Goal: Task Accomplishment & Management: Use online tool/utility

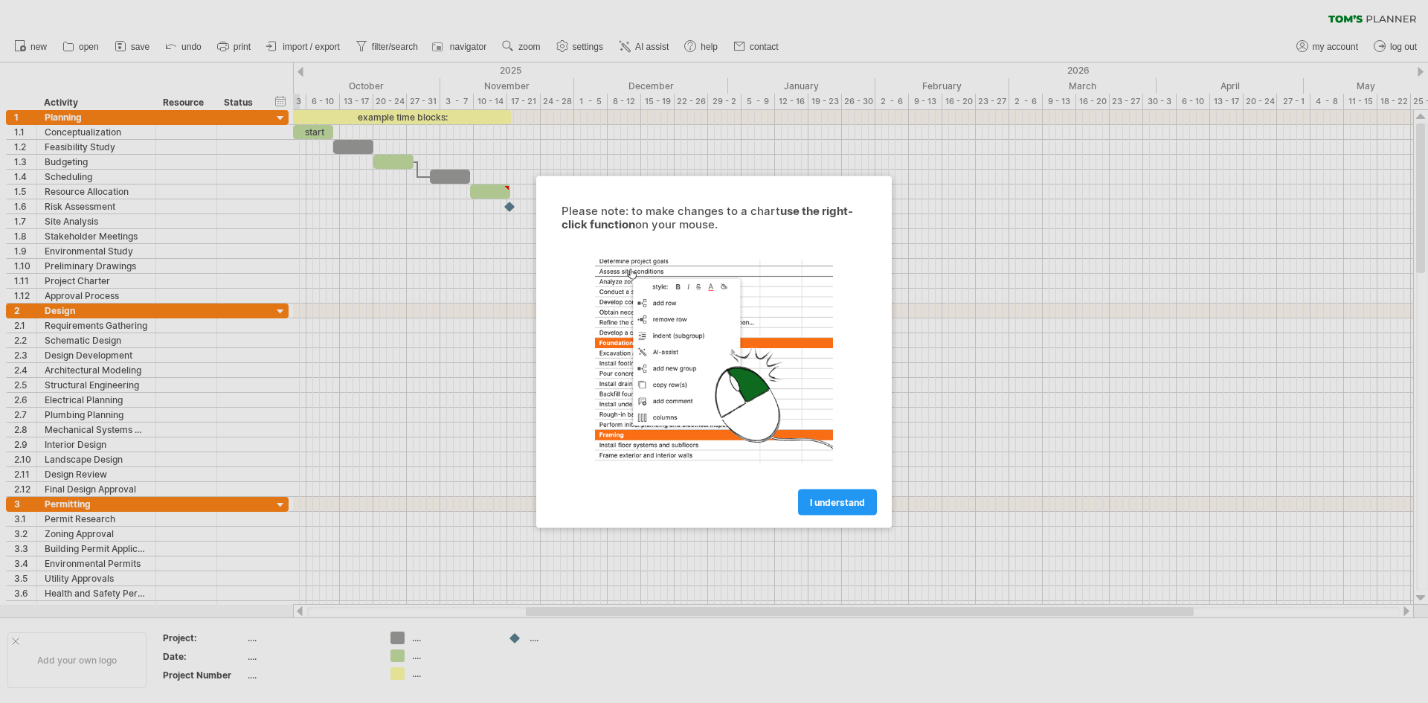
click at [824, 501] on span "I understand" at bounding box center [837, 501] width 55 height 11
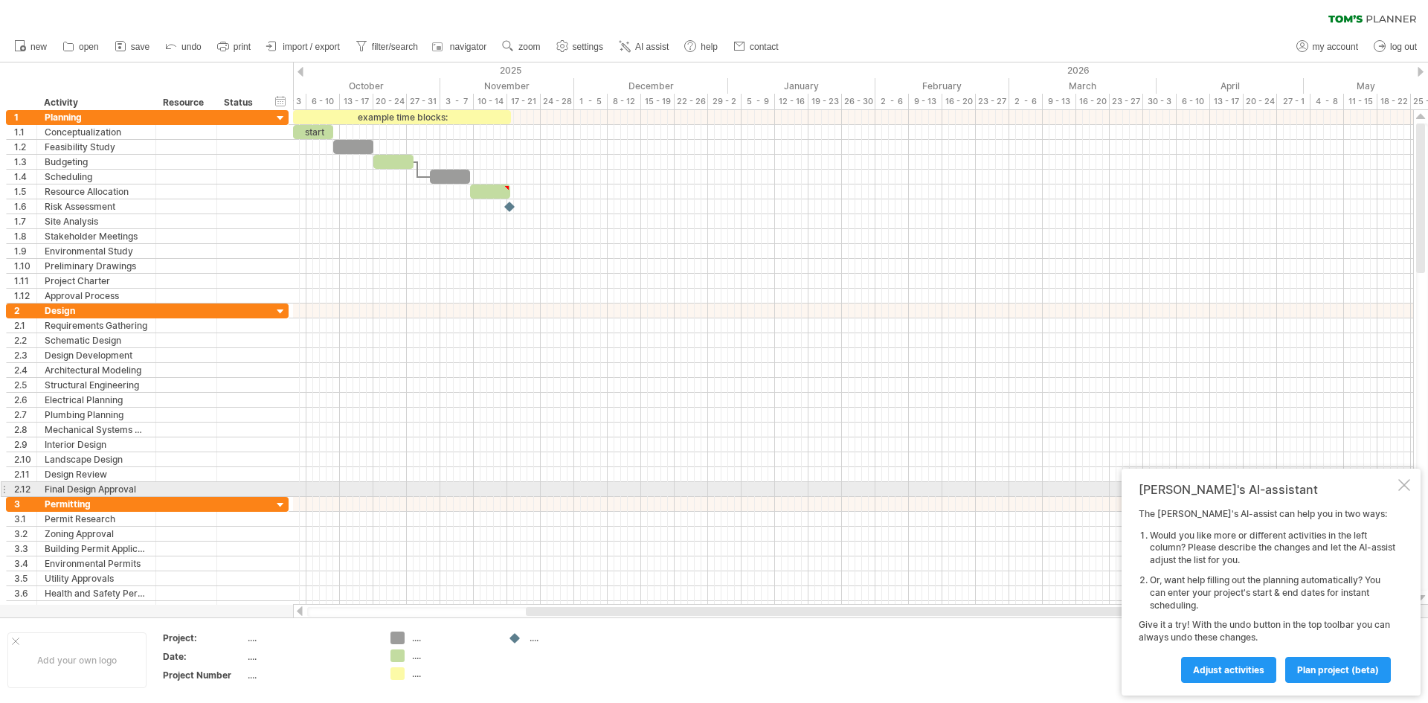
drag, startPoint x: 1402, startPoint y: 485, endPoint x: 1384, endPoint y: 485, distance: 17.1
click at [1402, 485] on div at bounding box center [1404, 485] width 12 height 12
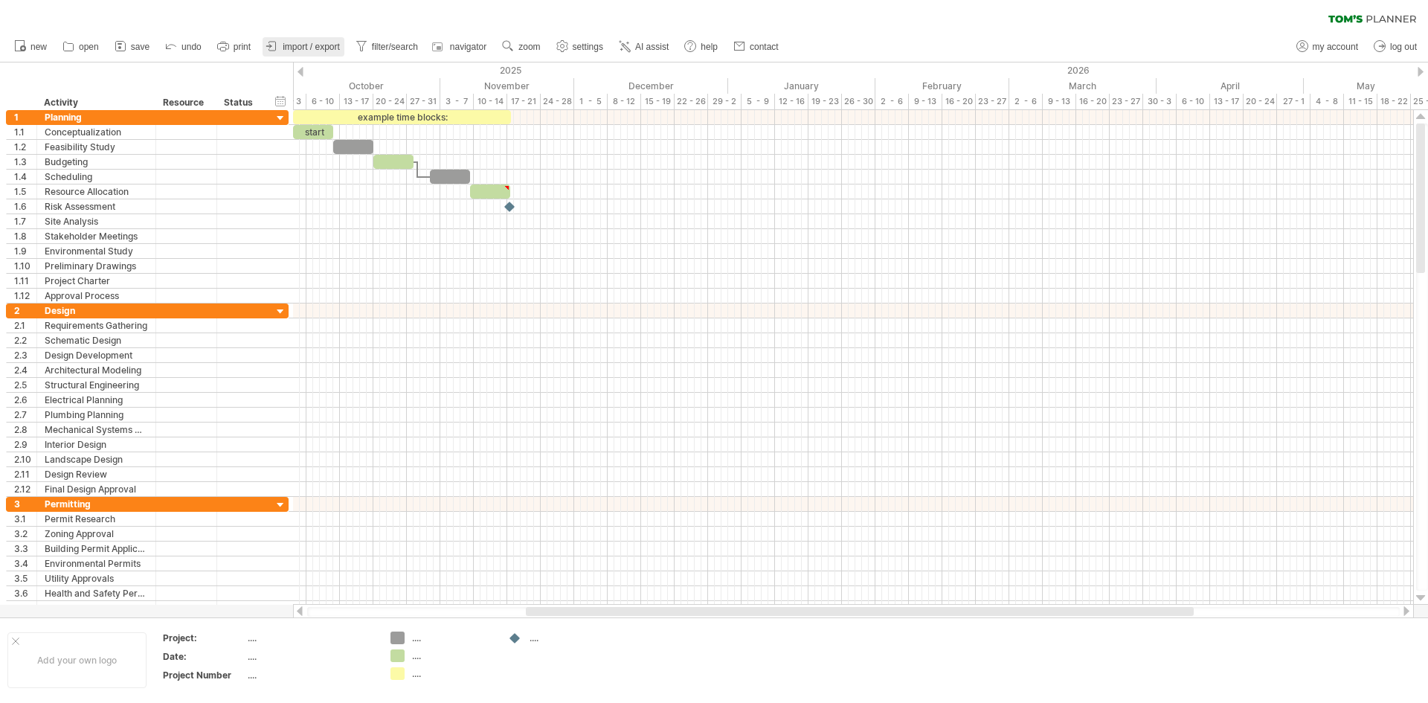
click at [320, 49] on span "import / export" at bounding box center [311, 47] width 57 height 10
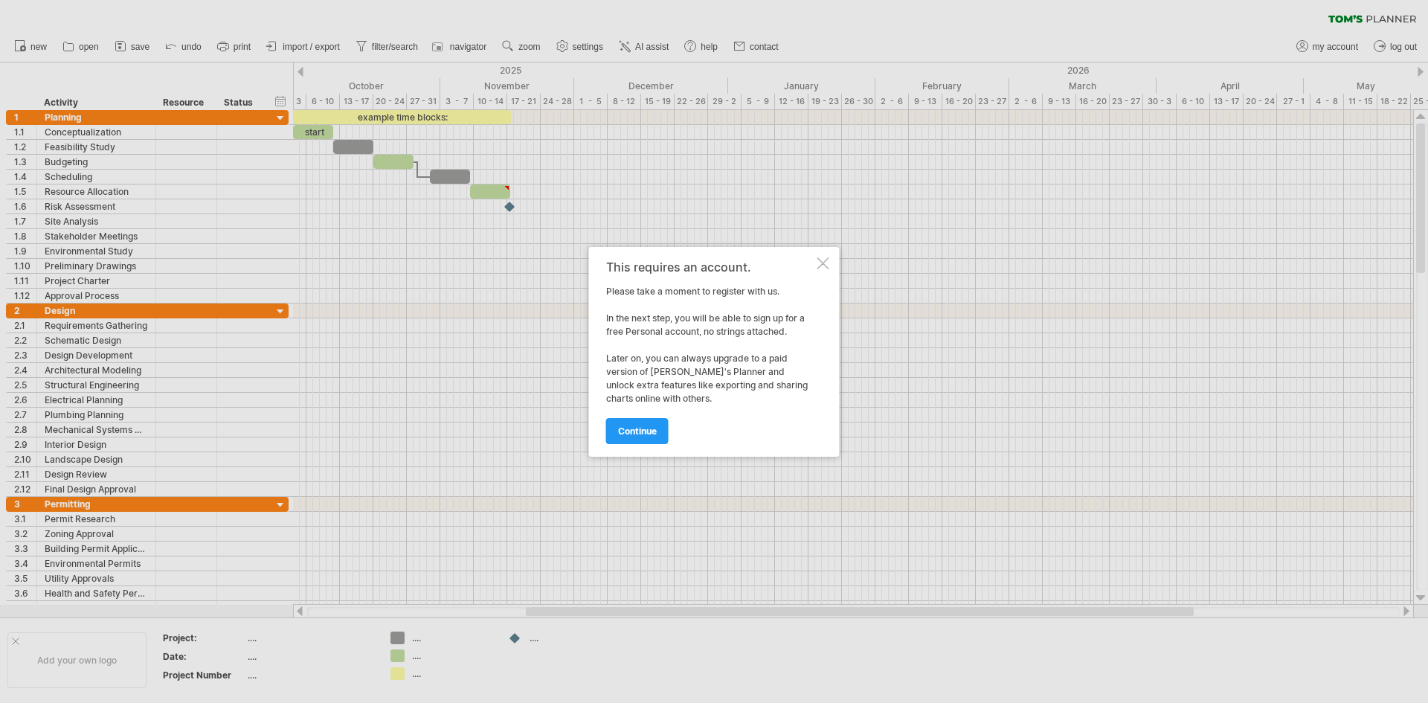
drag, startPoint x: 635, startPoint y: 433, endPoint x: 802, endPoint y: 255, distance: 243.6
click at [793, 265] on div "This requires an account. Please take a moment to register with us. In the next…" at bounding box center [710, 351] width 208 height 183
click at [819, 258] on div at bounding box center [823, 263] width 12 height 12
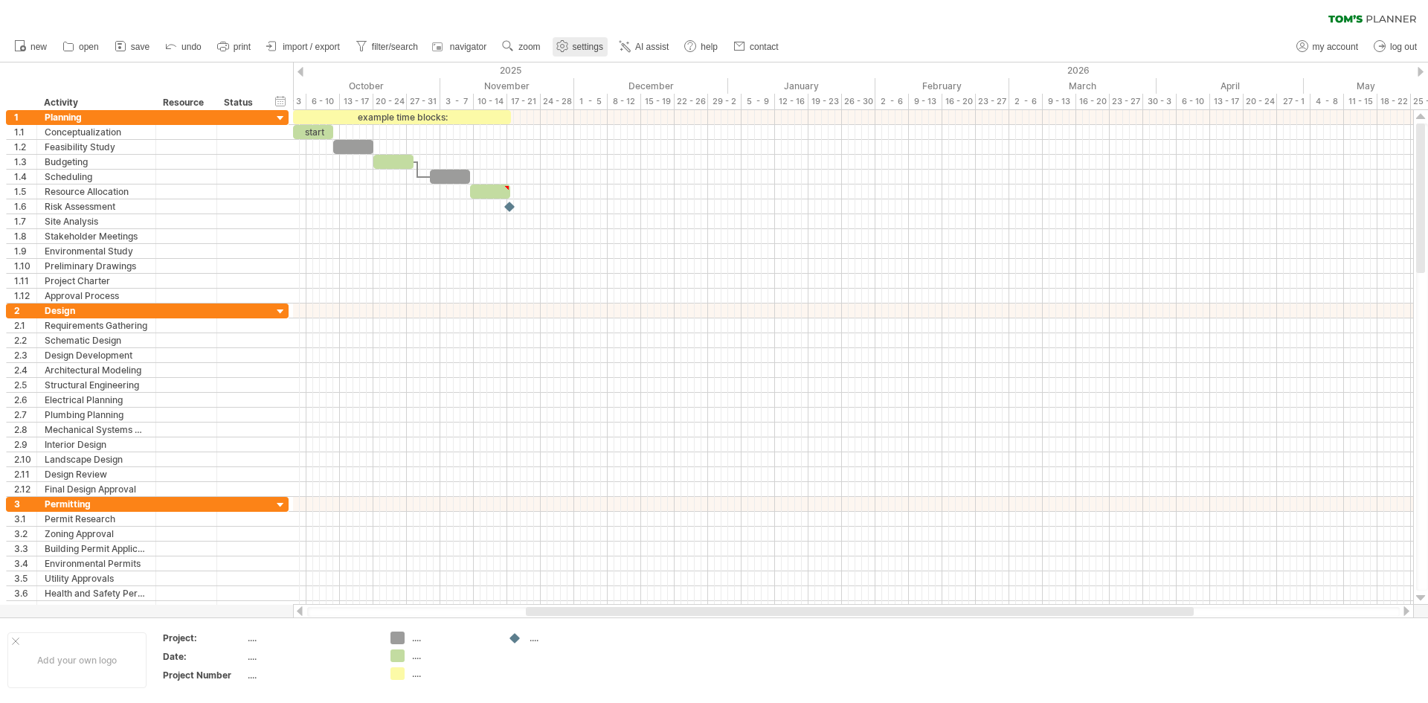
click at [587, 46] on span "settings" at bounding box center [588, 47] width 30 height 10
select select "*"
select select "**"
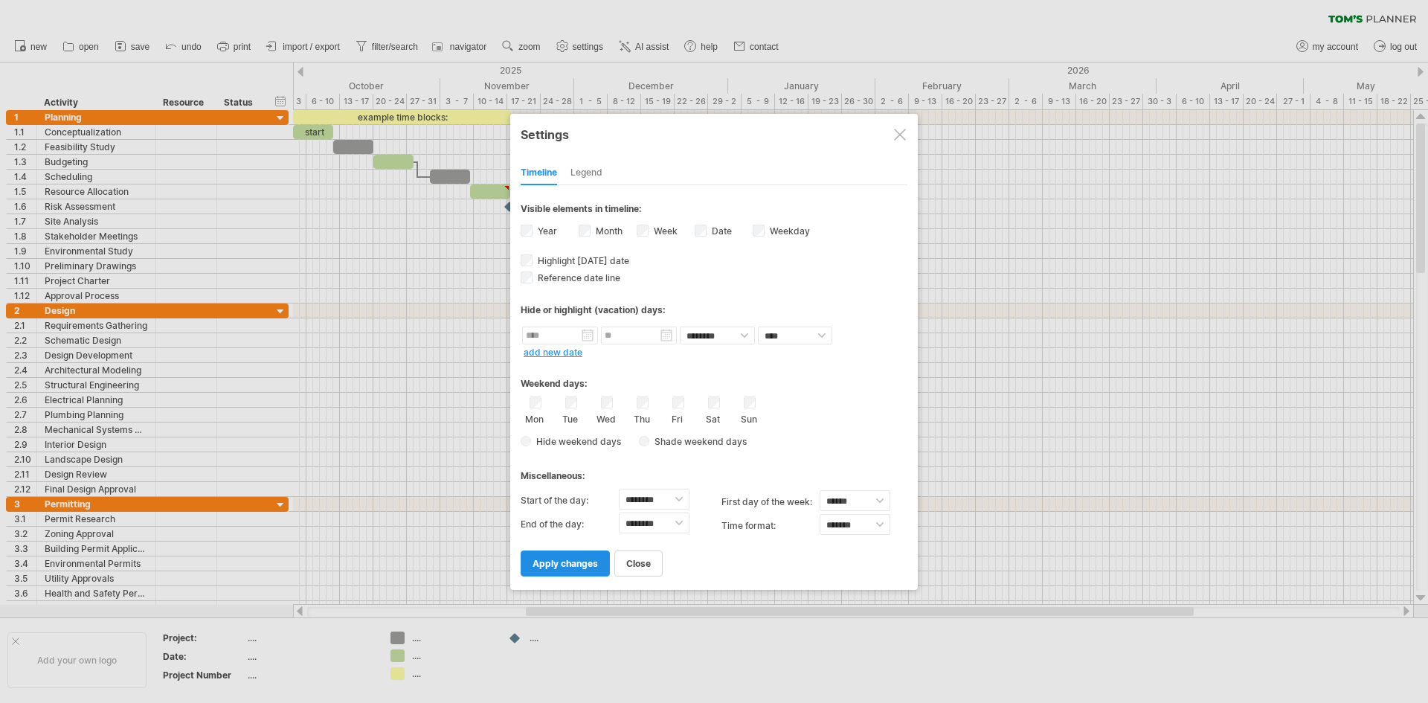
click at [567, 561] on span "apply changes" at bounding box center [564, 563] width 65 height 11
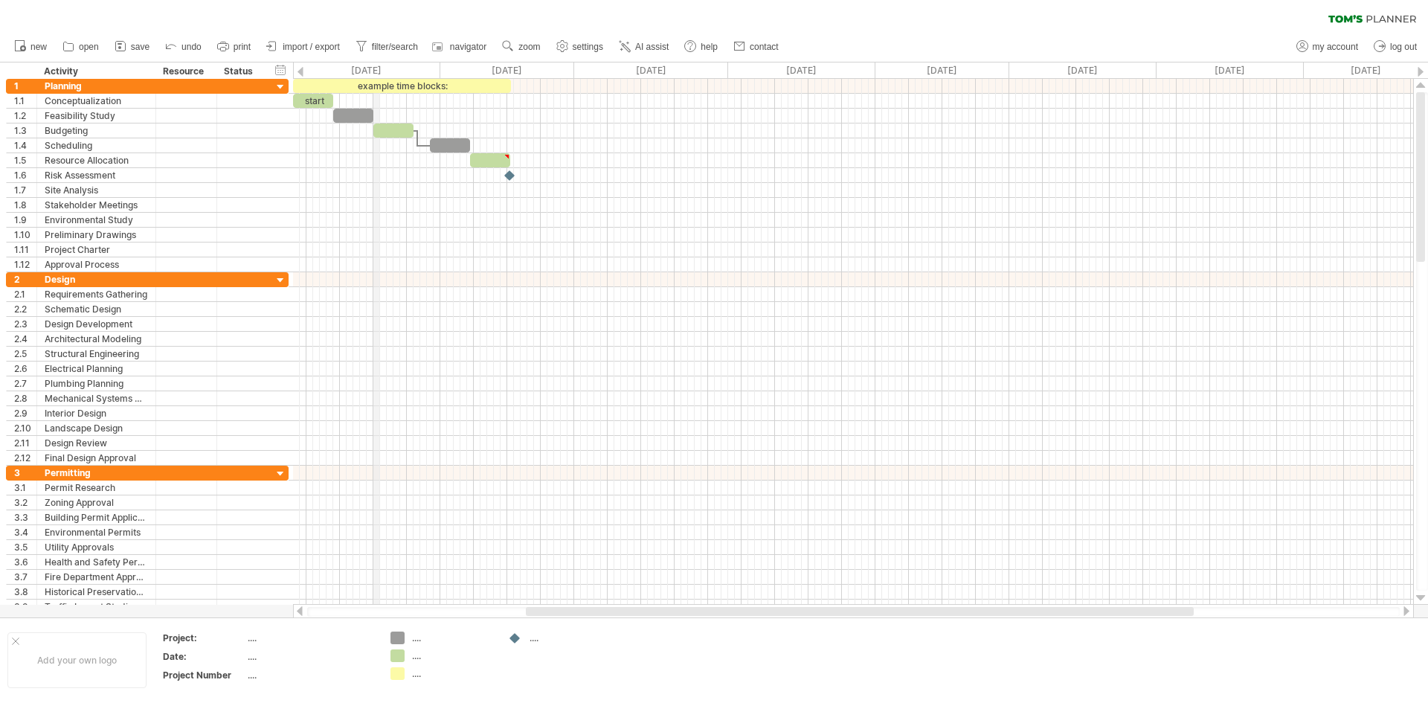
click at [375, 66] on div "[DATE]" at bounding box center [363, 70] width 154 height 16
click at [575, 43] on span "settings" at bounding box center [588, 47] width 30 height 10
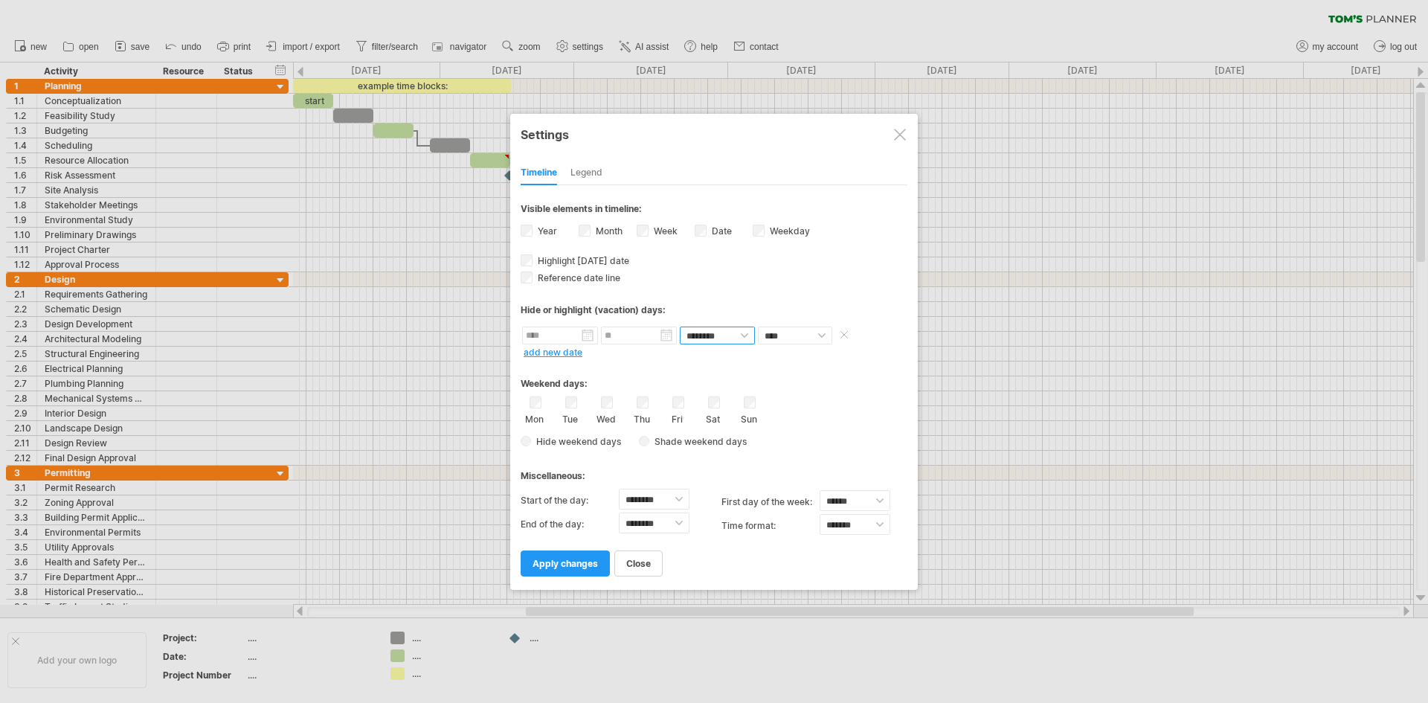
click at [726, 336] on select "******** ********" at bounding box center [717, 335] width 75 height 18
click at [638, 497] on select "******** ******** ******** ******** ******** ******** ******** ******** *******…" at bounding box center [654, 498] width 71 height 21
select select "*"
click at [619, 488] on select "******** ******** ******** ******** ******** ******** ******** ******** *******…" at bounding box center [654, 498] width 71 height 21
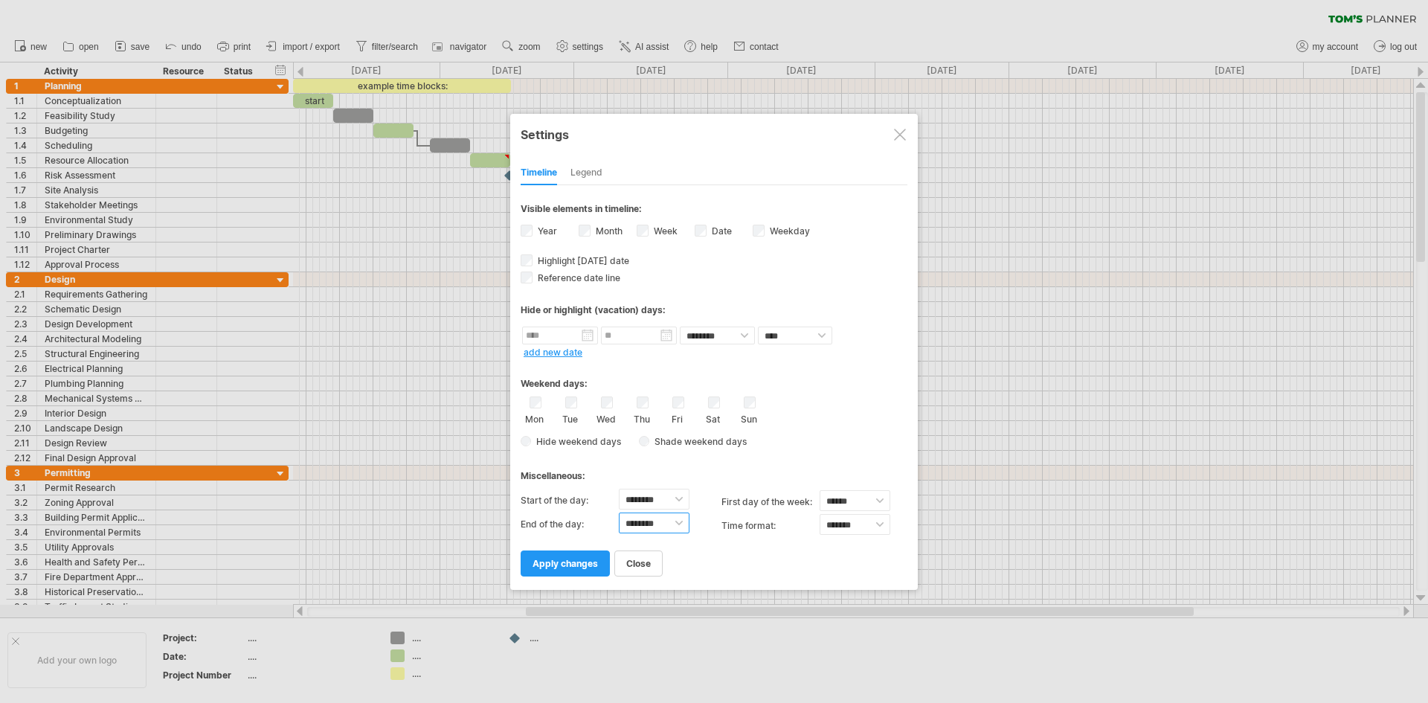
click at [657, 526] on select "******** ******** ******** ******** ******** ******** ******** ******** *******…" at bounding box center [654, 522] width 71 height 21
click at [619, 512] on select "******** ******** ******** ******** ******** ******** ******** ******** *******…" at bounding box center [654, 522] width 71 height 21
click at [653, 520] on select "******** ******** ******** ******** ******** ******** ******** ******** *******…" at bounding box center [654, 522] width 71 height 21
select select "**"
click at [619, 512] on select "******** ******** ******** ******** ******** ******** ******** ******** *******…" at bounding box center [654, 522] width 71 height 21
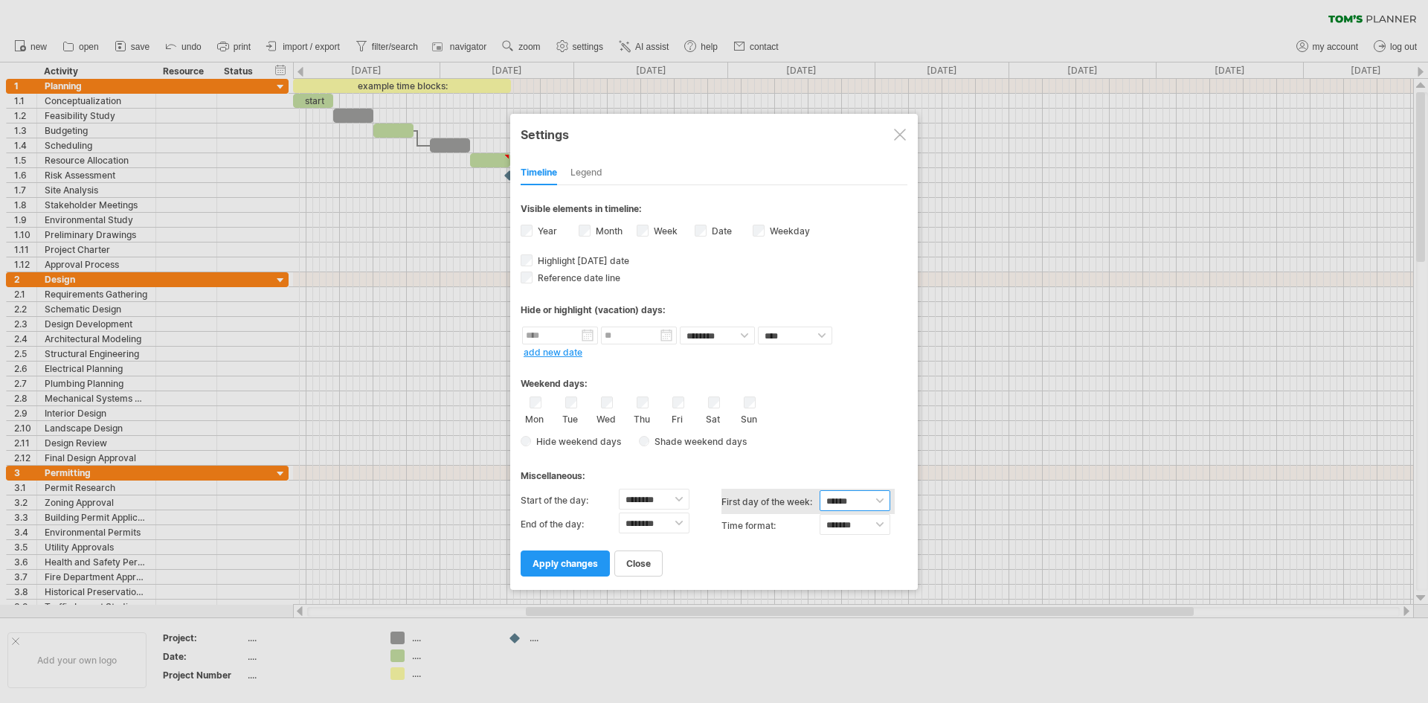
click at [839, 497] on select "****** ****** ********" at bounding box center [854, 500] width 71 height 21
select select "*"
click at [819, 490] on select "****** ****** ********" at bounding box center [854, 500] width 71 height 21
click at [846, 528] on select "******* *******" at bounding box center [854, 524] width 71 height 21
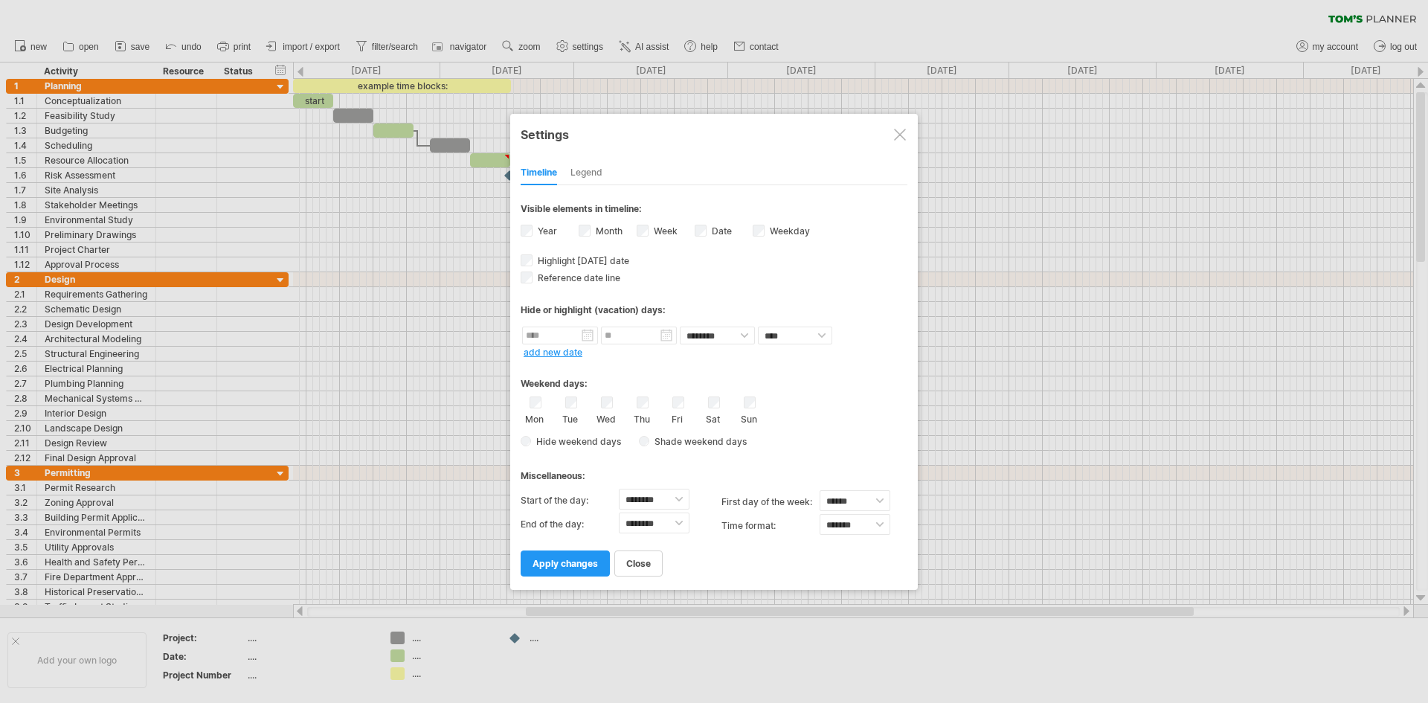
click at [650, 442] on span "Shade weekend days" at bounding box center [697, 441] width 97 height 11
click at [815, 445] on span at bounding box center [812, 441] width 15 height 14
click at [819, 446] on span at bounding box center [812, 441] width 15 height 14
click at [817, 446] on span at bounding box center [812, 441] width 15 height 14
click at [849, 394] on div "Weekend days: Mon Tue Wed Thu Fri Sat Sun Hide weekend days" at bounding box center [713, 406] width 387 height 92
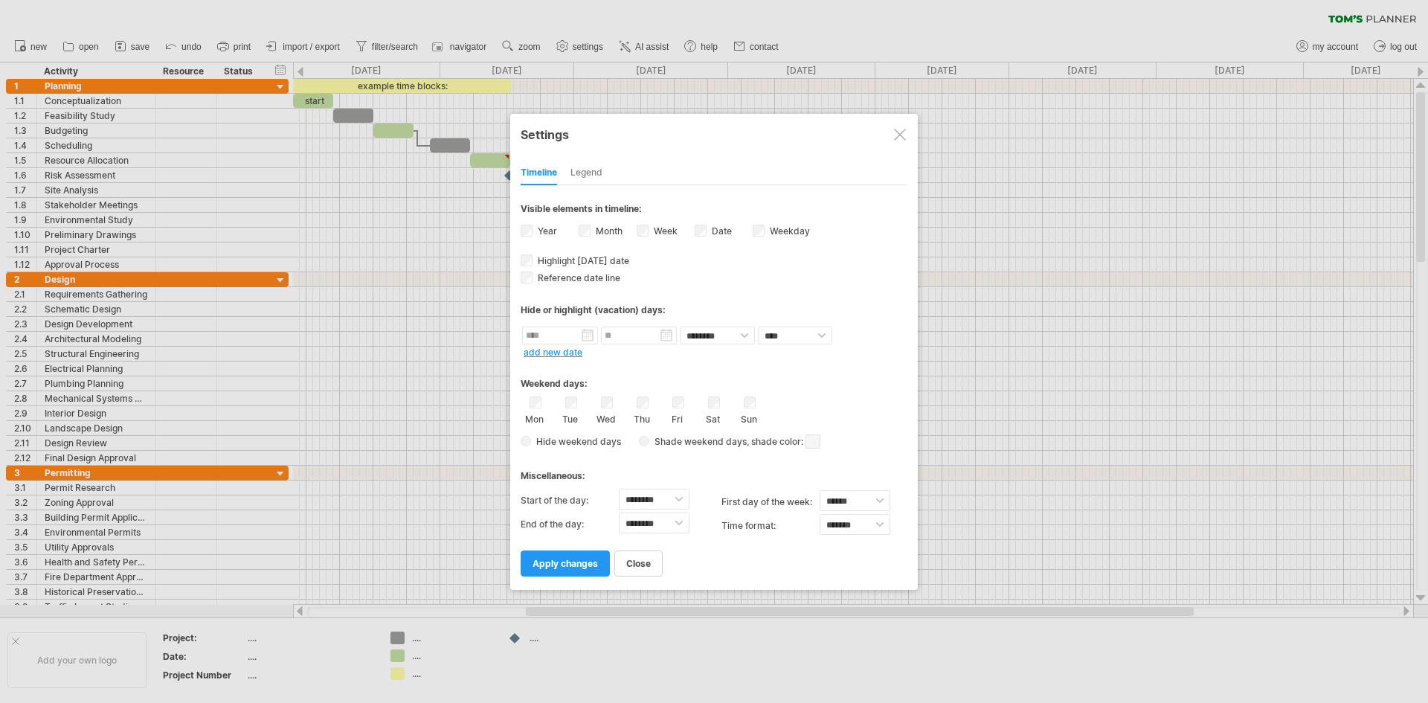
click at [581, 171] on div "Legend" at bounding box center [586, 173] width 32 height 24
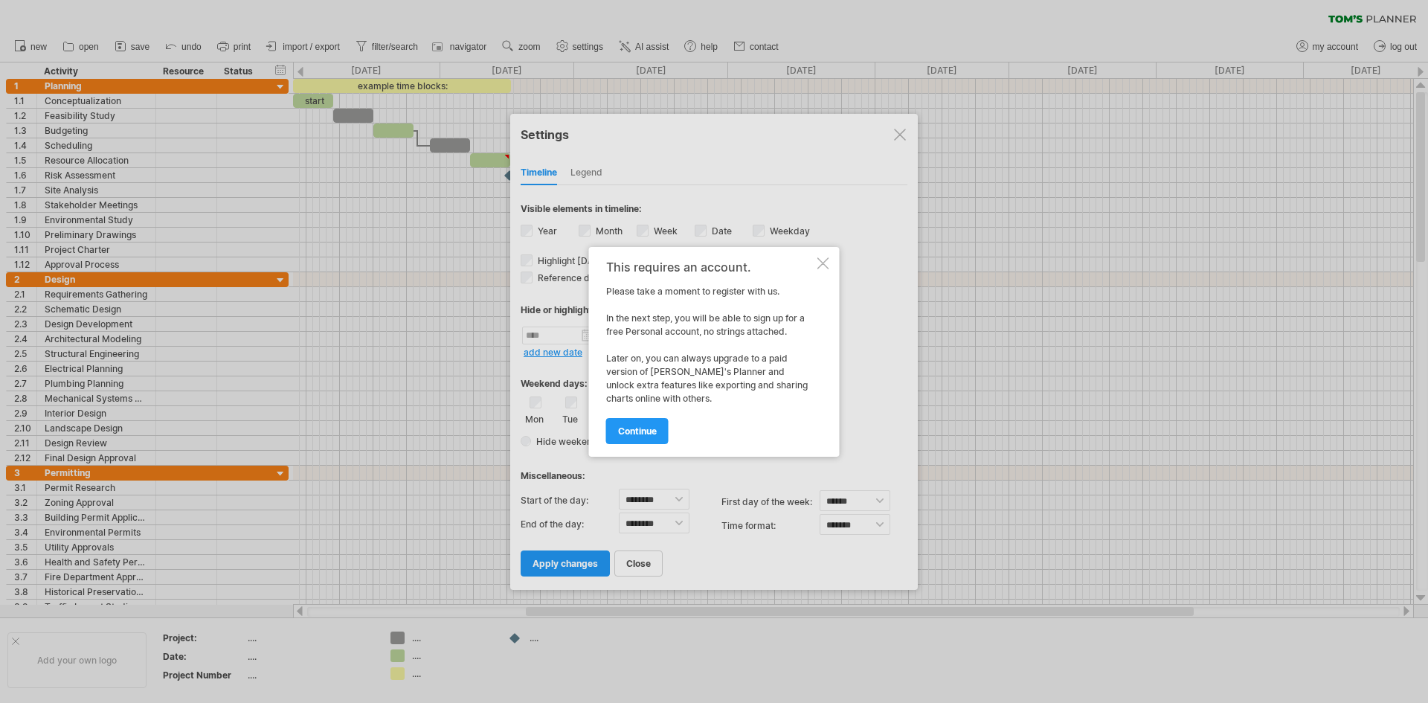
click at [825, 260] on div at bounding box center [823, 263] width 12 height 12
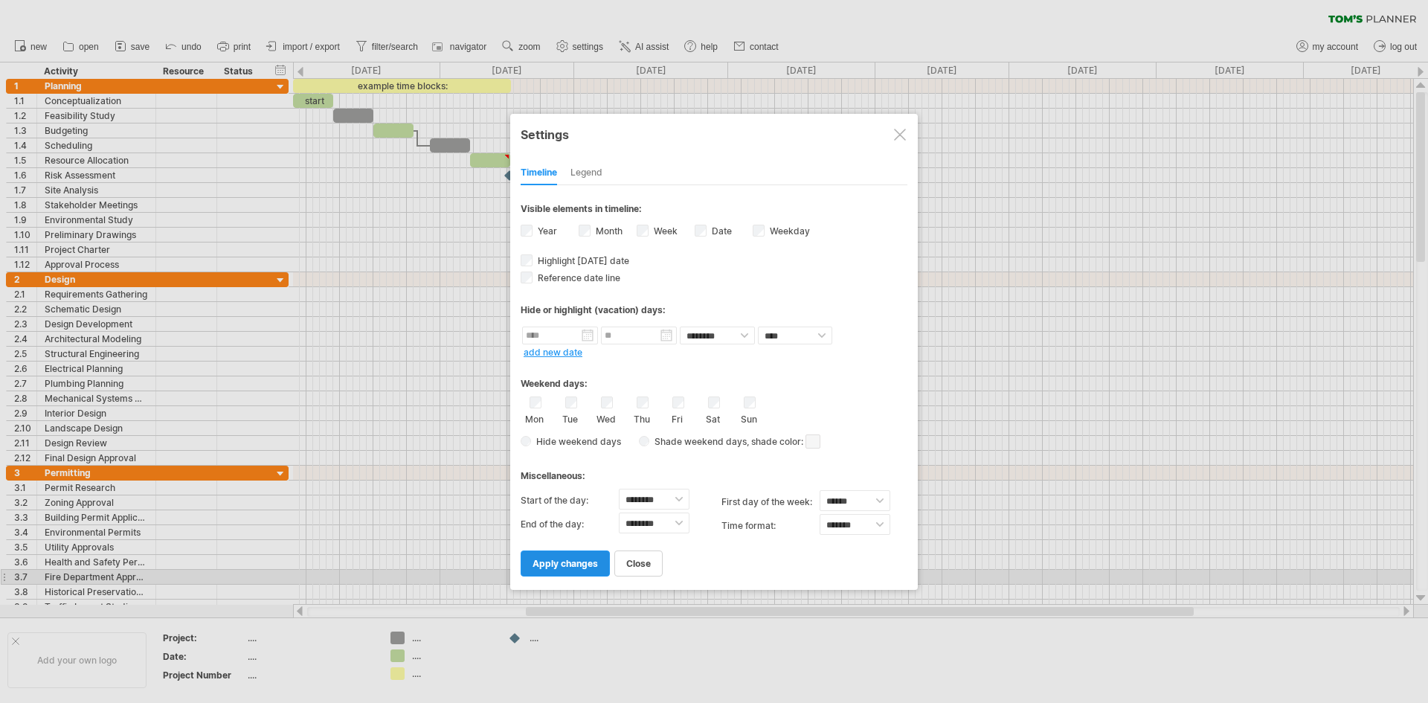
click at [571, 572] on link "apply changes" at bounding box center [564, 563] width 89 height 26
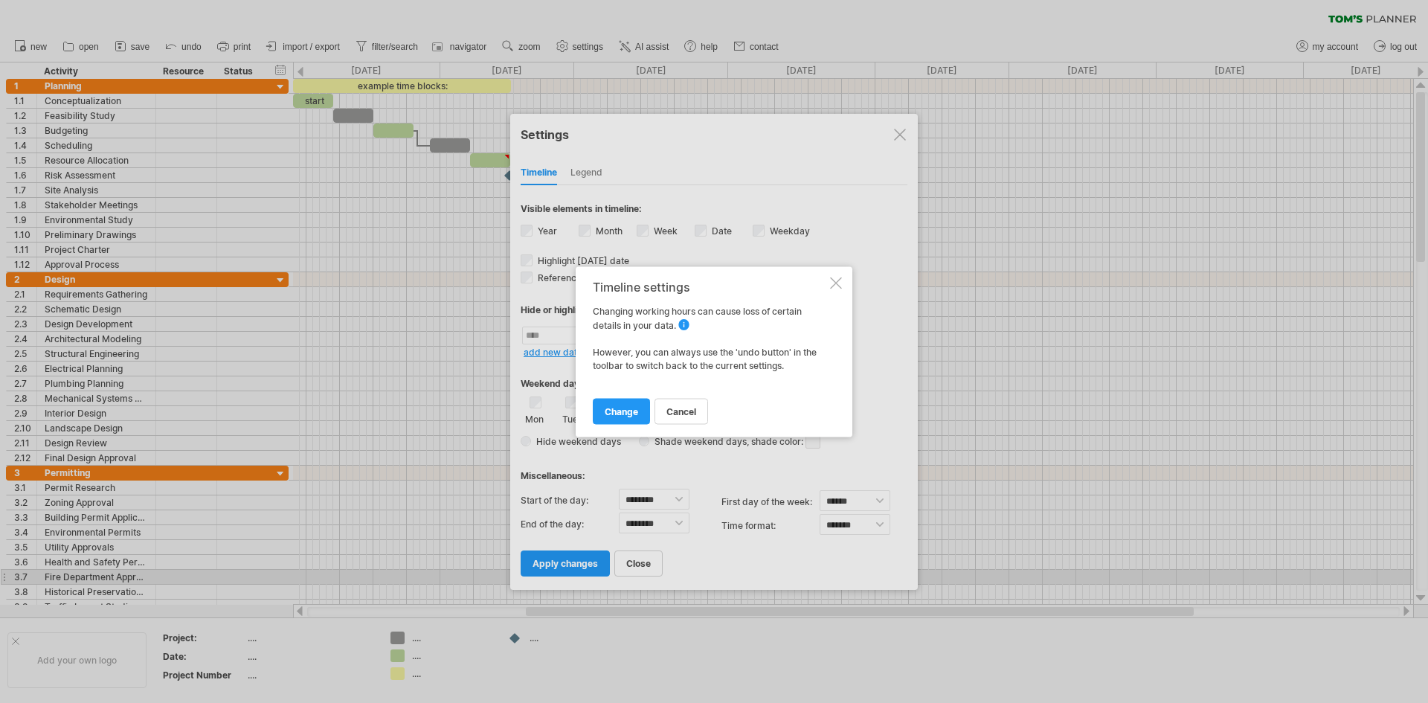
click at [838, 280] on div at bounding box center [836, 283] width 12 height 12
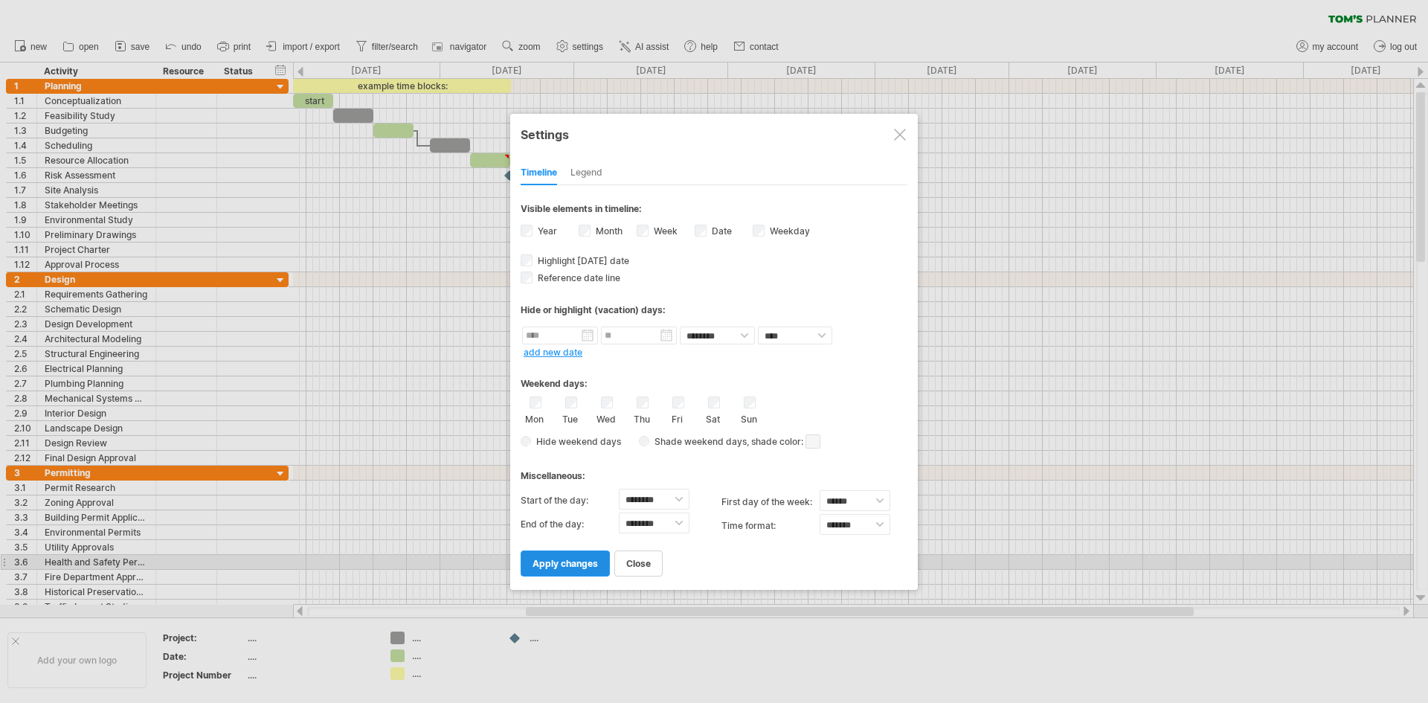
click at [559, 558] on span "apply changes" at bounding box center [564, 563] width 65 height 11
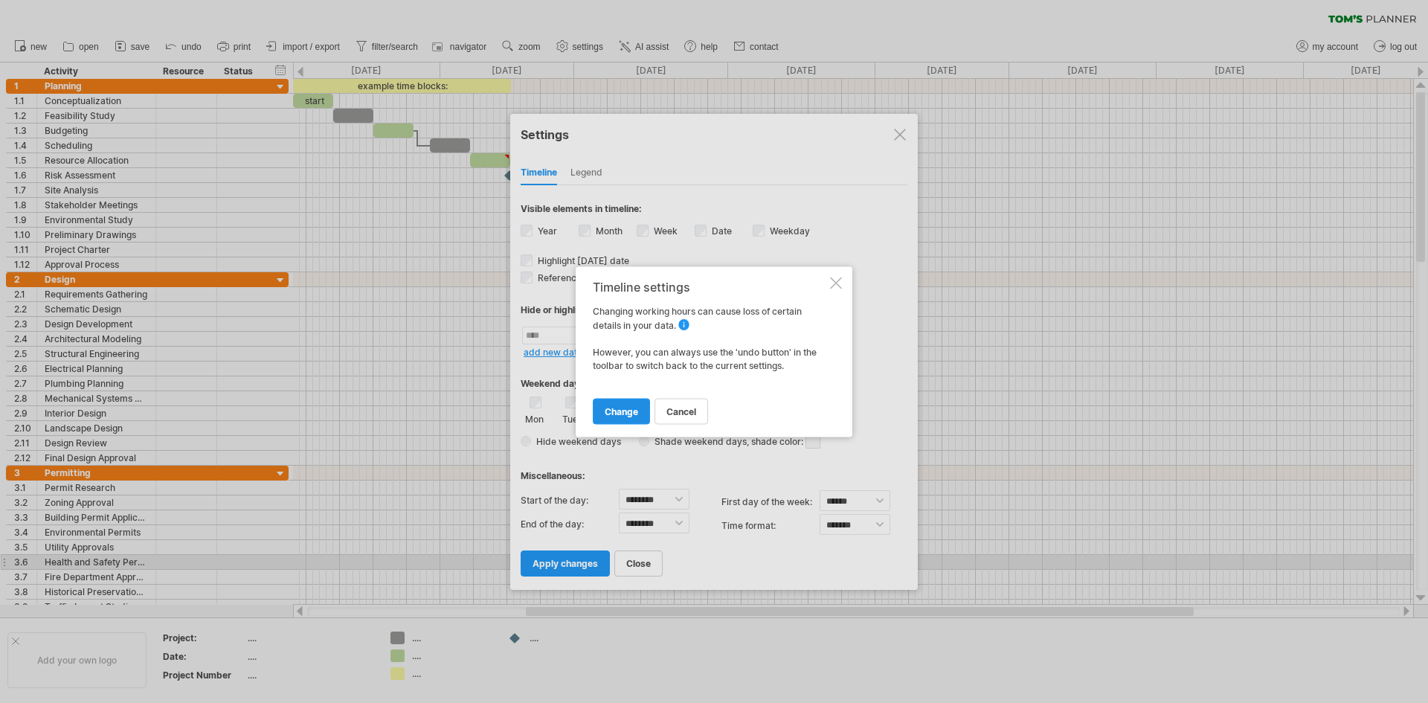
click at [631, 404] on link "change" at bounding box center [621, 411] width 57 height 26
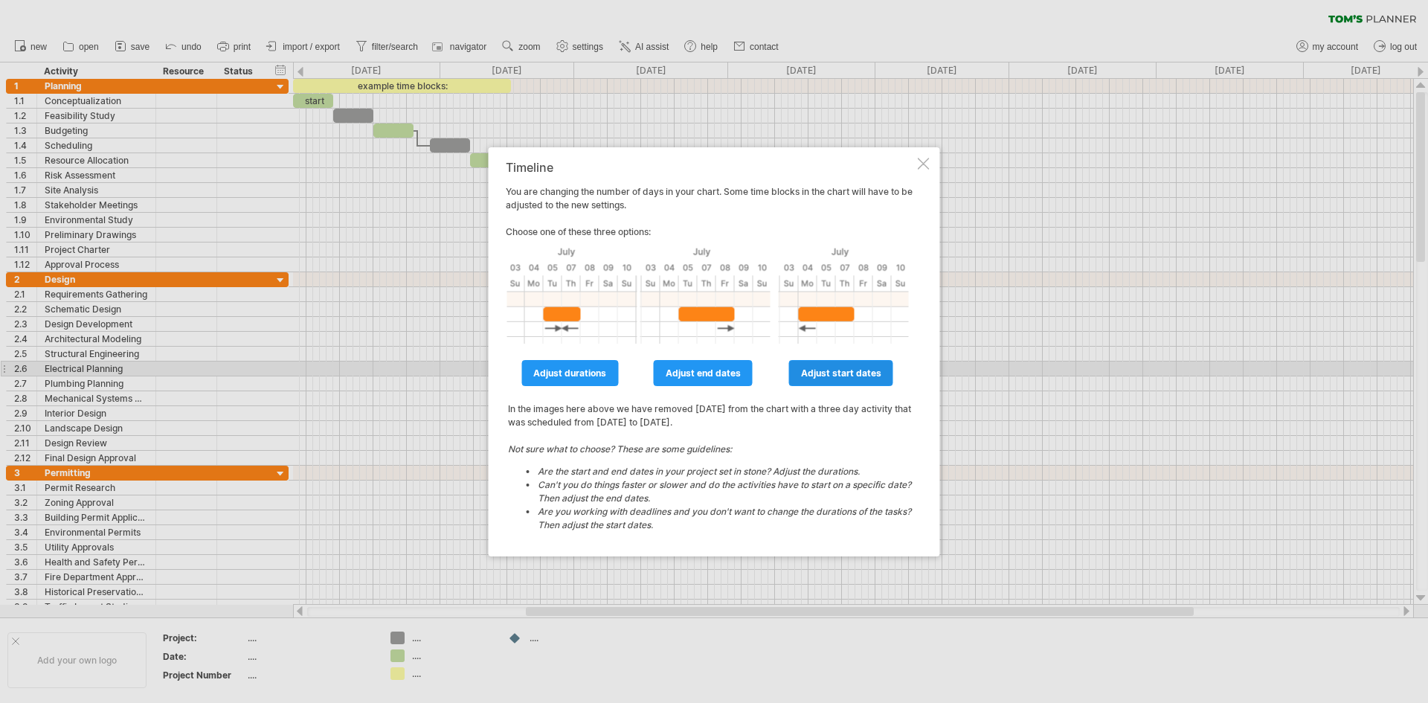
click at [821, 375] on span "adjust start dates" at bounding box center [841, 372] width 80 height 11
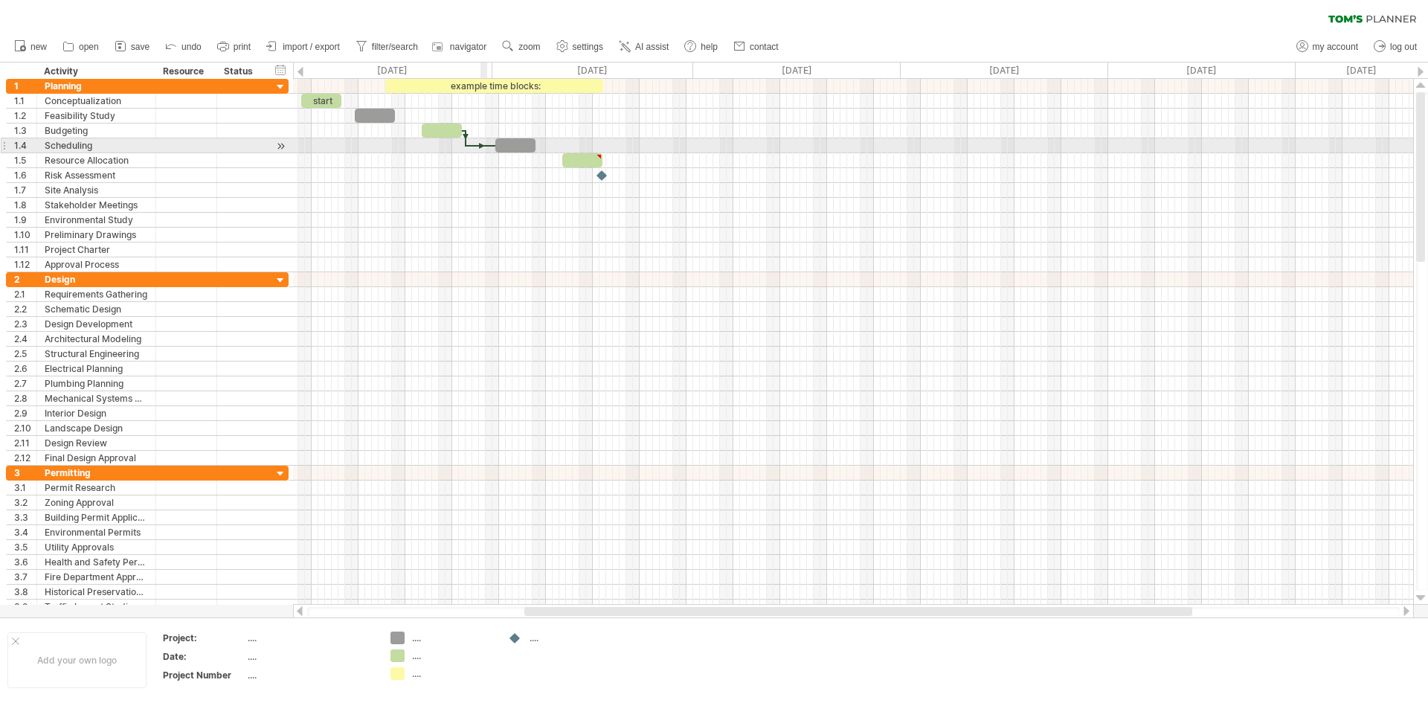
click at [483, 144] on div at bounding box center [481, 145] width 30 height 4
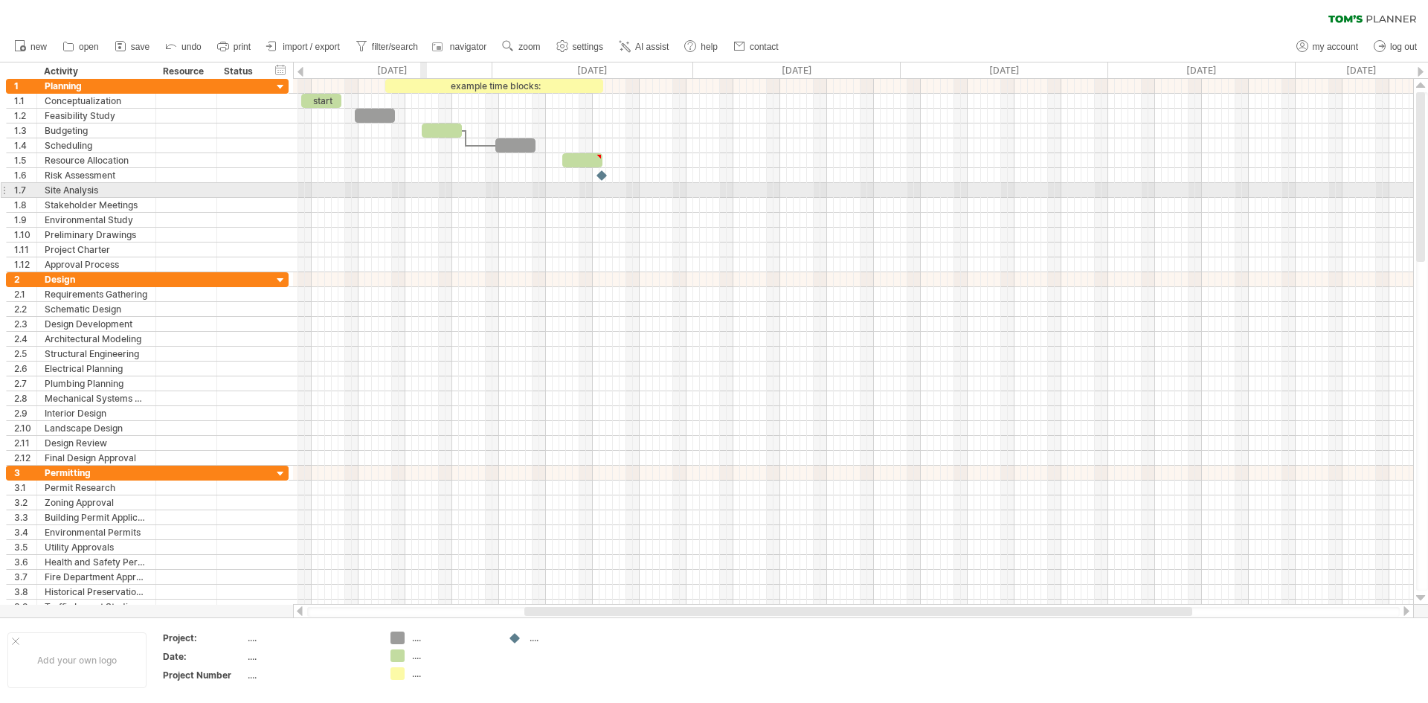
click at [420, 190] on div at bounding box center [853, 190] width 1120 height 15
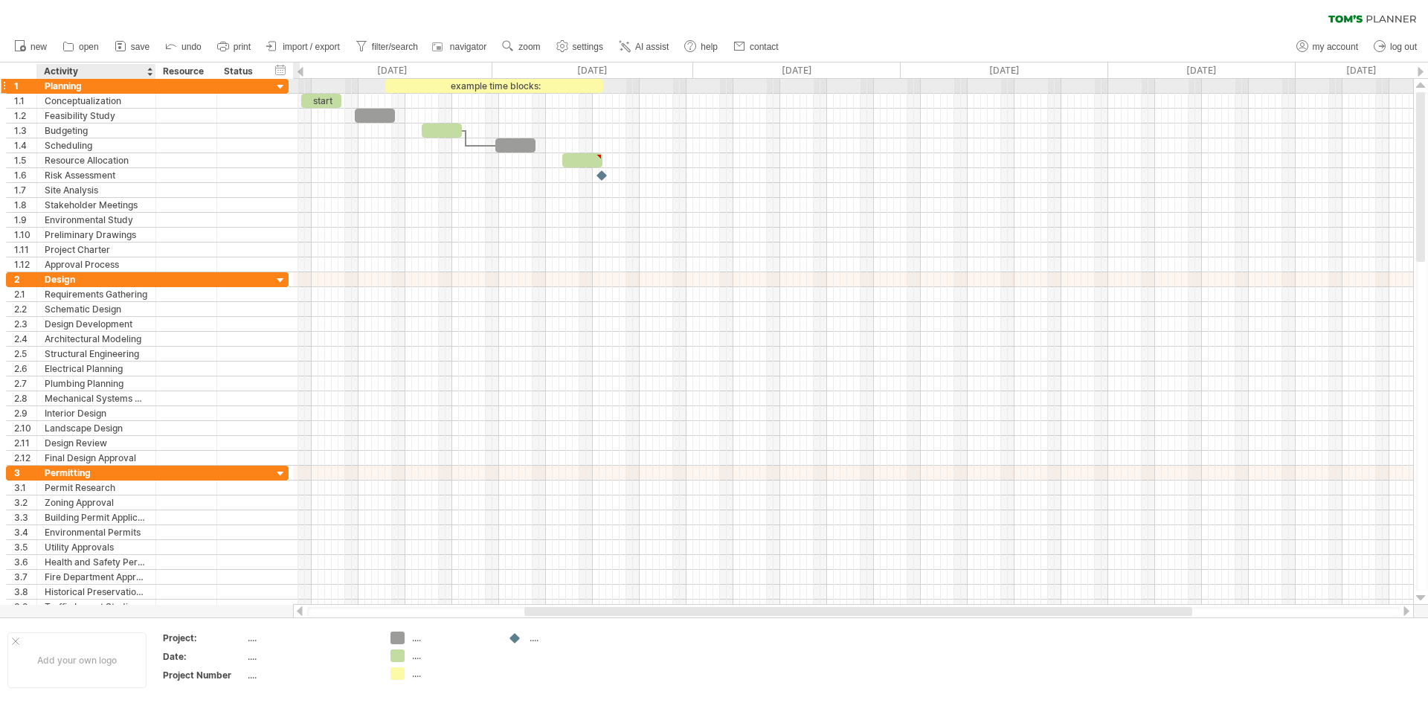
click at [58, 83] on div "Planning" at bounding box center [96, 86] width 103 height 14
click at [62, 83] on input "********" at bounding box center [96, 86] width 103 height 14
click at [88, 85] on input "********" at bounding box center [96, 86] width 103 height 14
click at [407, 65] on div "[DATE]" at bounding box center [388, 70] width 207 height 16
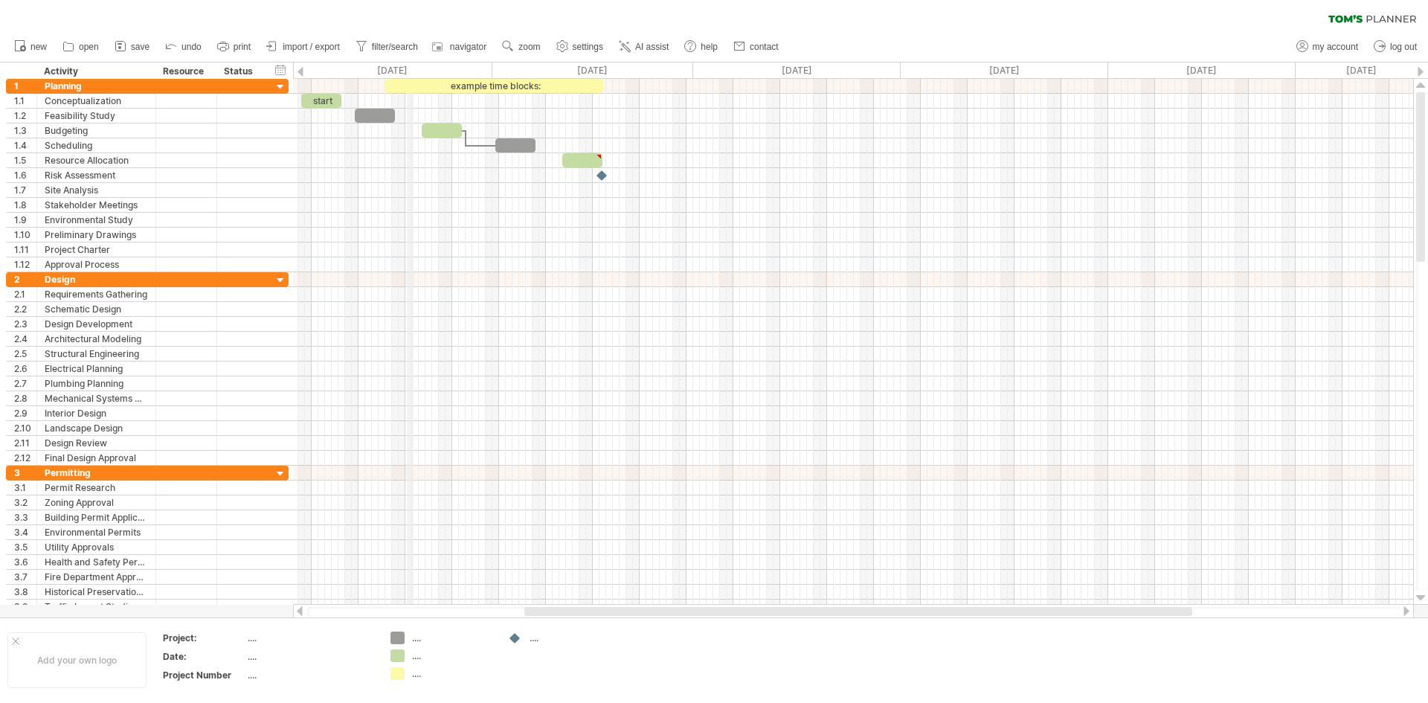
click at [390, 65] on div "[DATE]" at bounding box center [388, 70] width 207 height 16
click at [333, 51] on span "import / export" at bounding box center [311, 47] width 57 height 10
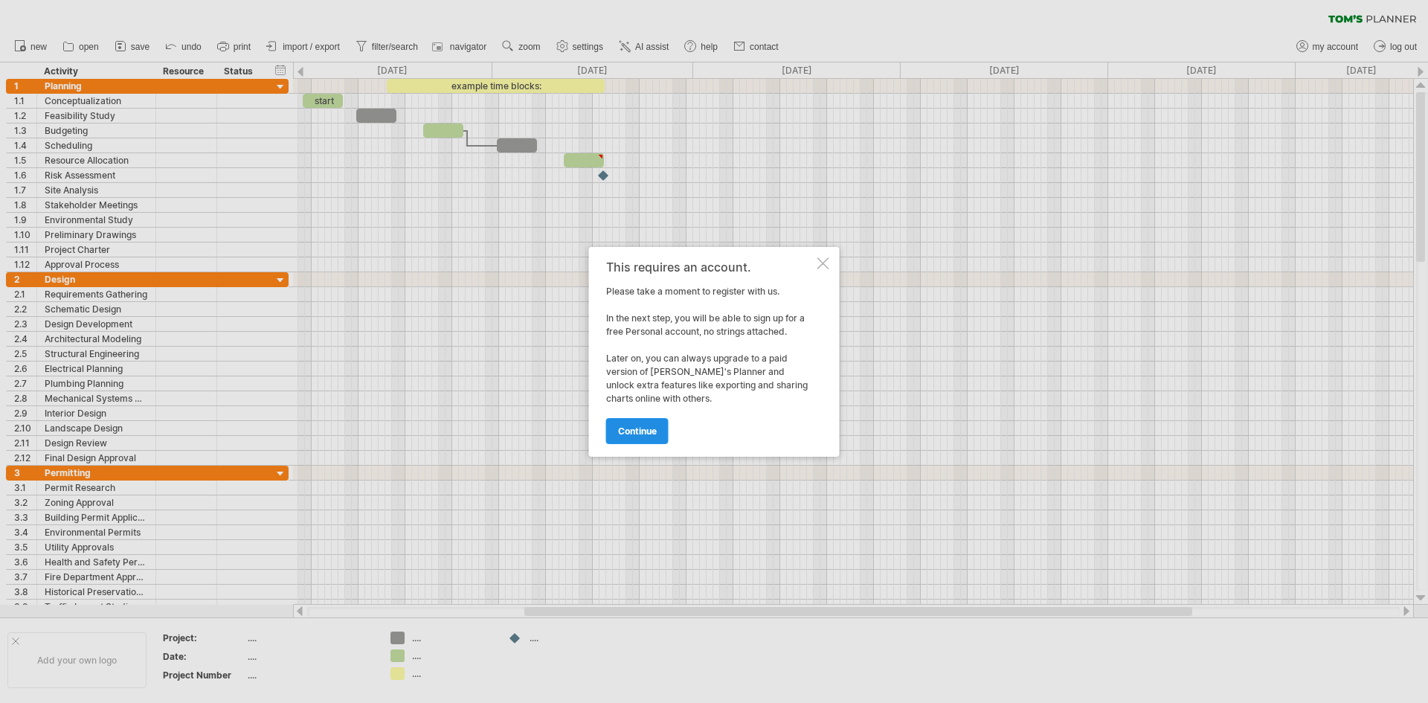
click at [644, 433] on span "continue" at bounding box center [637, 430] width 39 height 11
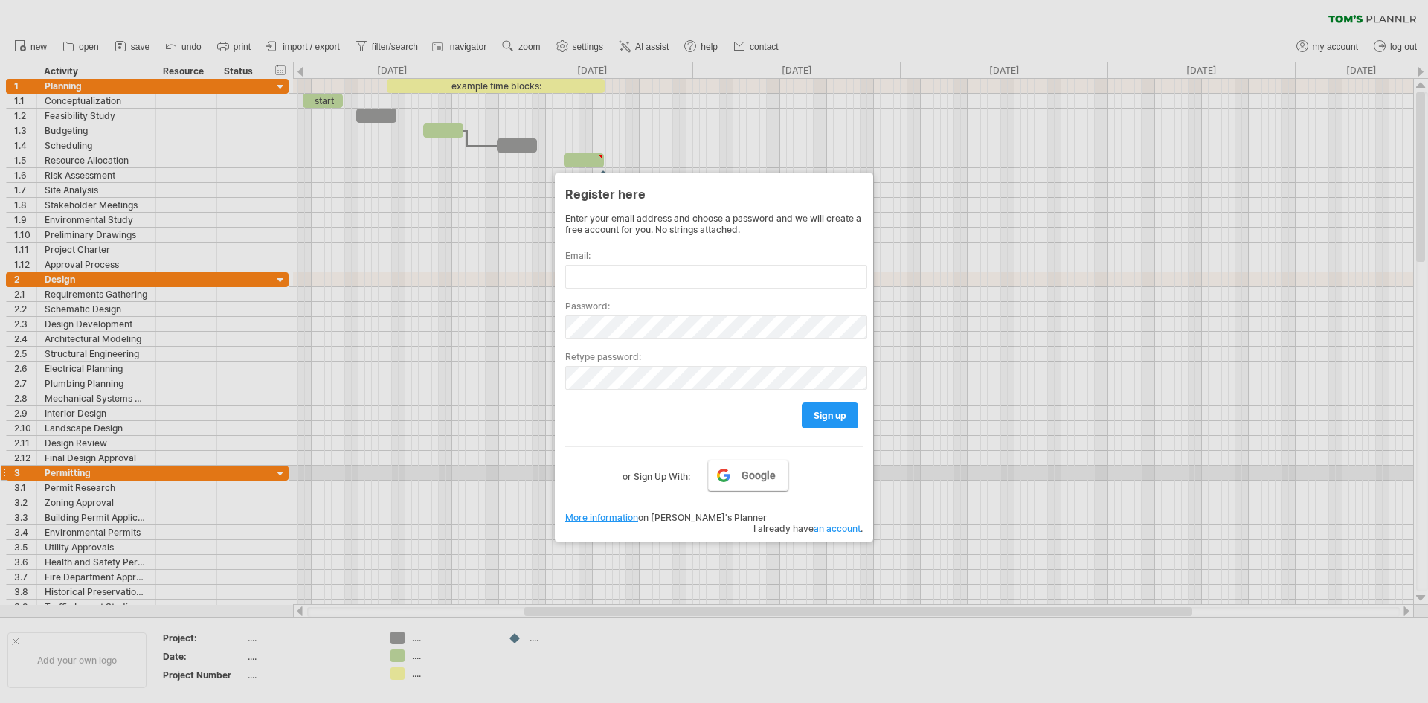
click at [735, 469] on link "Google" at bounding box center [748, 474] width 80 height 31
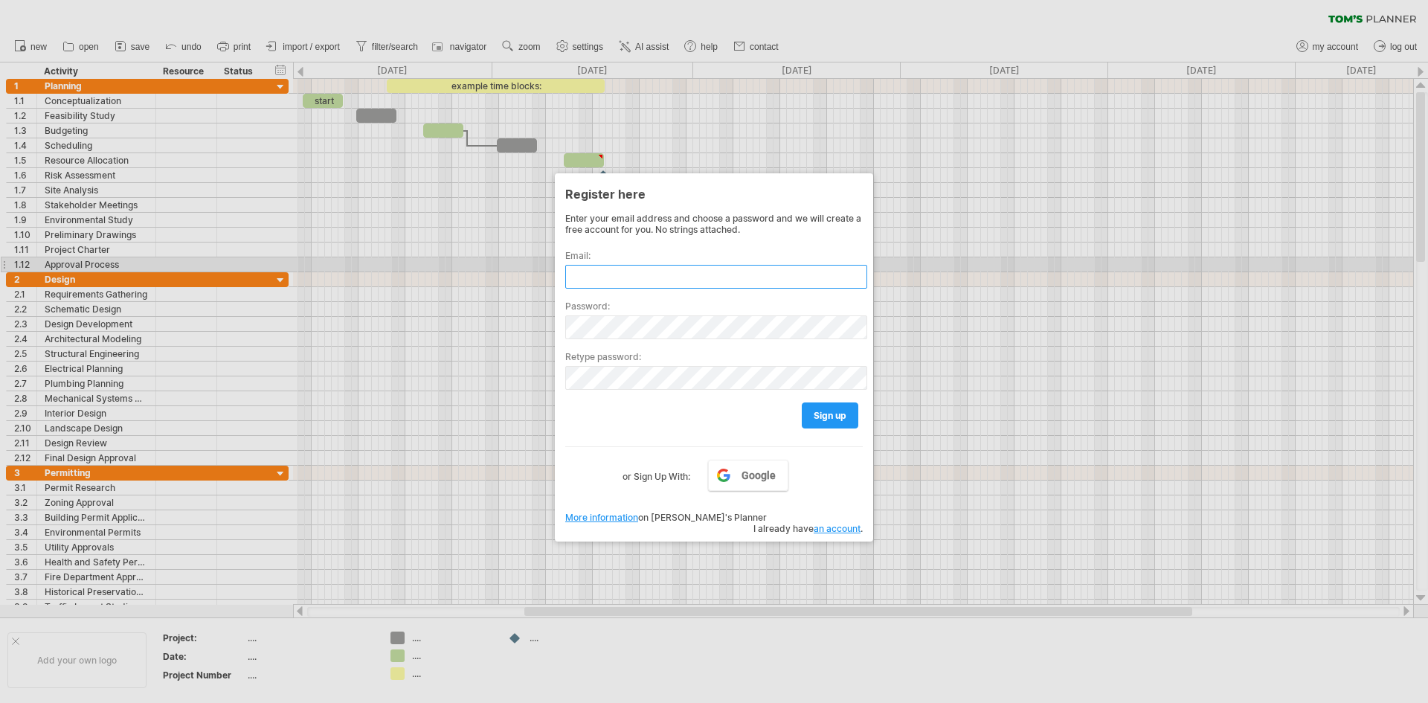
click at [655, 270] on input "text" at bounding box center [716, 277] width 302 height 24
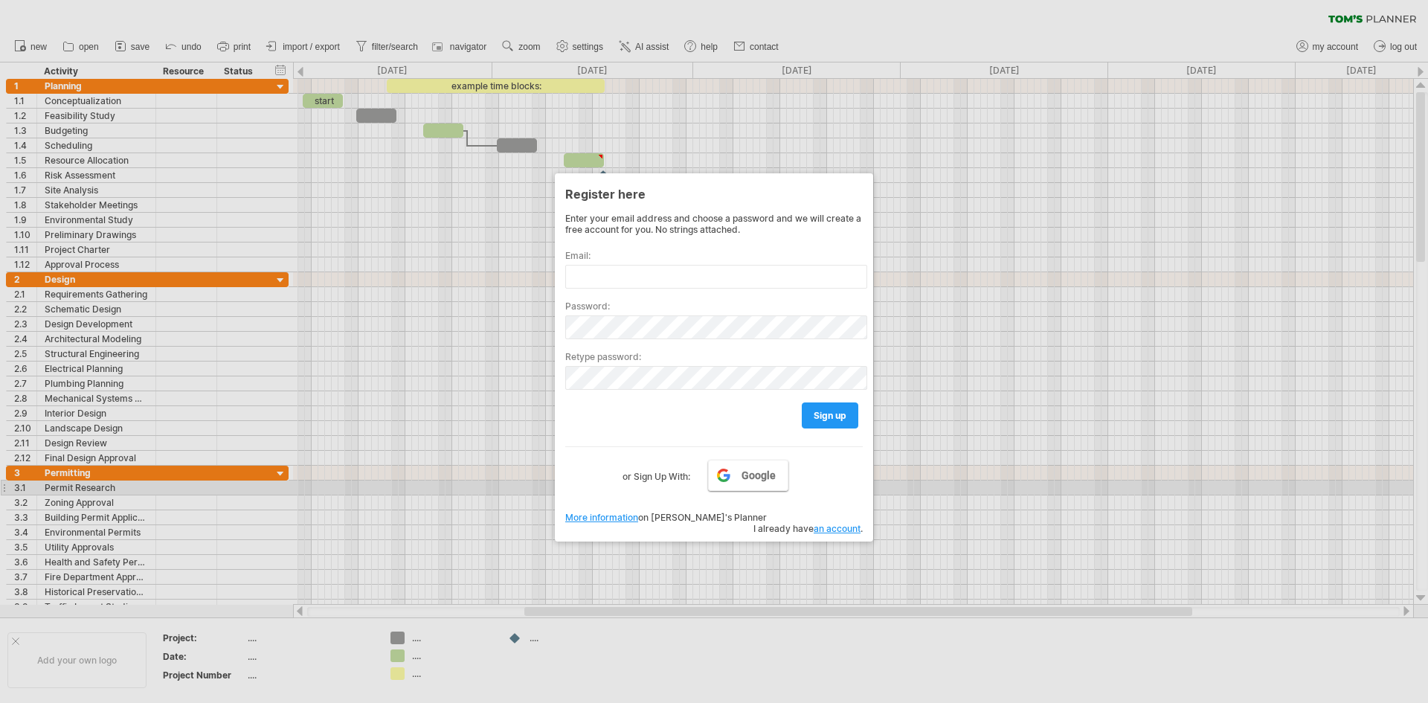
click at [764, 484] on link "Google" at bounding box center [748, 474] width 80 height 31
click at [770, 481] on link "Google" at bounding box center [748, 474] width 80 height 31
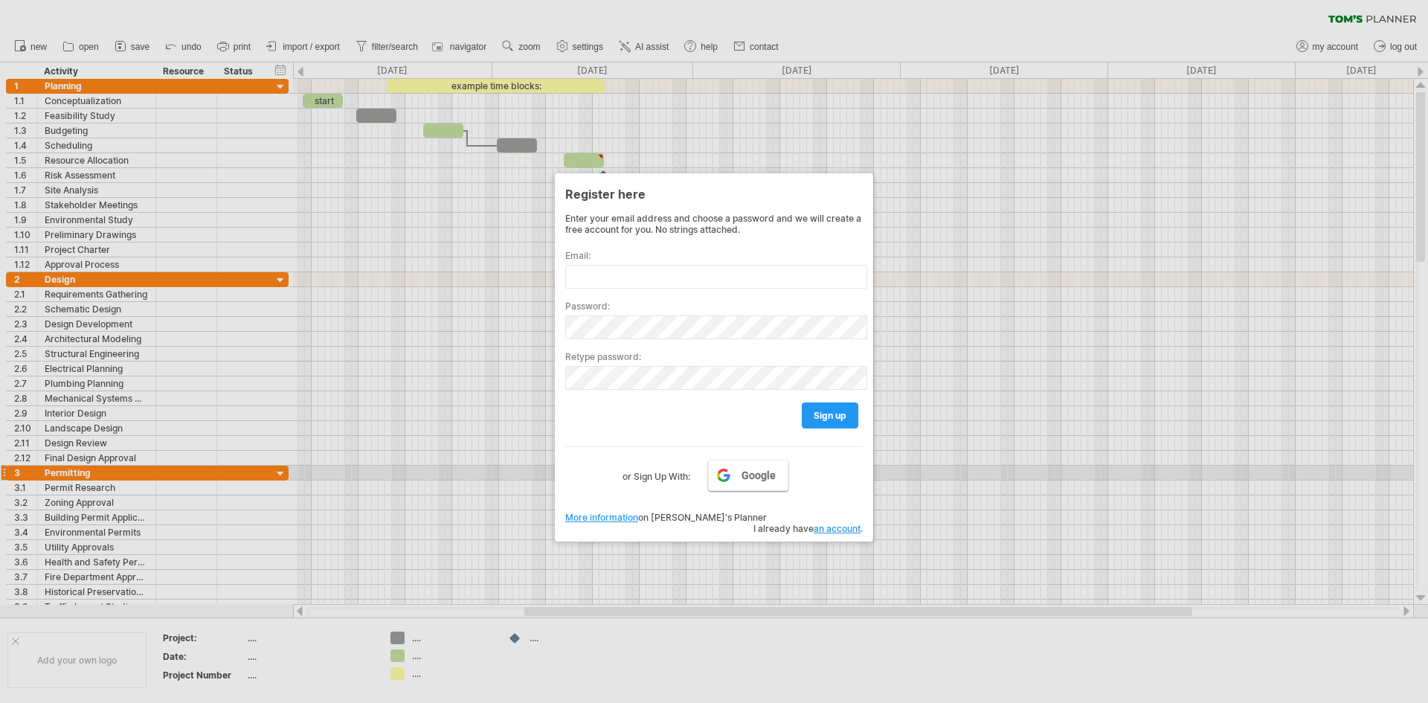
click at [764, 473] on span "Google" at bounding box center [758, 475] width 34 height 12
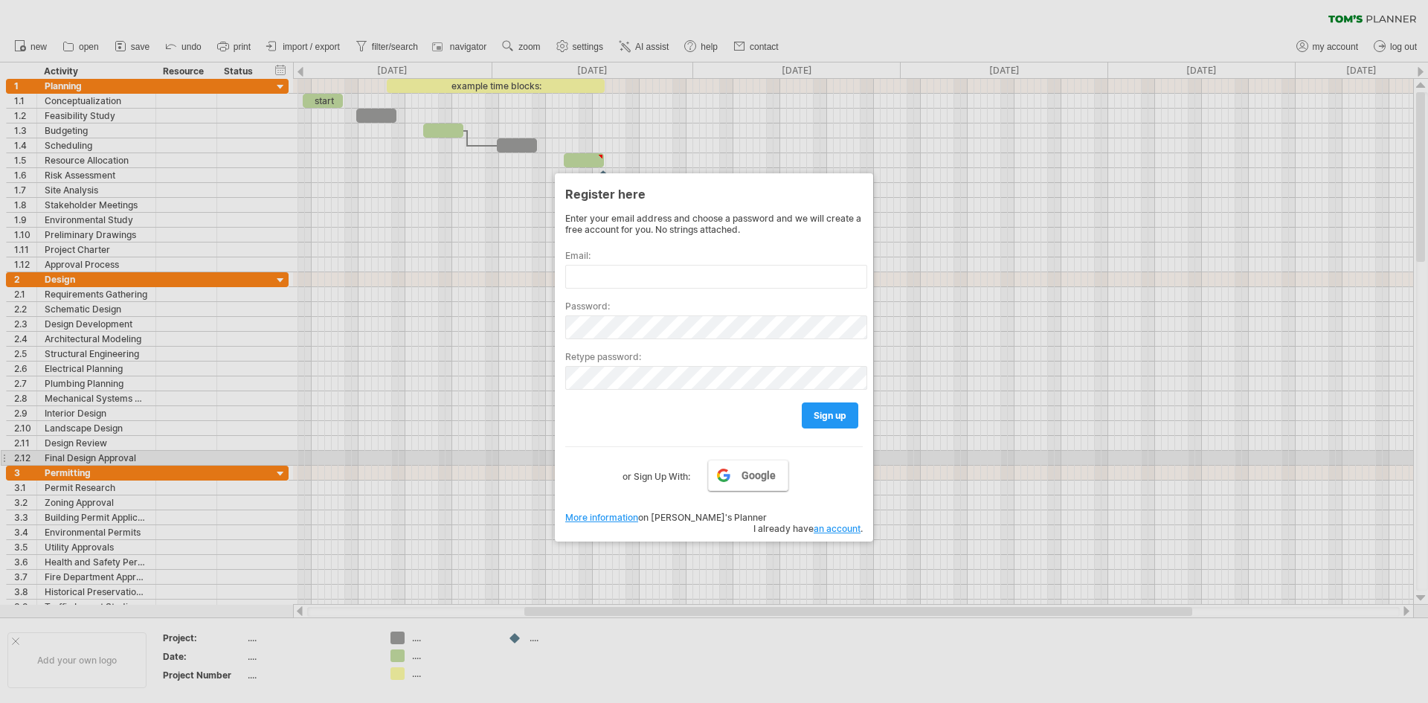
click at [752, 465] on link "Google" at bounding box center [748, 474] width 80 height 31
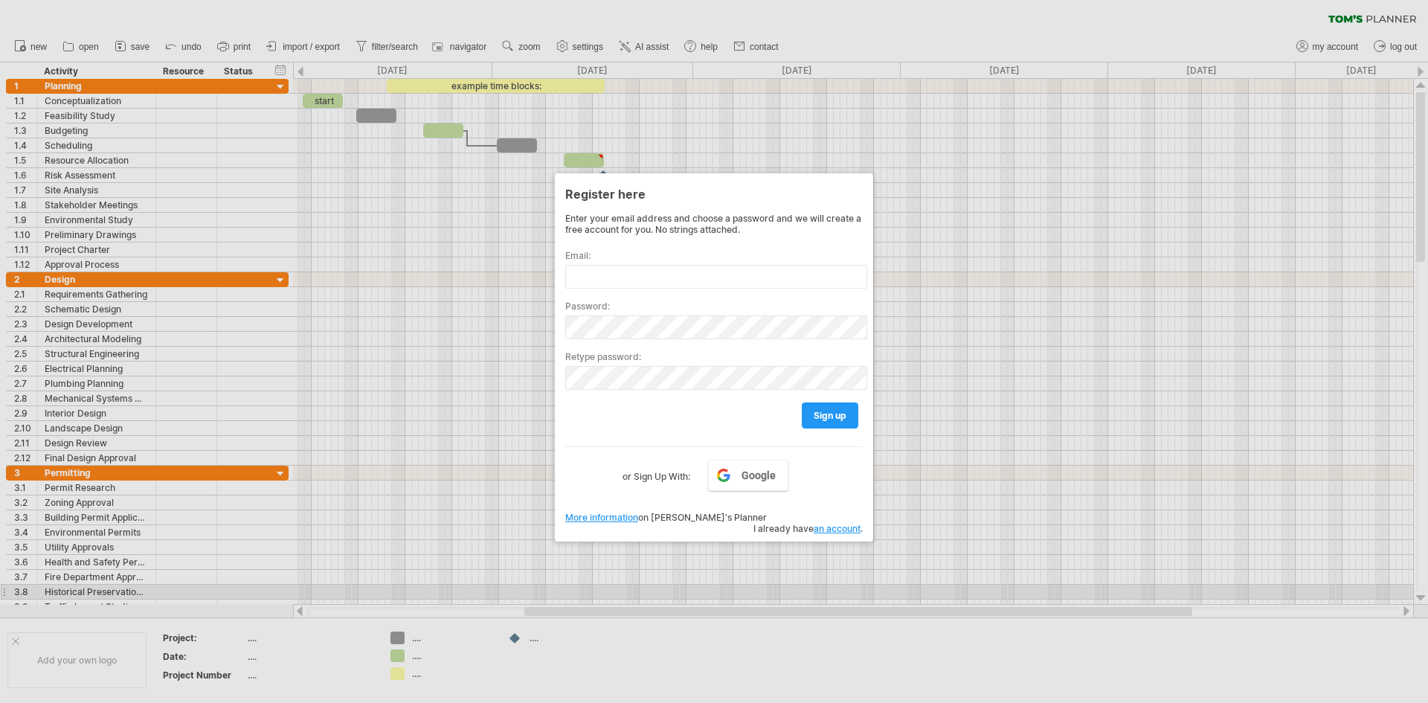
click at [628, 587] on div at bounding box center [714, 351] width 1428 height 703
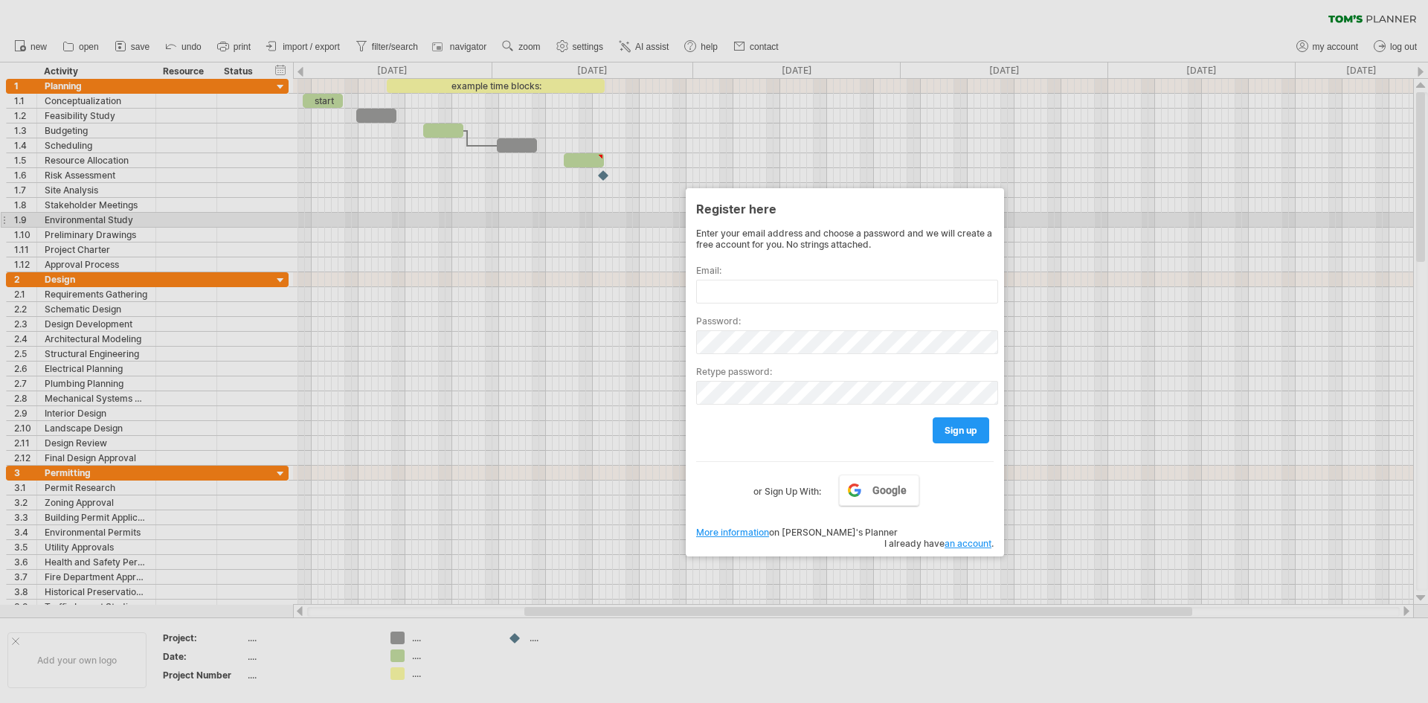
drag, startPoint x: 793, startPoint y: 204, endPoint x: 914, endPoint y: 250, distance: 128.7
click at [924, 221] on div "Register here" at bounding box center [844, 208] width 297 height 27
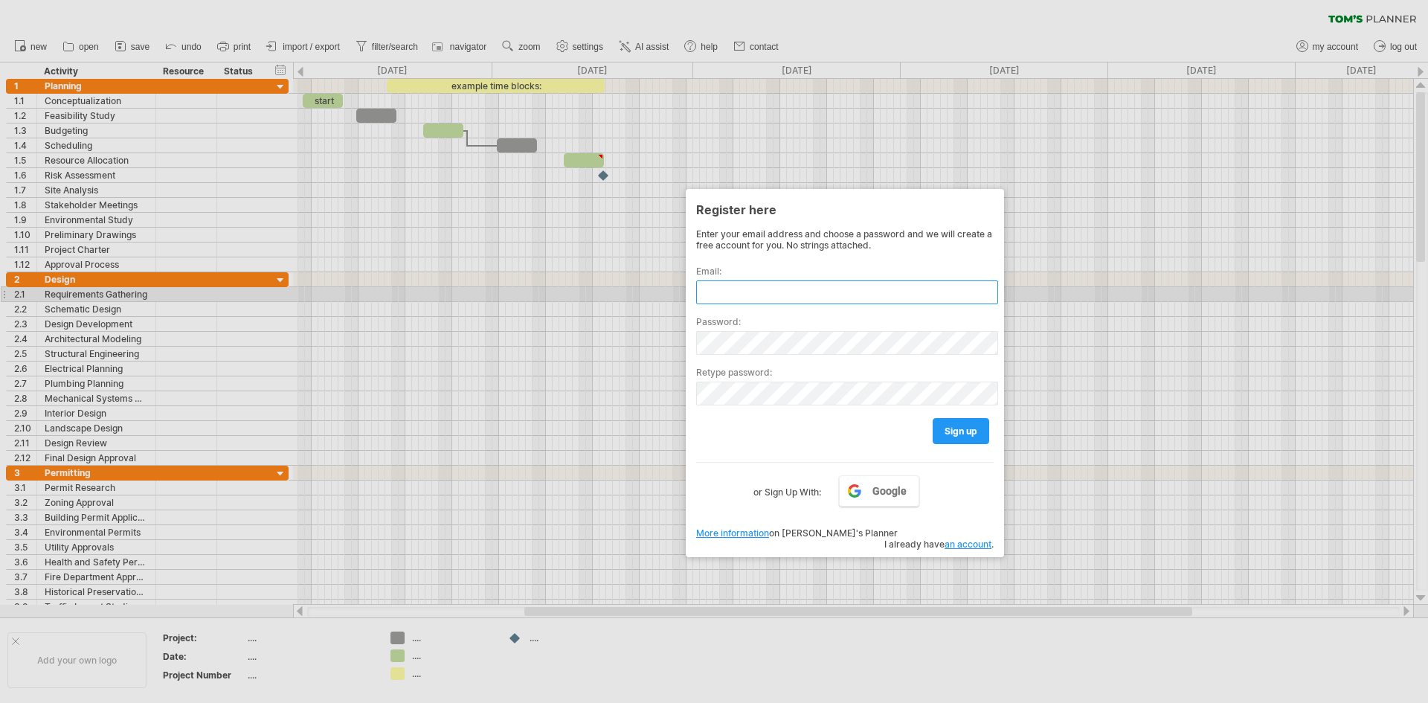
click at [751, 301] on input "text" at bounding box center [847, 292] width 302 height 24
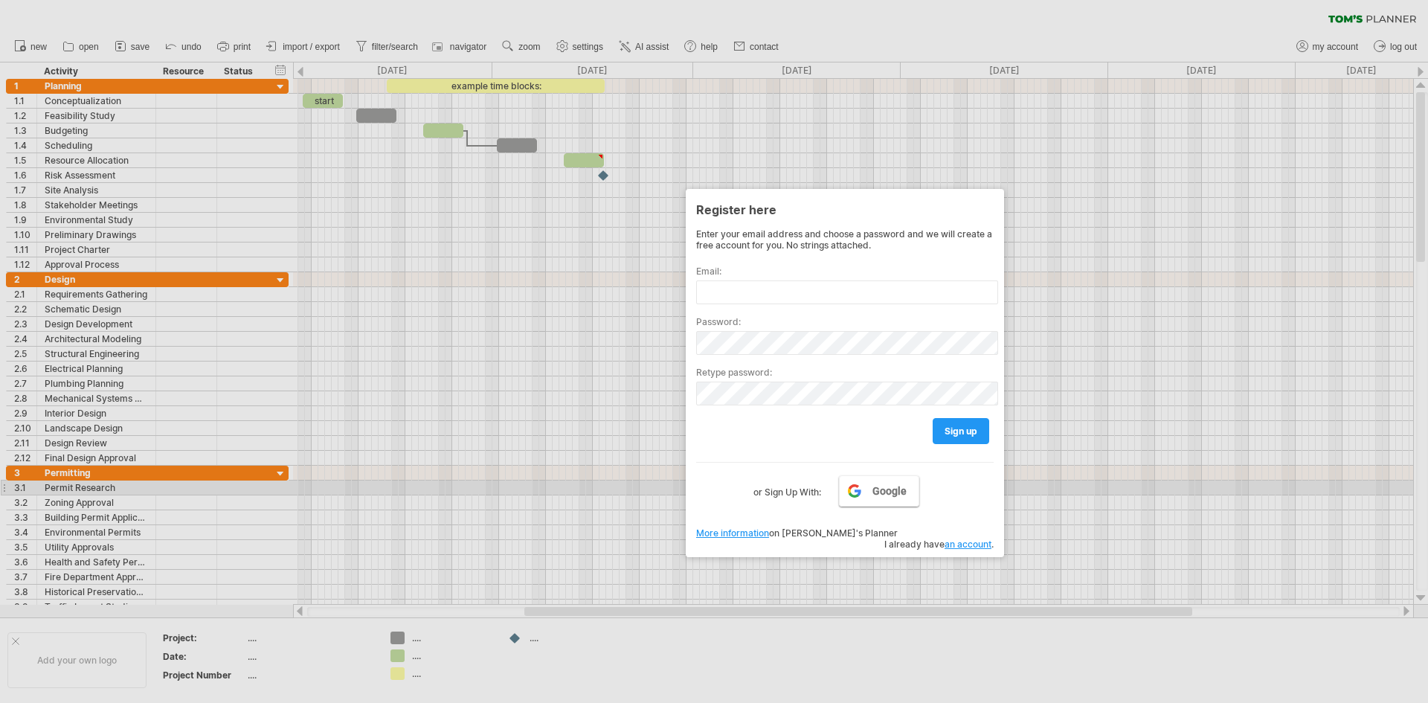
click at [888, 491] on span "Google" at bounding box center [889, 491] width 34 height 12
click at [880, 489] on span "Google" at bounding box center [889, 491] width 34 height 12
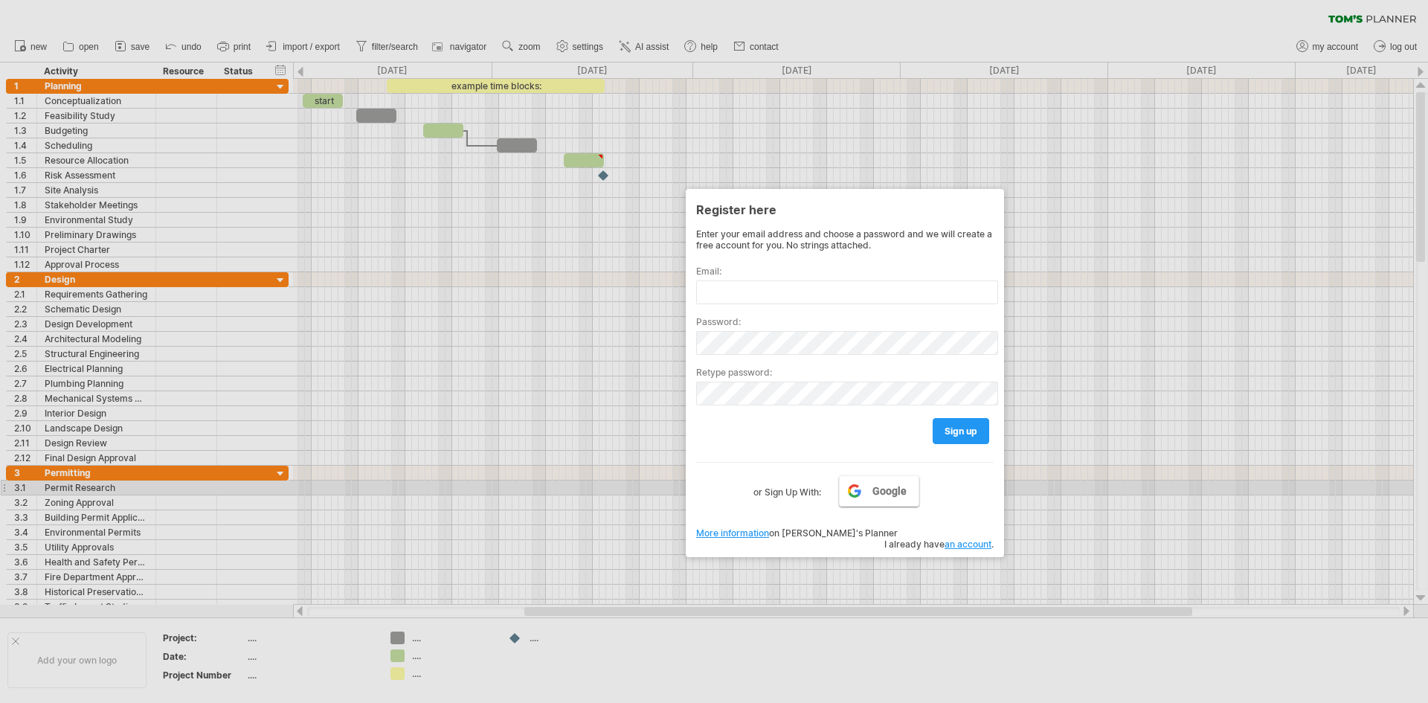
click at [880, 489] on span "Google" at bounding box center [889, 491] width 34 height 12
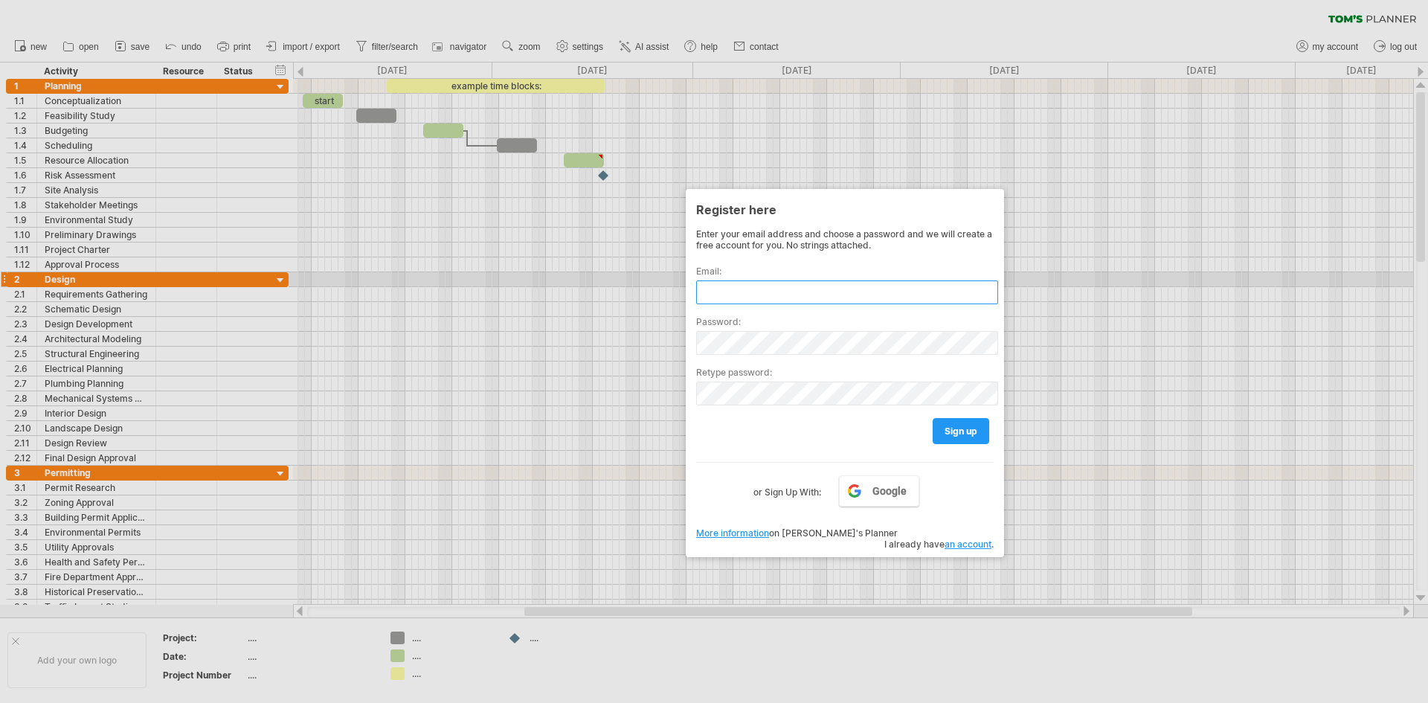
click at [900, 285] on input "text" at bounding box center [847, 292] width 302 height 24
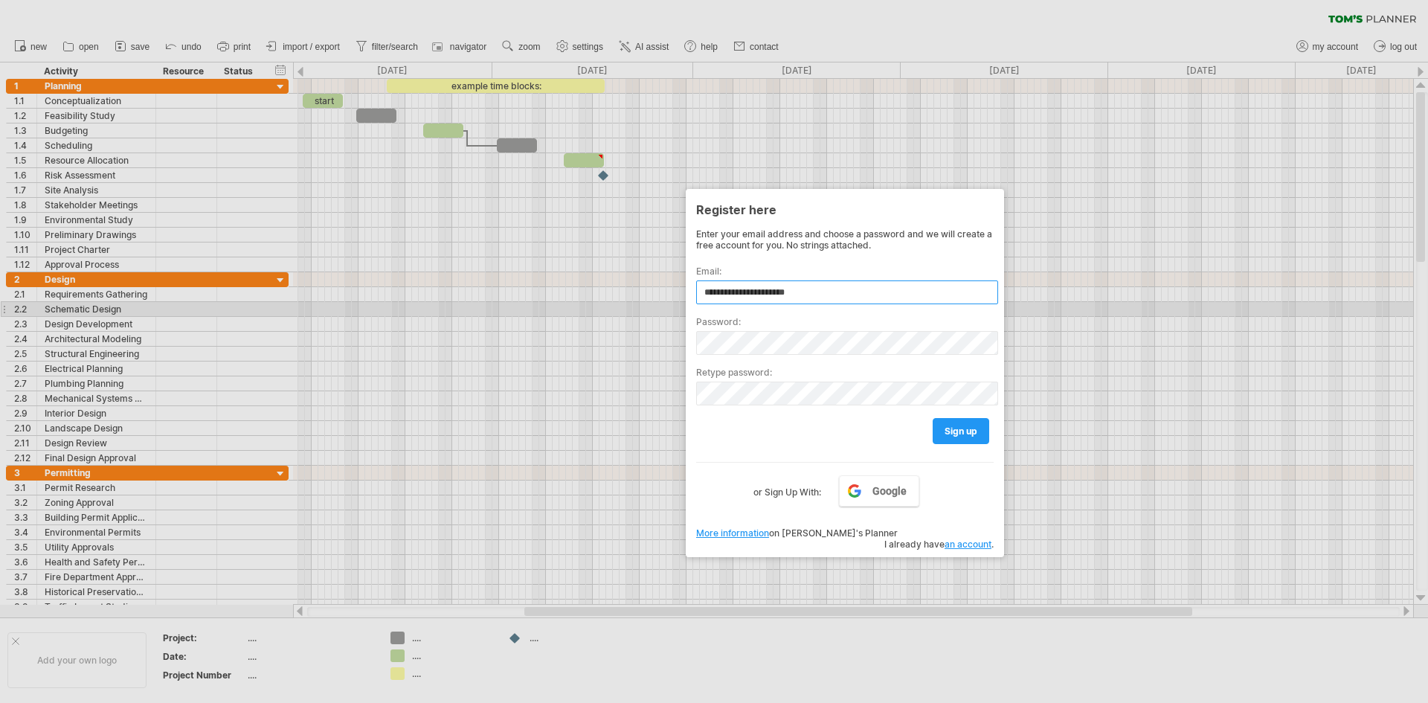
type input "**********"
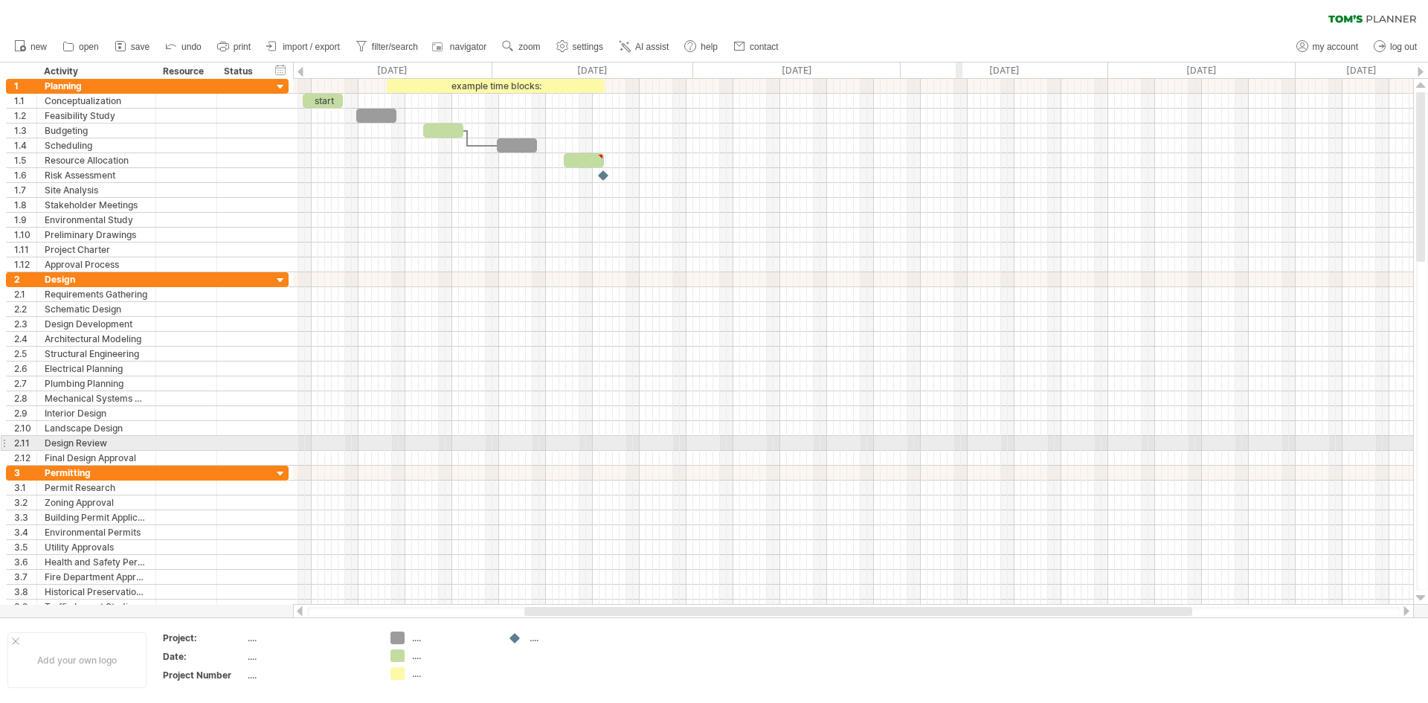
click at [959, 438] on div at bounding box center [853, 443] width 1120 height 15
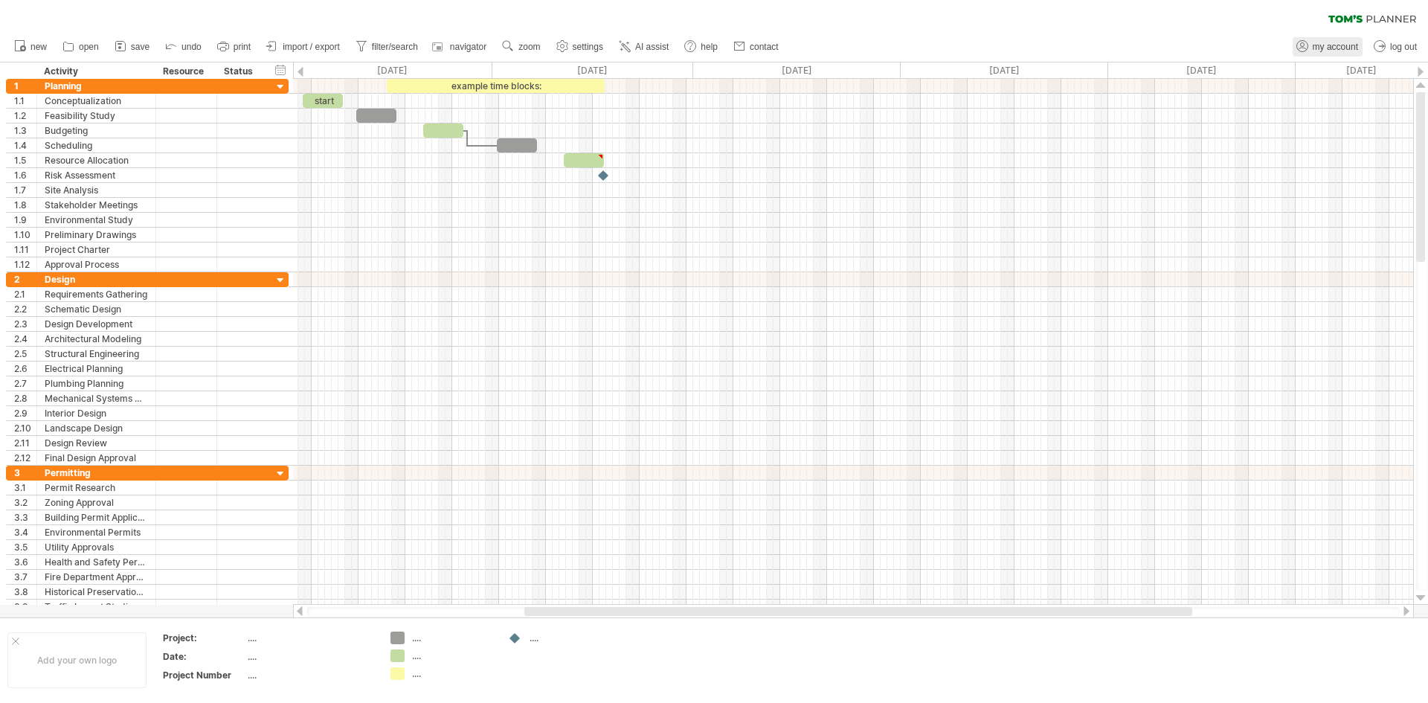
click at [1320, 46] on span "my account" at bounding box center [1334, 47] width 45 height 10
type input "**********"
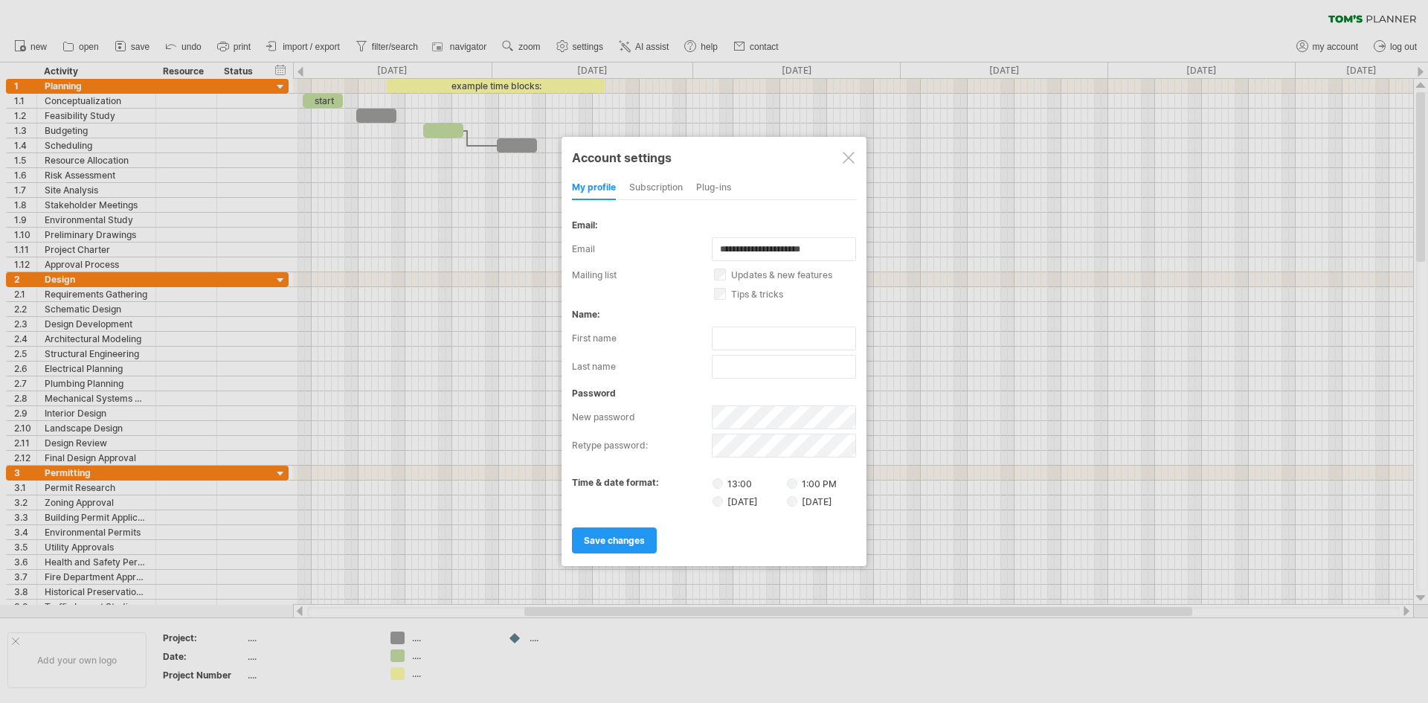
click at [851, 154] on div at bounding box center [848, 158] width 12 height 12
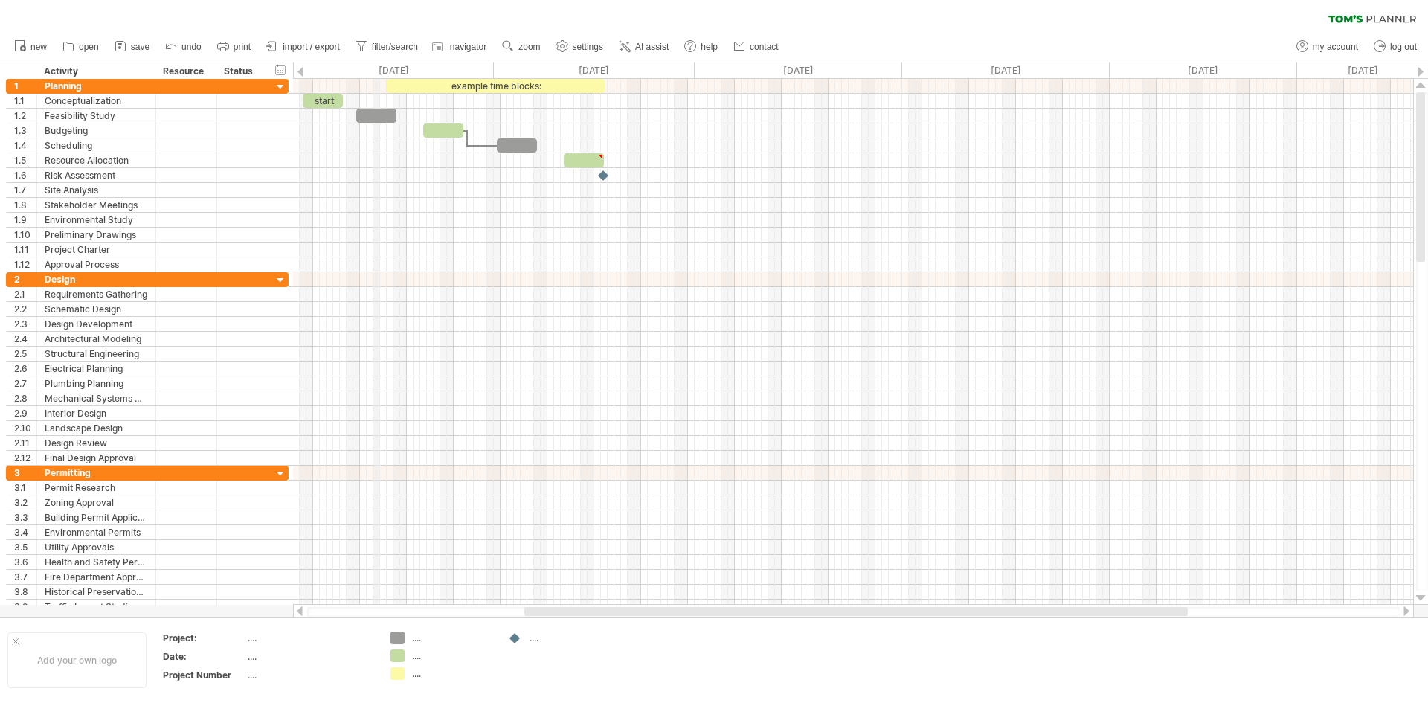
click at [377, 72] on div "[DATE]" at bounding box center [389, 70] width 207 height 16
click at [379, 69] on div "[DATE]" at bounding box center [389, 70] width 207 height 16
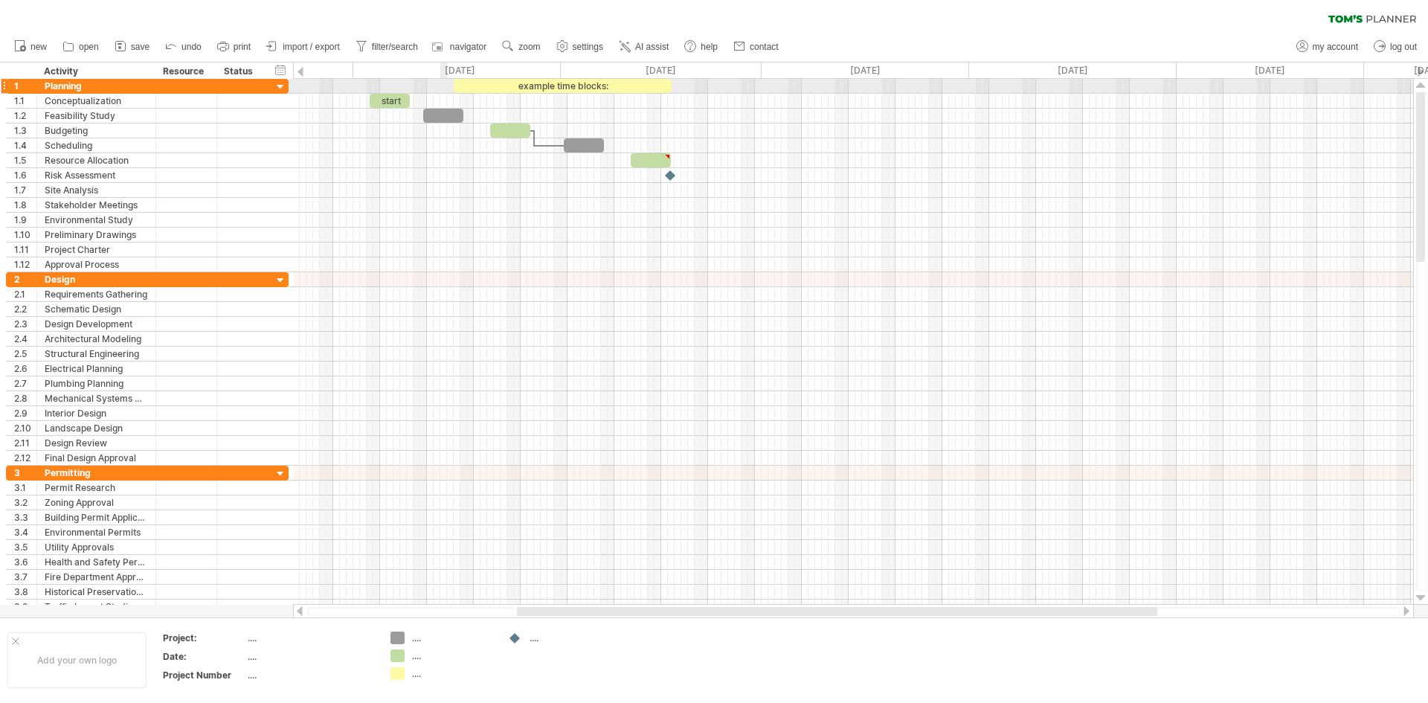
drag, startPoint x: 379, startPoint y: 69, endPoint x: 444, endPoint y: 89, distance: 67.7
click at [444, 89] on div "Trying to reach [DOMAIN_NAME] Connected again... 0% clear filter new 1" at bounding box center [714, 351] width 1428 height 703
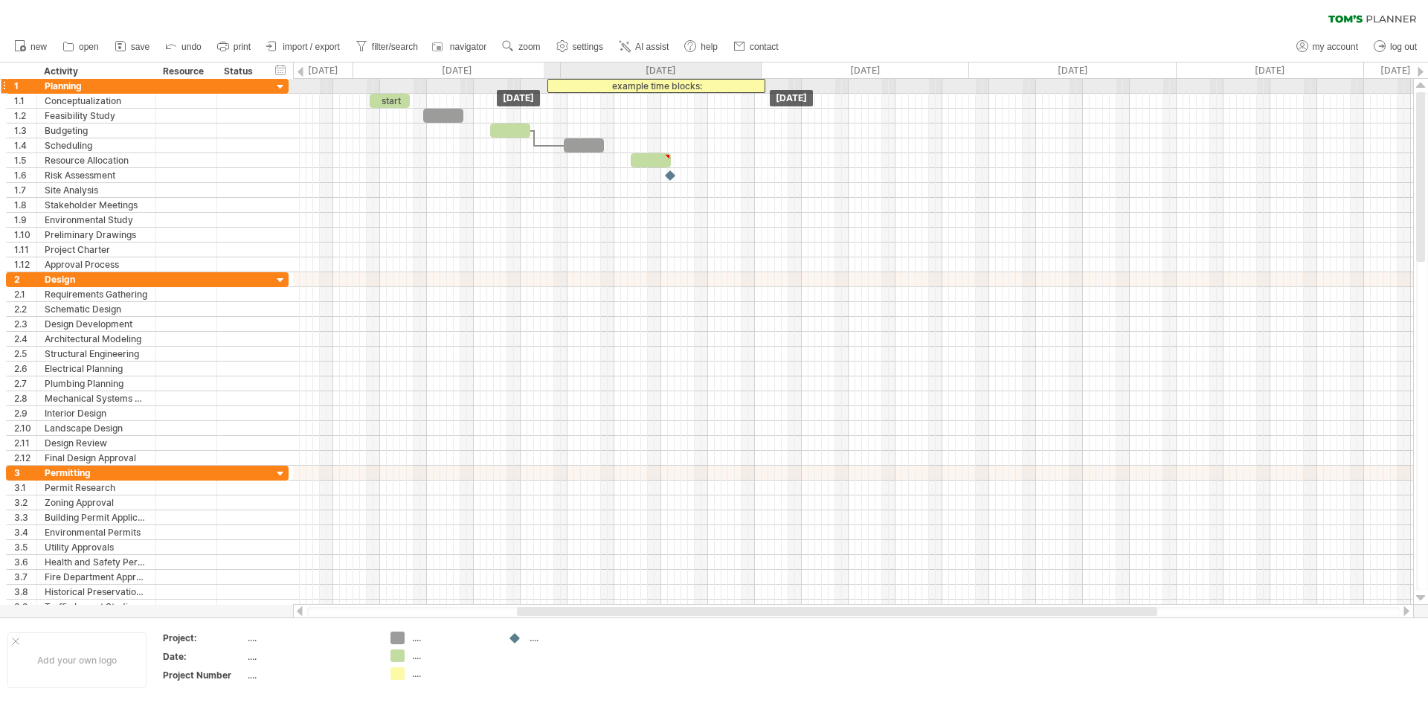
drag, startPoint x: 561, startPoint y: 86, endPoint x: 654, endPoint y: 83, distance: 92.2
click at [654, 83] on div "example time blocks:" at bounding box center [656, 86] width 218 height 14
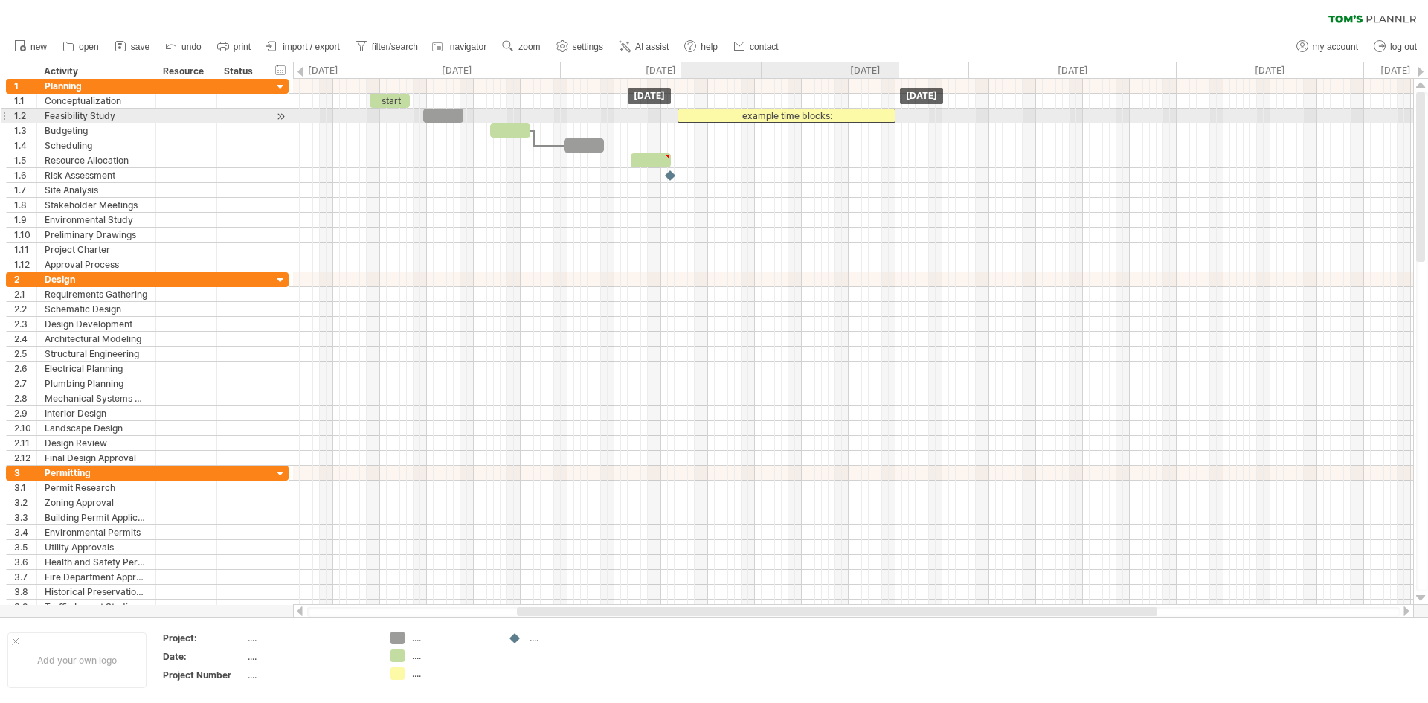
drag, startPoint x: 651, startPoint y: 86, endPoint x: 792, endPoint y: 109, distance: 142.4
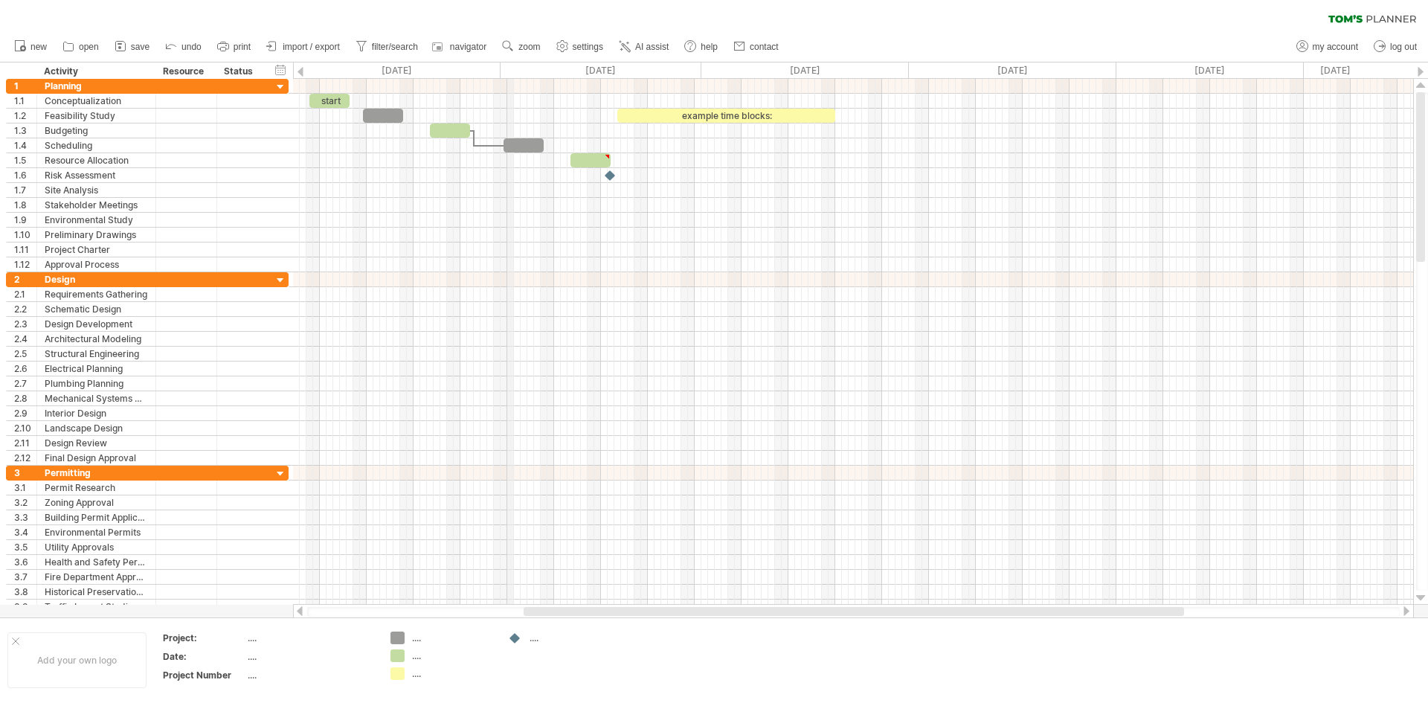
drag, startPoint x: 575, startPoint y: 75, endPoint x: 513, endPoint y: 75, distance: 61.7
click at [513, 75] on div "[DATE]" at bounding box center [600, 70] width 201 height 16
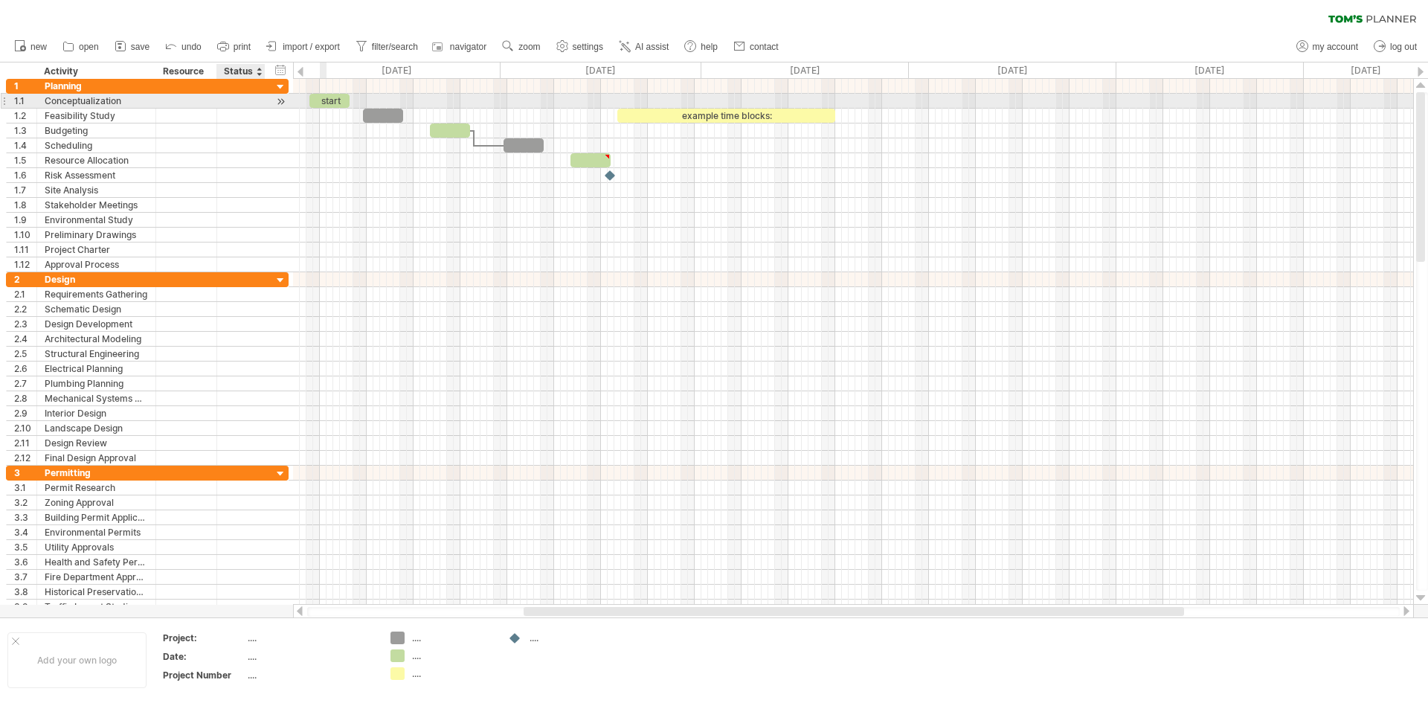
click at [283, 104] on div at bounding box center [281, 102] width 14 height 16
click at [70, 98] on div "Conceptualization" at bounding box center [96, 101] width 103 height 14
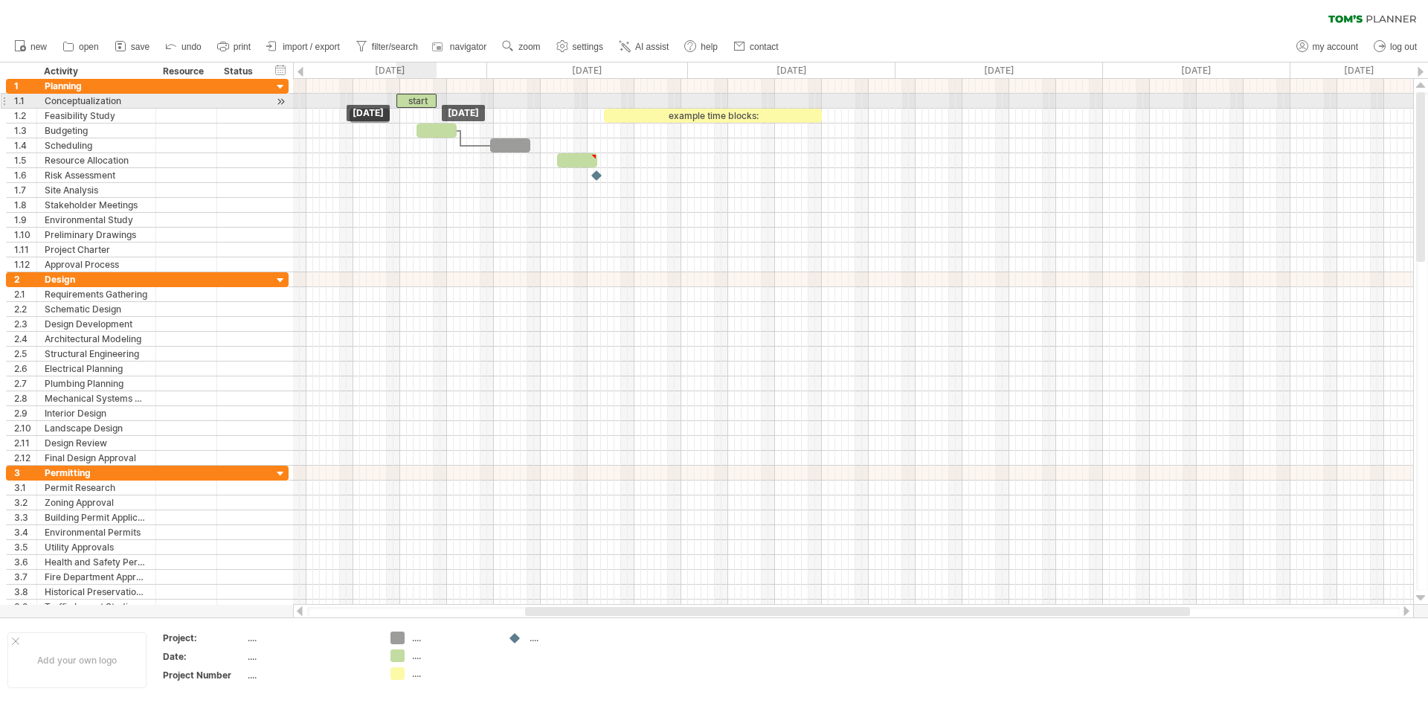
drag, startPoint x: 312, startPoint y: 101, endPoint x: 408, endPoint y: 100, distance: 96.7
click at [408, 100] on div "start" at bounding box center [416, 101] width 40 height 14
drag, startPoint x: 433, startPoint y: 97, endPoint x: 460, endPoint y: 103, distance: 28.1
click at [460, 103] on span at bounding box center [460, 101] width 6 height 14
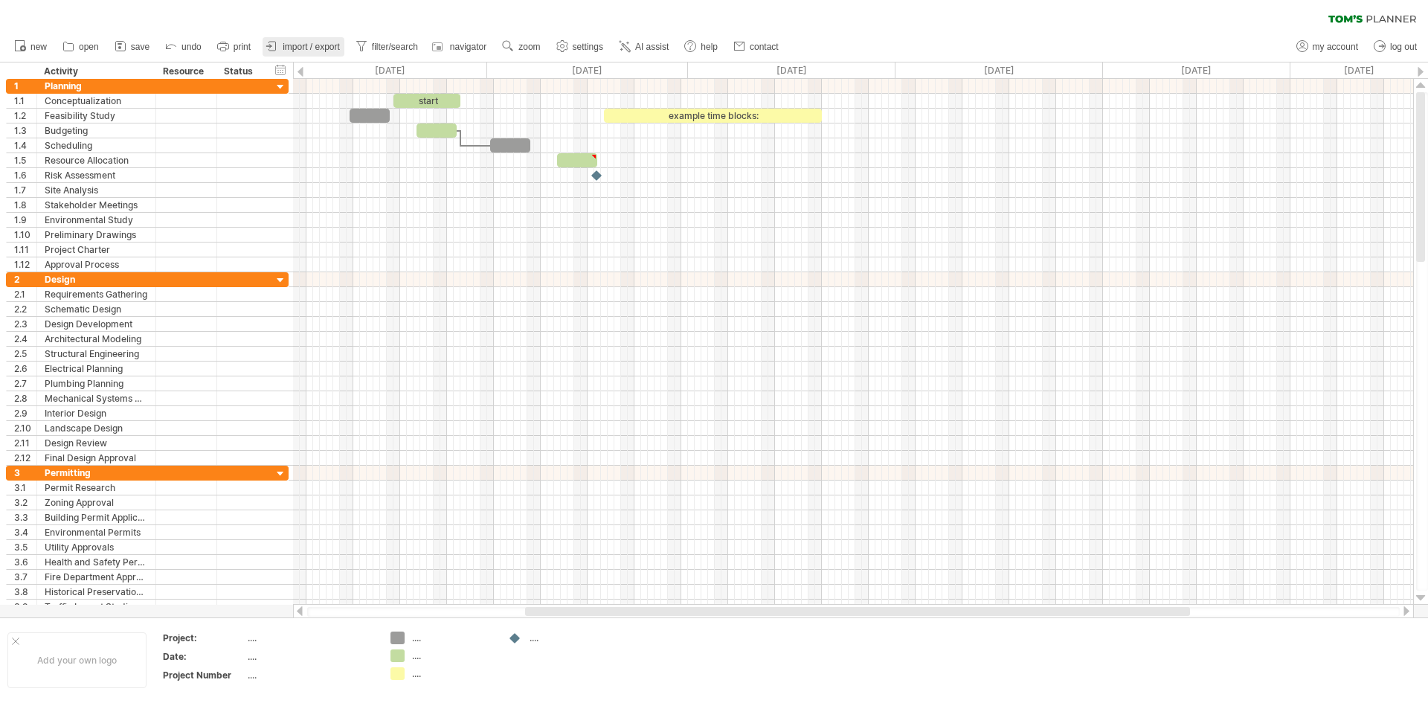
click at [297, 50] on span "import / export" at bounding box center [311, 47] width 57 height 10
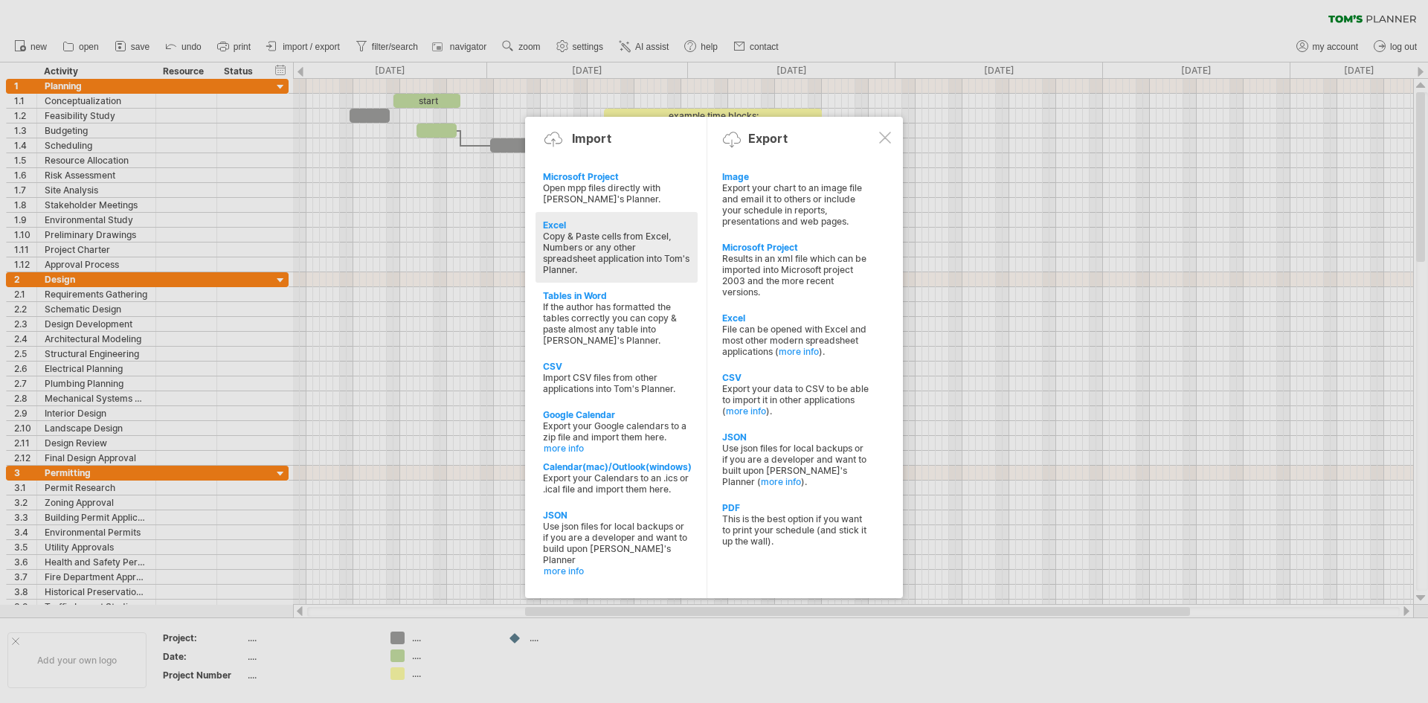
click at [554, 223] on div "Excel" at bounding box center [616, 224] width 147 height 11
type textarea "**********"
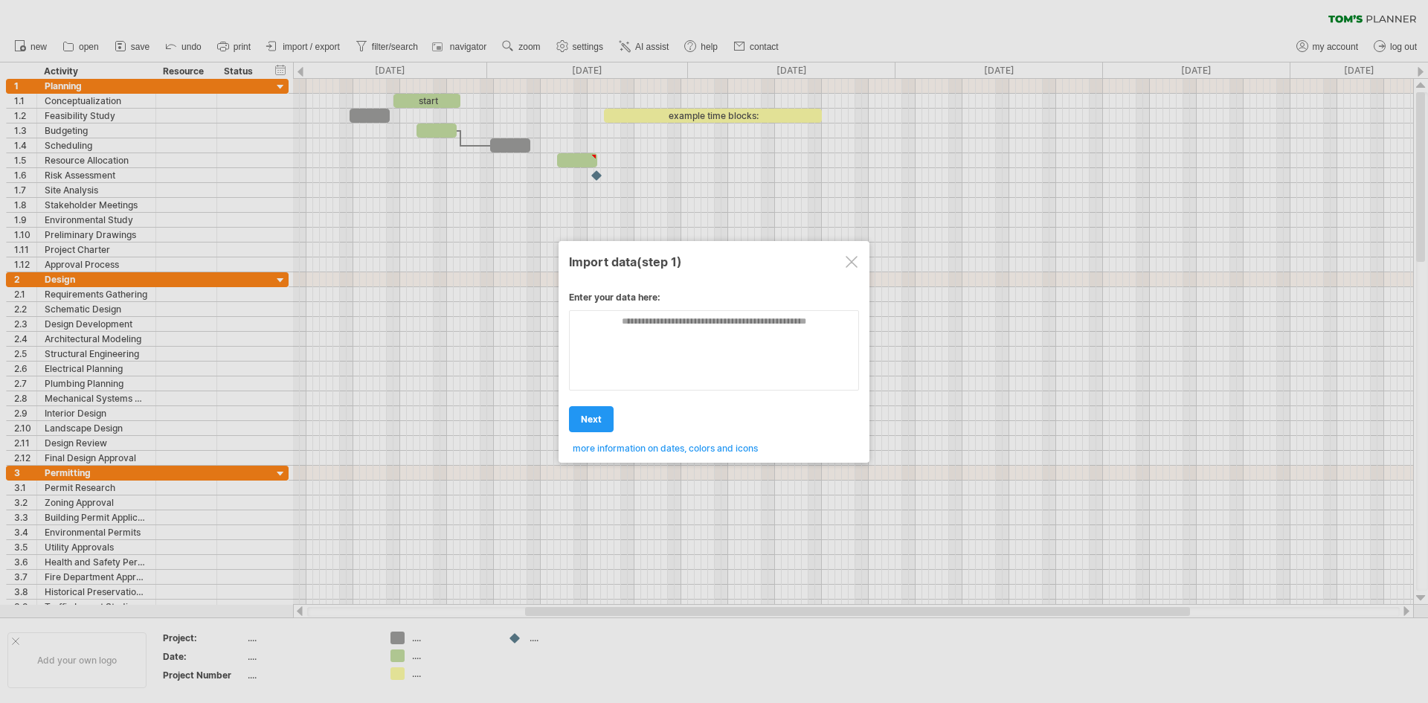
drag, startPoint x: 597, startPoint y: 408, endPoint x: 661, endPoint y: 354, distance: 83.9
click at [661, 354] on div "Enter your data here: Your data: Weekend days ' mon tue Hide weekend days" at bounding box center [714, 366] width 290 height 173
click at [661, 351] on div "Enter your data here: Your data: Weekend days ' mon tue Hide weekend days" at bounding box center [714, 366] width 290 height 173
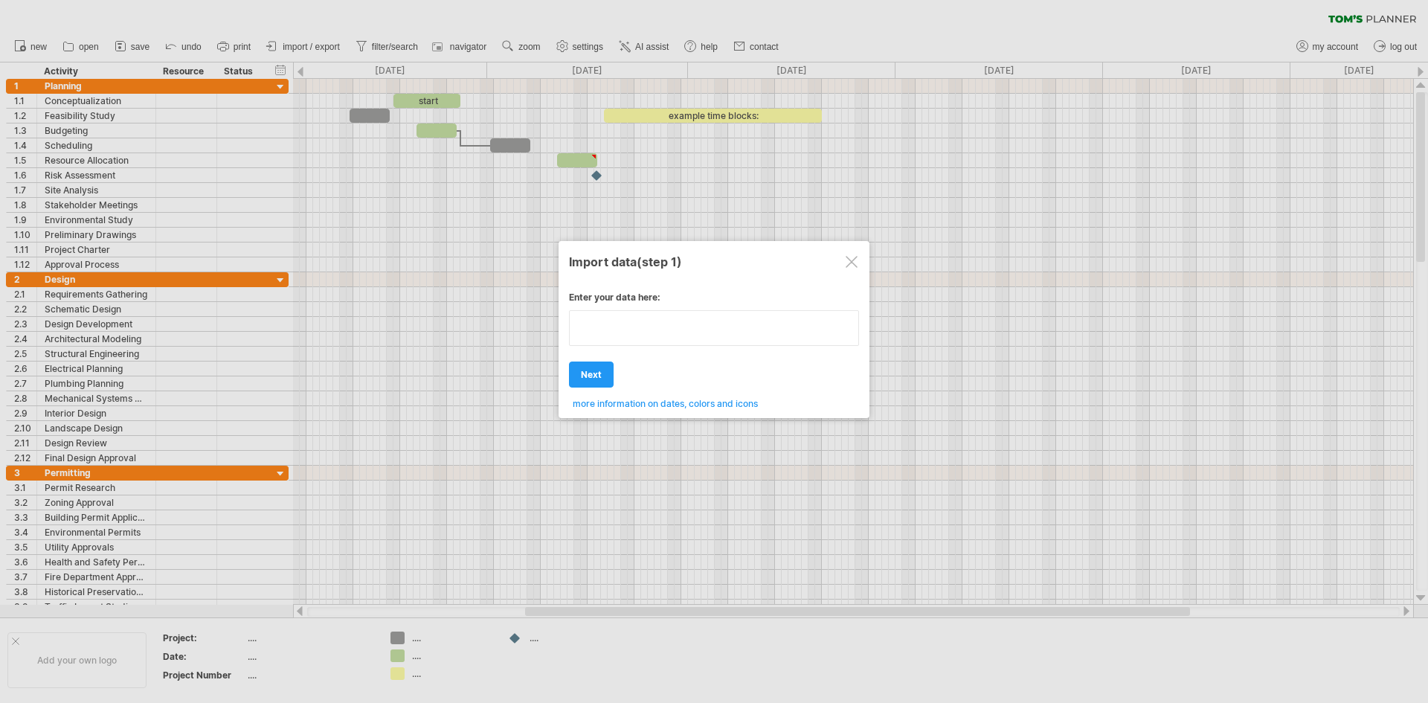
type textarea "**********"
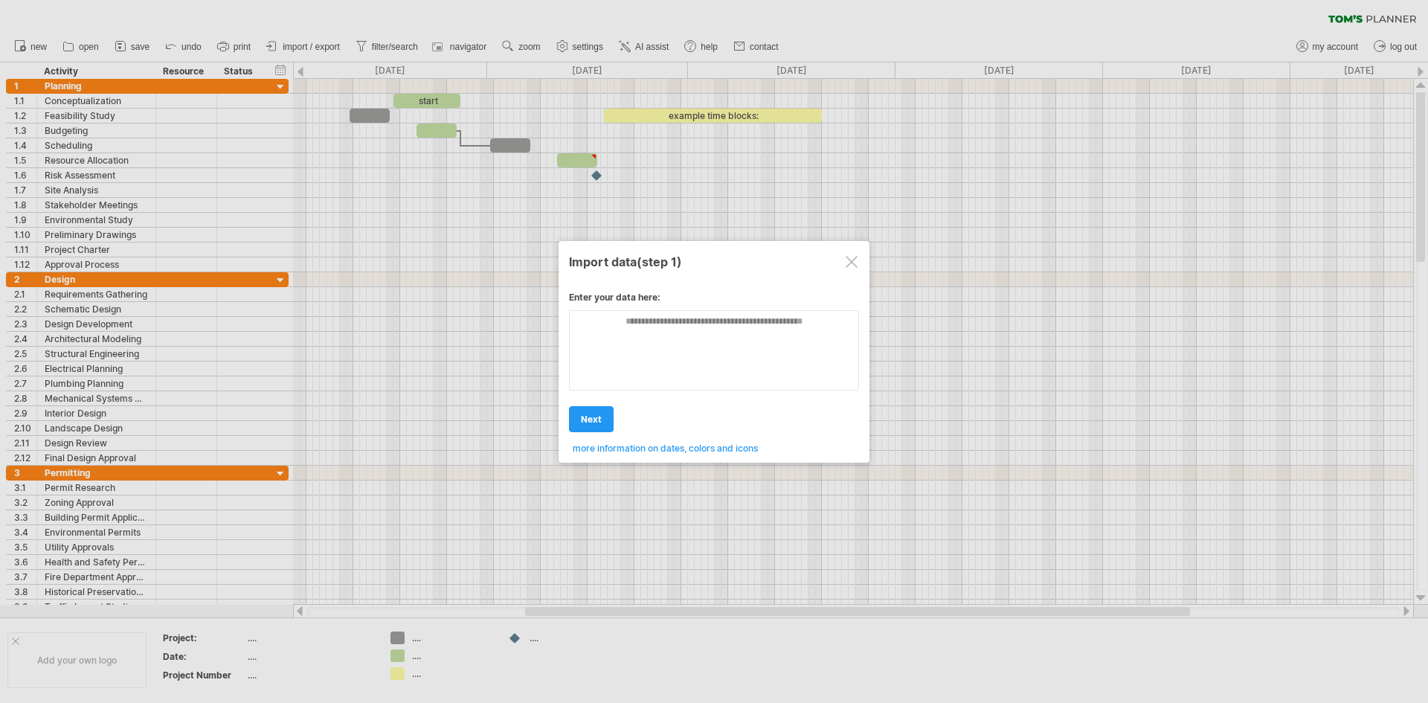
click at [607, 381] on div "Enter your data here: Your data: Weekend days ' mon tue Hide weekend days" at bounding box center [714, 366] width 290 height 173
click at [685, 336] on textarea at bounding box center [714, 350] width 290 height 80
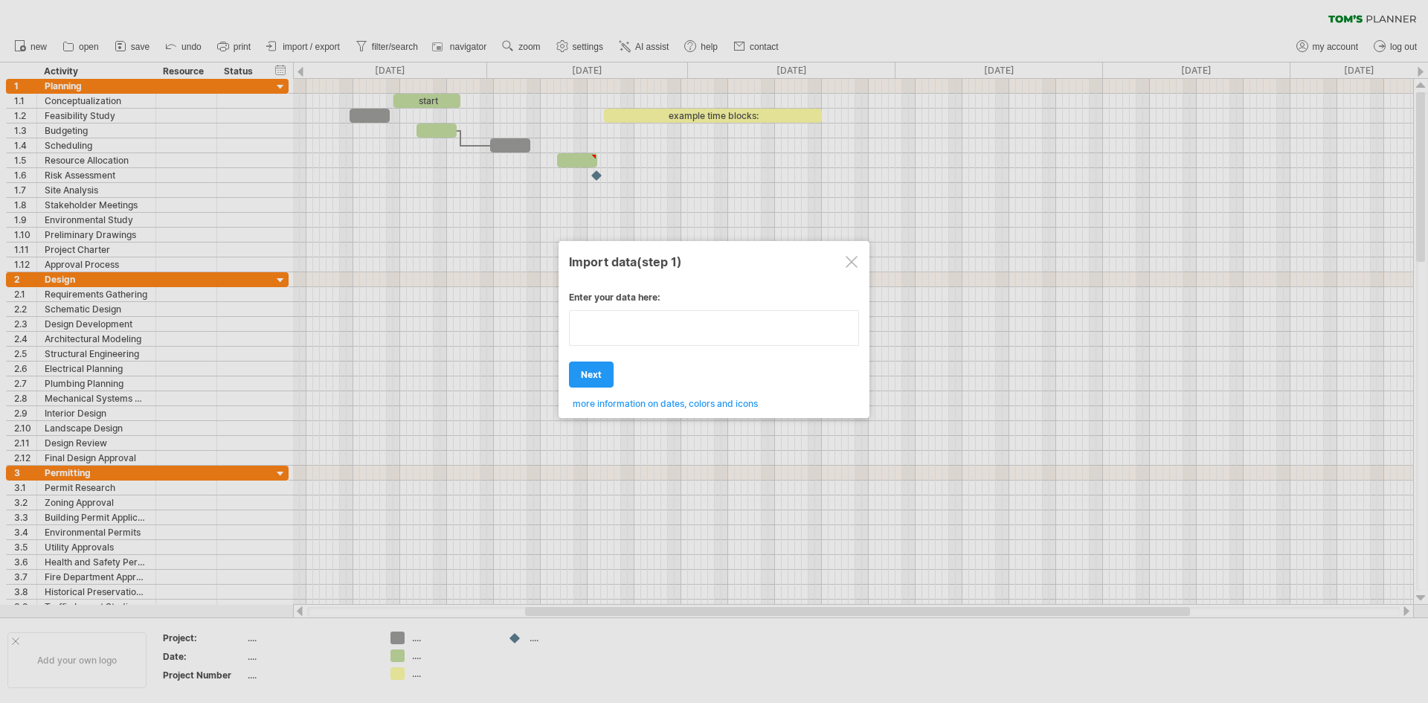
type textarea "**********"
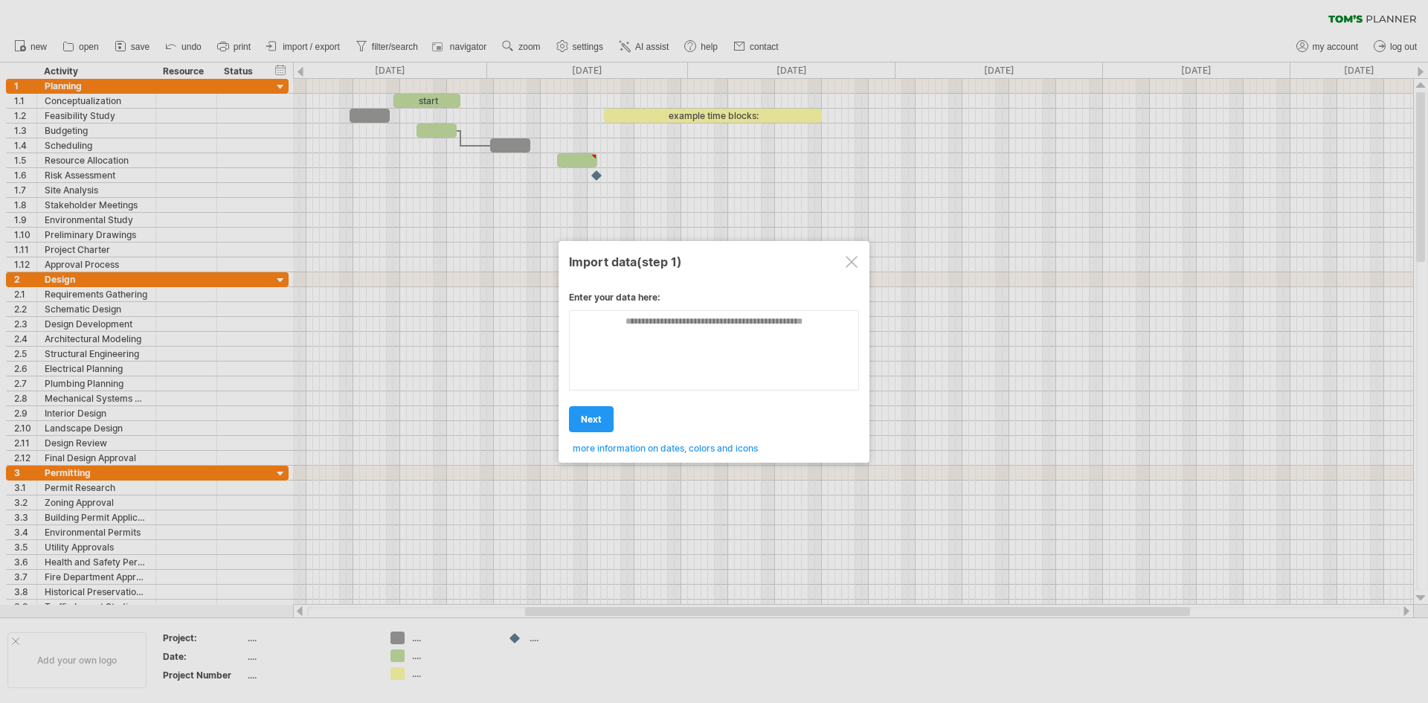
click at [865, 257] on div "Import data (step 1) Enter your data here: Your data: Weekend days ' mon tue ne…" at bounding box center [713, 352] width 311 height 222
click at [855, 262] on div at bounding box center [851, 262] width 12 height 12
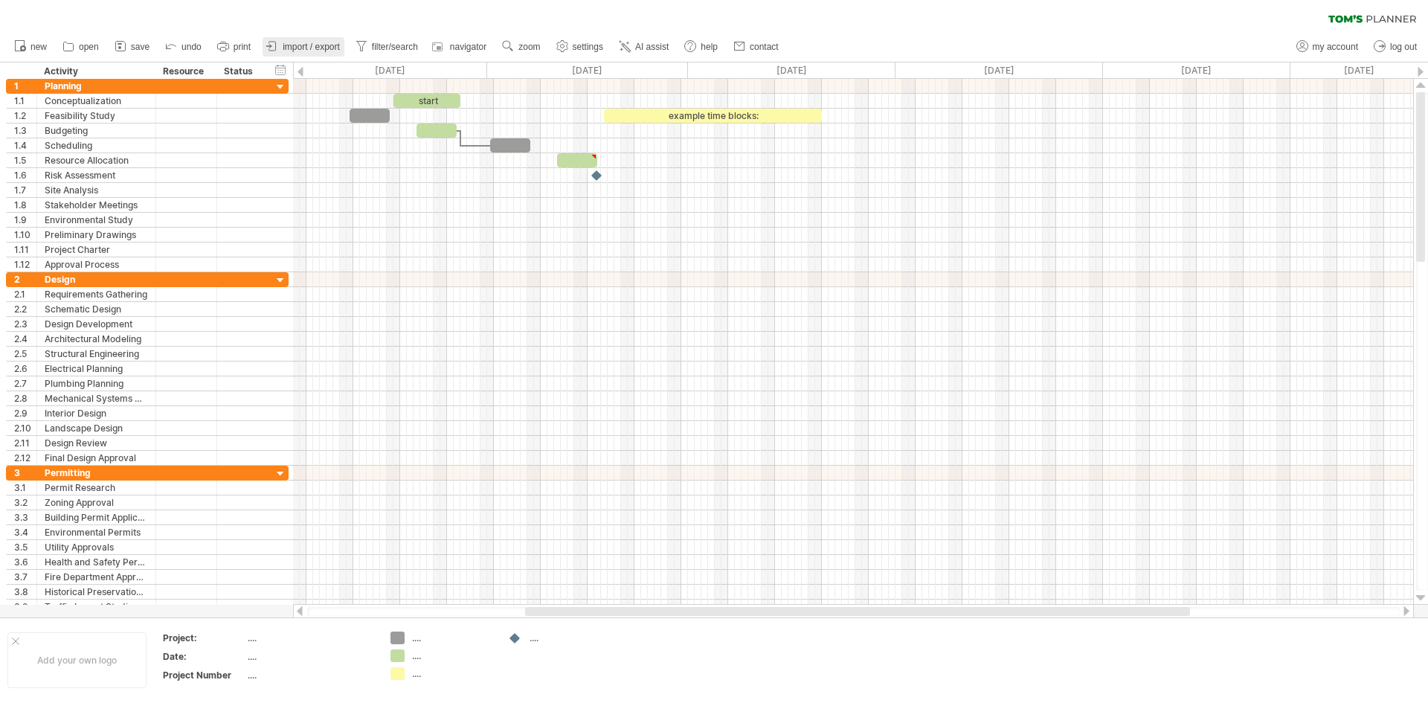
click at [318, 42] on span "import / export" at bounding box center [311, 47] width 57 height 10
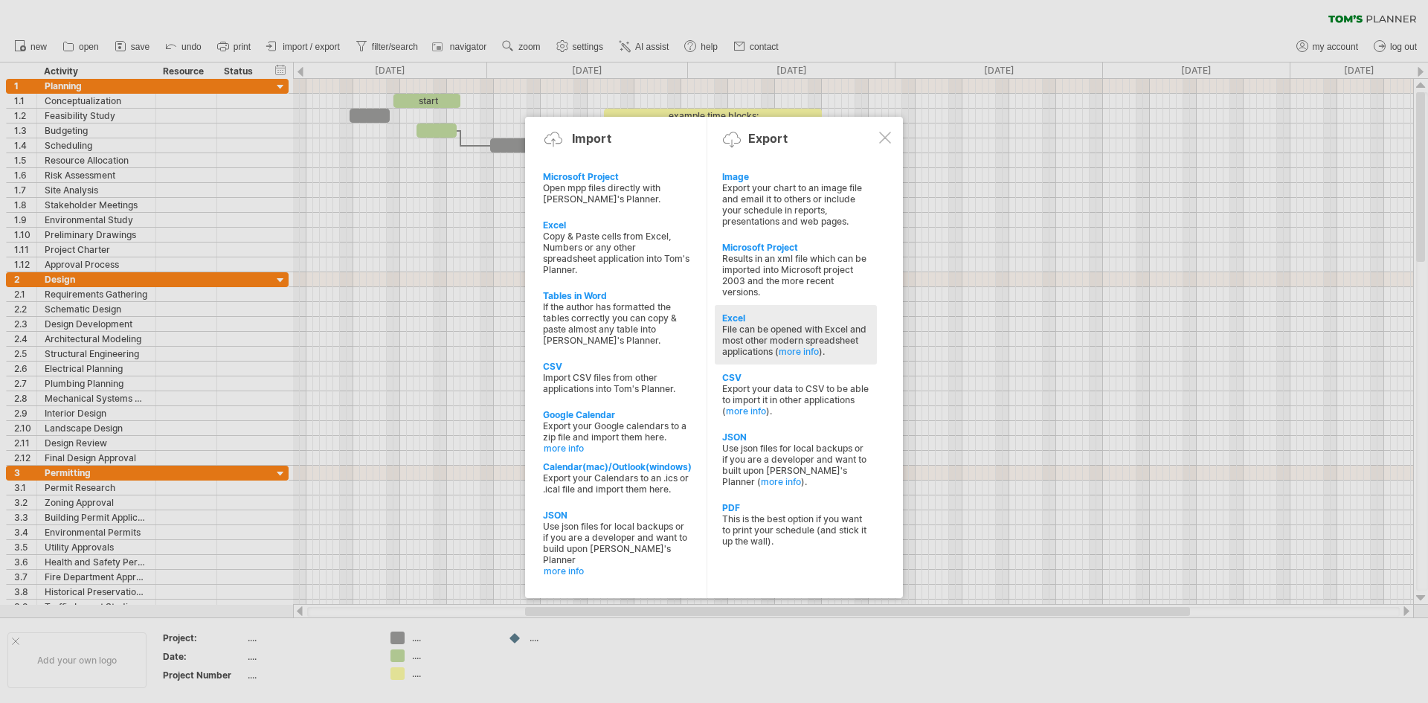
click at [760, 317] on div "Excel" at bounding box center [795, 317] width 147 height 11
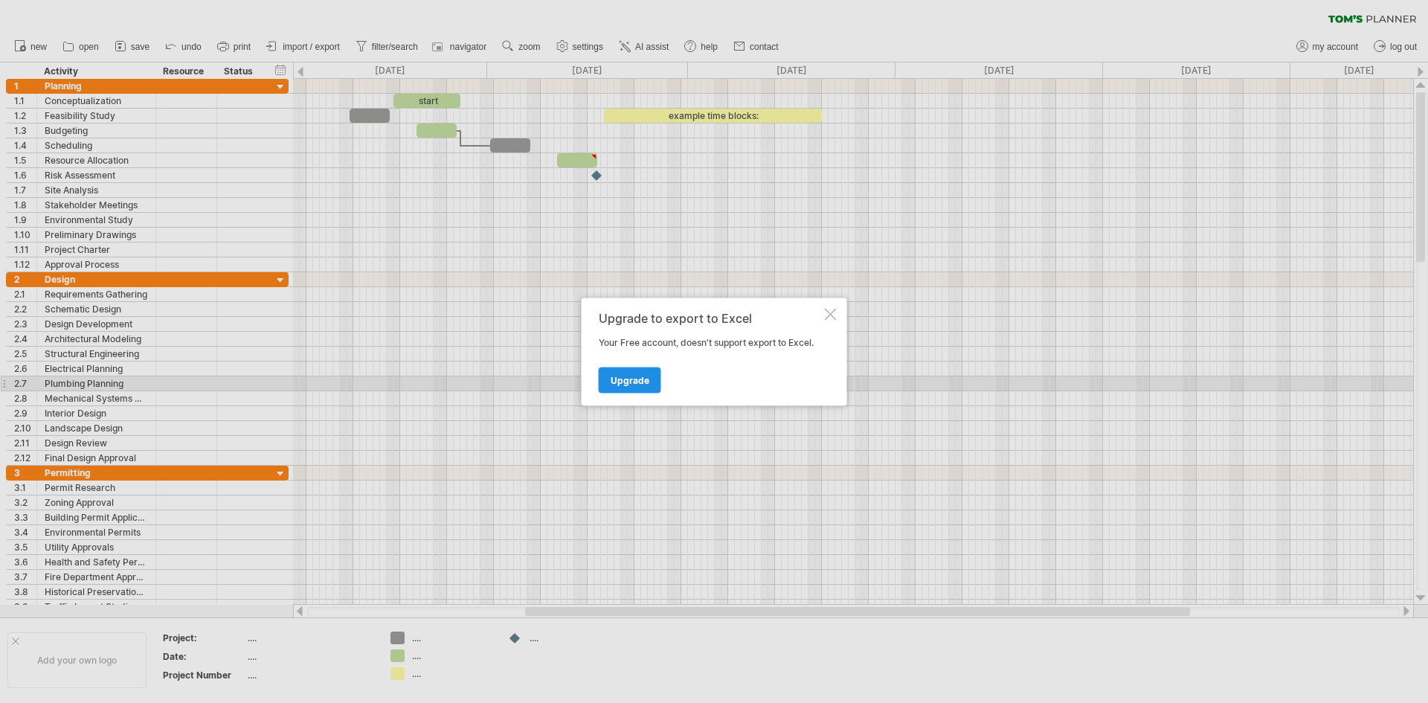
click at [624, 378] on span "Upgrade" at bounding box center [629, 379] width 39 height 11
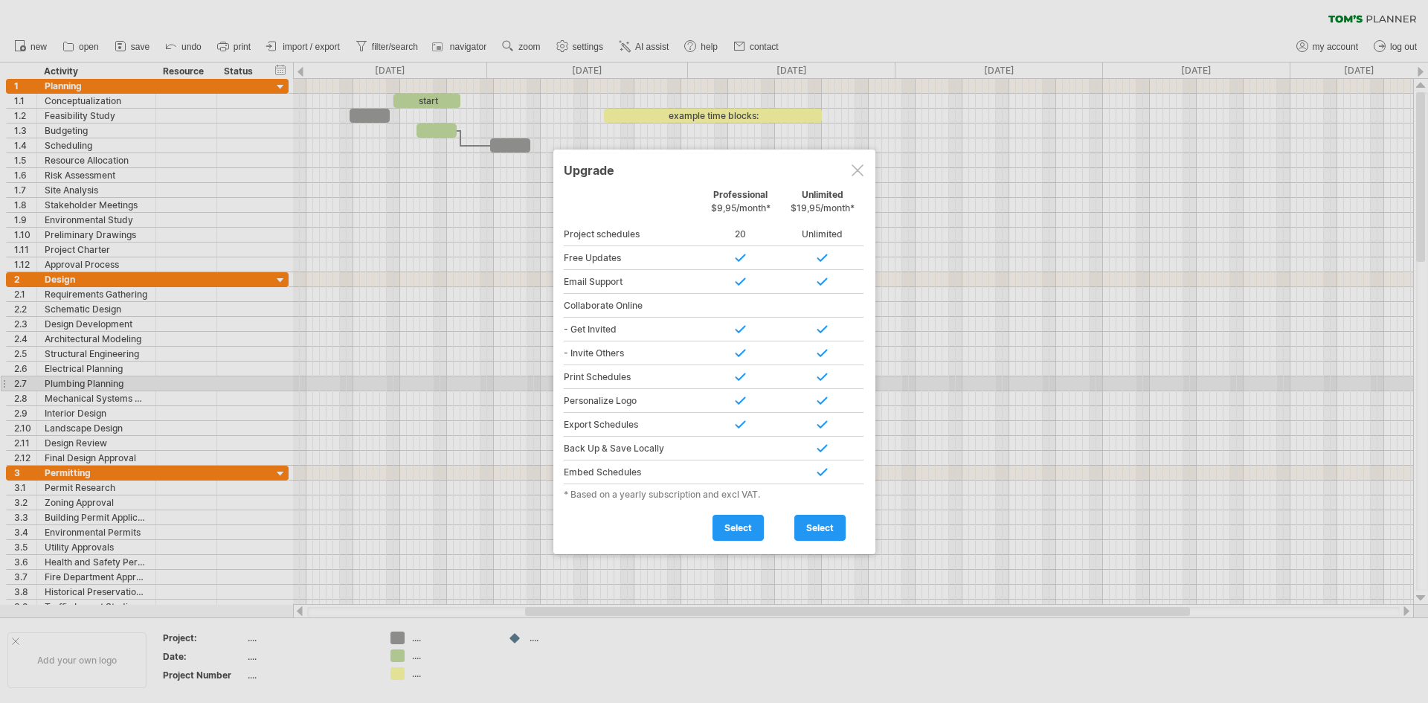
click at [854, 170] on div at bounding box center [857, 170] width 12 height 12
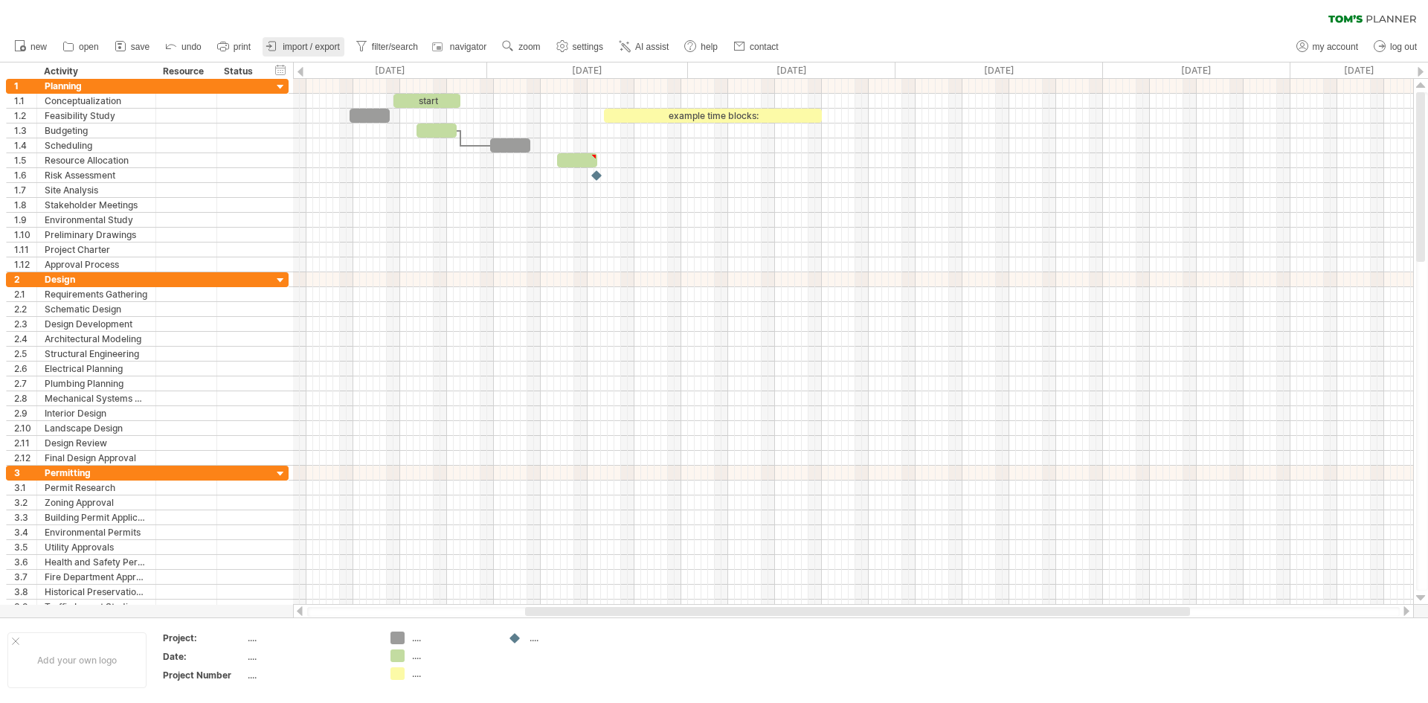
click at [313, 41] on link "import / export" at bounding box center [303, 46] width 82 height 19
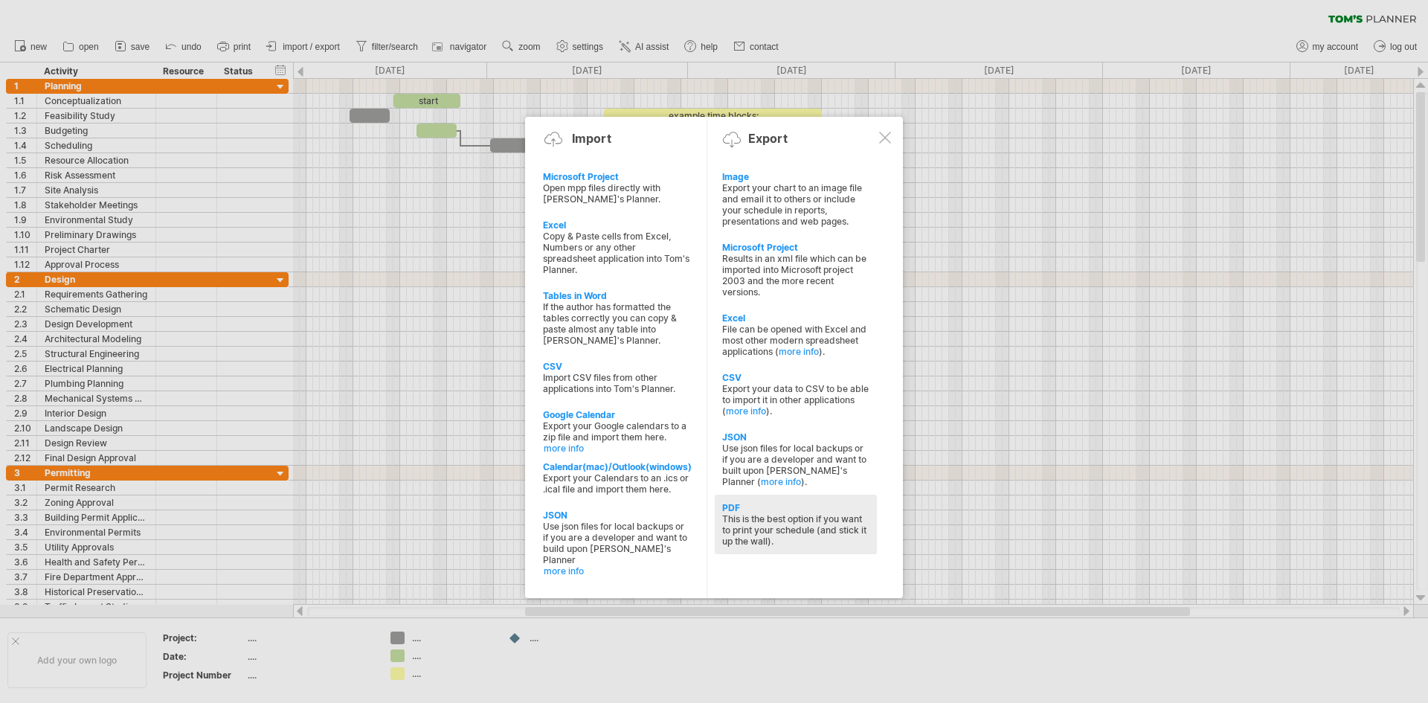
click at [736, 509] on div "PDF" at bounding box center [795, 507] width 147 height 11
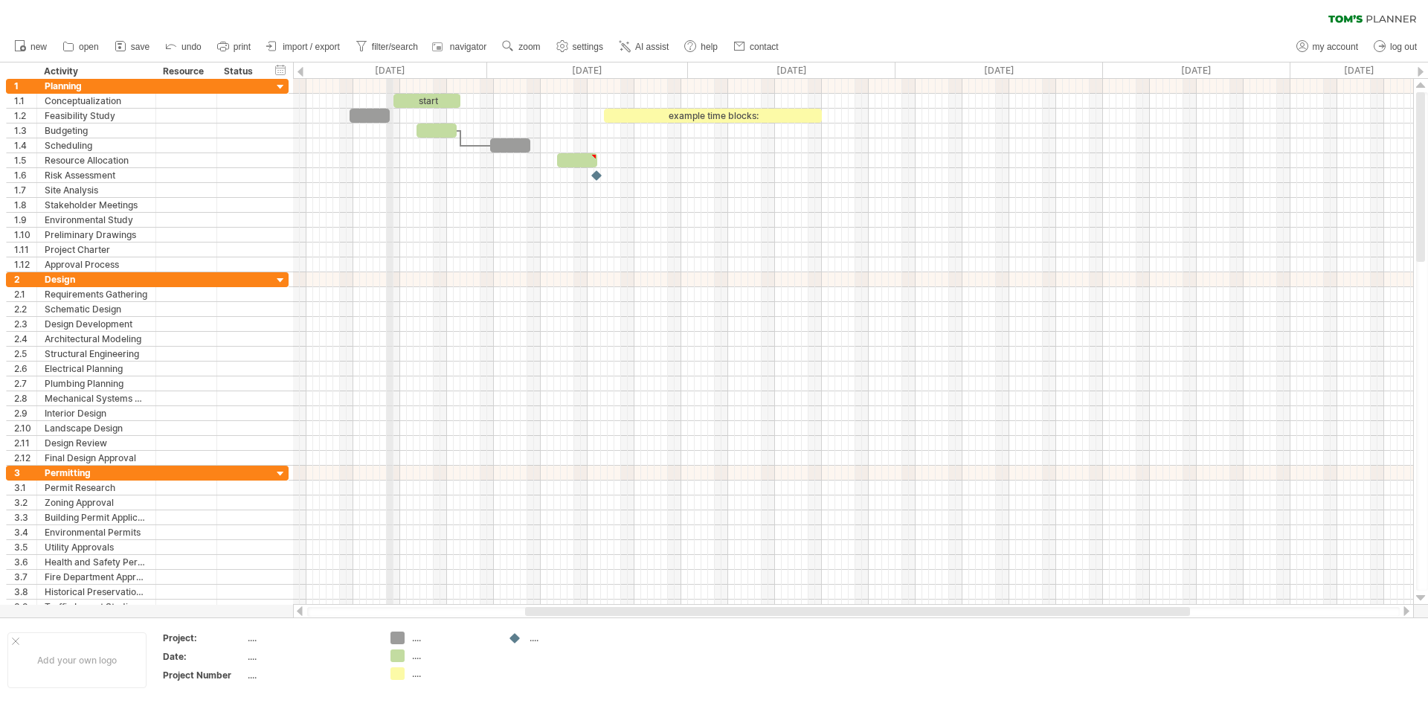
click at [392, 68] on div "[DATE]" at bounding box center [383, 70] width 207 height 16
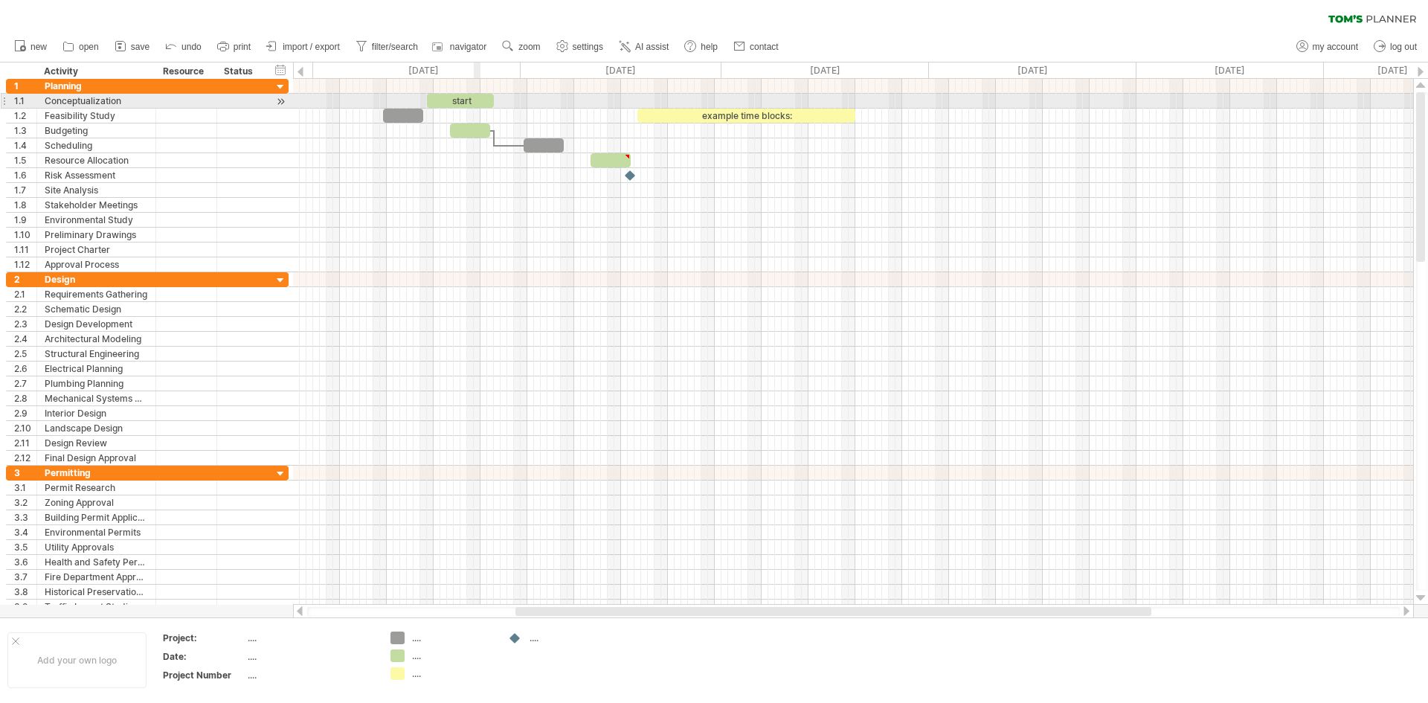
drag, startPoint x: 440, startPoint y: 65, endPoint x: 474, endPoint y: 99, distance: 48.4
click at [474, 99] on div "Trying to reach [DOMAIN_NAME] Connected again... 0% clear filter new 1" at bounding box center [714, 351] width 1428 height 703
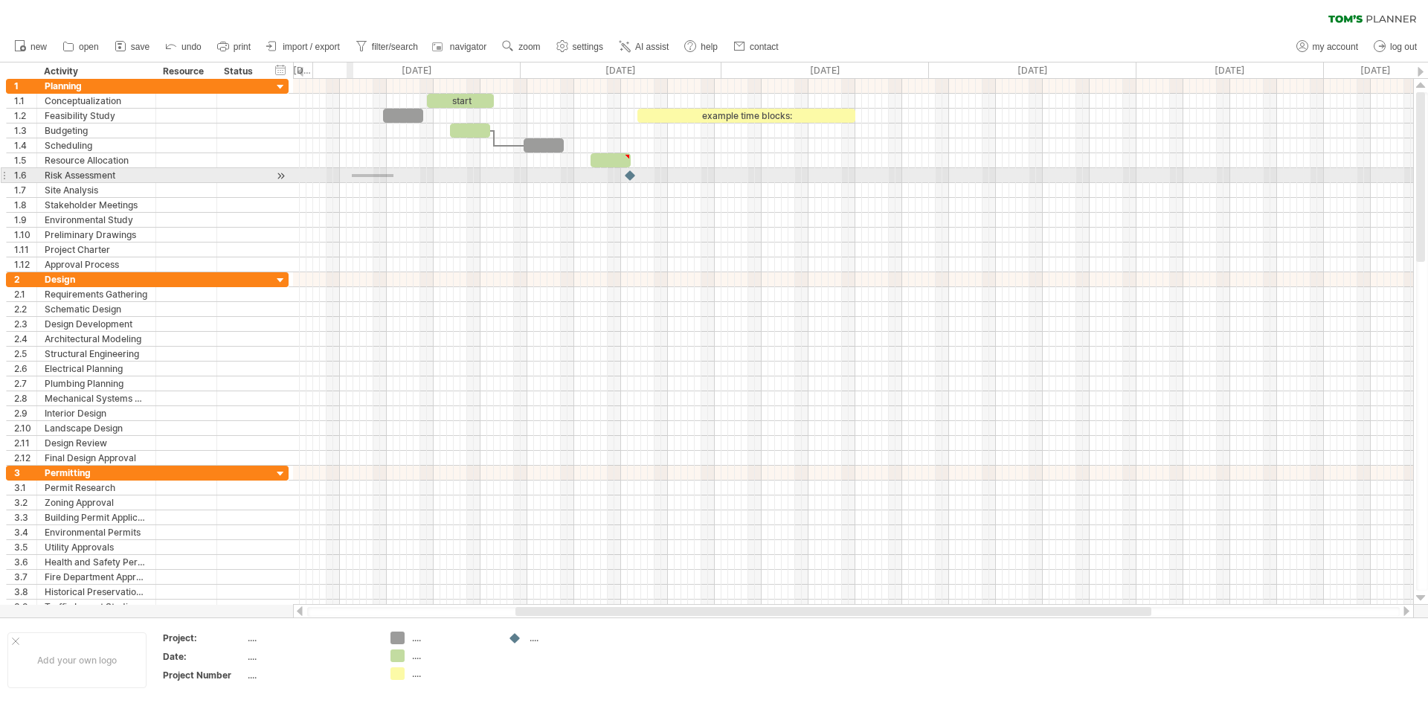
drag, startPoint x: 393, startPoint y: 174, endPoint x: 352, endPoint y: 177, distance: 41.7
click at [352, 177] on div at bounding box center [853, 175] width 1120 height 15
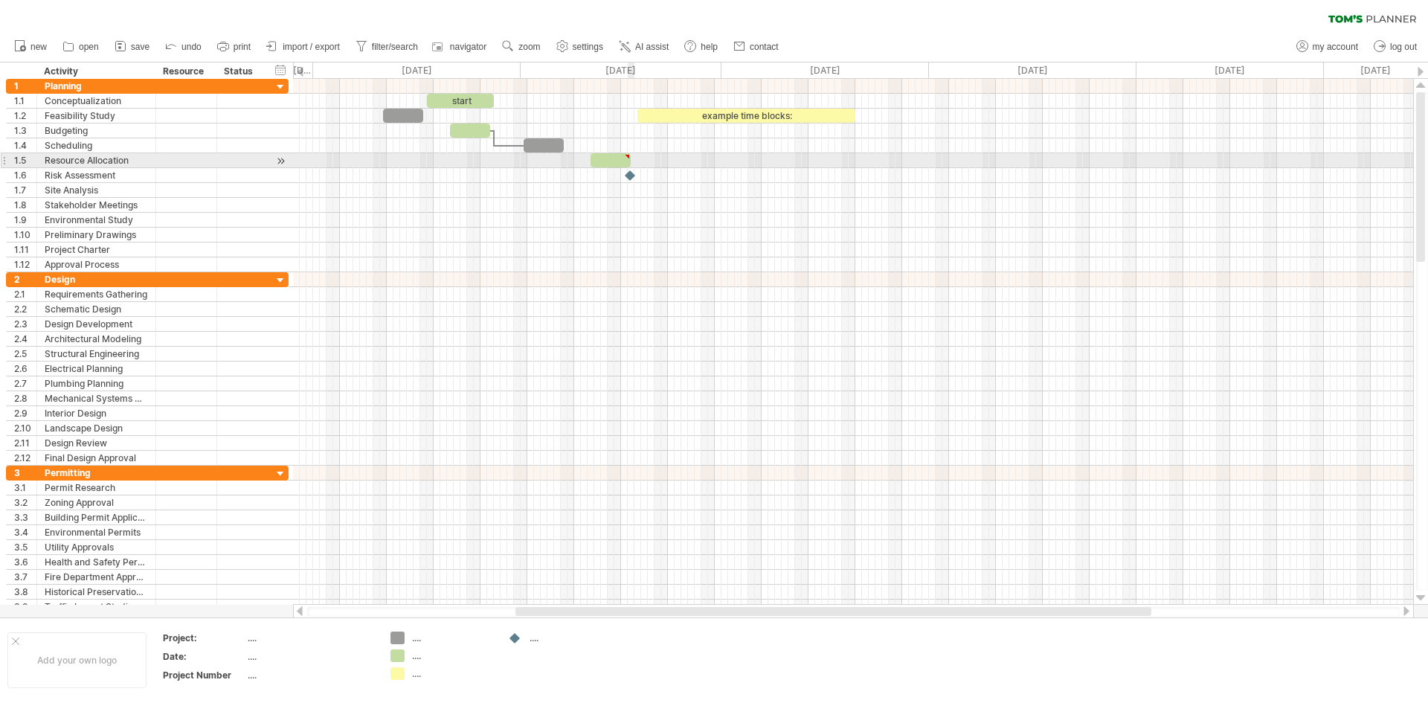
type textarea "**********"
click at [634, 155] on div at bounding box center [631, 156] width 7 height 7
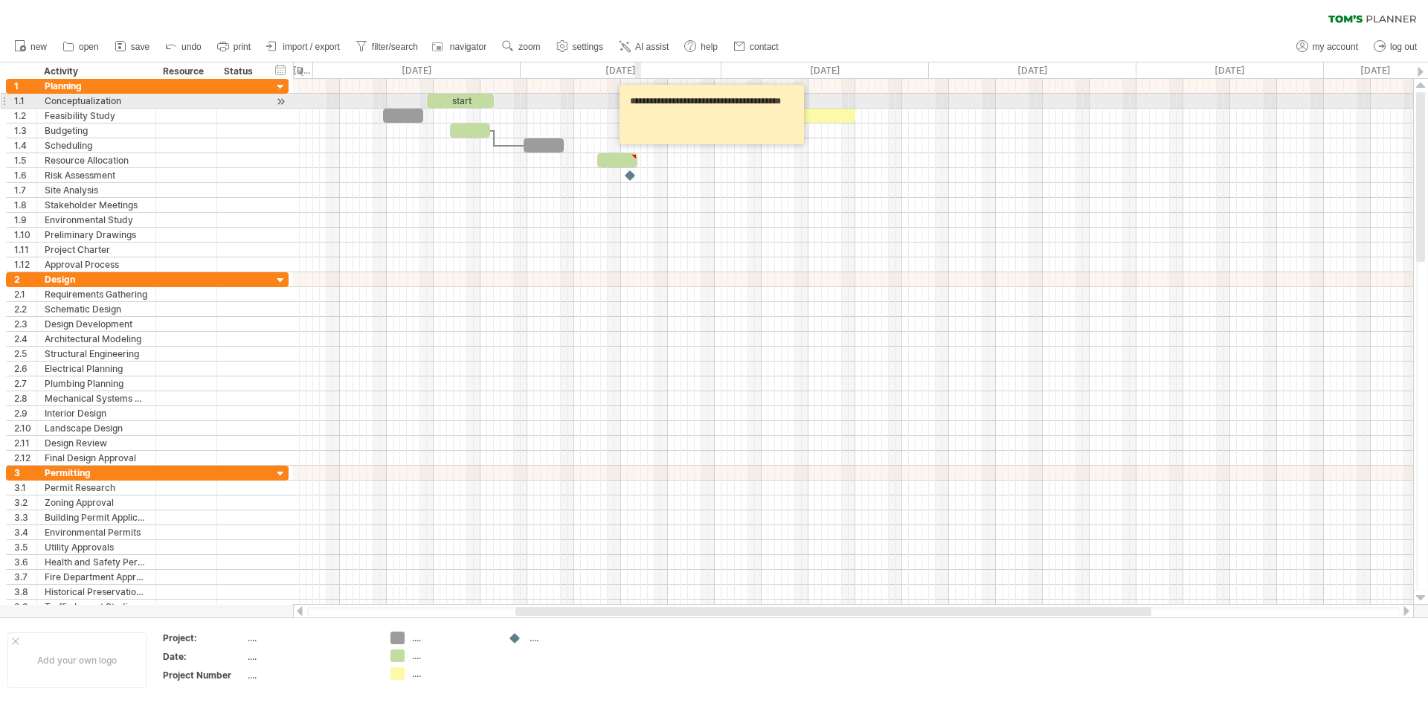
drag, startPoint x: 671, startPoint y: 111, endPoint x: 628, endPoint y: 101, distance: 43.5
click at [628, 101] on textarea "**********" at bounding box center [714, 114] width 178 height 49
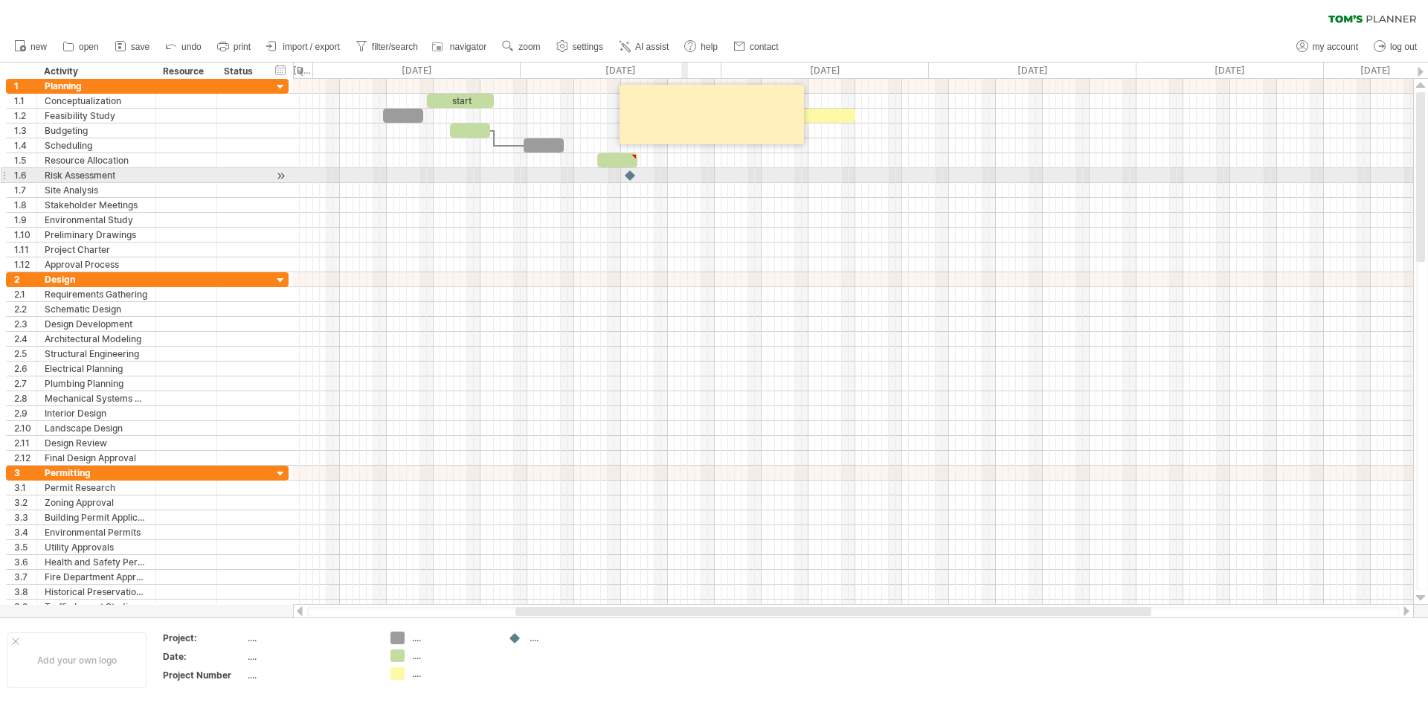
click at [686, 190] on div at bounding box center [853, 190] width 1120 height 15
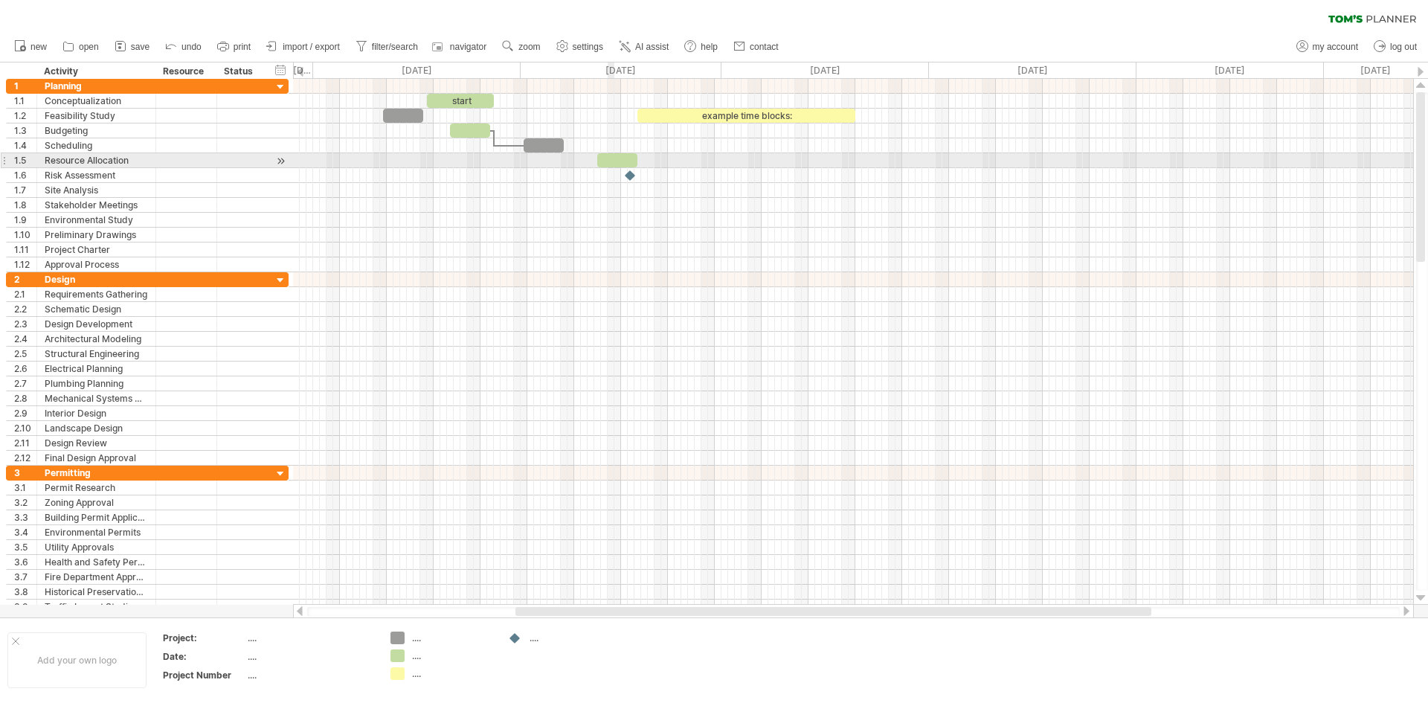
click at [610, 161] on div at bounding box center [617, 160] width 40 height 14
click at [810, 164] on div at bounding box center [853, 160] width 1120 height 15
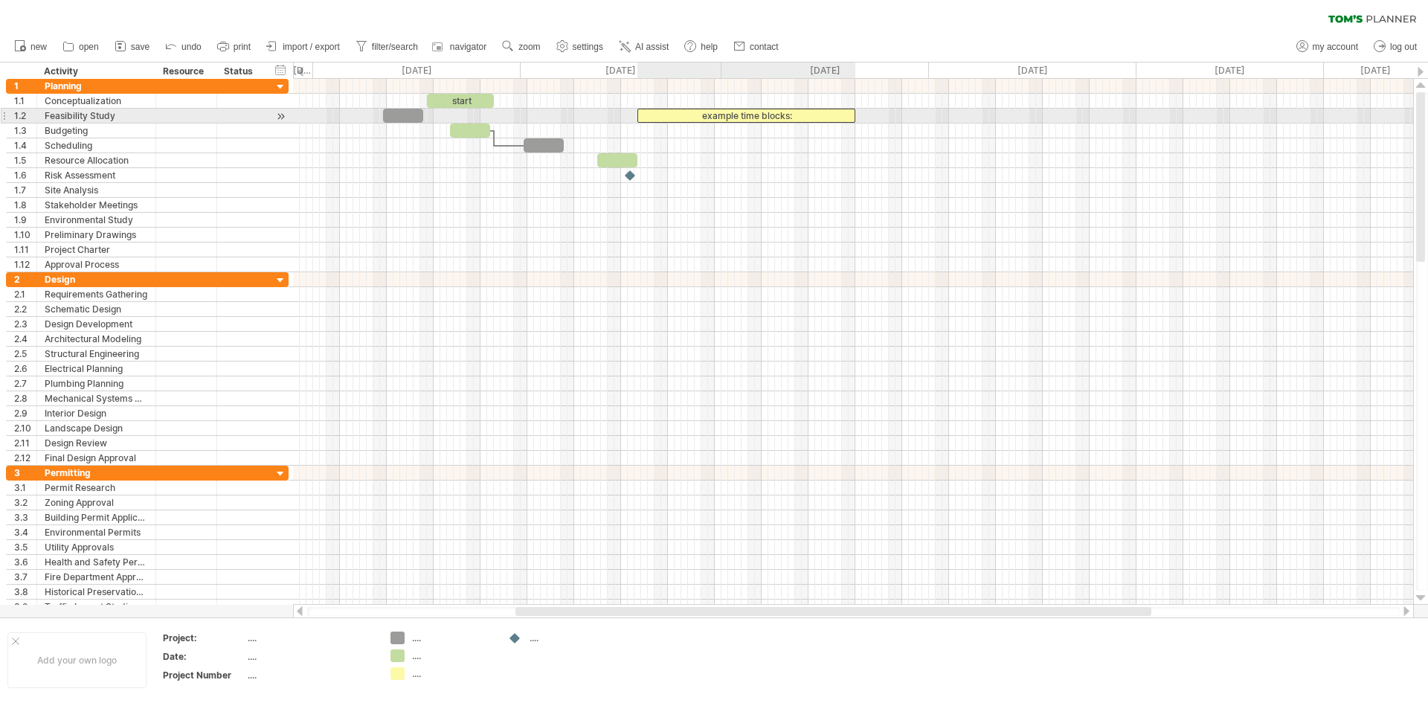
click at [770, 117] on div "example time blocks:" at bounding box center [746, 116] width 218 height 14
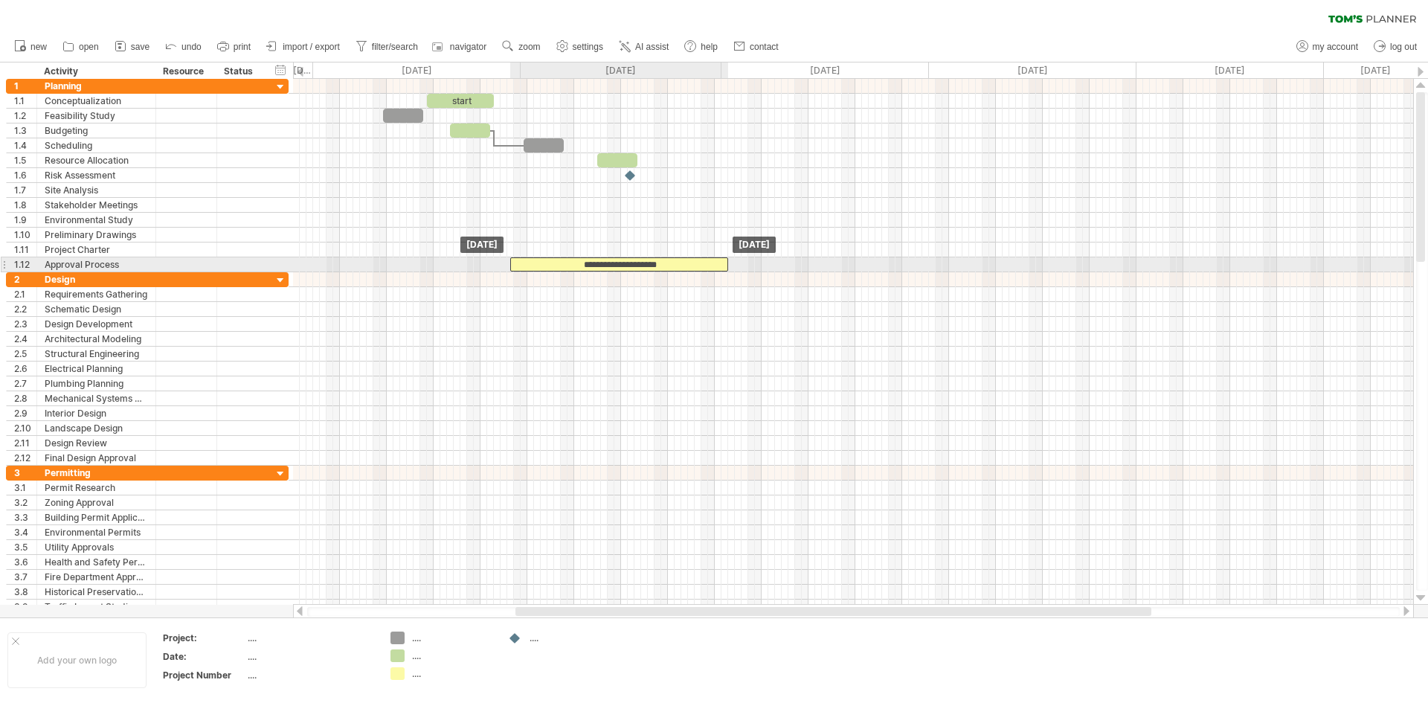
drag, startPoint x: 694, startPoint y: 114, endPoint x: 568, endPoint y: 262, distance: 194.7
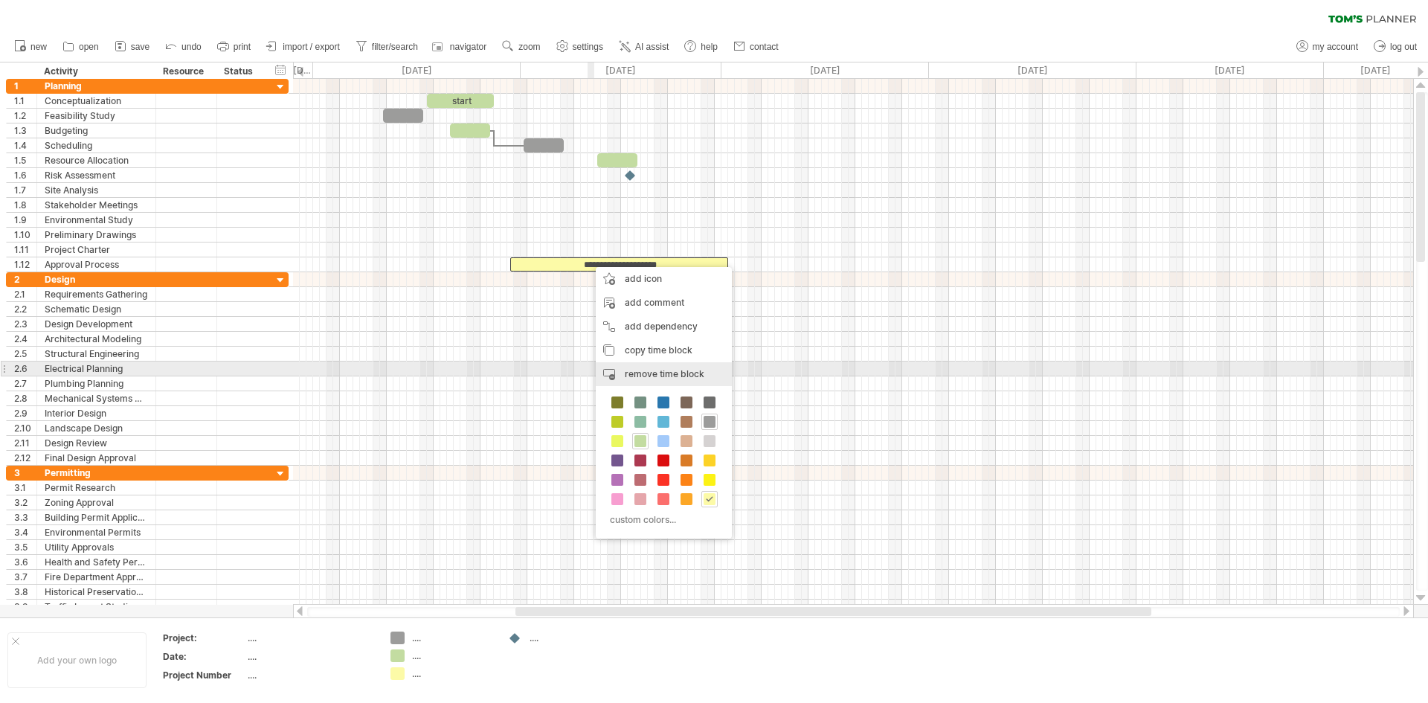
click at [680, 373] on span "remove time block" at bounding box center [665, 373] width 80 height 11
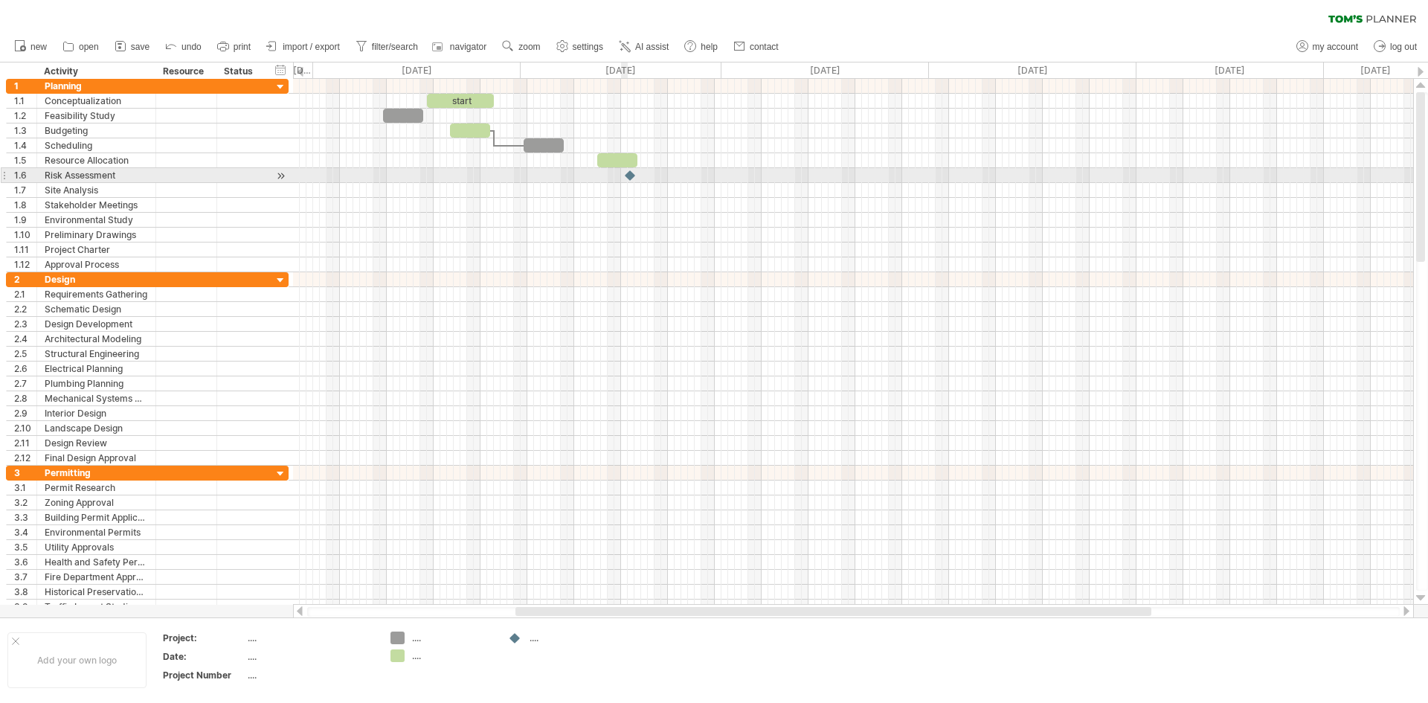
click at [627, 175] on div at bounding box center [630, 175] width 15 height 14
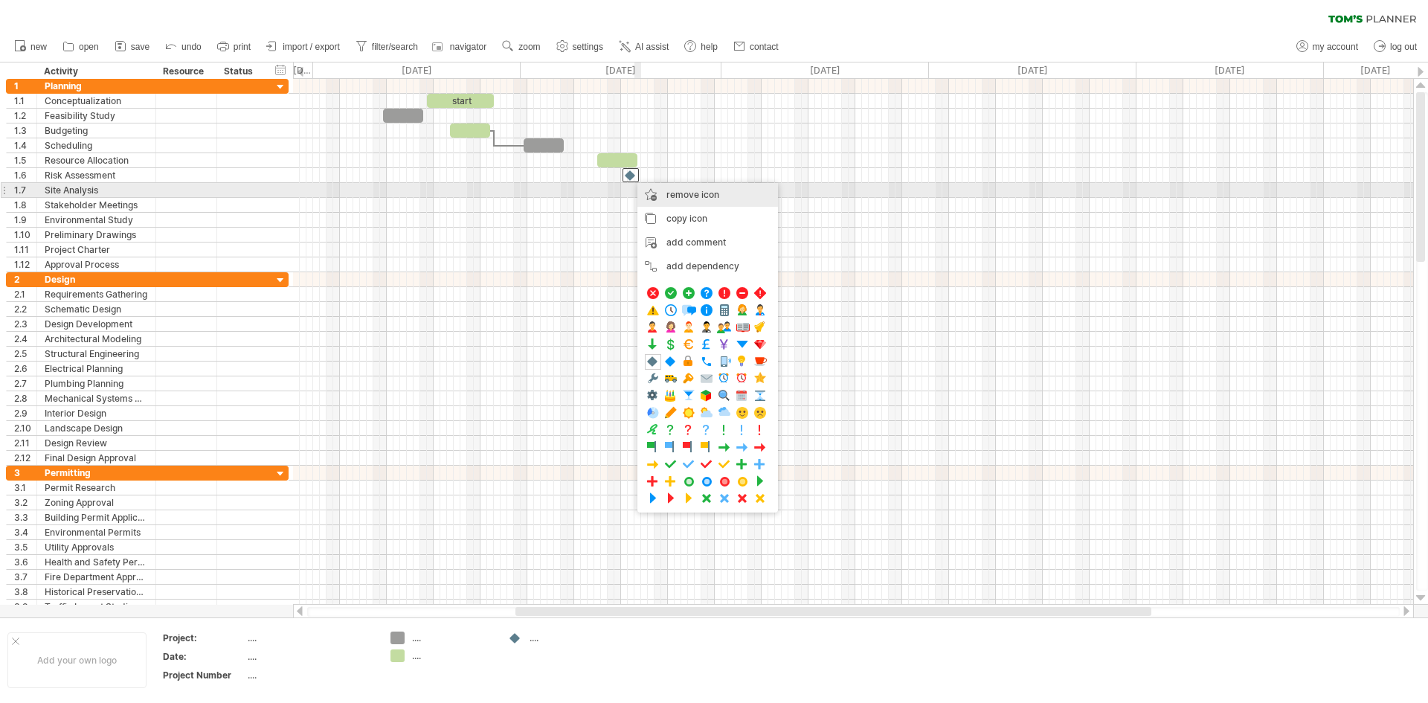
click at [716, 197] on span "remove icon" at bounding box center [692, 194] width 53 height 11
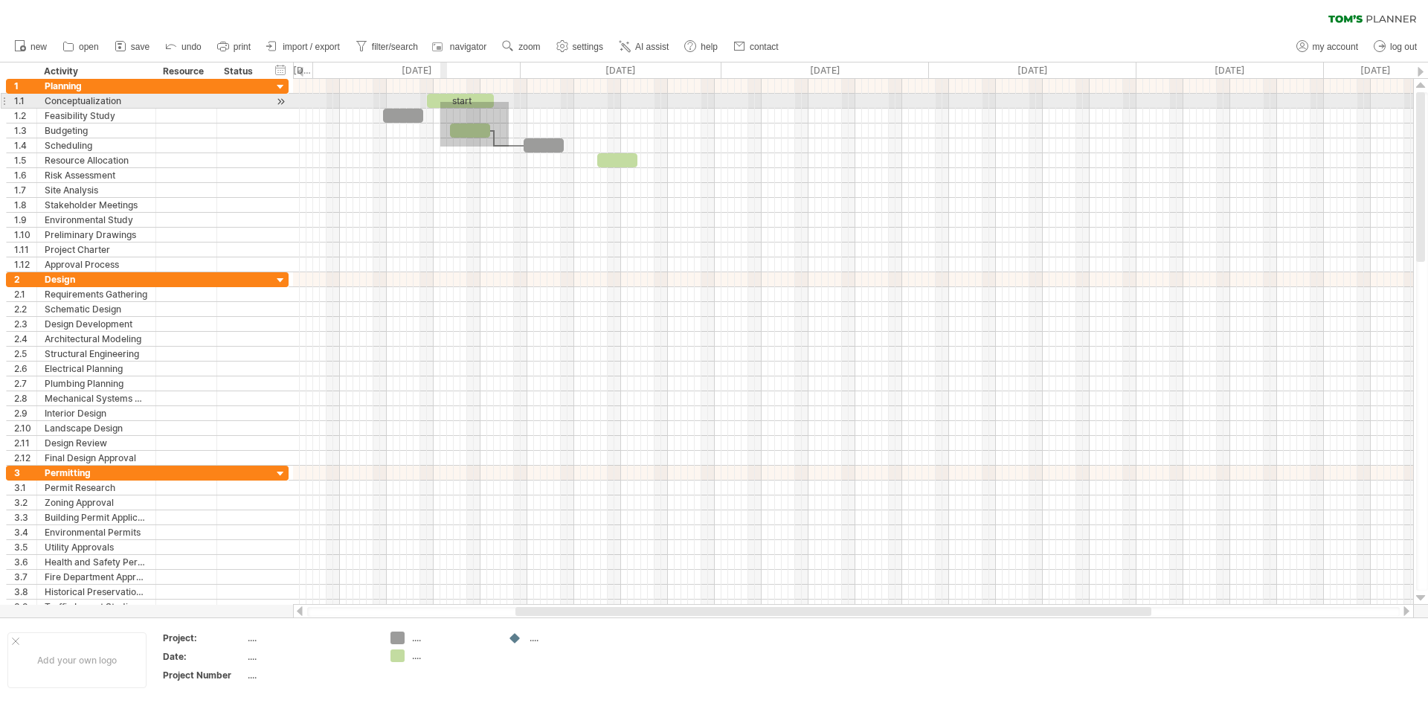
drag, startPoint x: 509, startPoint y: 146, endPoint x: 466, endPoint y: 128, distance: 46.3
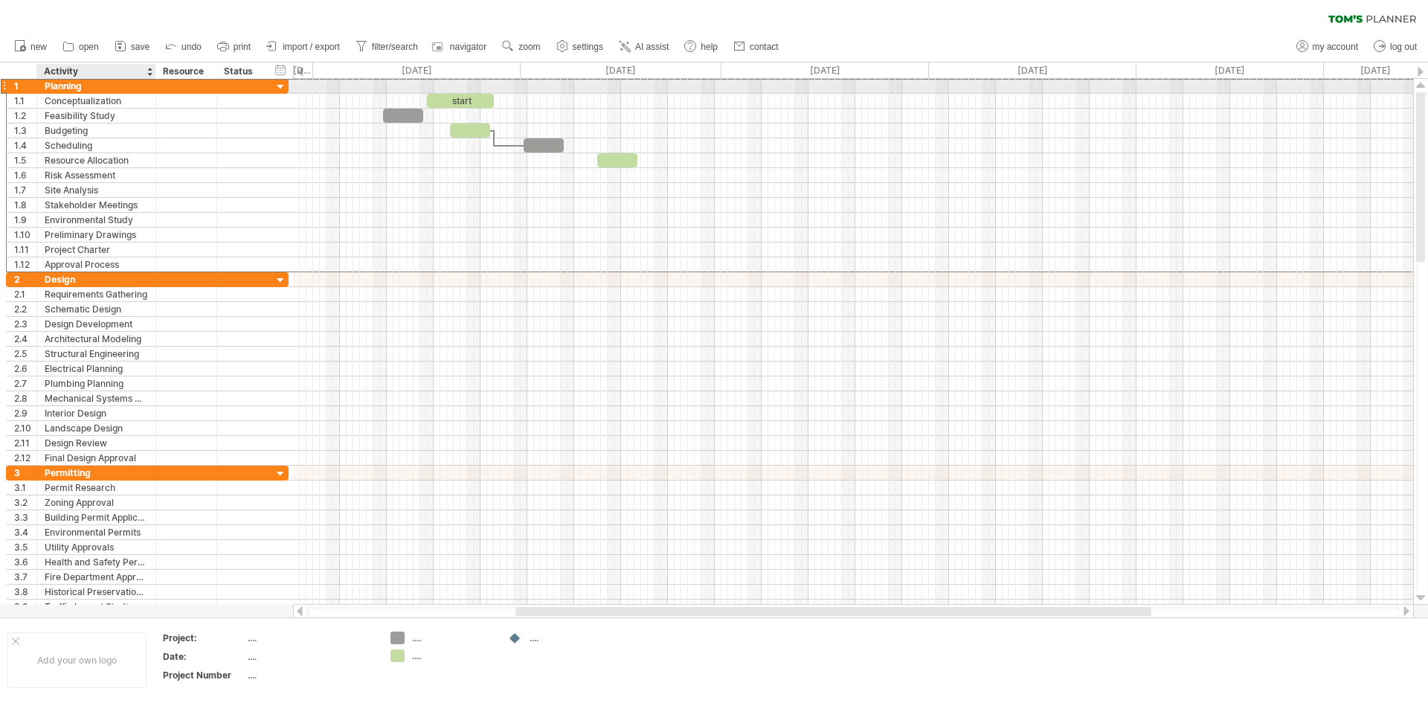
click at [78, 83] on div "Planning" at bounding box center [96, 86] width 103 height 14
click at [78, 83] on input "********" at bounding box center [96, 86] width 103 height 14
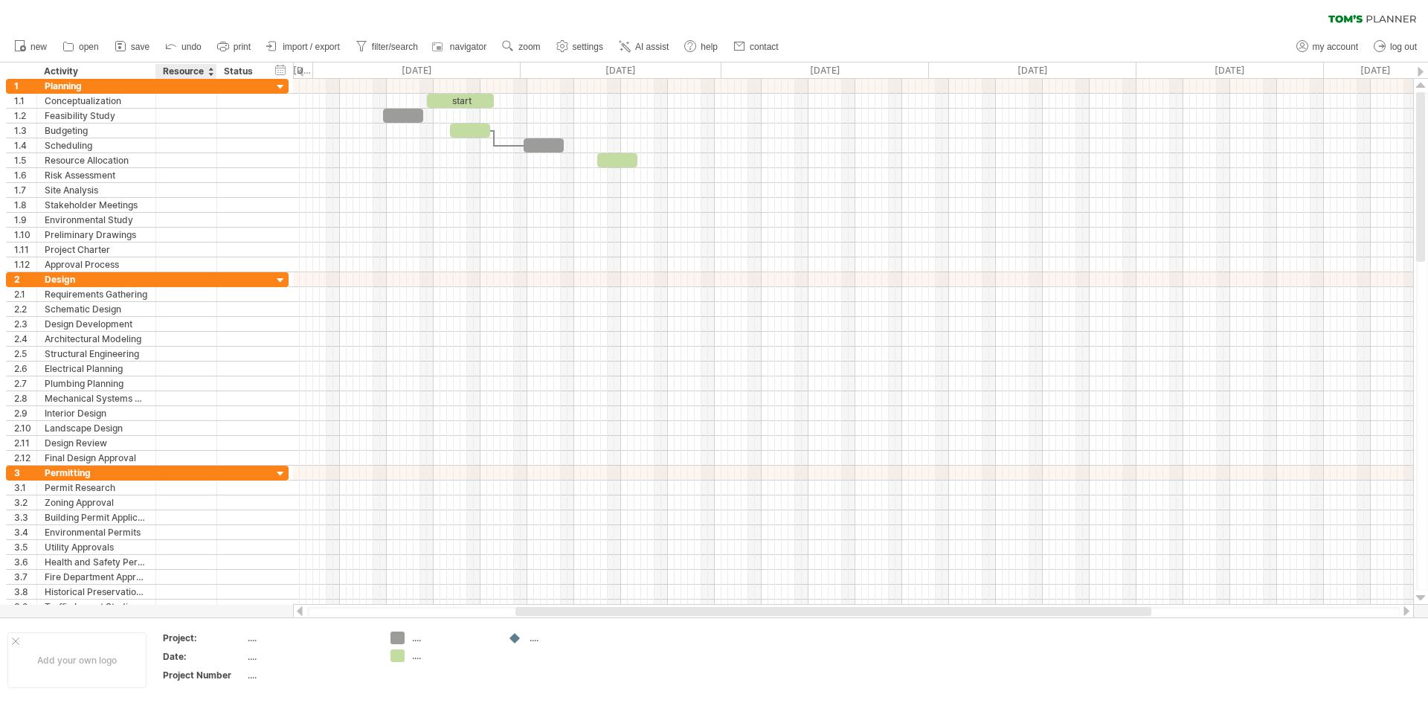
click at [193, 76] on div "Resource" at bounding box center [185, 71] width 45 height 15
drag, startPoint x: 235, startPoint y: 112, endPoint x: 180, endPoint y: 68, distance: 70.4
click at [187, 69] on div "Trying to reach [DOMAIN_NAME] Connected again... 0% clear filter new 1" at bounding box center [714, 351] width 1428 height 703
click at [180, 68] on div "Resource" at bounding box center [185, 71] width 45 height 15
click at [180, 68] on input "********" at bounding box center [185, 71] width 45 height 15
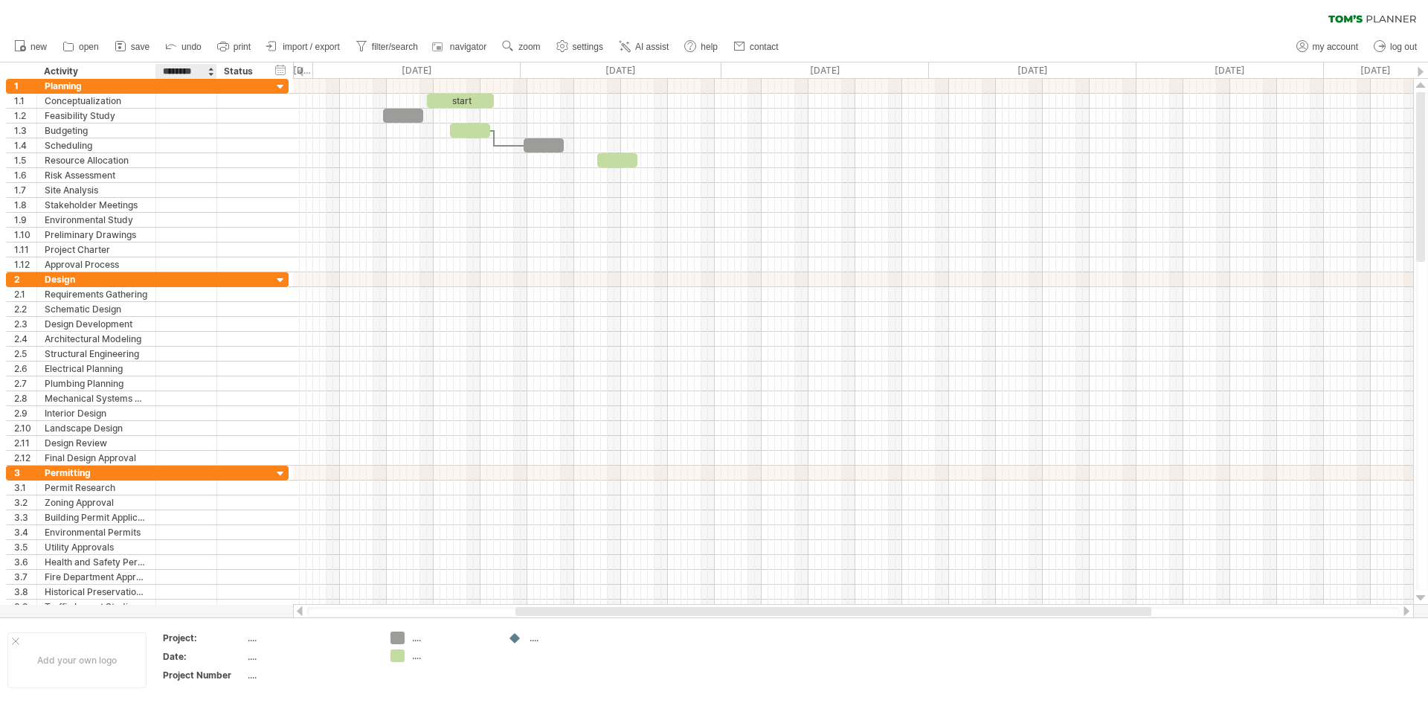
click at [180, 68] on input "********" at bounding box center [185, 71] width 45 height 15
type input "********"
click at [241, 77] on div "Status" at bounding box center [240, 71] width 33 height 15
click at [278, 71] on div "hide start/end/duration show start/end/duration" at bounding box center [281, 70] width 14 height 16
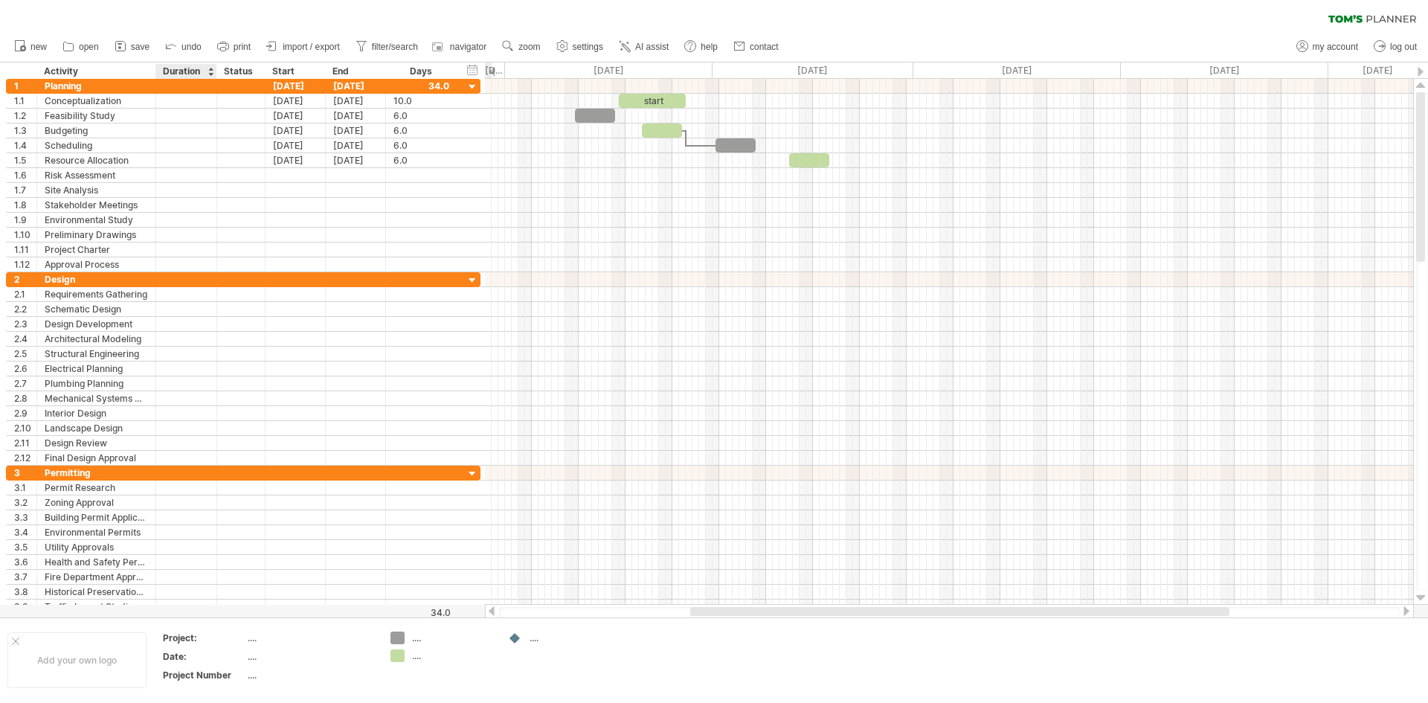
click at [175, 68] on div "Duration" at bounding box center [185, 71] width 45 height 15
click at [175, 68] on input "********" at bounding box center [185, 71] width 45 height 15
click at [179, 72] on input "********" at bounding box center [185, 71] width 45 height 15
type input "*"
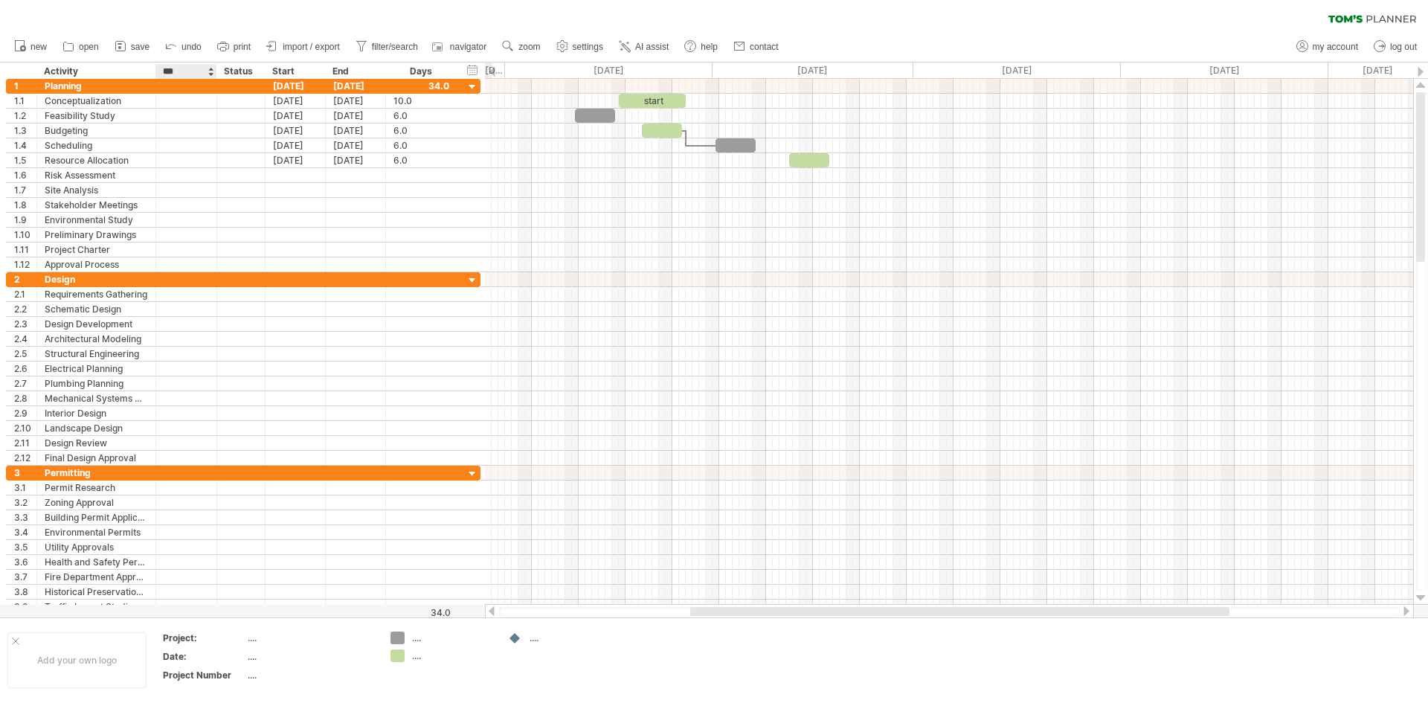
type input "****"
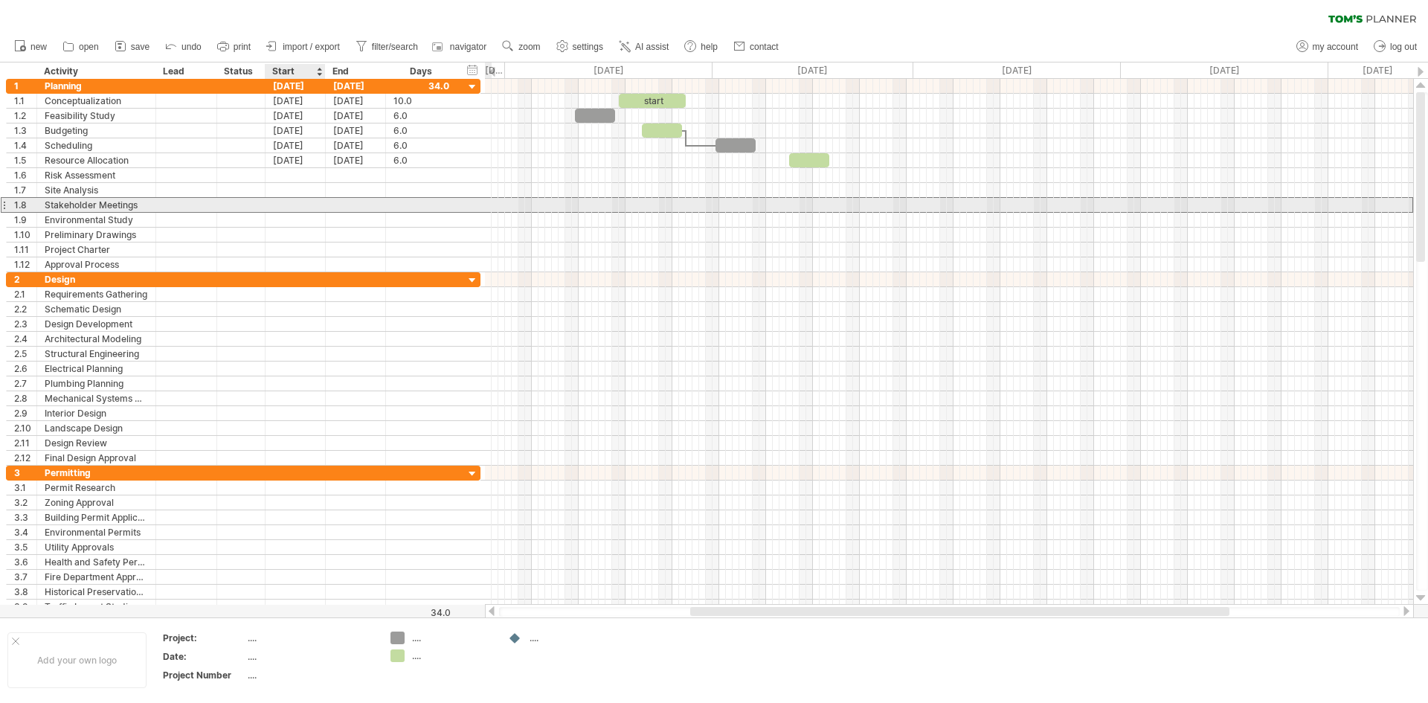
click at [282, 204] on div at bounding box center [295, 205] width 60 height 14
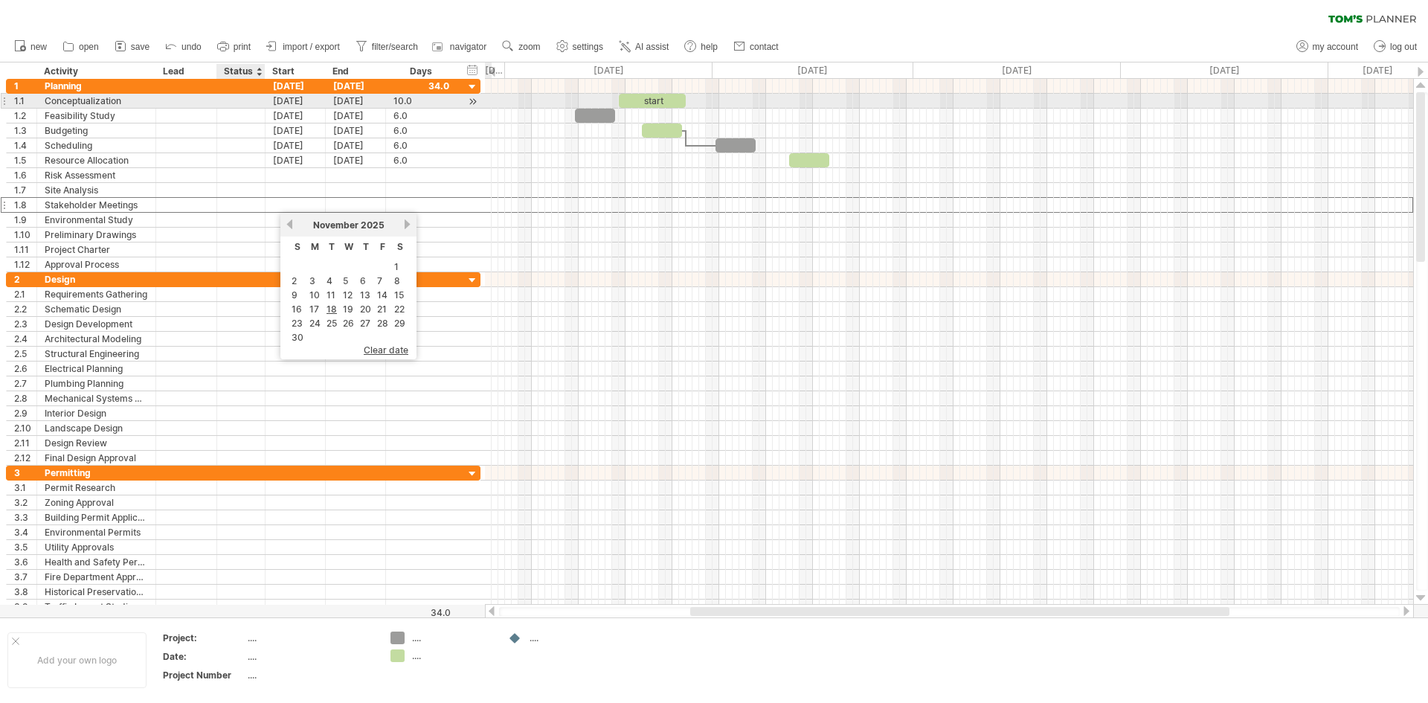
click at [249, 98] on div at bounding box center [241, 101] width 33 height 14
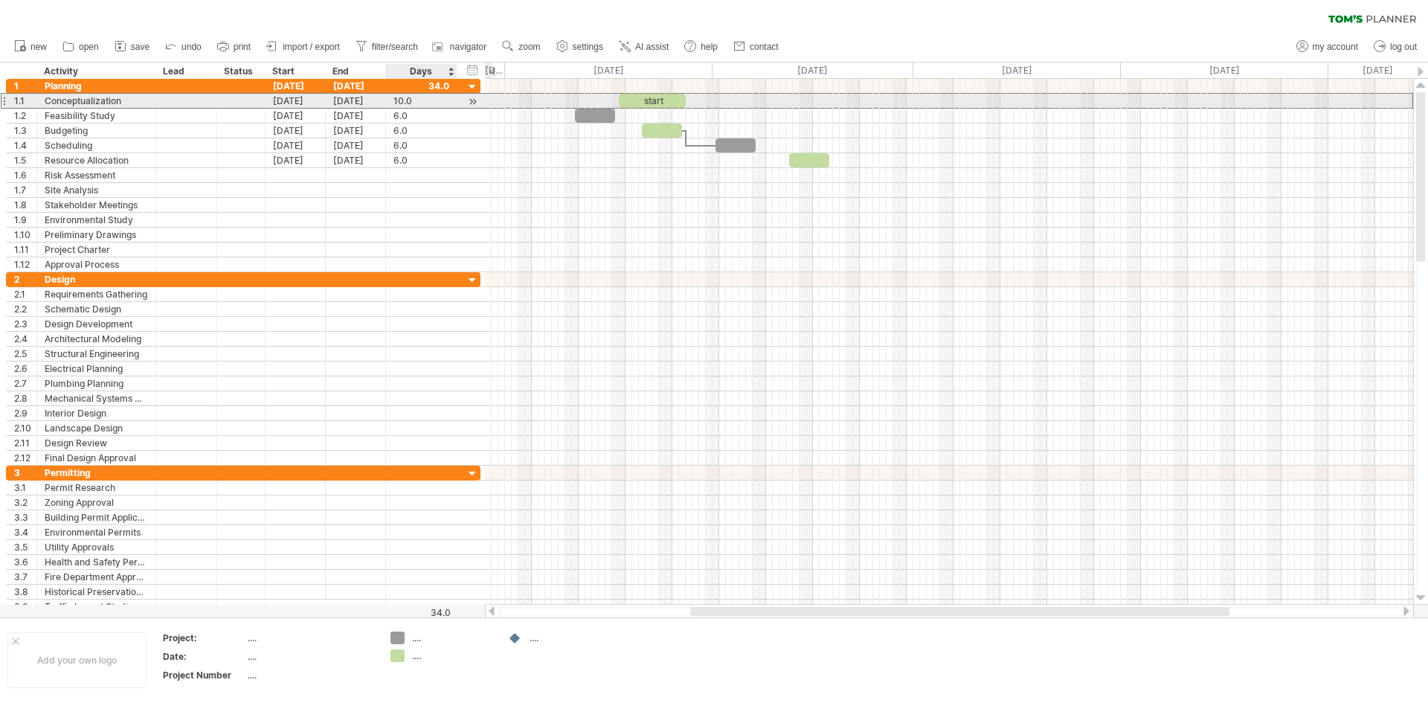
click at [404, 104] on div "10.0" at bounding box center [421, 101] width 56 height 14
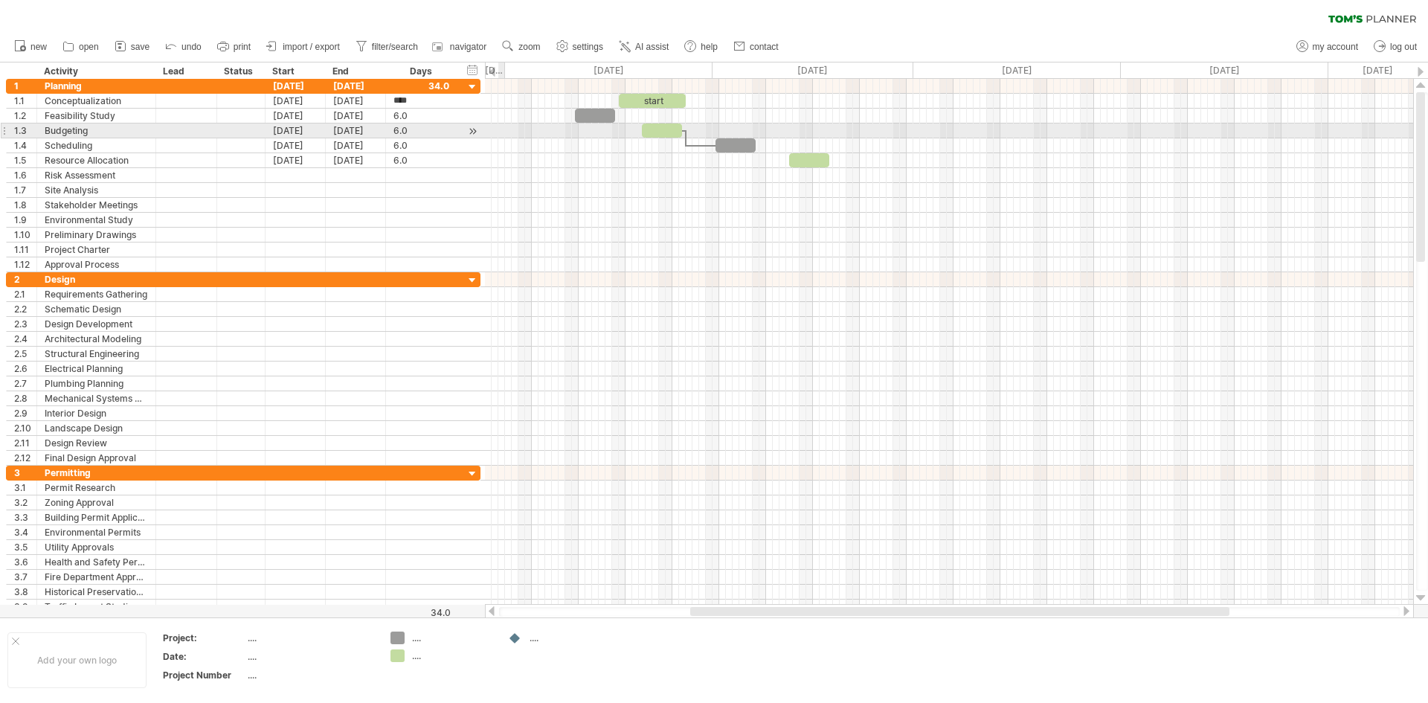
click at [502, 126] on div at bounding box center [949, 130] width 928 height 15
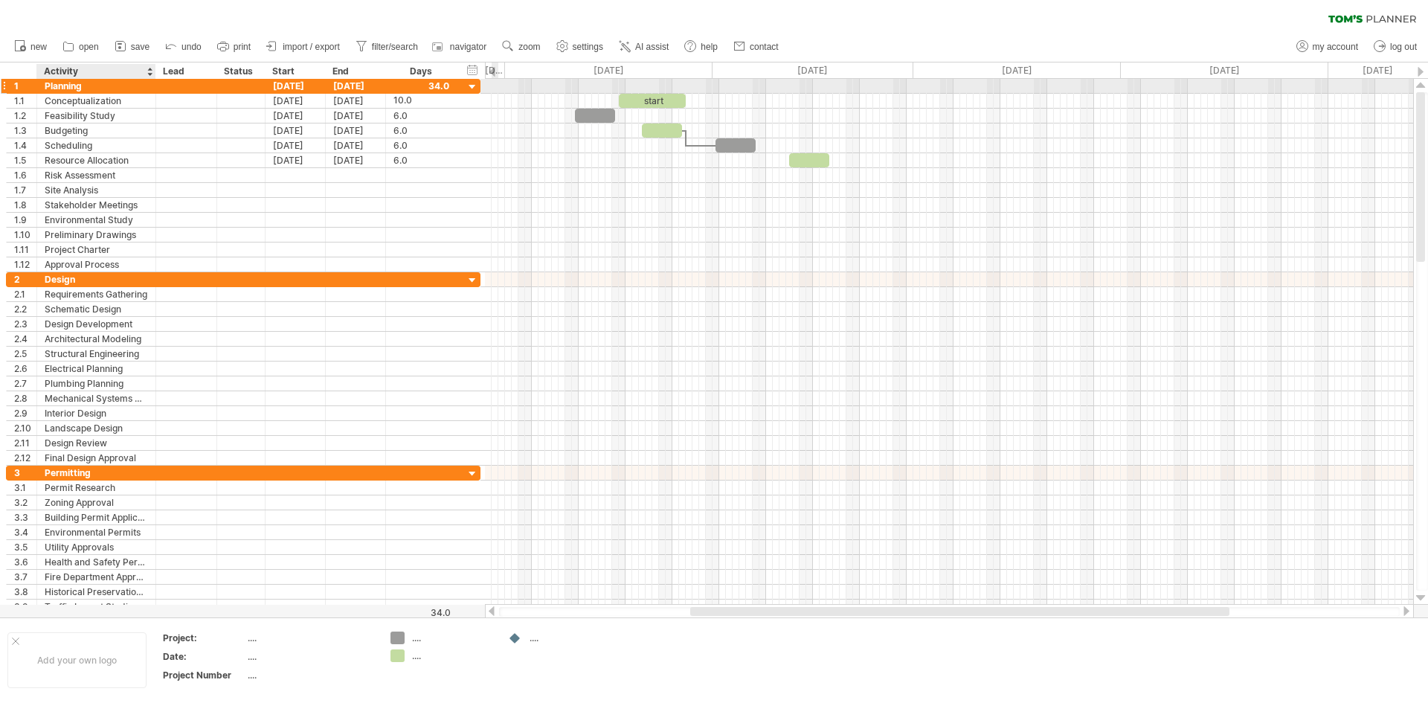
click at [88, 83] on div "Planning" at bounding box center [96, 86] width 103 height 14
click at [88, 83] on input "********" at bounding box center [96, 86] width 103 height 14
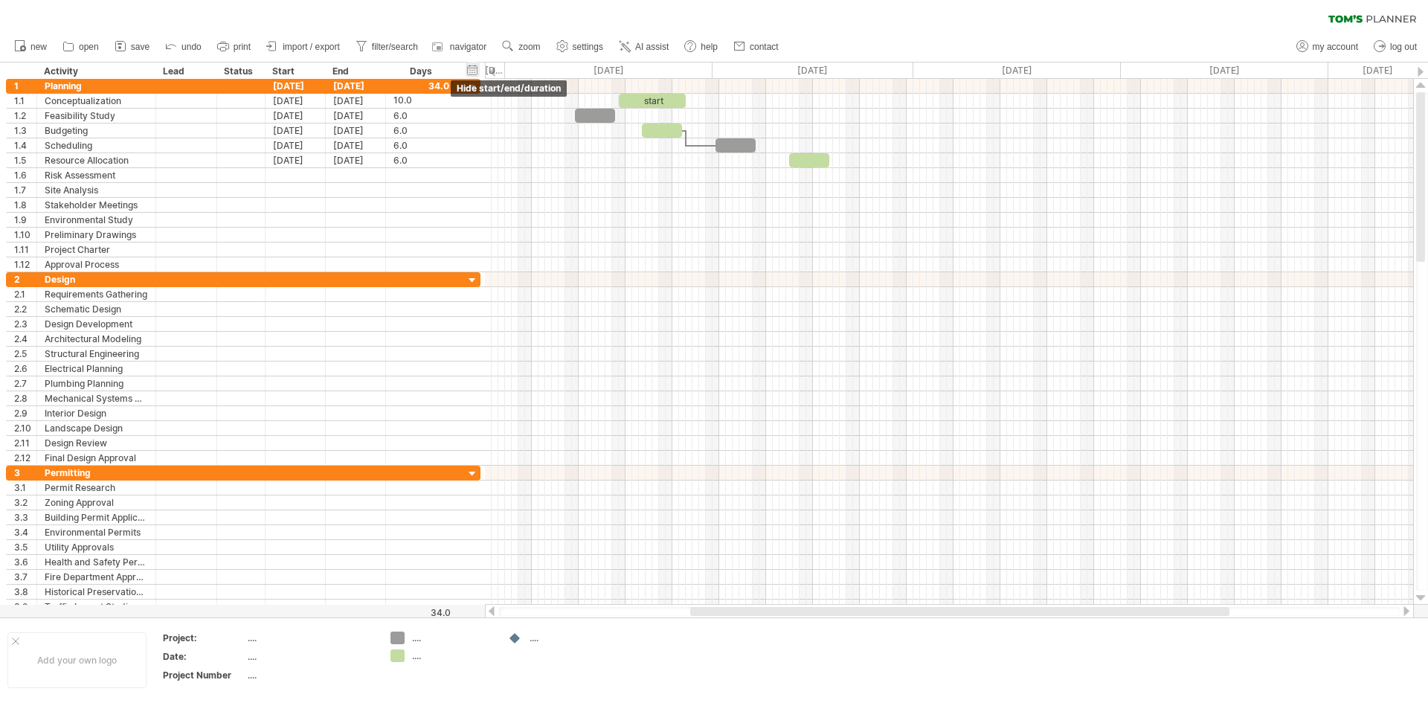
click at [475, 71] on div "hide start/end/duration show start/end/duration" at bounding box center [472, 70] width 14 height 16
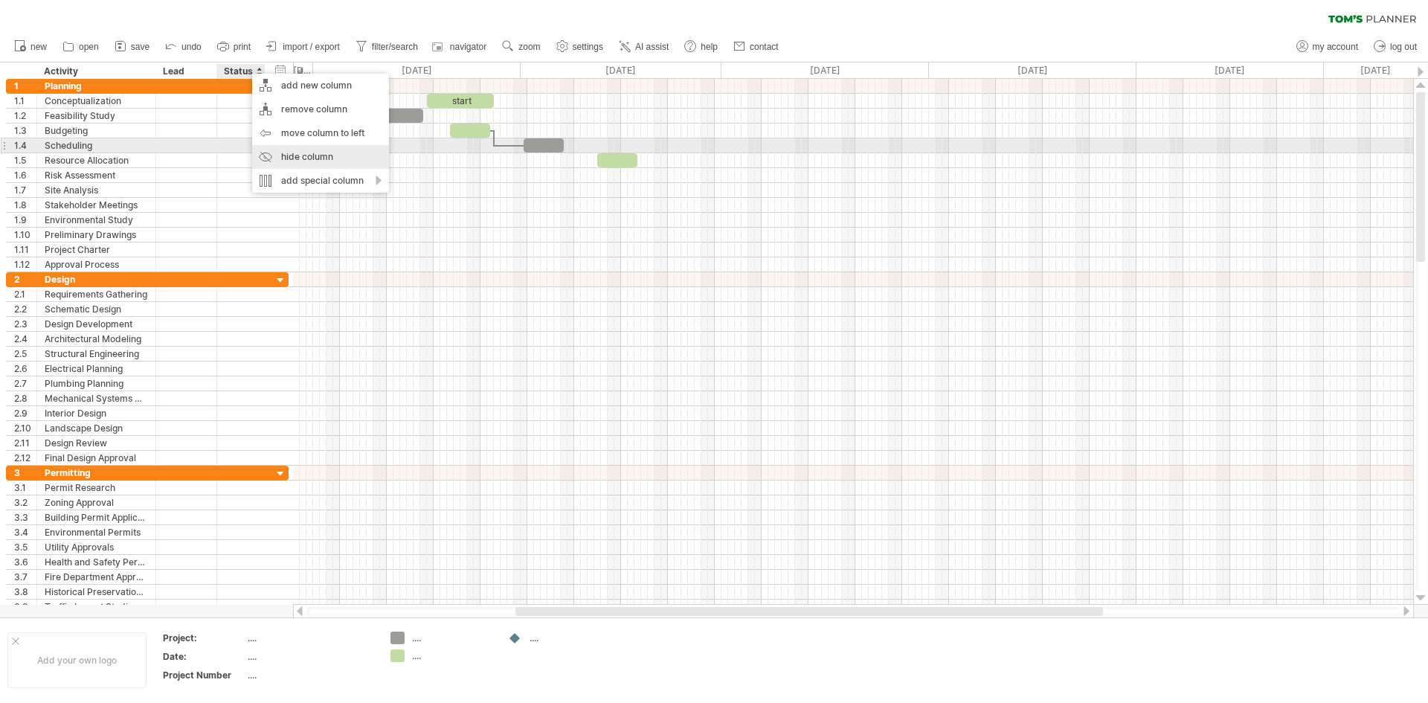
click at [323, 147] on div "hide column" at bounding box center [320, 157] width 137 height 24
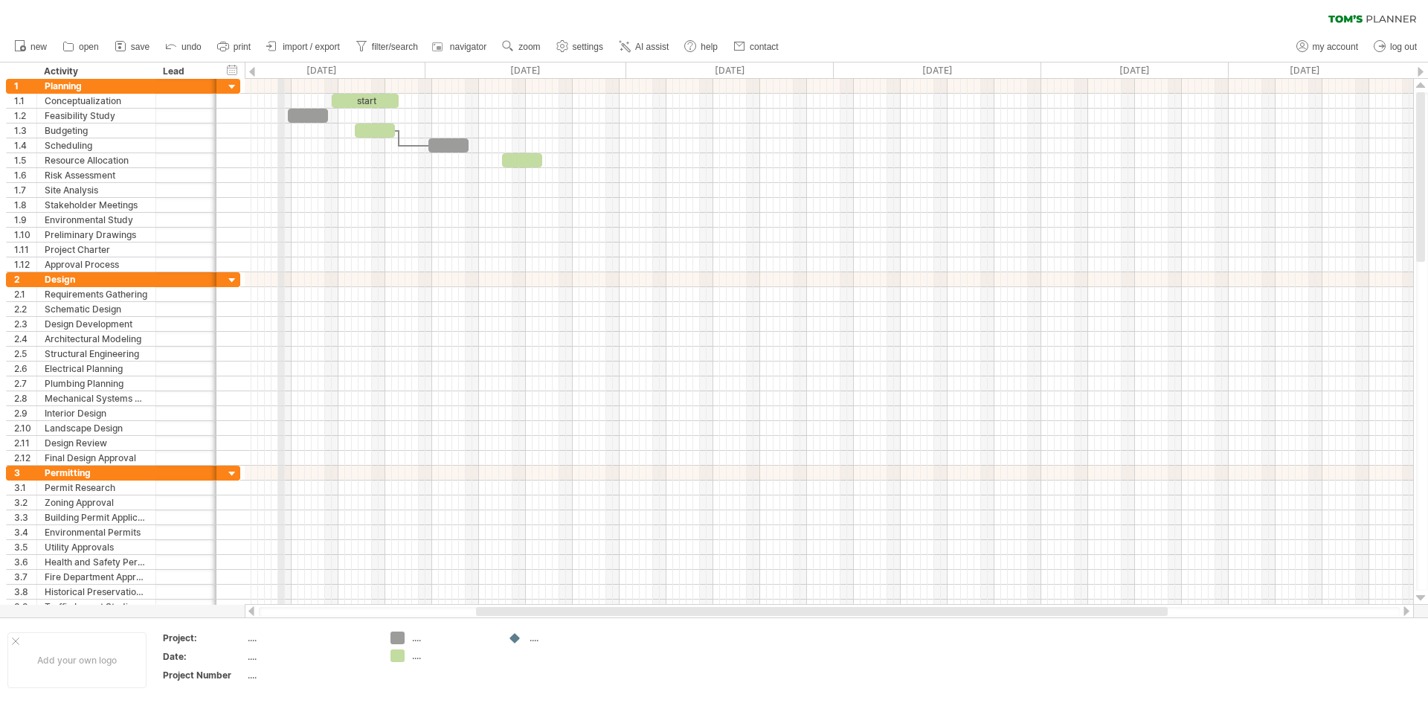
drag, startPoint x: 328, startPoint y: 68, endPoint x: 283, endPoint y: 74, distance: 45.1
click at [283, 74] on div "[DATE]" at bounding box center [321, 70] width 207 height 16
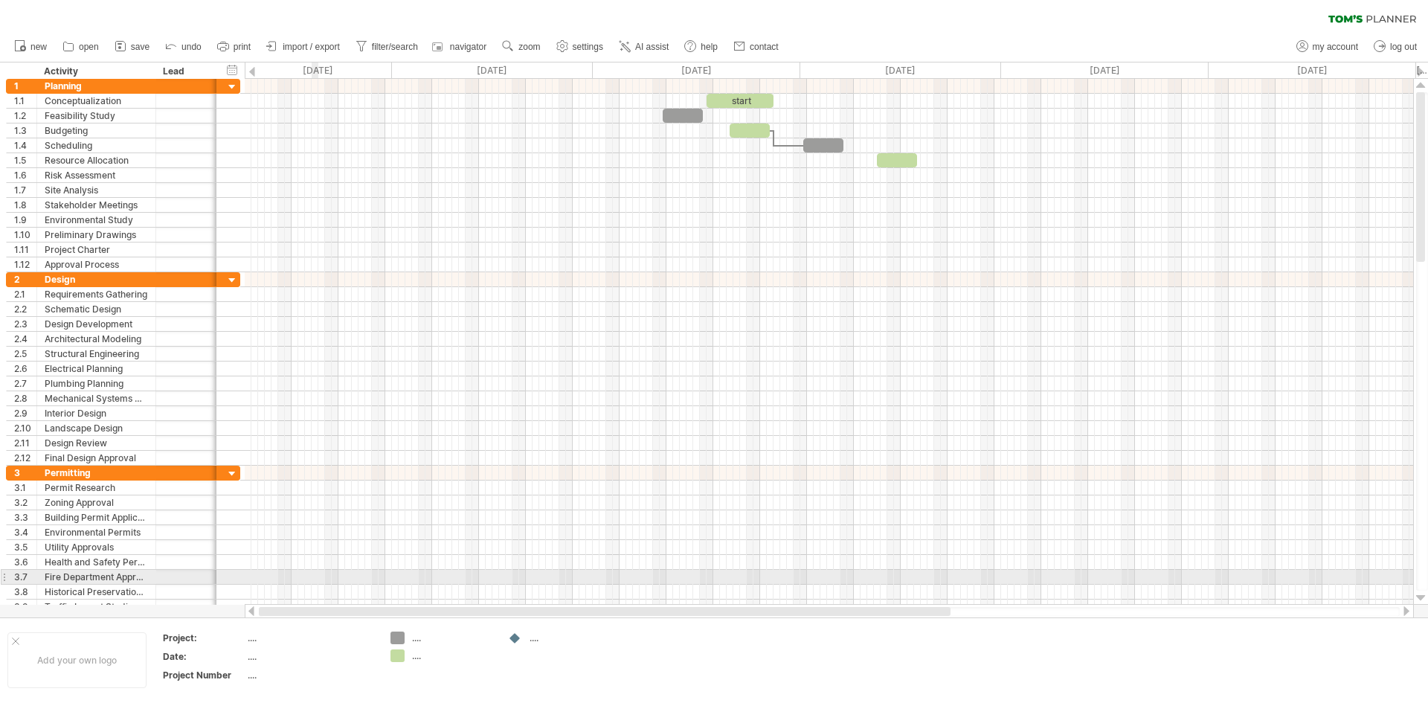
drag, startPoint x: 631, startPoint y: 609, endPoint x: 250, endPoint y: 600, distance: 380.8
click at [310, 583] on div "Trying to reach [DOMAIN_NAME] Connected again... 0% clear filter new 1" at bounding box center [714, 351] width 1428 height 703
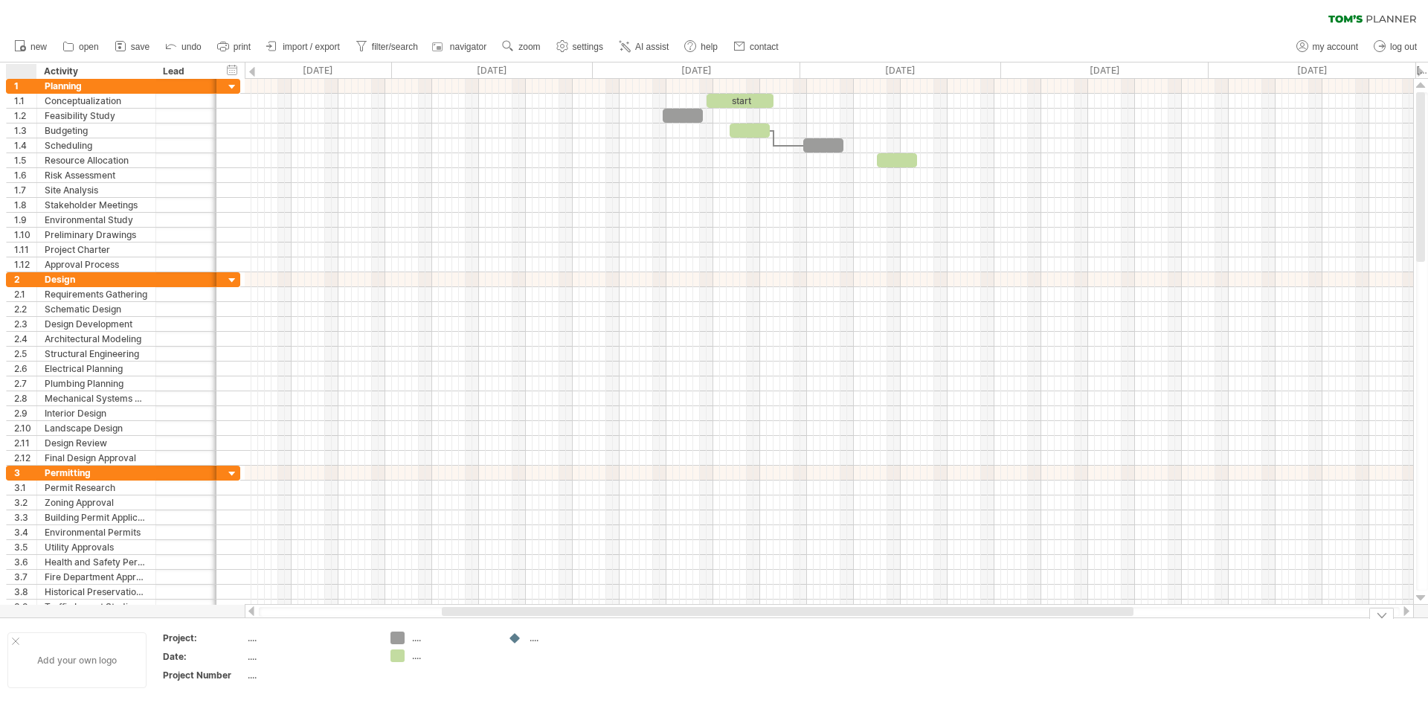
click at [36, 655] on div "Add your own logo" at bounding box center [76, 660] width 139 height 56
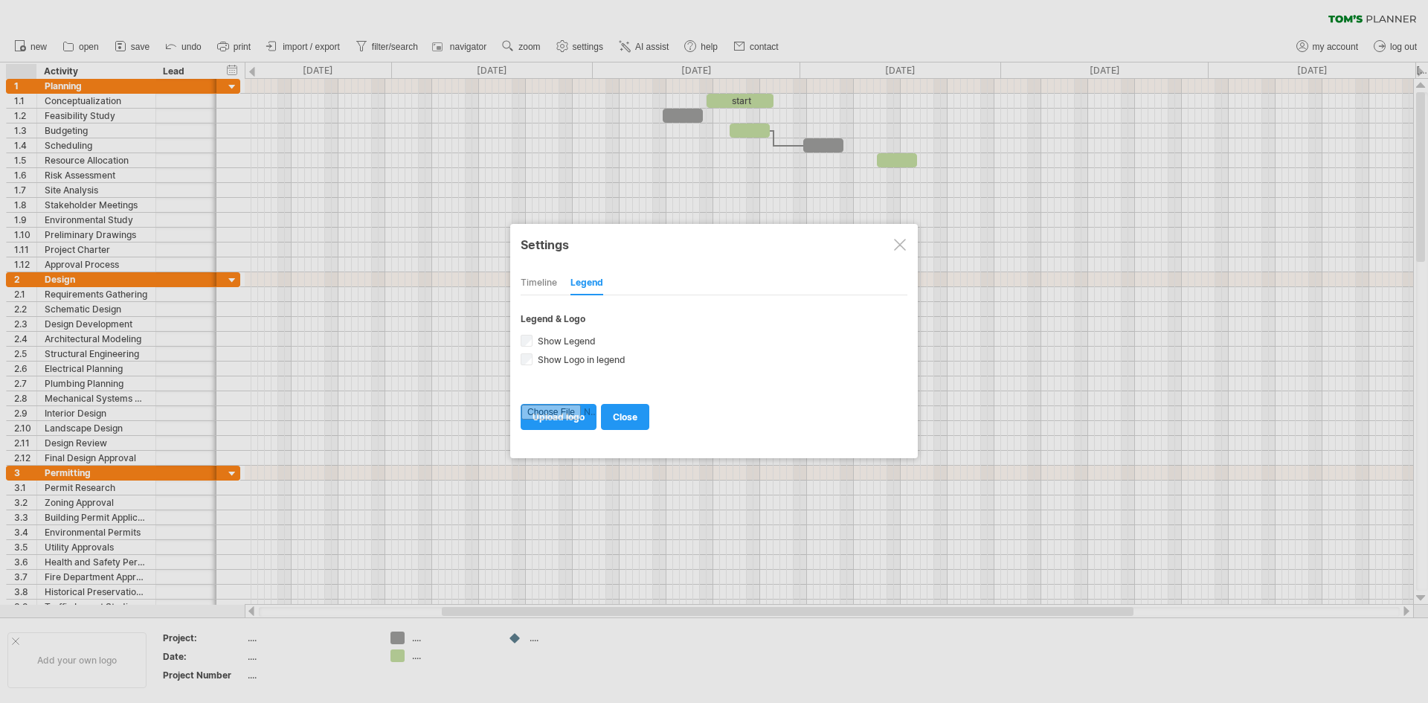
click at [900, 245] on div at bounding box center [900, 245] width 12 height 12
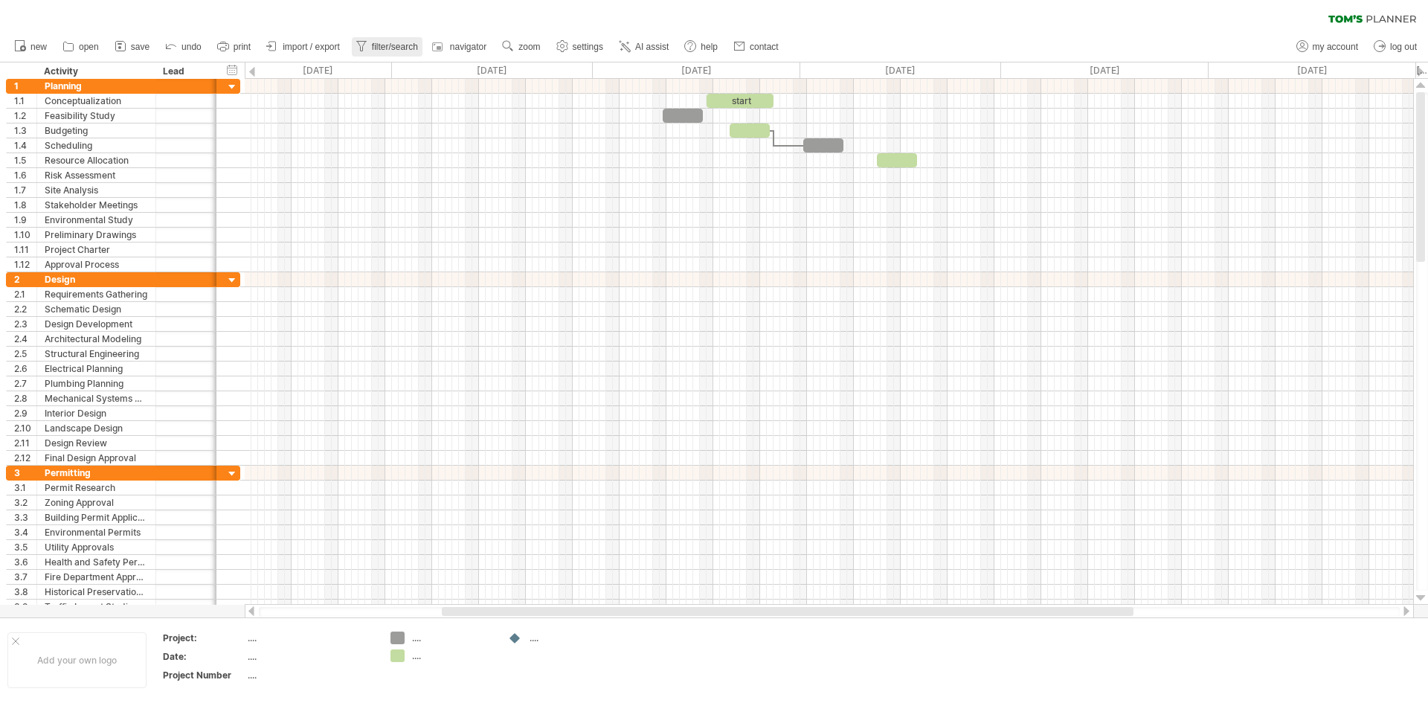
click at [373, 38] on link "filter/search" at bounding box center [387, 46] width 71 height 19
type input "**********"
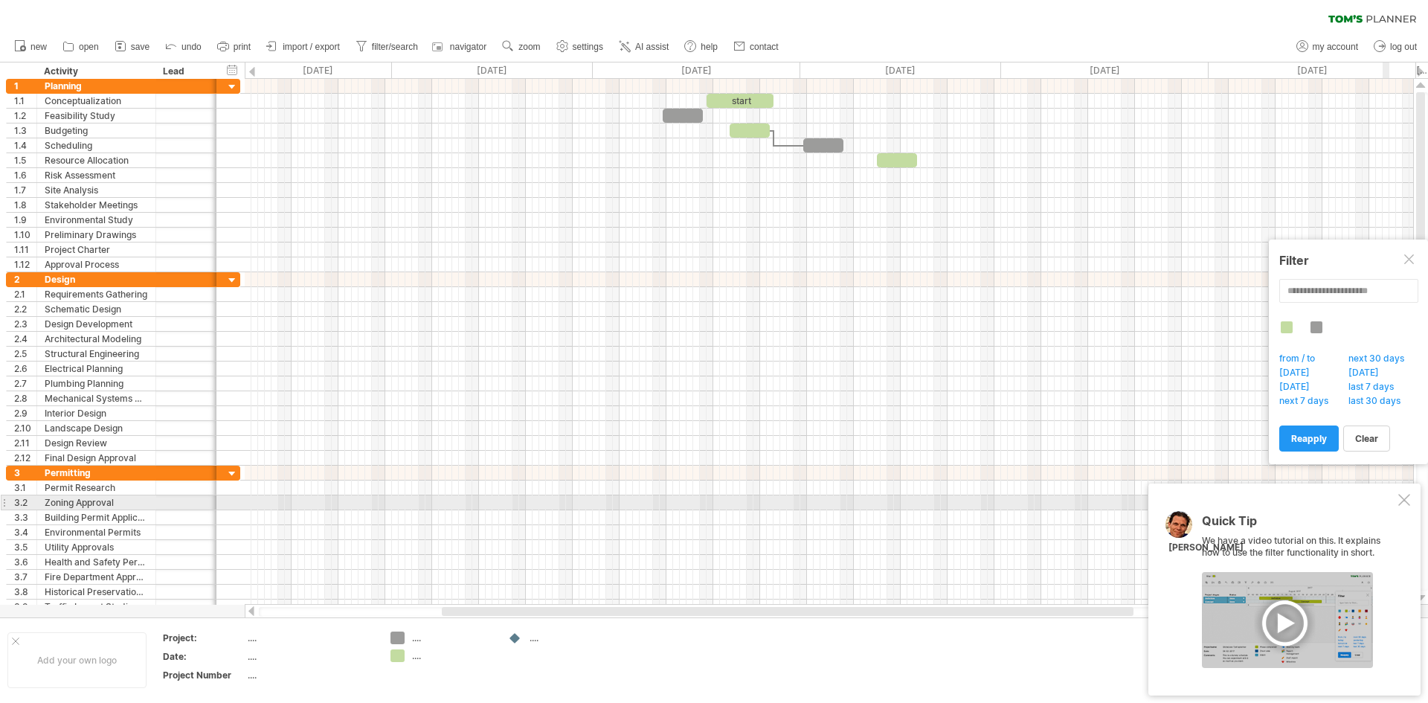
click at [1404, 497] on div at bounding box center [1404, 500] width 12 height 12
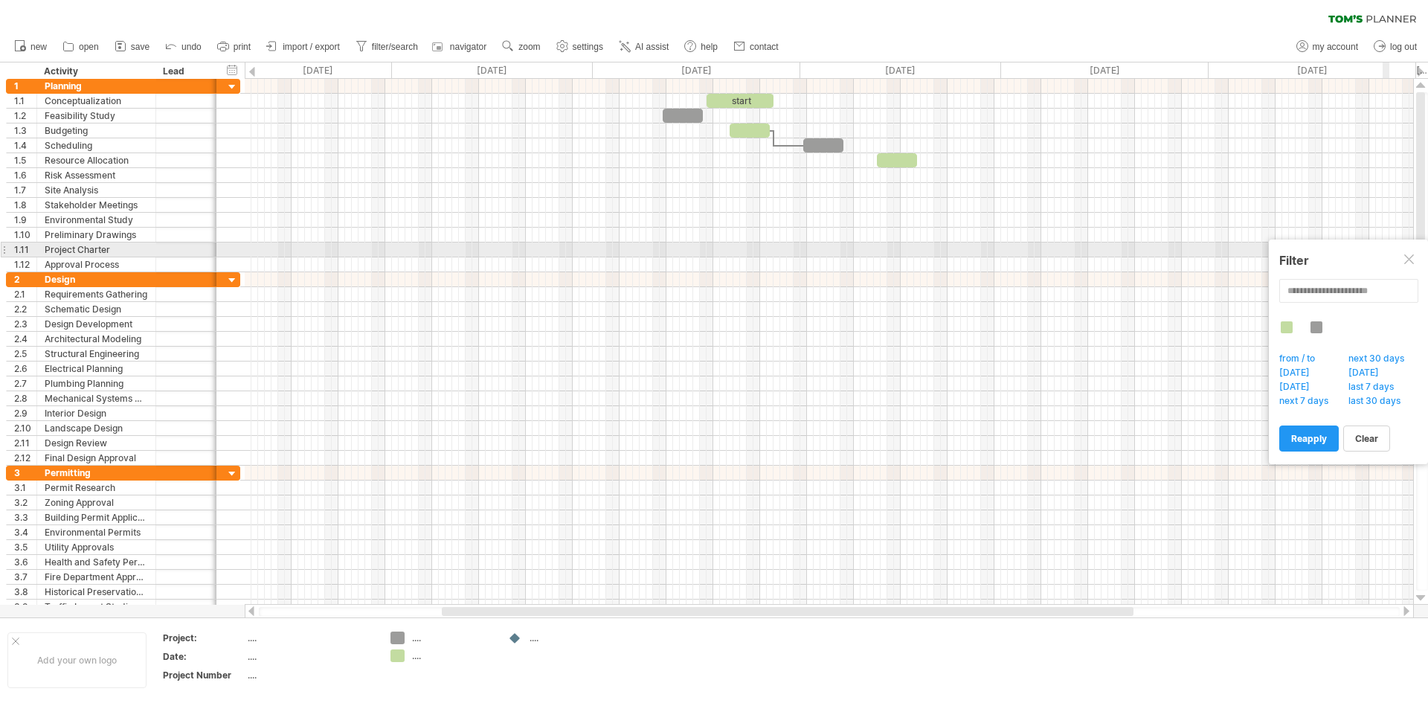
click at [1412, 257] on div at bounding box center [1410, 260] width 12 height 12
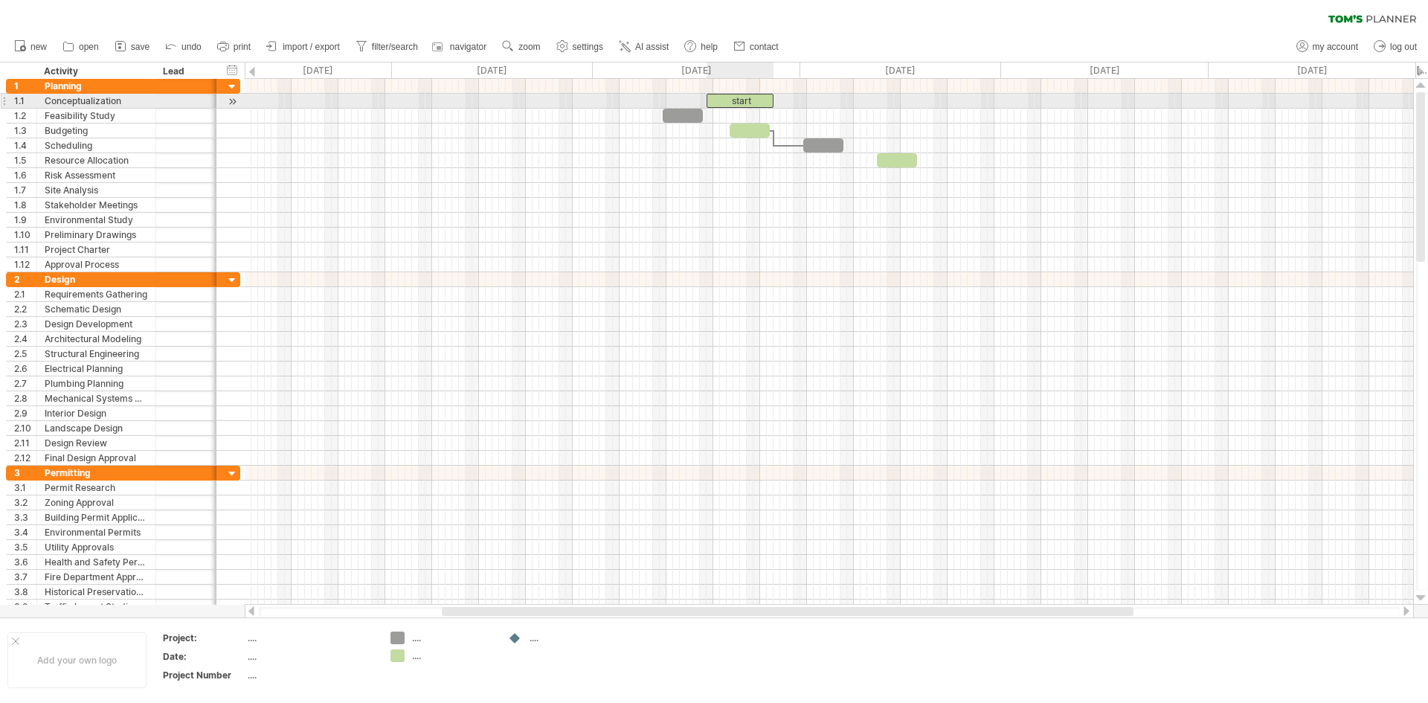
click at [751, 103] on div "start" at bounding box center [739, 101] width 67 height 14
click at [310, 106] on div at bounding box center [829, 101] width 1168 height 15
click at [309, 103] on div at bounding box center [829, 101] width 1168 height 15
click at [507, 98] on div at bounding box center [829, 101] width 1168 height 15
click at [743, 103] on div "*****" at bounding box center [739, 101] width 67 height 14
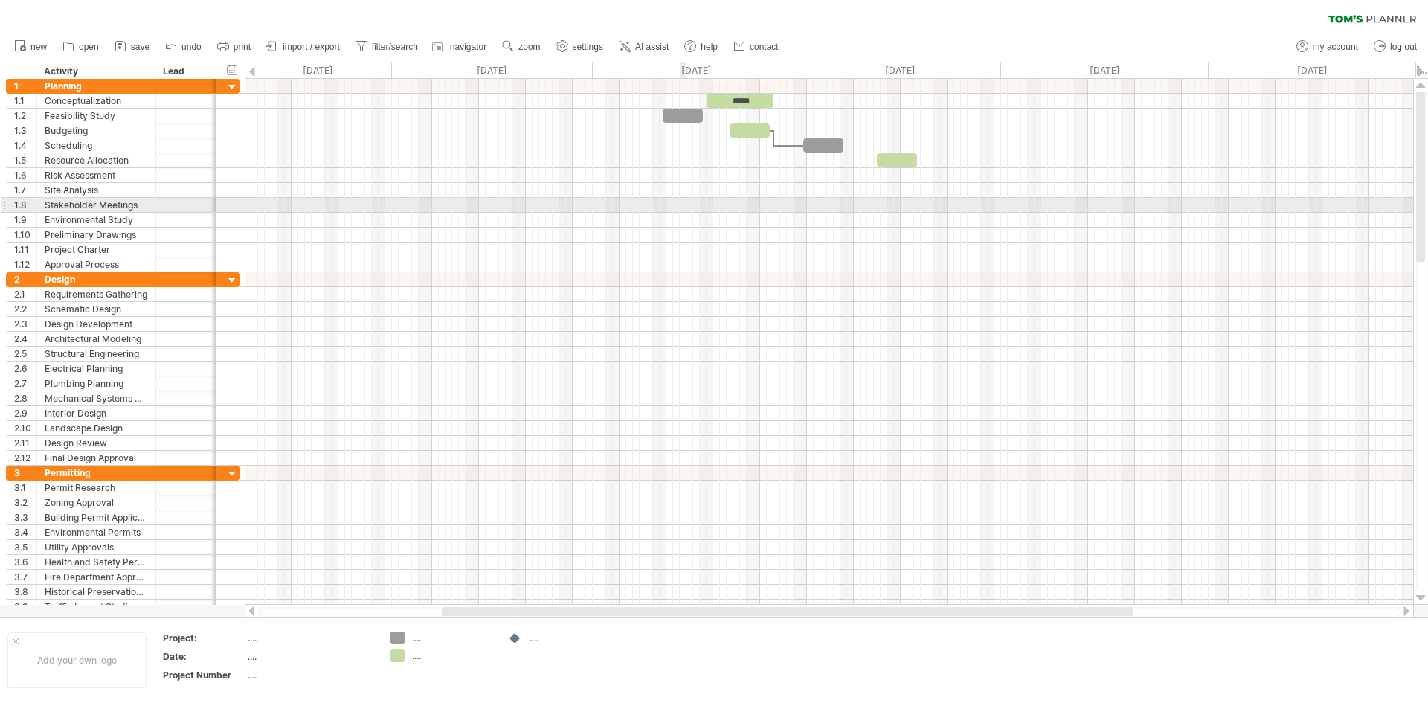
click at [682, 198] on div at bounding box center [829, 205] width 1168 height 15
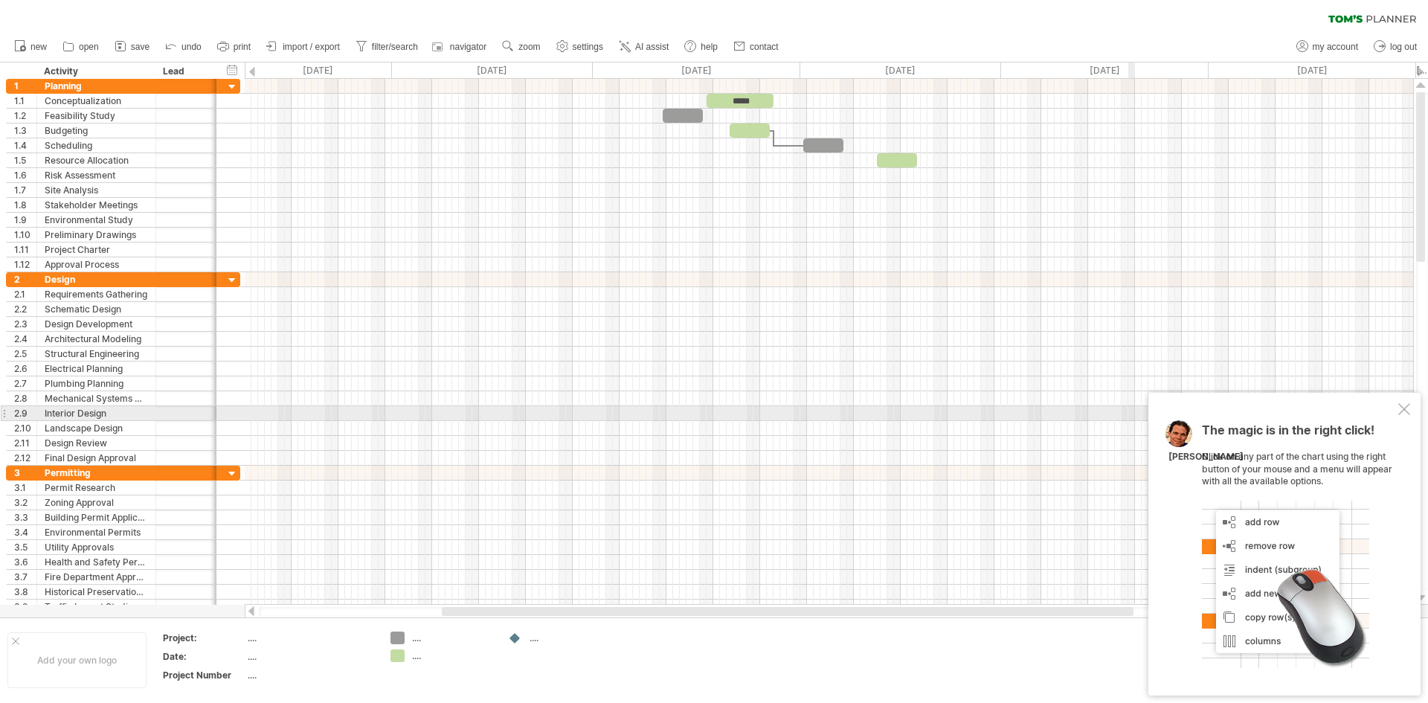
click at [1399, 409] on div at bounding box center [1404, 409] width 12 height 12
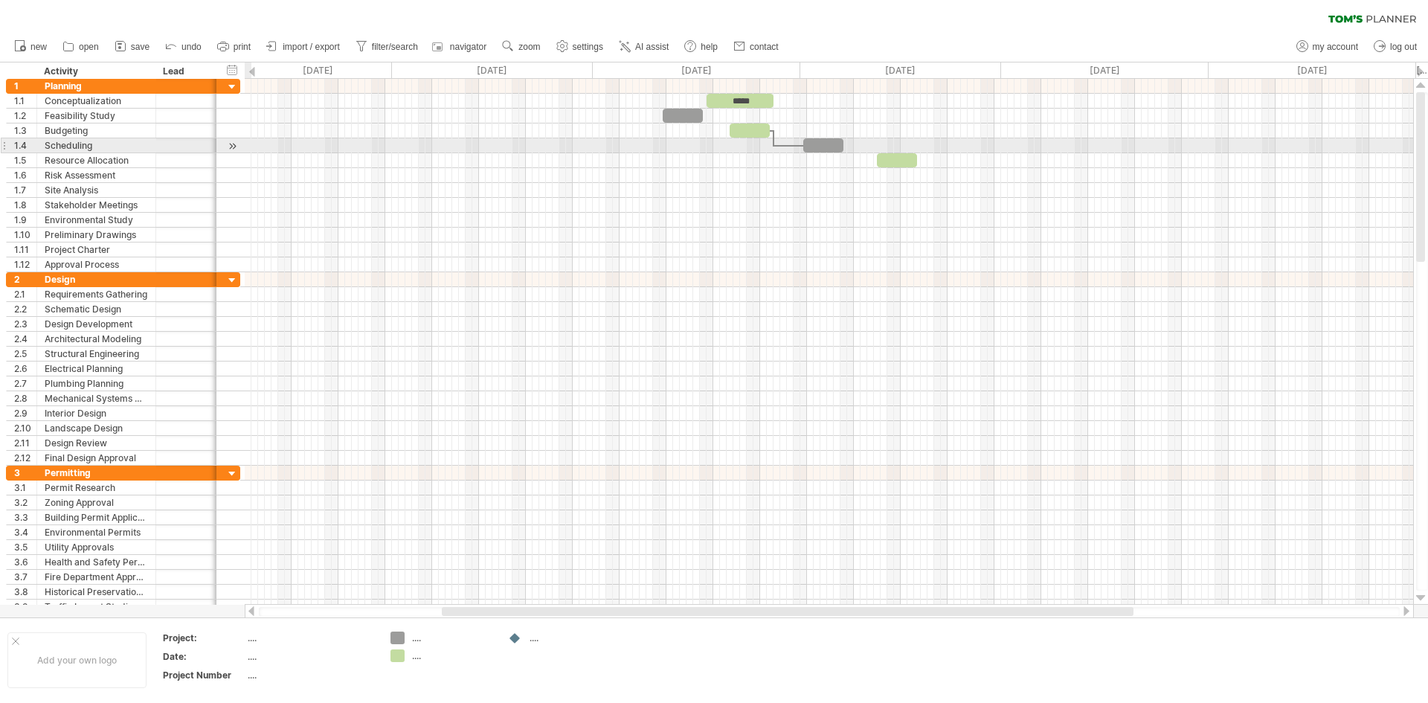
click at [230, 147] on div at bounding box center [232, 146] width 14 height 16
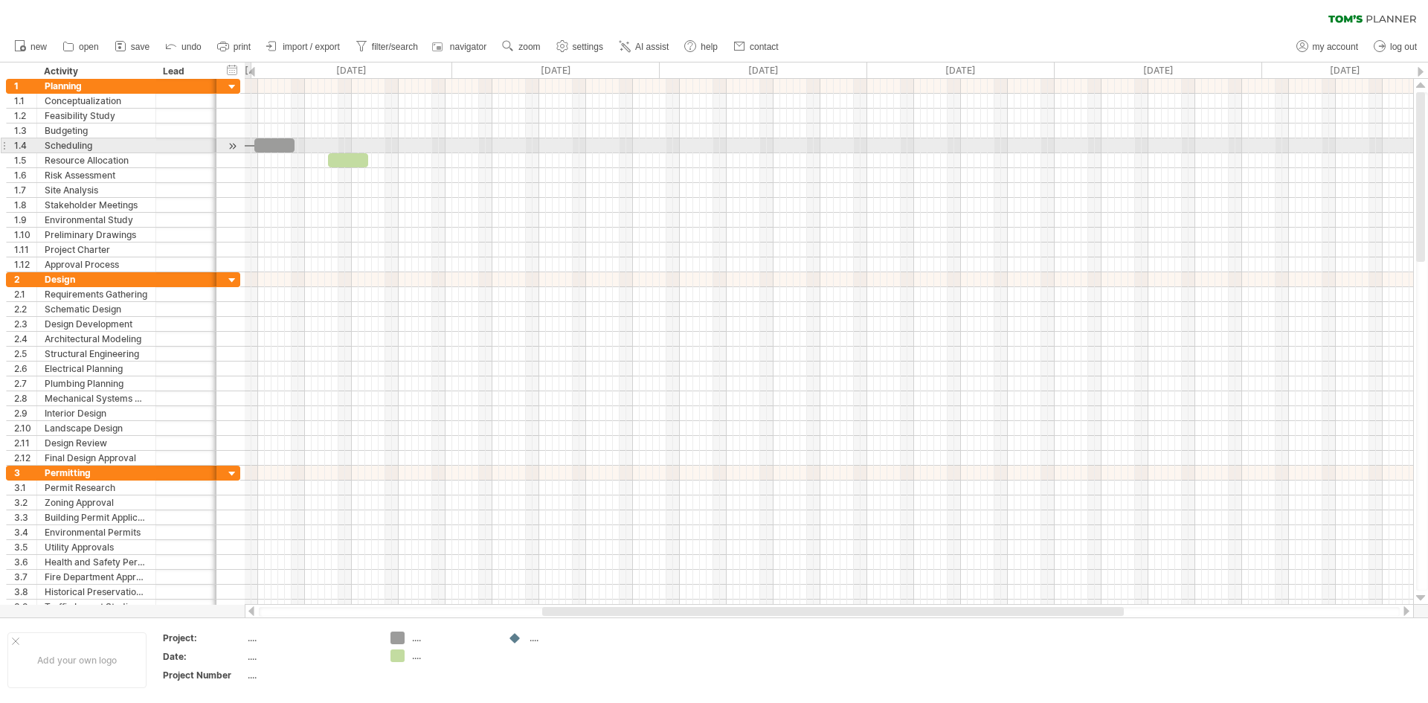
click at [230, 147] on div at bounding box center [232, 146] width 14 height 16
click at [236, 147] on div at bounding box center [232, 146] width 14 height 16
click at [232, 143] on div at bounding box center [232, 146] width 14 height 16
click at [228, 146] on div at bounding box center [232, 146] width 14 height 16
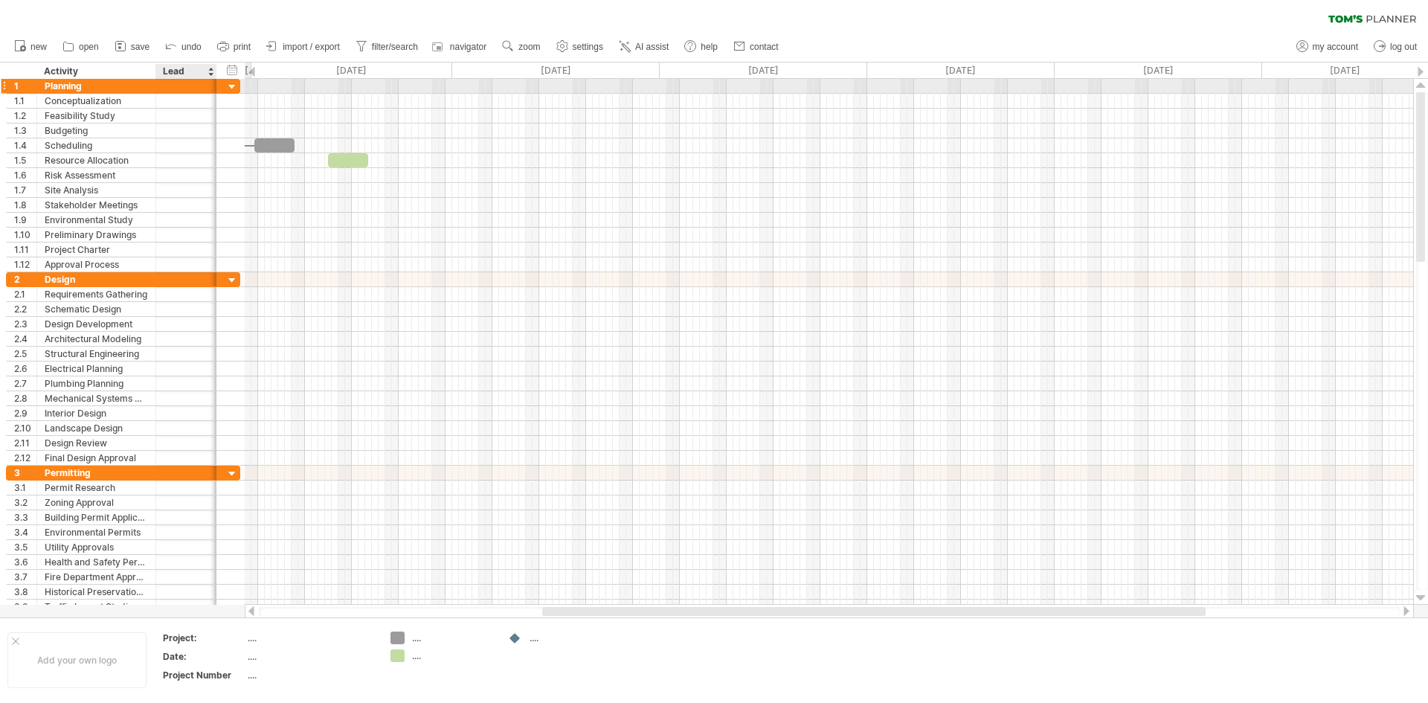
click at [233, 86] on div at bounding box center [232, 87] width 14 height 14
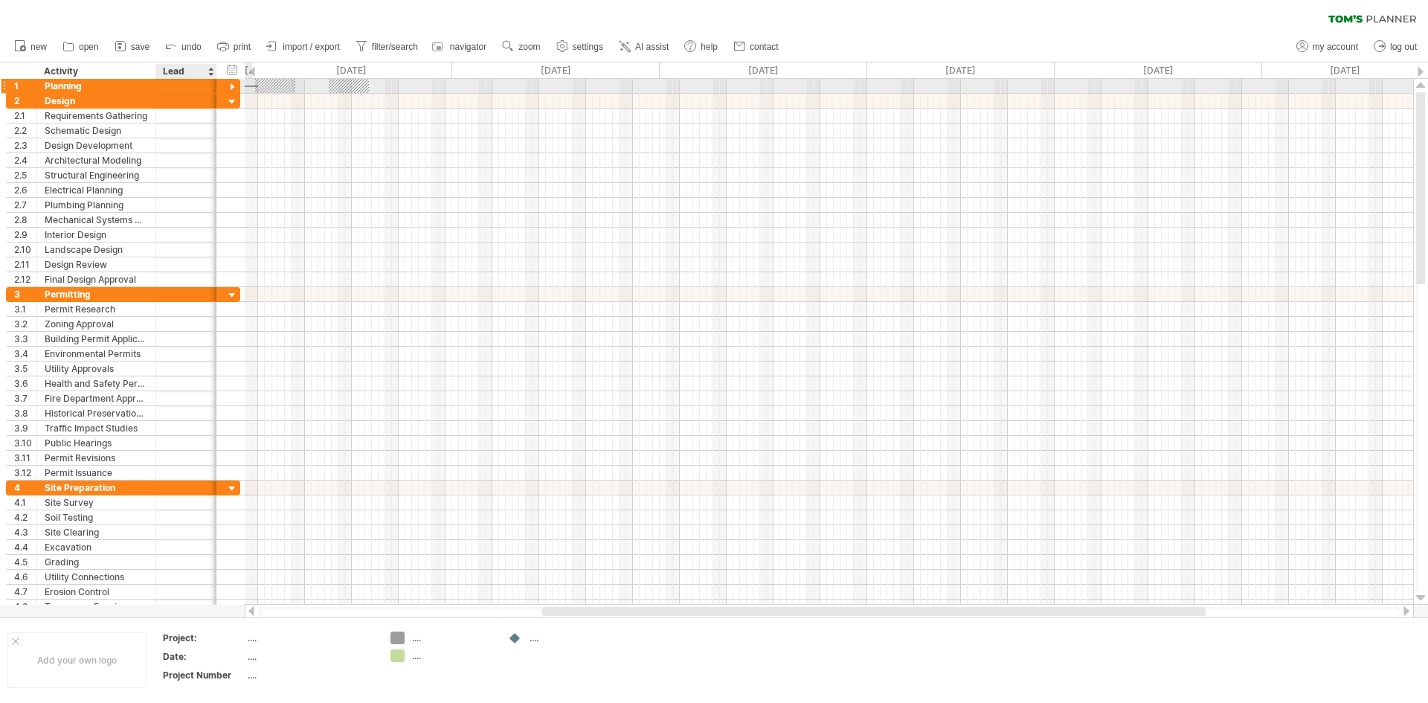
click at [233, 86] on div at bounding box center [232, 87] width 14 height 14
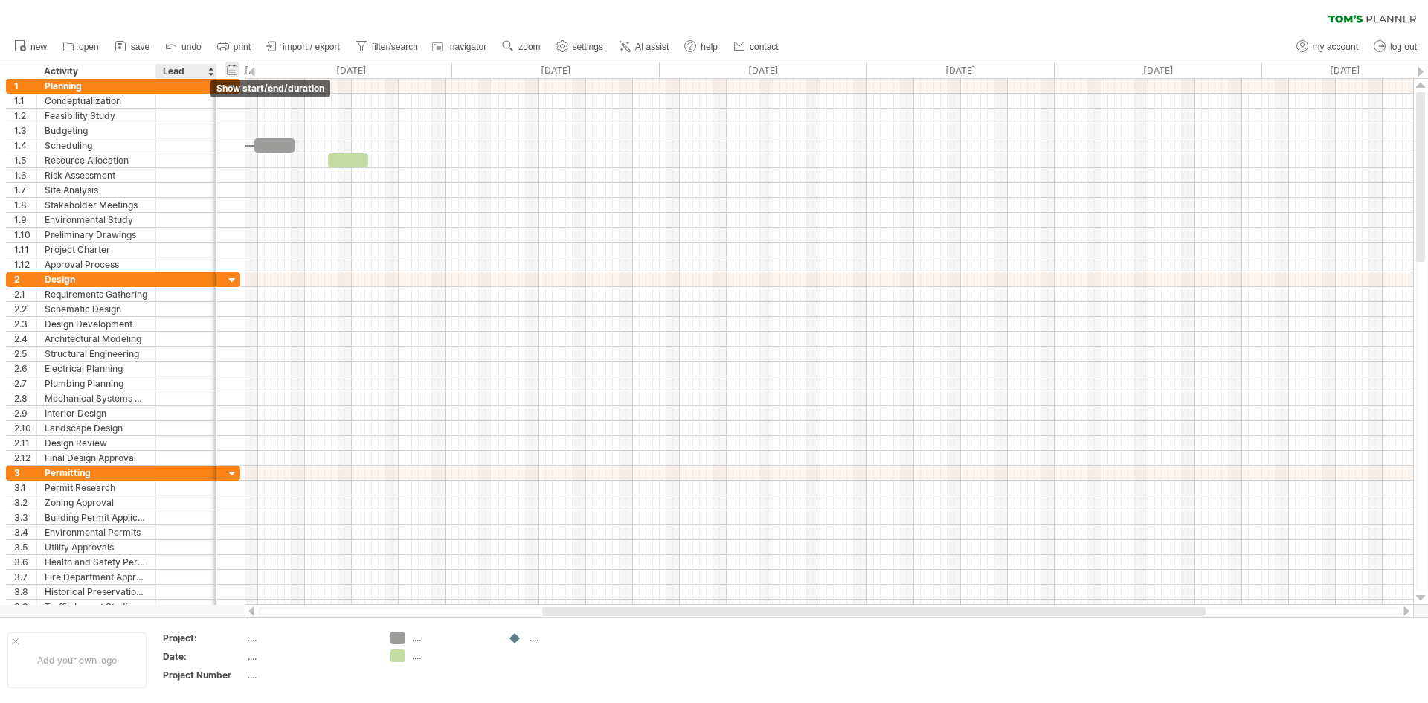
click at [228, 71] on div "hide start/end/duration show start/end/duration" at bounding box center [232, 70] width 14 height 16
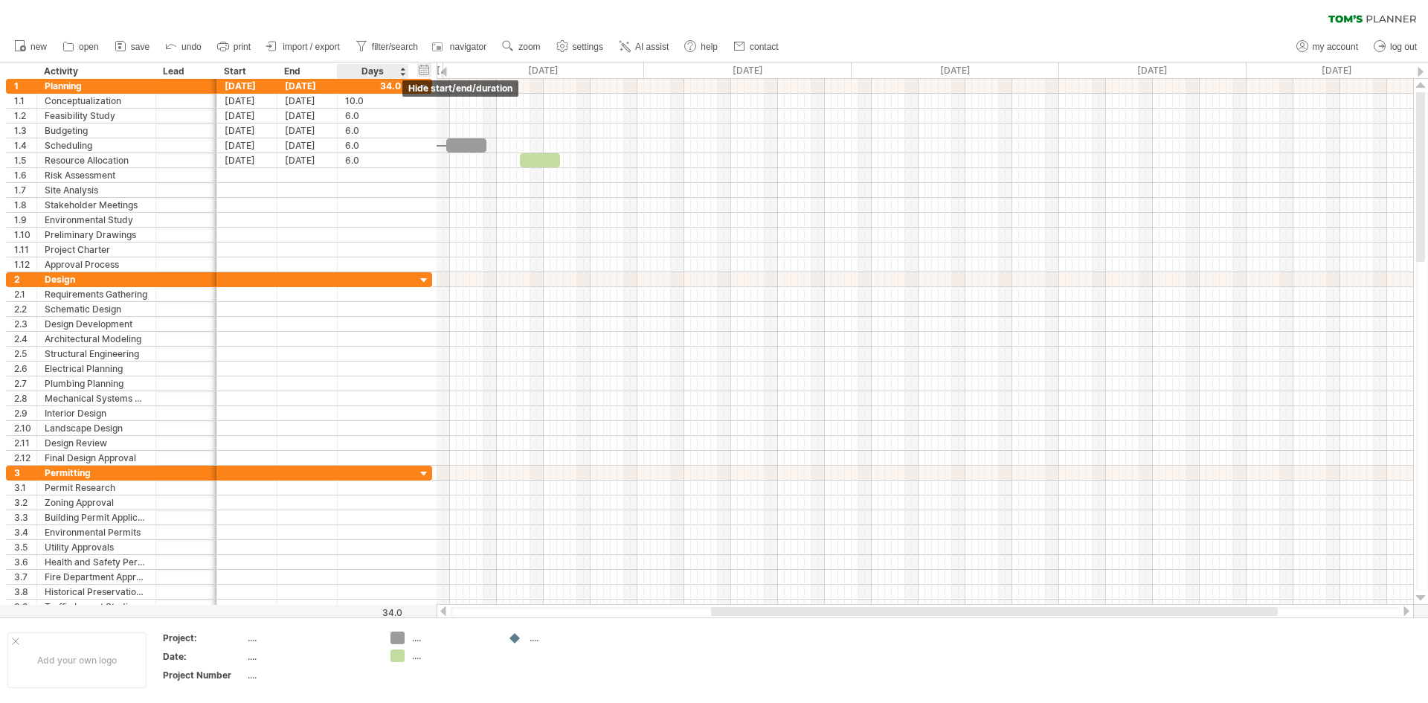
click at [422, 68] on div "hide start/end/duration show start/end/duration" at bounding box center [424, 70] width 14 height 16
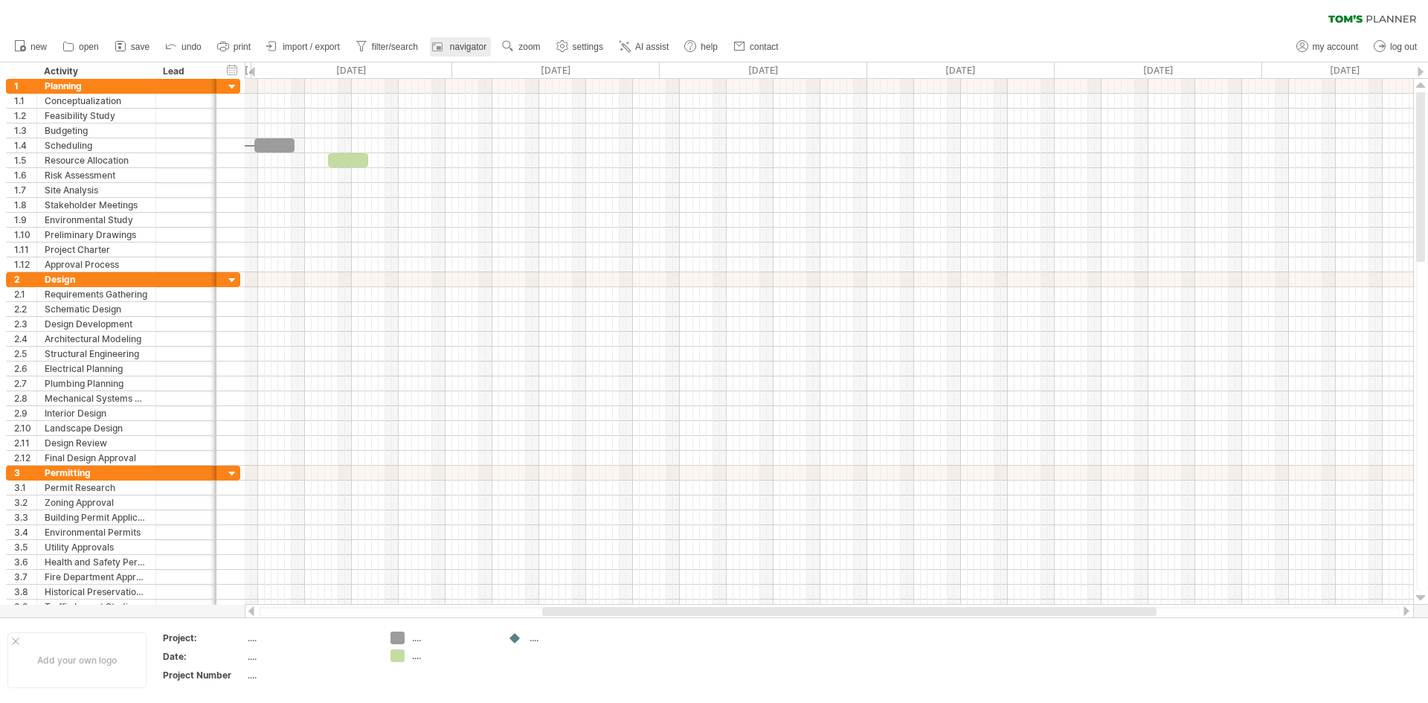
click at [447, 50] on div at bounding box center [439, 46] width 15 height 15
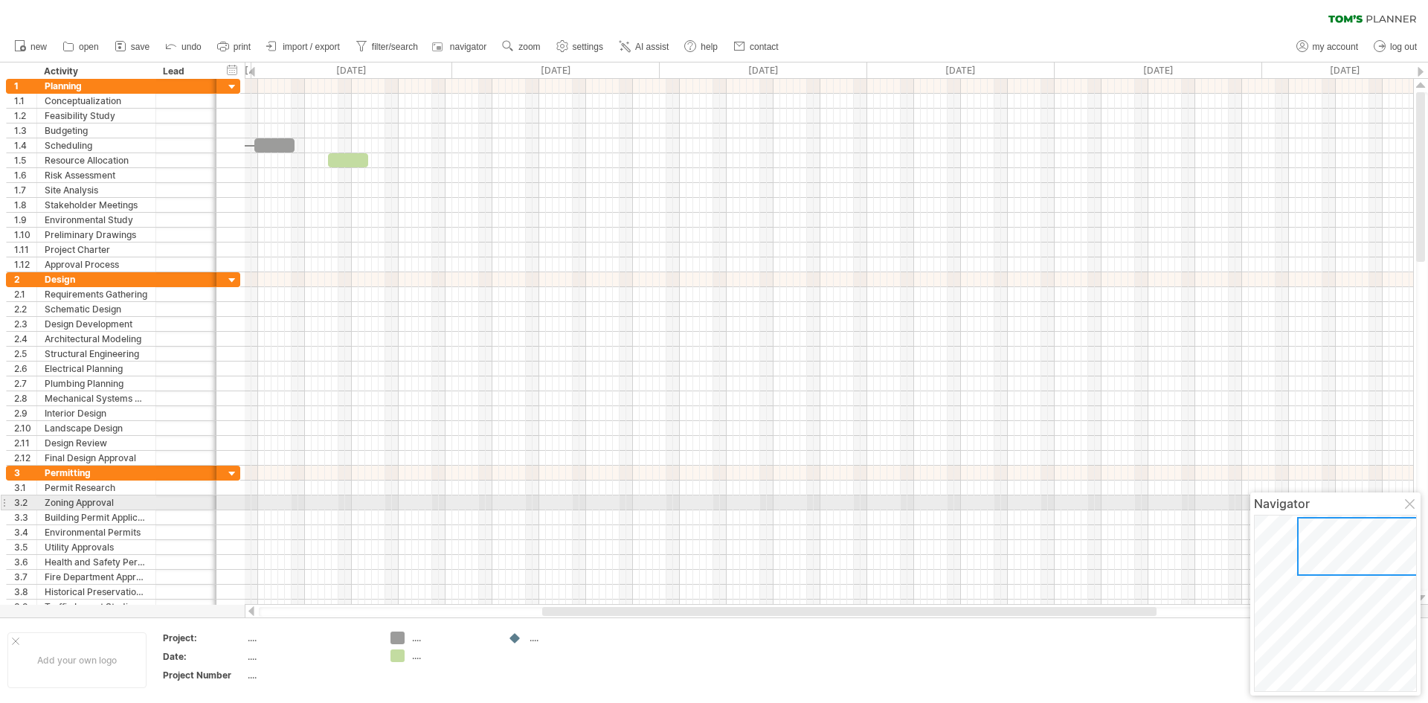
click at [1412, 503] on div at bounding box center [1411, 505] width 12 height 12
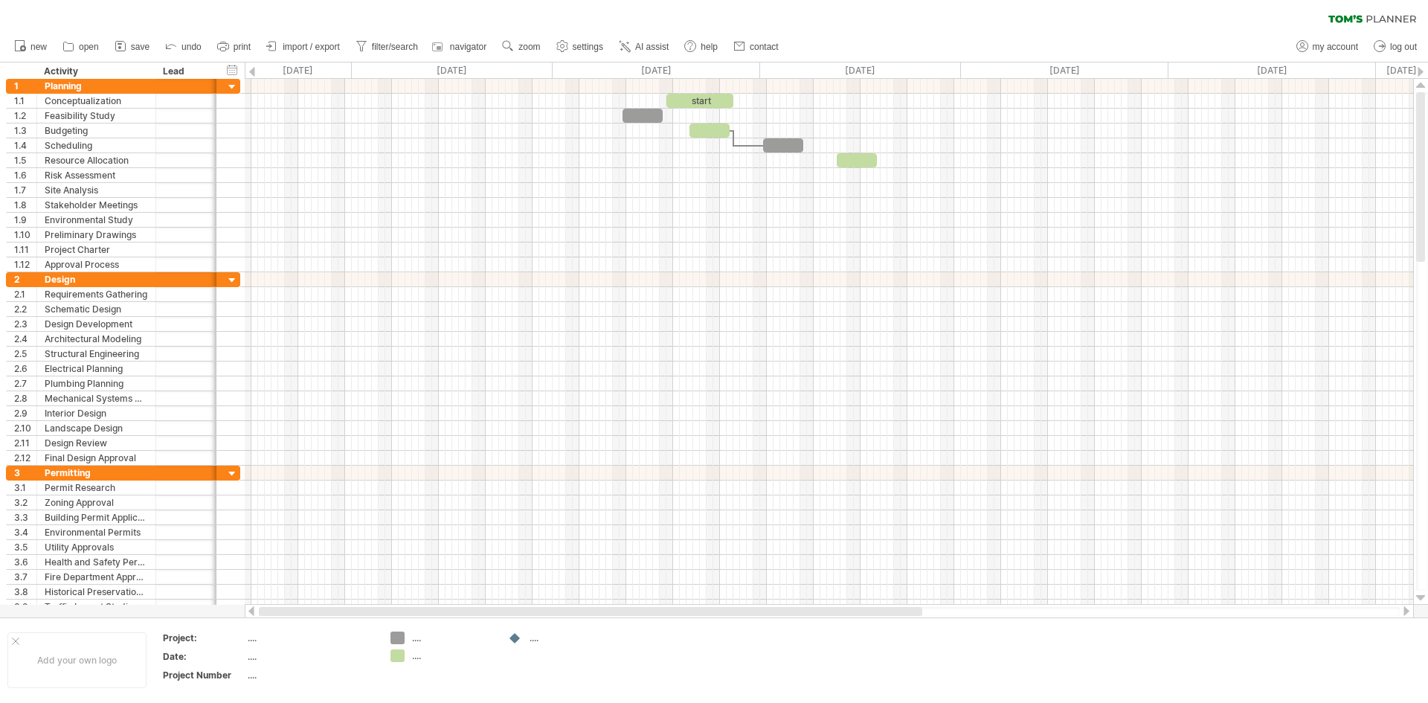
drag, startPoint x: 657, startPoint y: 607, endPoint x: 236, endPoint y: 613, distance: 420.9
click at [236, 613] on div "Trying to reach [DOMAIN_NAME] Connected again... 0% clear filter new 1" at bounding box center [714, 351] width 1428 height 703
click at [317, 39] on link "import / export" at bounding box center [303, 46] width 82 height 19
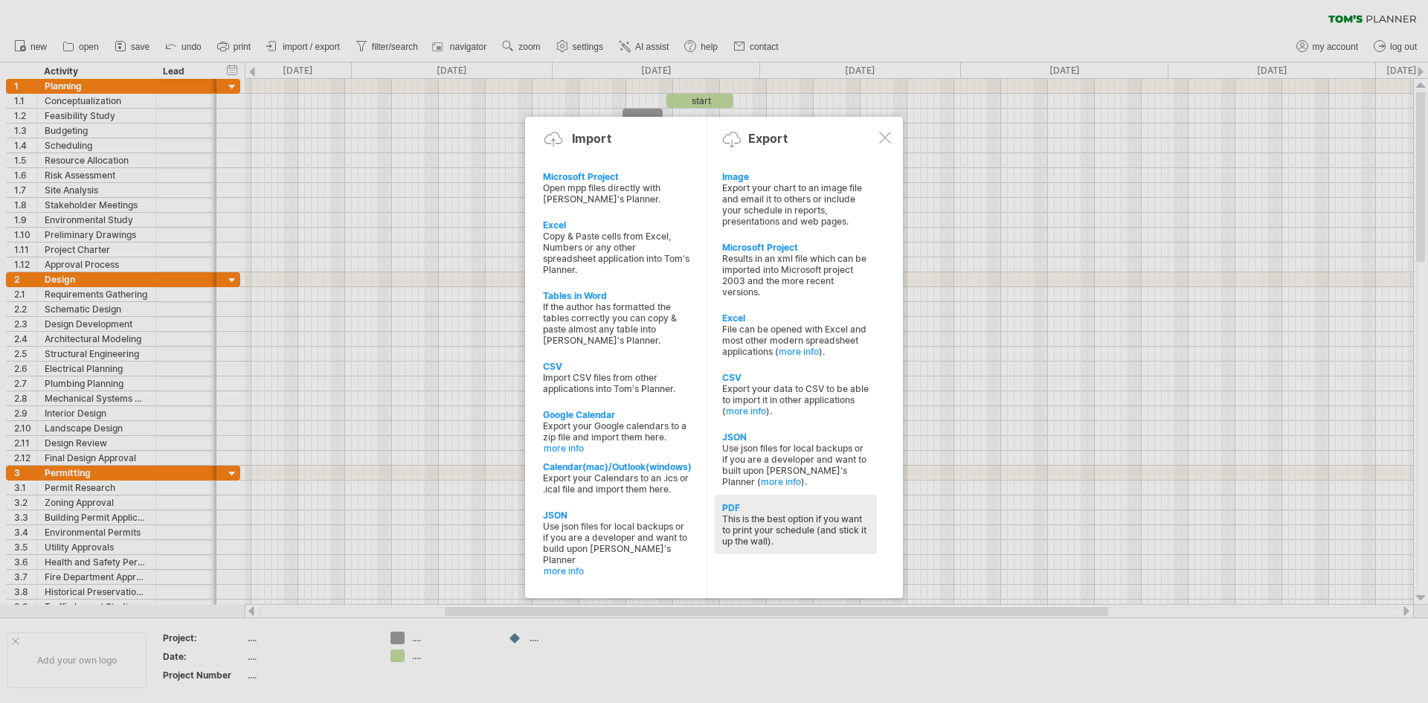
click at [732, 504] on div "PDF" at bounding box center [795, 507] width 147 height 11
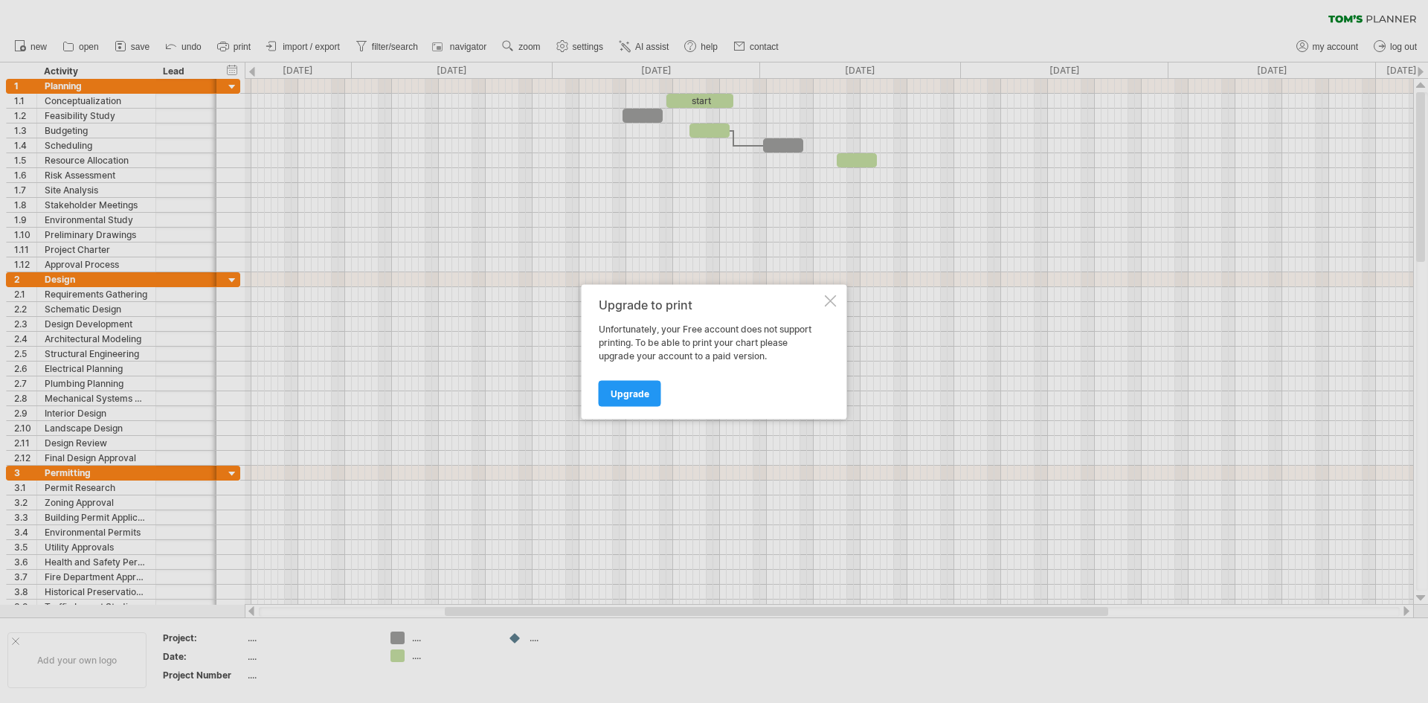
click at [596, 372] on div "Upgrade to print Unfortunately, your Free account does not support printing. To…" at bounding box center [713, 351] width 265 height 135
click at [621, 396] on span "Upgrade" at bounding box center [629, 392] width 39 height 11
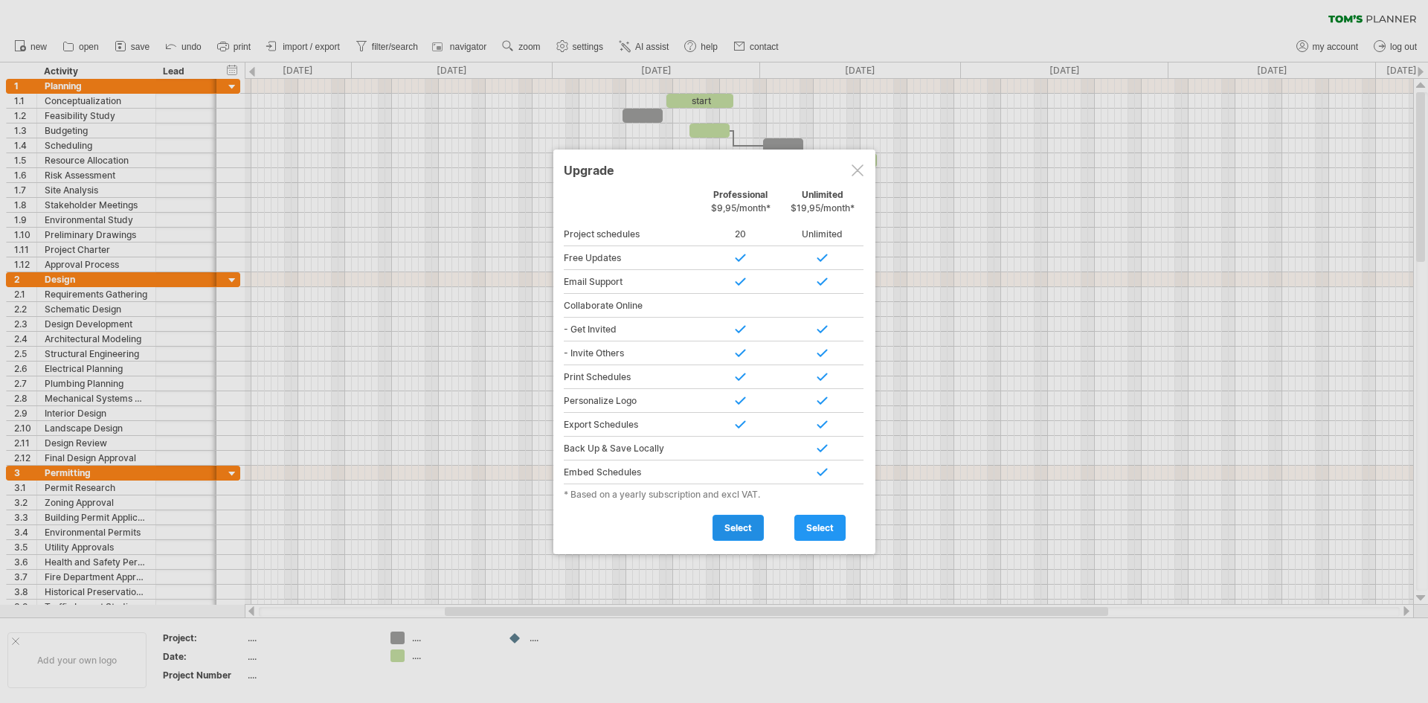
click at [741, 522] on span "select" at bounding box center [738, 527] width 28 height 11
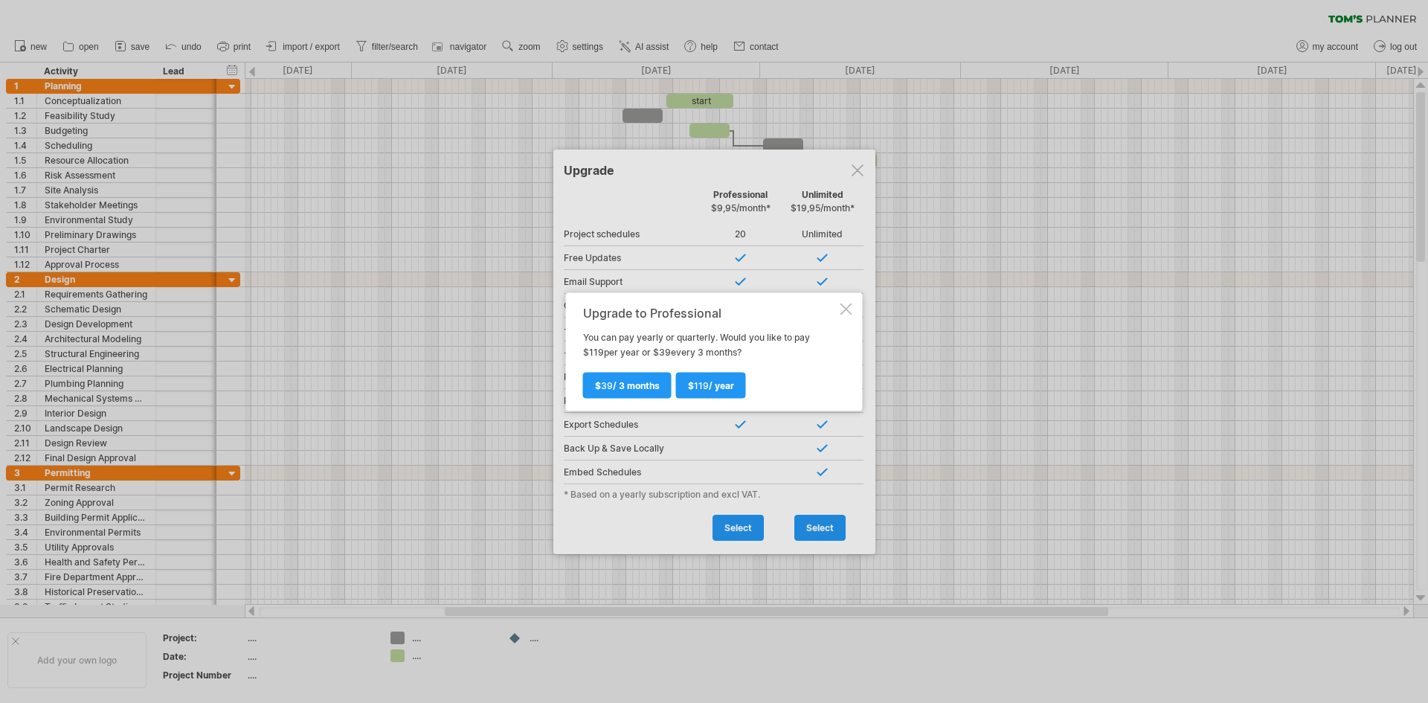
click at [844, 309] on div at bounding box center [846, 309] width 12 height 12
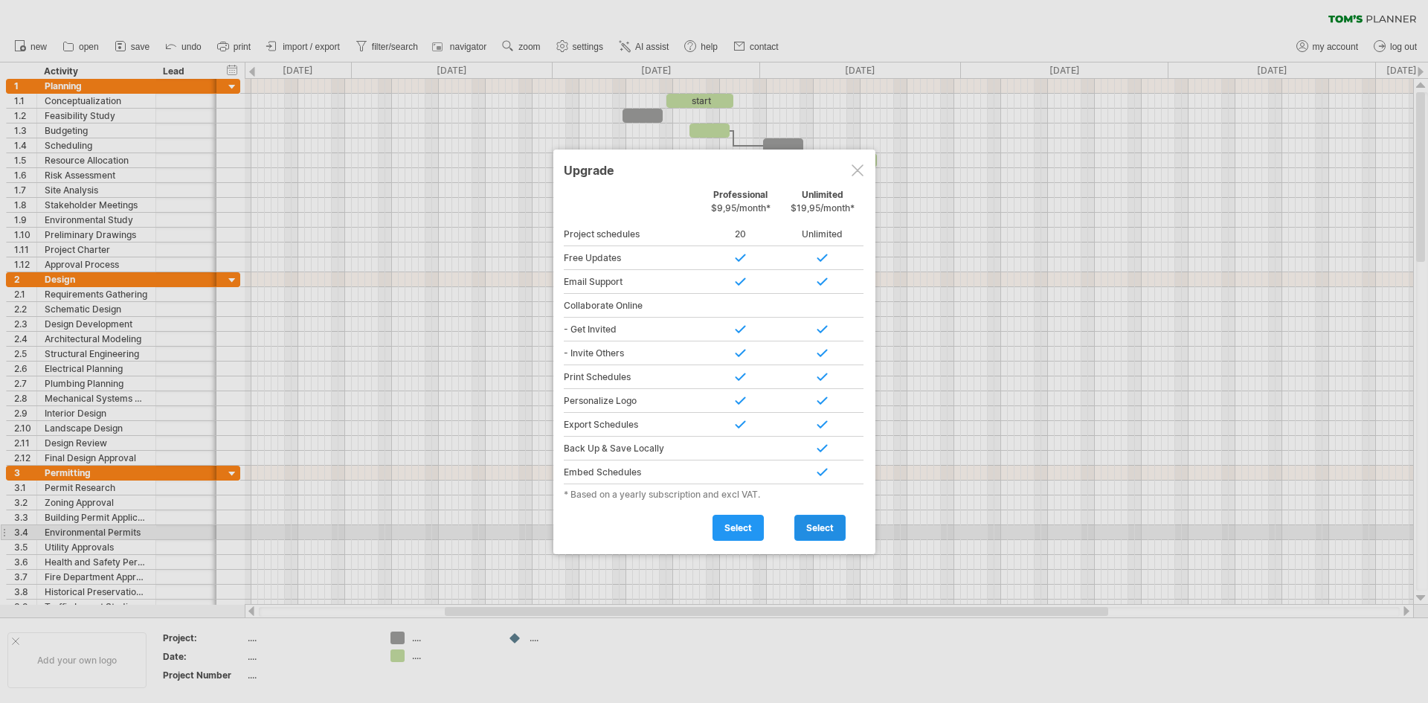
click at [830, 533] on link "select" at bounding box center [819, 528] width 51 height 26
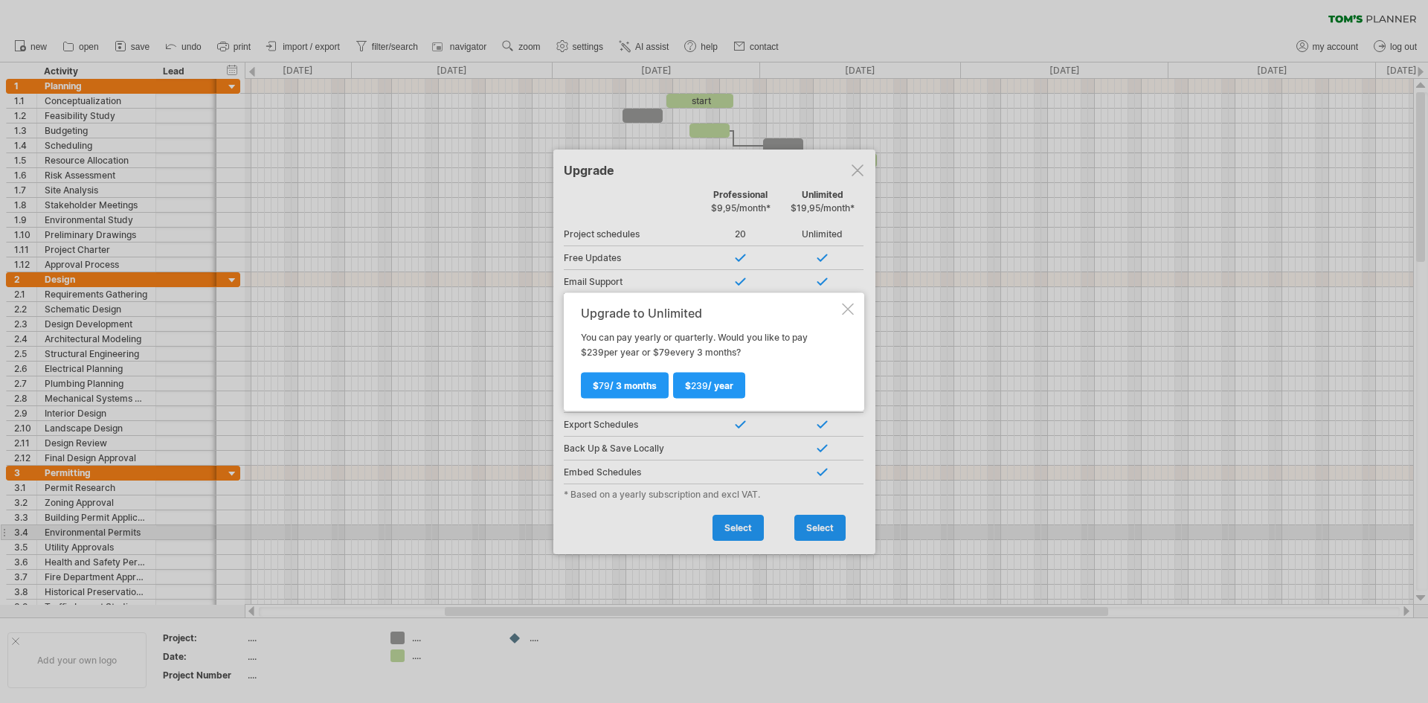
click at [851, 303] on div at bounding box center [848, 309] width 12 height 12
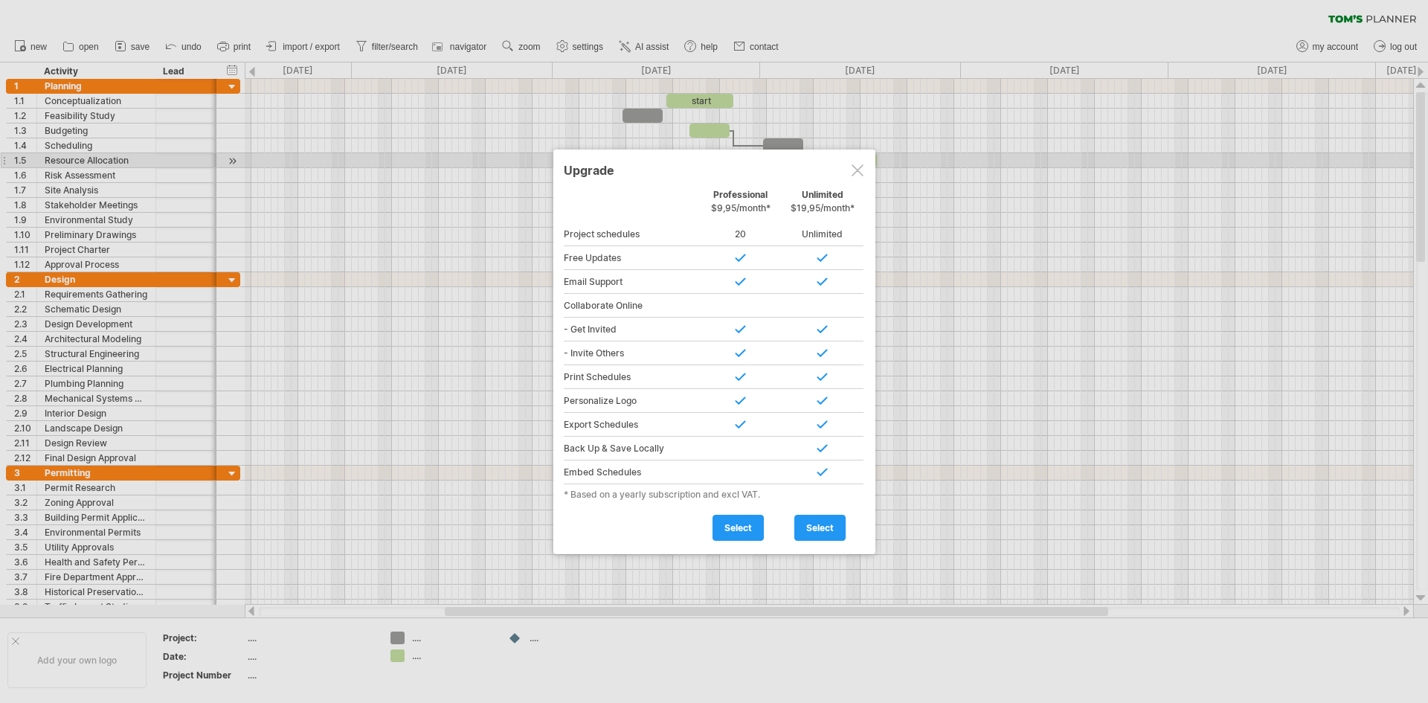
click at [856, 165] on div at bounding box center [857, 170] width 12 height 12
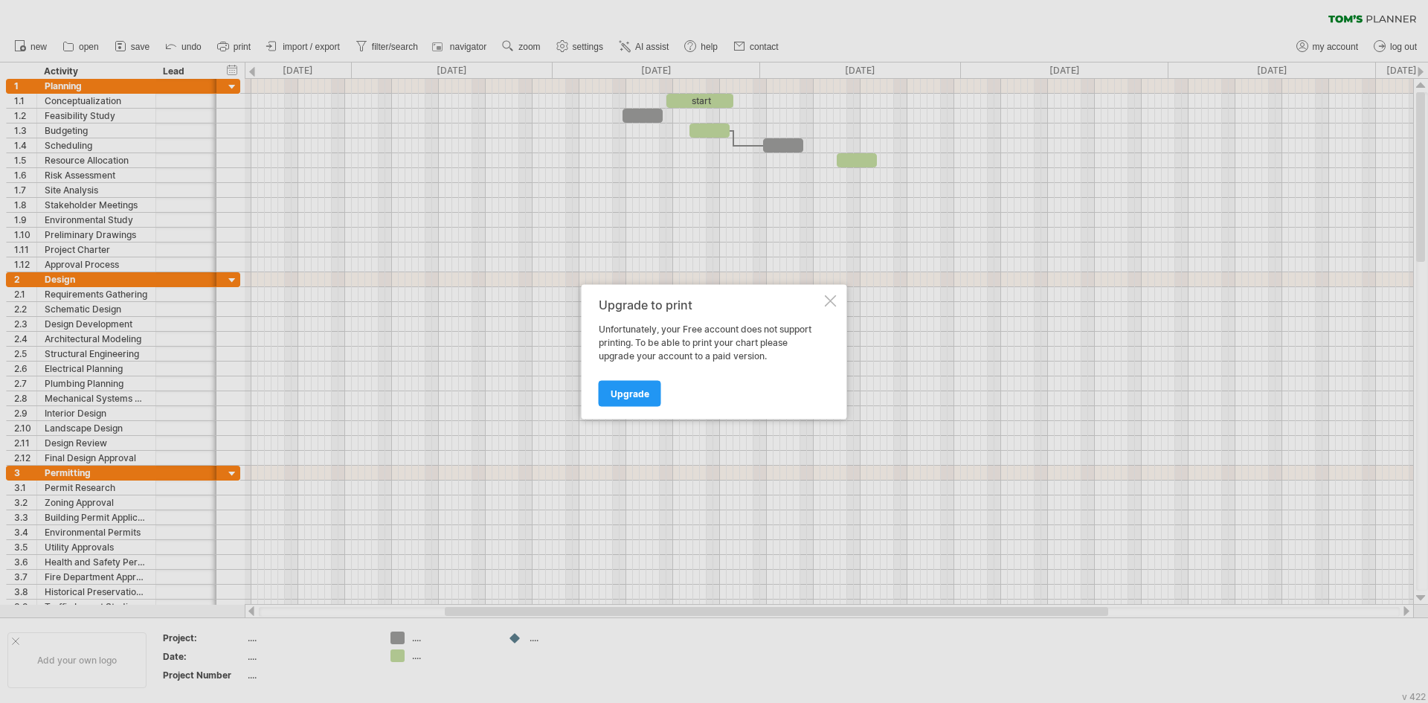
click at [830, 299] on div at bounding box center [831, 300] width 12 height 12
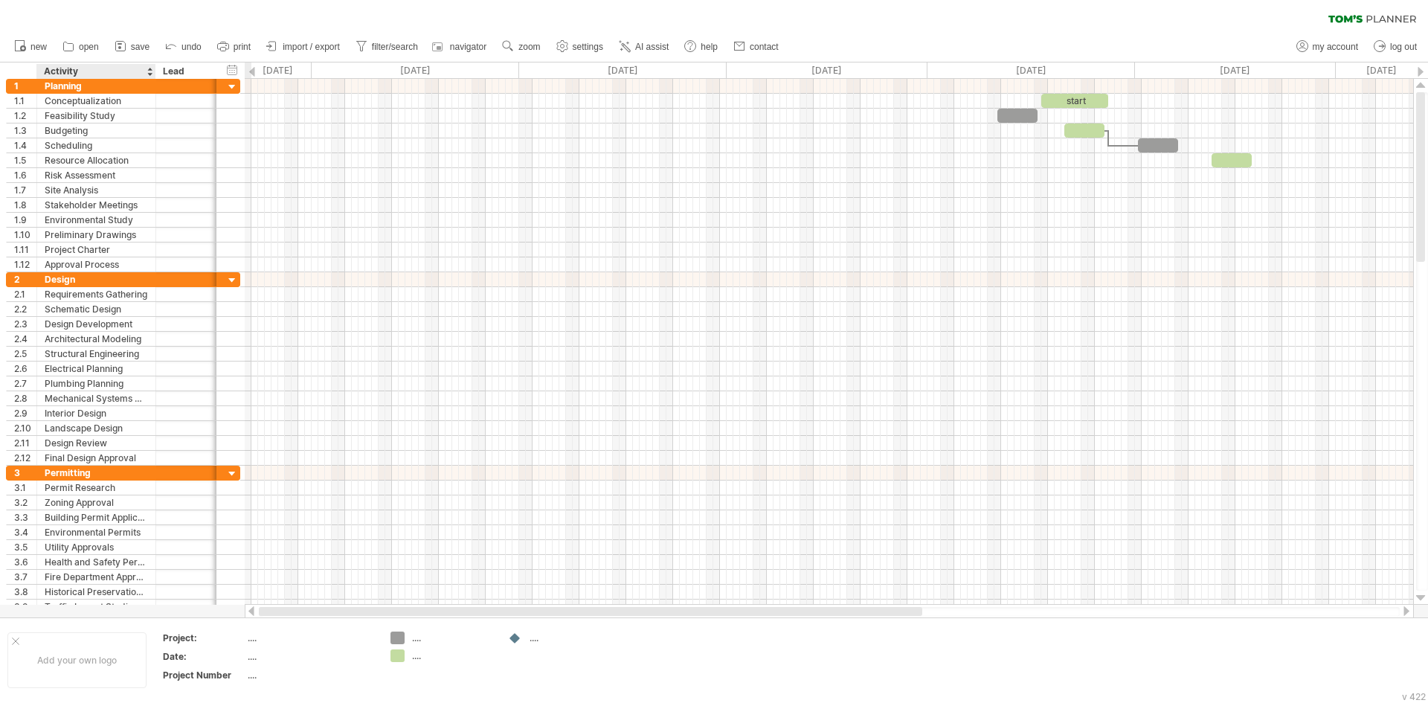
drag, startPoint x: 488, startPoint y: 613, endPoint x: 117, endPoint y: 615, distance: 371.0
click at [117, 615] on div "Trying to reach [DOMAIN_NAME] Connected again... 0% clear filter new 1" at bounding box center [714, 351] width 1428 height 703
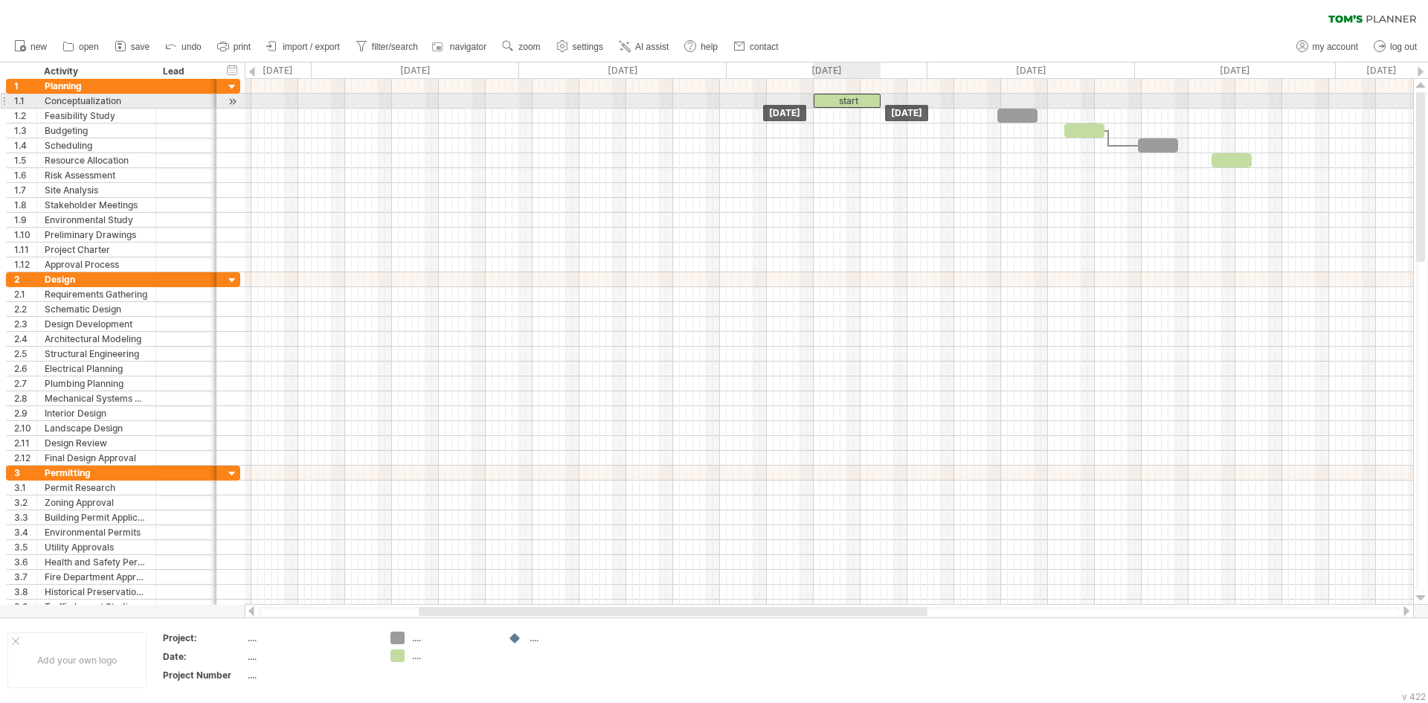
drag, startPoint x: 1031, startPoint y: 99, endPoint x: 833, endPoint y: 99, distance: 197.8
click at [833, 99] on div "start" at bounding box center [846, 101] width 67 height 14
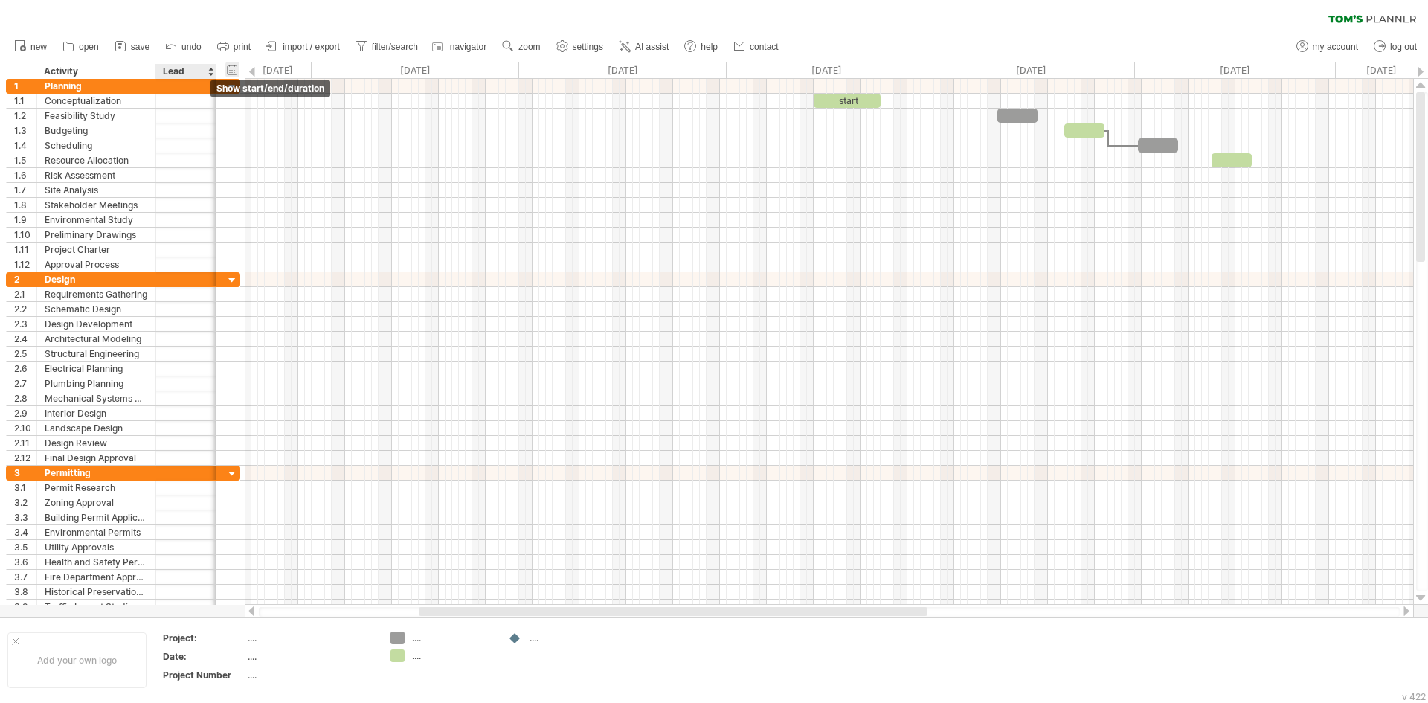
click at [235, 67] on div "hide start/end/duration show start/end/duration" at bounding box center [232, 70] width 14 height 16
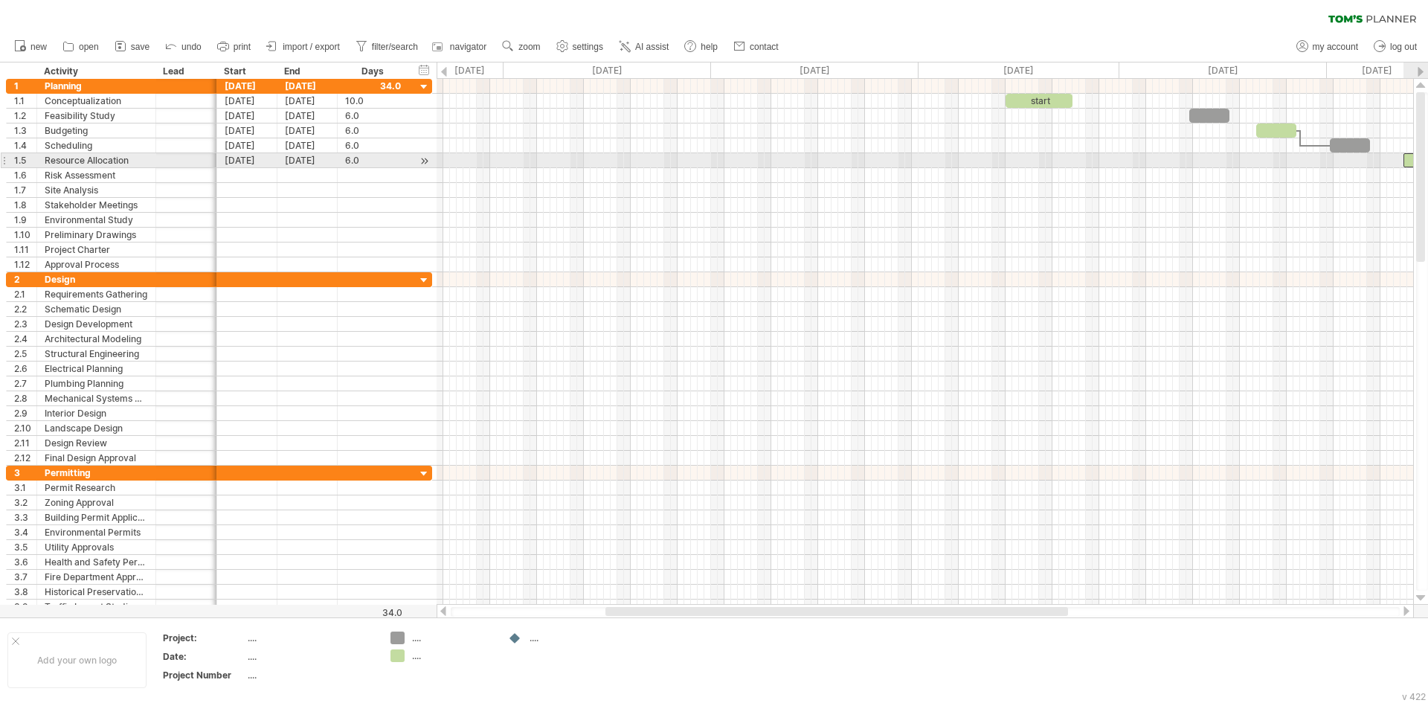
click at [1407, 162] on div at bounding box center [1423, 160] width 40 height 14
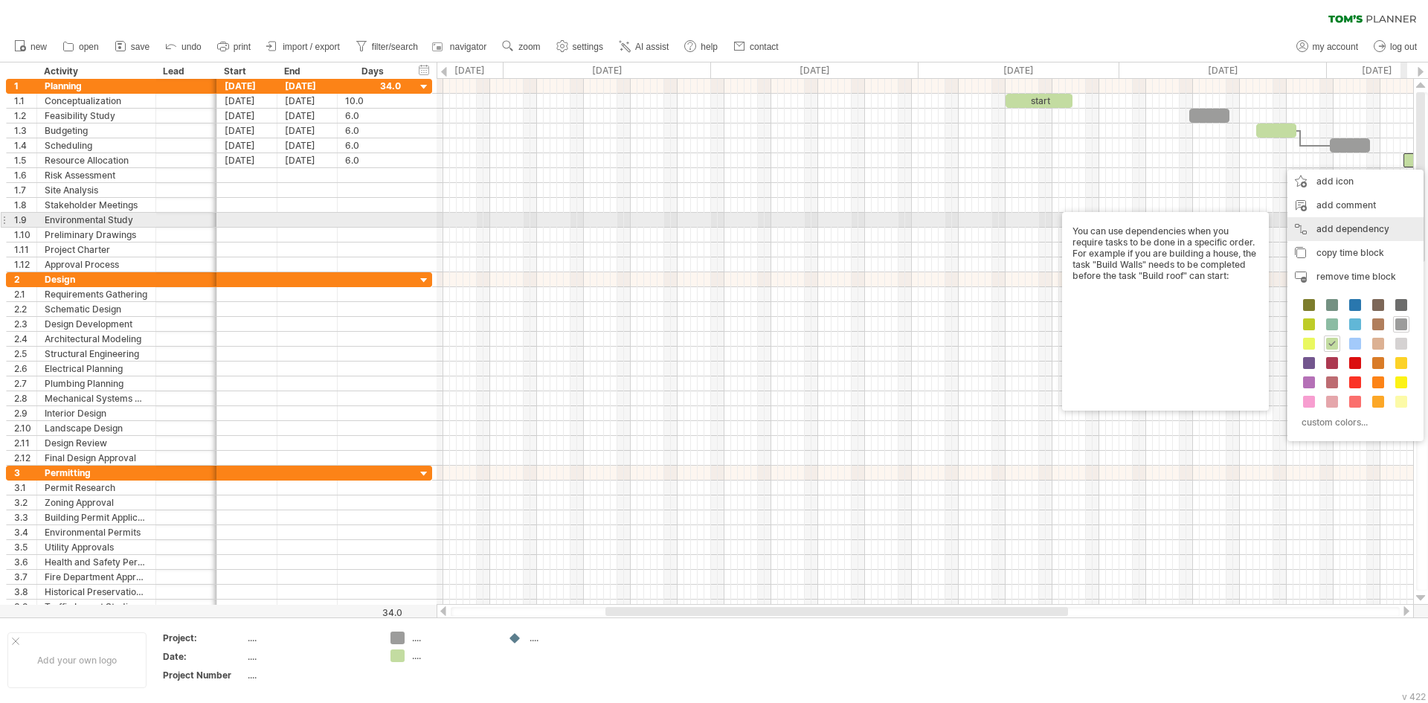
click at [1368, 221] on div "add dependency You can use dependencies when you require tasks to be done in a …" at bounding box center [1355, 229] width 136 height 24
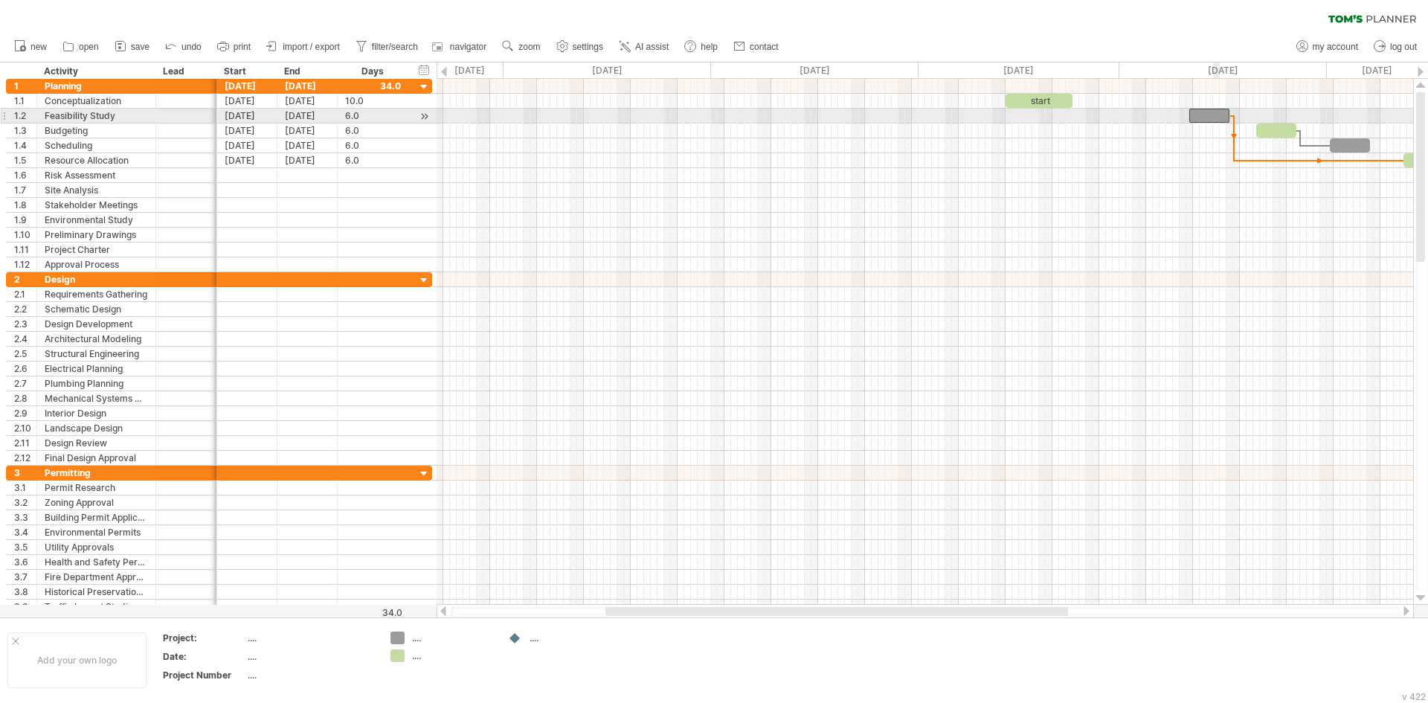
click at [1218, 118] on div at bounding box center [1209, 116] width 40 height 14
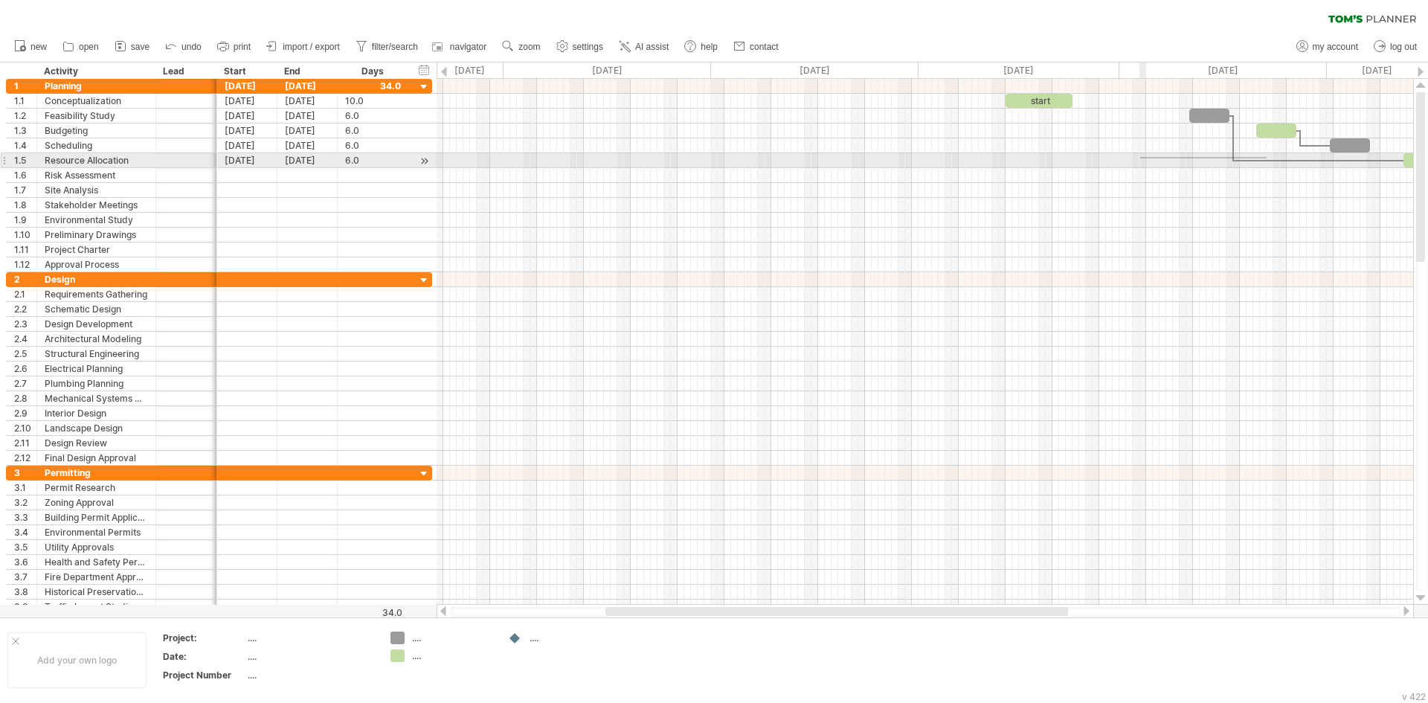
drag, startPoint x: 1266, startPoint y: 158, endPoint x: 1126, endPoint y: 158, distance: 140.5
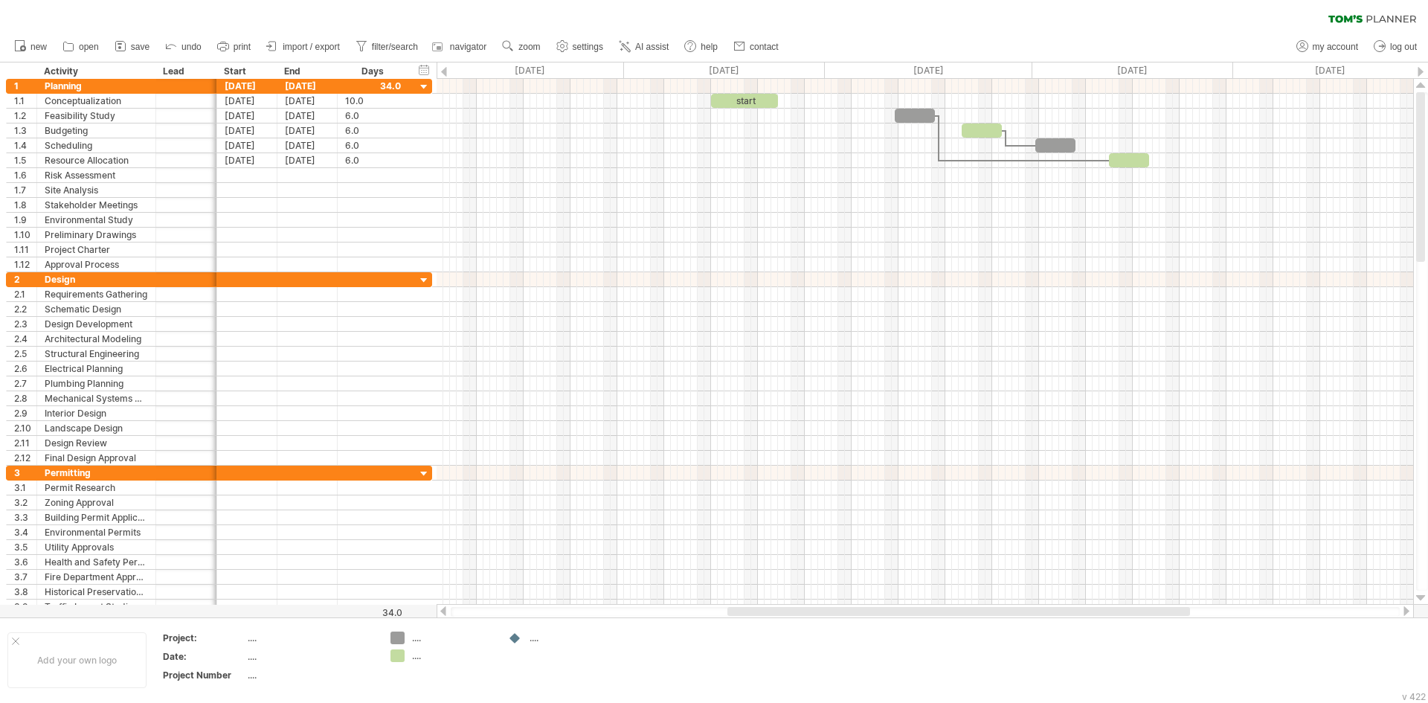
drag, startPoint x: 717, startPoint y: 611, endPoint x: 839, endPoint y: 610, distance: 121.9
click at [839, 610] on div at bounding box center [958, 611] width 462 height 9
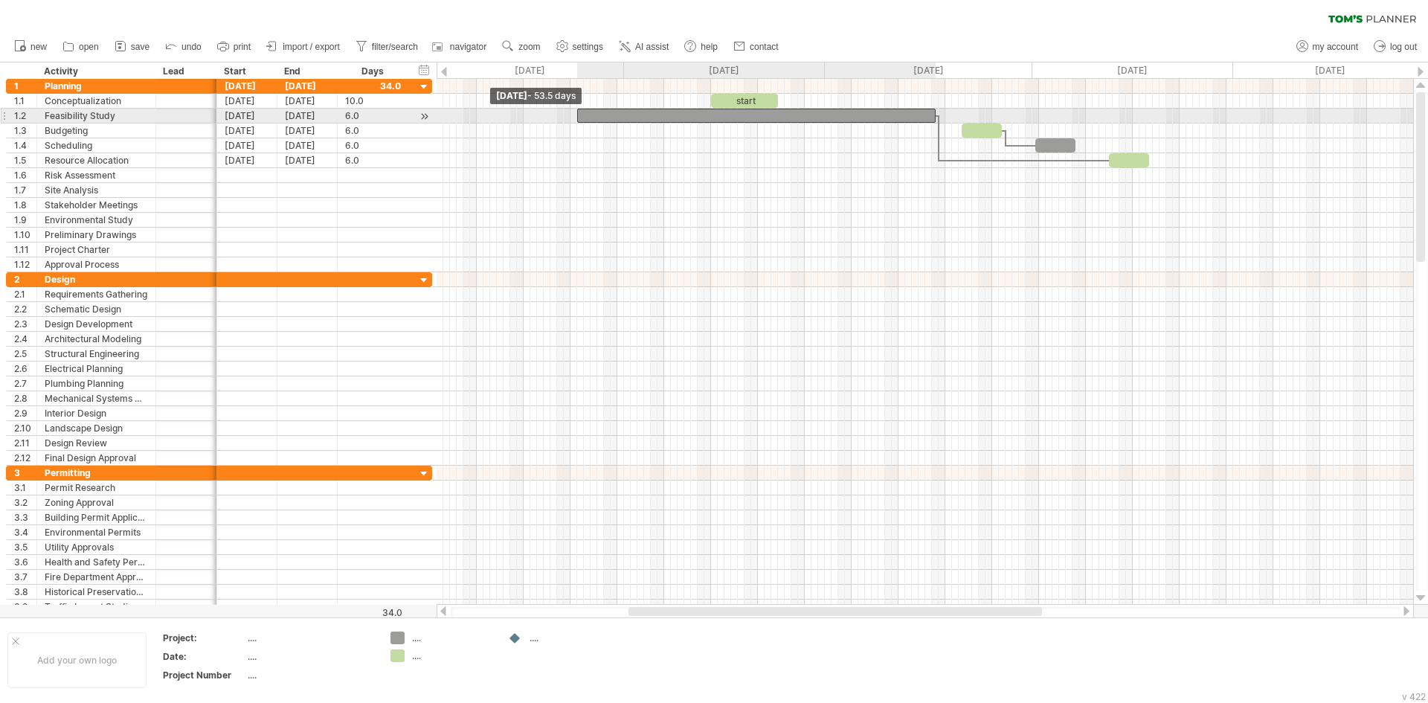
drag, startPoint x: 894, startPoint y: 112, endPoint x: 575, endPoint y: 122, distance: 318.4
click at [575, 122] on span at bounding box center [577, 116] width 6 height 14
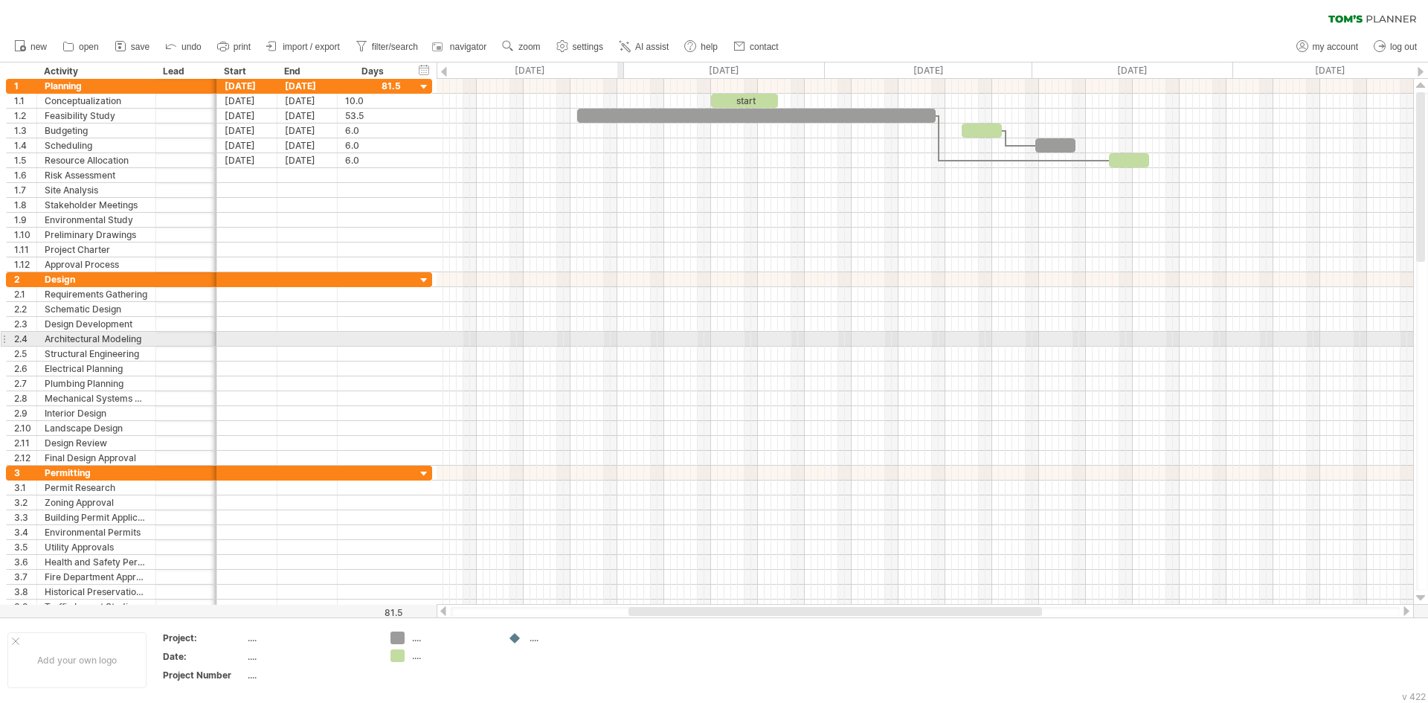
click at [617, 331] on div at bounding box center [924, 324] width 976 height 15
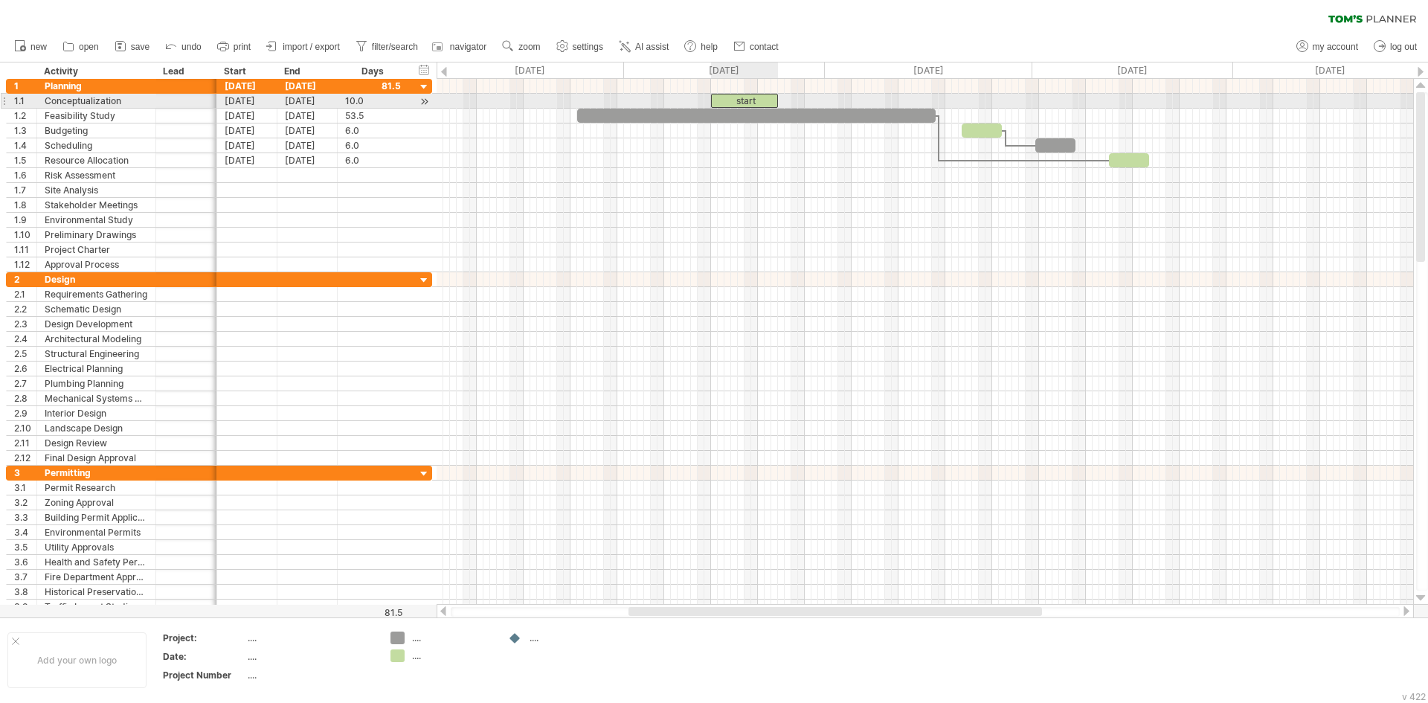
click at [740, 98] on div "start" at bounding box center [744, 101] width 67 height 14
drag, startPoint x: 749, startPoint y: 98, endPoint x: 691, endPoint y: 103, distance: 58.2
click at [686, 103] on div "***** [DATE] [DATE]" at bounding box center [924, 342] width 976 height 526
drag, startPoint x: 771, startPoint y: 102, endPoint x: 702, endPoint y: 106, distance: 69.2
click at [702, 106] on div "*****" at bounding box center [673, 101] width 67 height 14
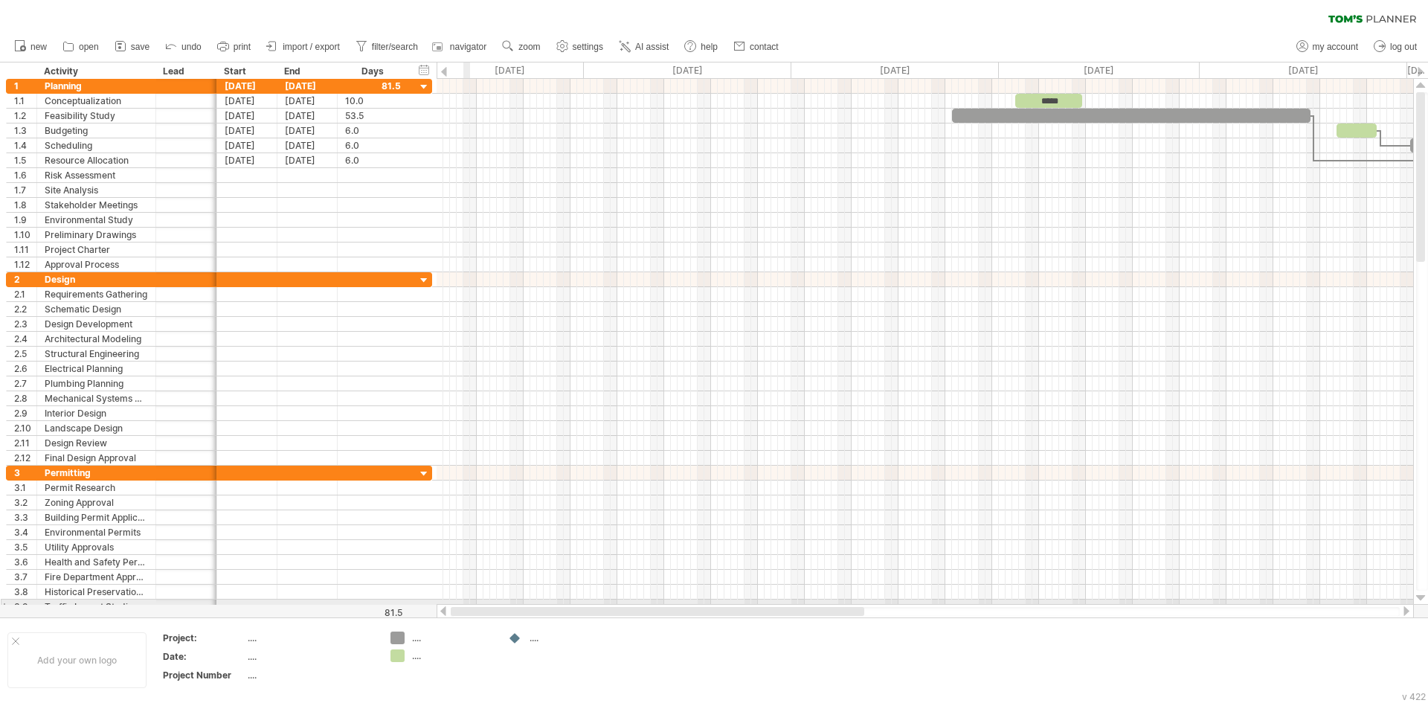
drag, startPoint x: 699, startPoint y: 611, endPoint x: 457, endPoint y: 603, distance: 242.5
click at [462, 602] on div "Trying to reach [DOMAIN_NAME] Connected again... 0% clear filter new 1" at bounding box center [714, 351] width 1428 height 703
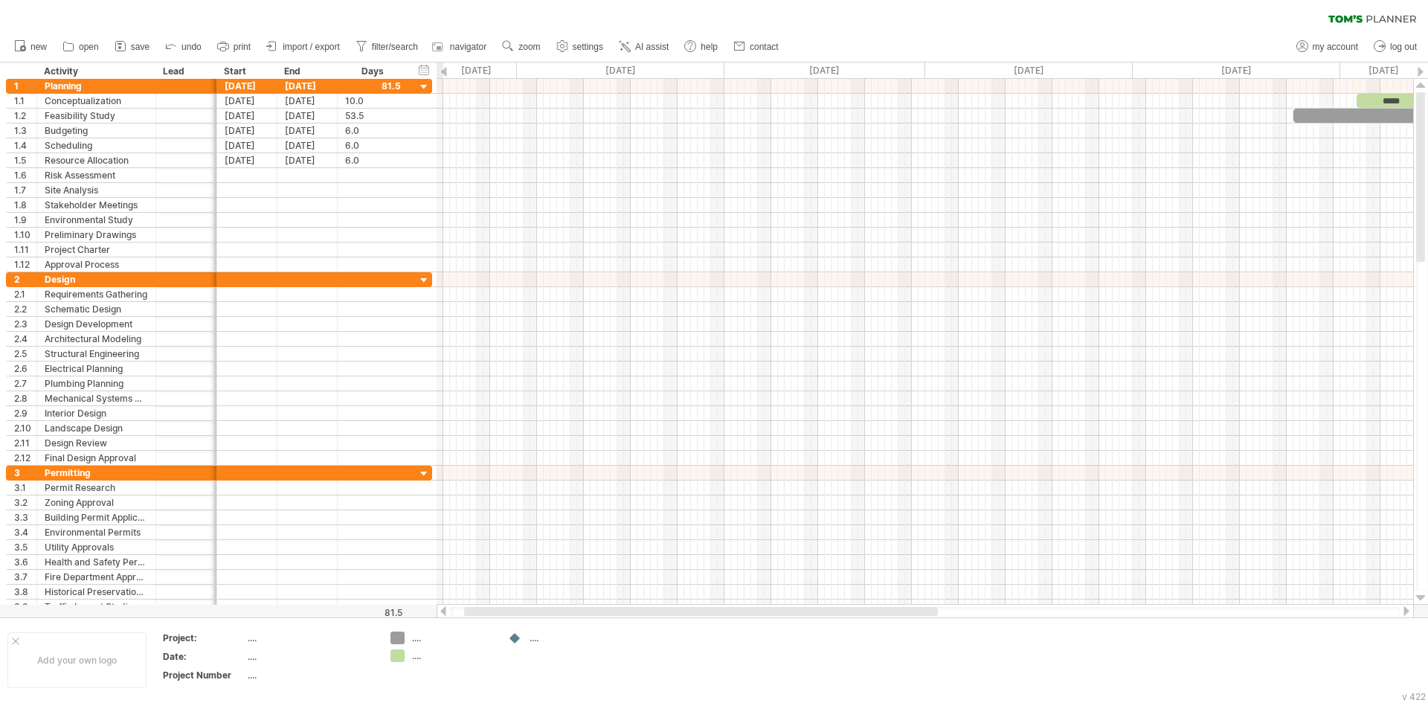
drag, startPoint x: 633, startPoint y: 613, endPoint x: 490, endPoint y: 613, distance: 143.5
click at [490, 613] on div at bounding box center [701, 611] width 474 height 9
click at [564, 44] on use at bounding box center [562, 46] width 15 height 15
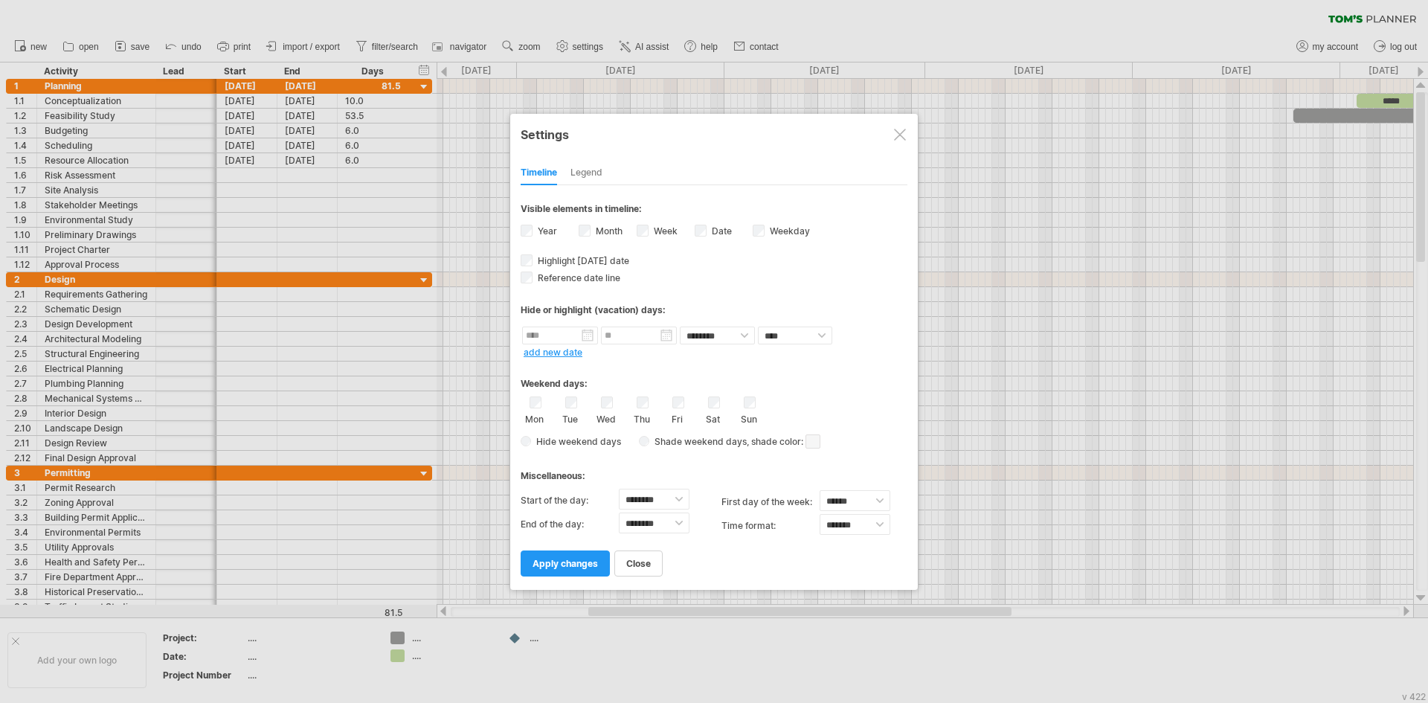
click at [587, 445] on span "Hide weekend days" at bounding box center [576, 441] width 90 height 11
click at [575, 565] on span "apply changes" at bounding box center [564, 563] width 65 height 11
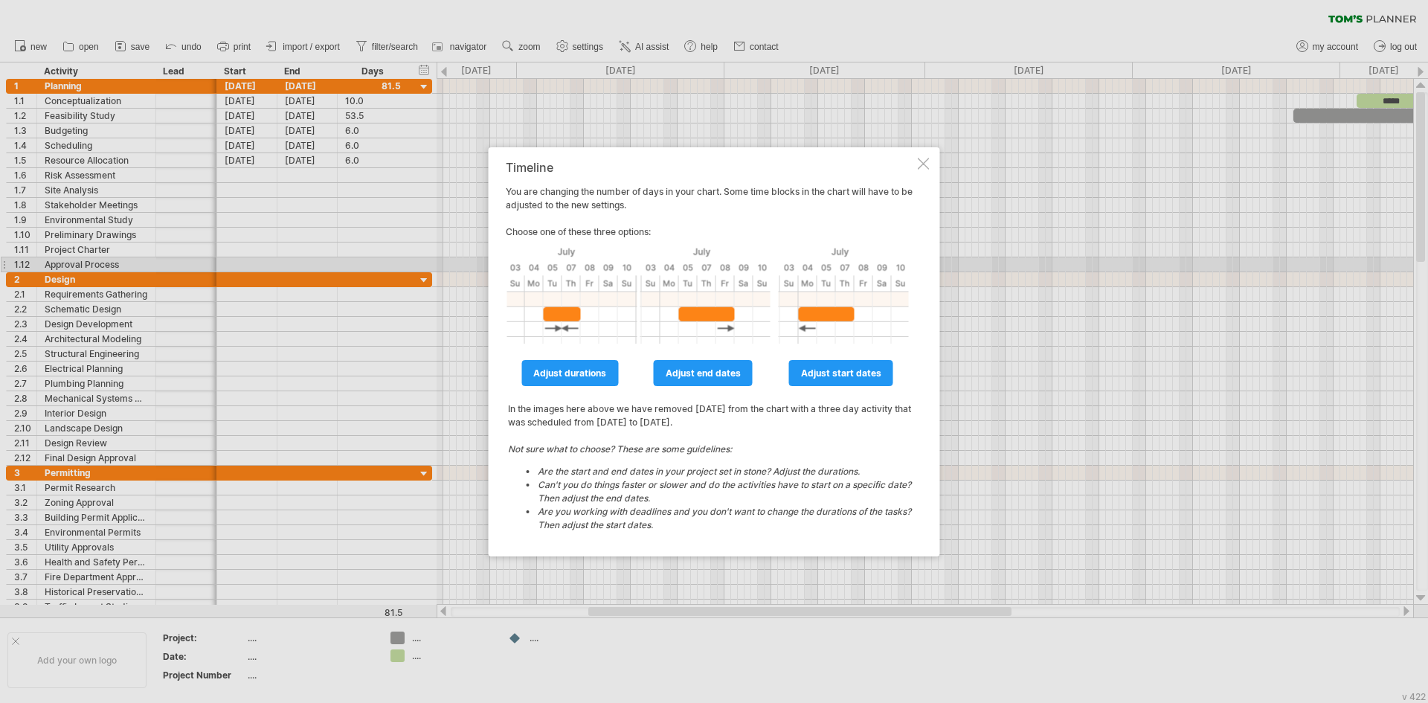
drag, startPoint x: 921, startPoint y: 163, endPoint x: 865, endPoint y: 343, distance: 188.6
click at [877, 315] on div "Timeline You are changing the number of days in your chart. Some time blocks in…" at bounding box center [710, 352] width 409 height 382
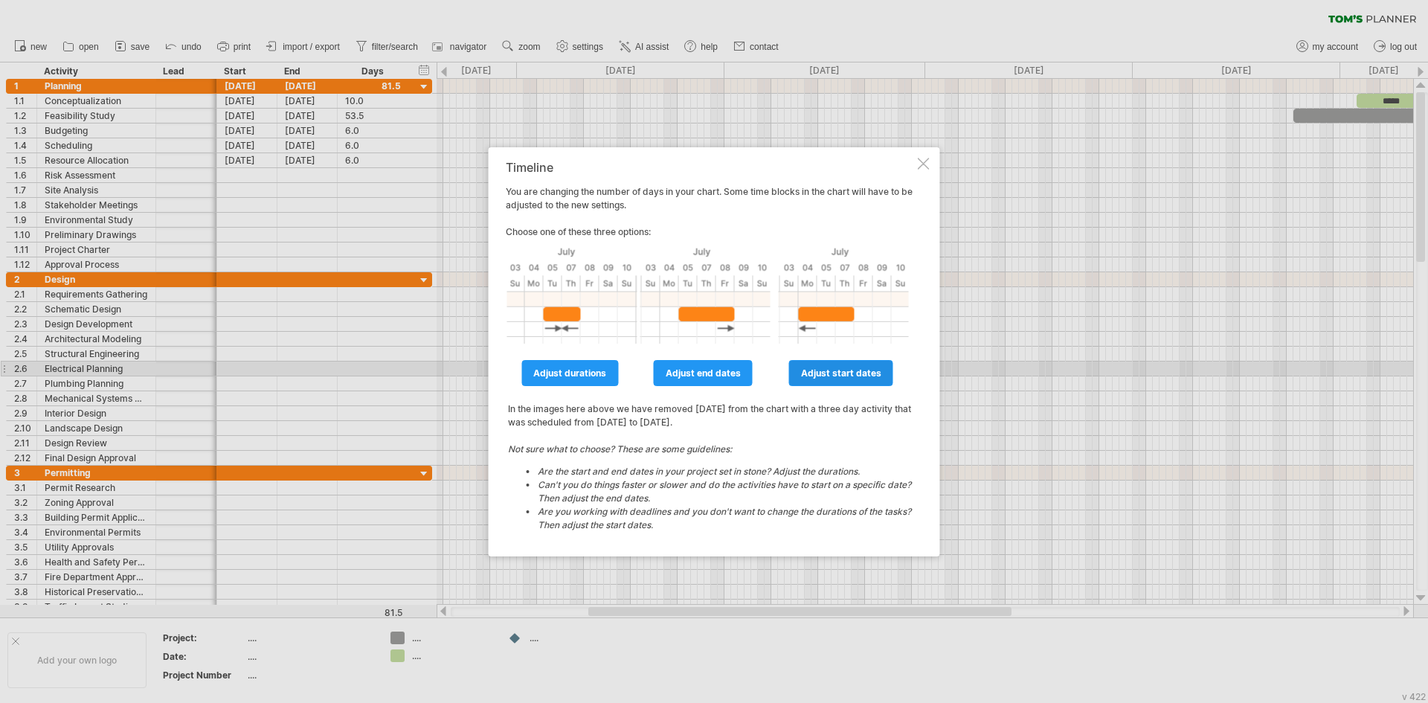
click at [842, 374] on span "adjust start dates" at bounding box center [841, 372] width 80 height 11
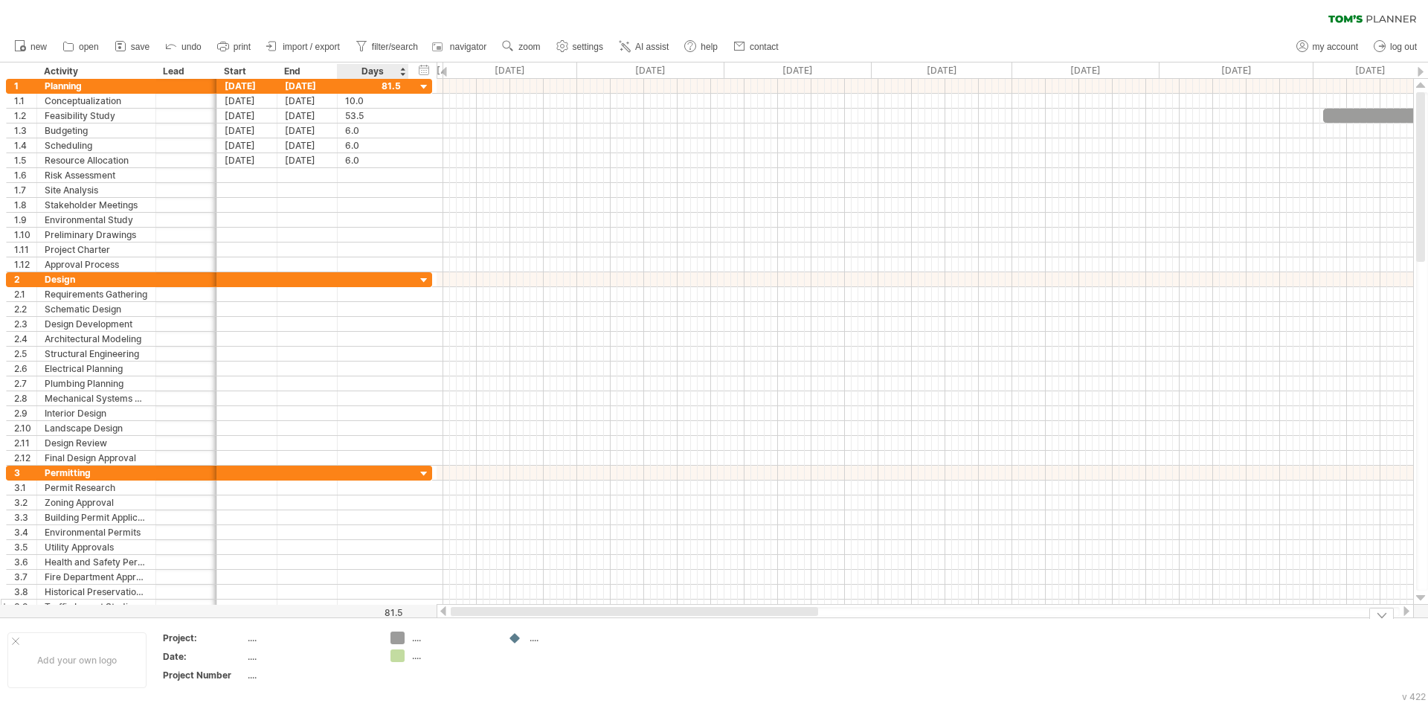
drag, startPoint x: 629, startPoint y: 612, endPoint x: 415, endPoint y: 603, distance: 214.3
click at [399, 622] on div "Trying to reach [DOMAIN_NAME] Connected again... 0% clear filter new 1" at bounding box center [714, 351] width 1428 height 703
click at [443, 75] on div at bounding box center [444, 72] width 6 height 10
click at [446, 75] on div at bounding box center [444, 72] width 6 height 10
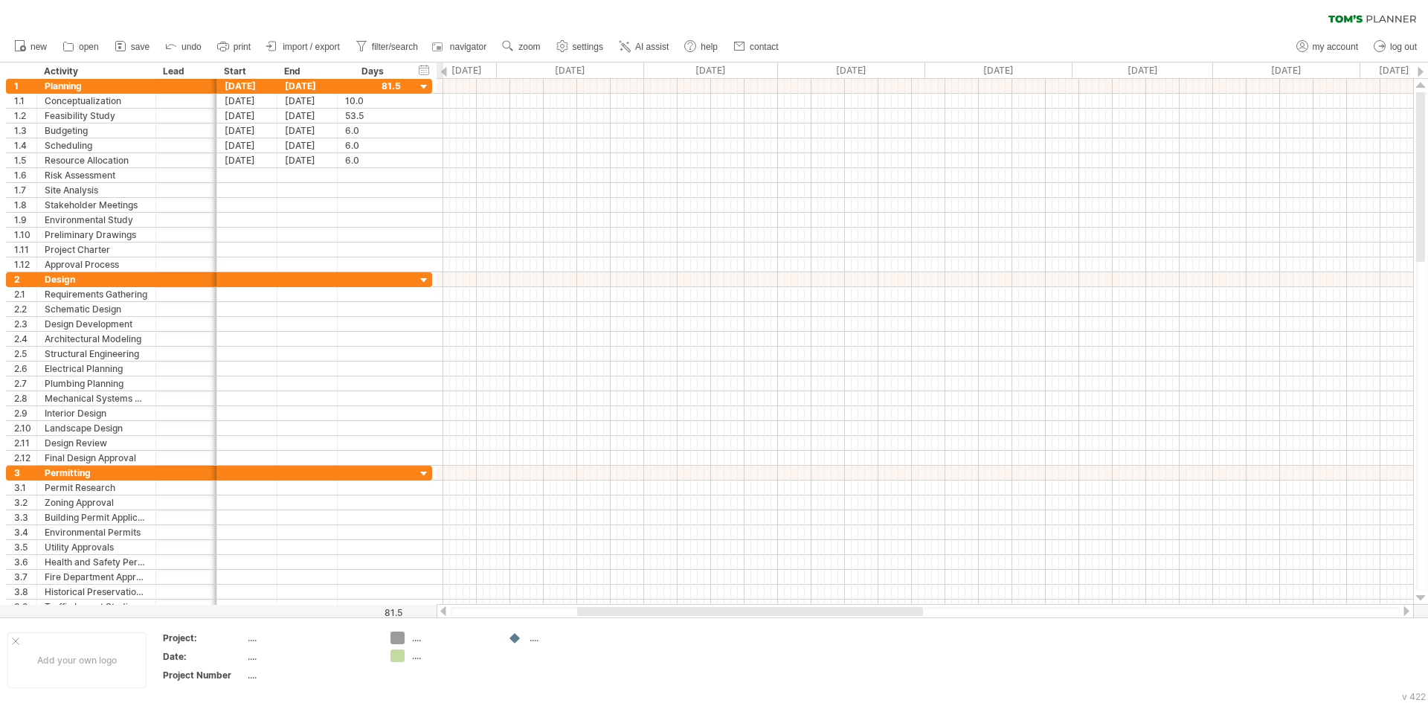
click at [446, 75] on div at bounding box center [444, 72] width 6 height 10
click at [1414, 66] on div "[DATE]" at bounding box center [1353, 70] width 147 height 16
click at [1415, 66] on div "[DATE]" at bounding box center [1353, 70] width 147 height 16
click at [1420, 67] on div at bounding box center [1420, 72] width 6 height 10
click at [1419, 67] on div at bounding box center [1420, 72] width 6 height 10
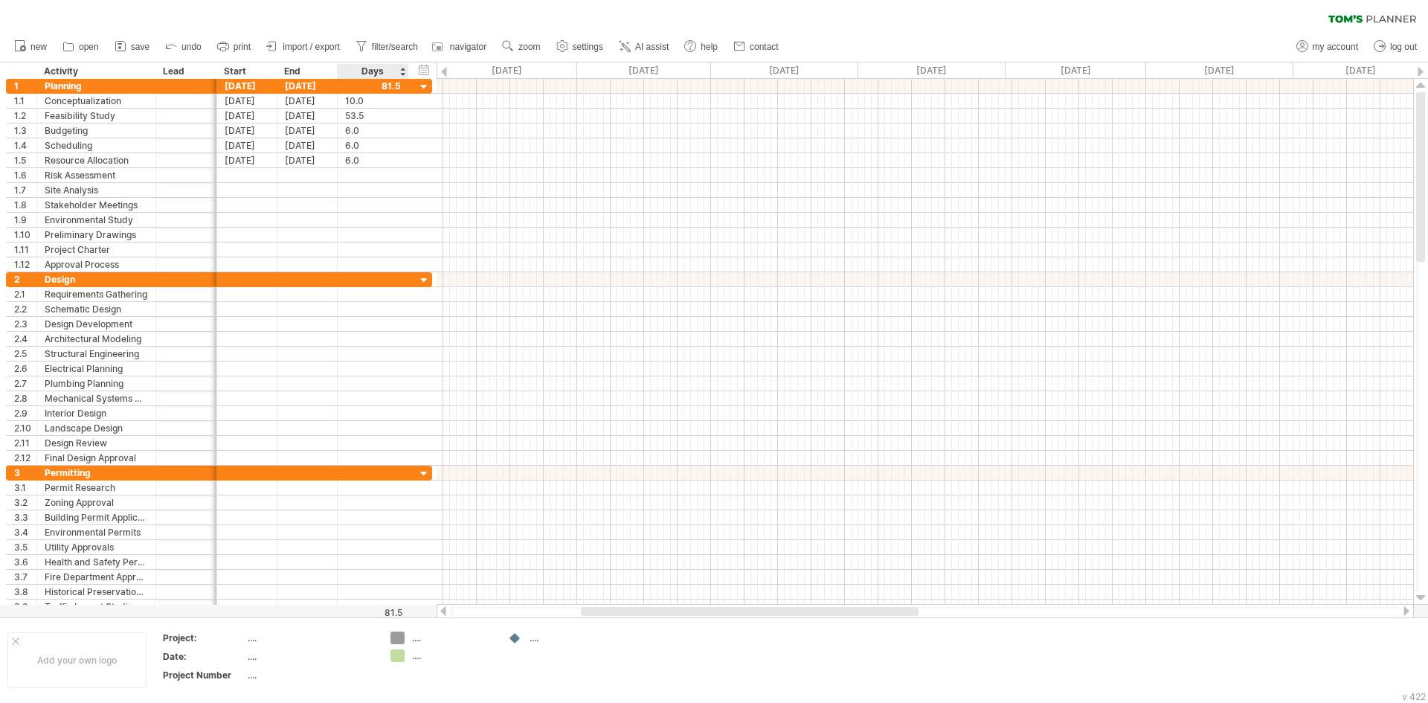
click at [386, 615] on div "81.5" at bounding box center [370, 612] width 64 height 11
click at [774, 610] on div at bounding box center [750, 611] width 338 height 9
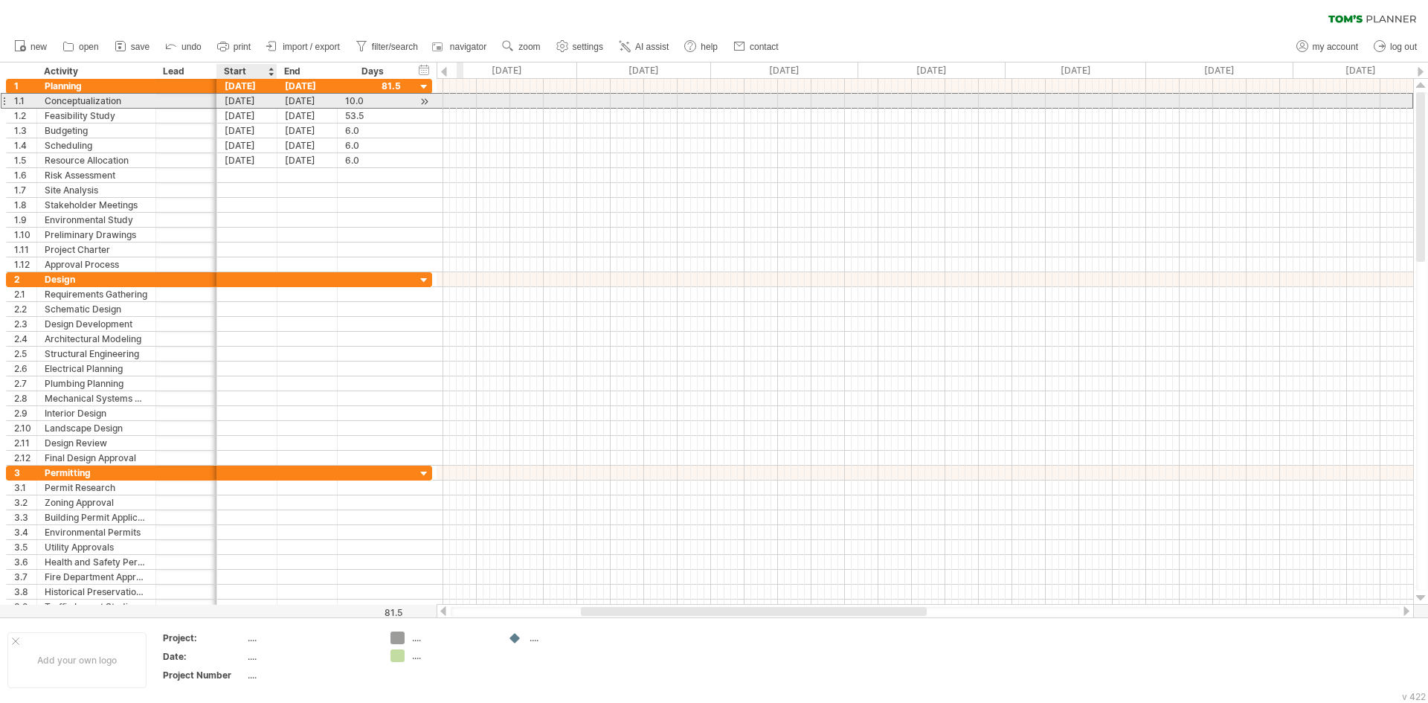
click at [246, 103] on div "[DATE]" at bounding box center [247, 101] width 60 height 14
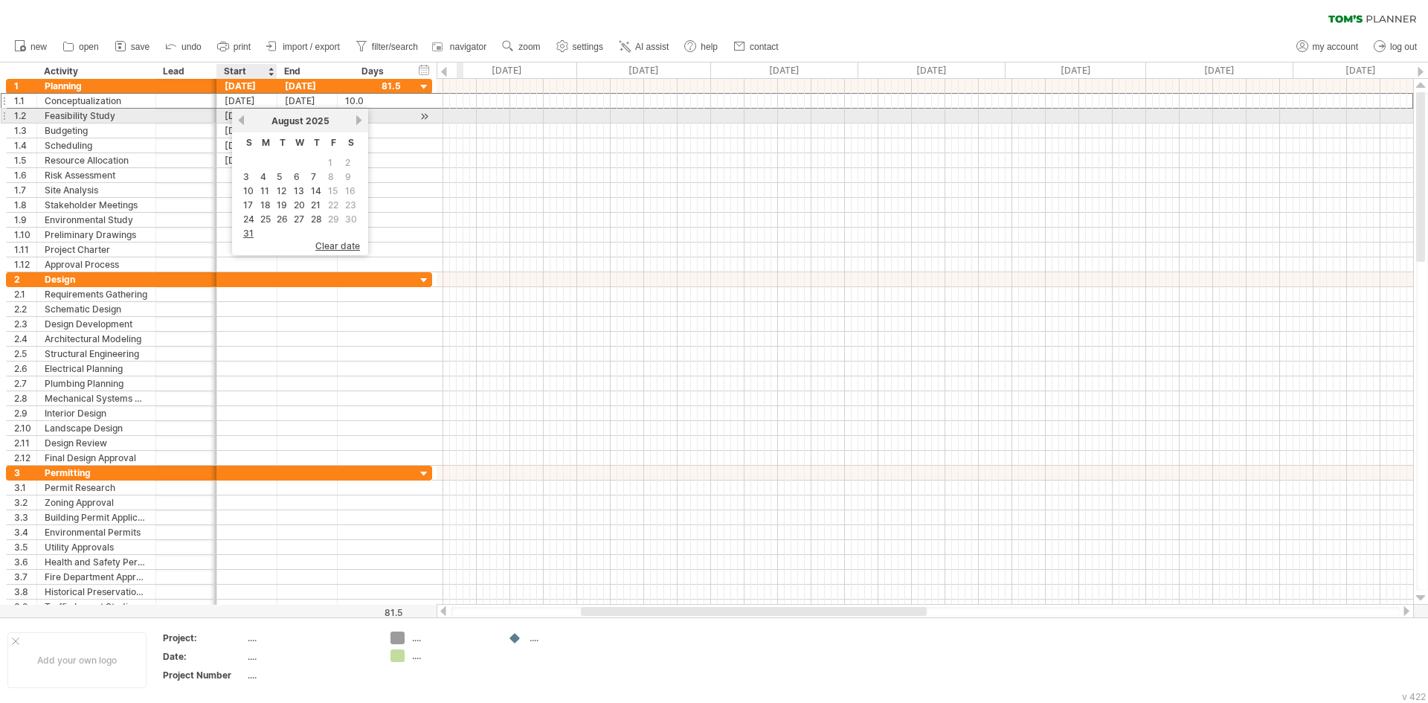
click at [242, 121] on link "previous" at bounding box center [241, 120] width 11 height 11
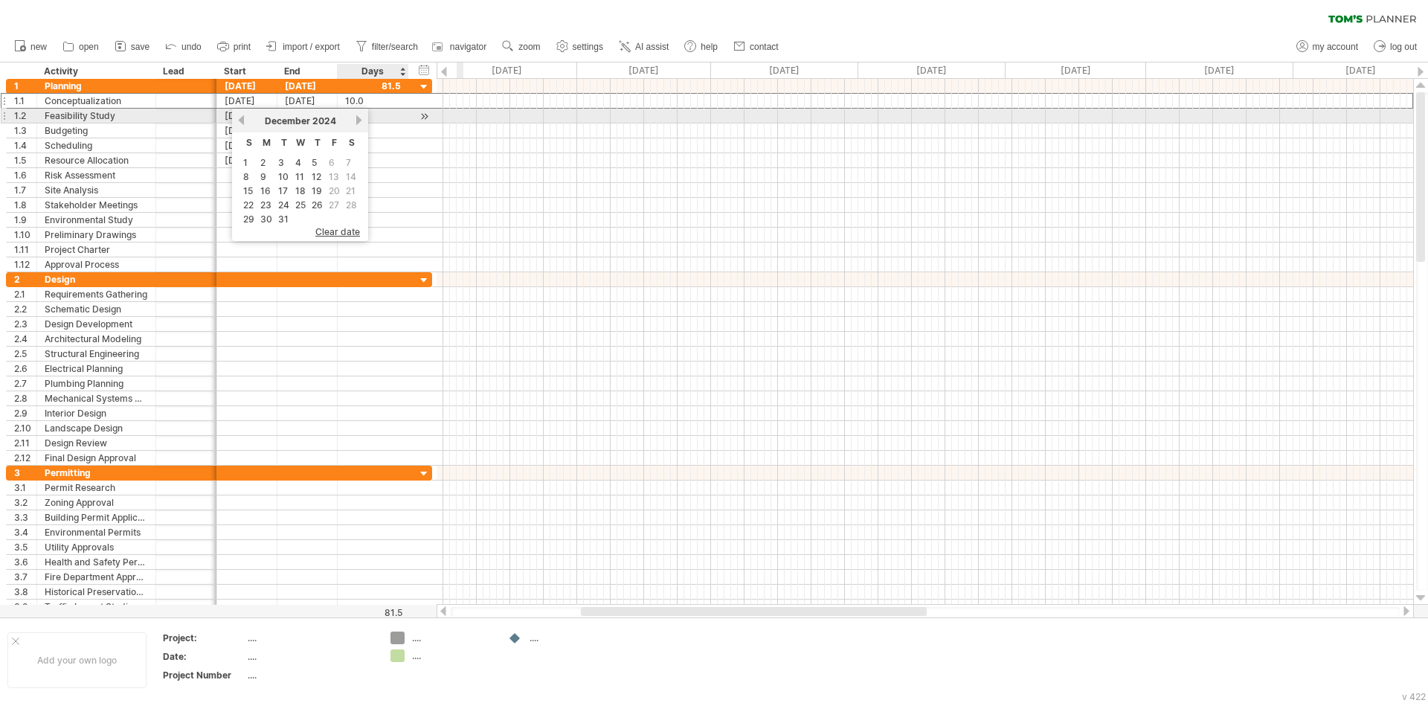
click at [356, 122] on link "next" at bounding box center [358, 120] width 11 height 11
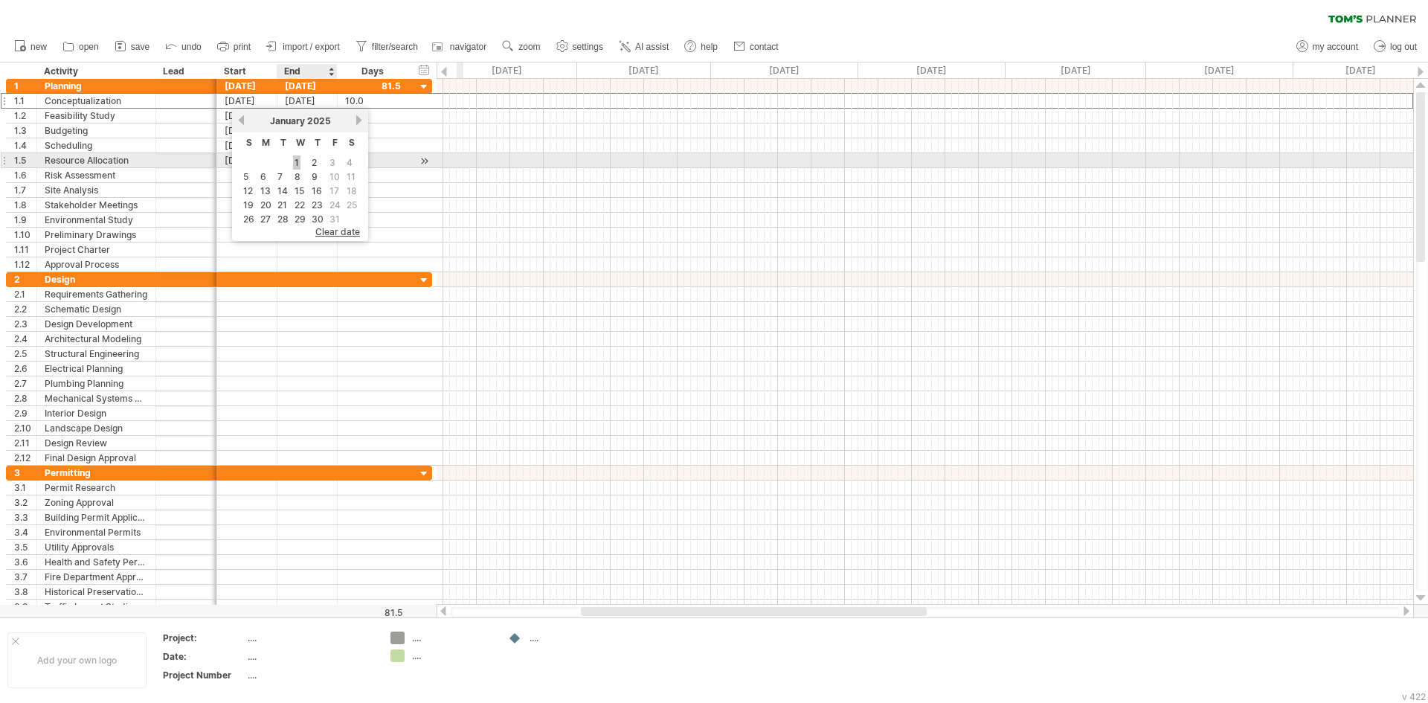
click at [294, 161] on link "1" at bounding box center [296, 162] width 7 height 14
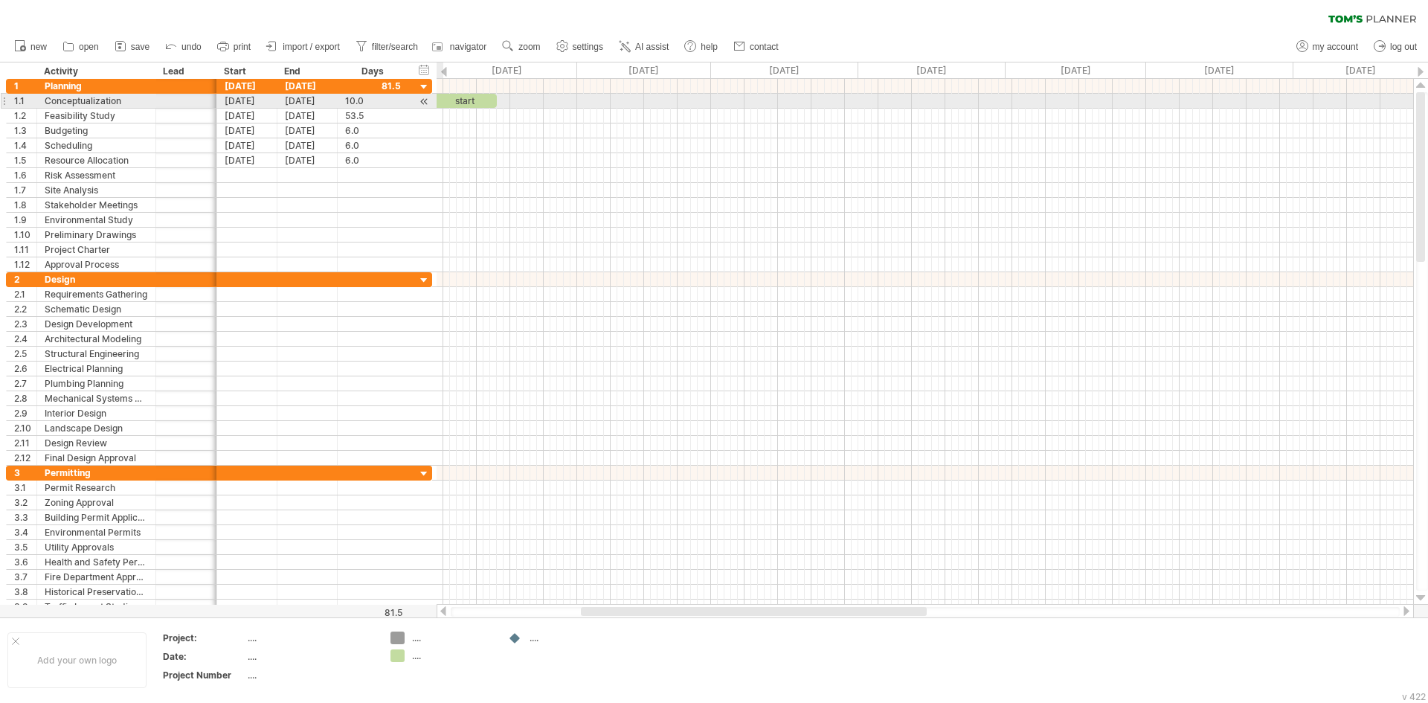
click at [424, 100] on div at bounding box center [424, 102] width 14 height 16
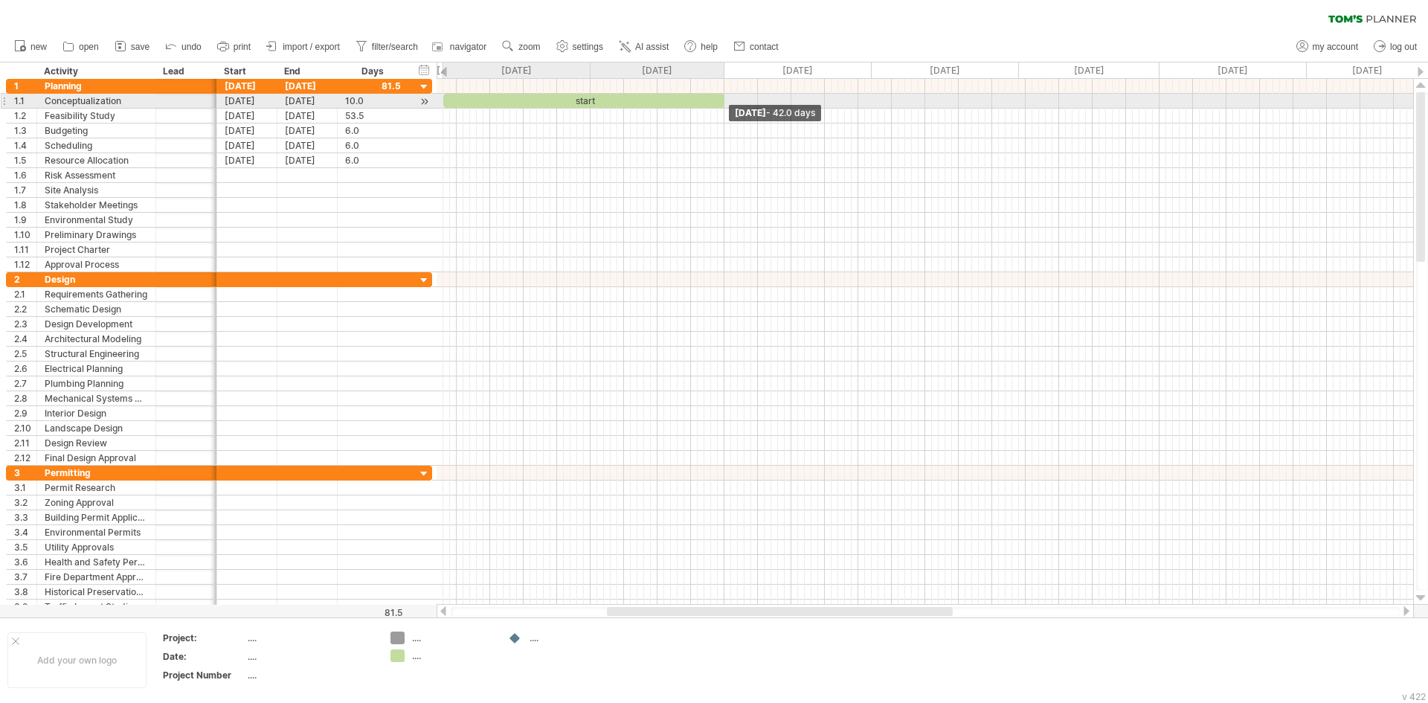
drag, startPoint x: 508, startPoint y: 100, endPoint x: 720, endPoint y: 103, distance: 212.7
click at [721, 103] on span at bounding box center [724, 101] width 6 height 14
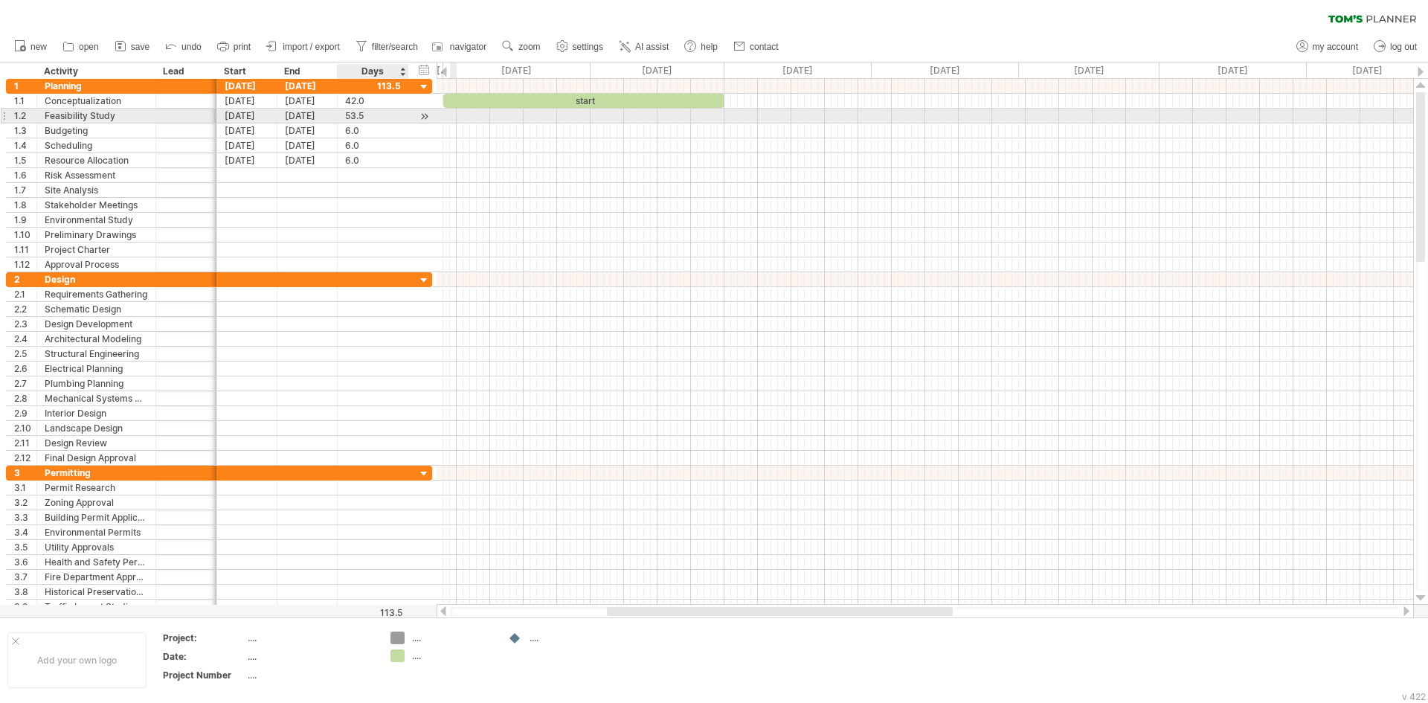
click at [423, 115] on div at bounding box center [424, 117] width 14 height 16
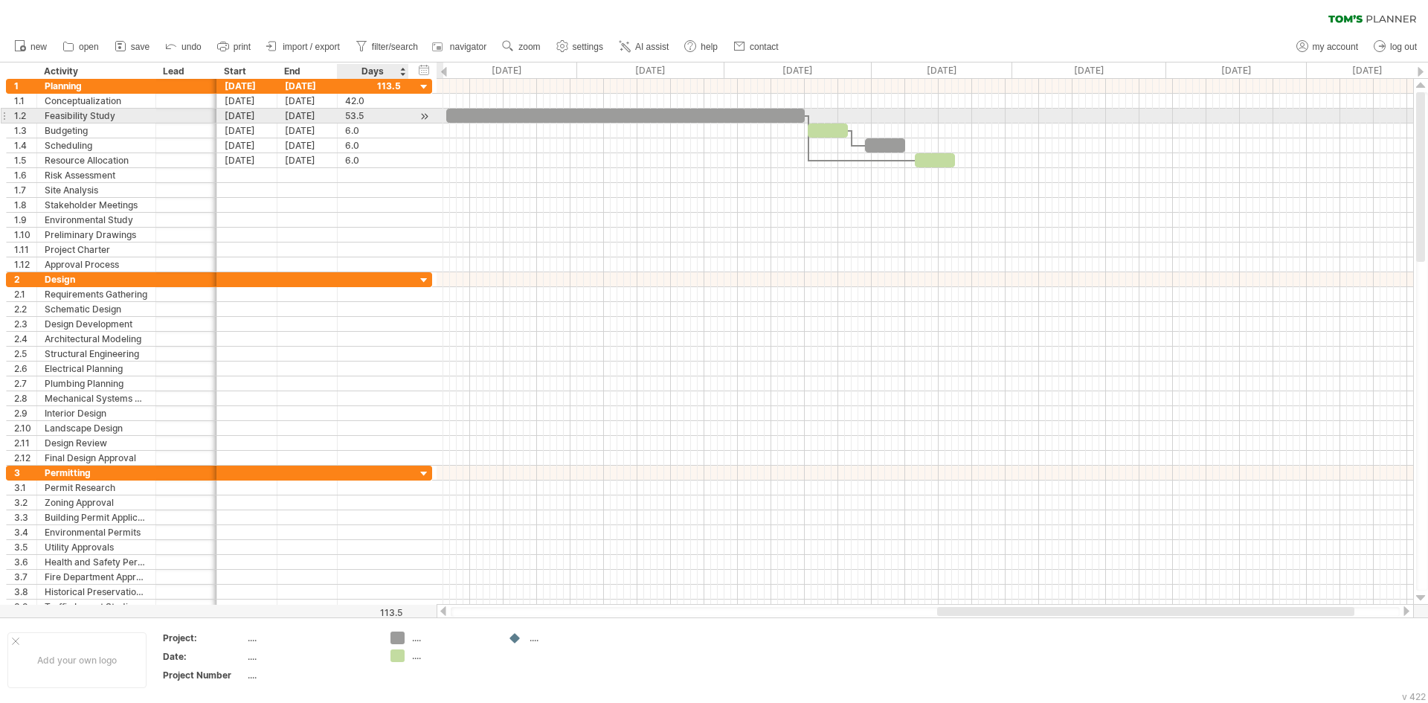
click at [423, 115] on div at bounding box center [424, 117] width 14 height 16
click at [426, 117] on div at bounding box center [424, 117] width 14 height 16
click at [427, 117] on div at bounding box center [424, 117] width 14 height 16
click at [428, 117] on div at bounding box center [424, 117] width 14 height 16
click at [427, 117] on div at bounding box center [424, 117] width 14 height 16
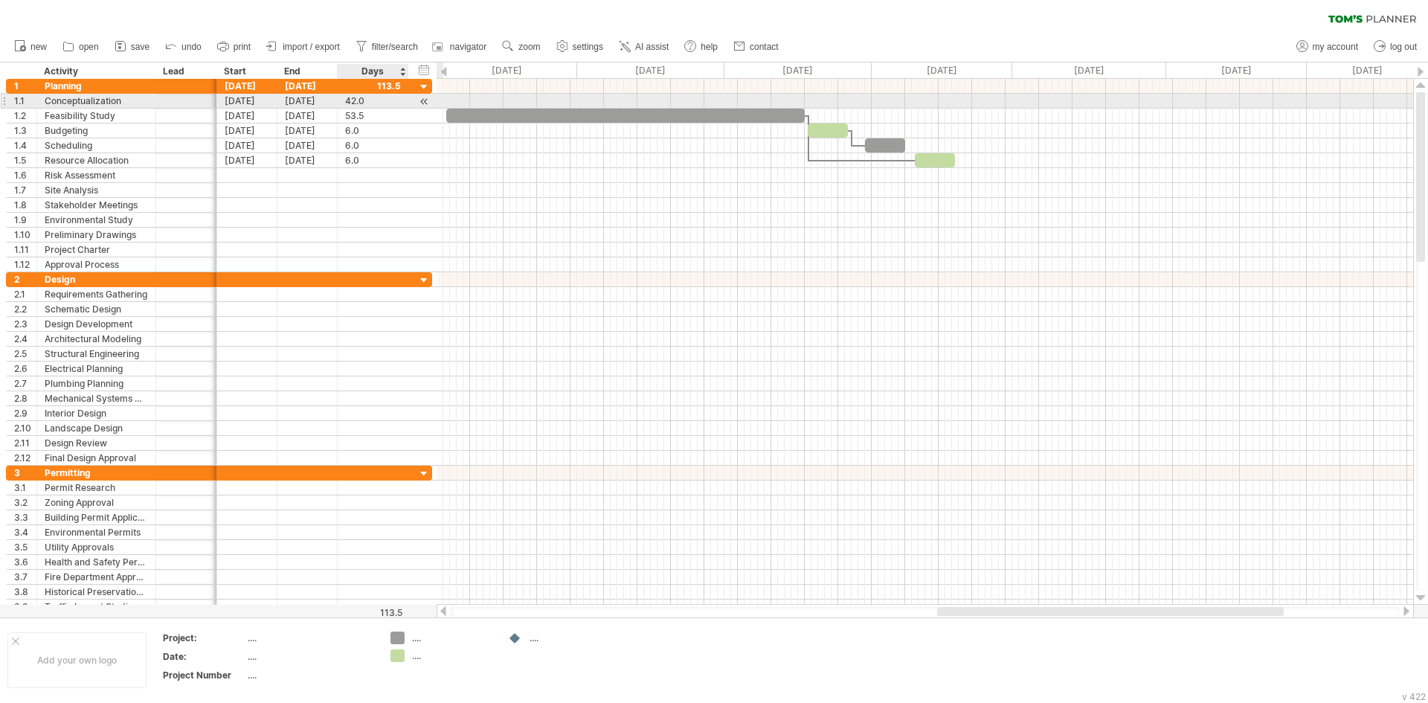
click at [421, 100] on div at bounding box center [424, 102] width 14 height 16
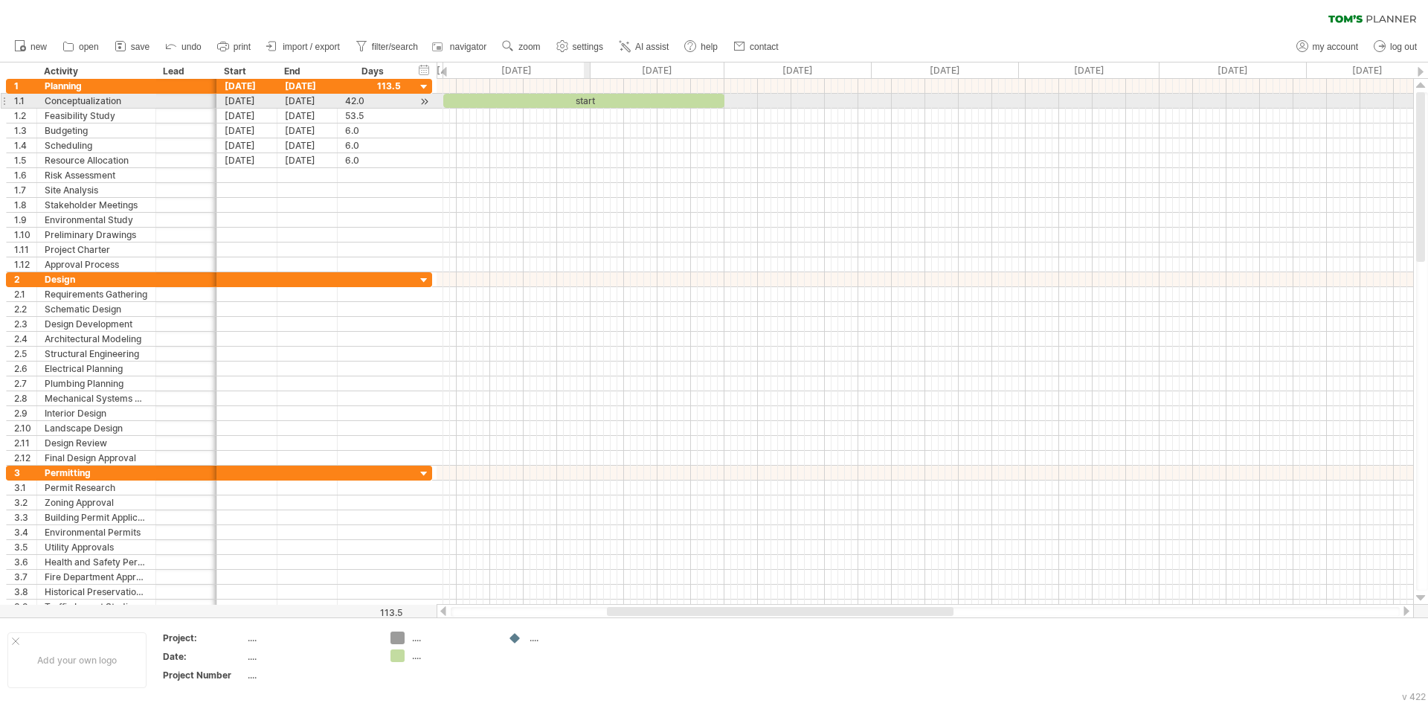
click at [589, 101] on div "start" at bounding box center [583, 101] width 281 height 14
click at [589, 101] on div "*****" at bounding box center [583, 101] width 281 height 14
click at [584, 100] on div "*****" at bounding box center [583, 101] width 281 height 14
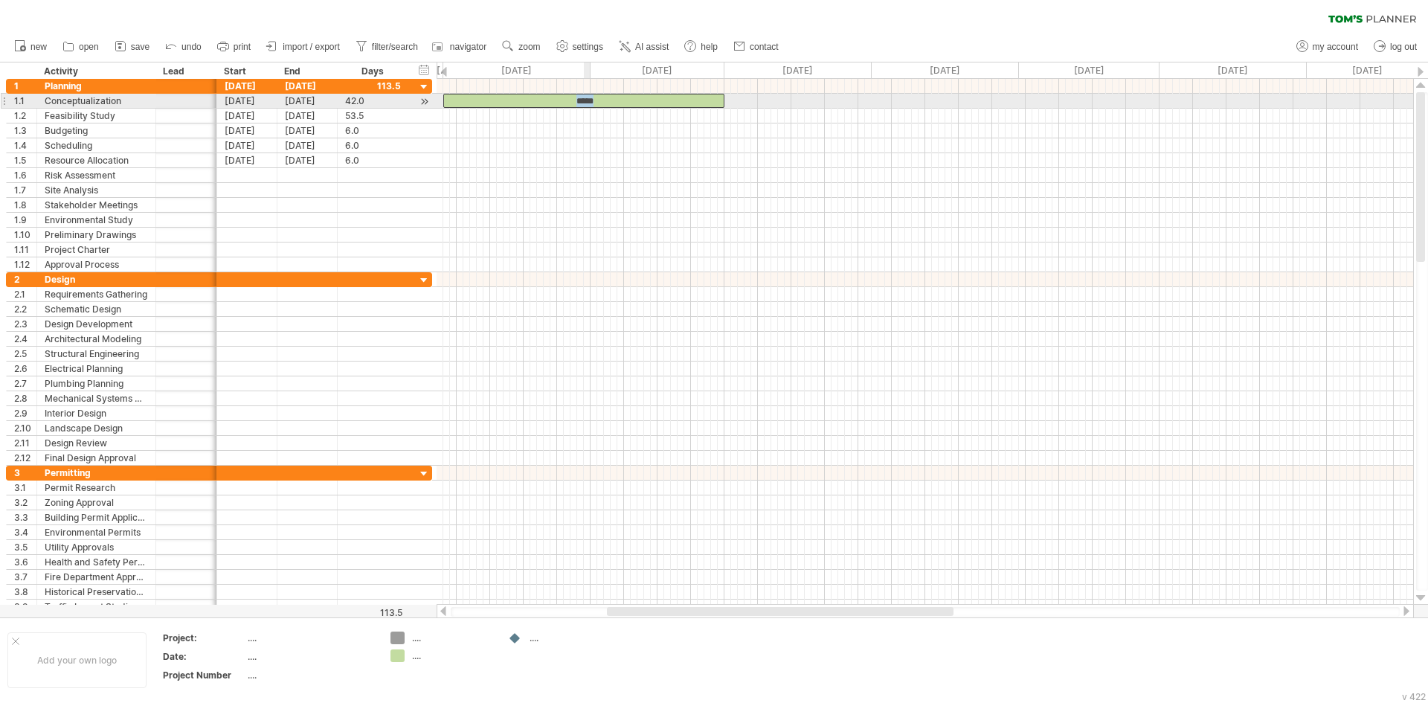
click at [584, 100] on div "*****" at bounding box center [583, 101] width 281 height 14
click at [114, 94] on div "Conceptualization" at bounding box center [96, 101] width 103 height 14
click at [110, 100] on input "**********" at bounding box center [96, 101] width 103 height 14
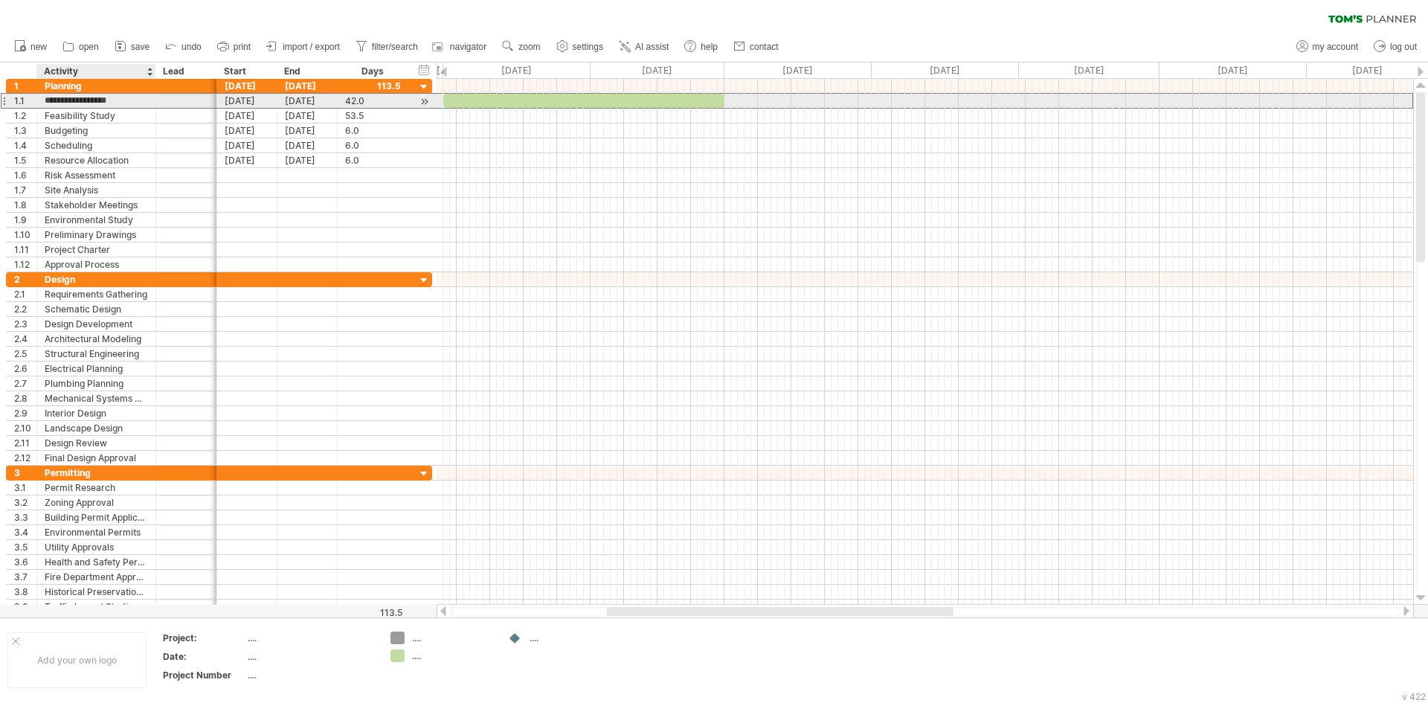
click at [110, 100] on input "**********" at bounding box center [96, 101] width 103 height 14
click at [91, 88] on div "Planning" at bounding box center [96, 86] width 103 height 14
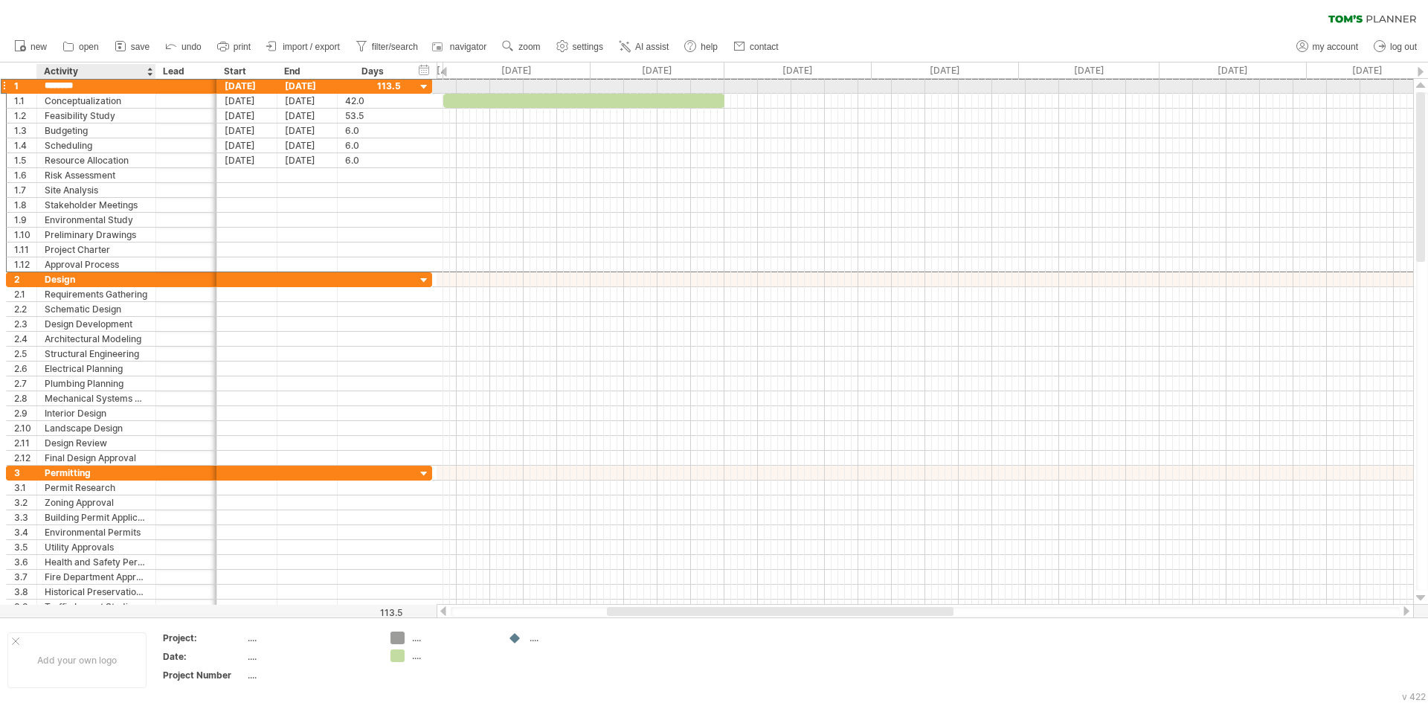
click at [91, 88] on input "********" at bounding box center [96, 86] width 103 height 14
type input "**********"
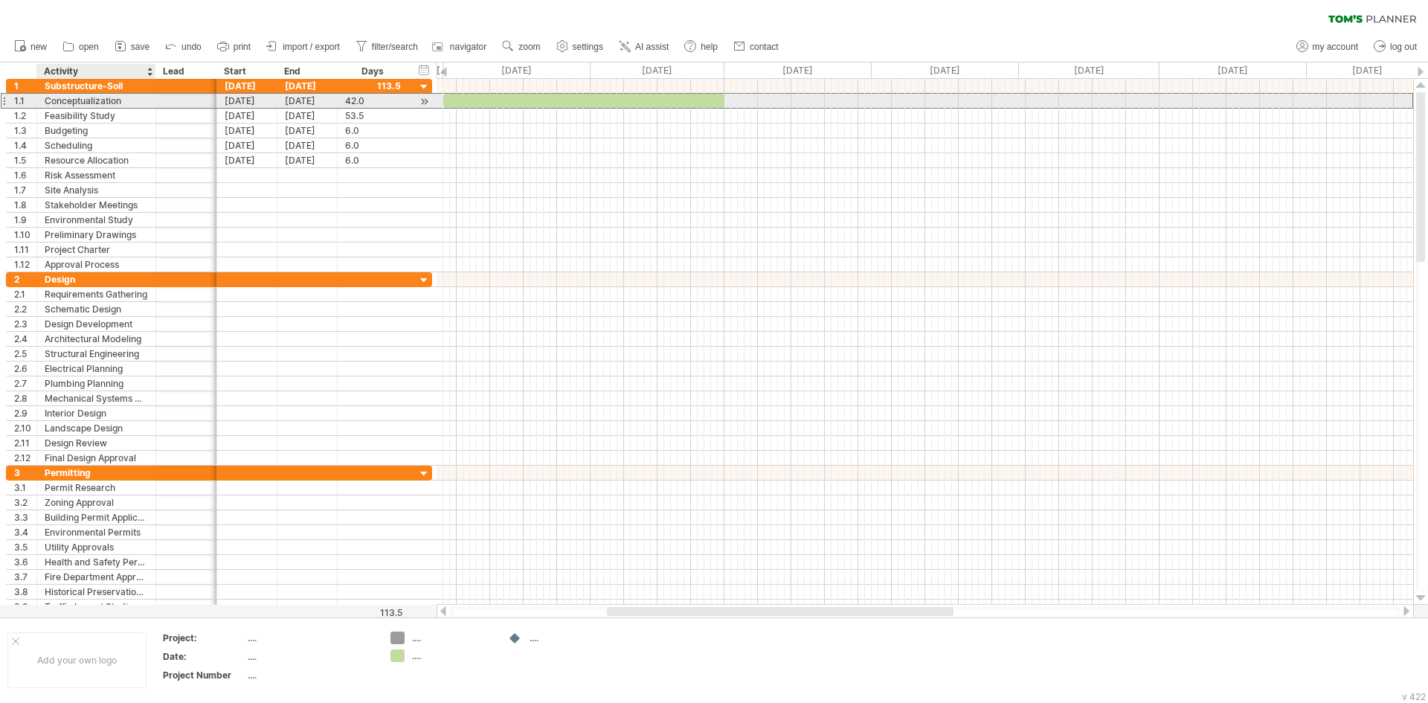
click at [123, 99] on div "Conceptualization" at bounding box center [96, 101] width 103 height 14
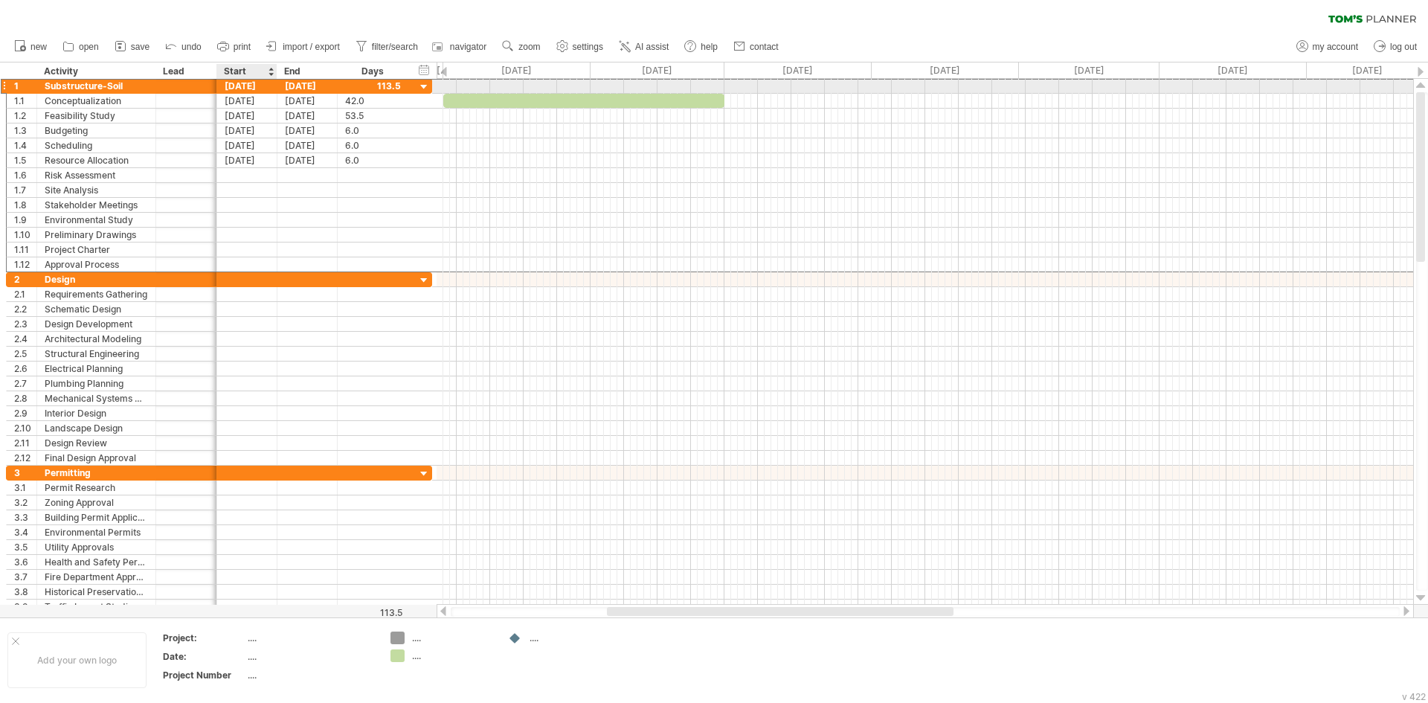
click at [239, 87] on div "[DATE]" at bounding box center [247, 86] width 60 height 14
click at [301, 83] on div "[DATE]" at bounding box center [307, 86] width 60 height 14
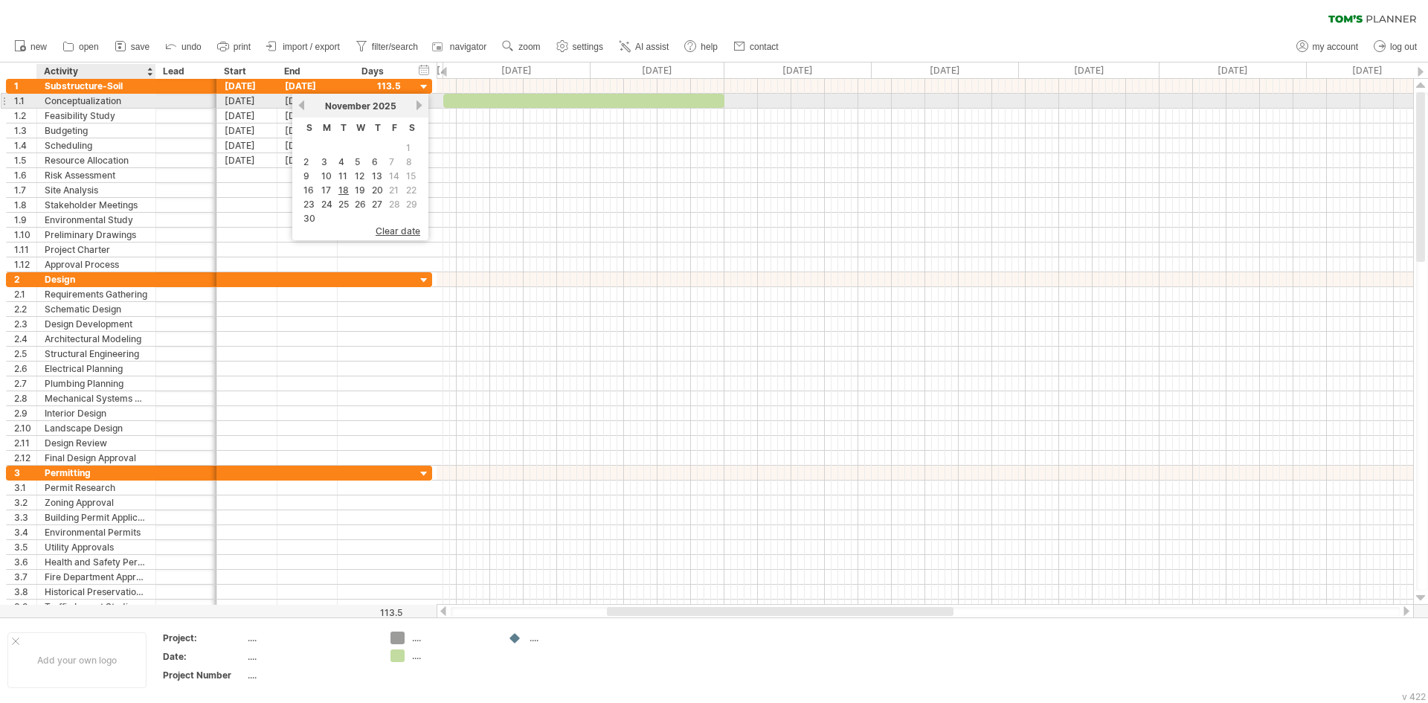
click at [126, 104] on div "Conceptualization" at bounding box center [96, 101] width 103 height 14
click at [125, 104] on input "**********" at bounding box center [96, 101] width 103 height 14
type input "**********"
click at [307, 100] on div "[DATE]" at bounding box center [307, 101] width 60 height 14
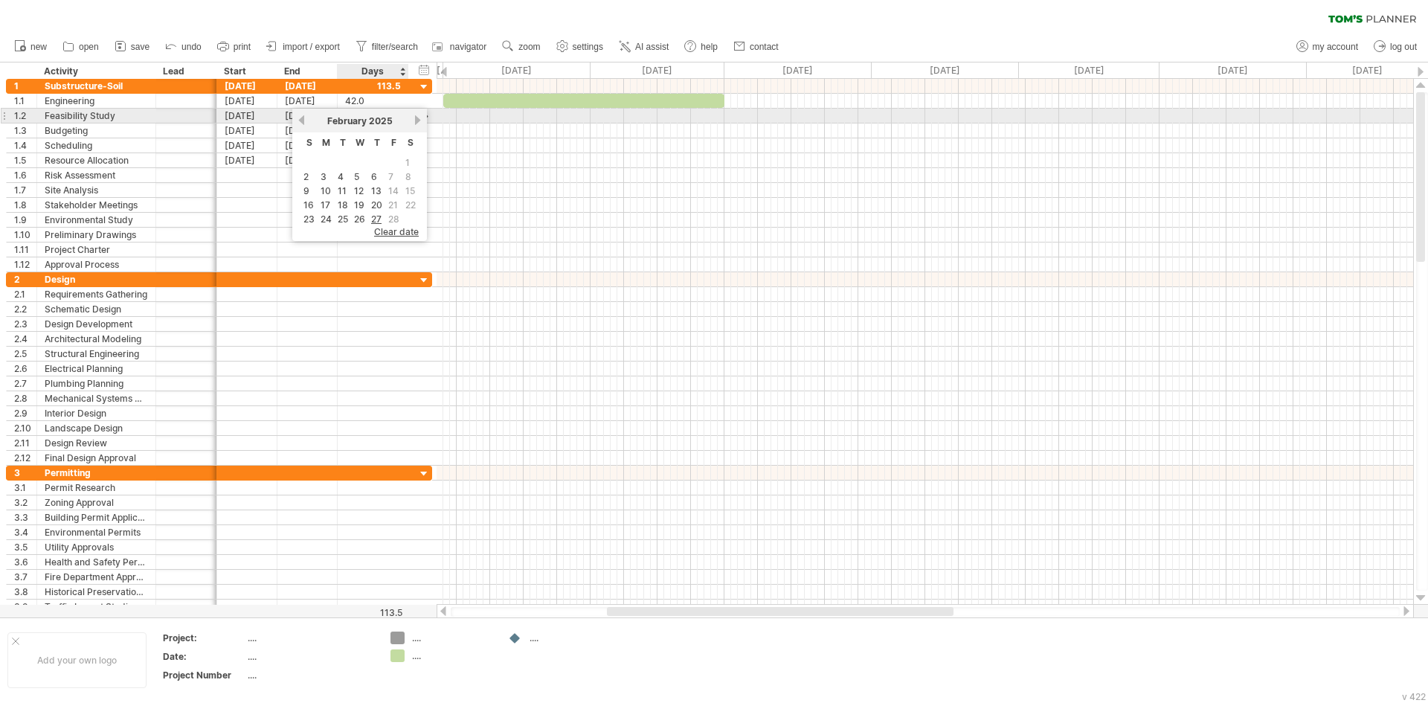
click at [418, 117] on link "next" at bounding box center [417, 120] width 11 height 11
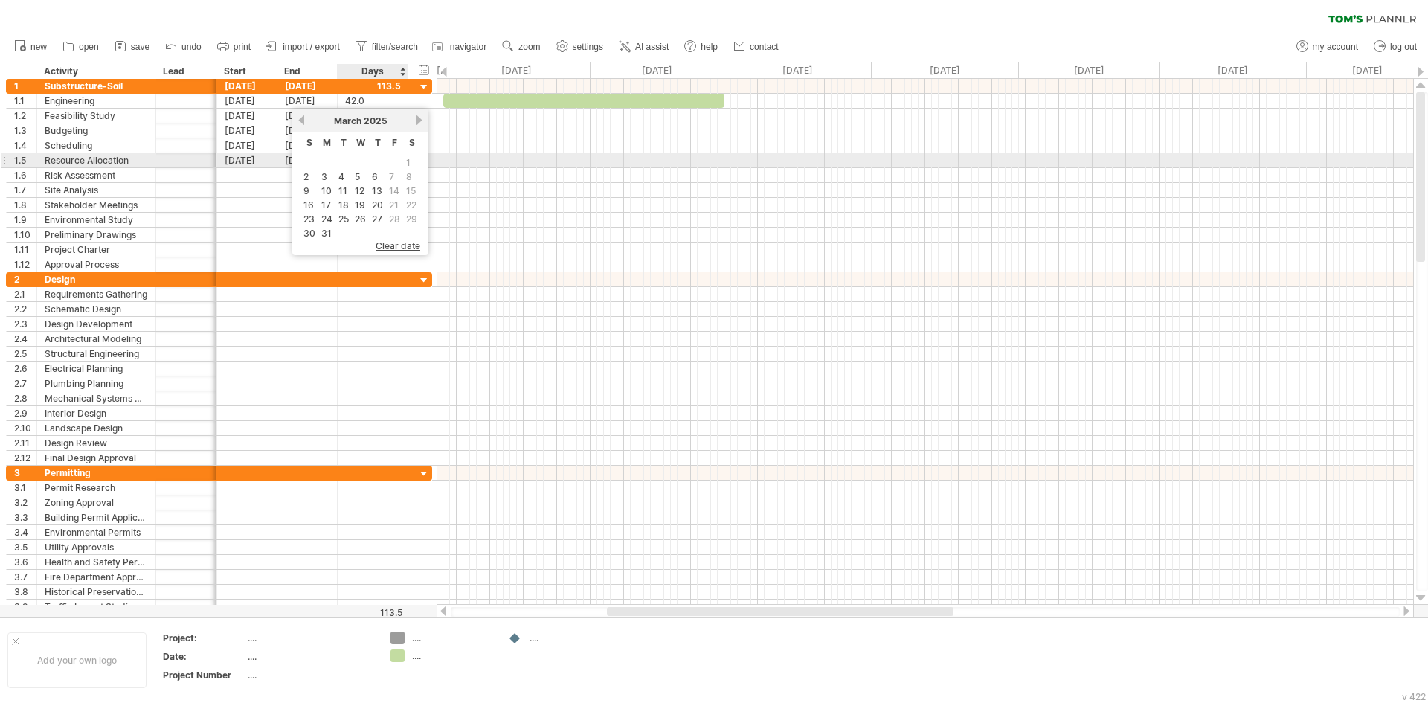
click at [408, 160] on span "1" at bounding box center [407, 162] width 7 height 14
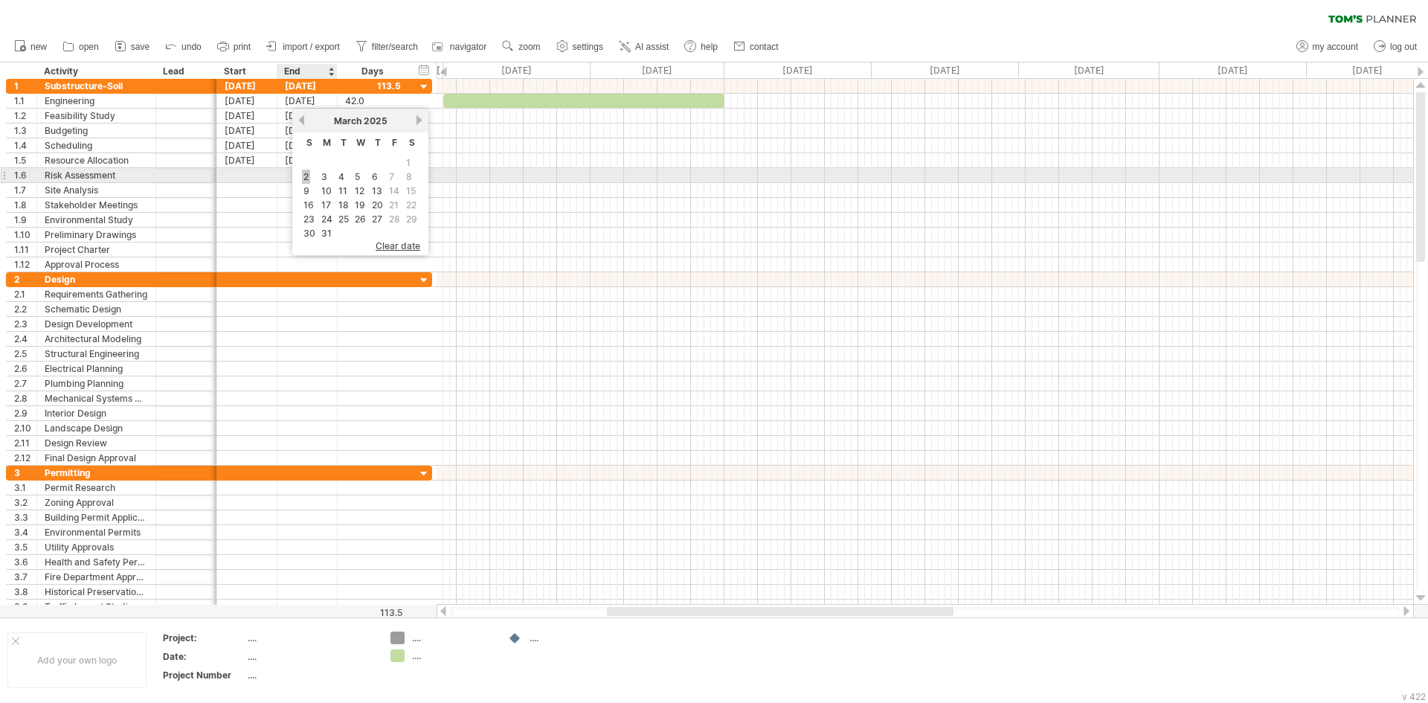
click at [307, 175] on link "2" at bounding box center [306, 177] width 8 height 14
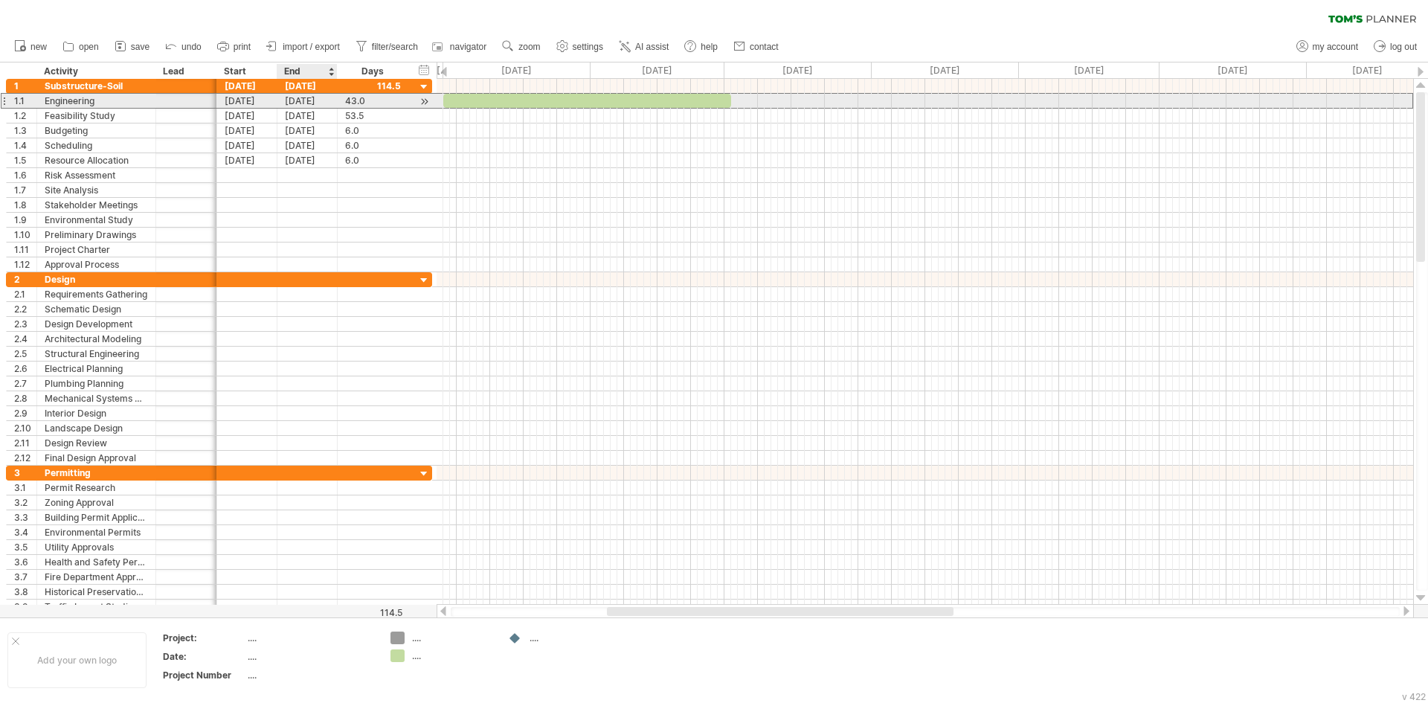
click at [317, 100] on div "[DATE]" at bounding box center [307, 101] width 60 height 14
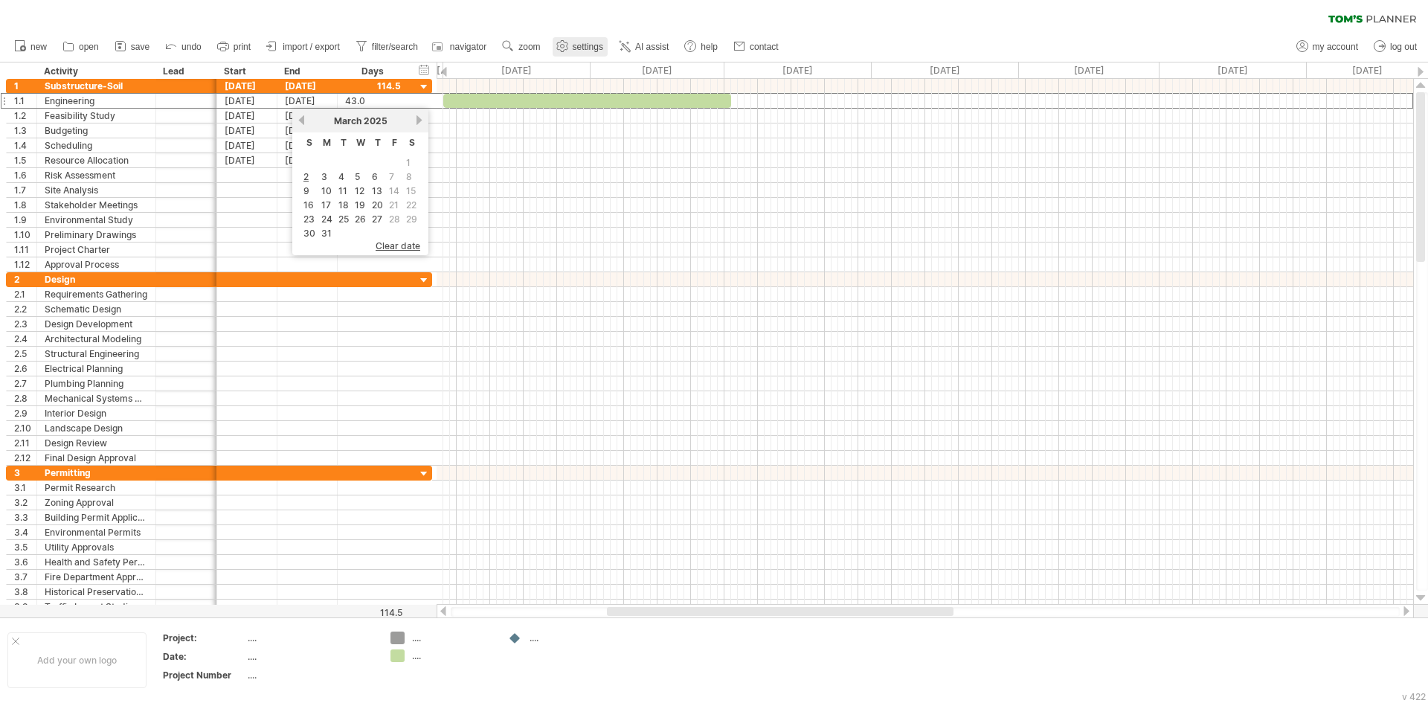
click at [572, 42] on link "settings" at bounding box center [579, 46] width 55 height 19
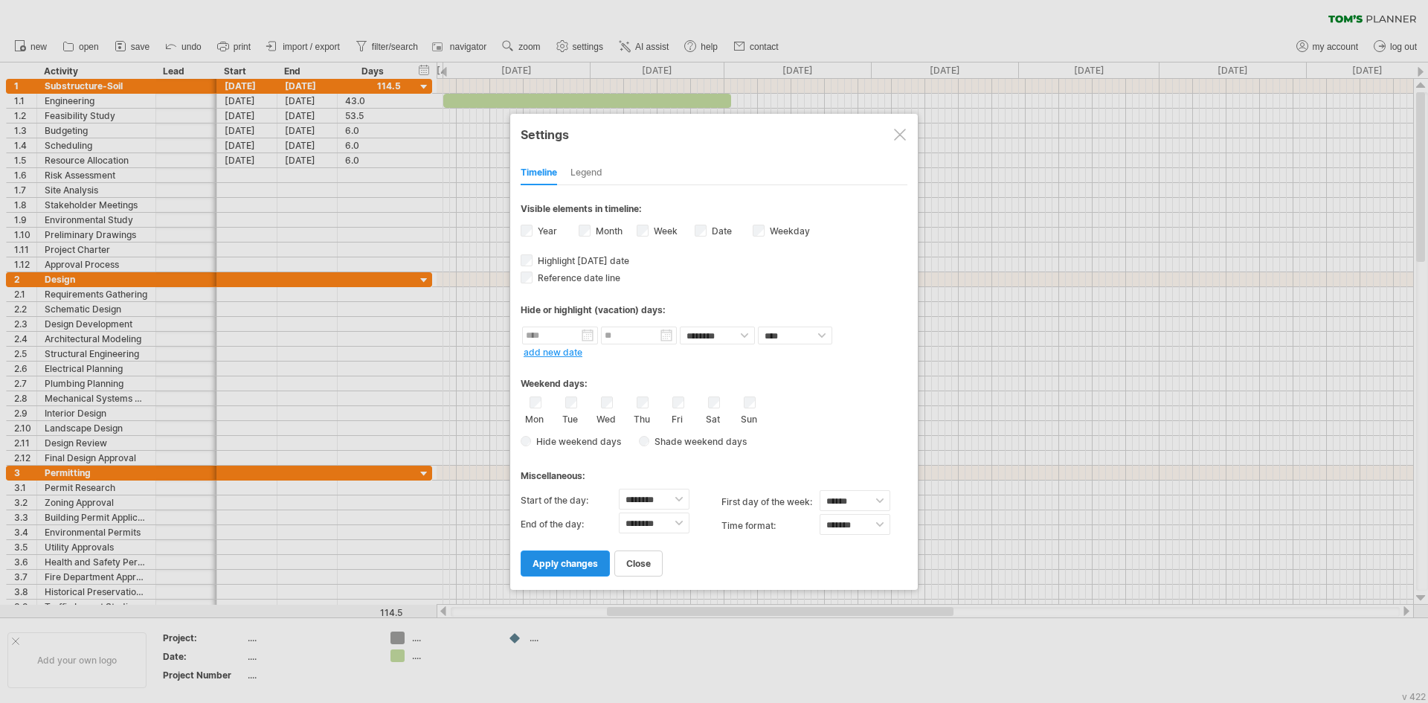
click at [586, 567] on span "apply changes" at bounding box center [564, 563] width 65 height 11
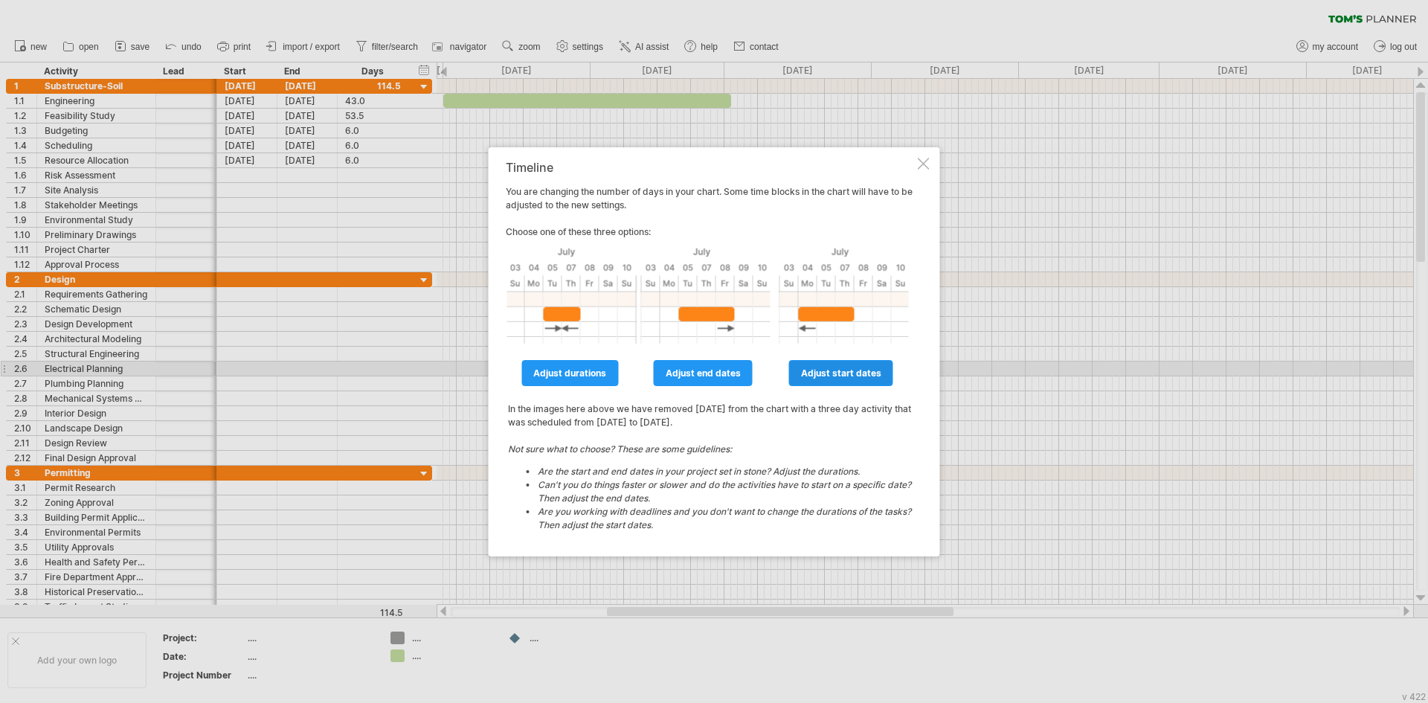
click at [822, 370] on span "adjust start dates" at bounding box center [841, 372] width 80 height 11
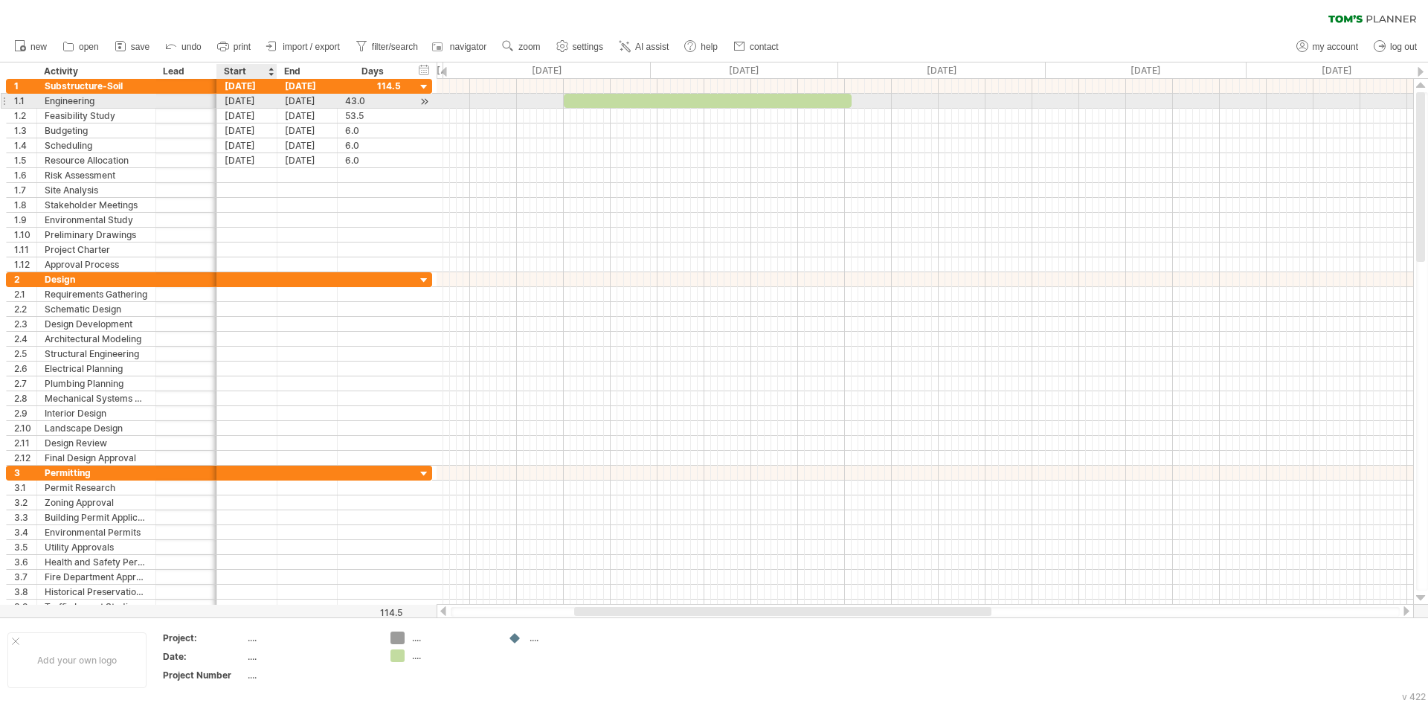
click at [245, 97] on div "[DATE]" at bounding box center [247, 101] width 60 height 14
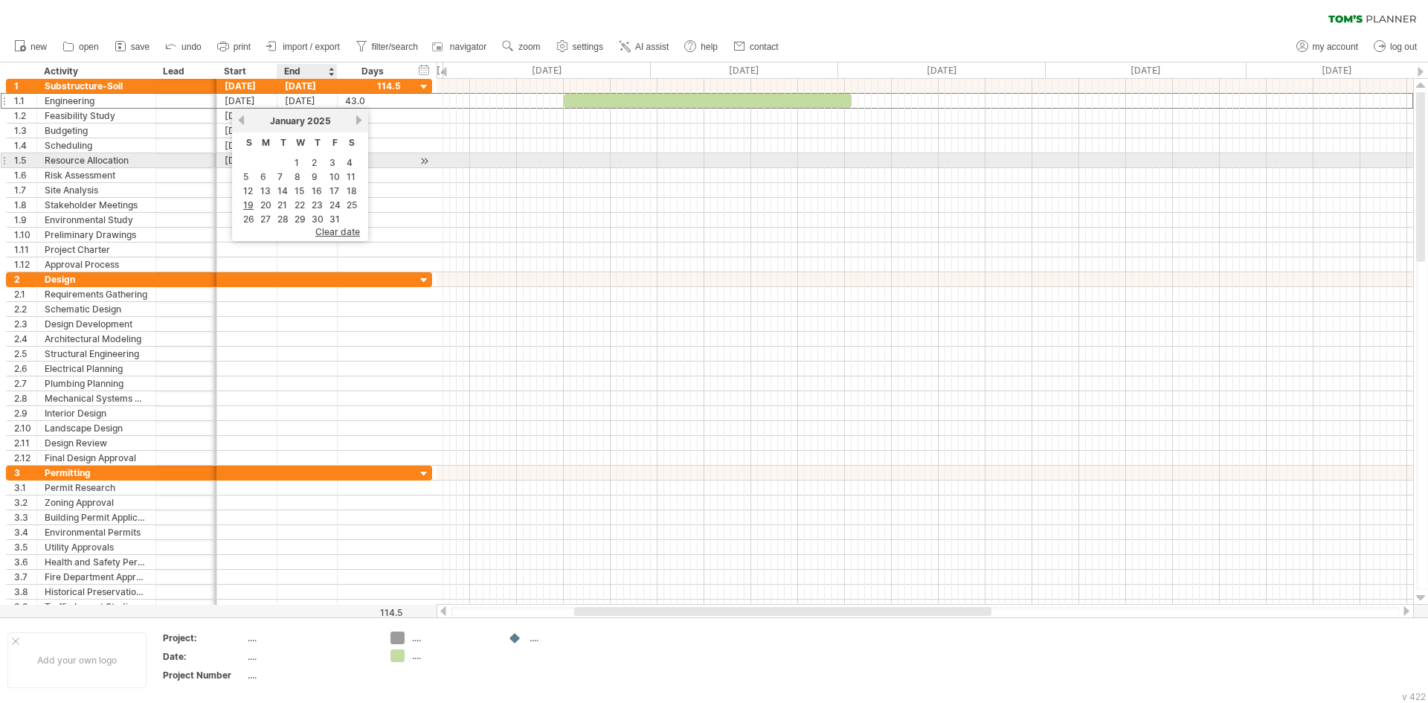
click at [300, 163] on td "1" at bounding box center [300, 162] width 16 height 13
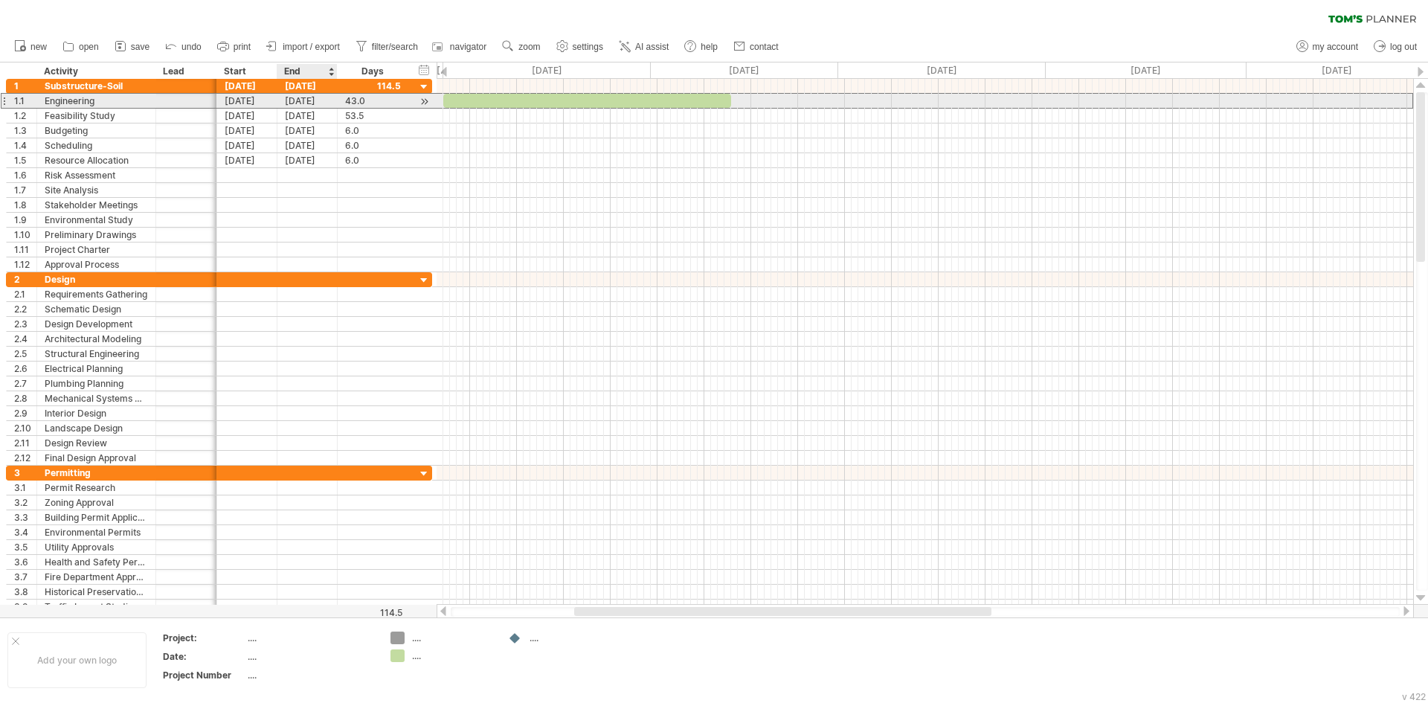
click at [293, 102] on div "[DATE]" at bounding box center [307, 101] width 60 height 14
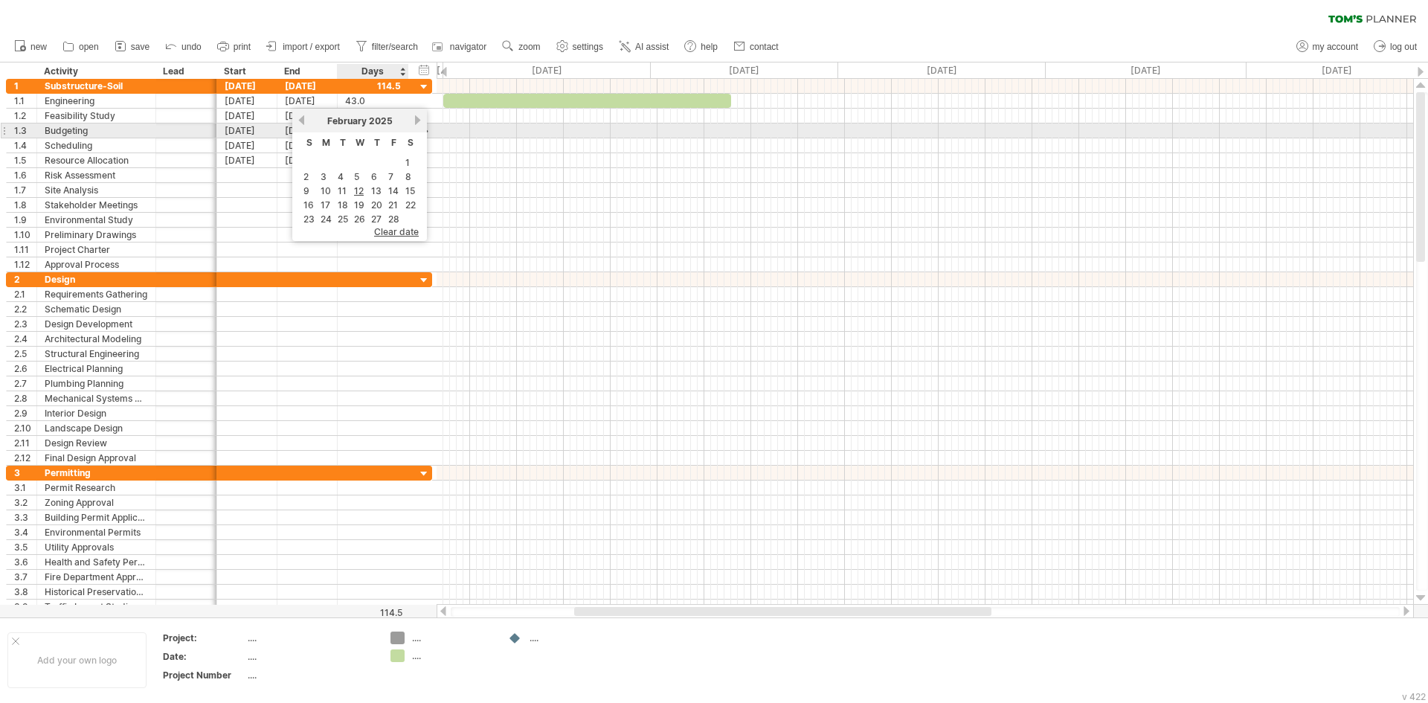
click at [419, 123] on link "next" at bounding box center [417, 120] width 11 height 11
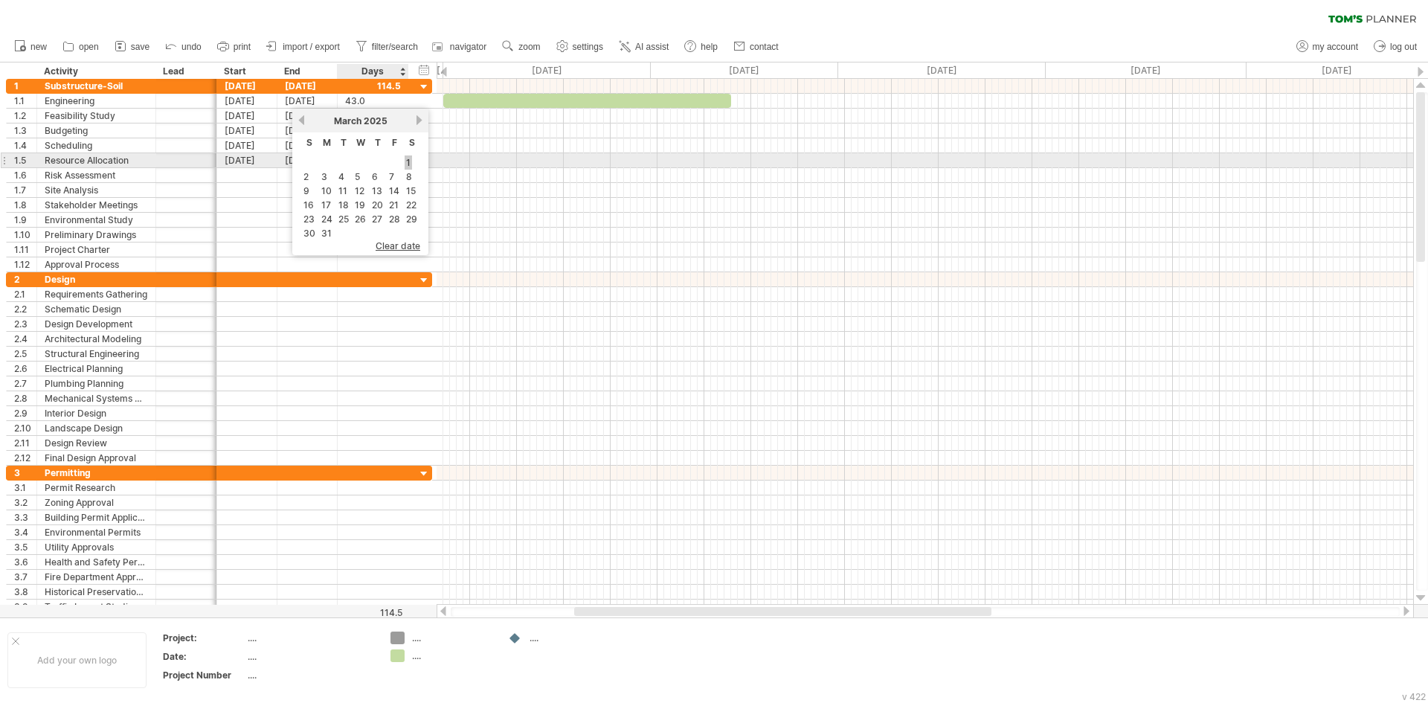
click at [410, 161] on link "1" at bounding box center [407, 162] width 7 height 14
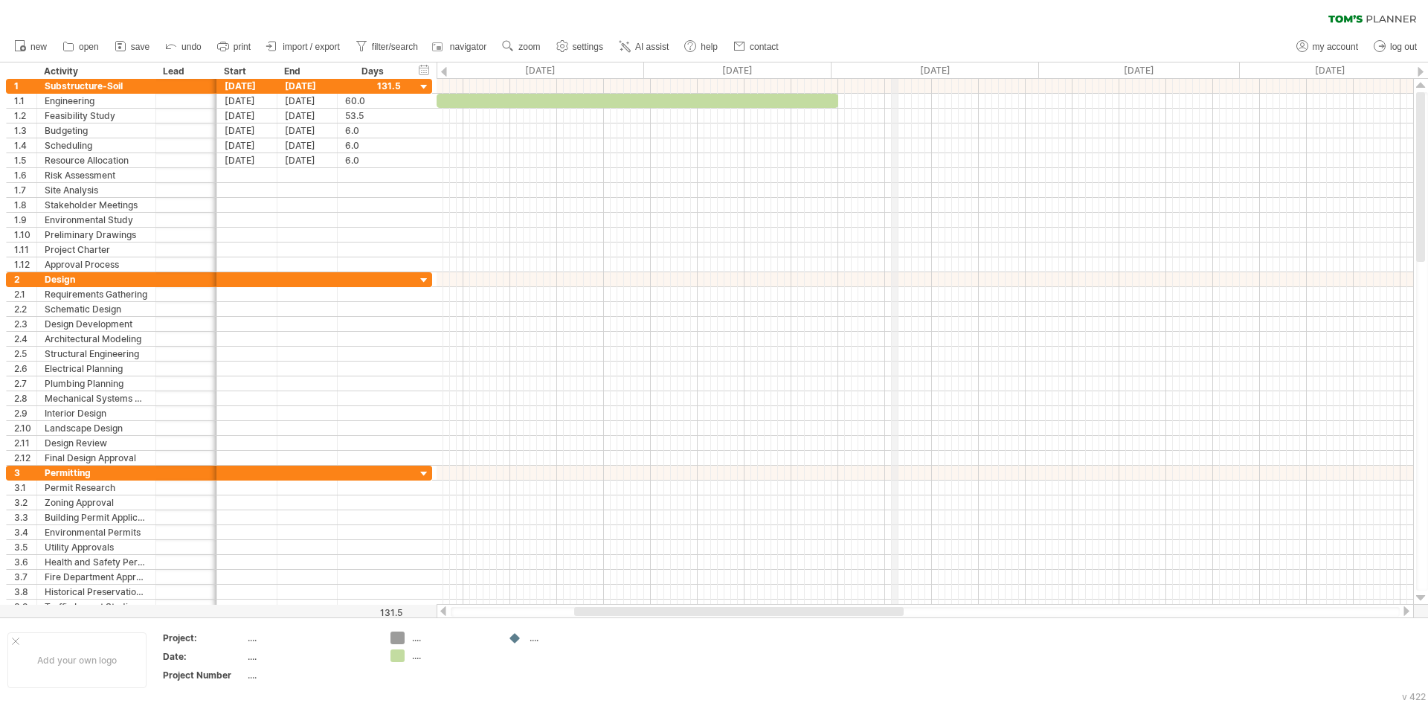
click at [893, 67] on div "[DATE]" at bounding box center [934, 70] width 207 height 16
click at [482, 103] on div at bounding box center [637, 101] width 402 height 14
click at [851, 29] on div "clear filter reapply filter" at bounding box center [714, 15] width 1428 height 31
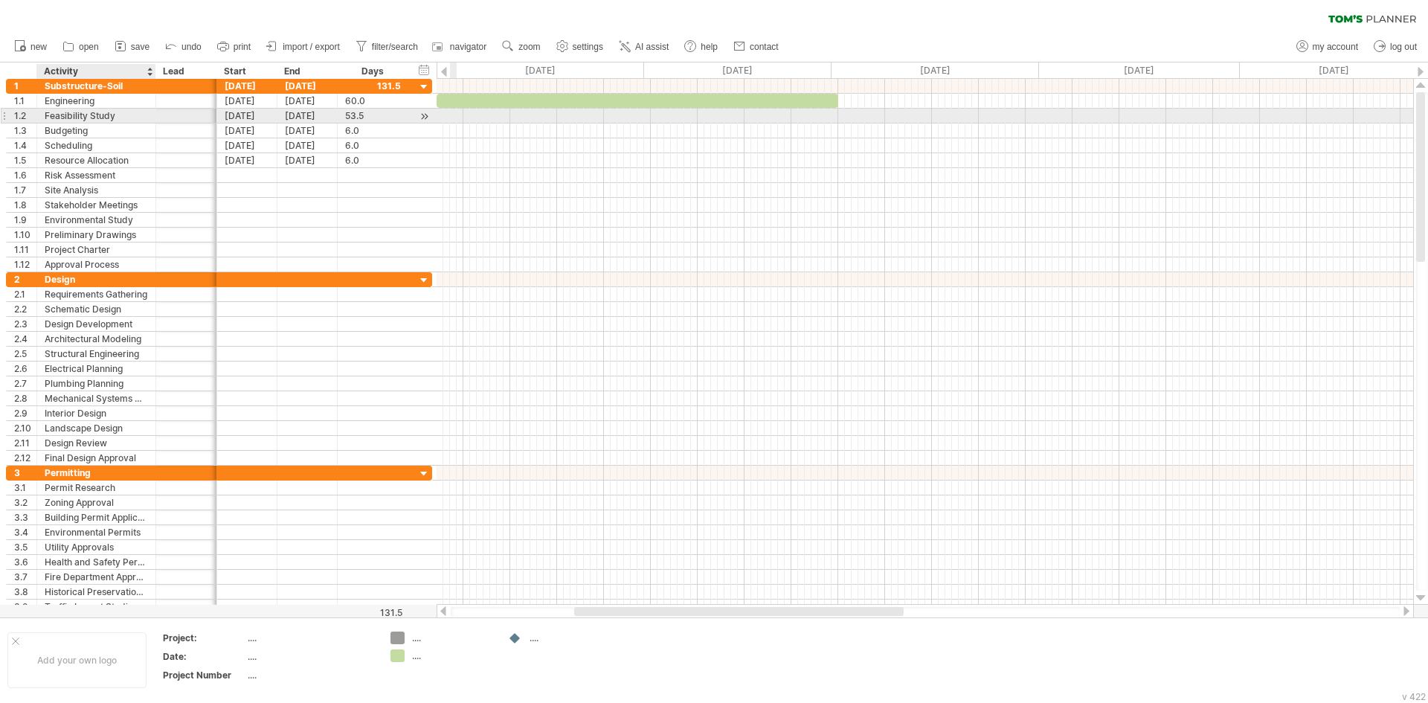
click at [111, 115] on div "Feasibility Study" at bounding box center [96, 116] width 103 height 14
click at [111, 115] on input "**********" at bounding box center [96, 116] width 103 height 14
type input "**********"
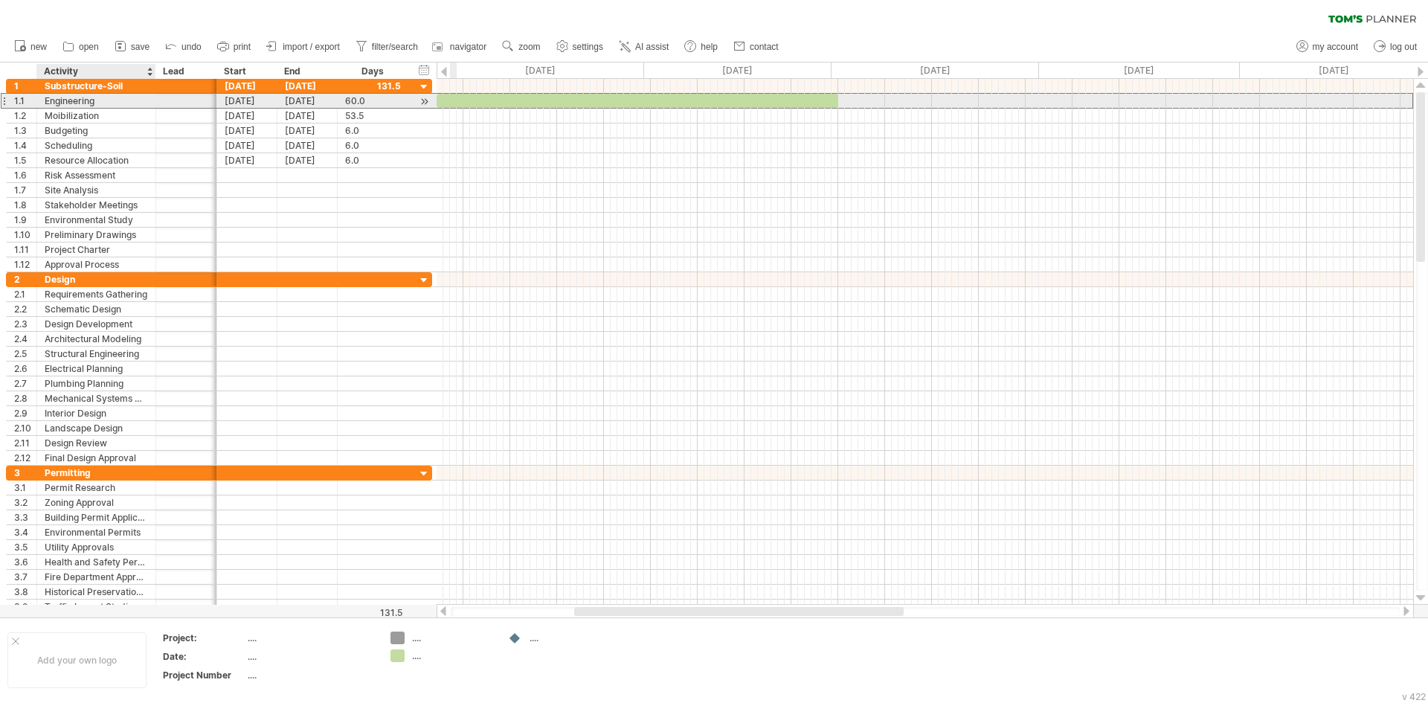
click at [104, 99] on div "Engineering" at bounding box center [96, 101] width 103 height 14
click at [0, 0] on input "**********" at bounding box center [0, 0] width 0 height 0
click at [104, 99] on input "**********" at bounding box center [96, 101] width 103 height 14
type input "**********"
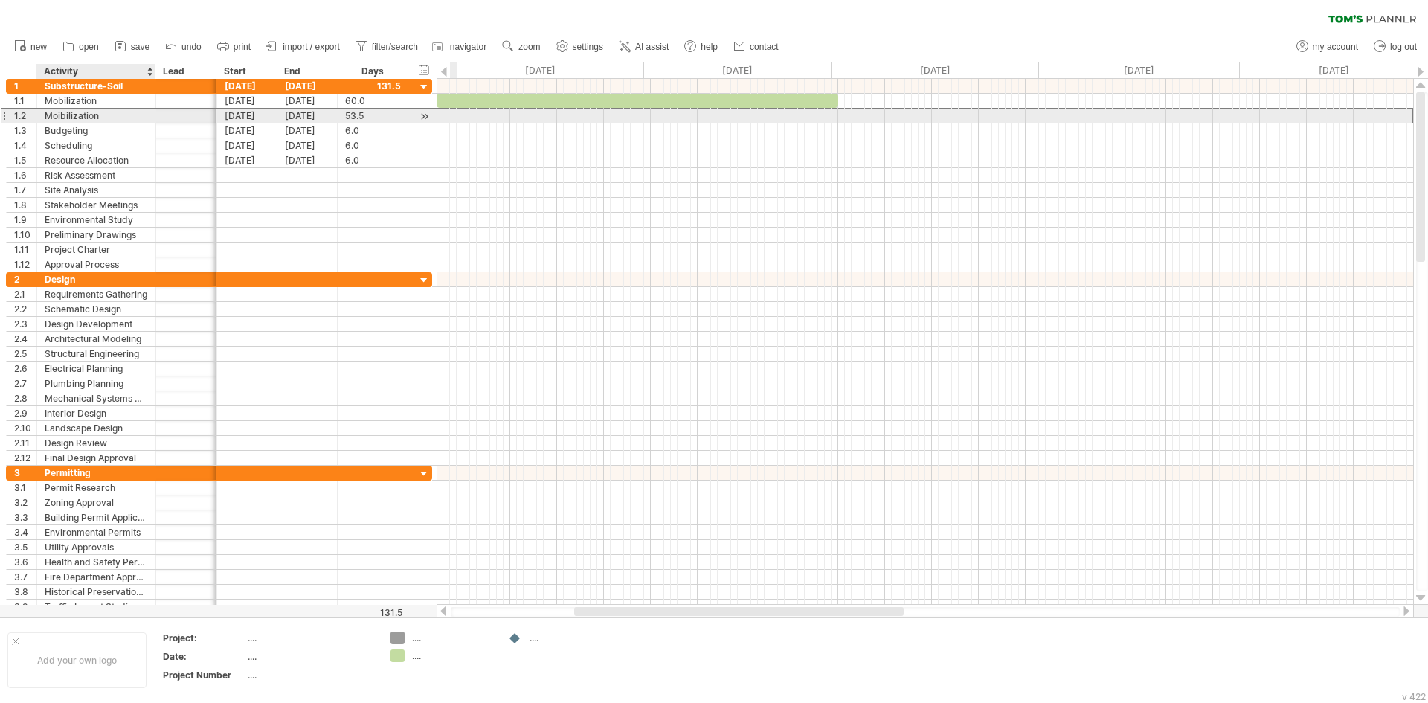
click at [106, 117] on div "Moibilization" at bounding box center [96, 116] width 103 height 14
click at [0, 0] on input "**********" at bounding box center [0, 0] width 0 height 0
click at [106, 117] on input "**********" at bounding box center [96, 116] width 103 height 14
type input "**********"
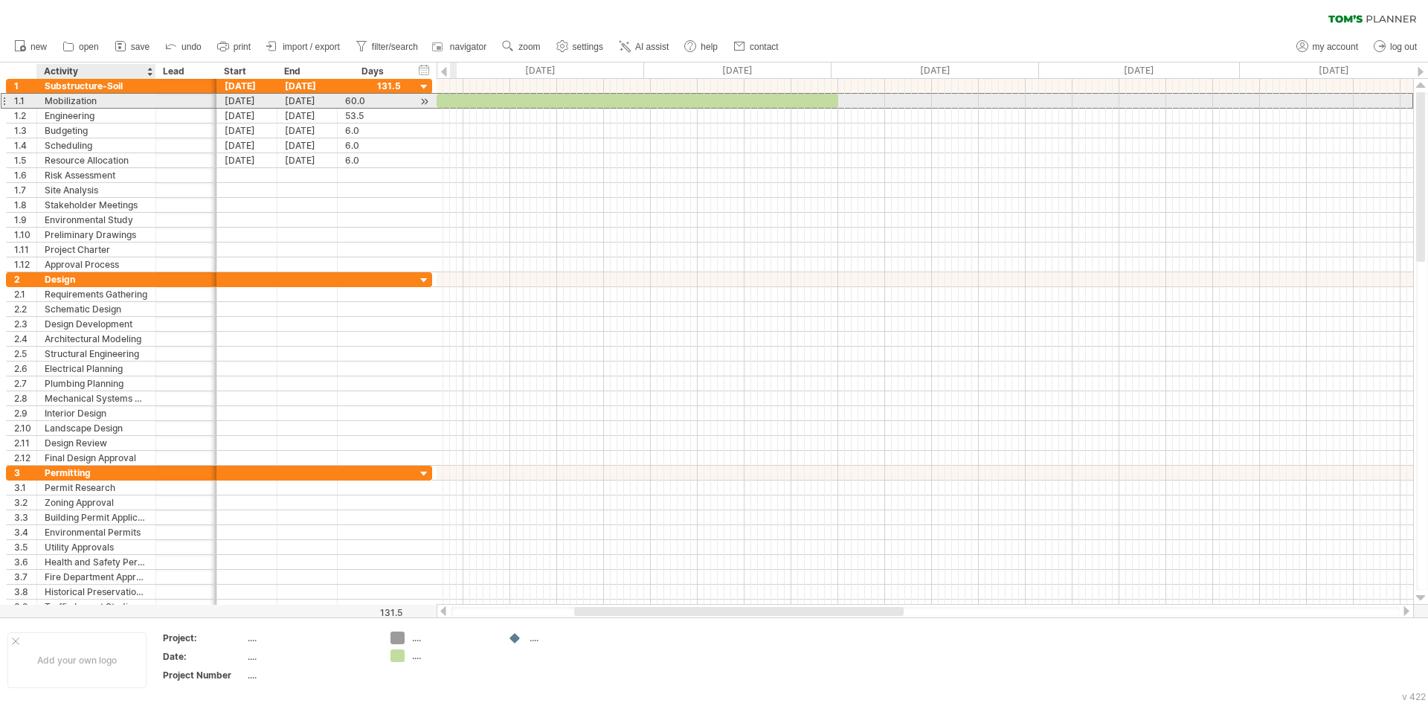
click at [131, 100] on div "Mobilization" at bounding box center [96, 101] width 103 height 14
click at [120, 100] on input "**********" at bounding box center [96, 101] width 103 height 14
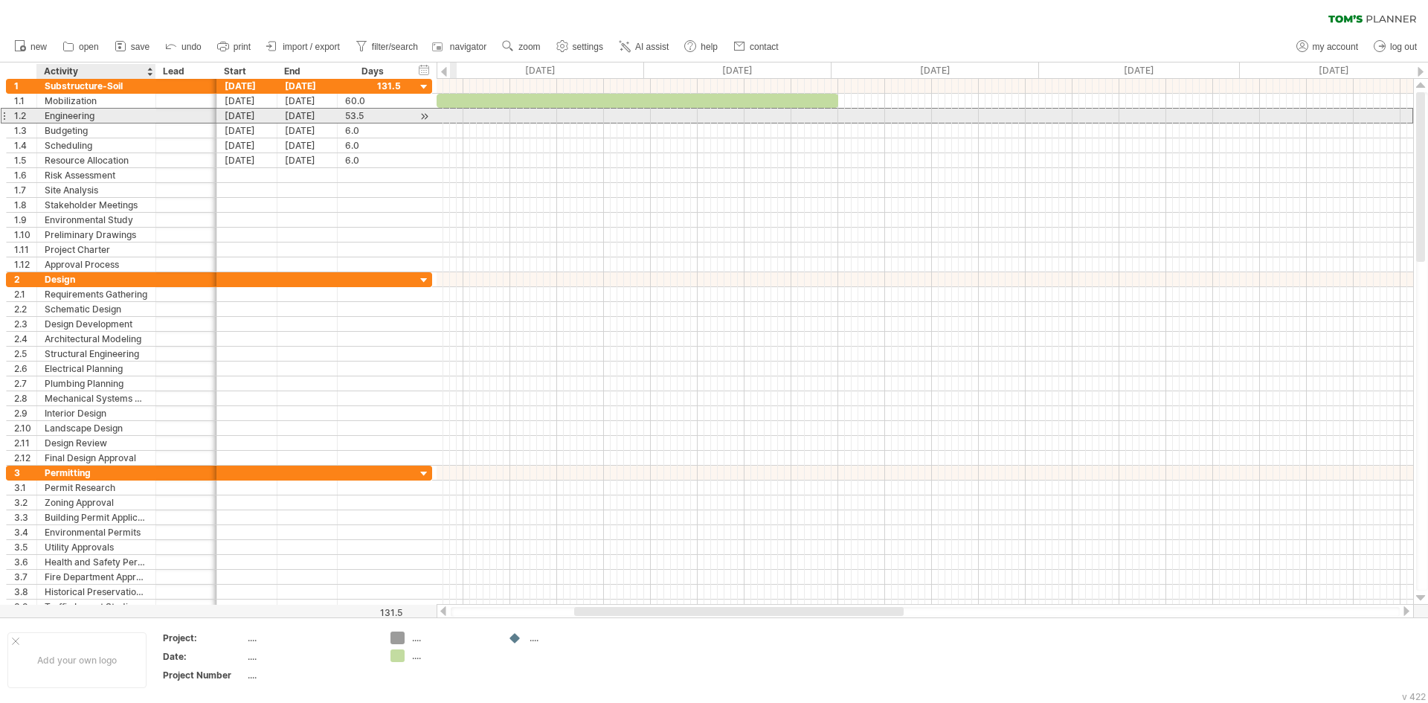
click at [120, 114] on div "Engineering" at bounding box center [96, 116] width 103 height 14
click at [230, 117] on div "[DATE]" at bounding box center [247, 116] width 60 height 14
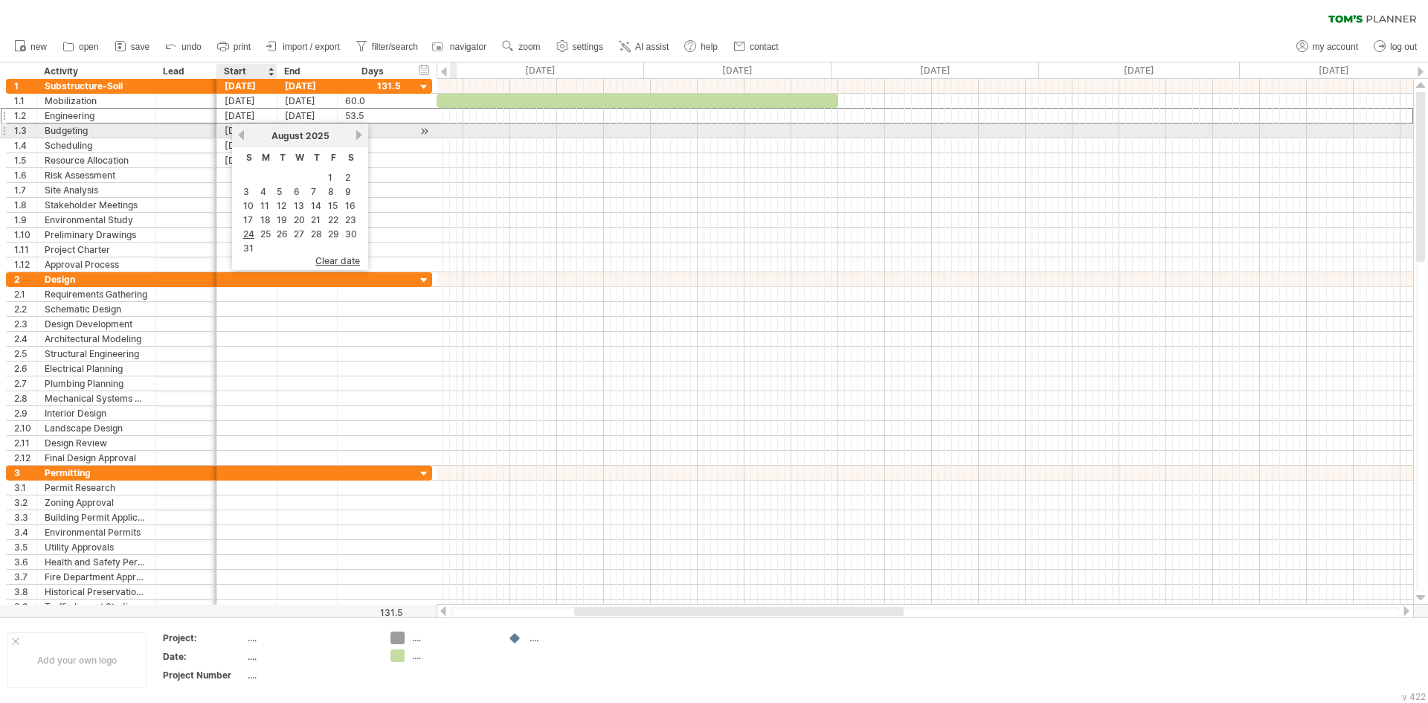
click at [240, 135] on link "previous" at bounding box center [241, 134] width 11 height 11
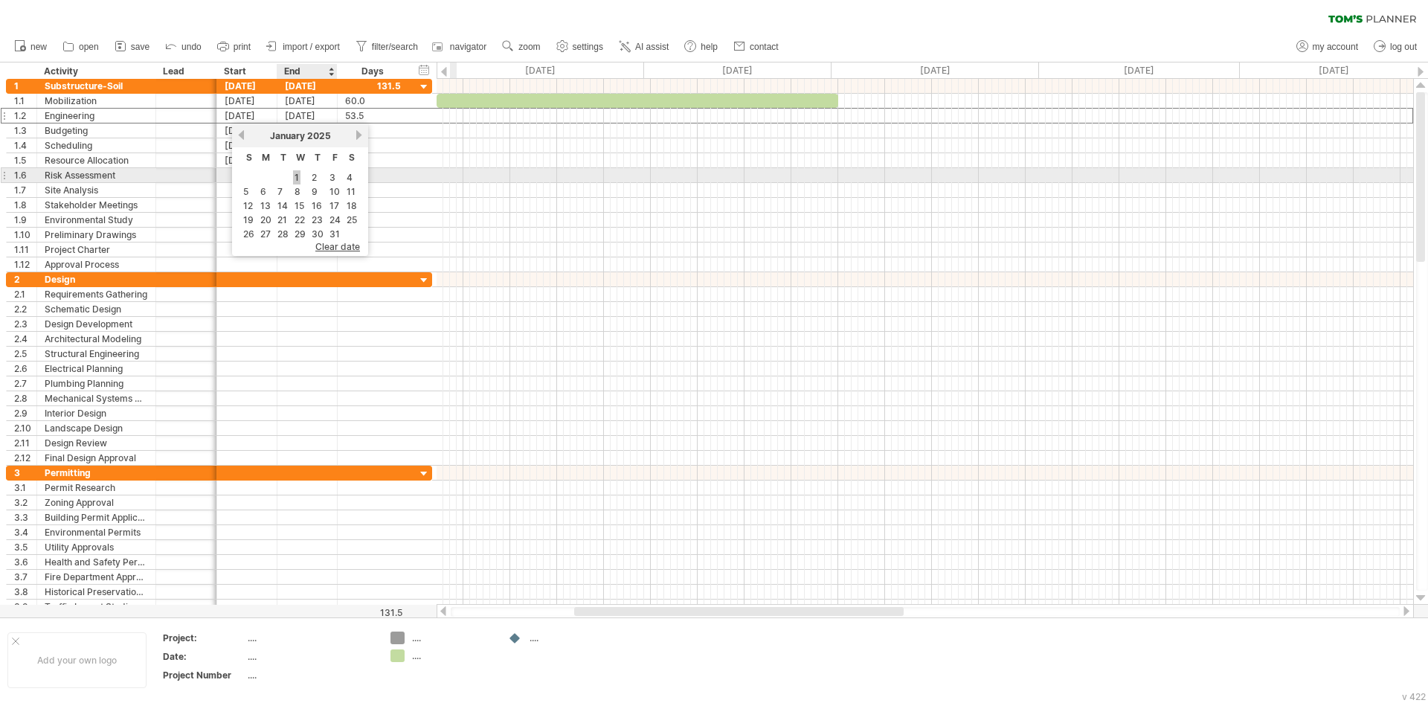
click at [295, 174] on link "1" at bounding box center [296, 177] width 7 height 14
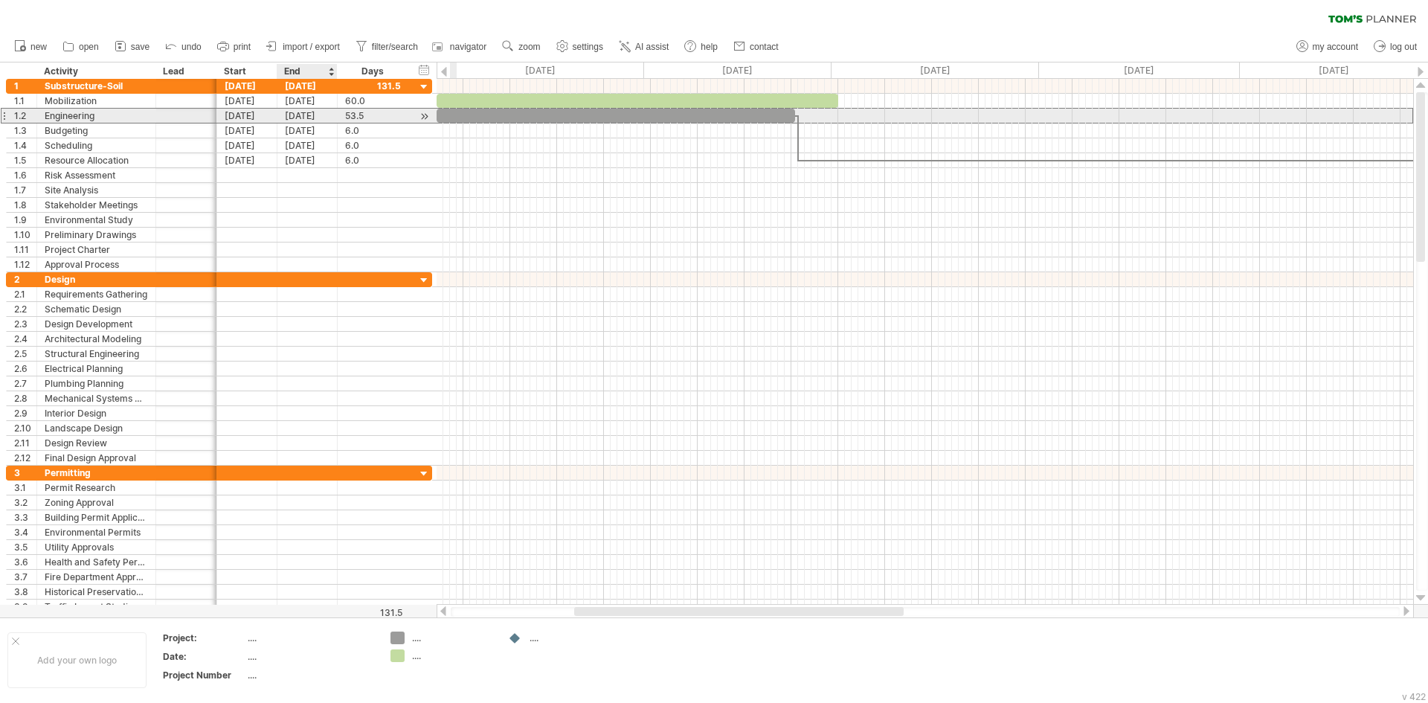
click at [298, 113] on div "[DATE]" at bounding box center [307, 116] width 60 height 14
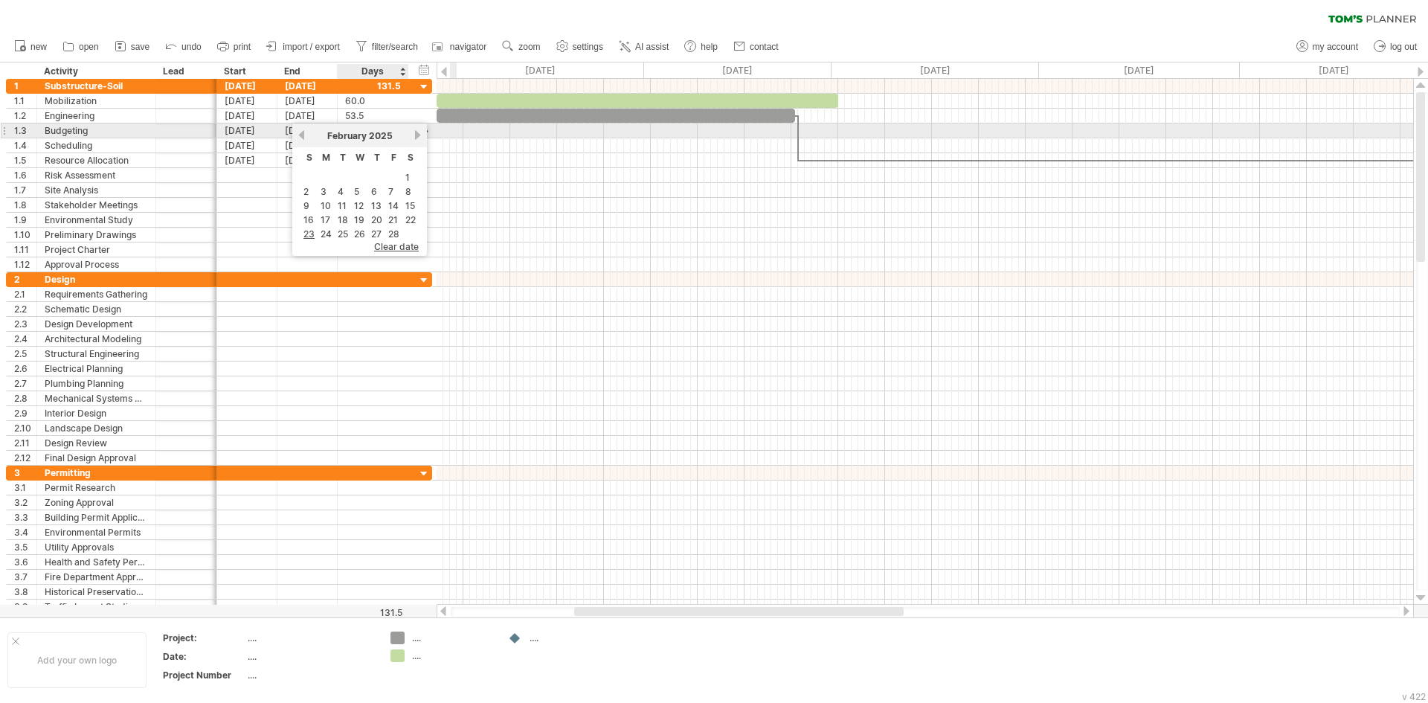
click at [418, 134] on link "next" at bounding box center [417, 134] width 11 height 11
click at [305, 137] on link "previous" at bounding box center [301, 134] width 11 height 11
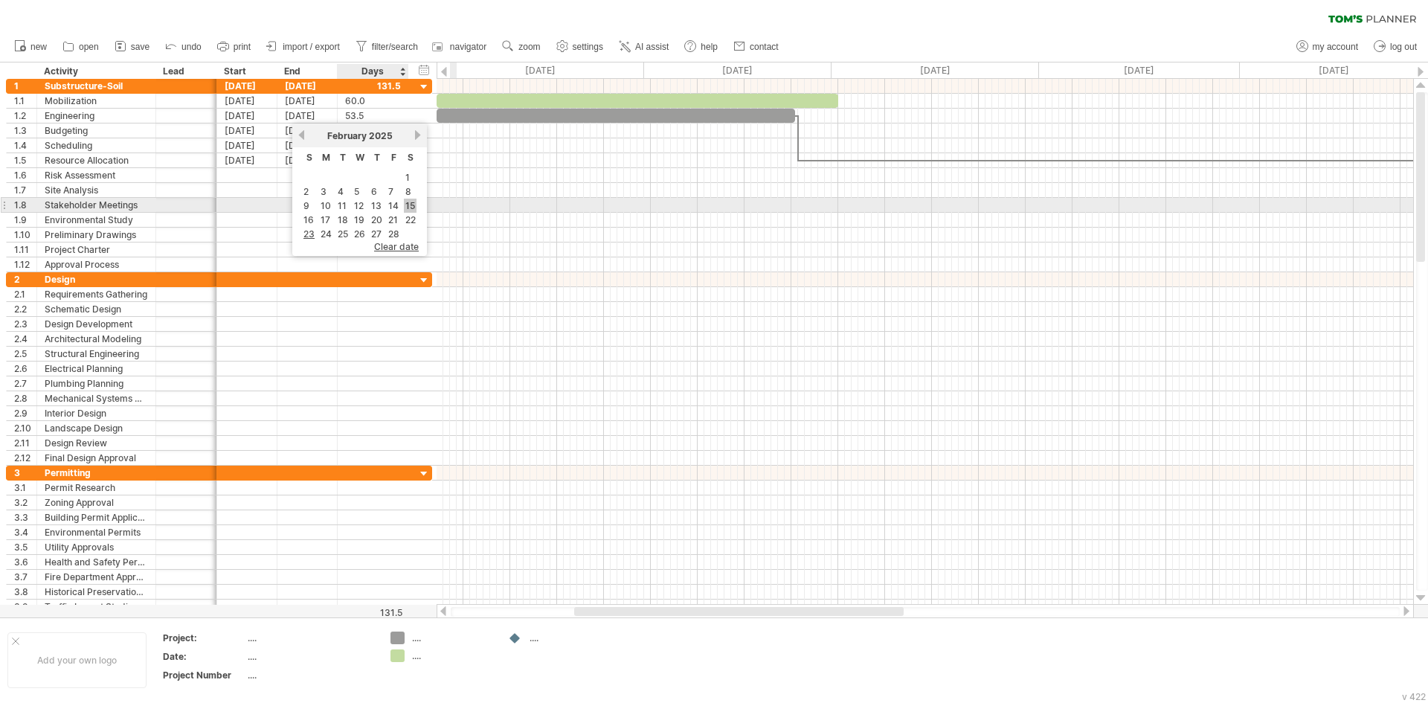
click at [404, 206] on link "15" at bounding box center [410, 206] width 13 height 14
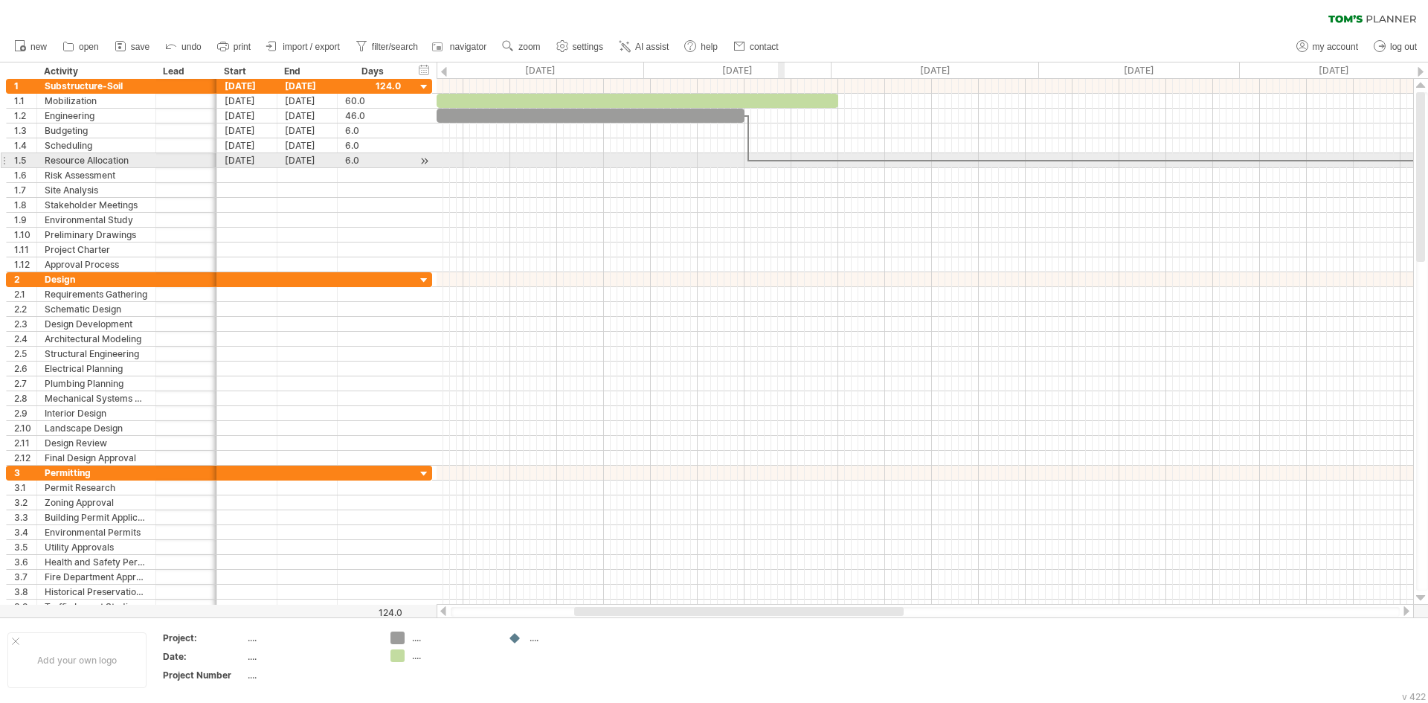
click at [782, 164] on div at bounding box center [924, 160] width 976 height 15
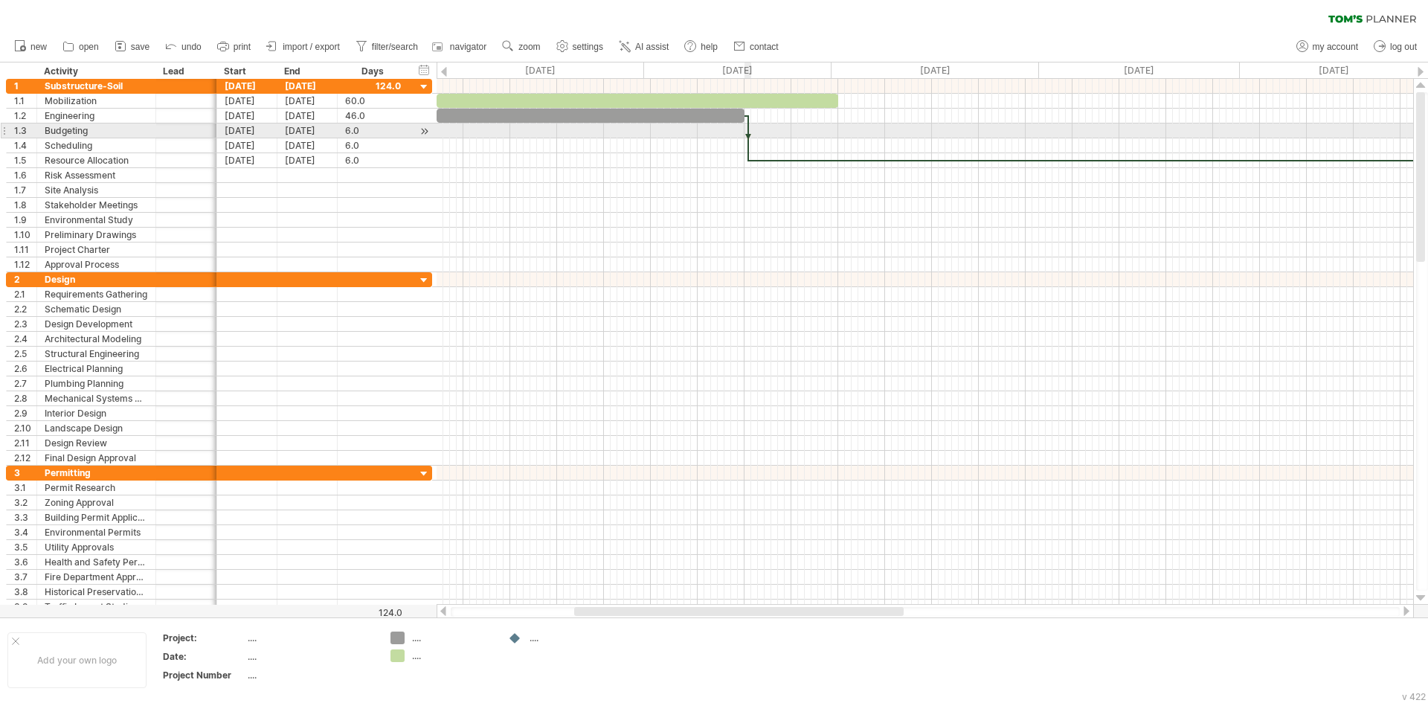
click at [748, 133] on div at bounding box center [748, 138] width 4 height 46
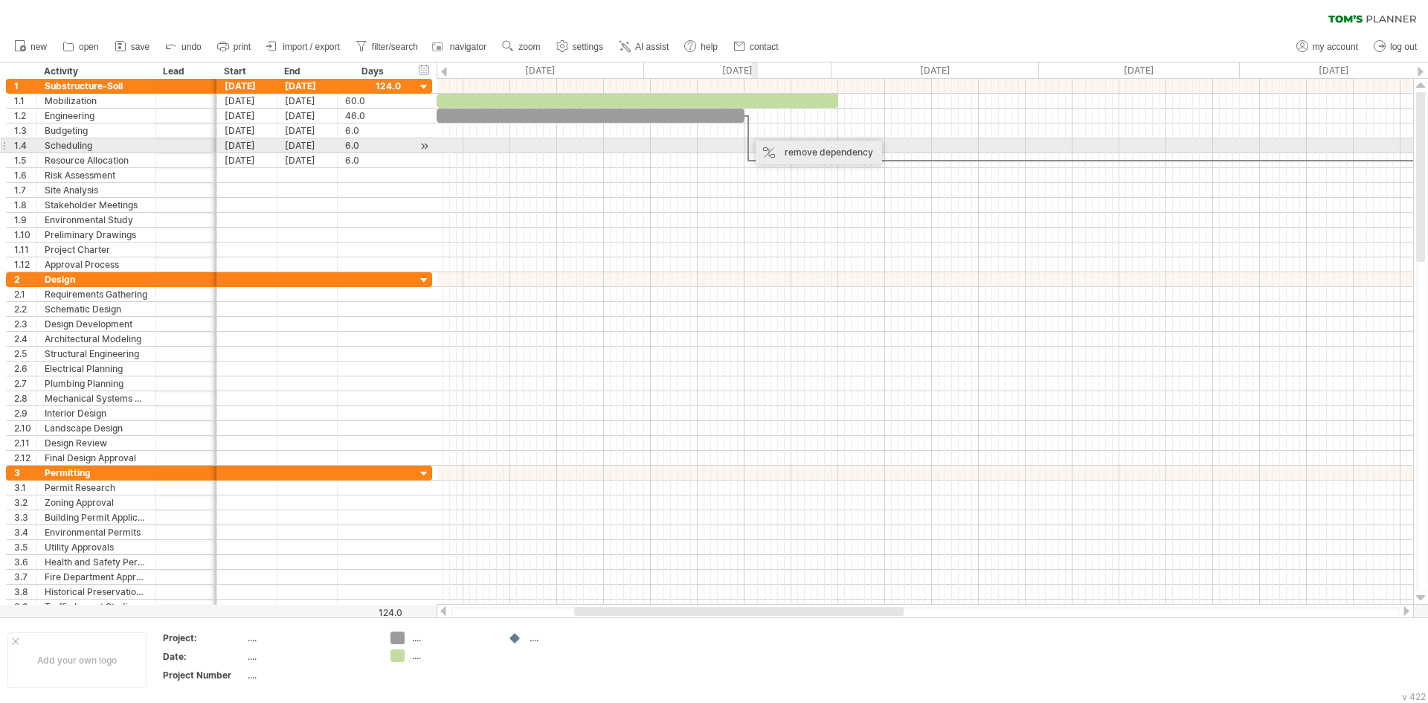
click at [781, 146] on div "remove dependency" at bounding box center [818, 153] width 126 height 24
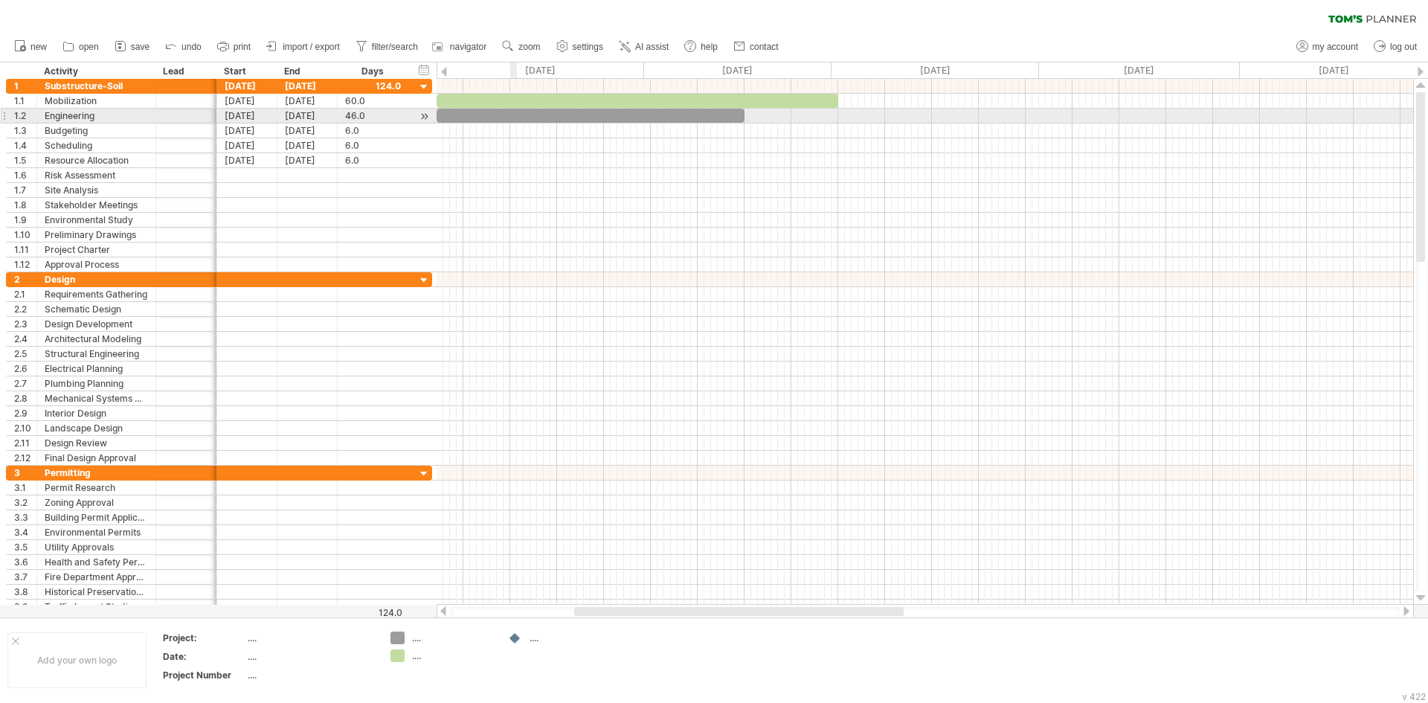
click at [516, 113] on div at bounding box center [590, 116] width 308 height 14
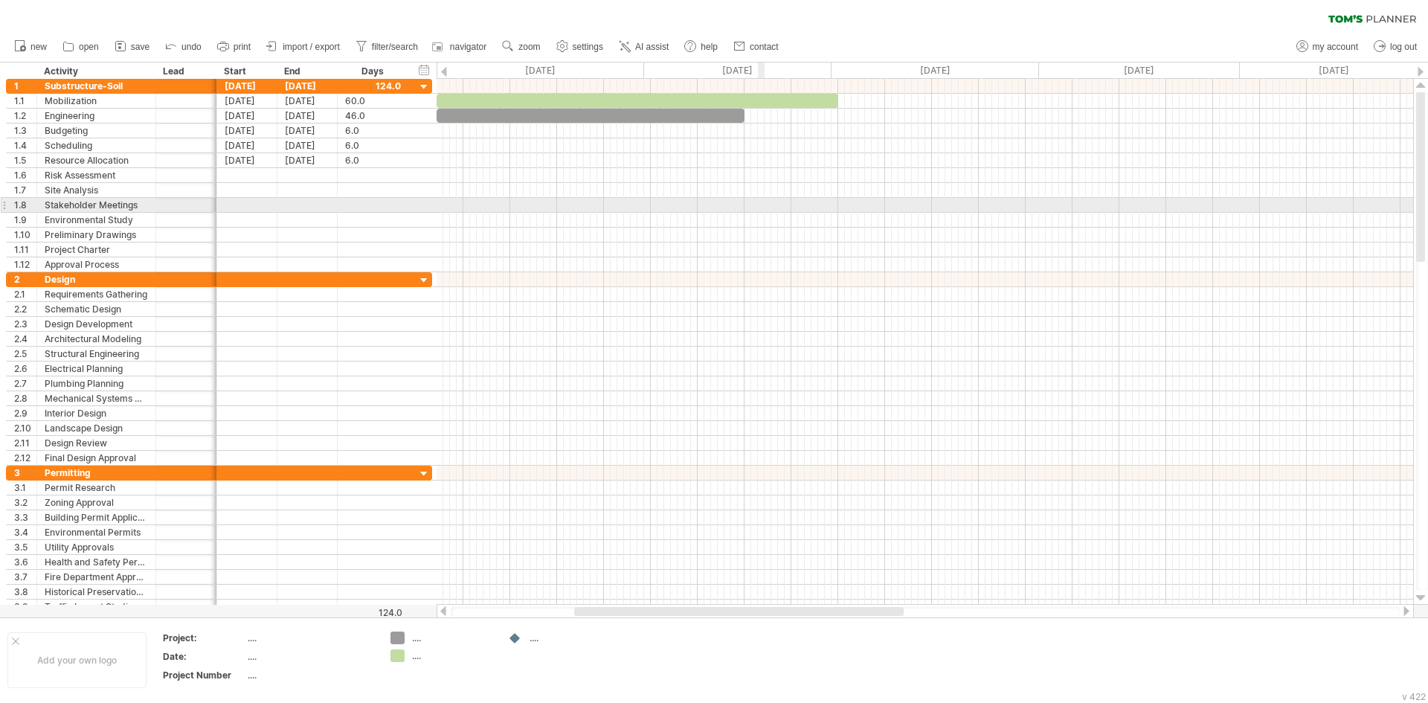
click at [764, 204] on div at bounding box center [924, 205] width 976 height 15
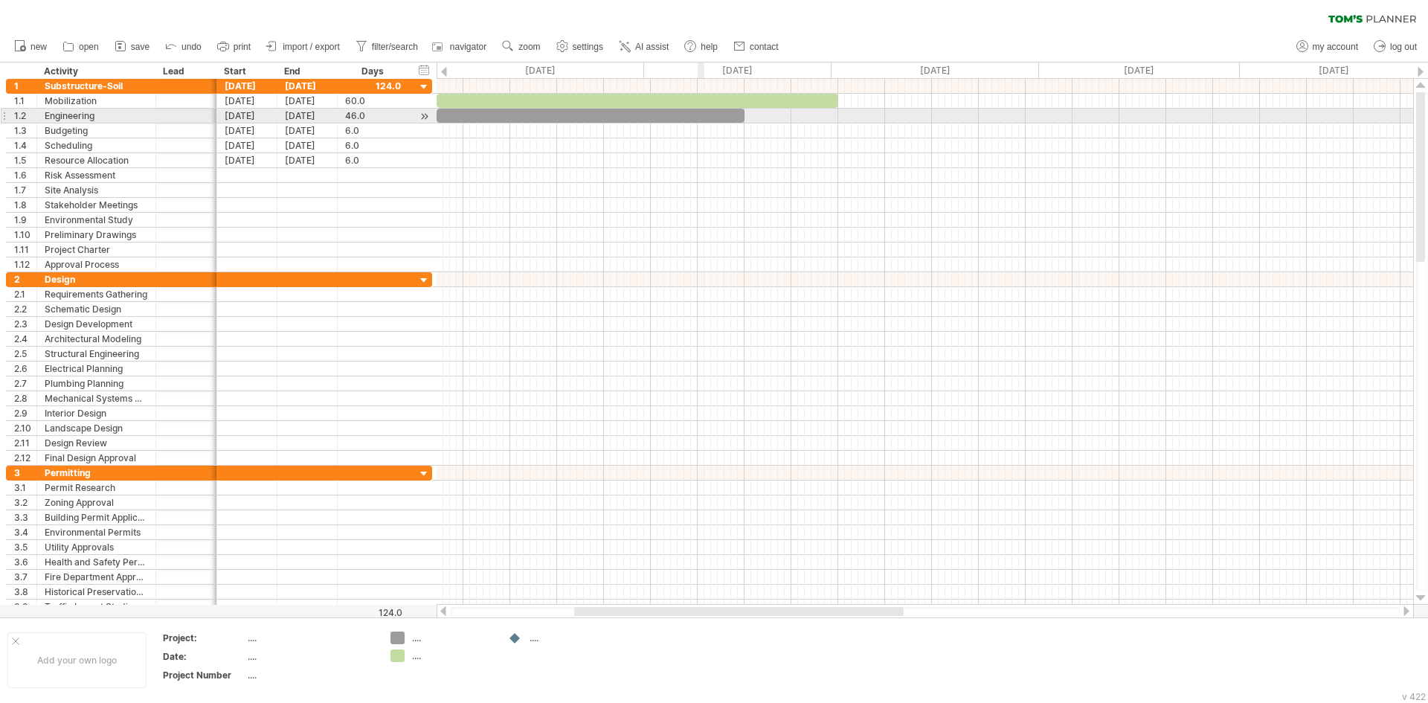
click at [697, 117] on div at bounding box center [590, 116] width 308 height 14
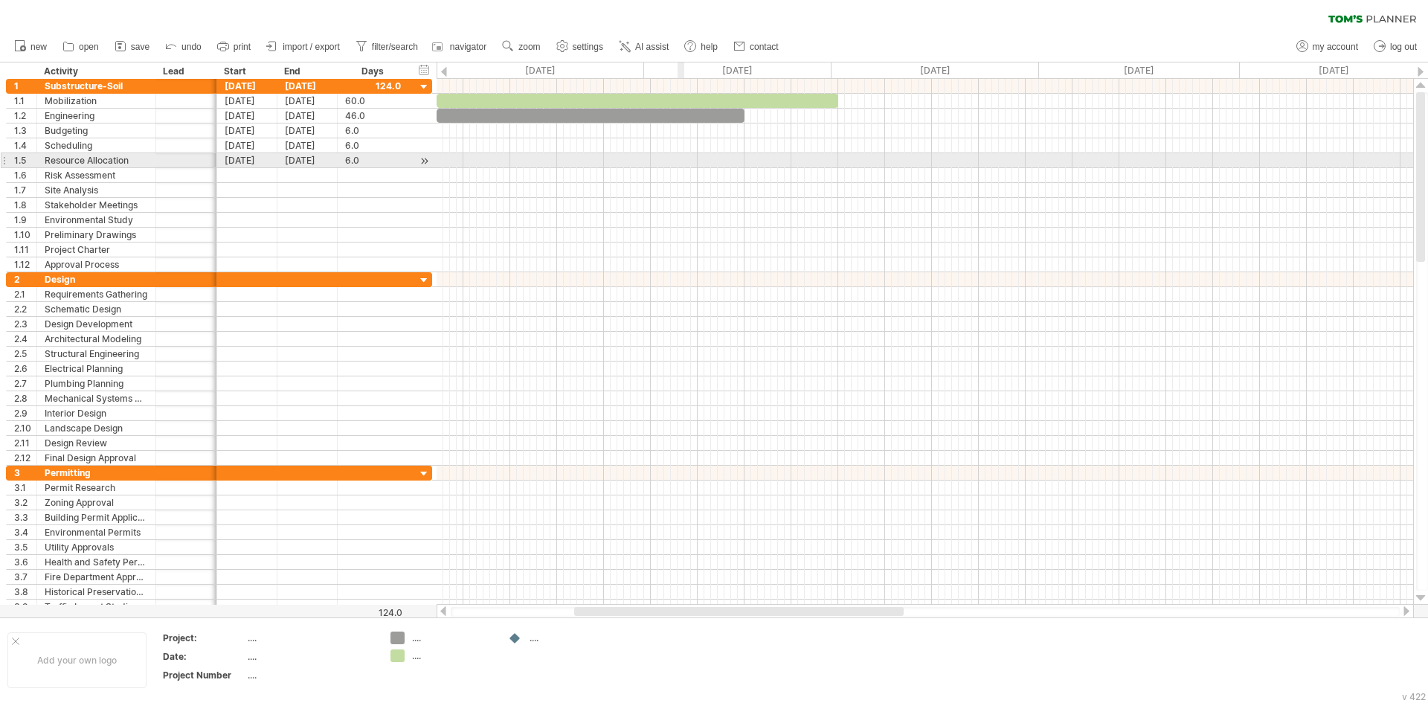
click at [677, 163] on div at bounding box center [924, 160] width 976 height 15
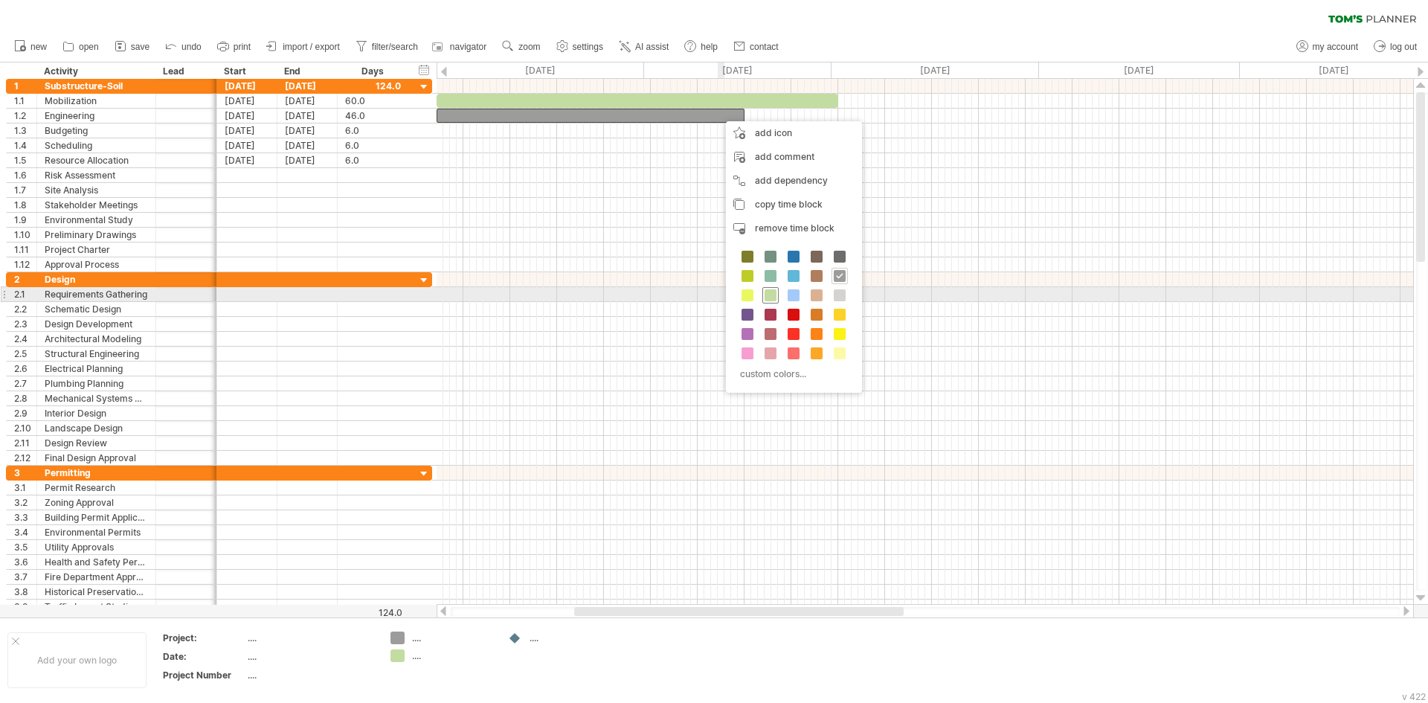
click at [769, 291] on span at bounding box center [770, 295] width 12 height 12
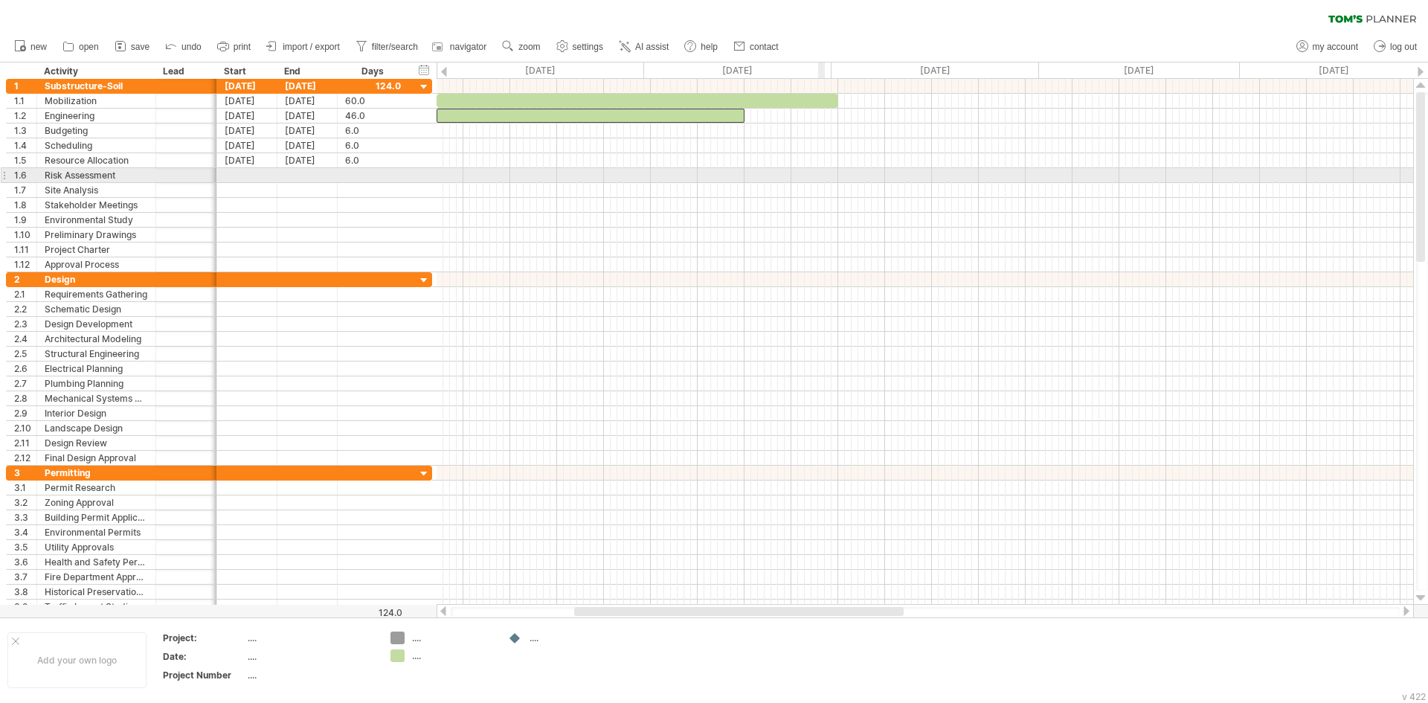
click at [822, 181] on div at bounding box center [924, 175] width 976 height 15
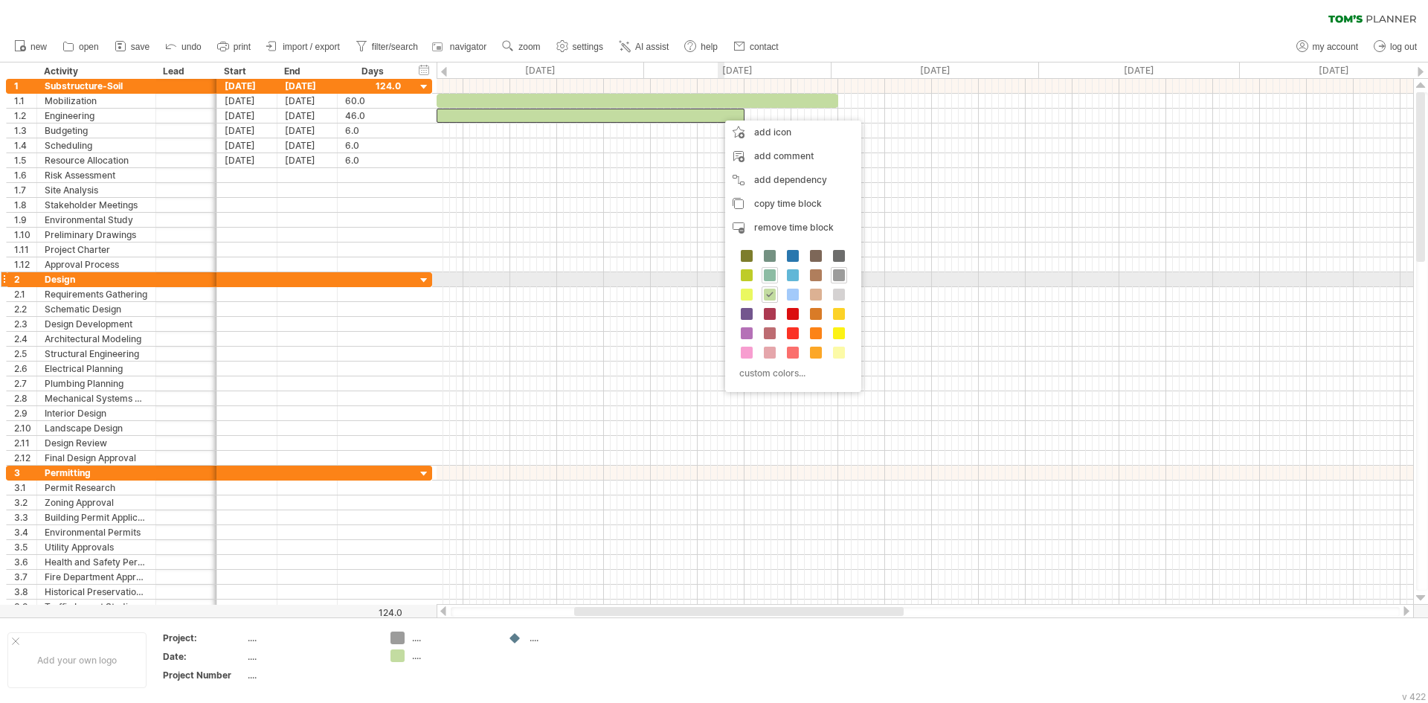
click at [768, 277] on span at bounding box center [770, 275] width 12 height 12
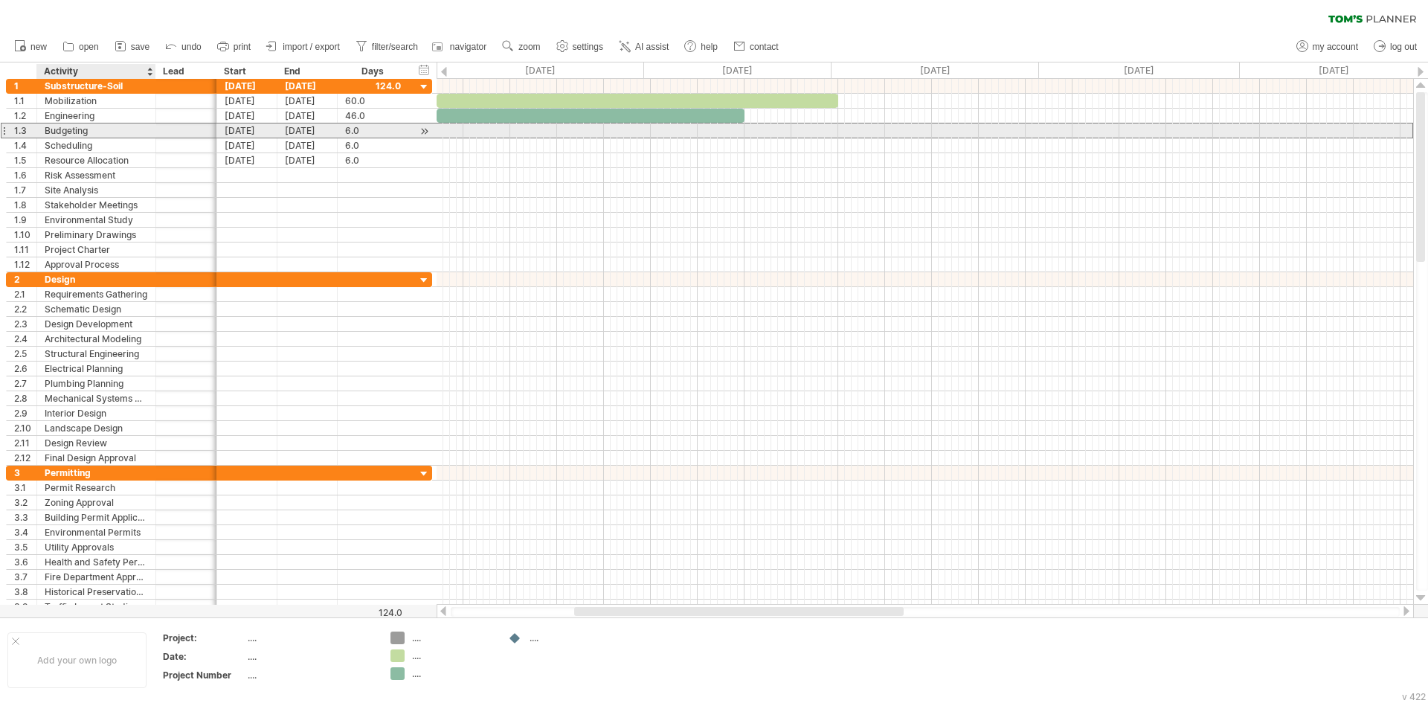
click at [103, 126] on div "Budgeting" at bounding box center [96, 130] width 103 height 14
click at [103, 126] on input "*********" at bounding box center [96, 130] width 103 height 14
type input "**********"
click at [229, 129] on div "[DATE]" at bounding box center [247, 130] width 60 height 14
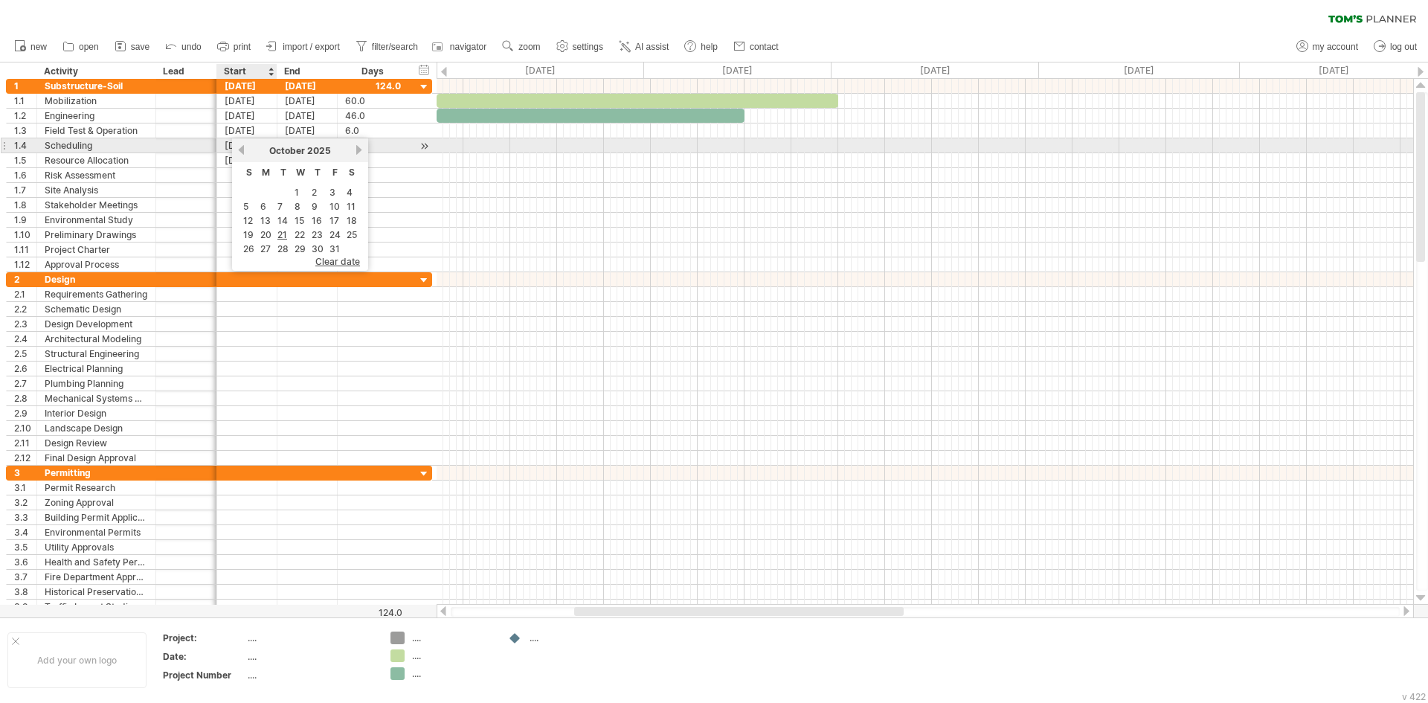
click at [239, 150] on link "previous" at bounding box center [241, 149] width 11 height 11
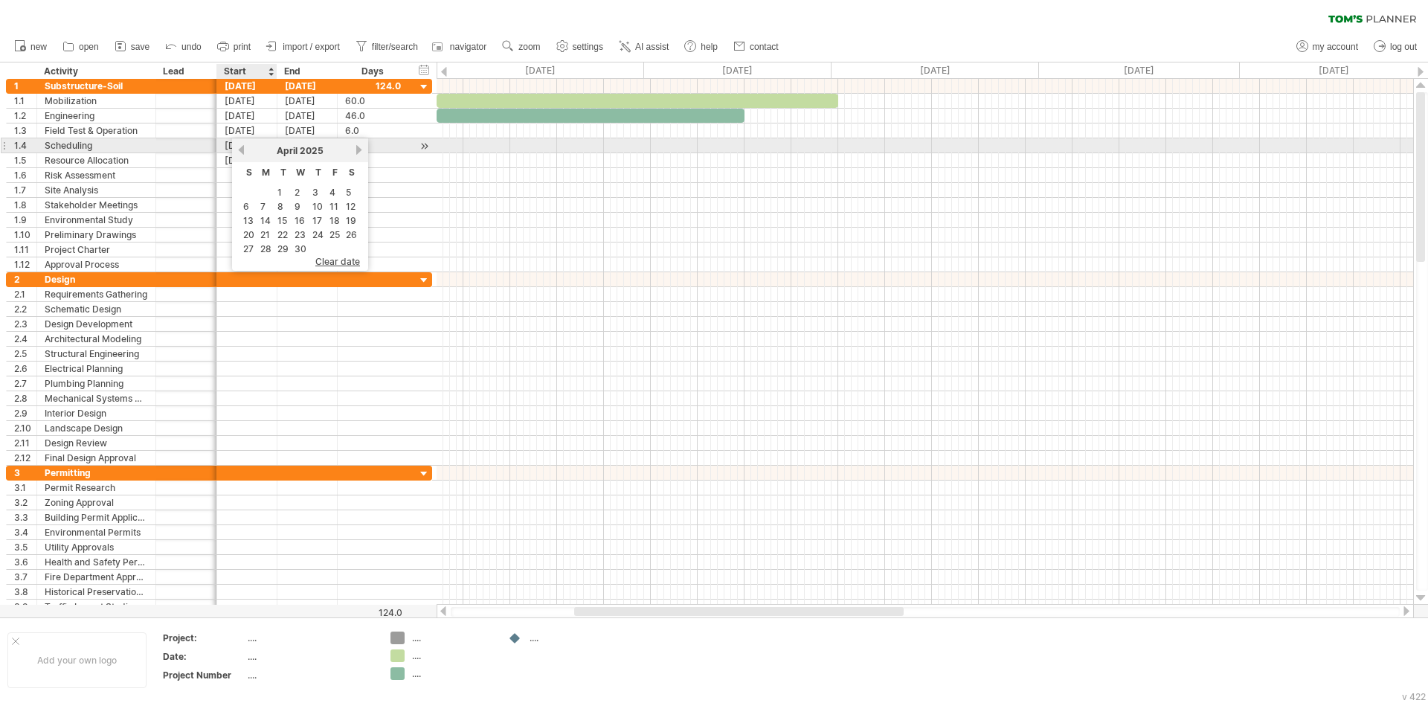
click at [242, 151] on link "previous" at bounding box center [241, 149] width 11 height 11
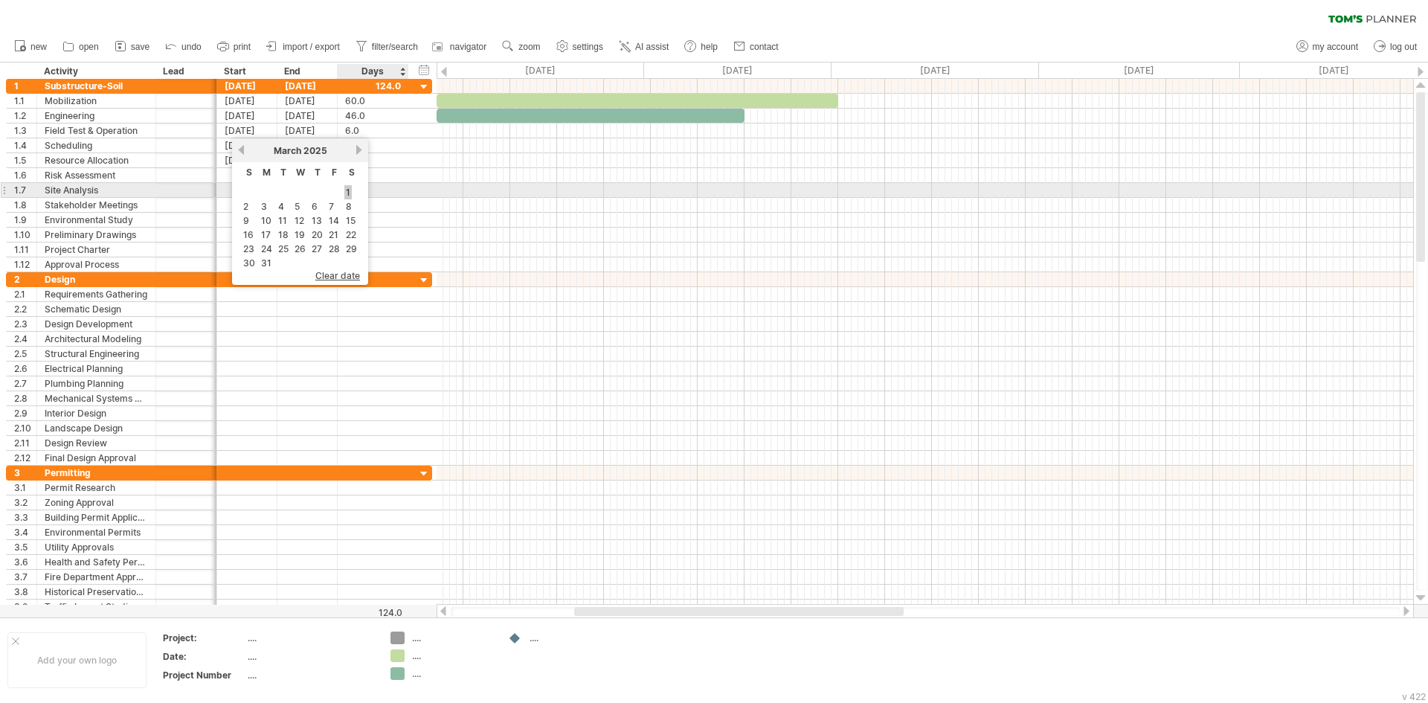
click at [349, 193] on link "1" at bounding box center [347, 192] width 7 height 14
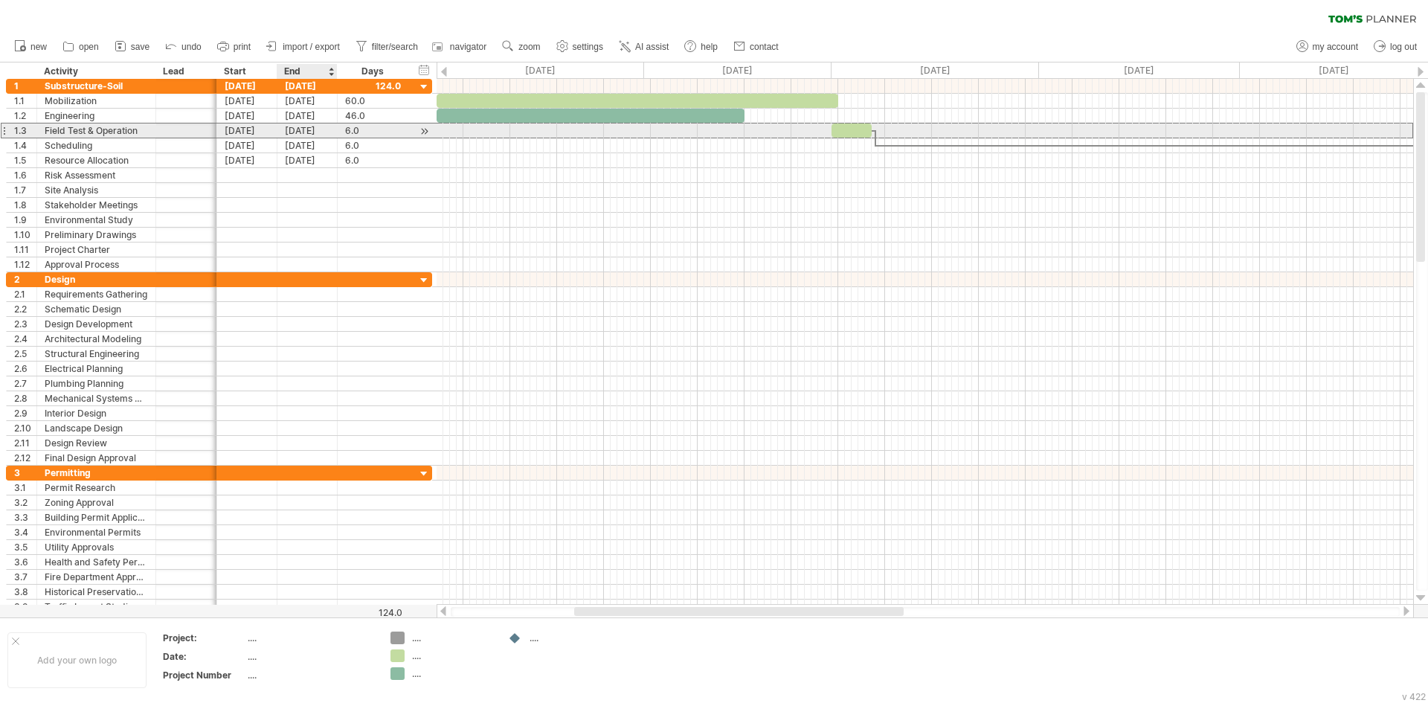
click at [314, 133] on div "[DATE]" at bounding box center [307, 130] width 60 height 14
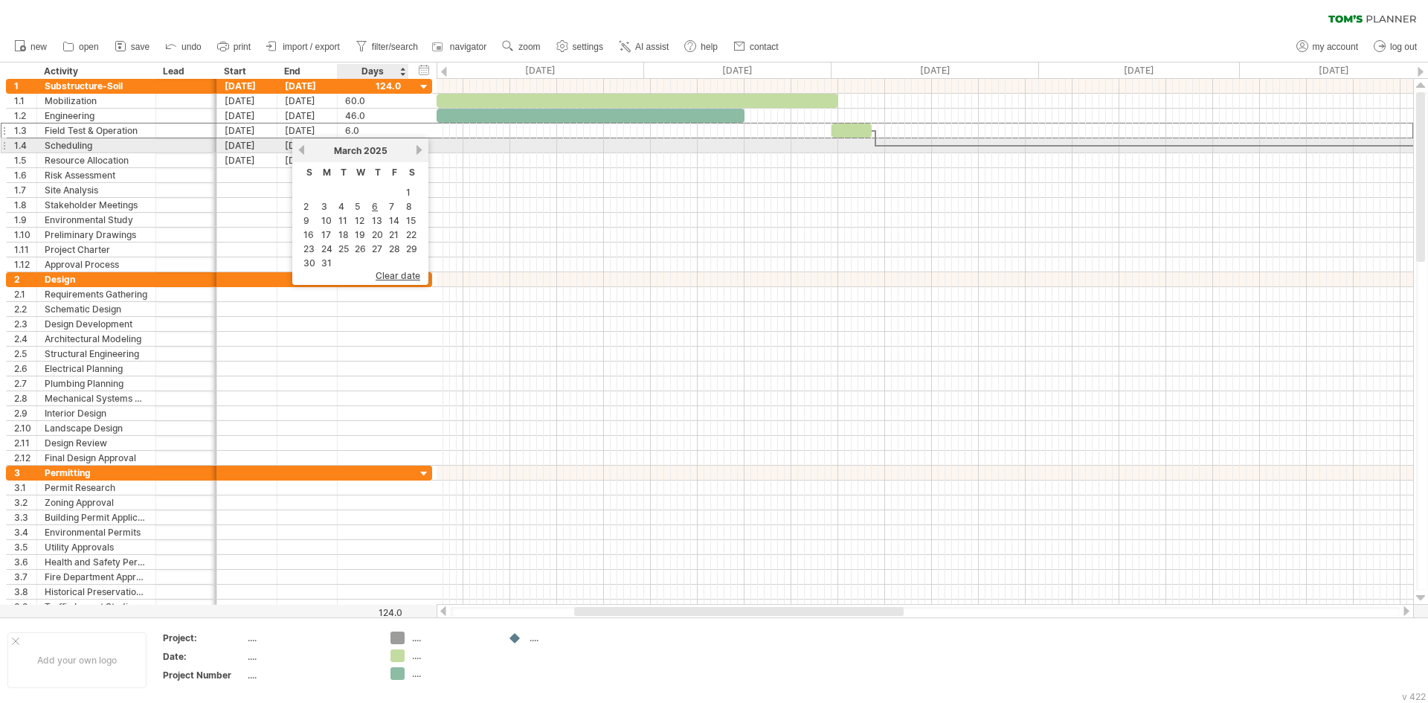
click at [418, 148] on link "next" at bounding box center [418, 149] width 11 height 11
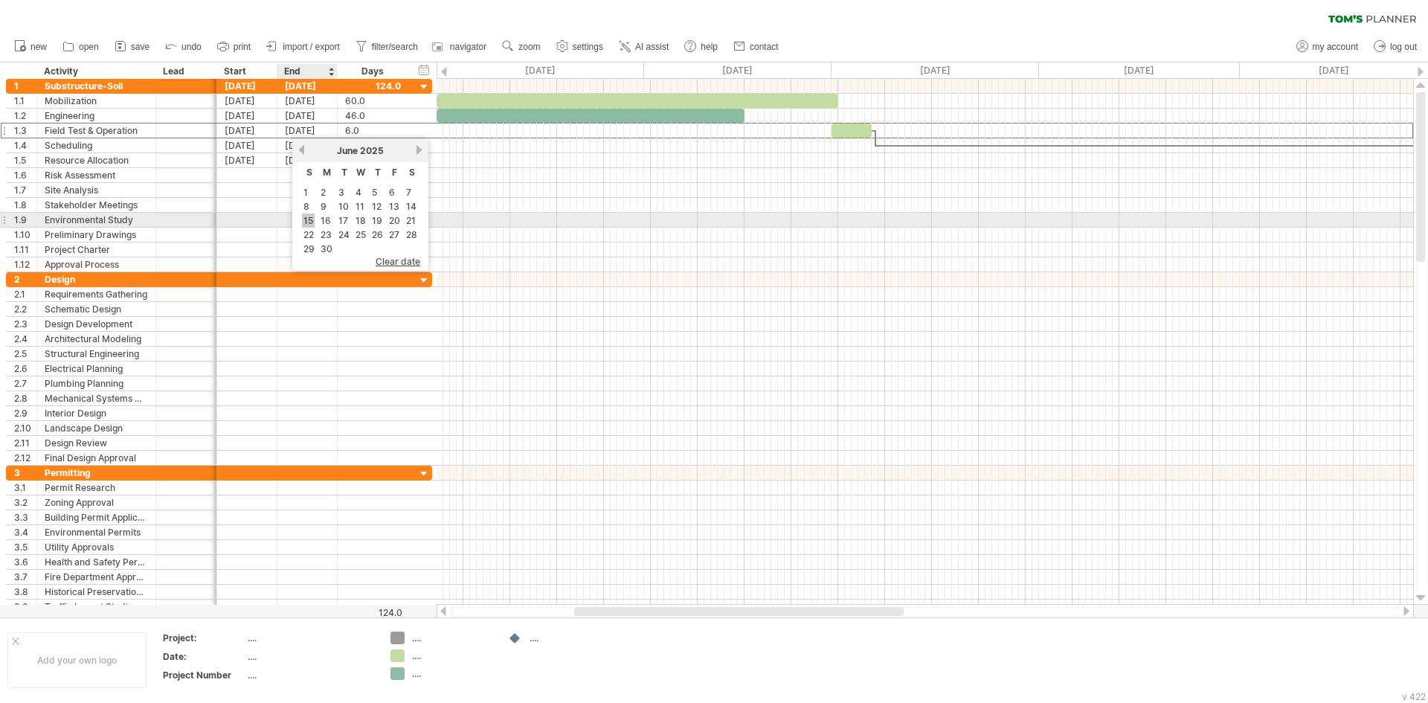
click at [311, 219] on link "15" at bounding box center [308, 220] width 13 height 14
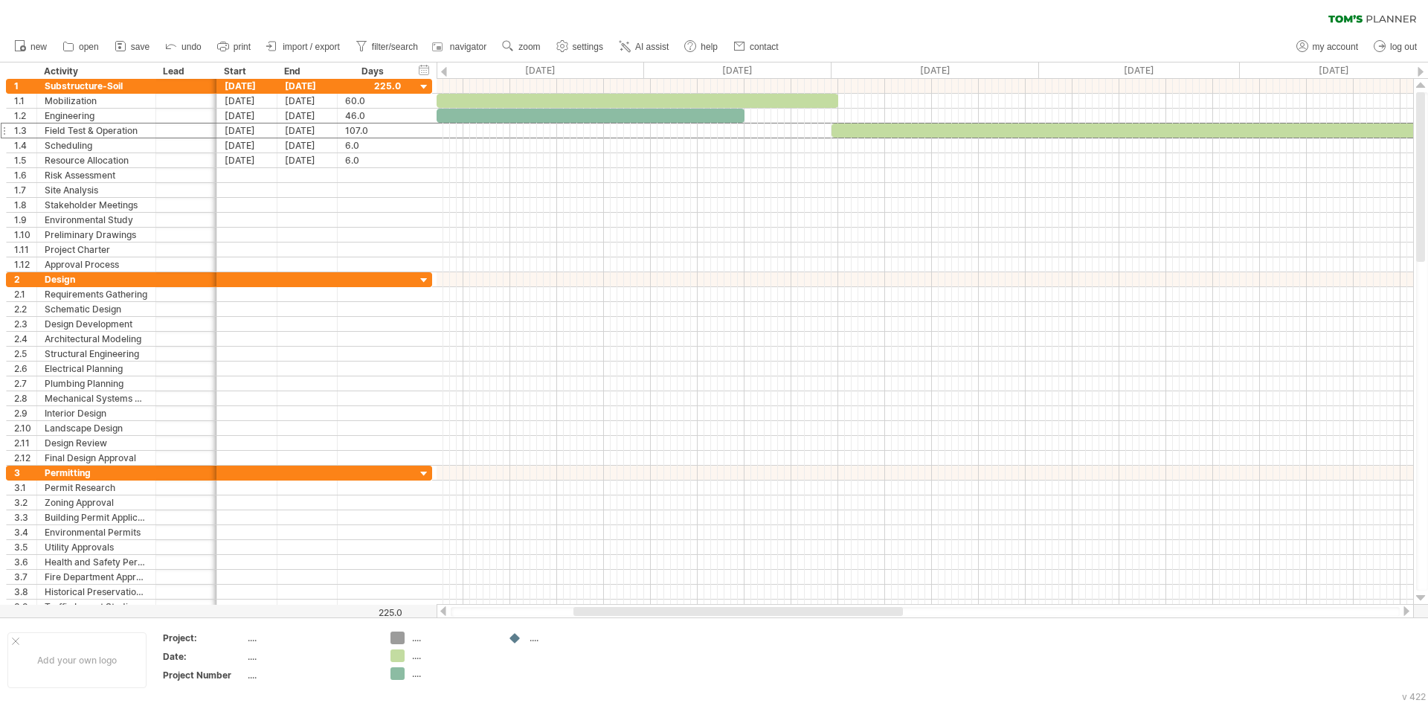
click at [836, 612] on div at bounding box center [737, 611] width 329 height 9
click at [596, 45] on span "settings" at bounding box center [588, 47] width 30 height 10
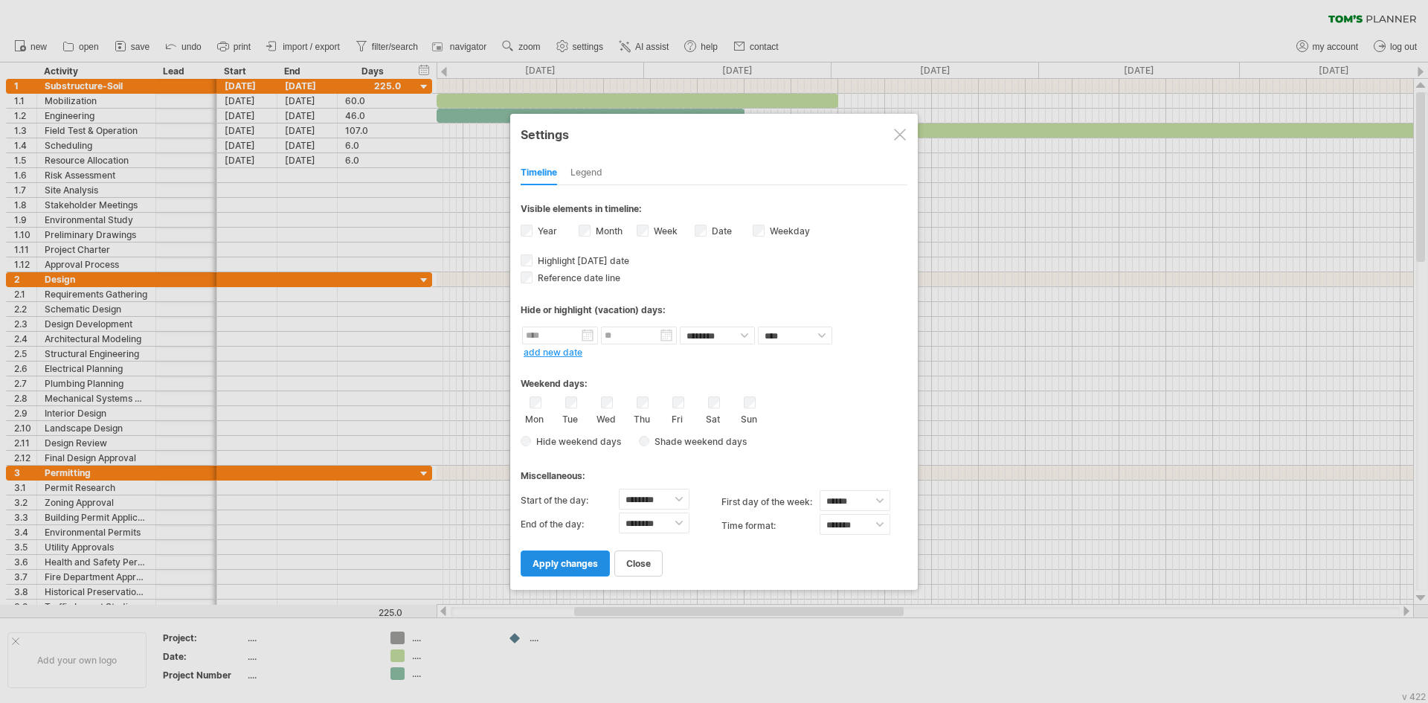
click at [581, 558] on span "apply changes" at bounding box center [564, 563] width 65 height 11
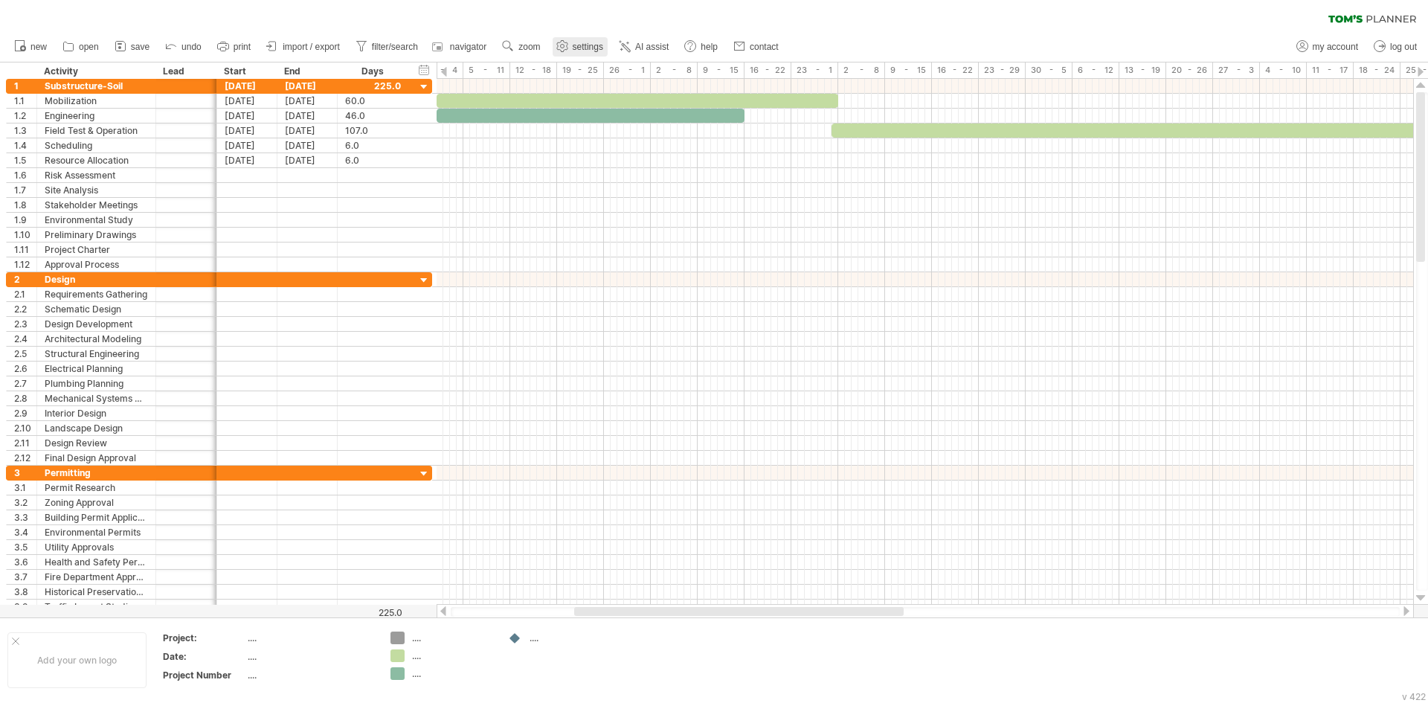
click at [585, 45] on span "settings" at bounding box center [588, 47] width 30 height 10
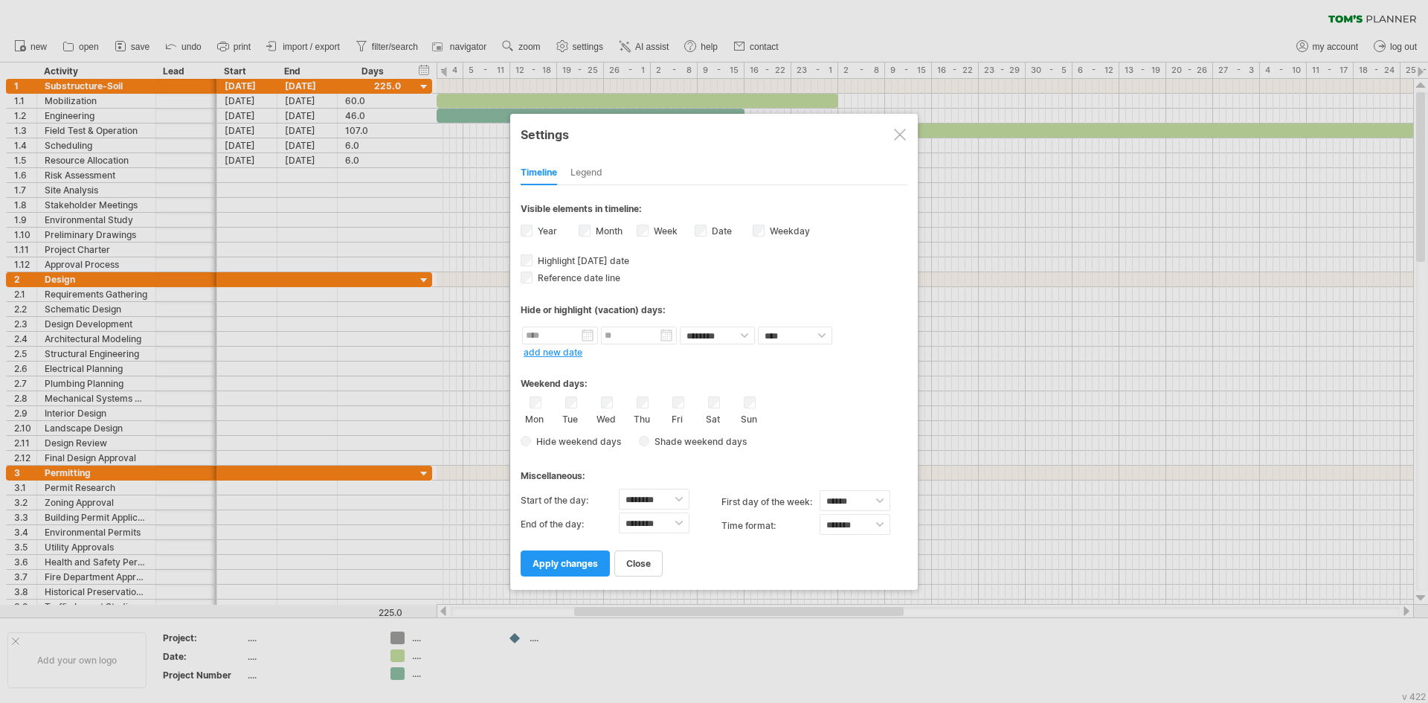
click at [587, 175] on div "Legend" at bounding box center [586, 173] width 32 height 24
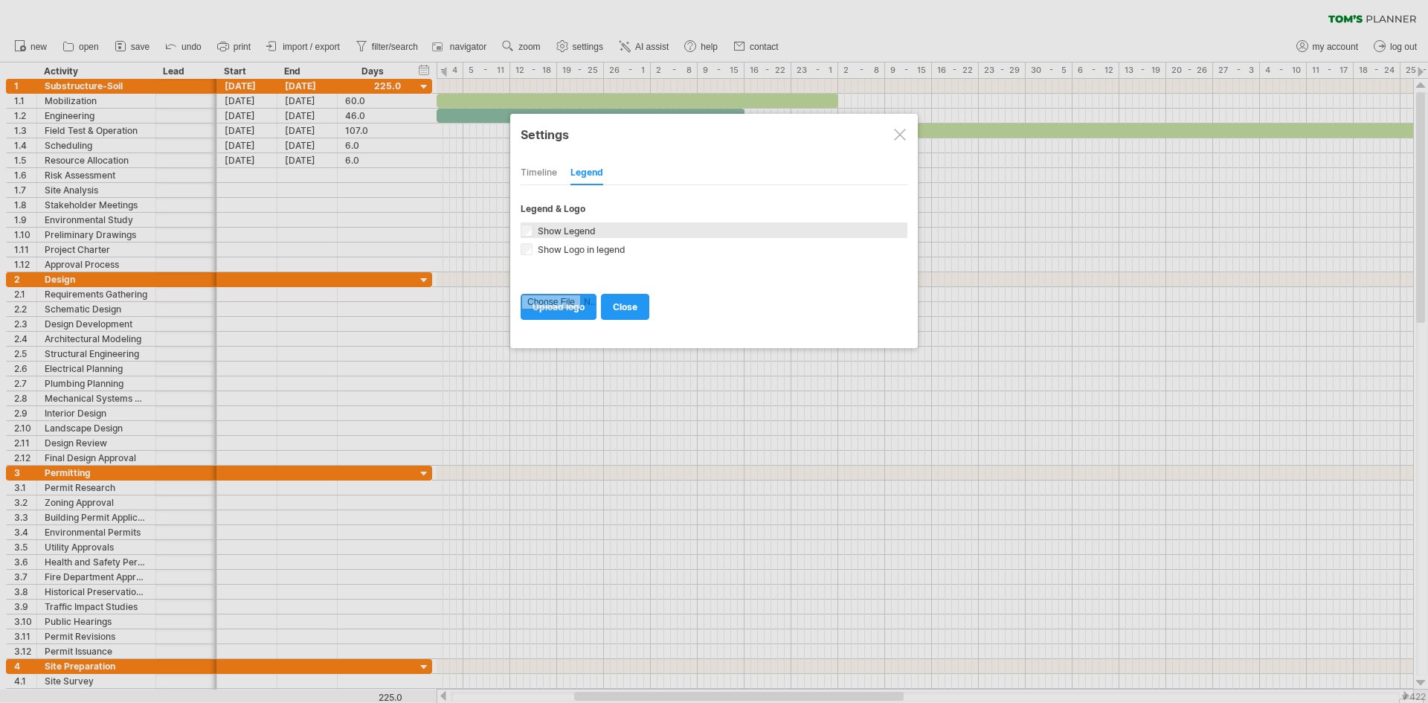
click at [532, 236] on div "Show Legend Include a legend (also known as a key) at the bottom of your schedu…" at bounding box center [713, 230] width 387 height 16
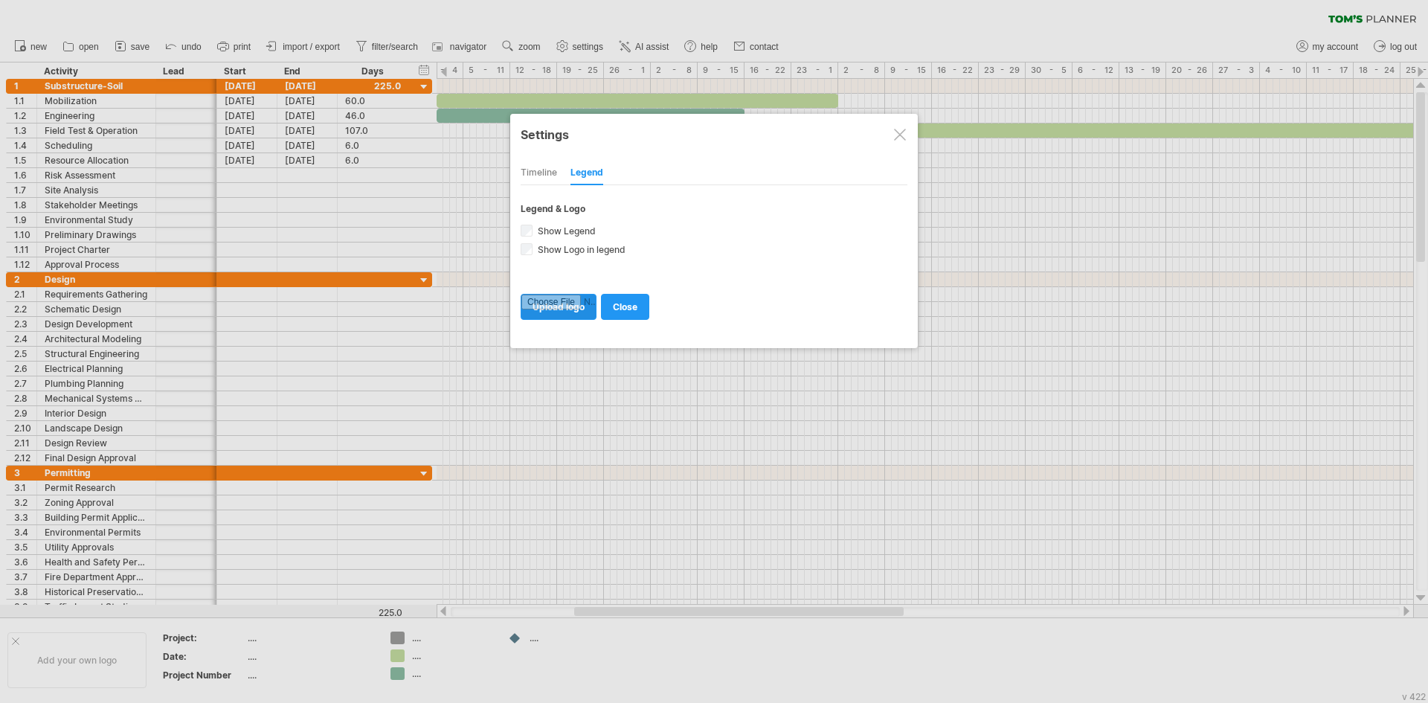
click at [559, 315] on input "file" at bounding box center [558, 306] width 74 height 25
click at [638, 302] on link "close" at bounding box center [625, 307] width 48 height 26
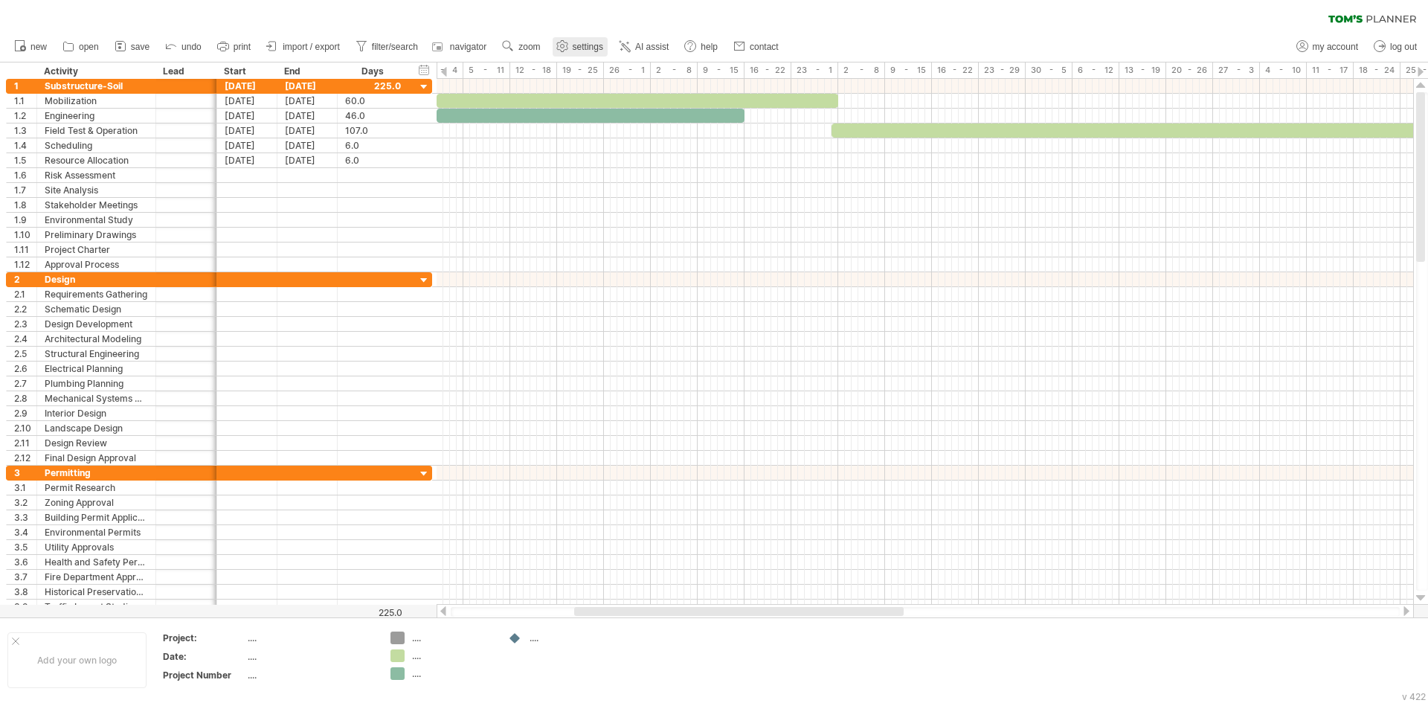
click at [562, 42] on use at bounding box center [562, 46] width 15 height 15
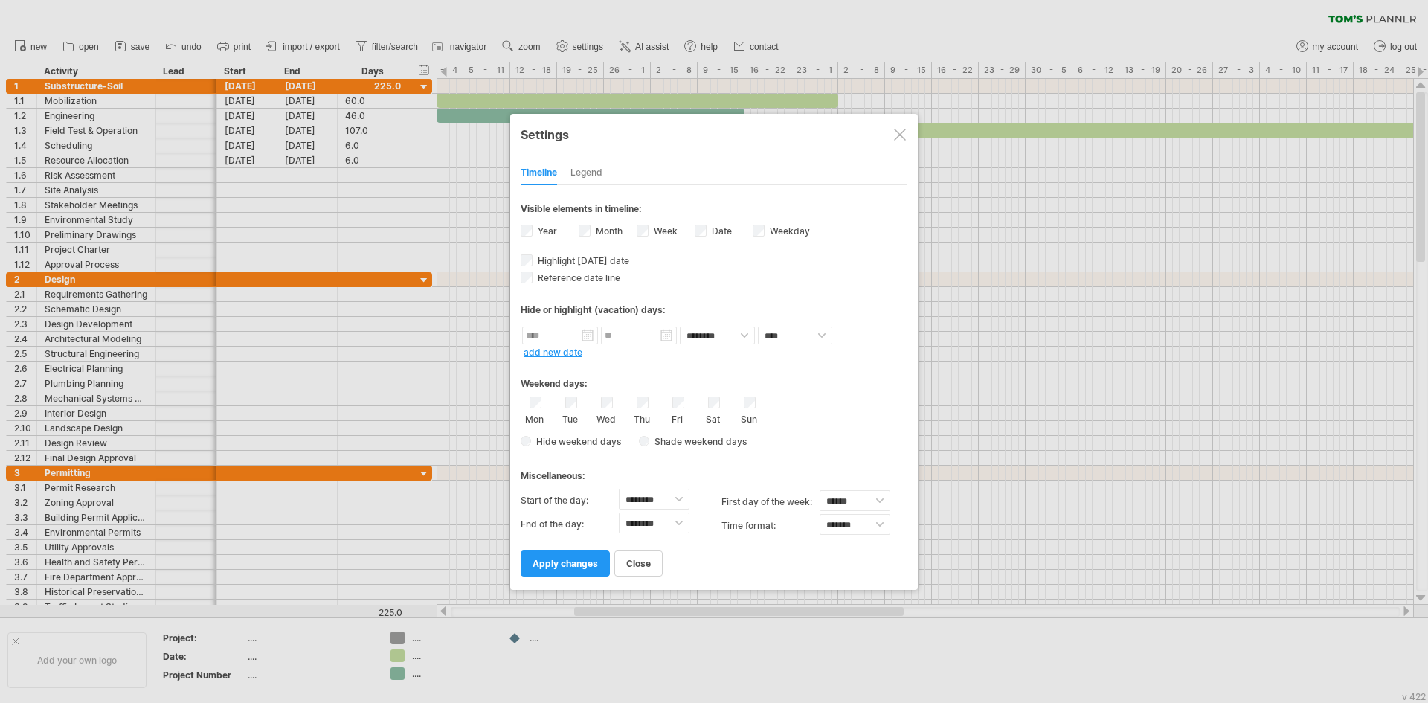
click at [611, 233] on label "Month" at bounding box center [608, 230] width 30 height 11
click at [588, 565] on span "apply changes" at bounding box center [564, 563] width 65 height 11
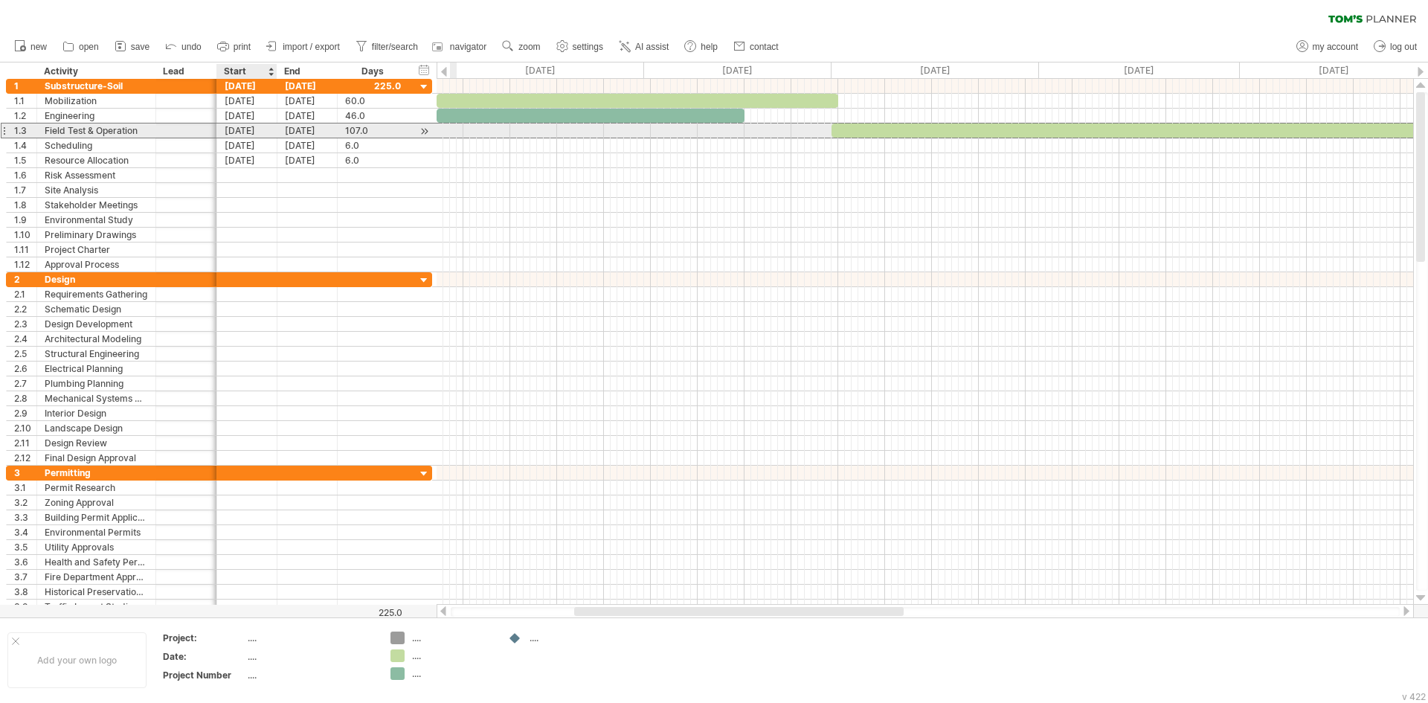
click at [257, 129] on div "[DATE]" at bounding box center [247, 130] width 60 height 14
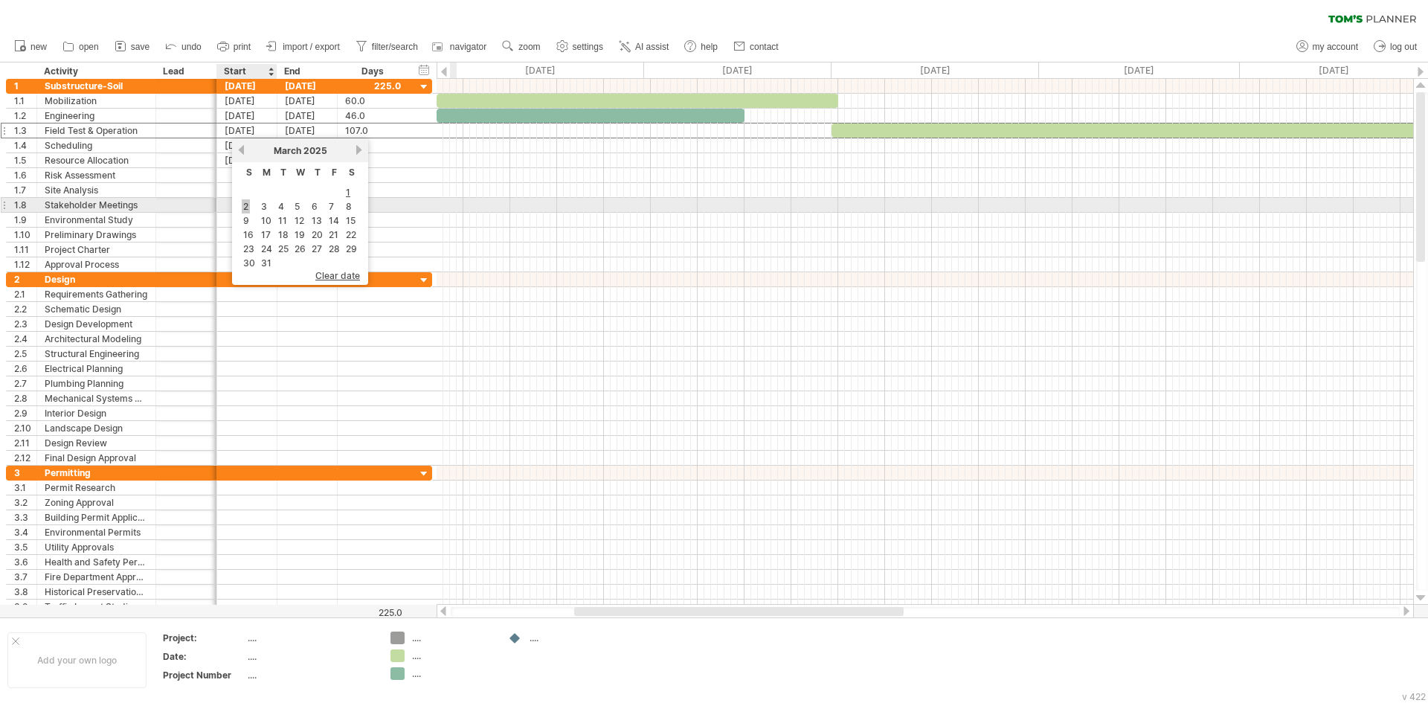
click at [246, 204] on link "2" at bounding box center [246, 206] width 8 height 14
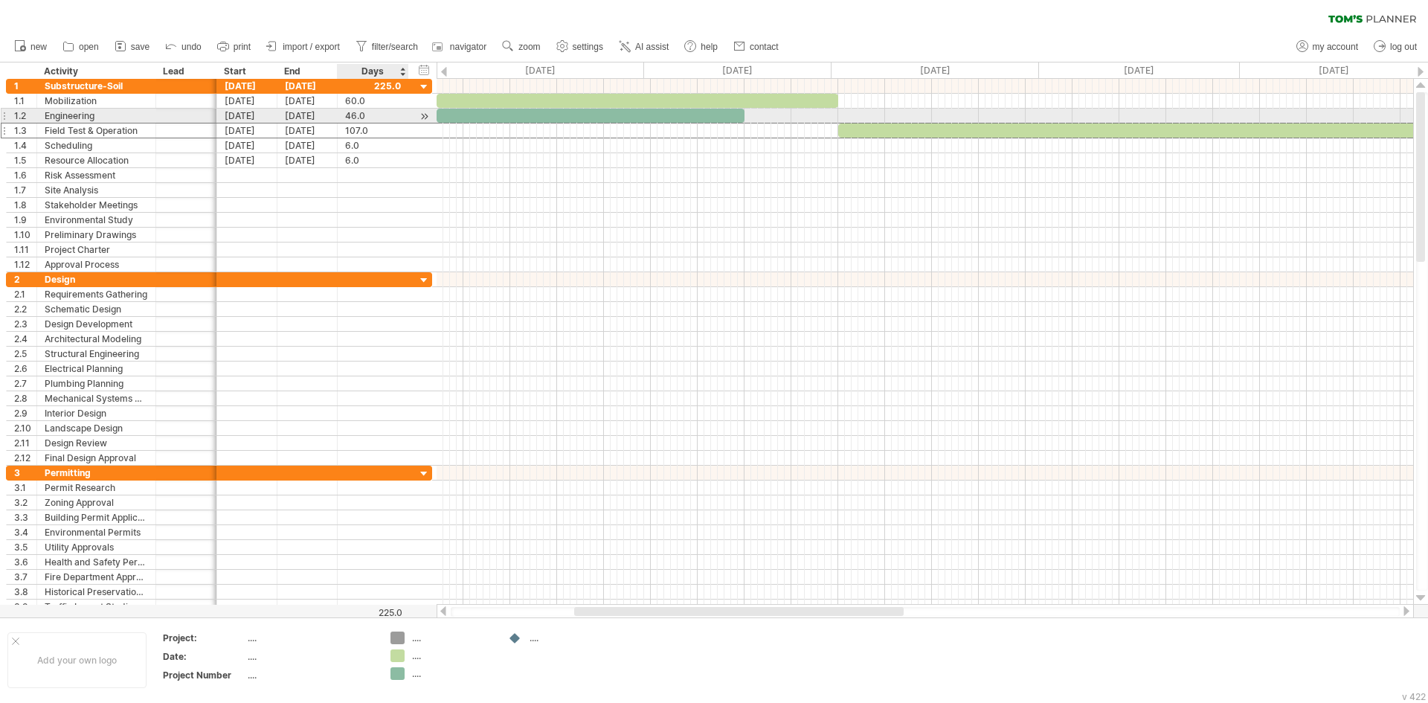
click at [361, 111] on div "46.0" at bounding box center [373, 116] width 56 height 14
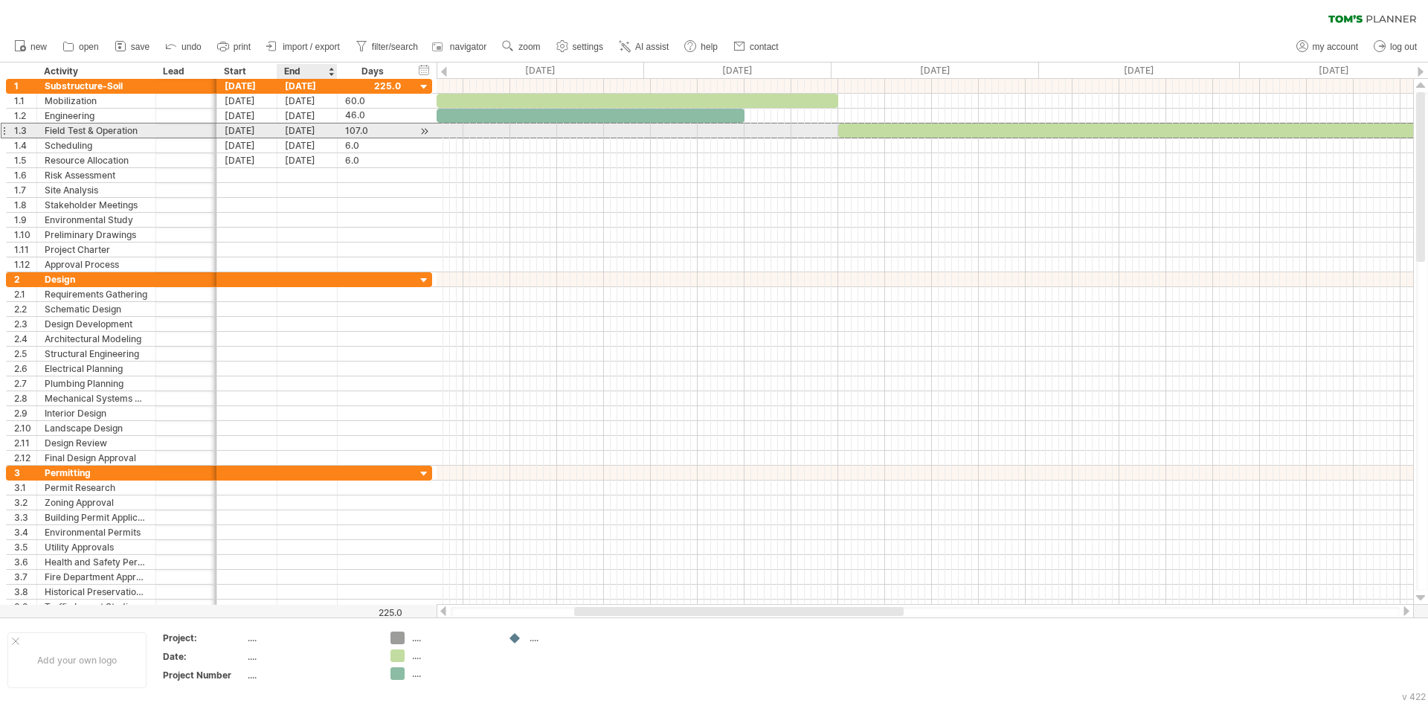
click at [303, 132] on div "[DATE]" at bounding box center [307, 130] width 60 height 14
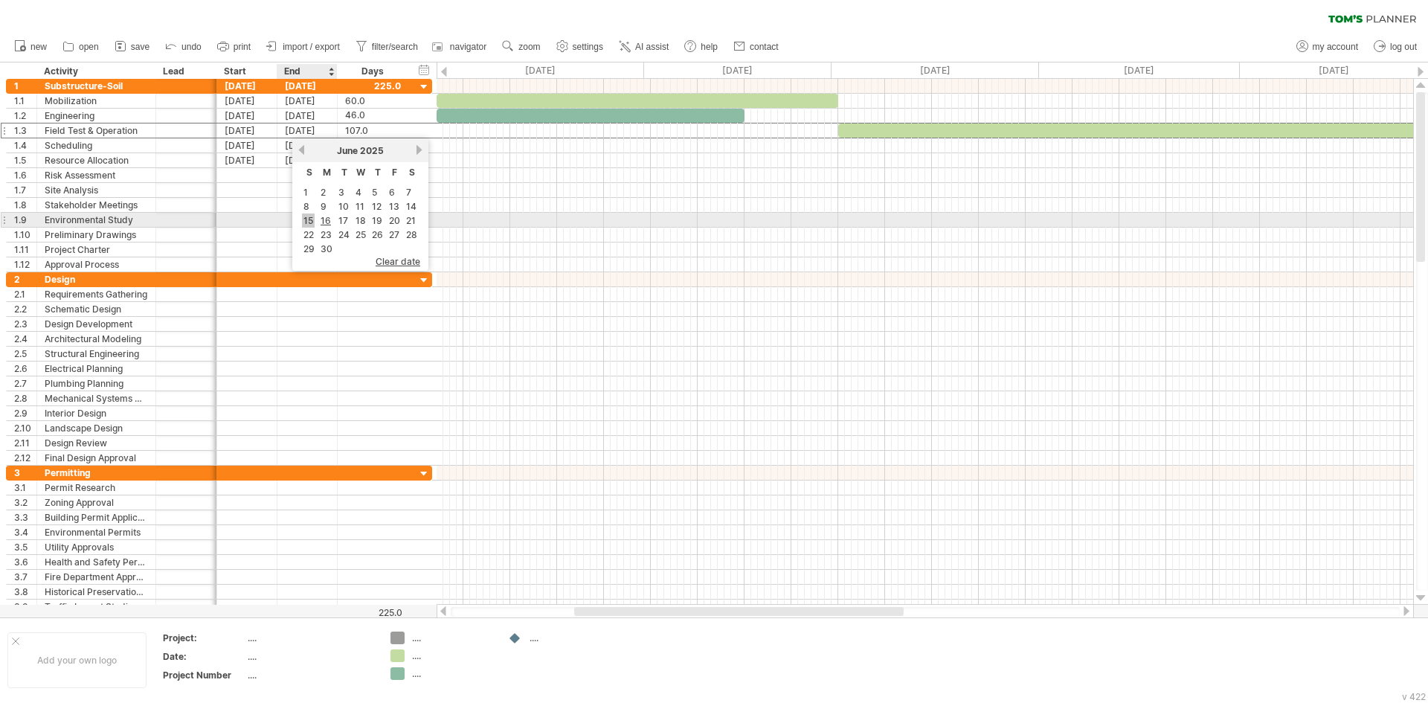
click at [311, 218] on link "15" at bounding box center [308, 220] width 13 height 14
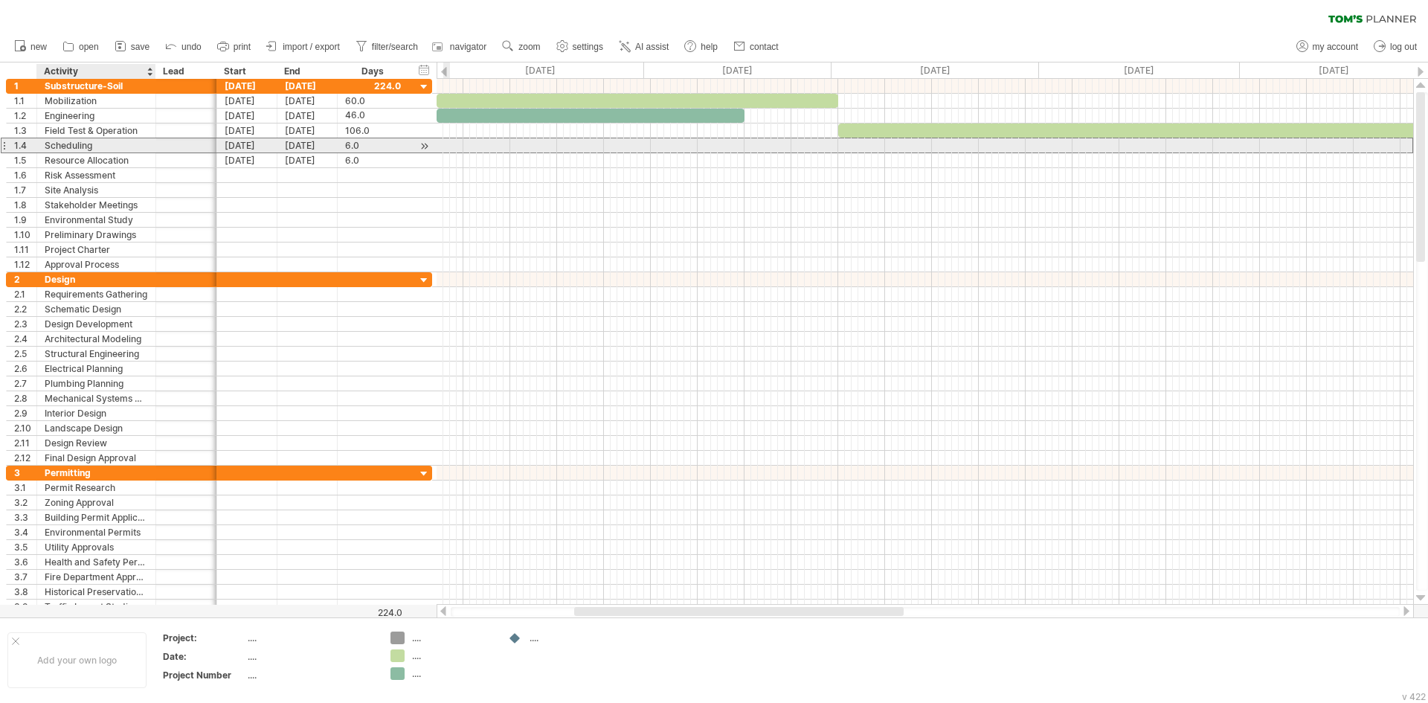
click at [112, 140] on div "Scheduling" at bounding box center [96, 145] width 103 height 14
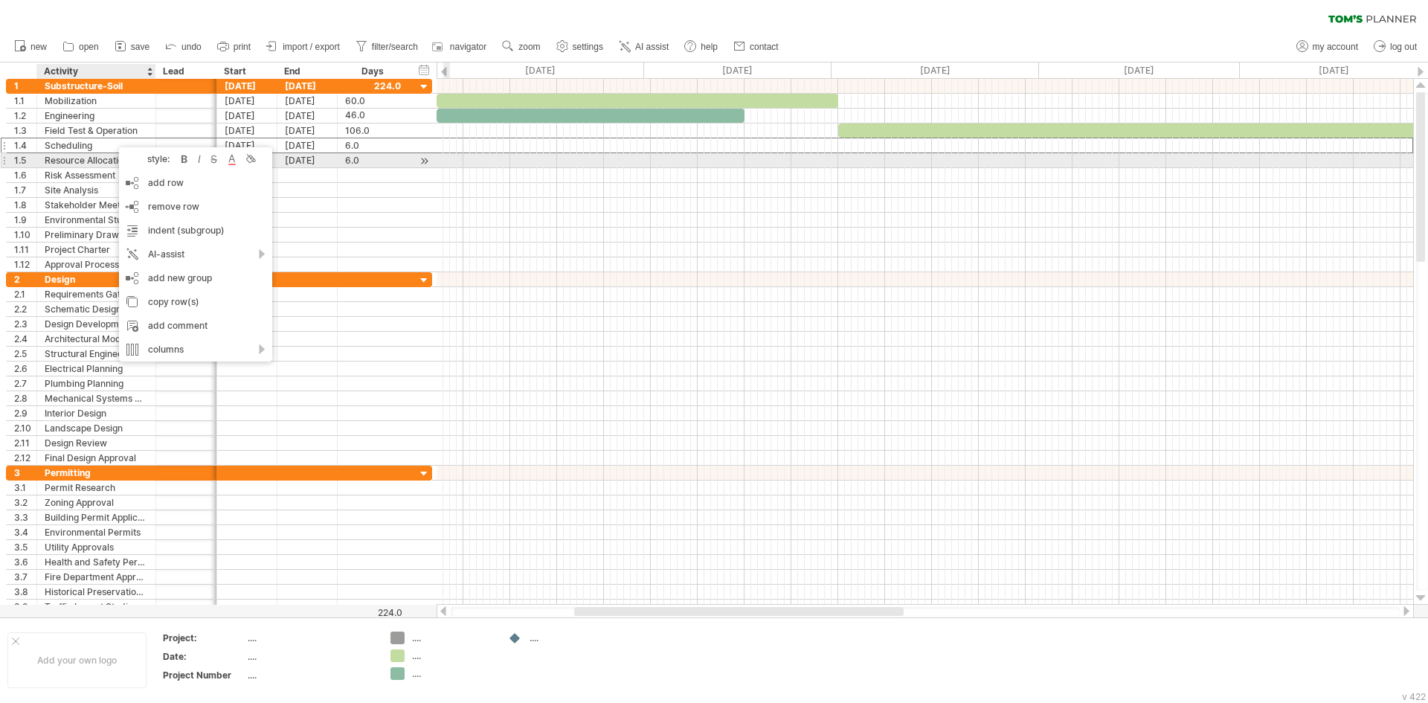
click at [94, 164] on div "Resource Allocation" at bounding box center [96, 160] width 103 height 14
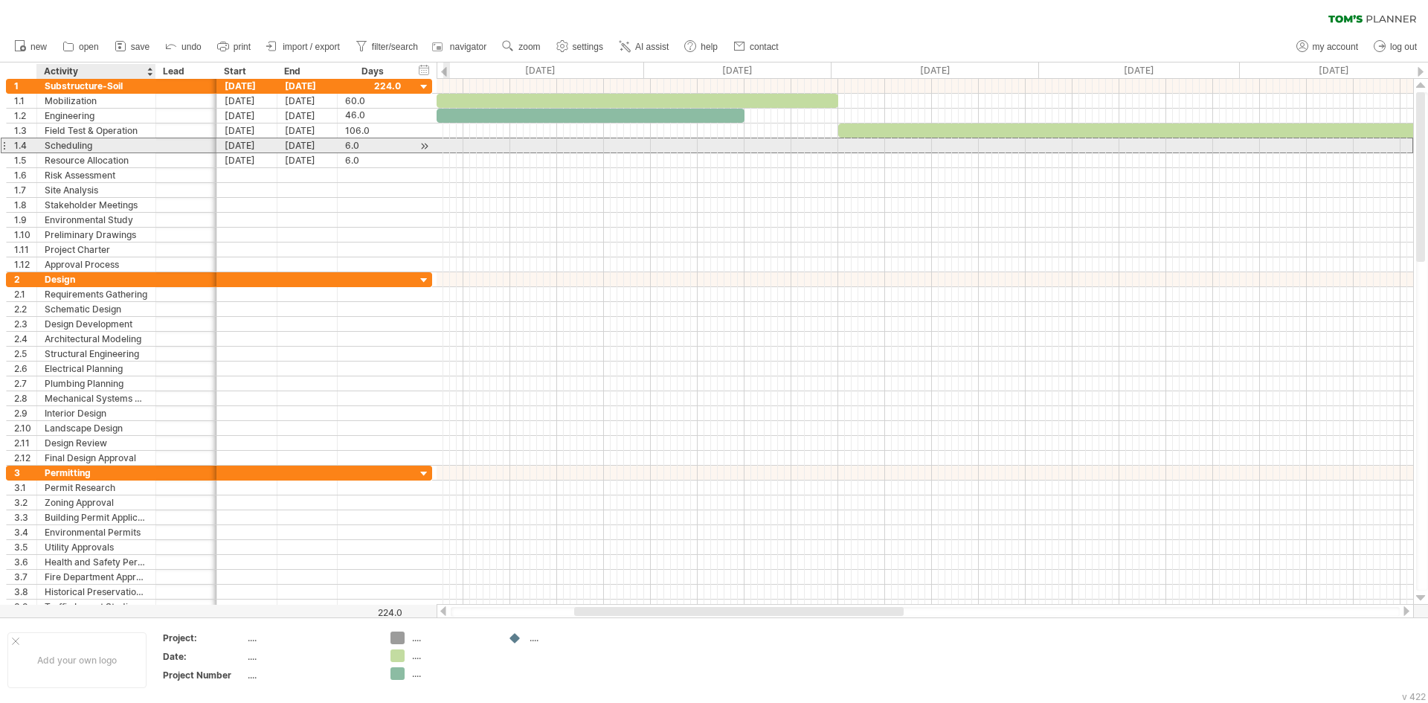
click at [109, 146] on div "Scheduling" at bounding box center [96, 145] width 103 height 14
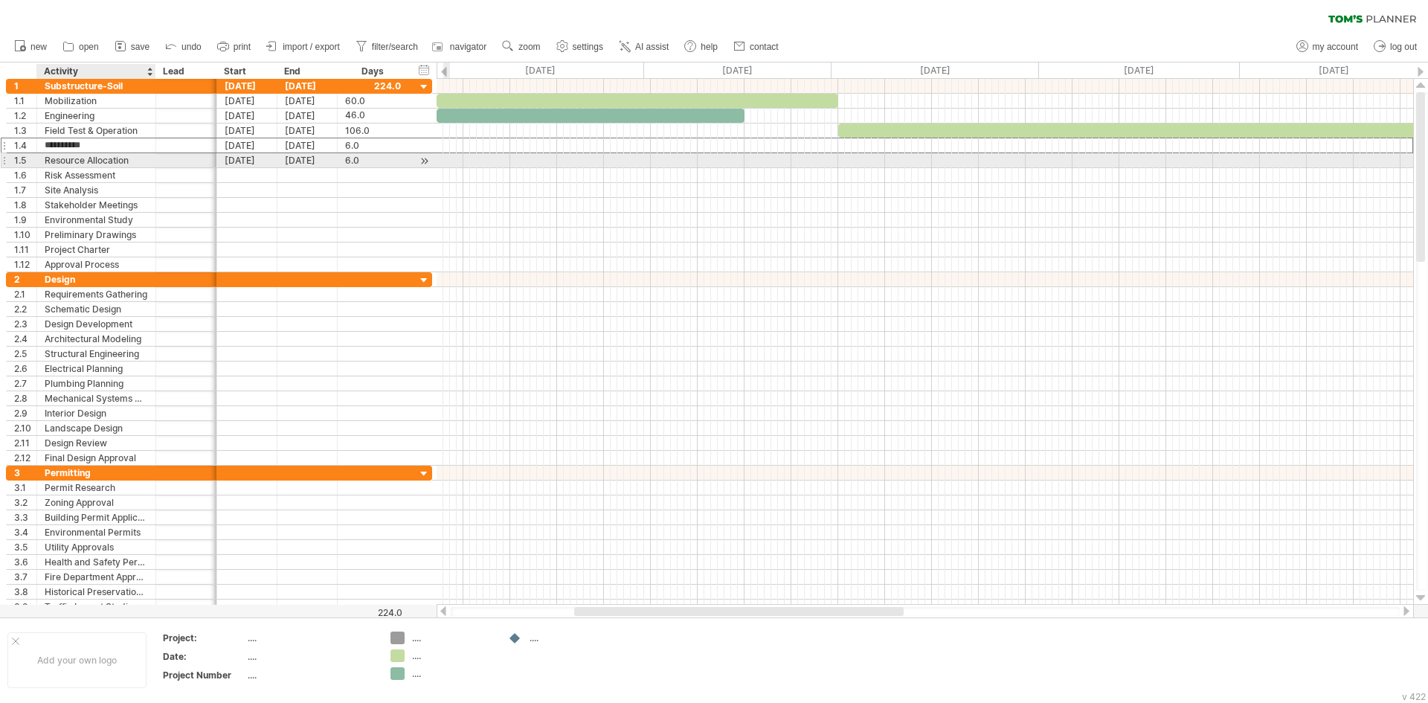
click at [112, 158] on div "Resource Allocation" at bounding box center [96, 160] width 103 height 14
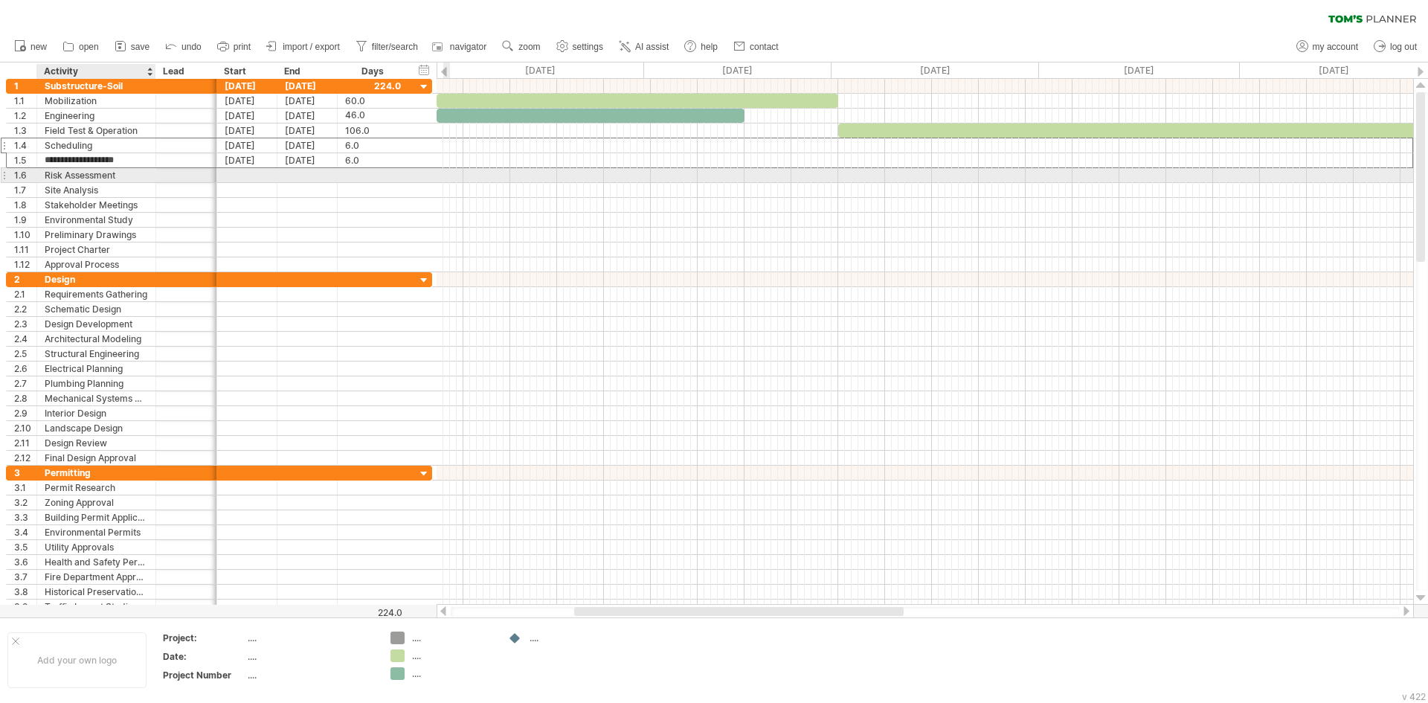
click at [110, 174] on div "Risk Assessment" at bounding box center [96, 175] width 103 height 14
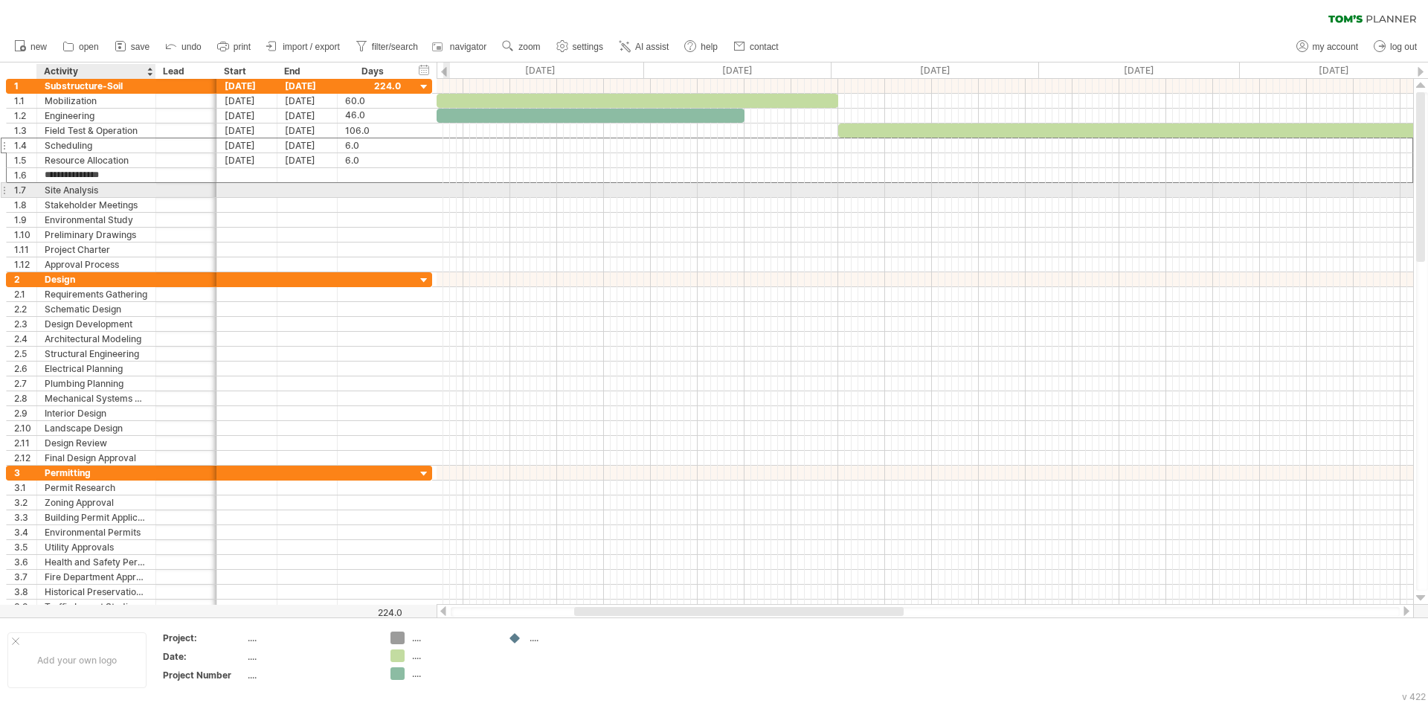
click at [102, 188] on div "Site Analysis" at bounding box center [96, 190] width 103 height 14
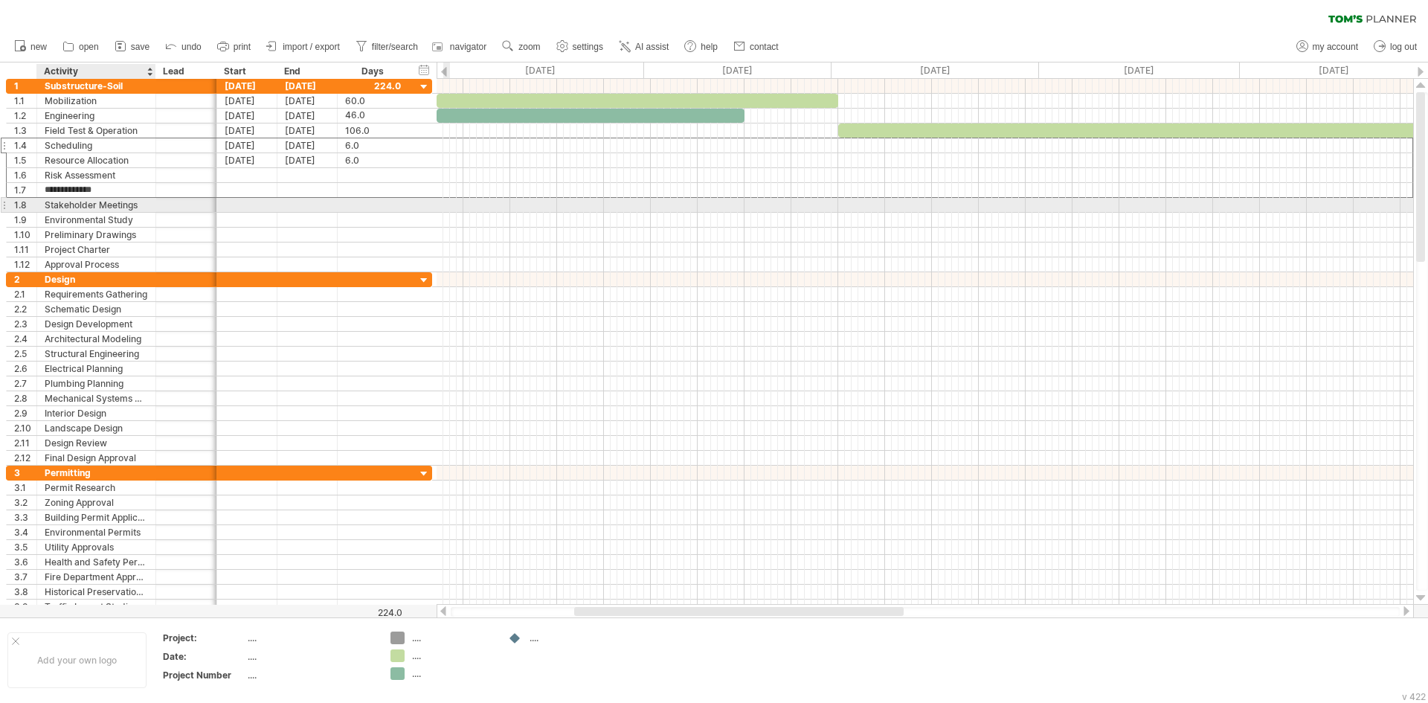
click at [100, 202] on div "Stakeholder Meetings" at bounding box center [96, 205] width 103 height 14
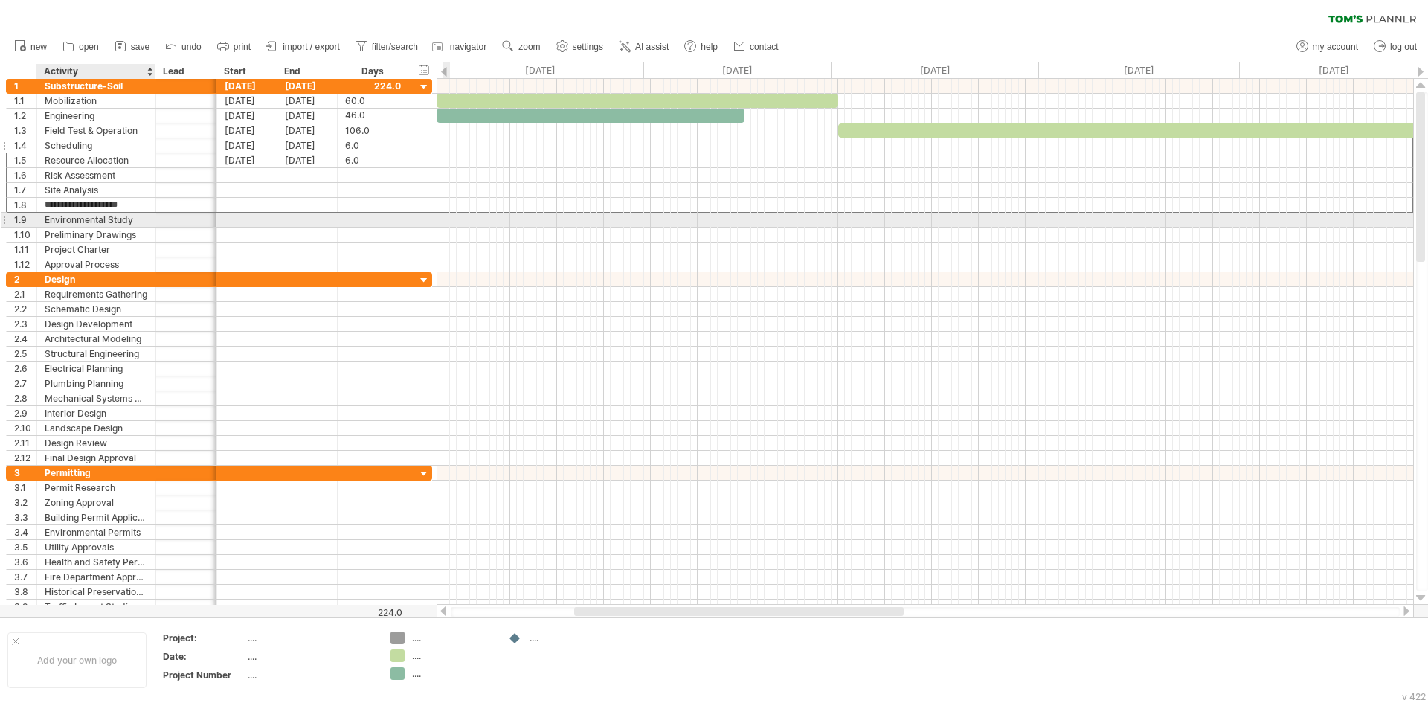
click at [97, 222] on div "Environmental Study" at bounding box center [96, 220] width 103 height 14
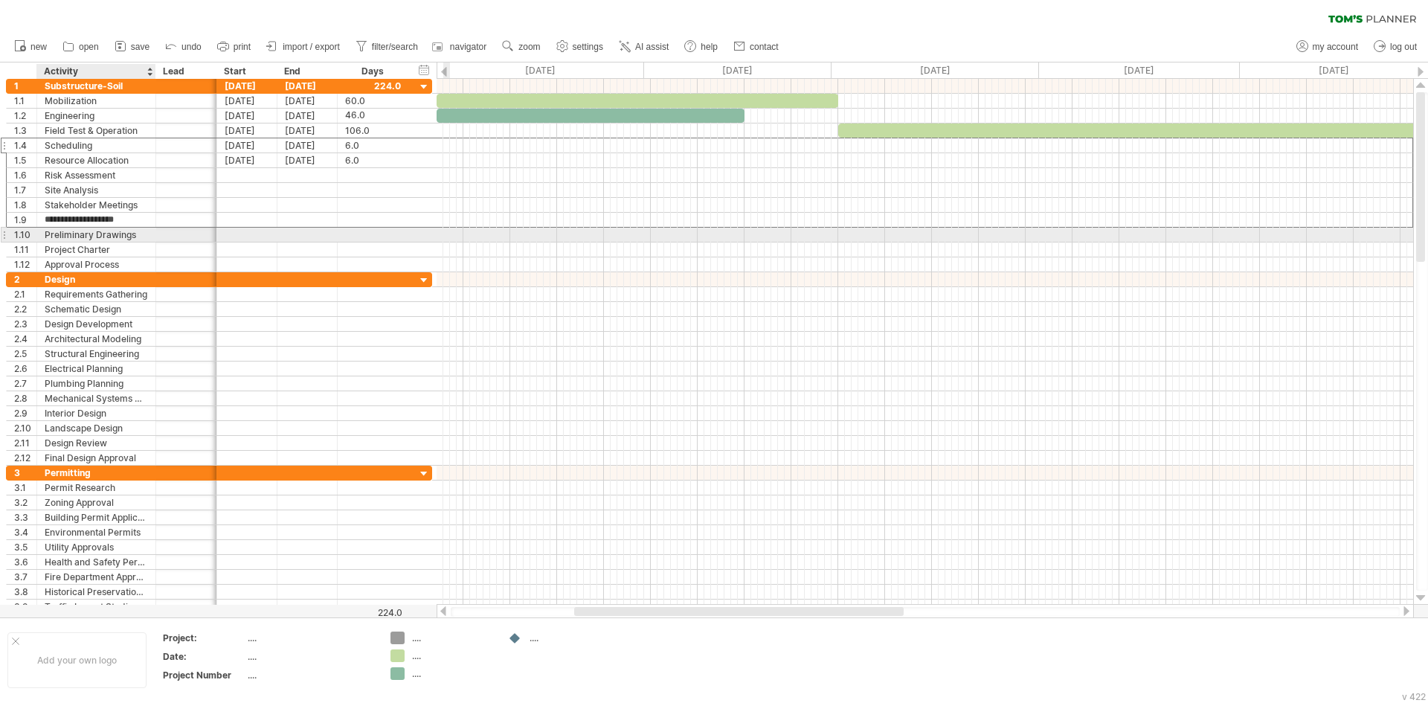
click at [92, 233] on div "Preliminary Drawings" at bounding box center [96, 235] width 103 height 14
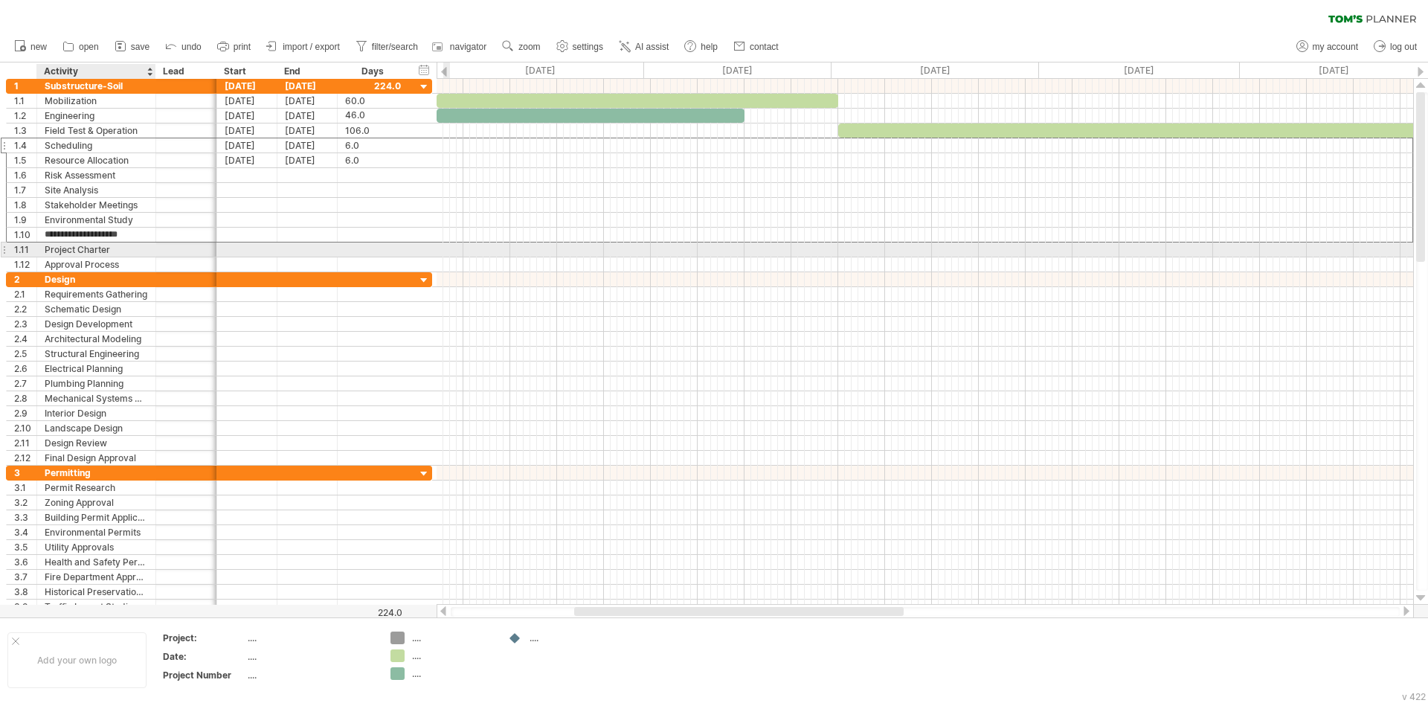
click at [87, 247] on div "Project Charter" at bounding box center [96, 249] width 103 height 14
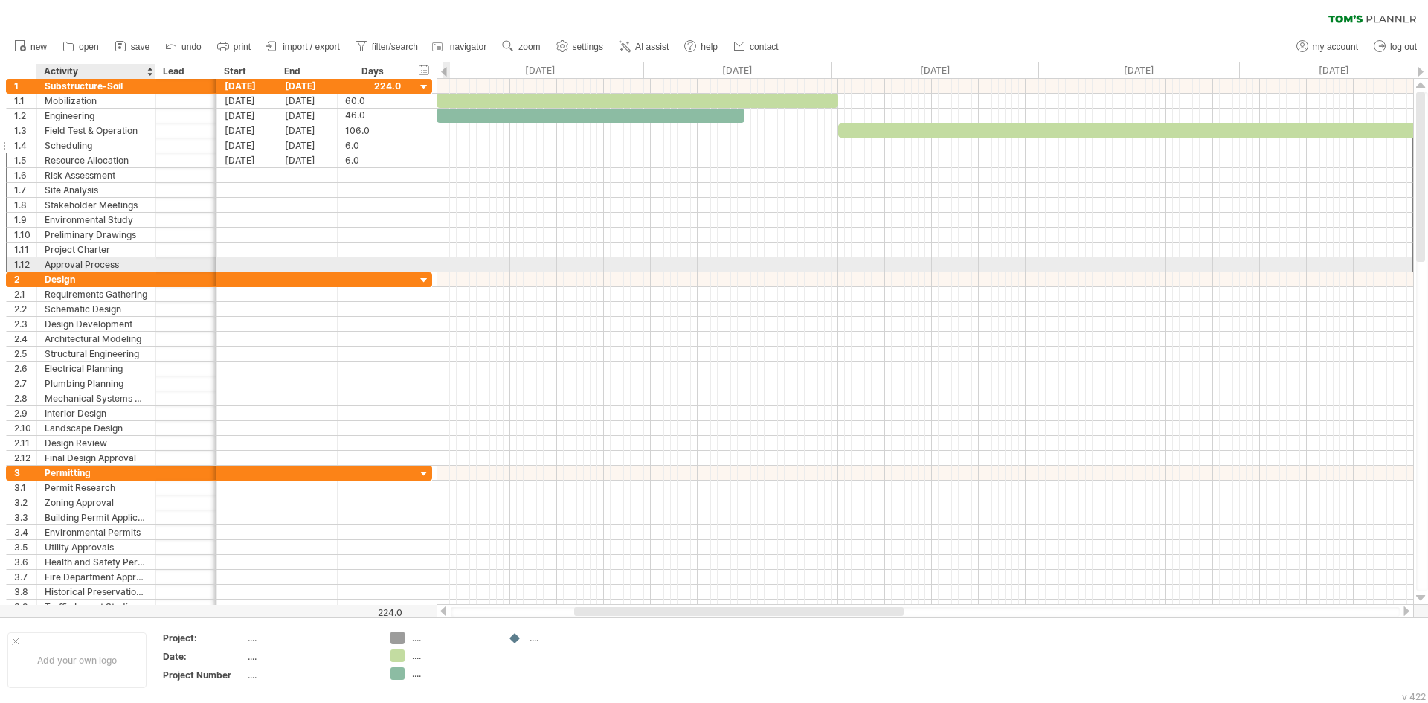
click at [83, 259] on div "Approval Process" at bounding box center [96, 264] width 103 height 14
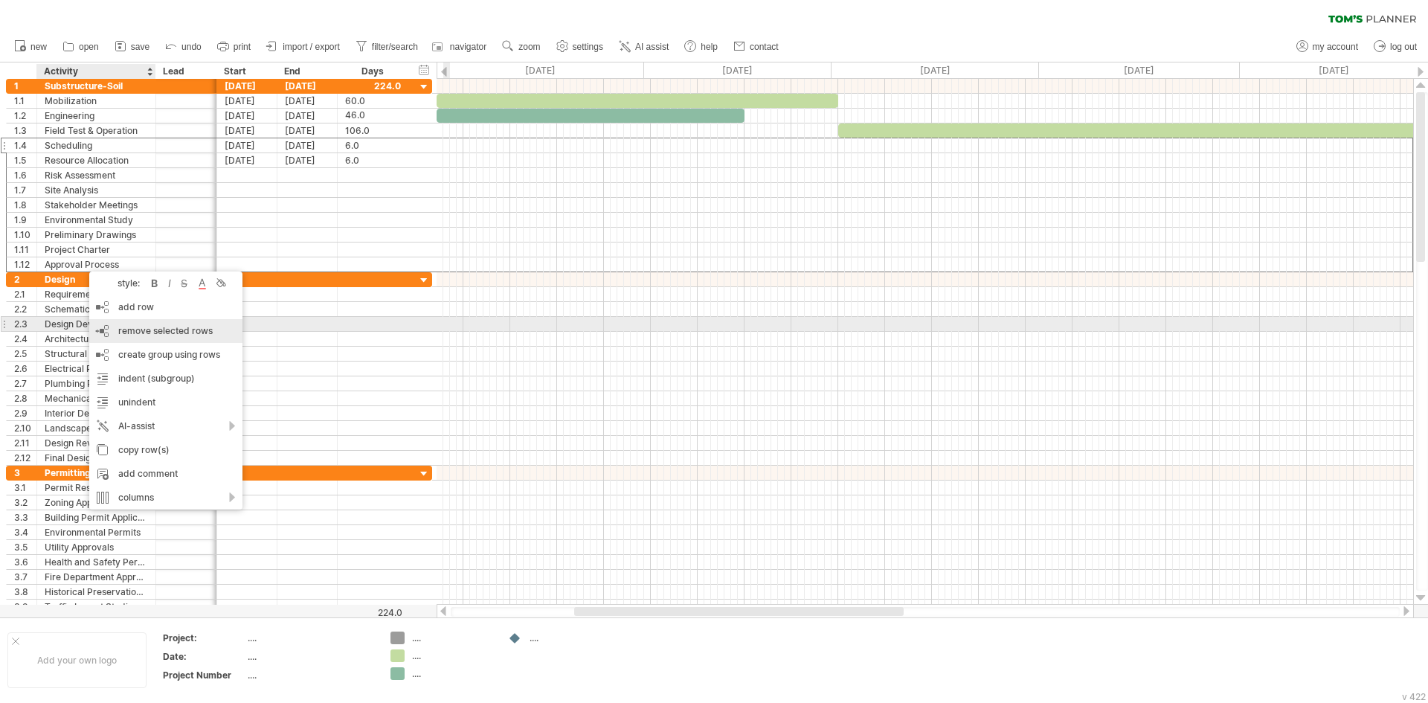
click at [171, 323] on div "remove row remove selected rows" at bounding box center [165, 331] width 153 height 24
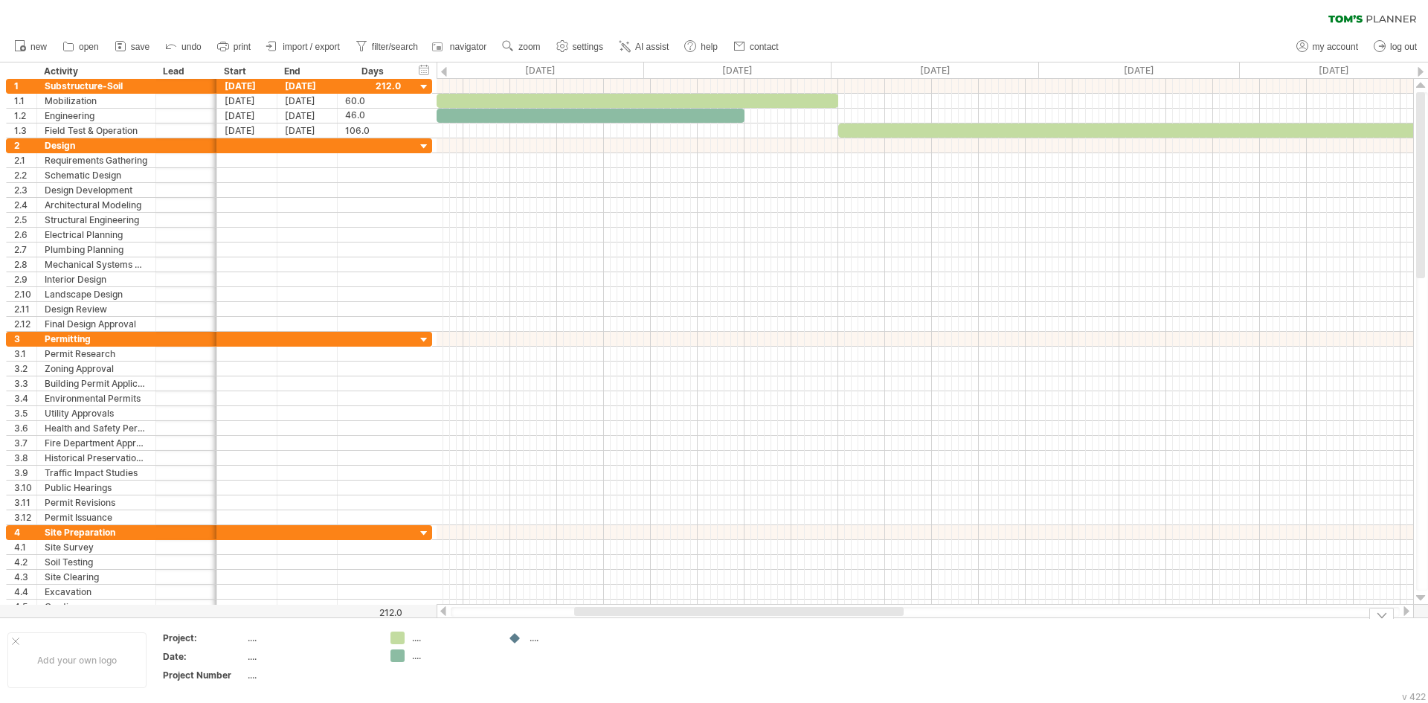
drag, startPoint x: 742, startPoint y: 617, endPoint x: 903, endPoint y: 611, distance: 160.7
click at [908, 608] on div "Trying to reach [DOMAIN_NAME] Connected again... 0% clear filter new 1" at bounding box center [714, 351] width 1428 height 703
click at [861, 607] on div at bounding box center [737, 611] width 329 height 9
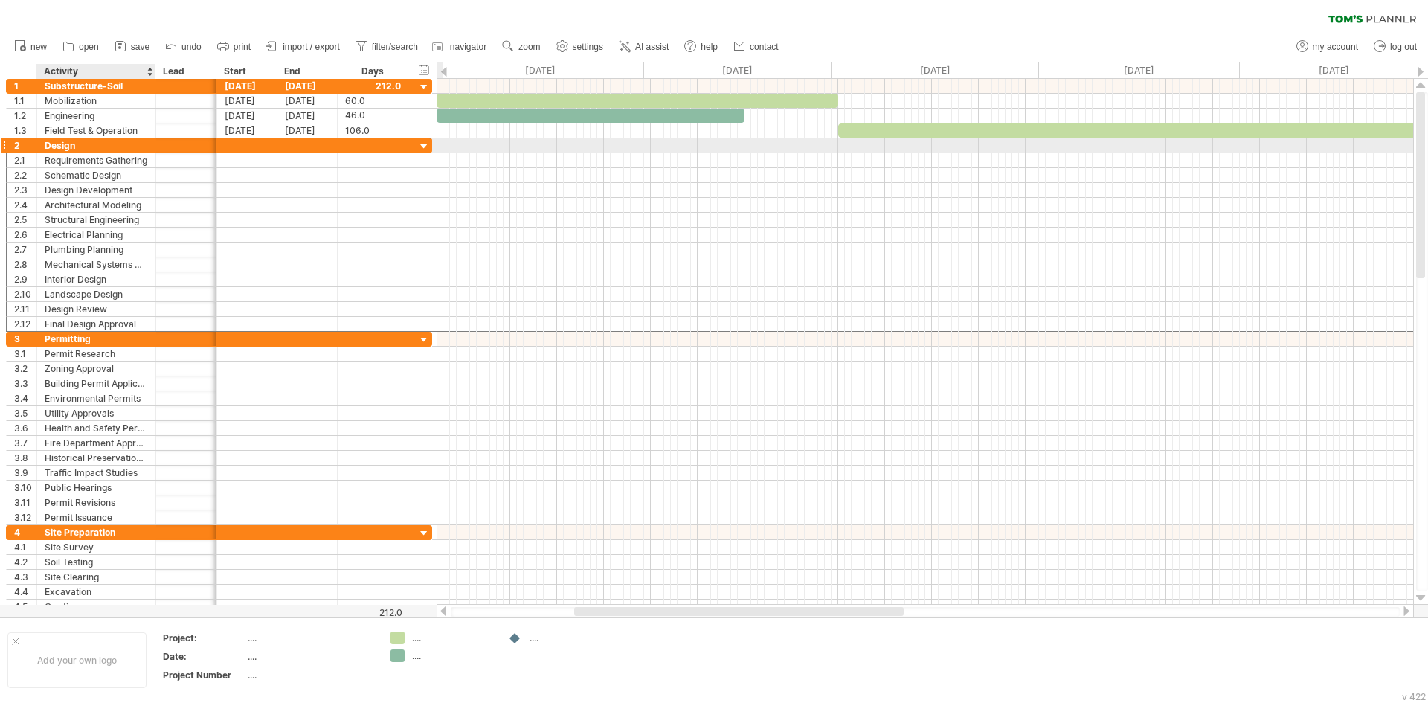
click at [97, 146] on div "Design" at bounding box center [96, 145] width 103 height 14
click at [97, 146] on input "******" at bounding box center [96, 145] width 103 height 14
type input "**********"
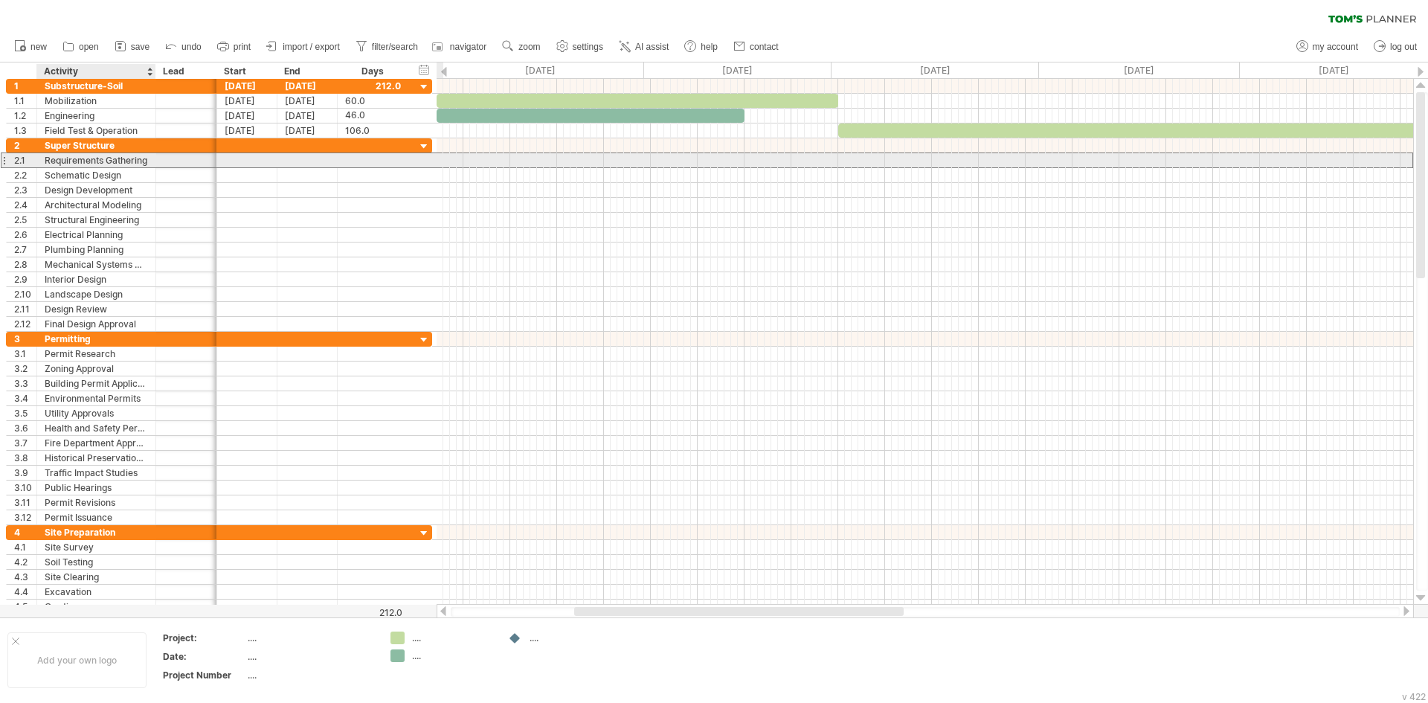
click at [99, 159] on div "Requirements Gathering" at bounding box center [96, 160] width 103 height 14
click at [132, 158] on input "**********" at bounding box center [96, 160] width 103 height 14
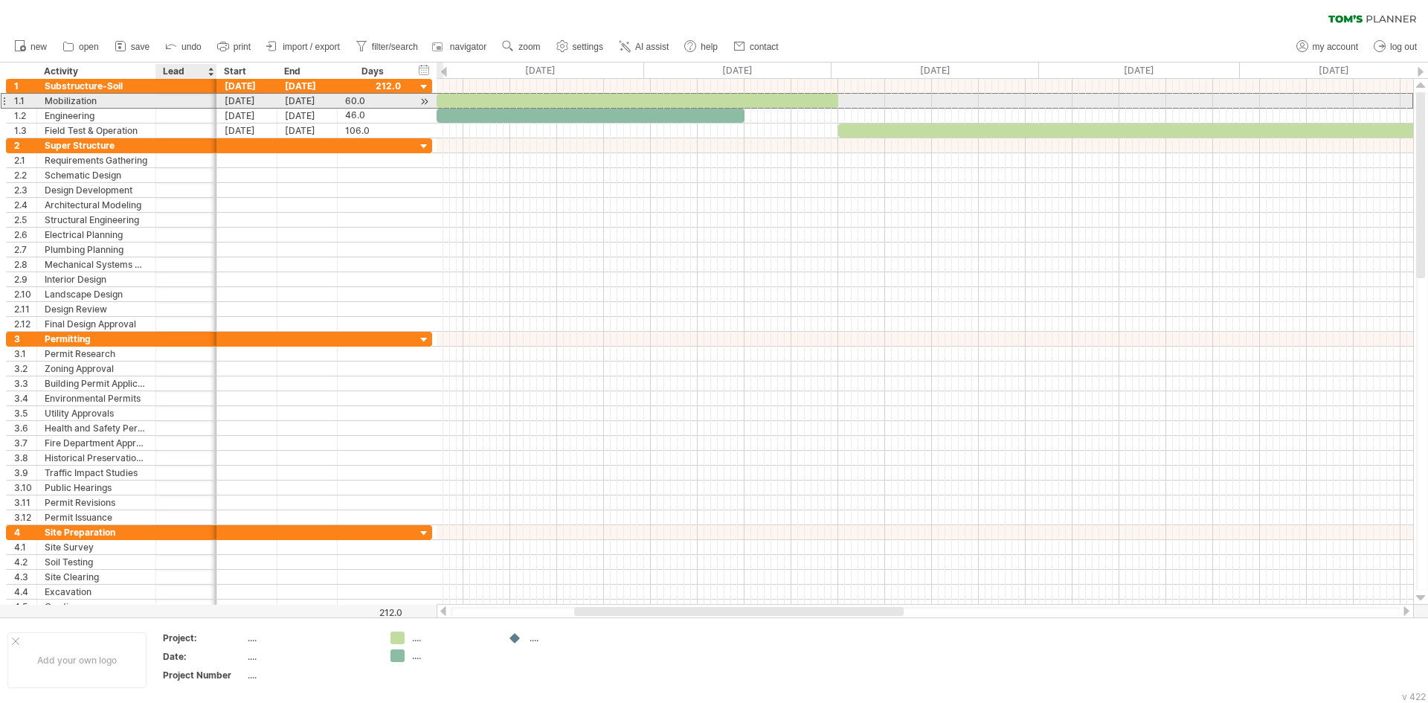
click at [175, 94] on div at bounding box center [186, 101] width 45 height 14
type input "******"
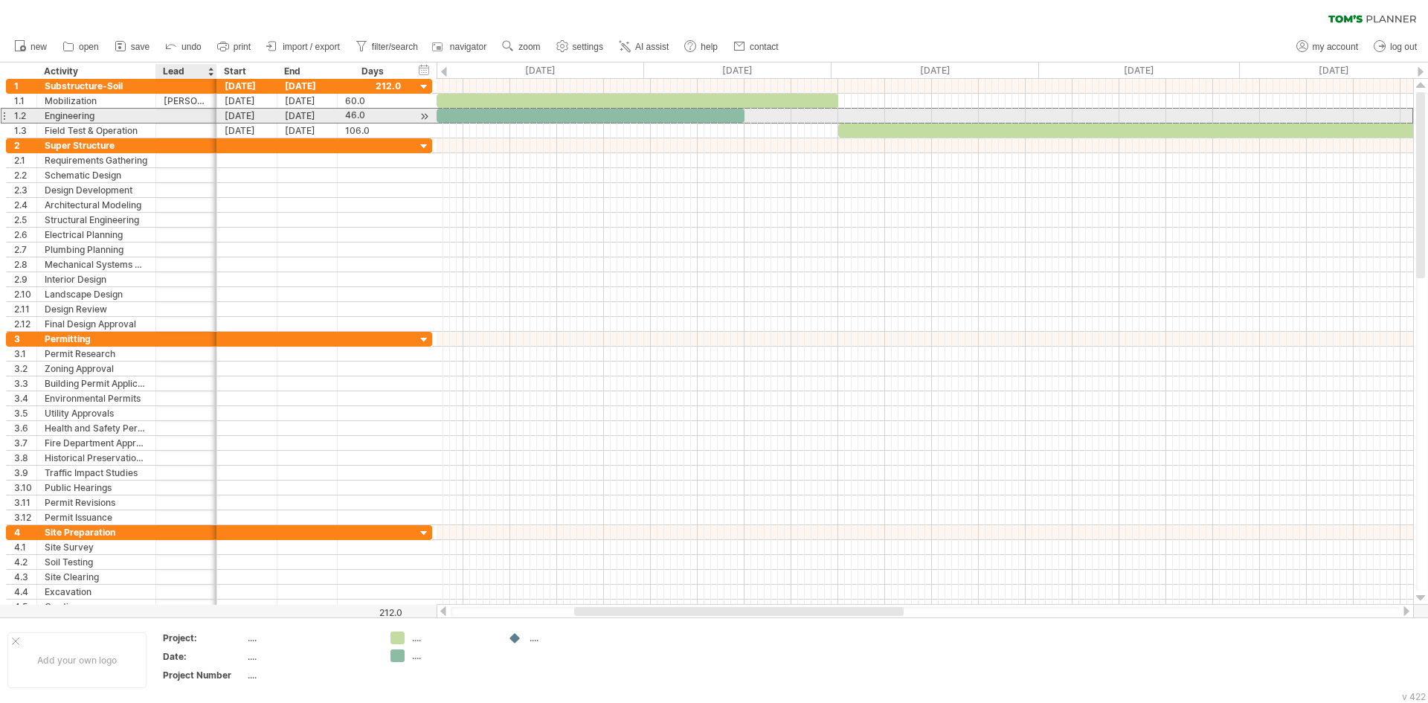
click at [169, 118] on div at bounding box center [186, 116] width 45 height 14
type input "******"
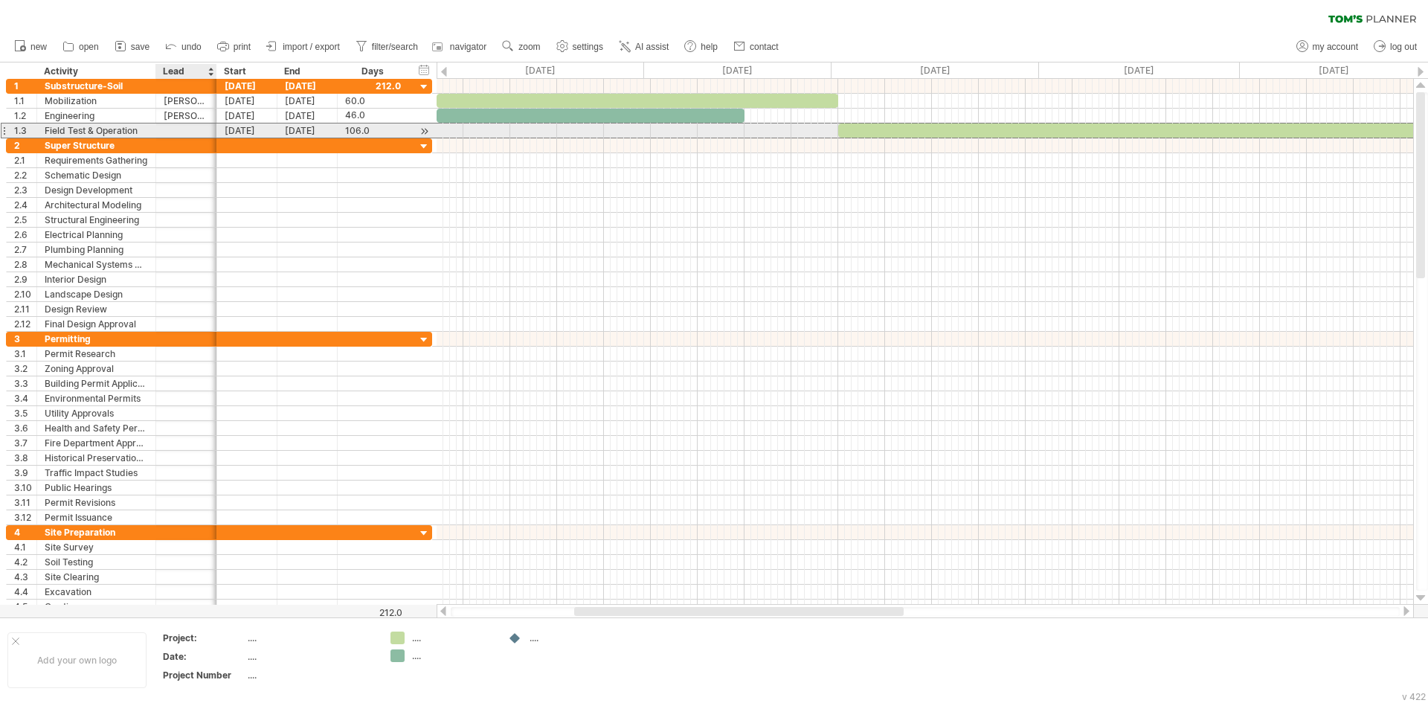
click at [170, 127] on div at bounding box center [186, 130] width 45 height 14
type input "******"
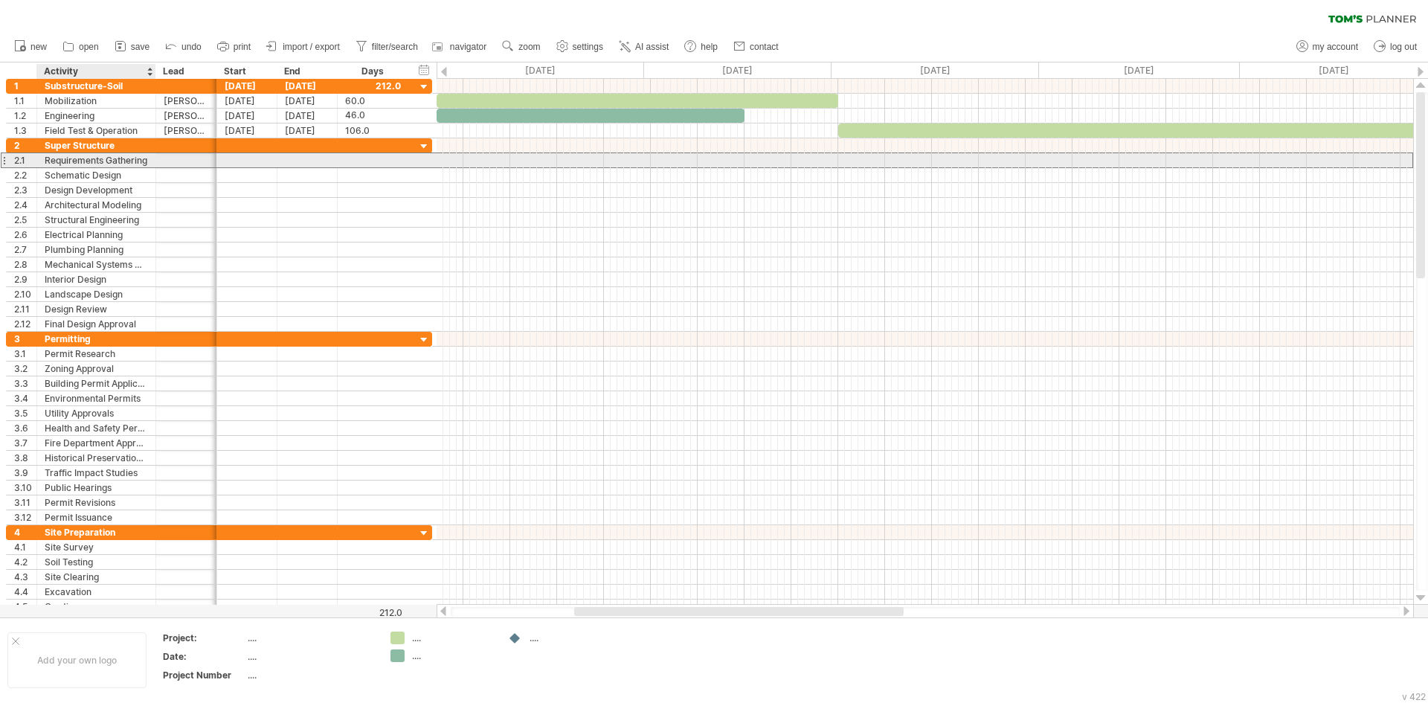
click at [132, 159] on div "Requirements Gathering" at bounding box center [96, 160] width 103 height 14
click at [0, 0] on input "**********" at bounding box center [0, 0] width 0 height 0
click at [132, 159] on input "**********" at bounding box center [96, 160] width 103 height 14
type input "**********"
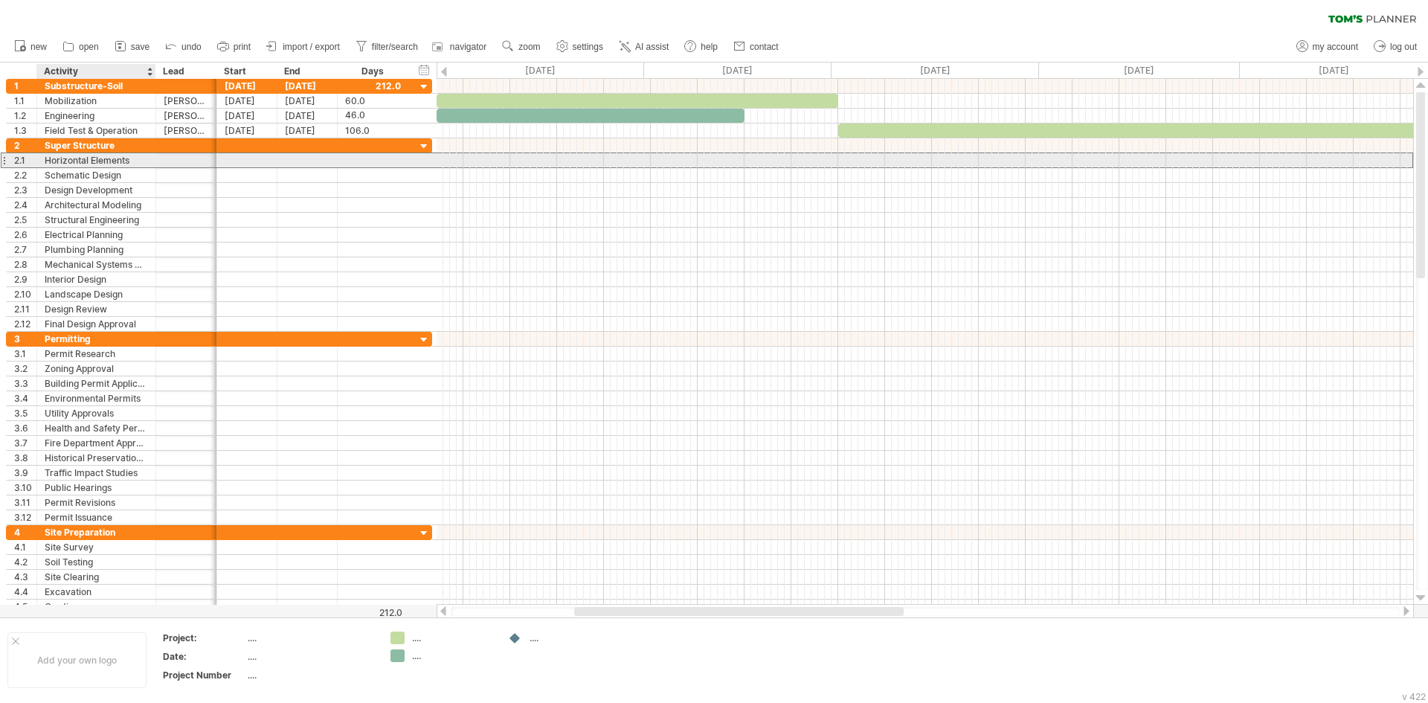
click at [161, 160] on div at bounding box center [186, 160] width 61 height 14
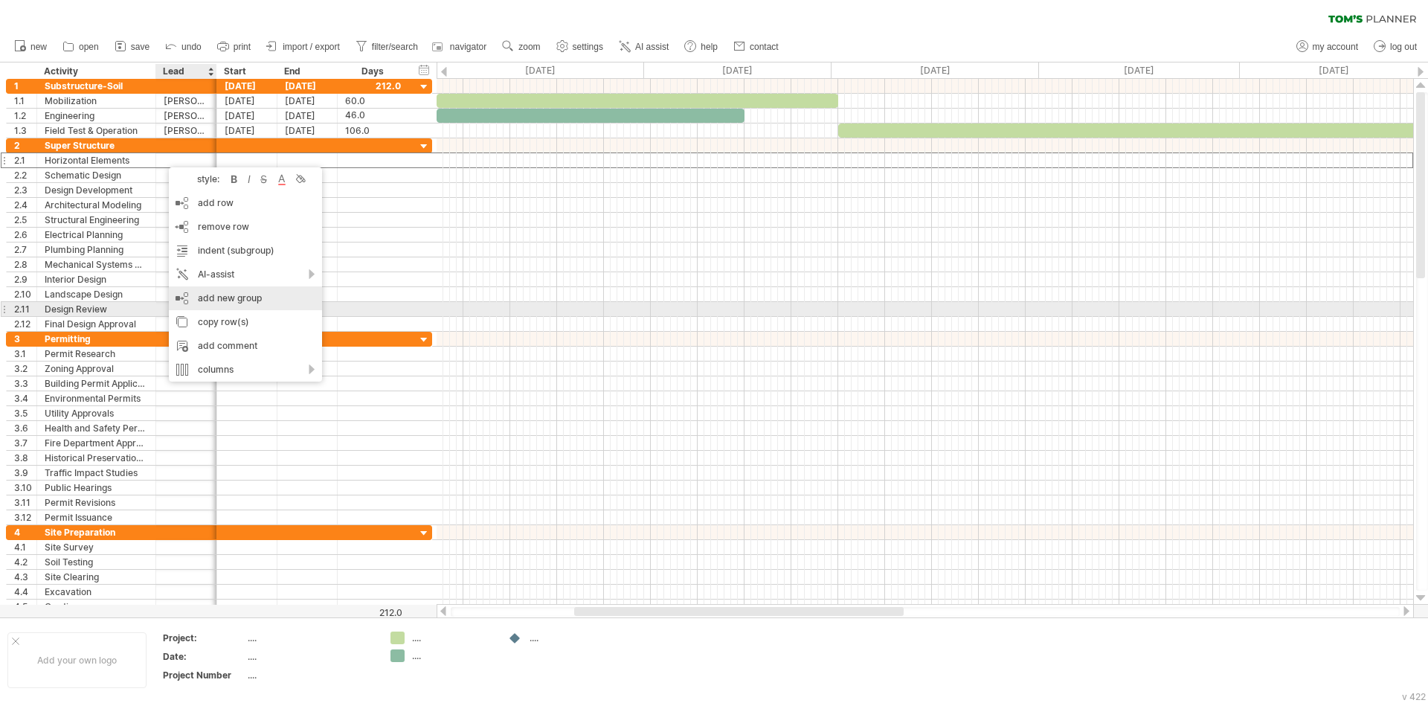
click at [259, 302] on div "add new group" at bounding box center [245, 298] width 153 height 24
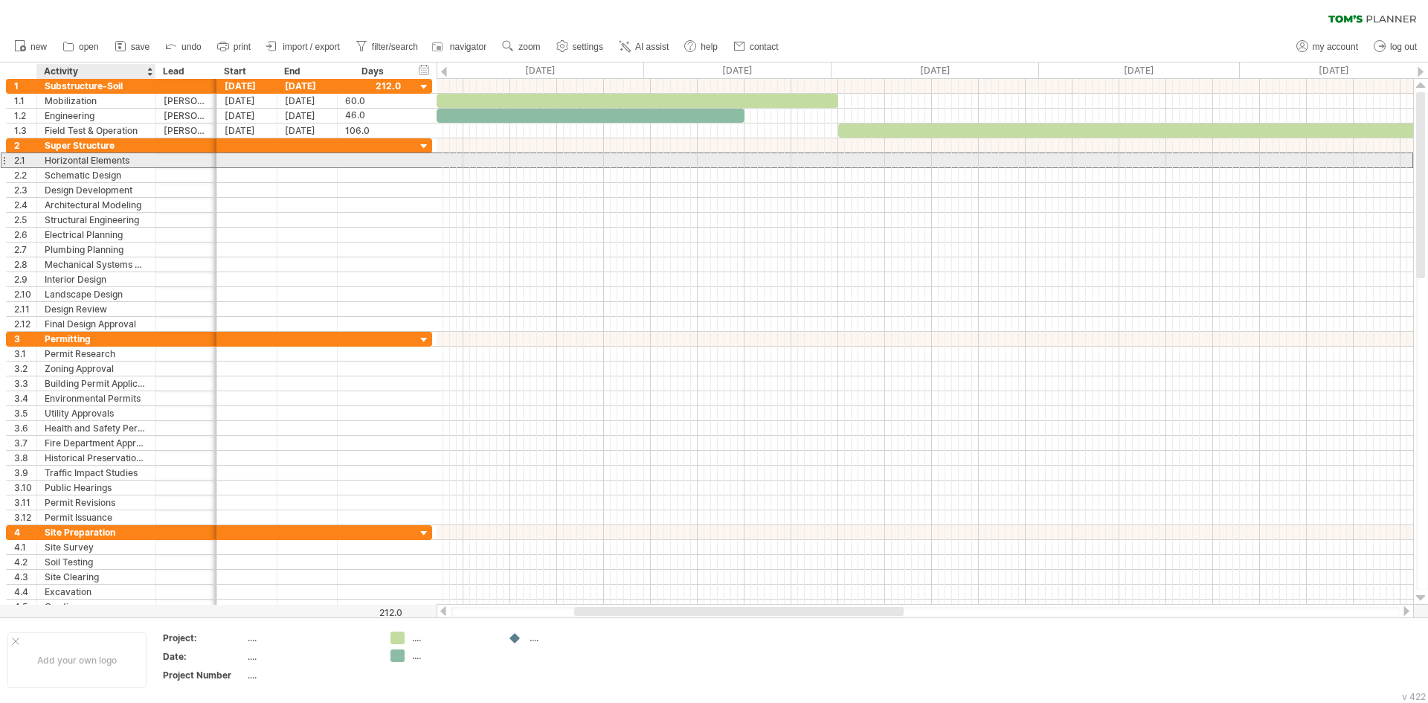
click at [145, 161] on div "Horizontal Elements" at bounding box center [96, 160] width 103 height 14
click at [145, 161] on input "**********" at bounding box center [96, 160] width 103 height 14
click at [141, 161] on input "**********" at bounding box center [96, 160] width 103 height 14
type input "**********"
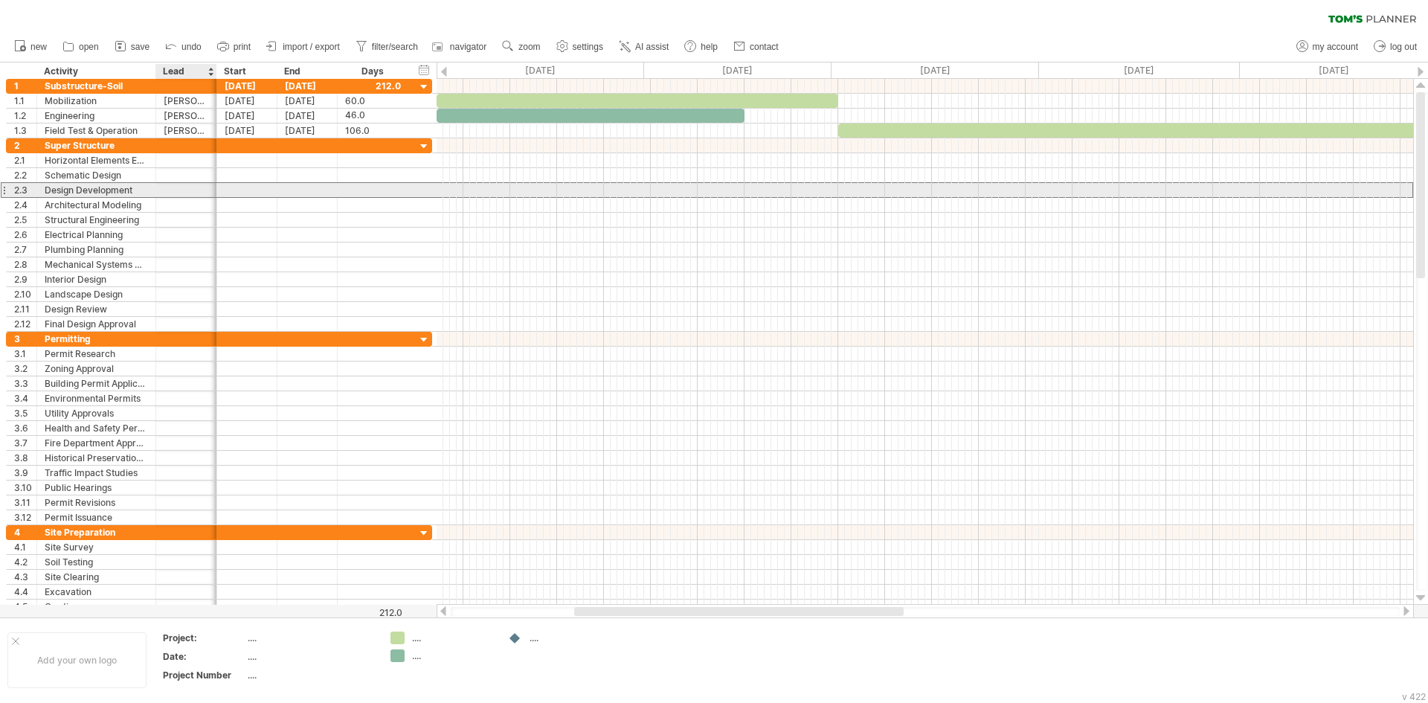
scroll to position [0, 0]
click at [169, 194] on div at bounding box center [186, 190] width 45 height 14
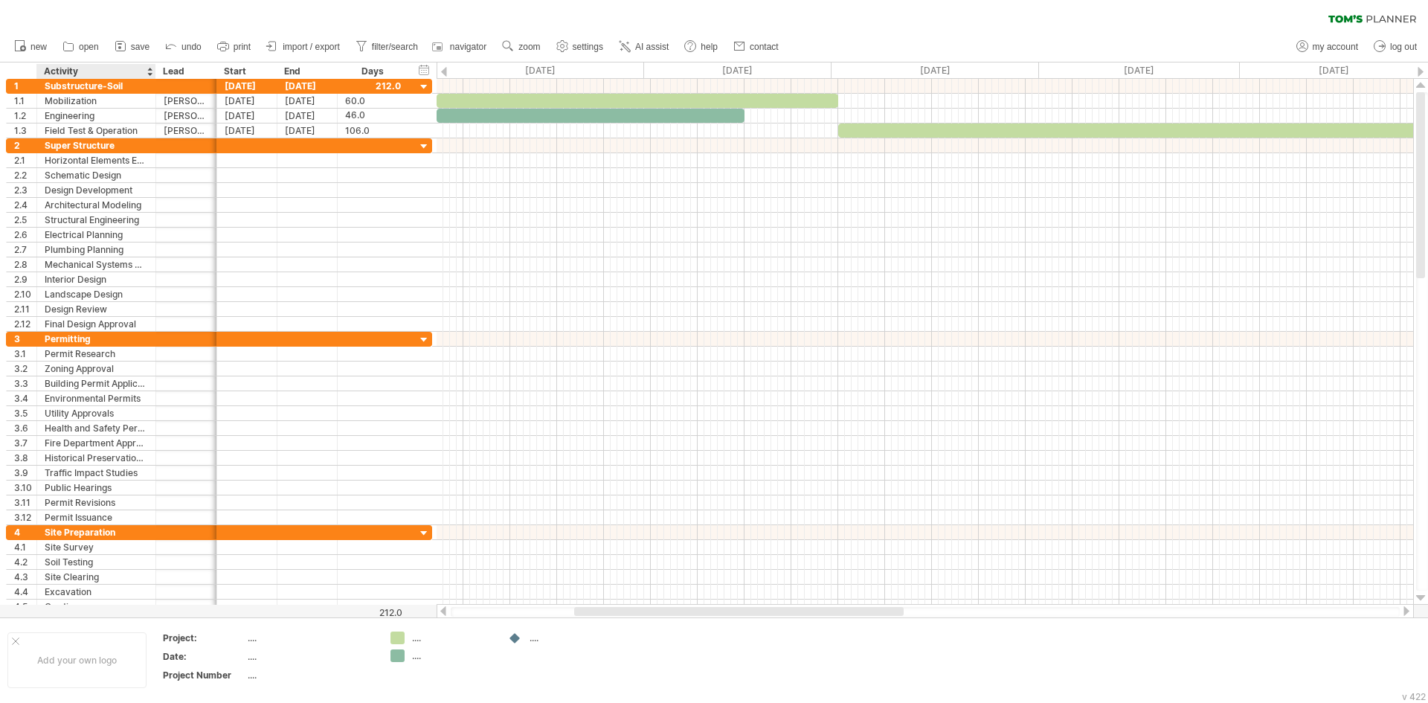
click at [154, 69] on div at bounding box center [154, 71] width 5 height 15
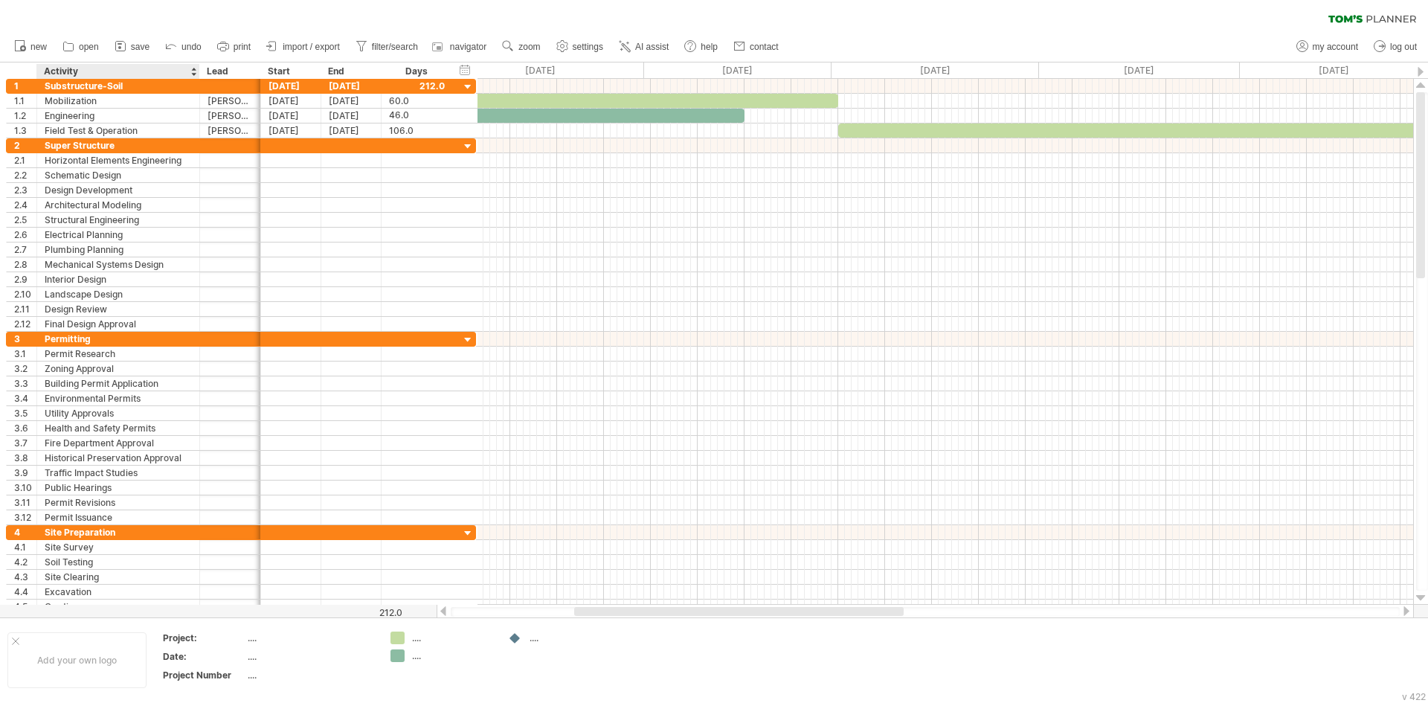
drag, startPoint x: 154, startPoint y: 69, endPoint x: 198, endPoint y: 77, distance: 44.5
click at [198, 77] on div at bounding box center [198, 71] width 5 height 15
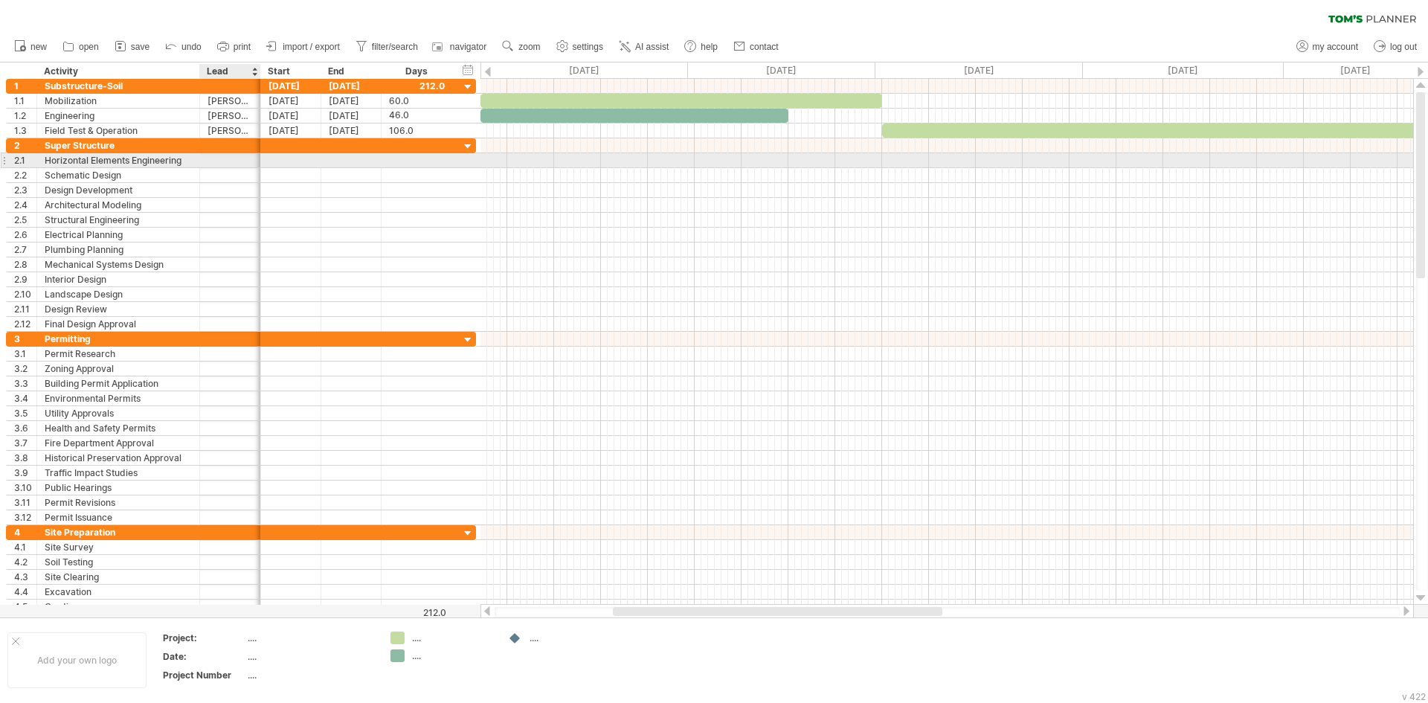
click at [239, 164] on div at bounding box center [229, 160] width 45 height 14
type input "*"
type input "***"
click at [287, 157] on div at bounding box center [291, 160] width 60 height 14
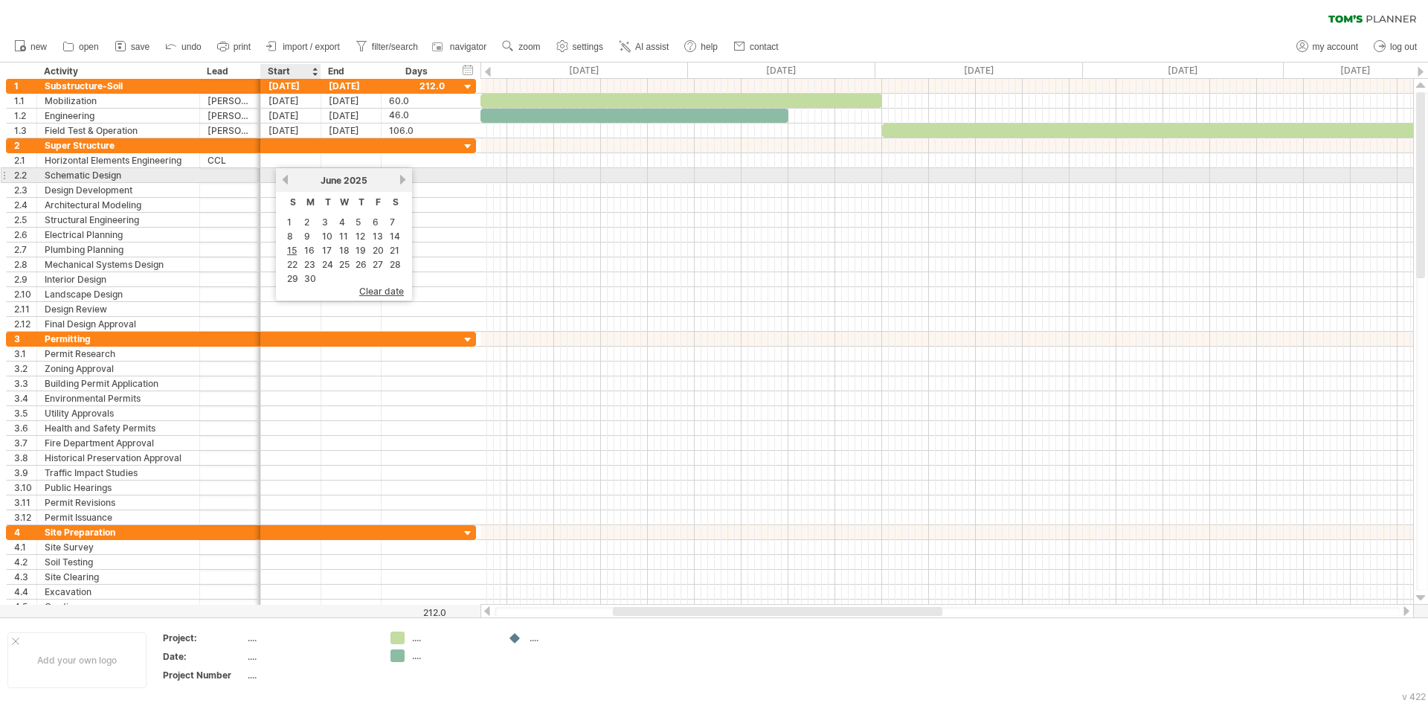
click at [280, 176] on link "previous" at bounding box center [285, 179] width 11 height 11
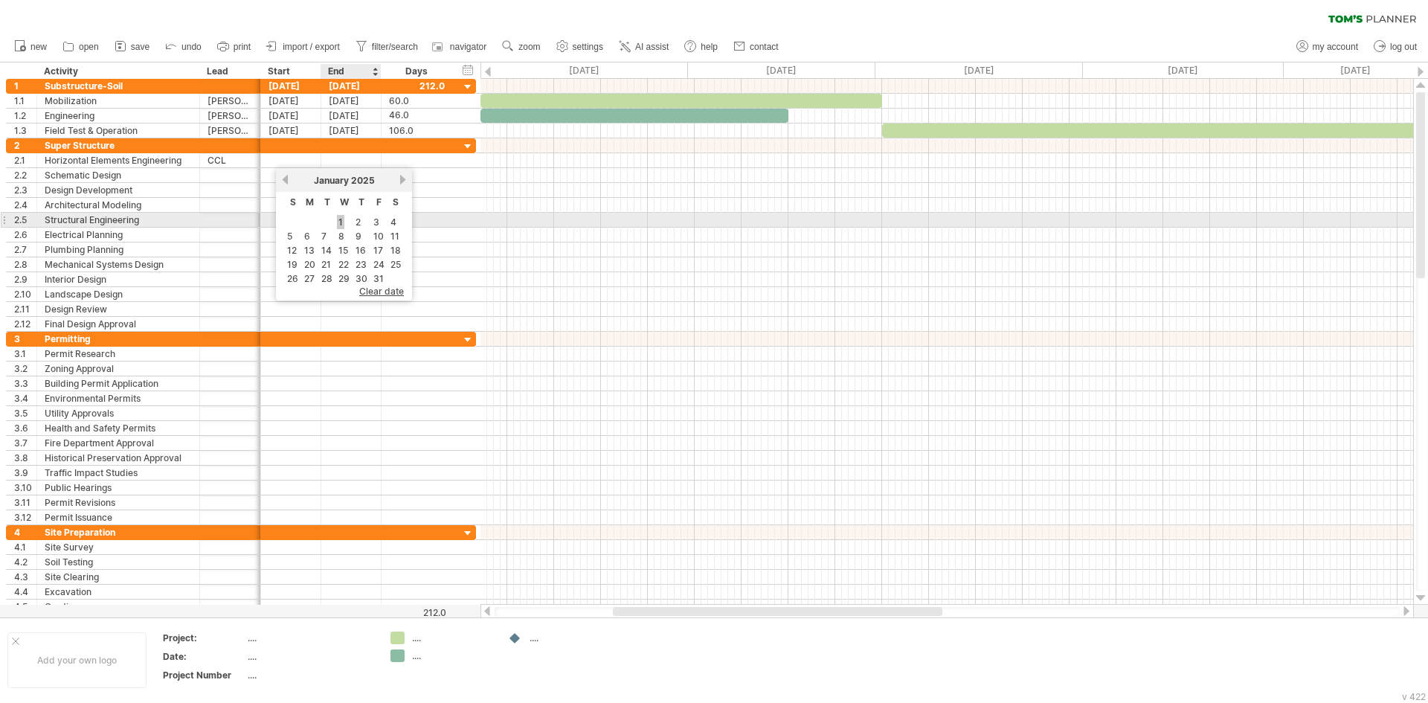
click at [341, 225] on link "1" at bounding box center [340, 222] width 7 height 14
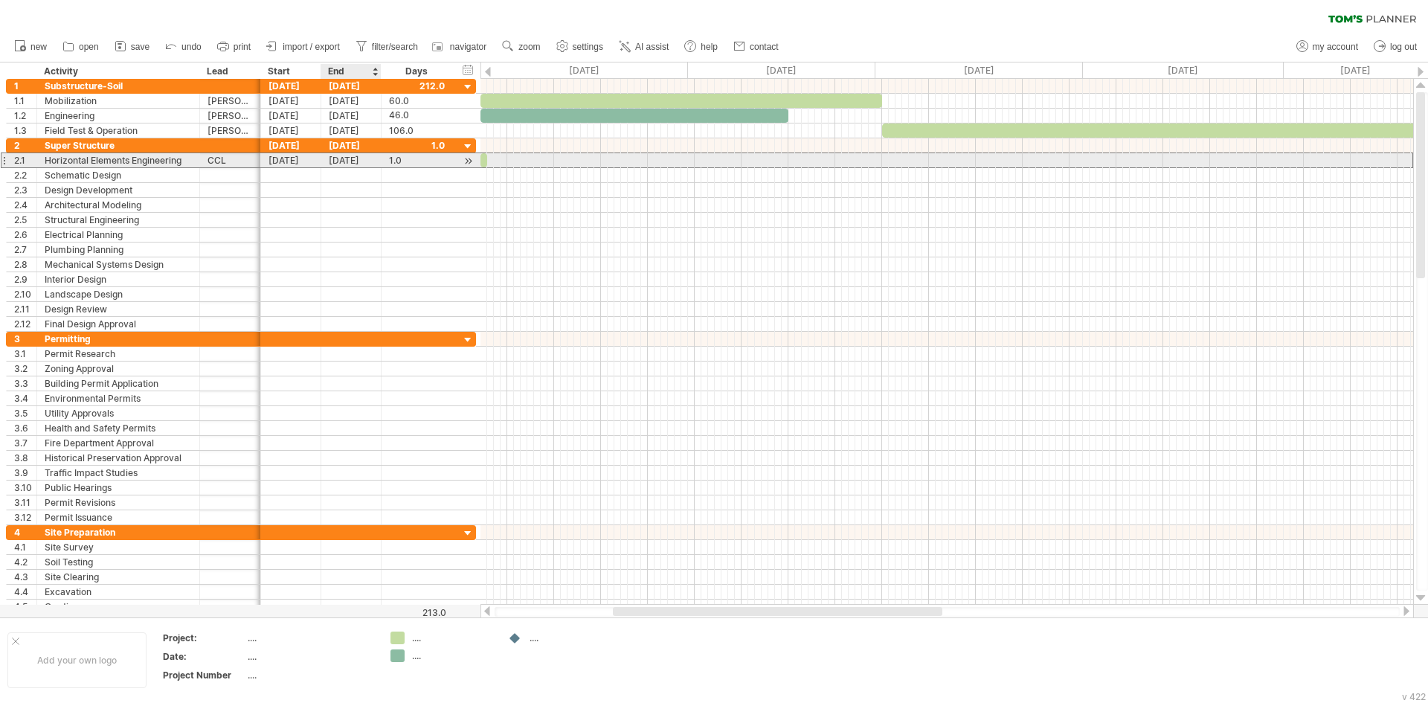
click at [353, 164] on div "[DATE]" at bounding box center [351, 160] width 60 height 14
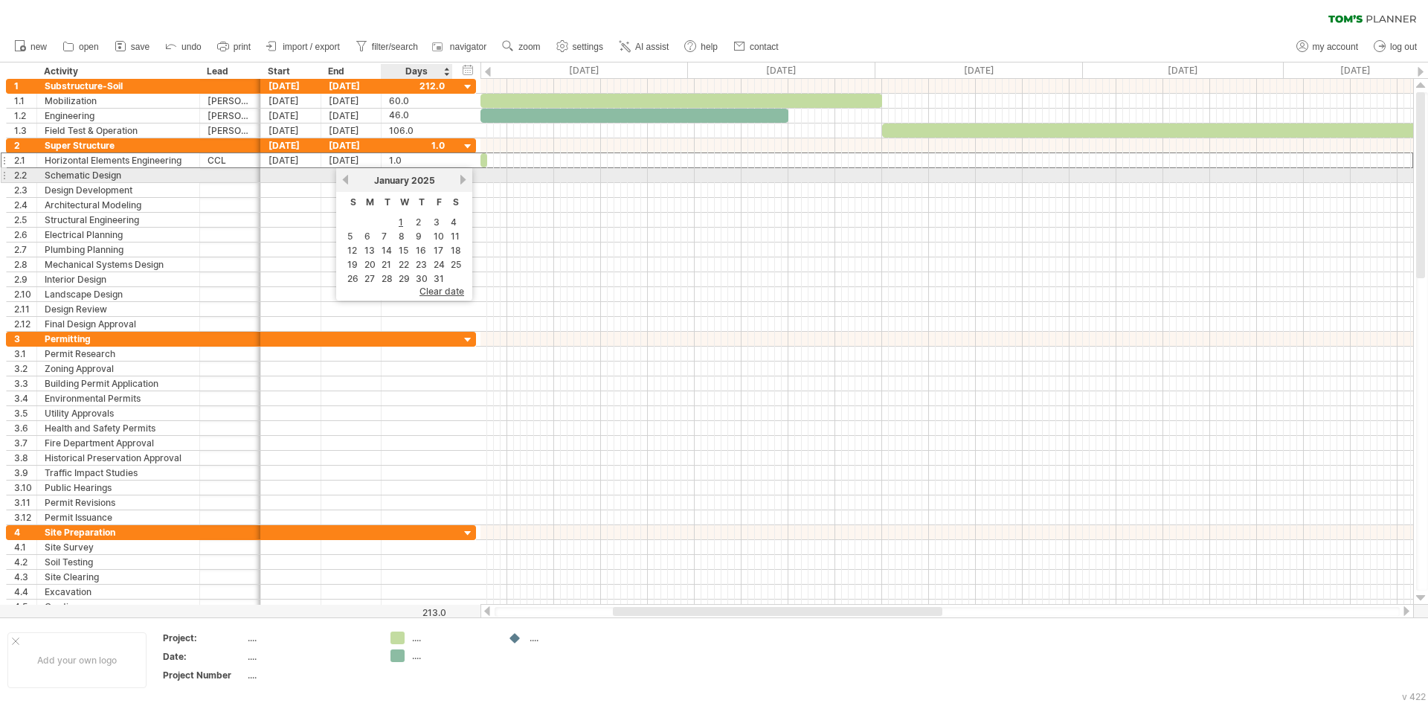
click at [464, 181] on link "next" at bounding box center [462, 179] width 11 height 11
click at [464, 181] on link "next" at bounding box center [461, 179] width 11 height 11
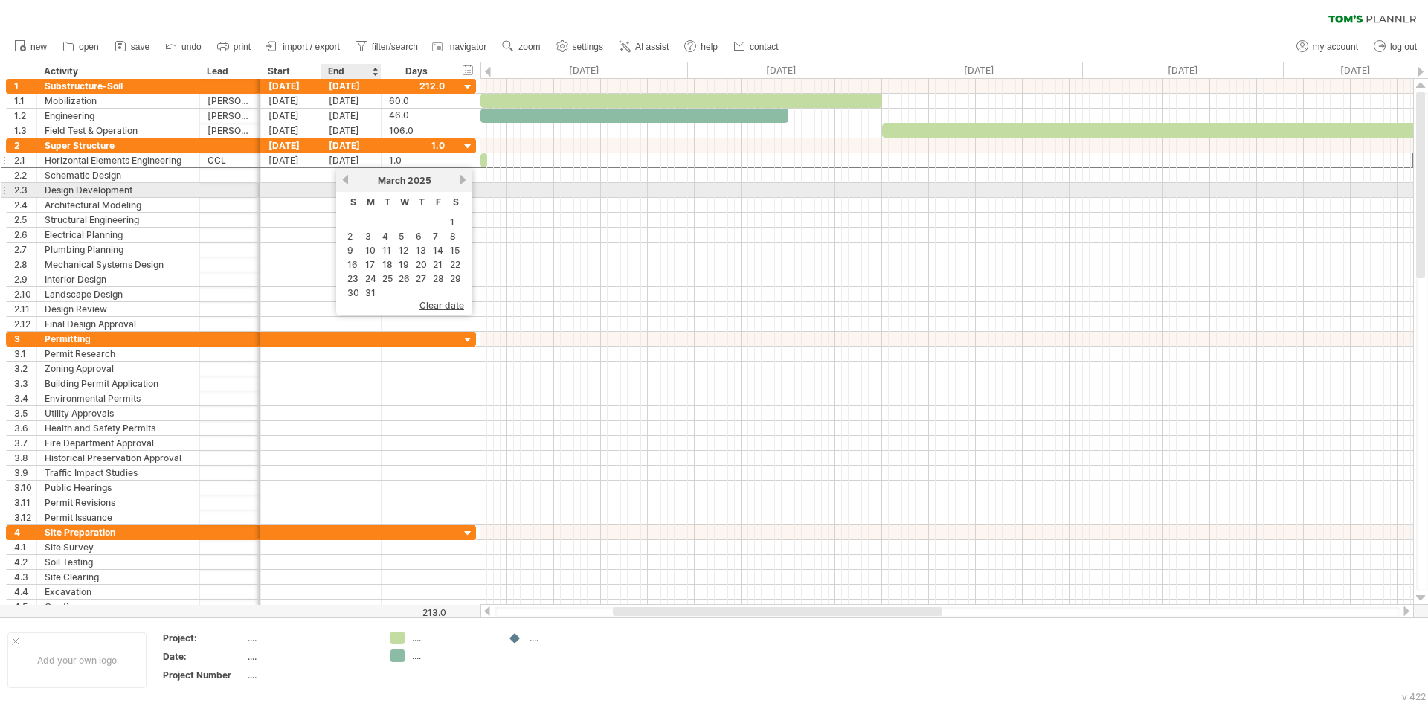
click at [347, 183] on link "previous" at bounding box center [345, 179] width 11 height 11
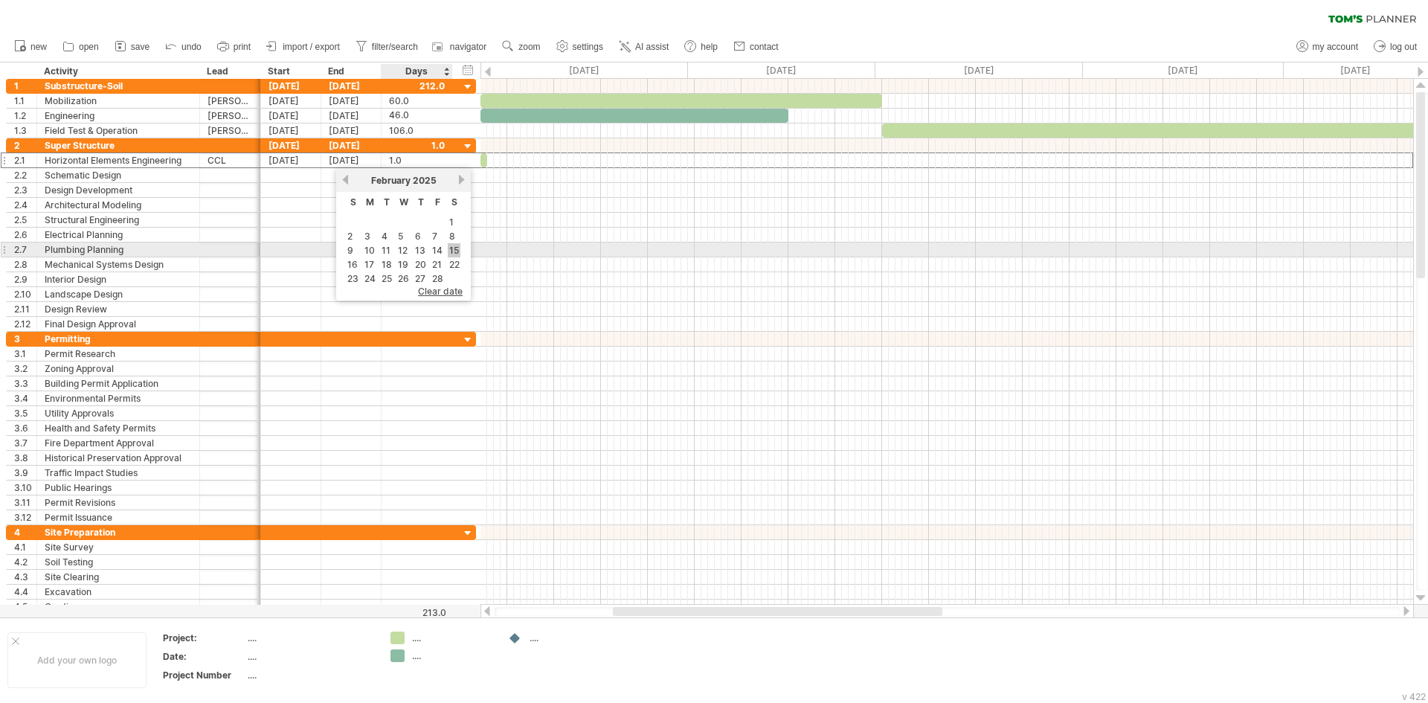
click at [454, 250] on link "15" at bounding box center [454, 250] width 13 height 14
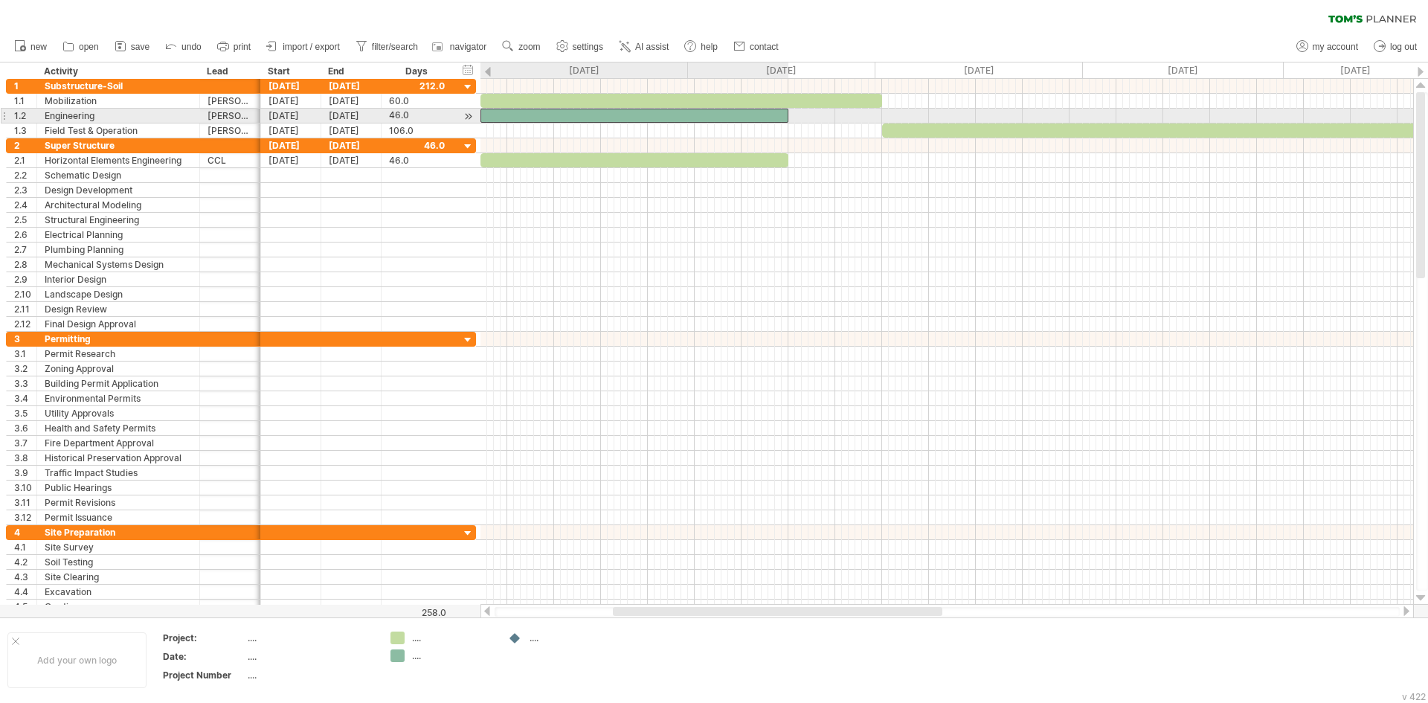
click at [772, 116] on div at bounding box center [634, 116] width 308 height 14
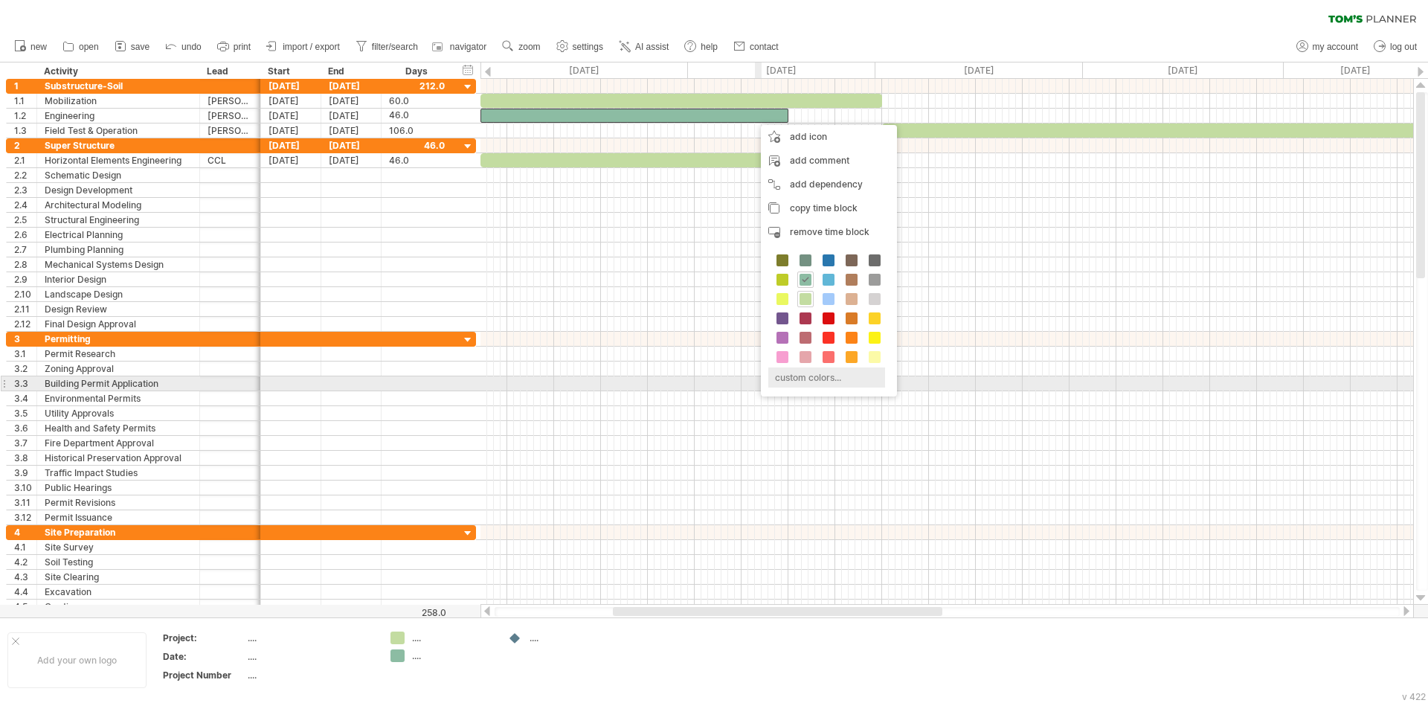
click at [810, 381] on div "custom colors..." at bounding box center [826, 377] width 117 height 20
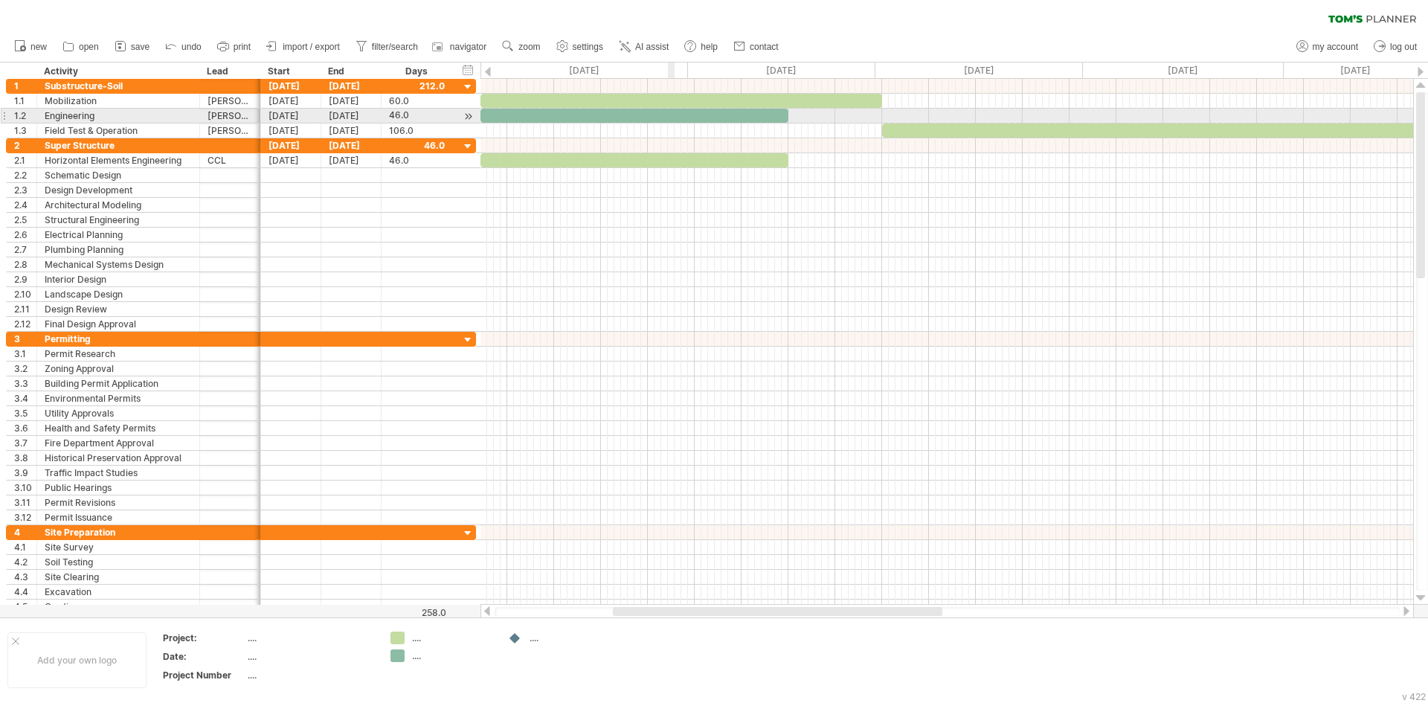
click at [668, 117] on div at bounding box center [634, 116] width 308 height 14
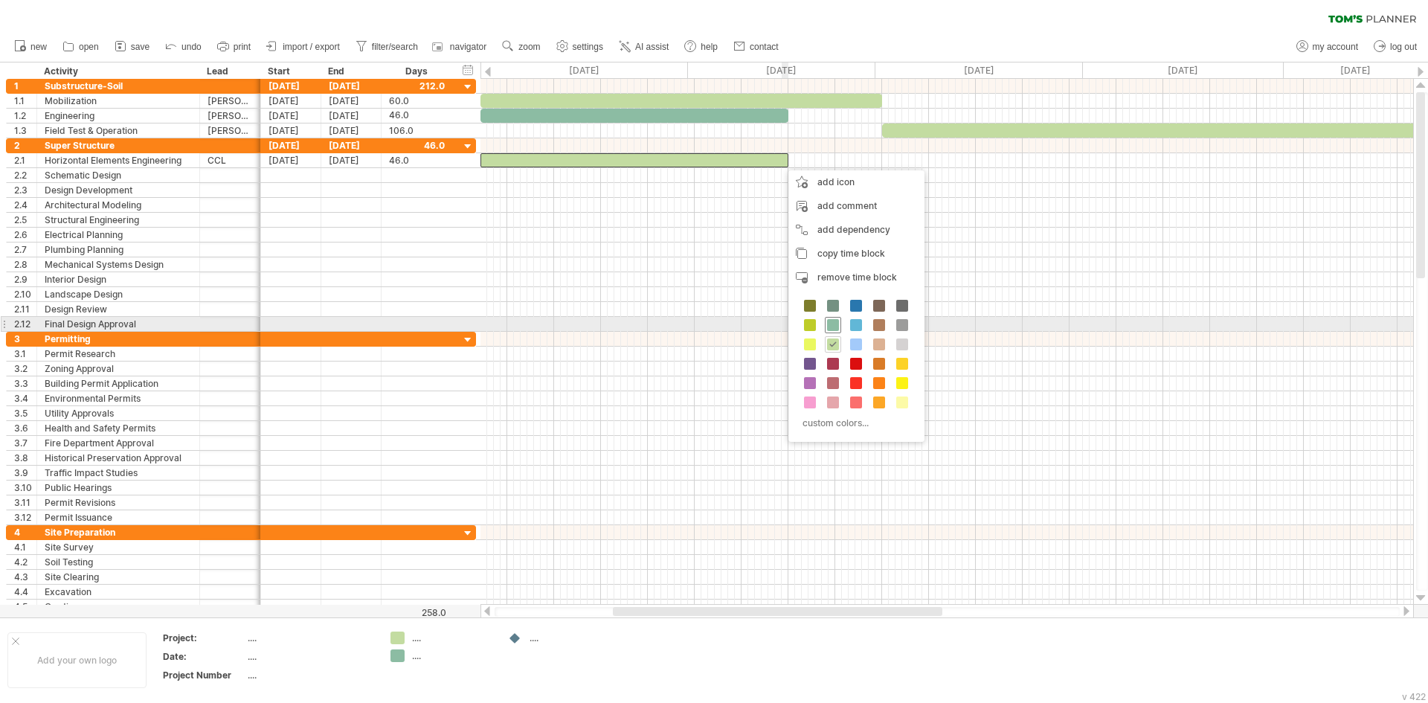
click at [835, 320] on span at bounding box center [833, 325] width 12 height 12
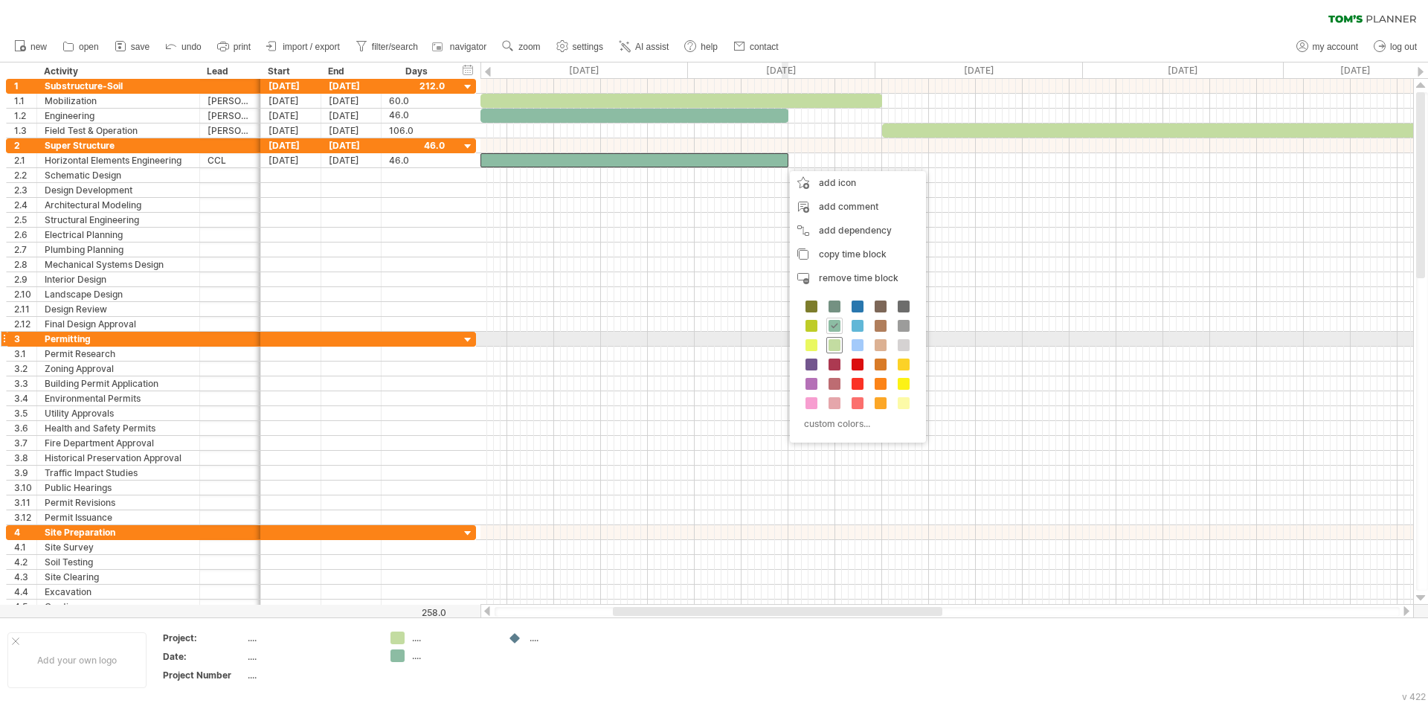
click at [836, 345] on span at bounding box center [834, 345] width 12 height 12
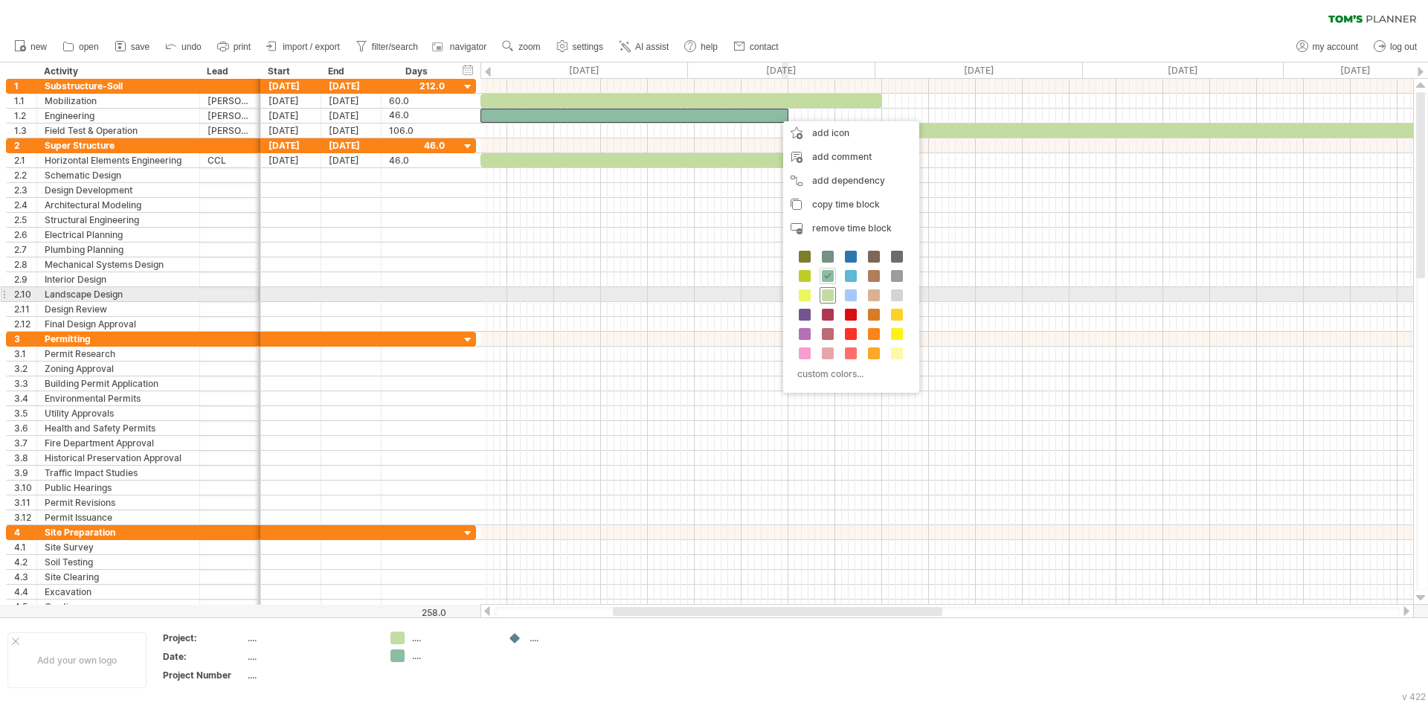
click at [825, 292] on span at bounding box center [828, 295] width 12 height 12
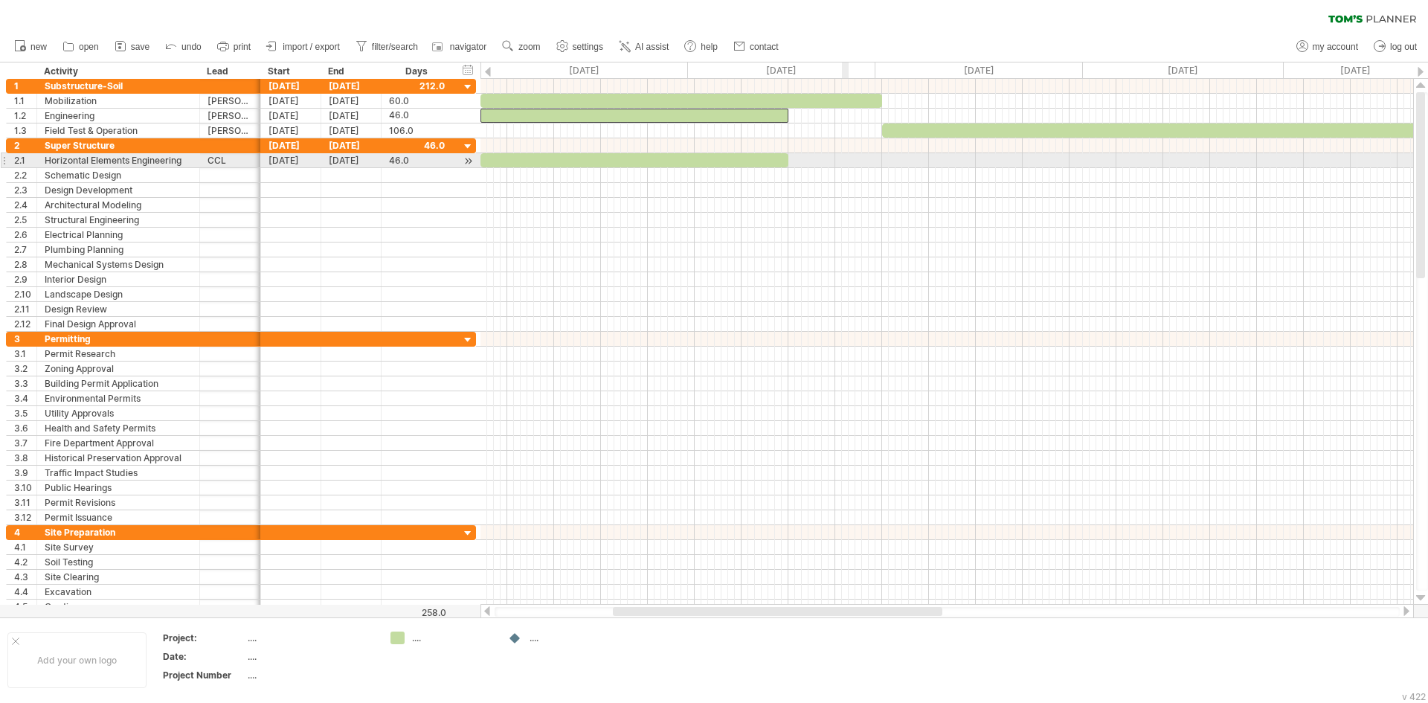
click at [845, 162] on div at bounding box center [946, 160] width 932 height 15
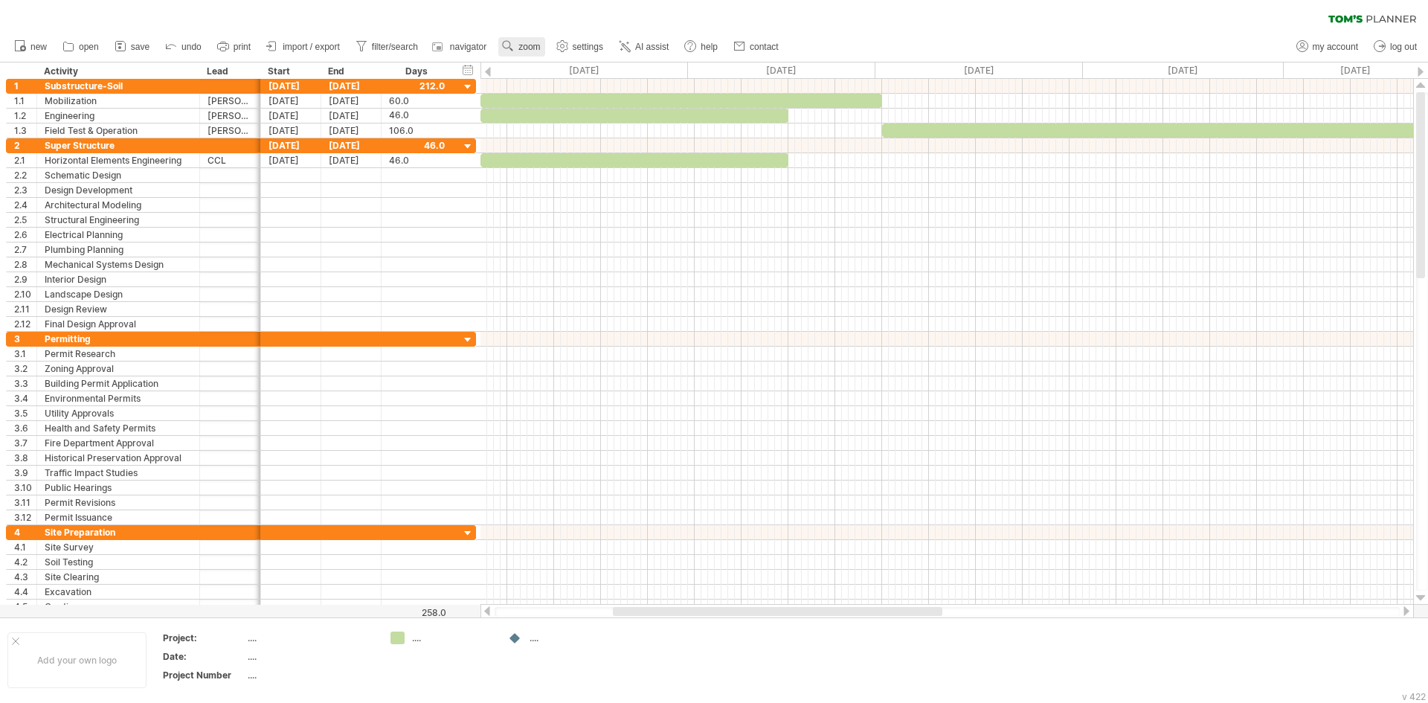
click at [523, 41] on link "zoom" at bounding box center [521, 46] width 46 height 19
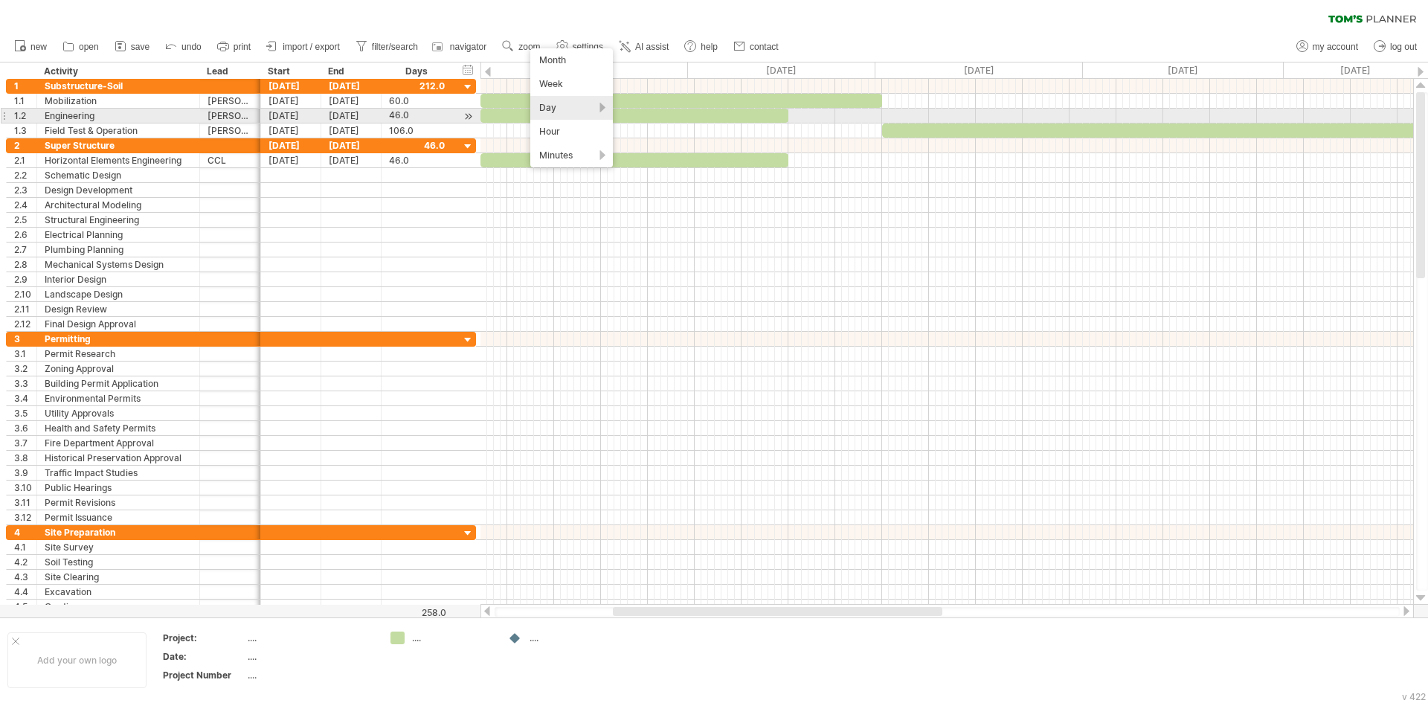
click at [602, 109] on div "Day" at bounding box center [571, 108] width 83 height 24
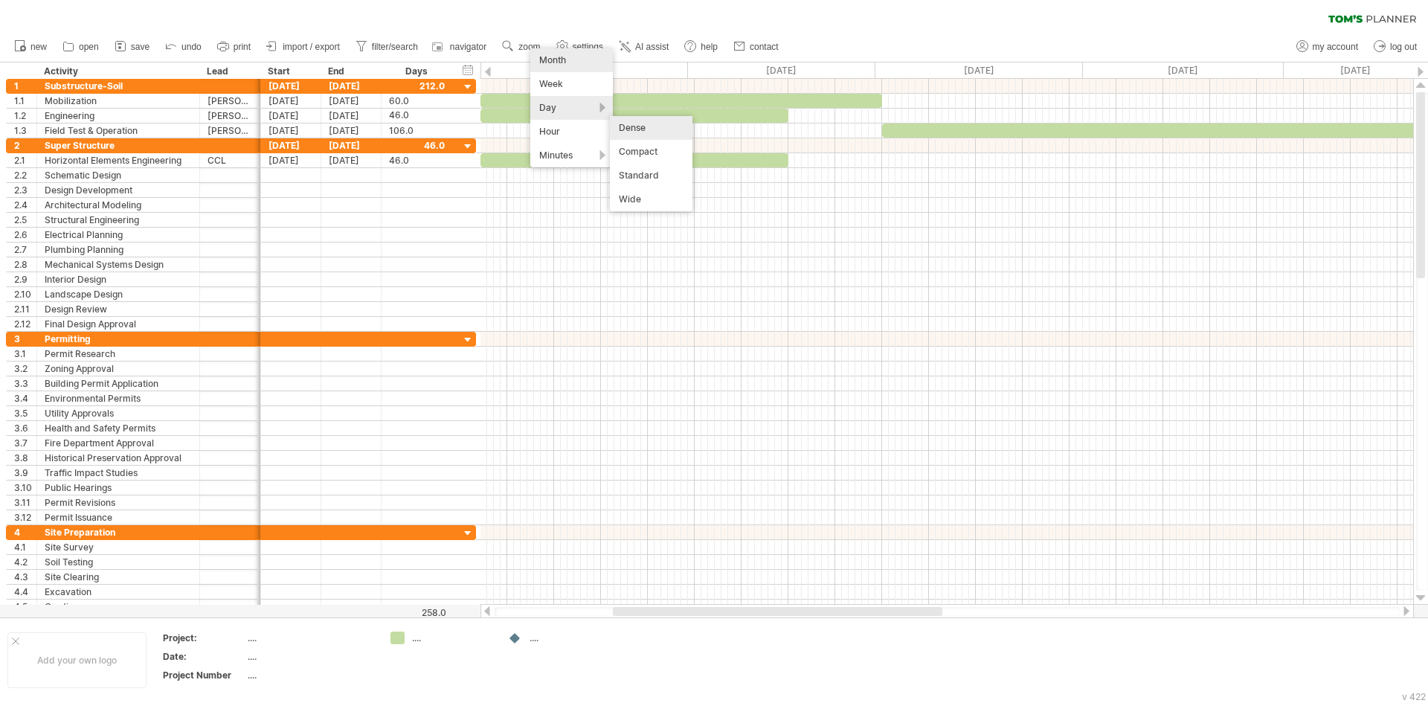
click at [593, 65] on div "Month" at bounding box center [571, 60] width 83 height 24
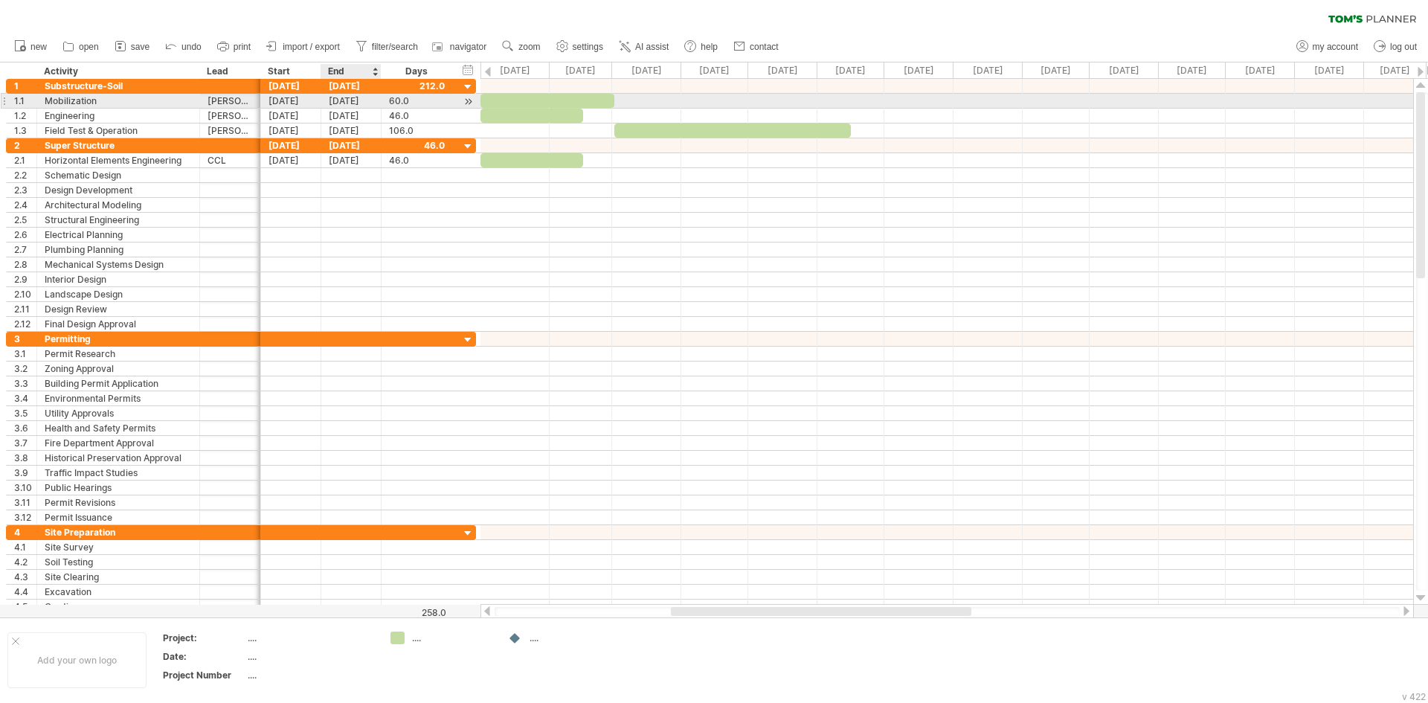
click at [354, 98] on div "[DATE]" at bounding box center [351, 101] width 60 height 14
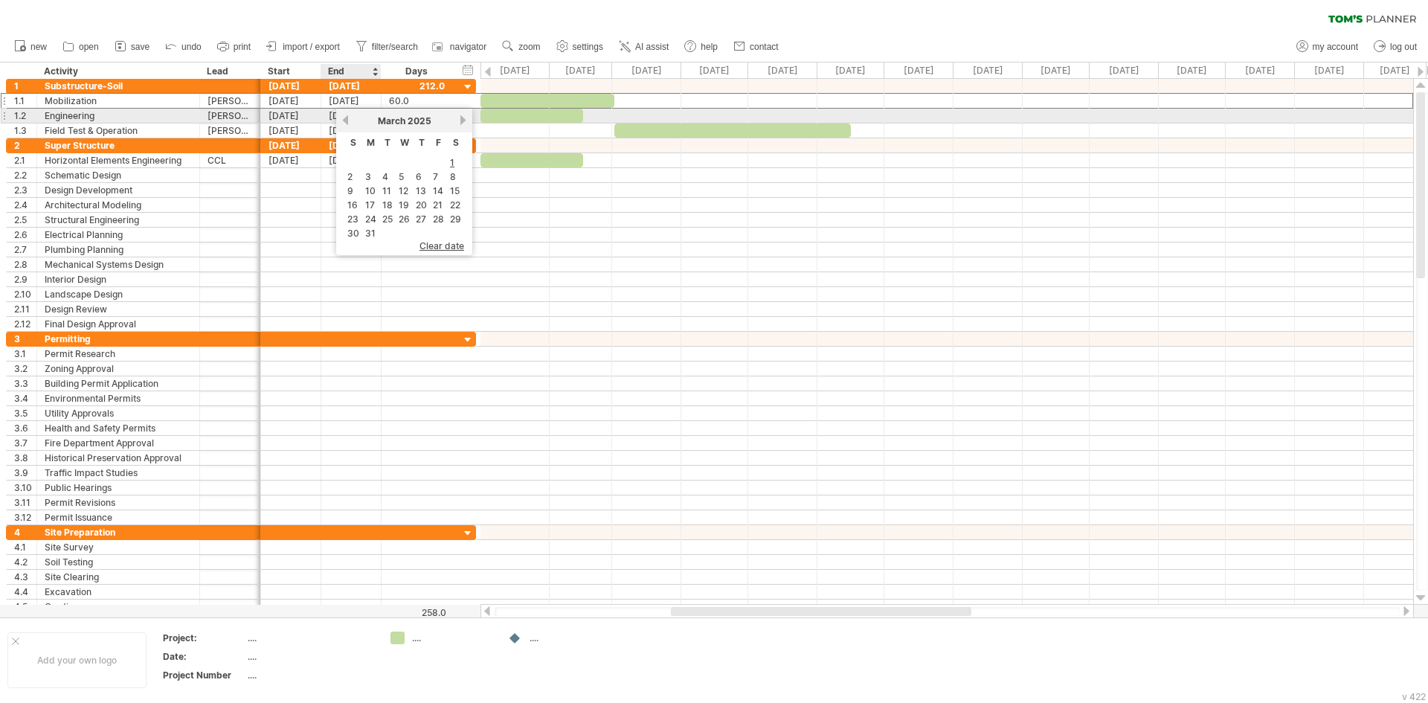
click at [347, 123] on link "previous" at bounding box center [345, 120] width 11 height 11
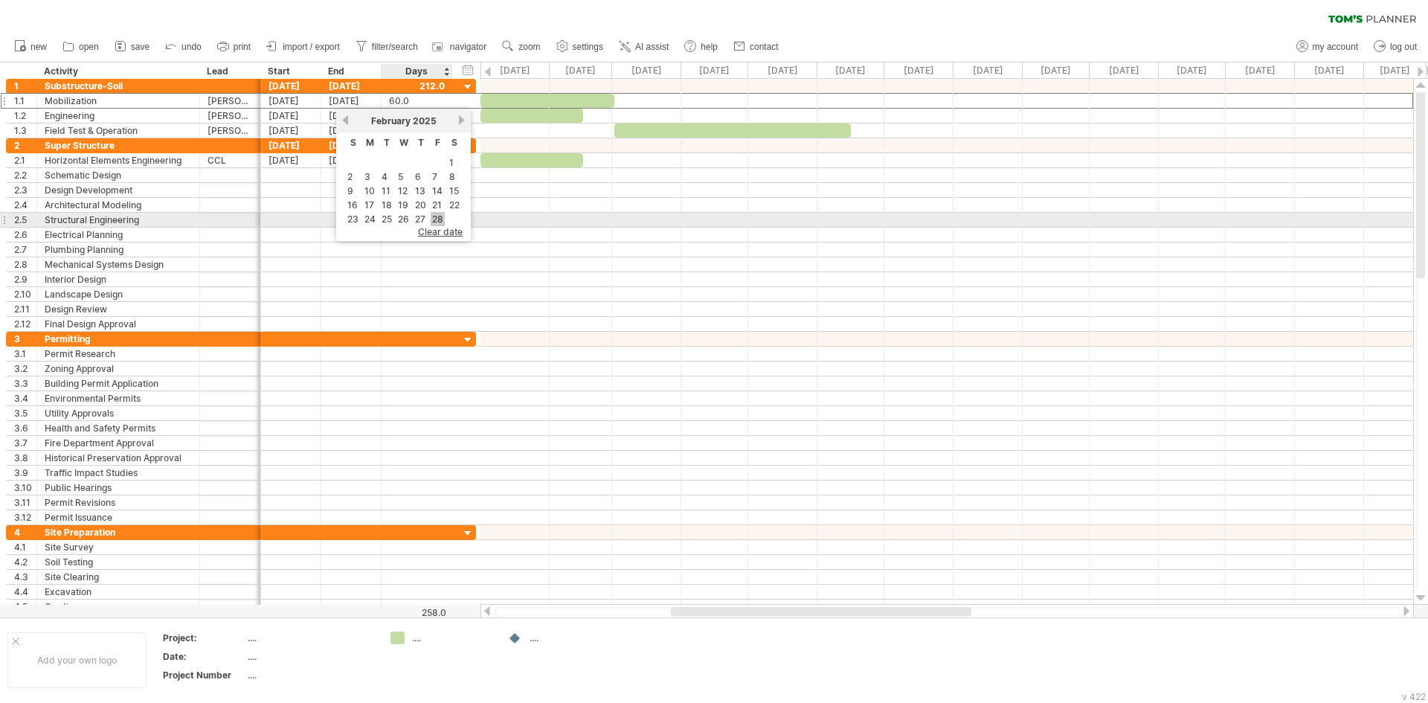
click at [436, 216] on link "28" at bounding box center [437, 219] width 14 height 14
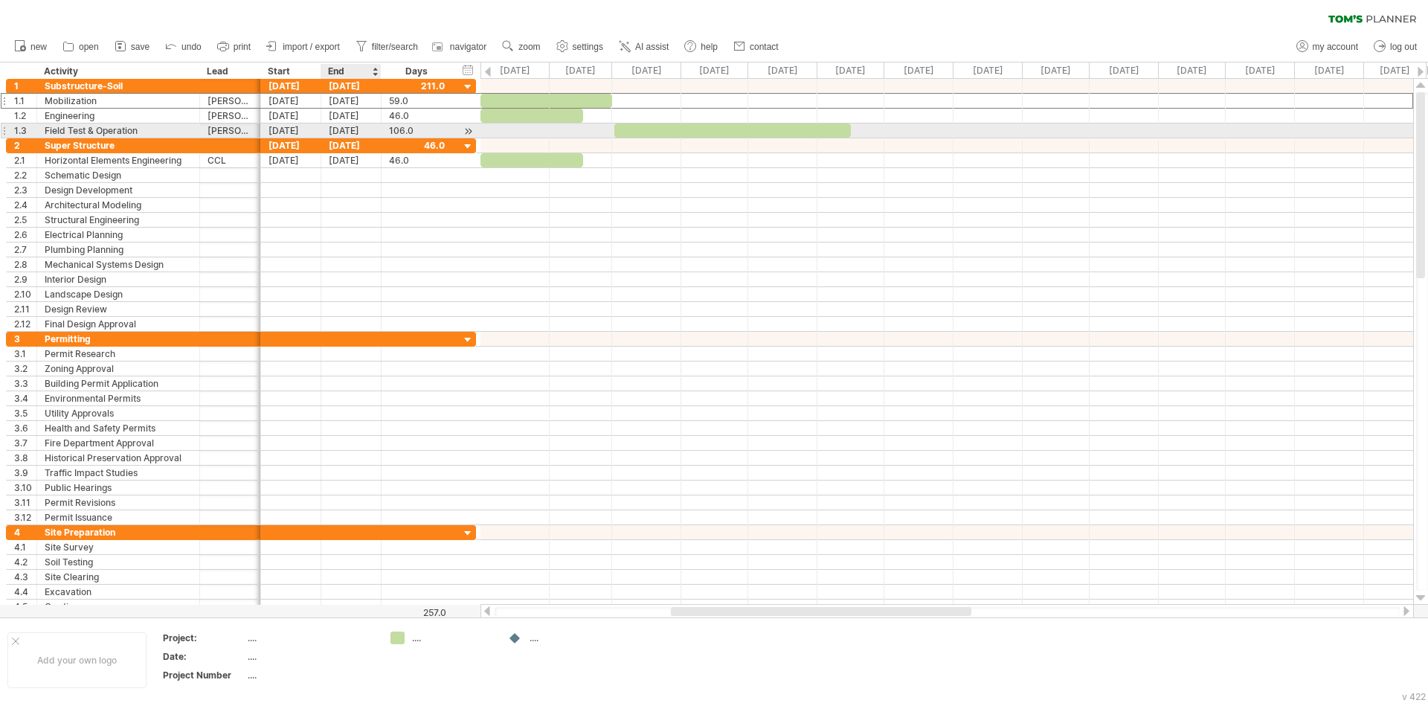
click at [352, 134] on div "[DATE]" at bounding box center [351, 130] width 60 height 14
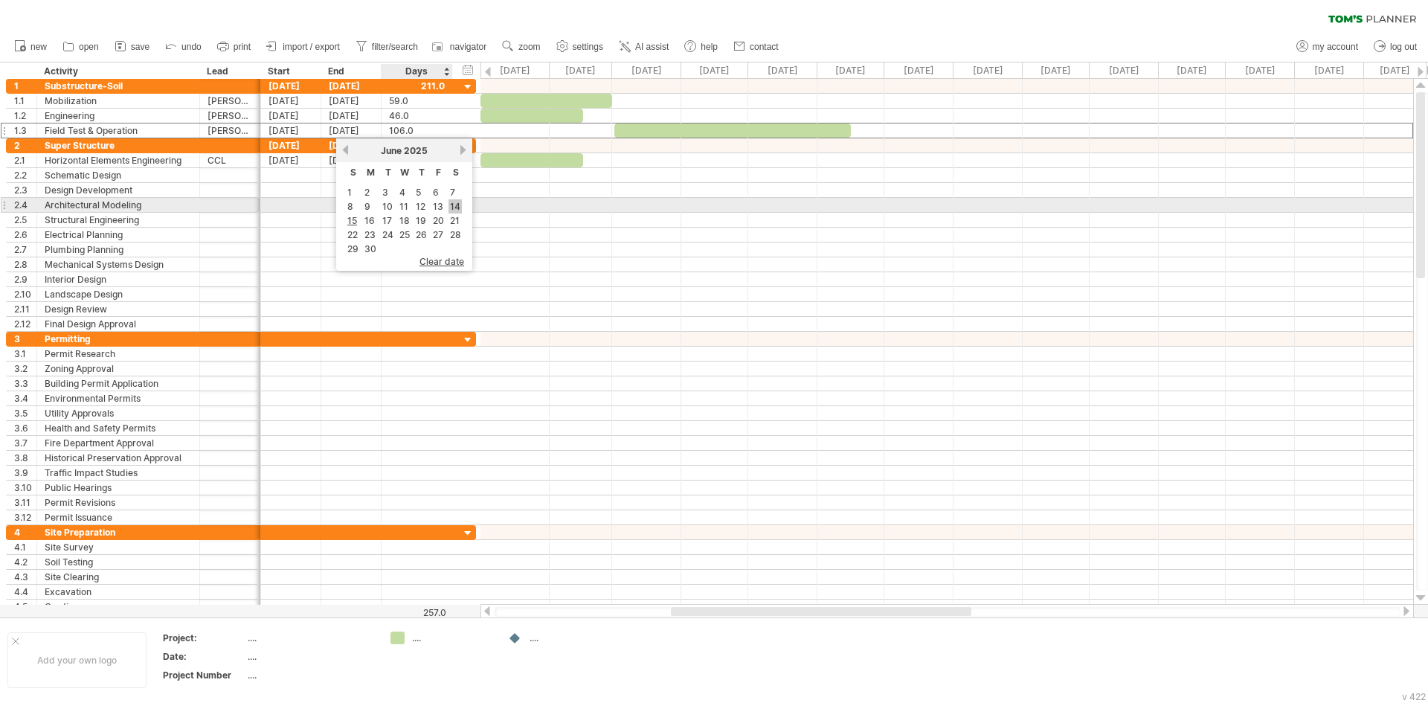
click at [455, 206] on link "14" at bounding box center [454, 206] width 13 height 14
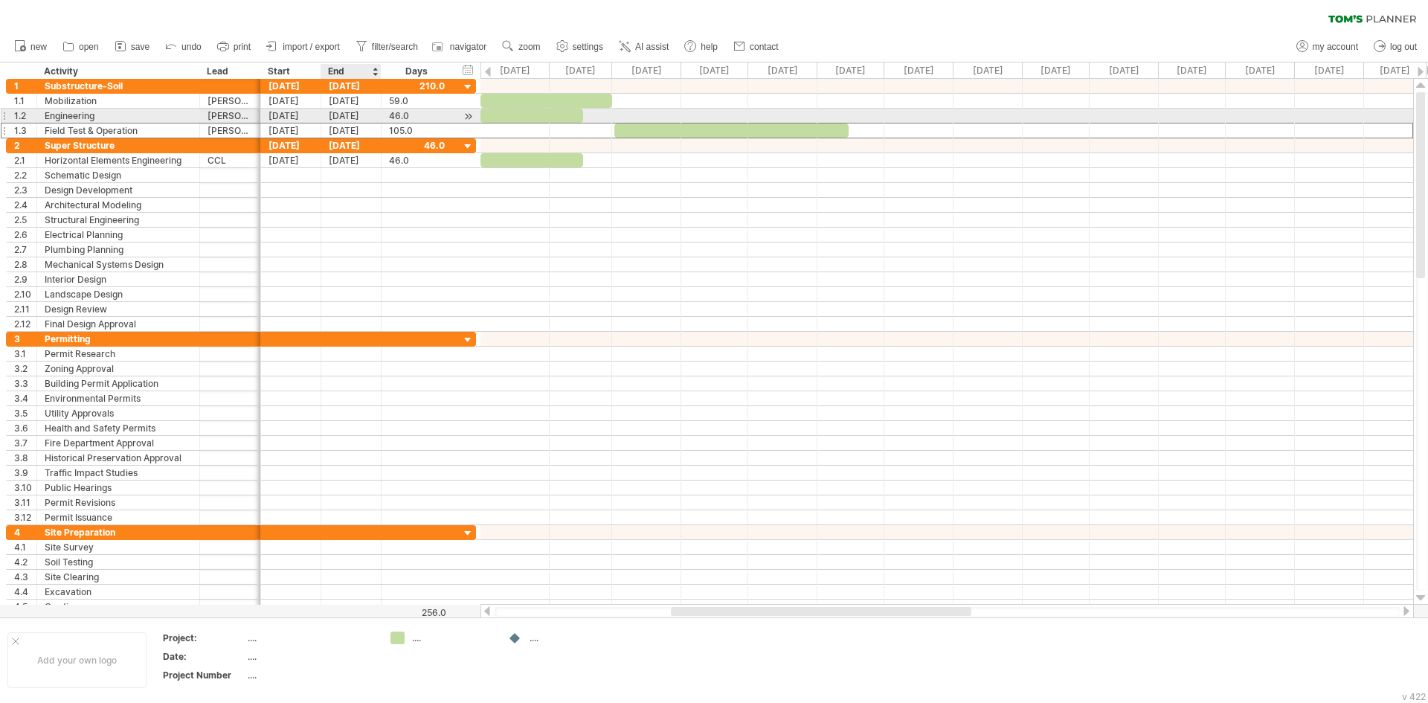
click at [351, 116] on div "[DATE]" at bounding box center [351, 116] width 60 height 14
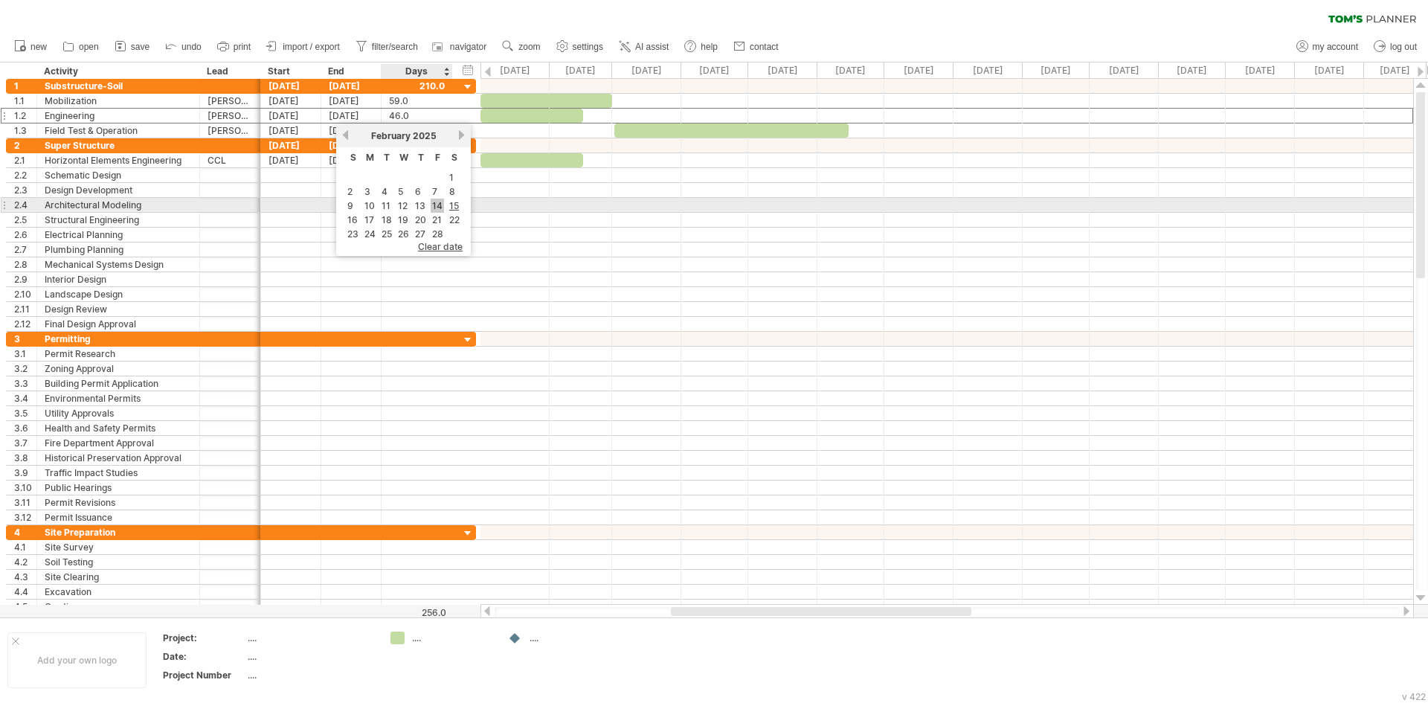
click at [437, 207] on link "14" at bounding box center [436, 206] width 13 height 14
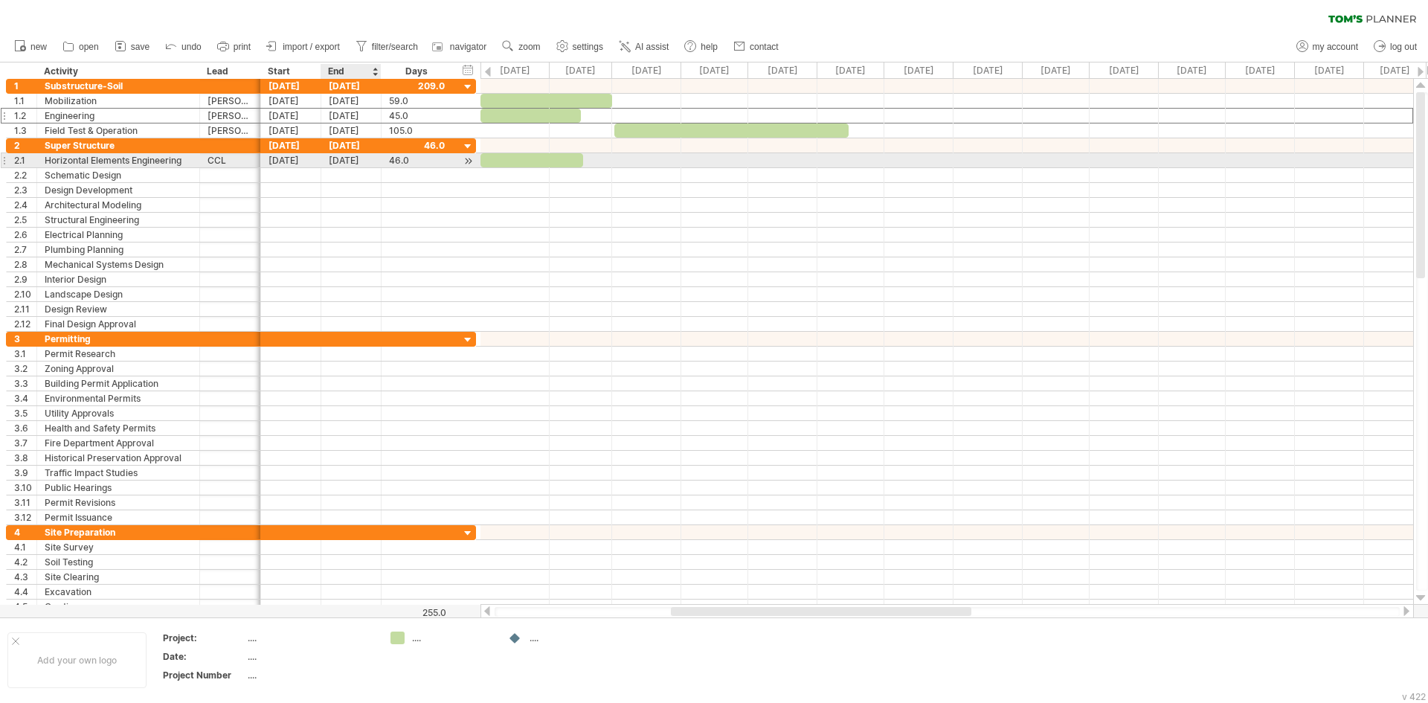
click at [341, 164] on div "[DATE]" at bounding box center [351, 160] width 60 height 14
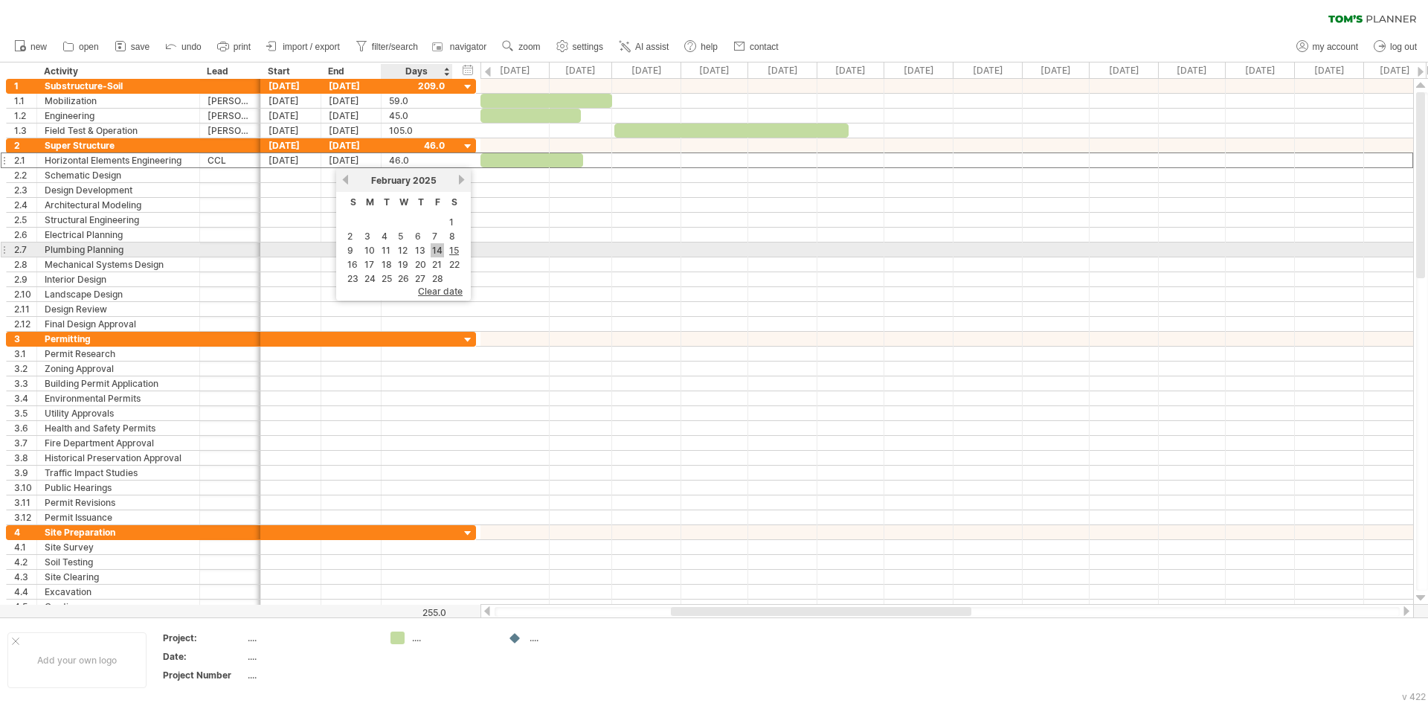
click at [439, 251] on link "14" at bounding box center [436, 250] width 13 height 14
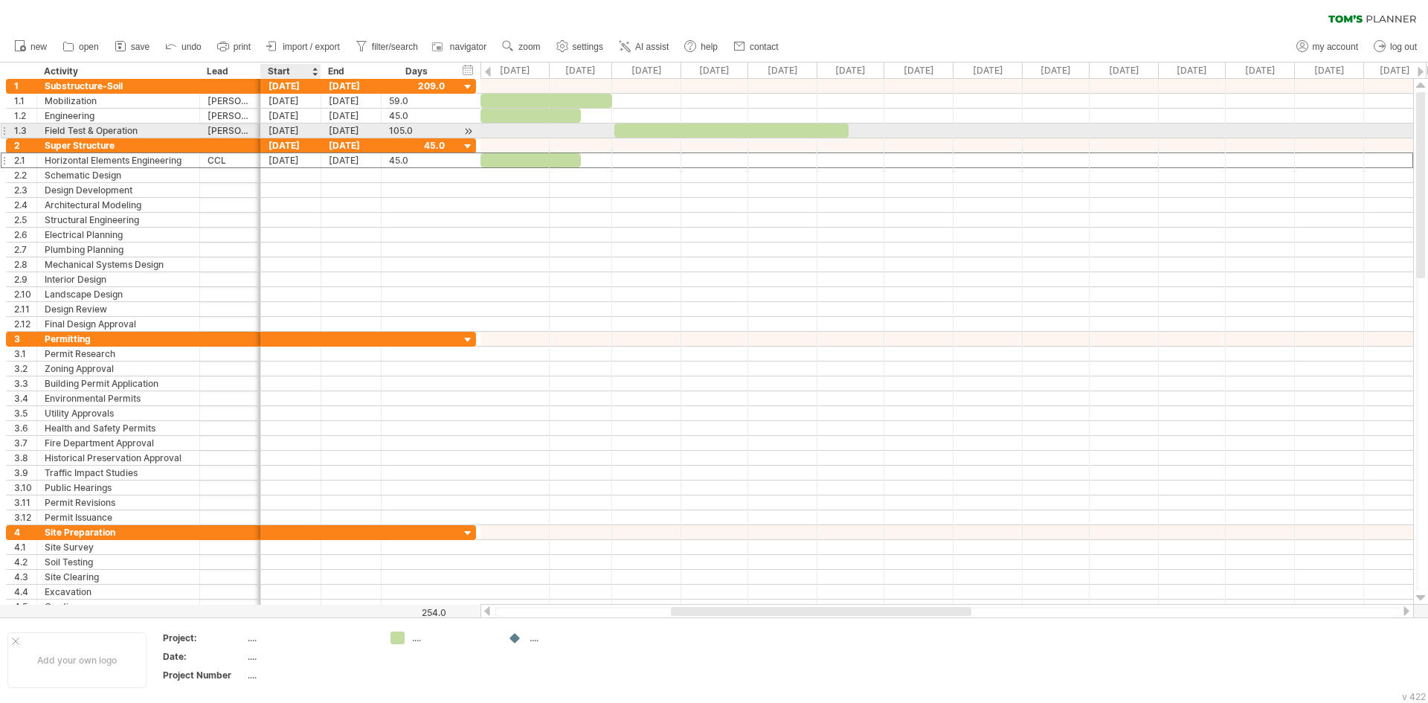
click at [289, 131] on div "[DATE]" at bounding box center [291, 130] width 60 height 14
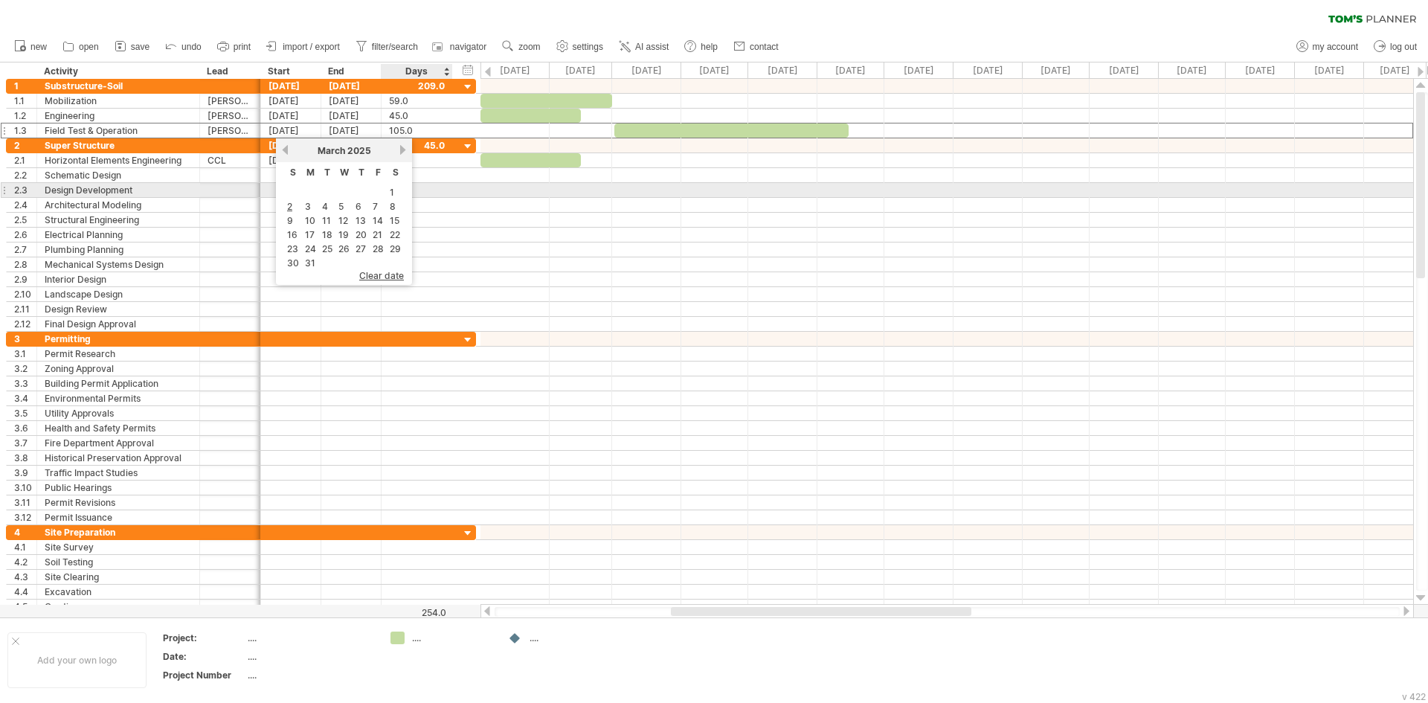
click at [393, 193] on link "1" at bounding box center [391, 192] width 7 height 14
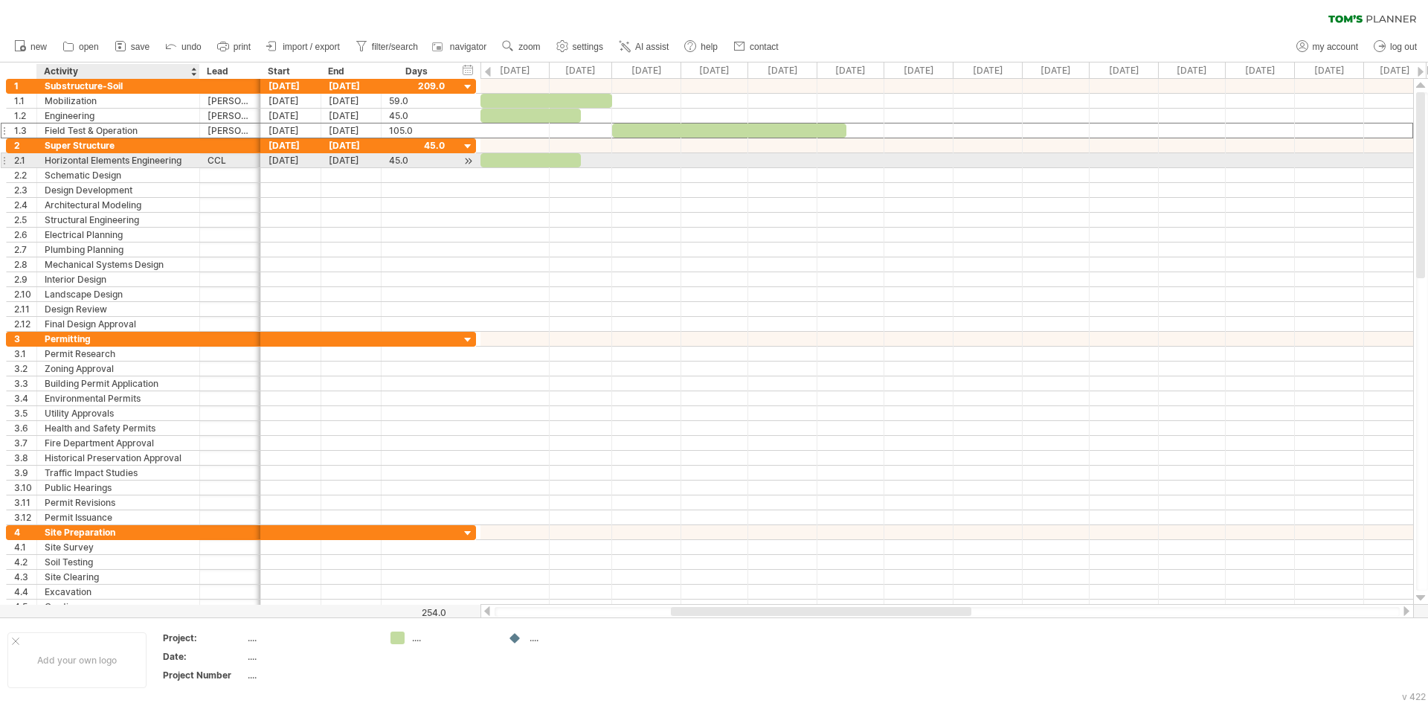
click at [178, 159] on div "Horizontal Elements Engineering" at bounding box center [118, 160] width 147 height 14
click at [178, 159] on input "**********" at bounding box center [118, 160] width 147 height 14
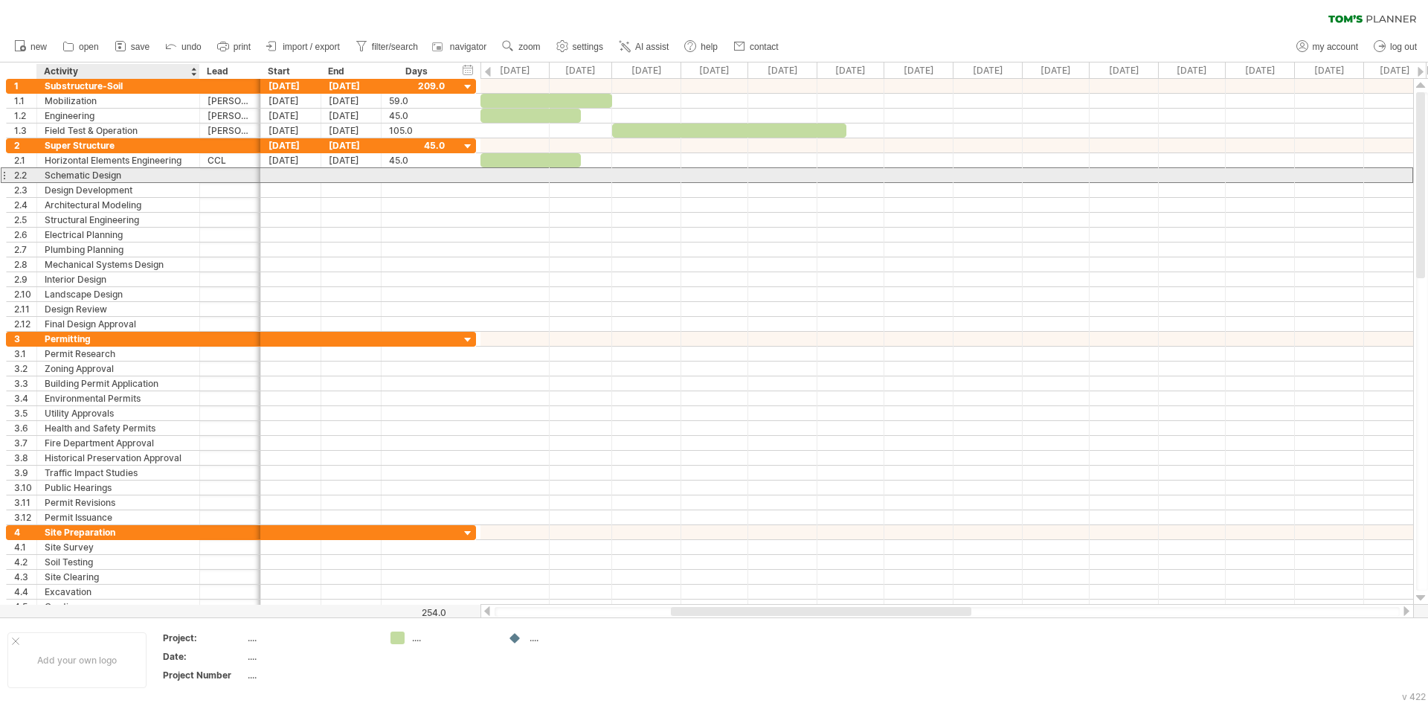
click at [121, 173] on div "Schematic Design" at bounding box center [118, 175] width 147 height 14
click at [121, 173] on input "**********" at bounding box center [118, 175] width 147 height 14
click at [126, 173] on input "**********" at bounding box center [118, 175] width 147 height 14
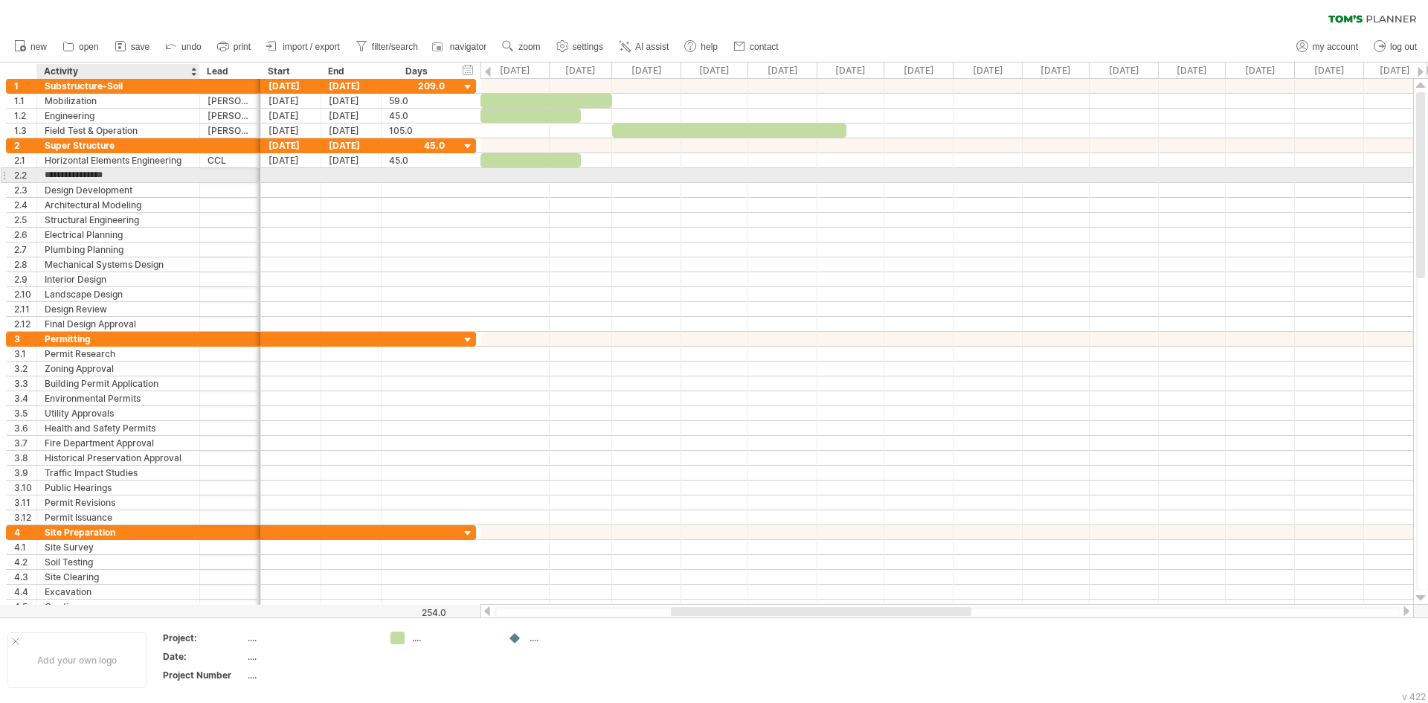
click at [126, 173] on input "**********" at bounding box center [118, 175] width 147 height 14
click at [129, 177] on input "**********" at bounding box center [118, 175] width 147 height 14
click at [130, 177] on input "**********" at bounding box center [118, 175] width 147 height 14
click at [127, 172] on input "**********" at bounding box center [118, 175] width 147 height 14
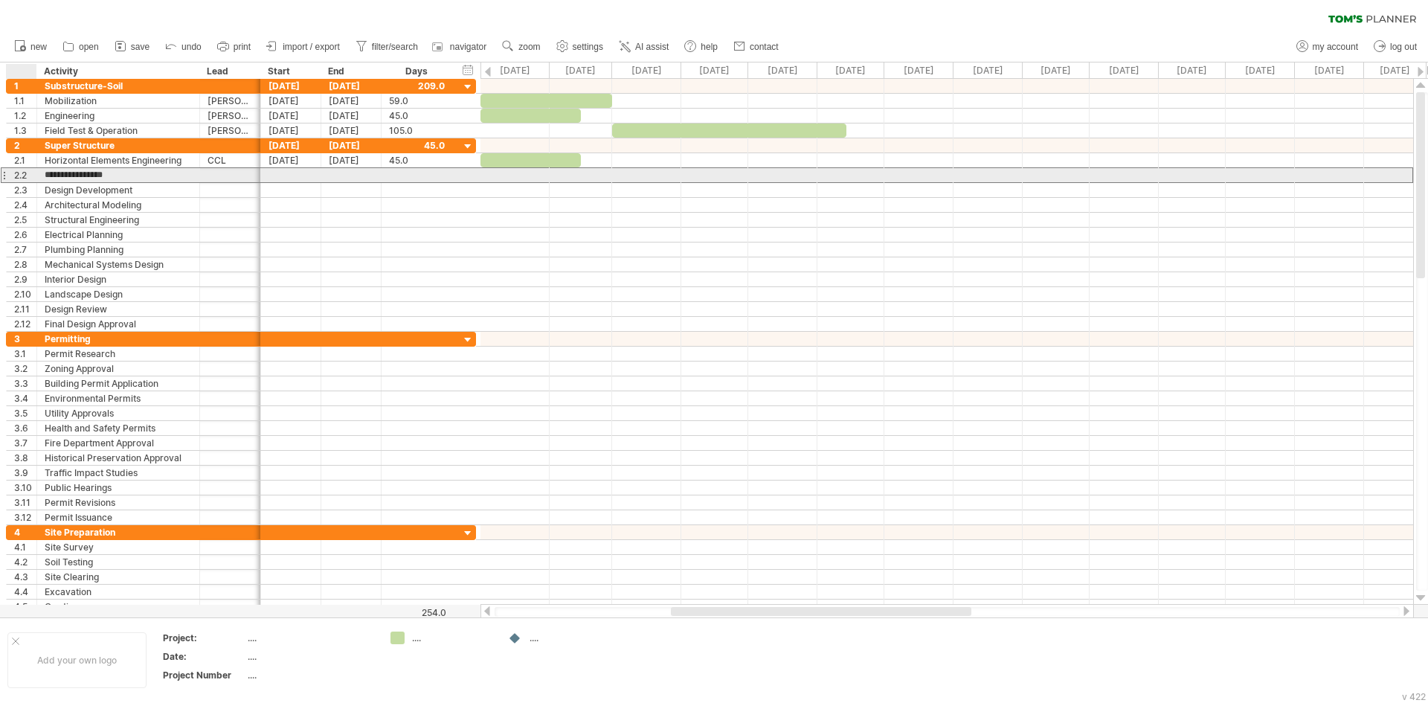
drag, startPoint x: 130, startPoint y: 174, endPoint x: 42, endPoint y: 174, distance: 88.5
click at [42, 174] on div "**********" at bounding box center [118, 175] width 163 height 14
paste input "**********"
type input "**********"
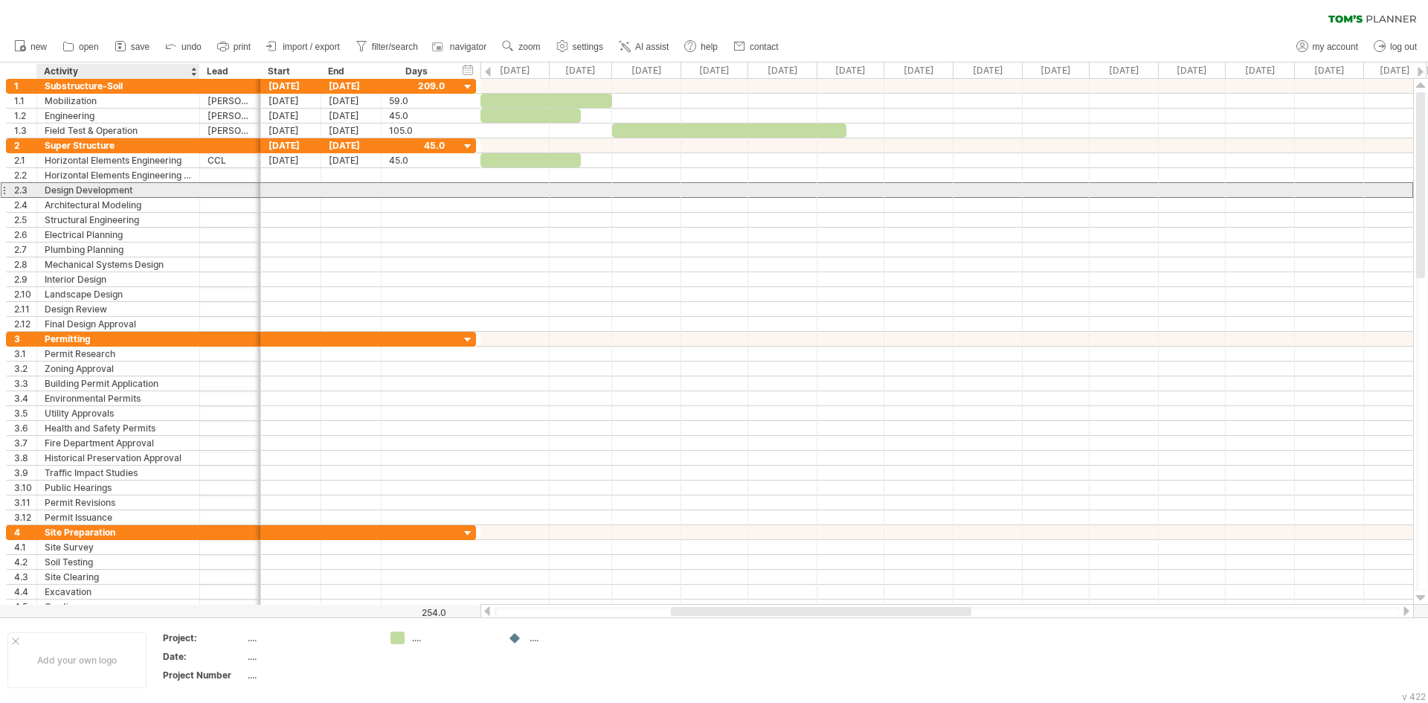
click at [181, 193] on div "Design Development" at bounding box center [118, 190] width 147 height 14
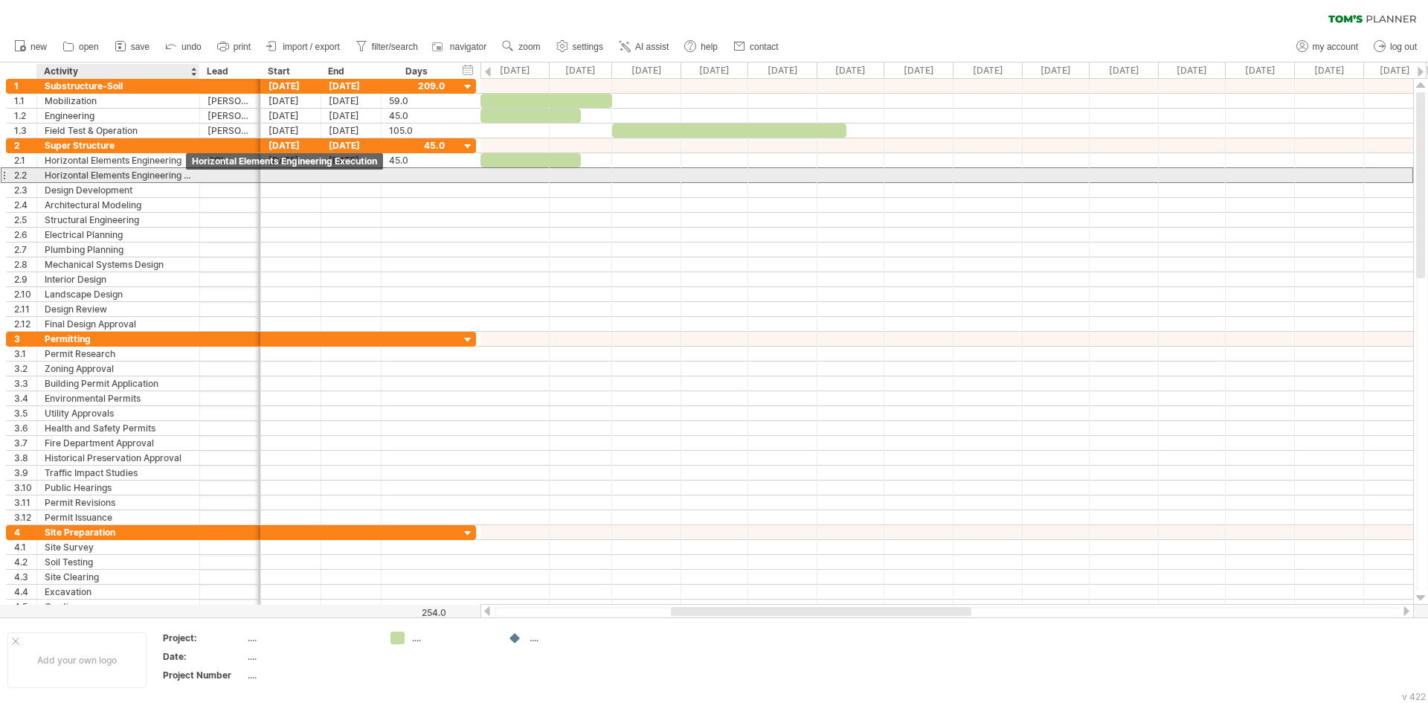
click at [186, 175] on div "Horizontal Elements Engineering Execution" at bounding box center [118, 175] width 147 height 14
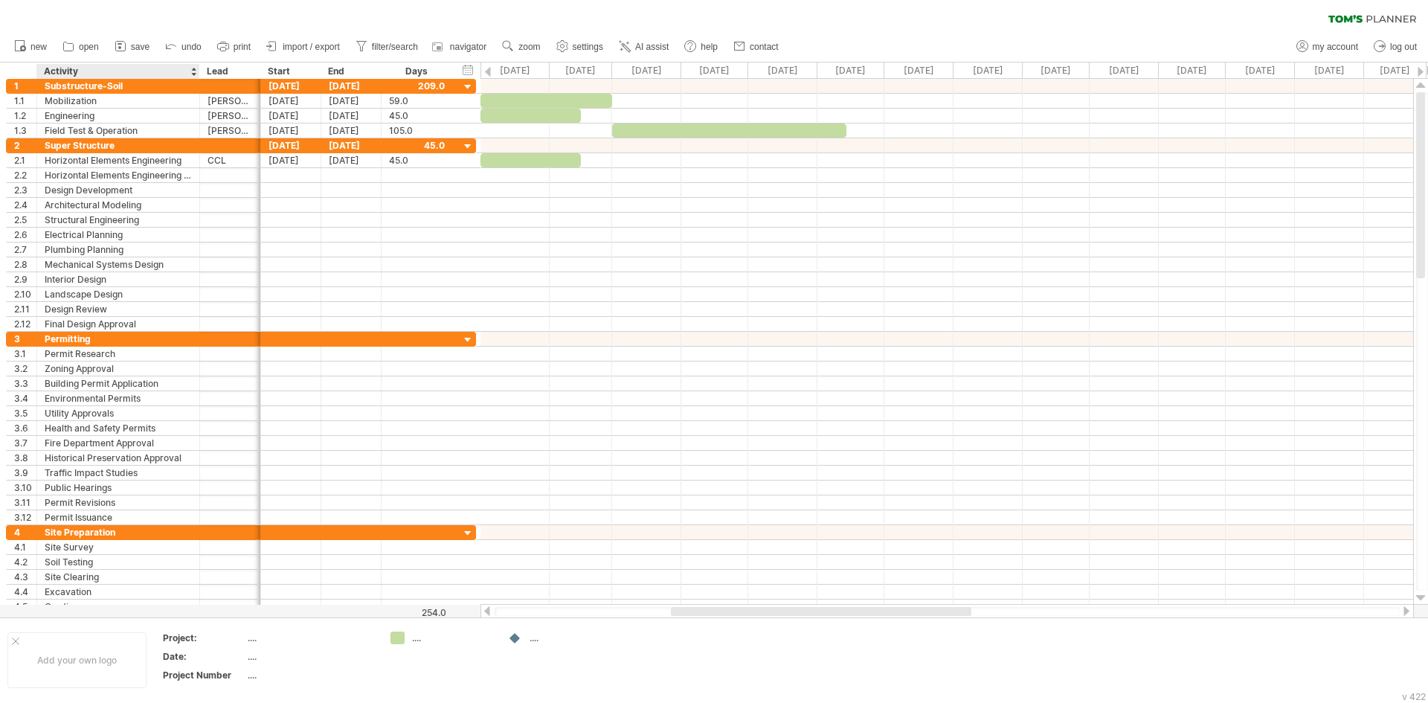
click at [200, 78] on div "**** Lead" at bounding box center [229, 71] width 61 height 15
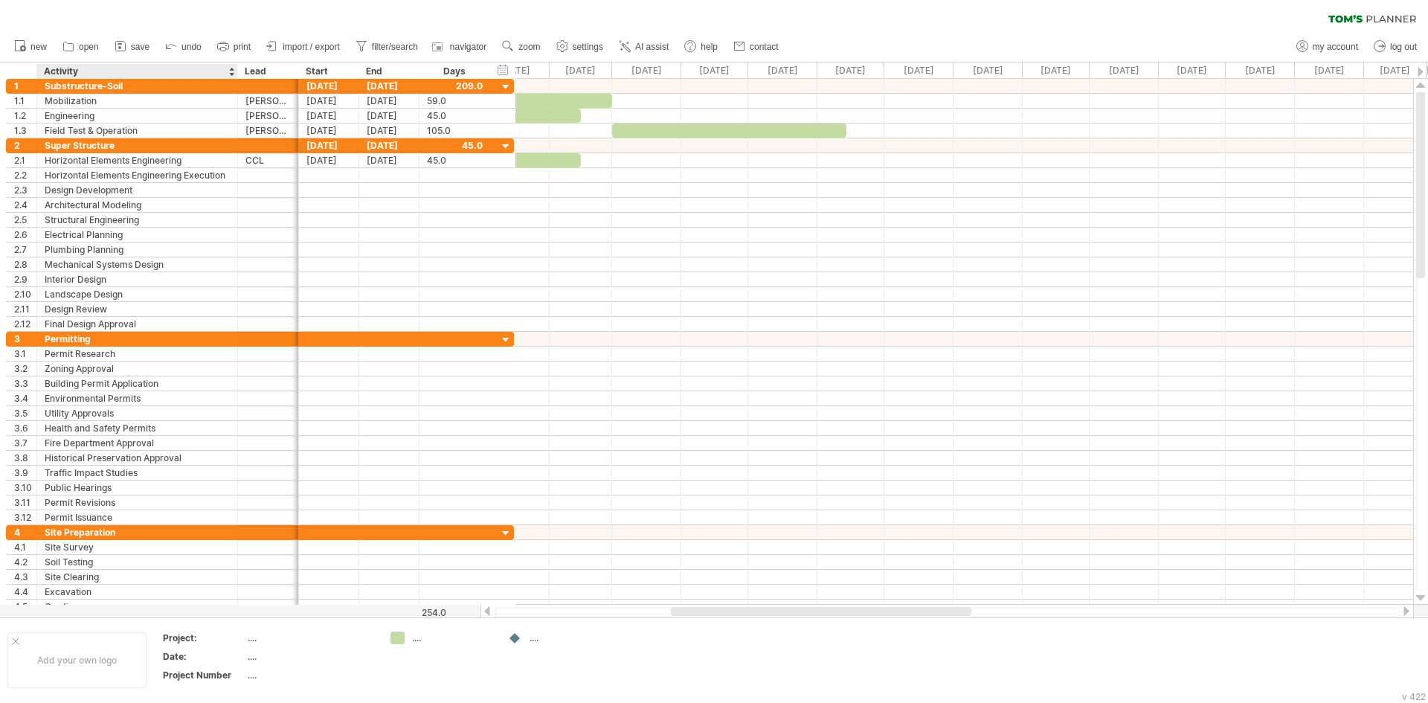
drag, startPoint x: 196, startPoint y: 74, endPoint x: 234, endPoint y: 78, distance: 38.1
click at [234, 78] on div at bounding box center [236, 71] width 5 height 15
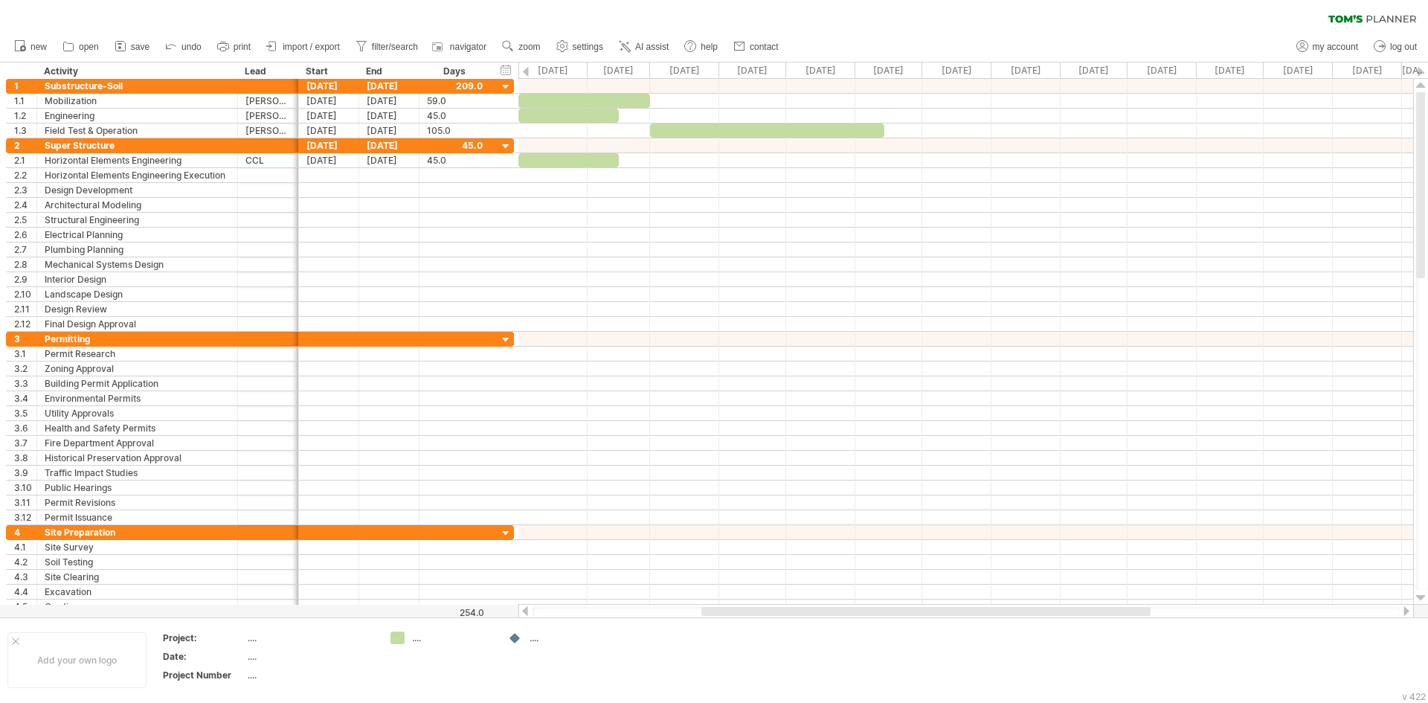
click at [526, 613] on div at bounding box center [525, 611] width 12 height 10
click at [1402, 612] on div at bounding box center [1406, 611] width 12 height 10
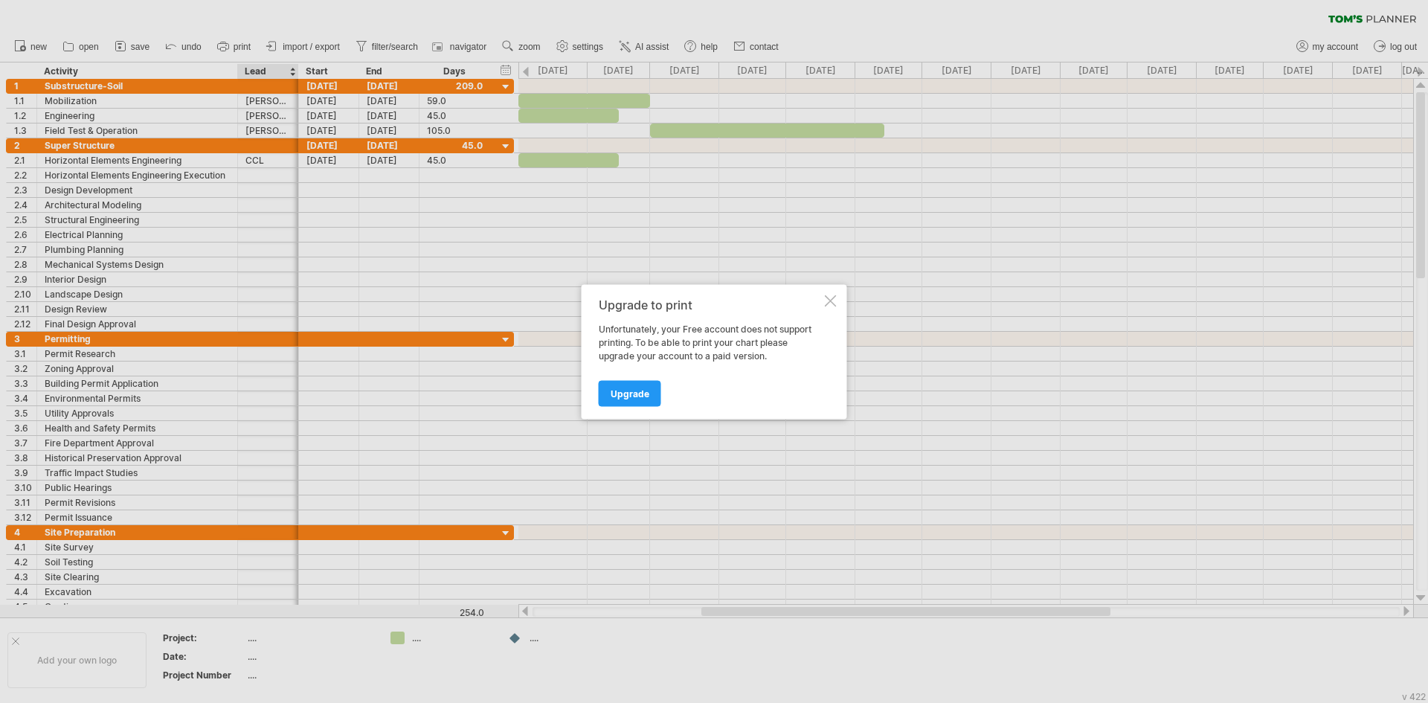
click at [830, 300] on div at bounding box center [831, 300] width 12 height 12
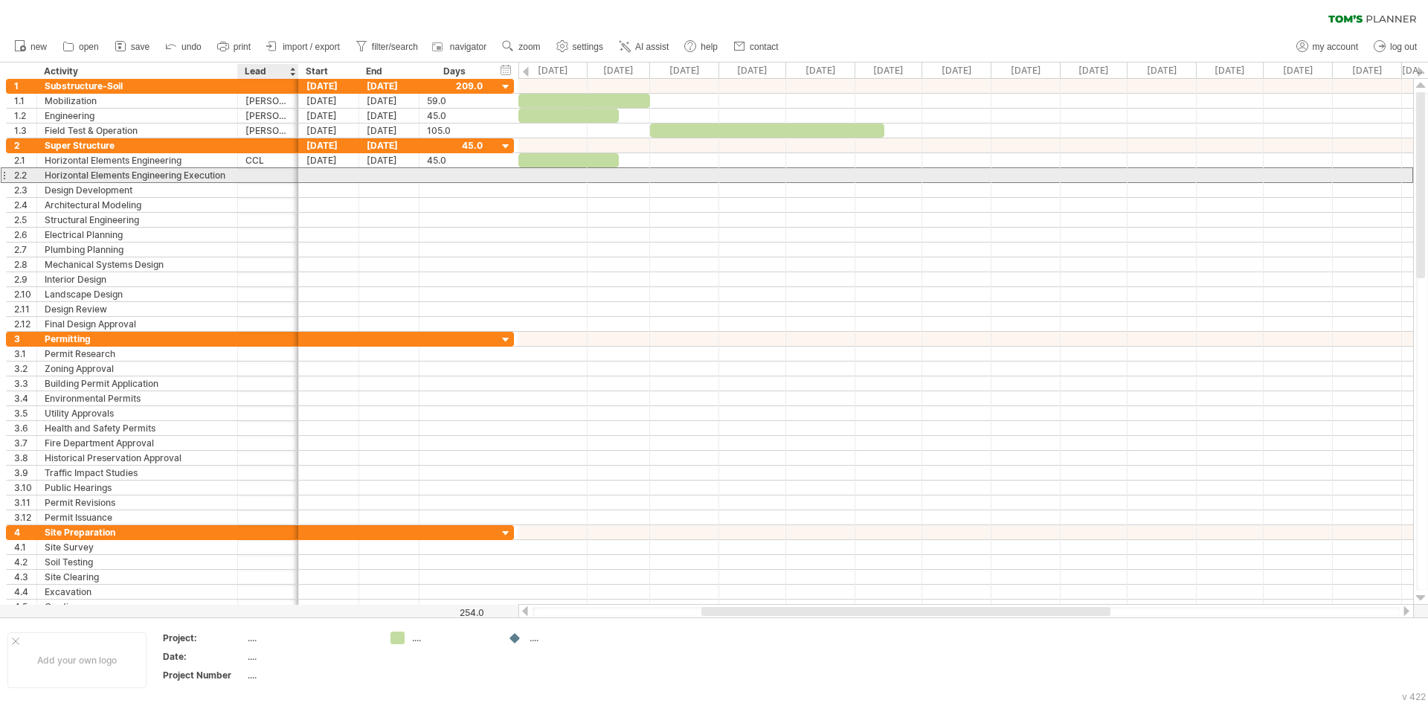
click at [277, 176] on div at bounding box center [267, 175] width 45 height 14
click at [277, 176] on input "text" at bounding box center [267, 175] width 45 height 14
type input "***"
click at [337, 175] on div at bounding box center [329, 175] width 60 height 14
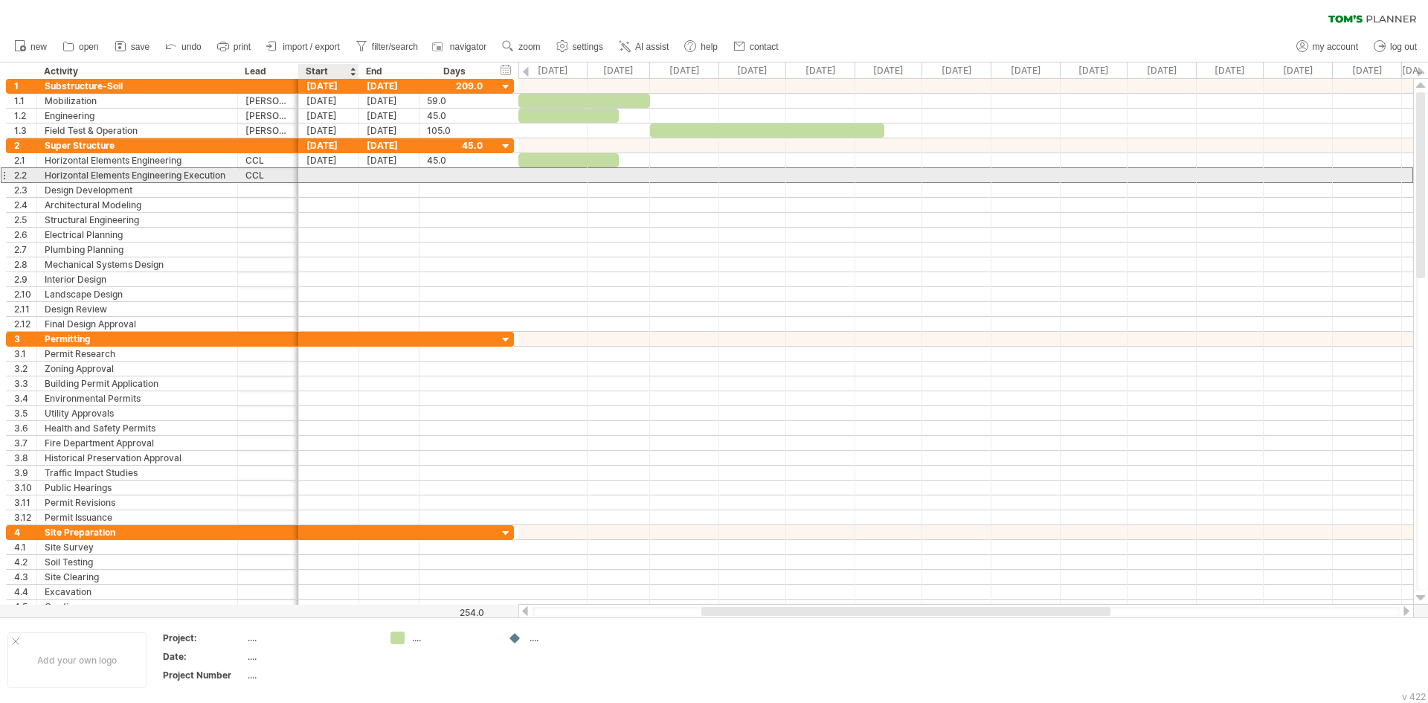
click at [337, 175] on div at bounding box center [329, 175] width 60 height 14
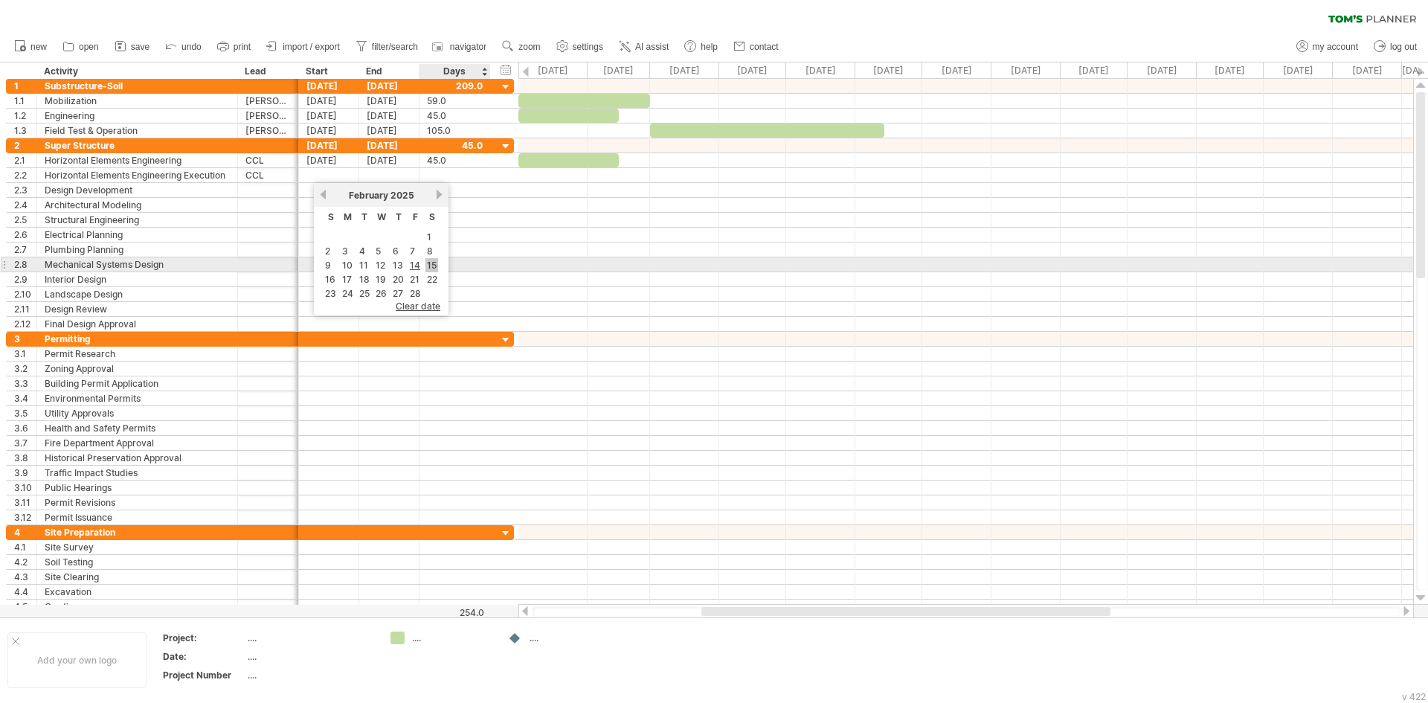
click at [436, 263] on link "15" at bounding box center [431, 265] width 13 height 14
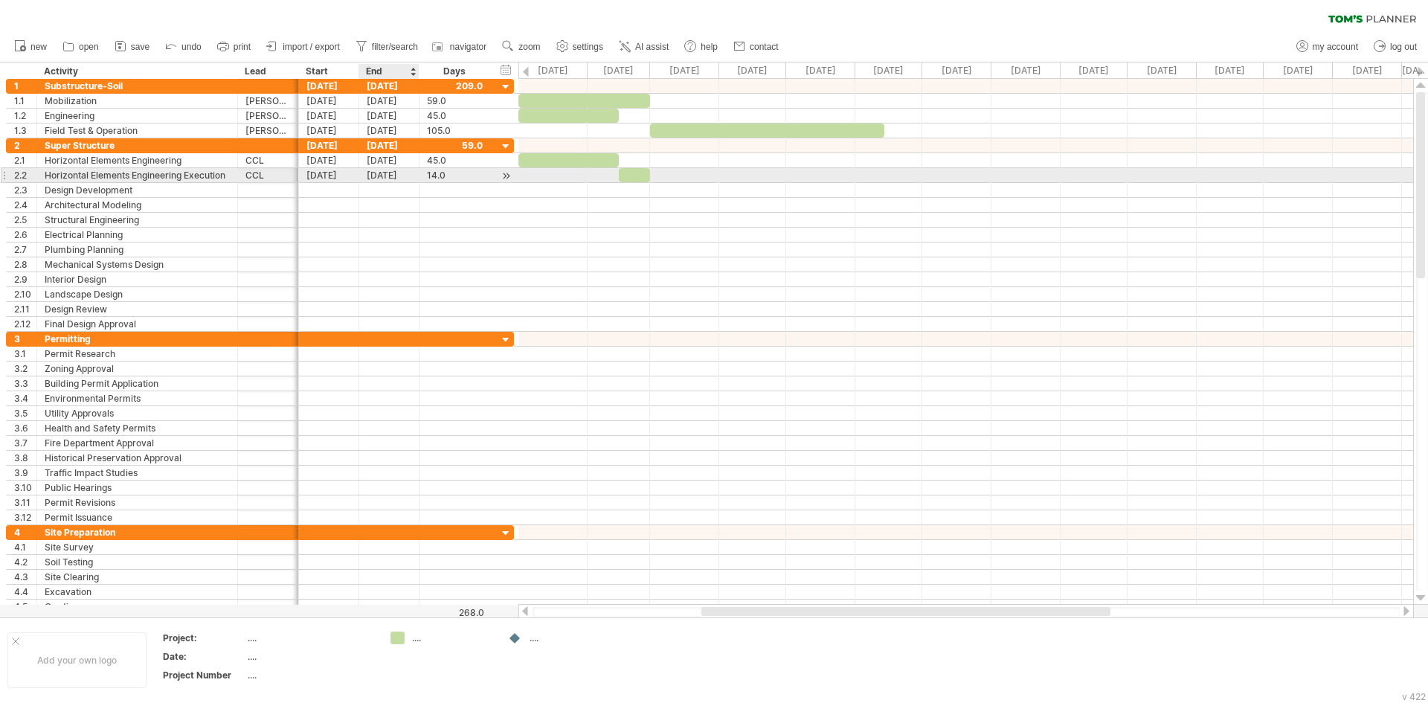
click at [390, 178] on div "[DATE]" at bounding box center [389, 175] width 60 height 14
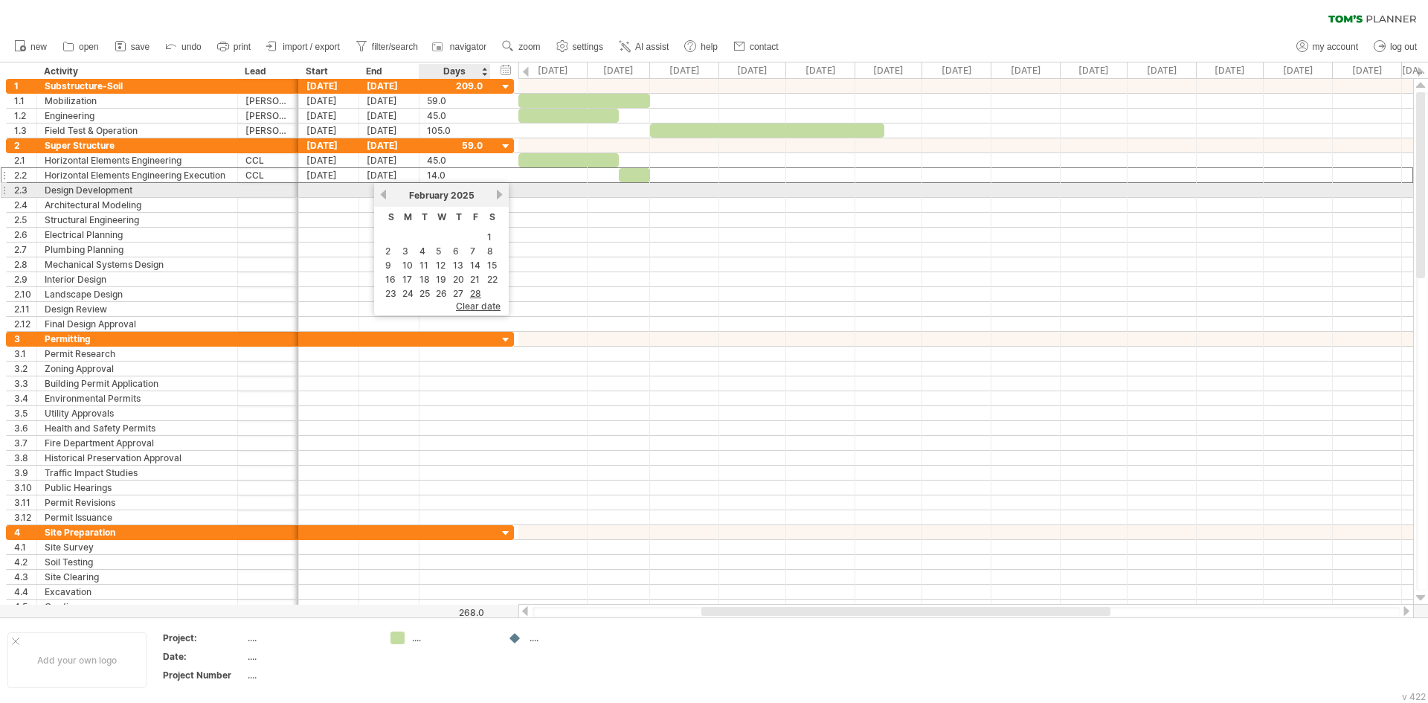
click at [498, 193] on link "next" at bounding box center [499, 194] width 11 height 11
click at [498, 193] on link "next" at bounding box center [500, 194] width 11 height 11
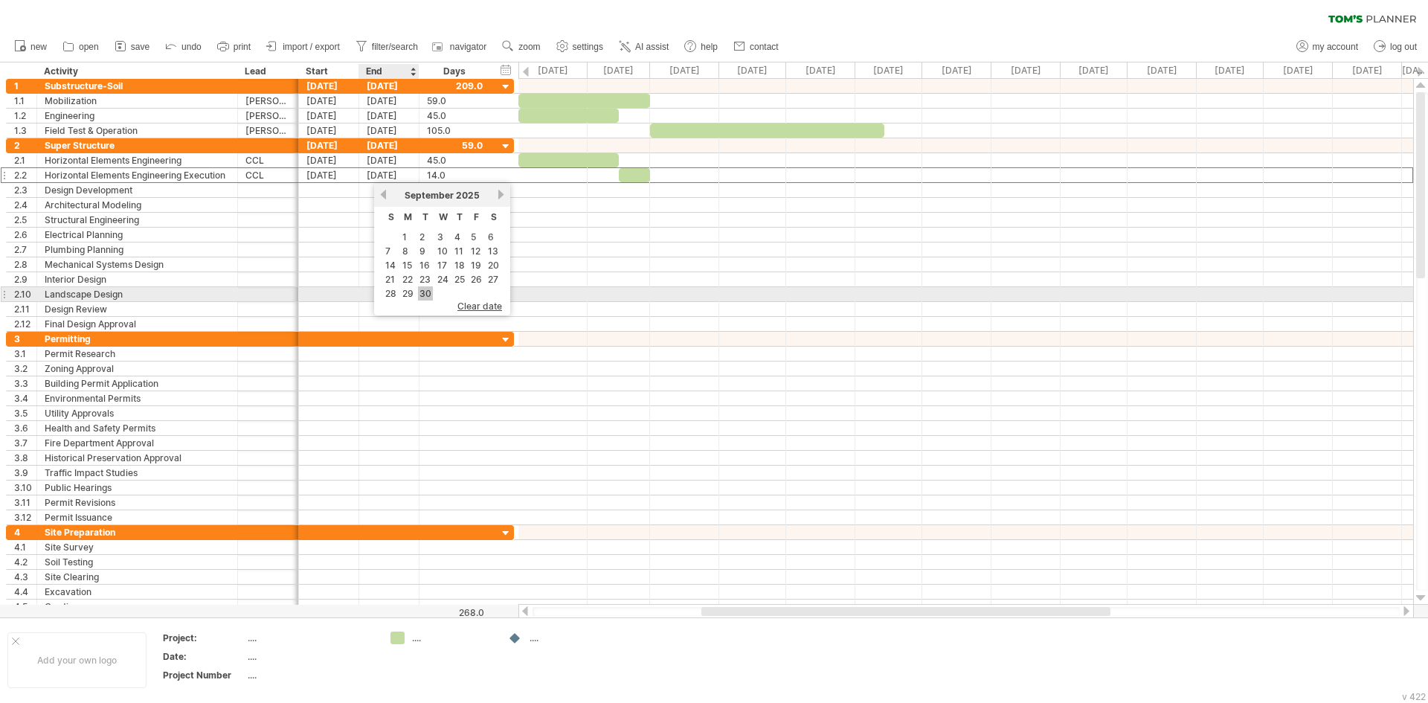
click at [422, 296] on link "30" at bounding box center [425, 293] width 15 height 14
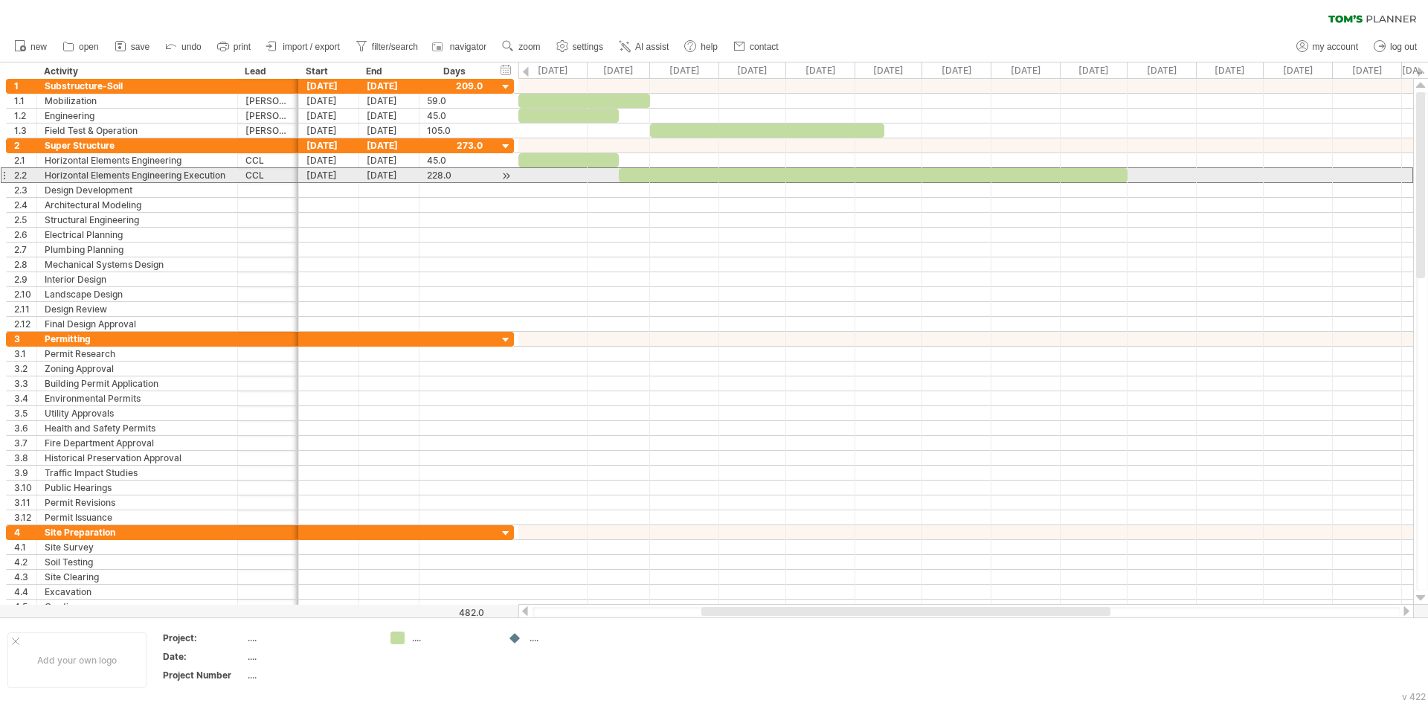
click at [636, 177] on div at bounding box center [873, 175] width 509 height 14
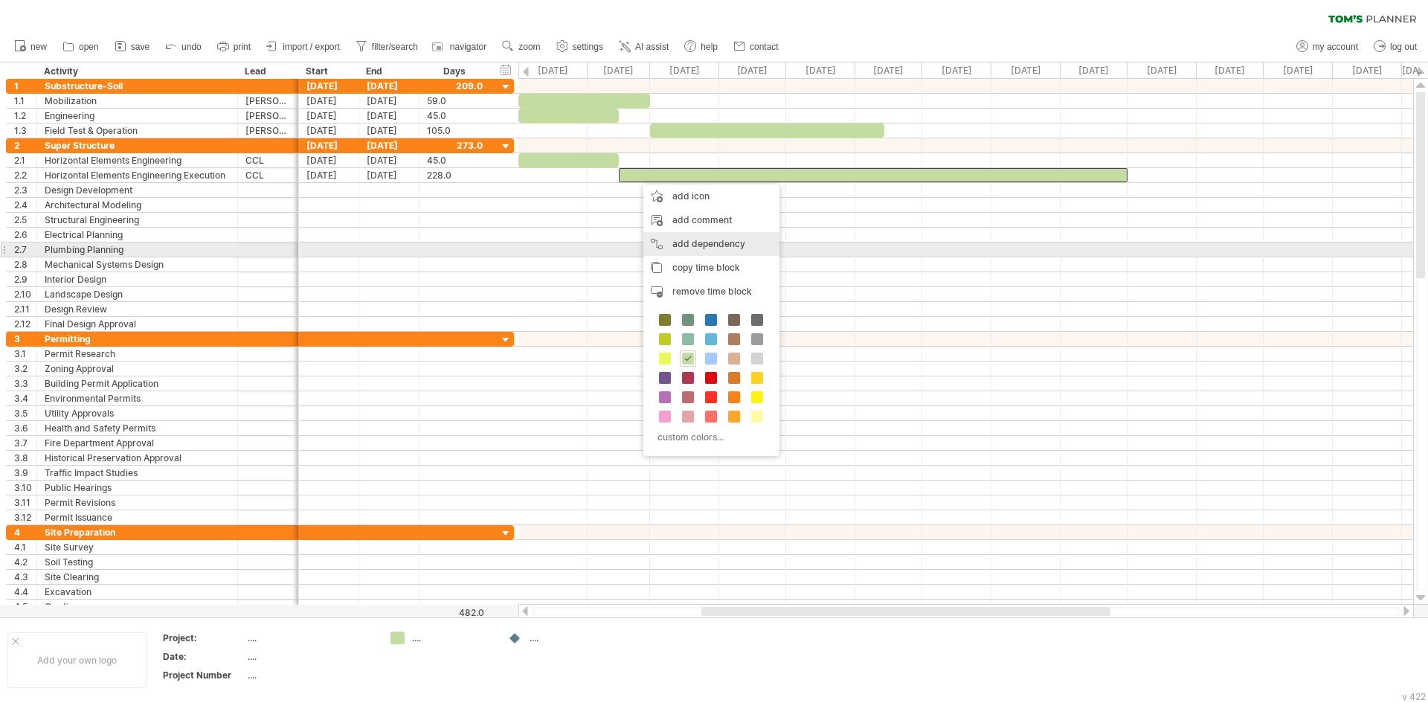
click at [706, 245] on div "add dependency You can use dependencies when you require tasks to be done in a …" at bounding box center [711, 244] width 136 height 24
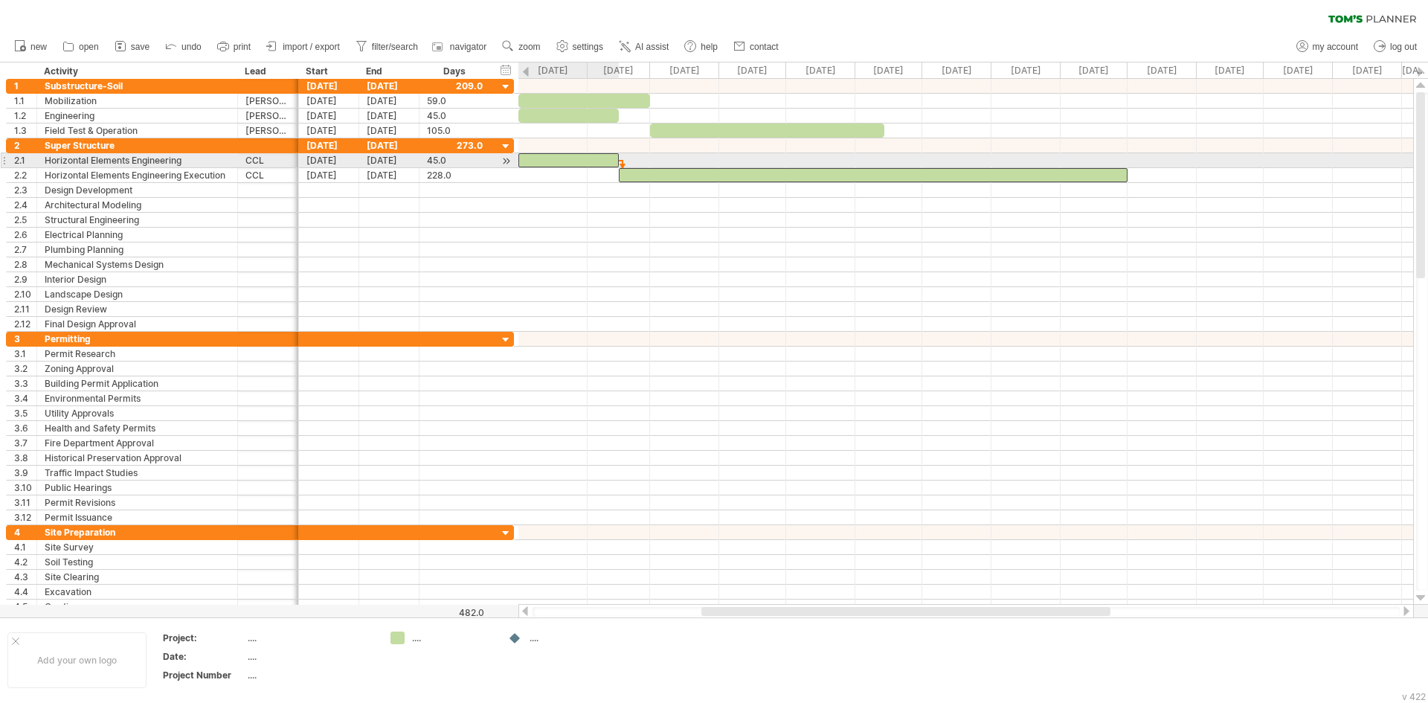
click at [592, 161] on div at bounding box center [568, 160] width 100 height 14
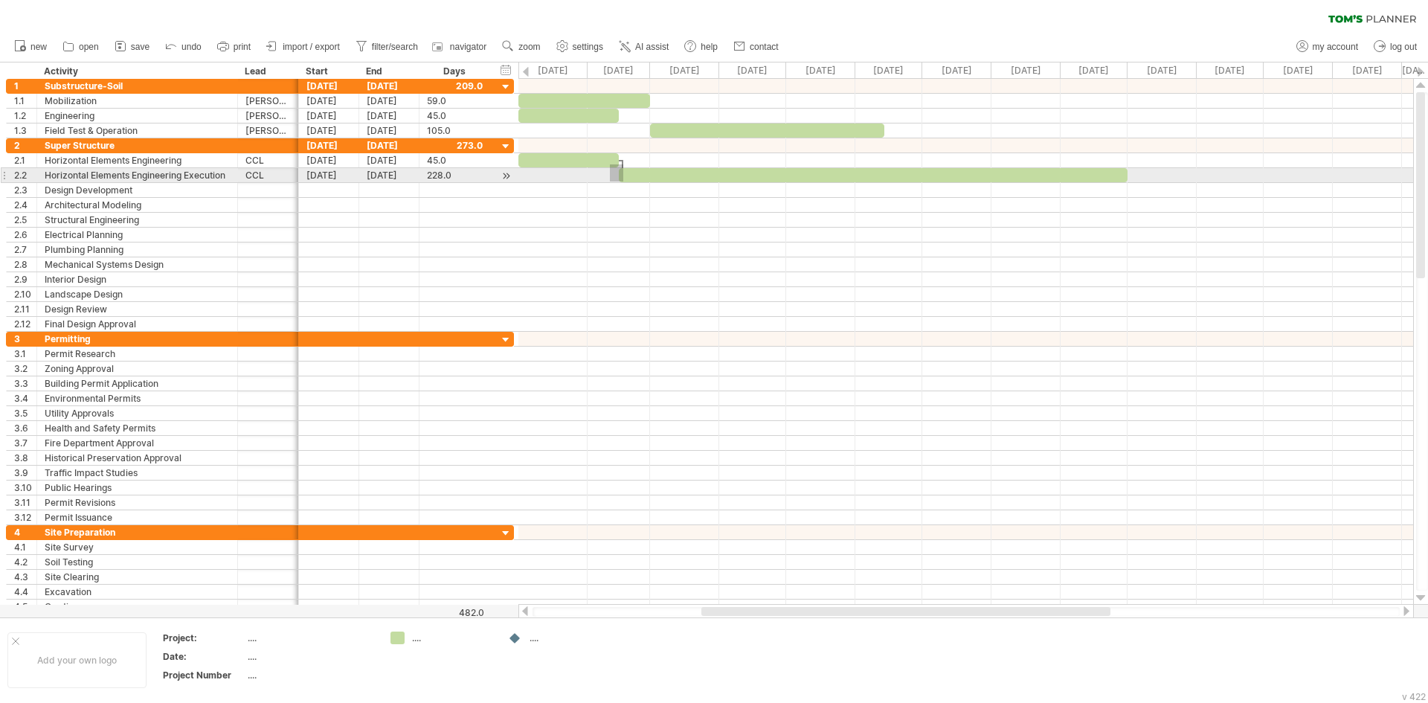
drag, startPoint x: 623, startPoint y: 164, endPoint x: 607, endPoint y: 187, distance: 28.3
click at [607, 188] on div "[DATE] [DATE]" at bounding box center [965, 342] width 894 height 526
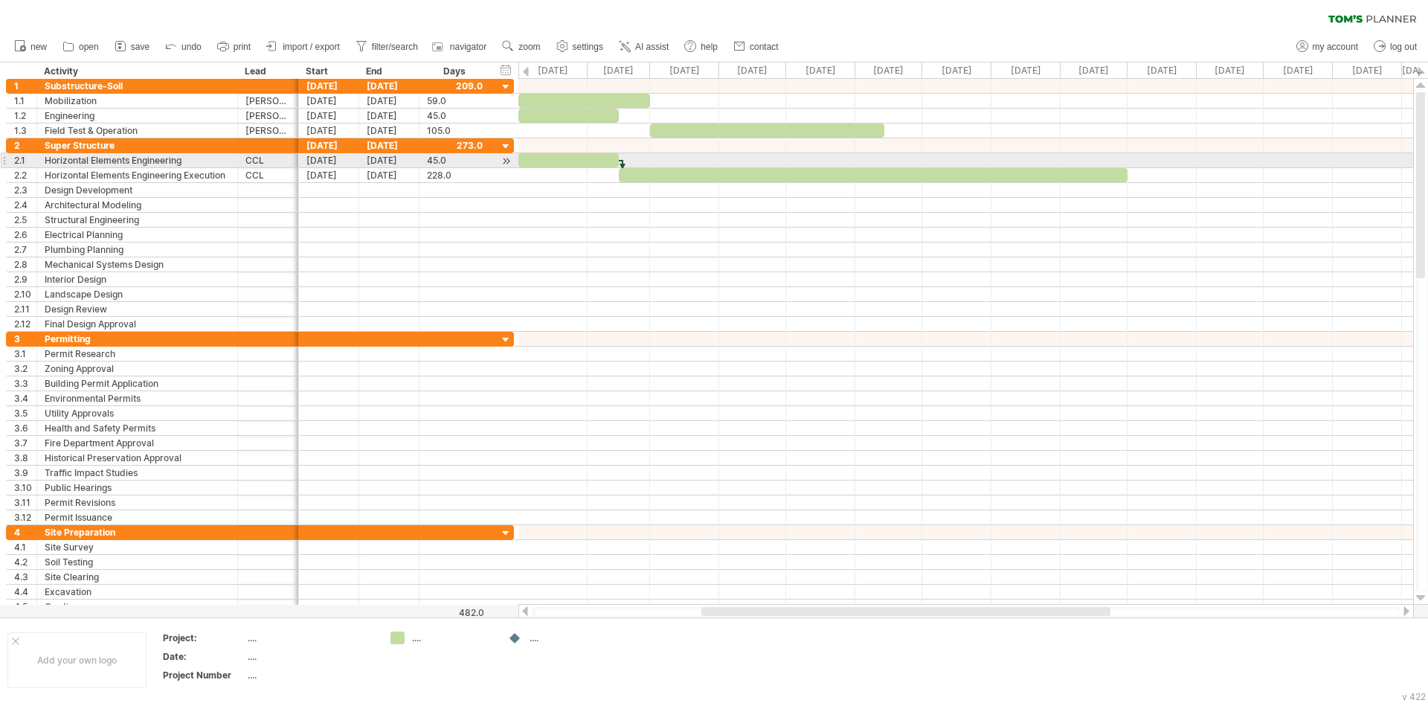
click at [622, 164] on div at bounding box center [622, 168] width 4 height 16
click at [623, 164] on div at bounding box center [622, 168] width 4 height 16
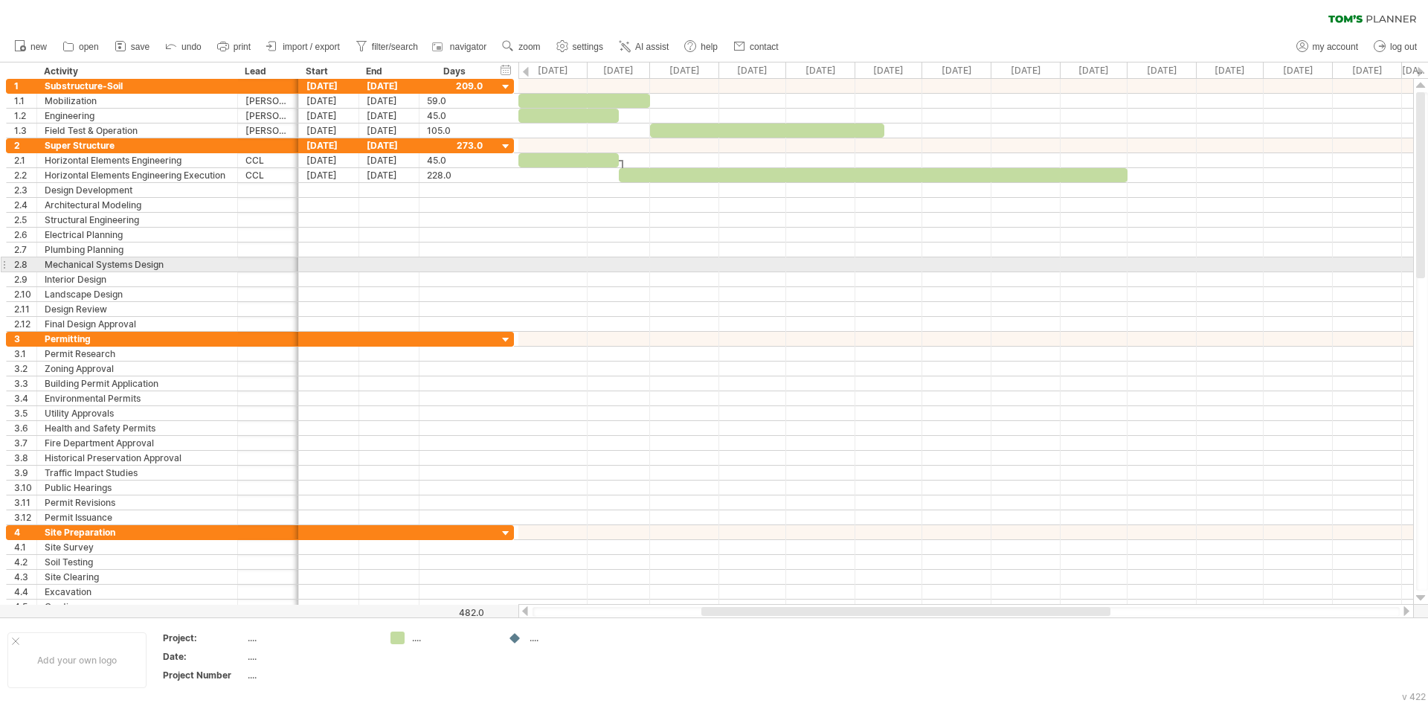
click at [639, 268] on div at bounding box center [965, 264] width 894 height 15
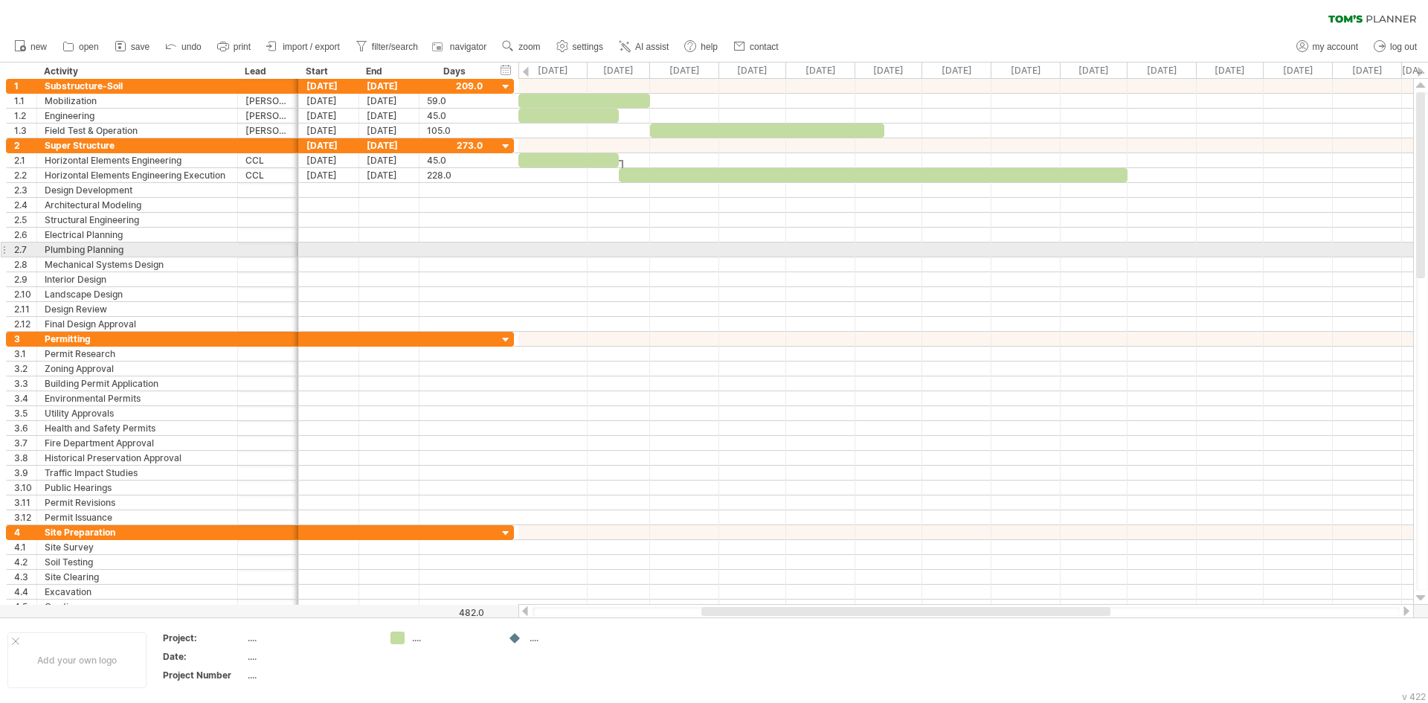
click at [722, 239] on div at bounding box center [965, 235] width 894 height 15
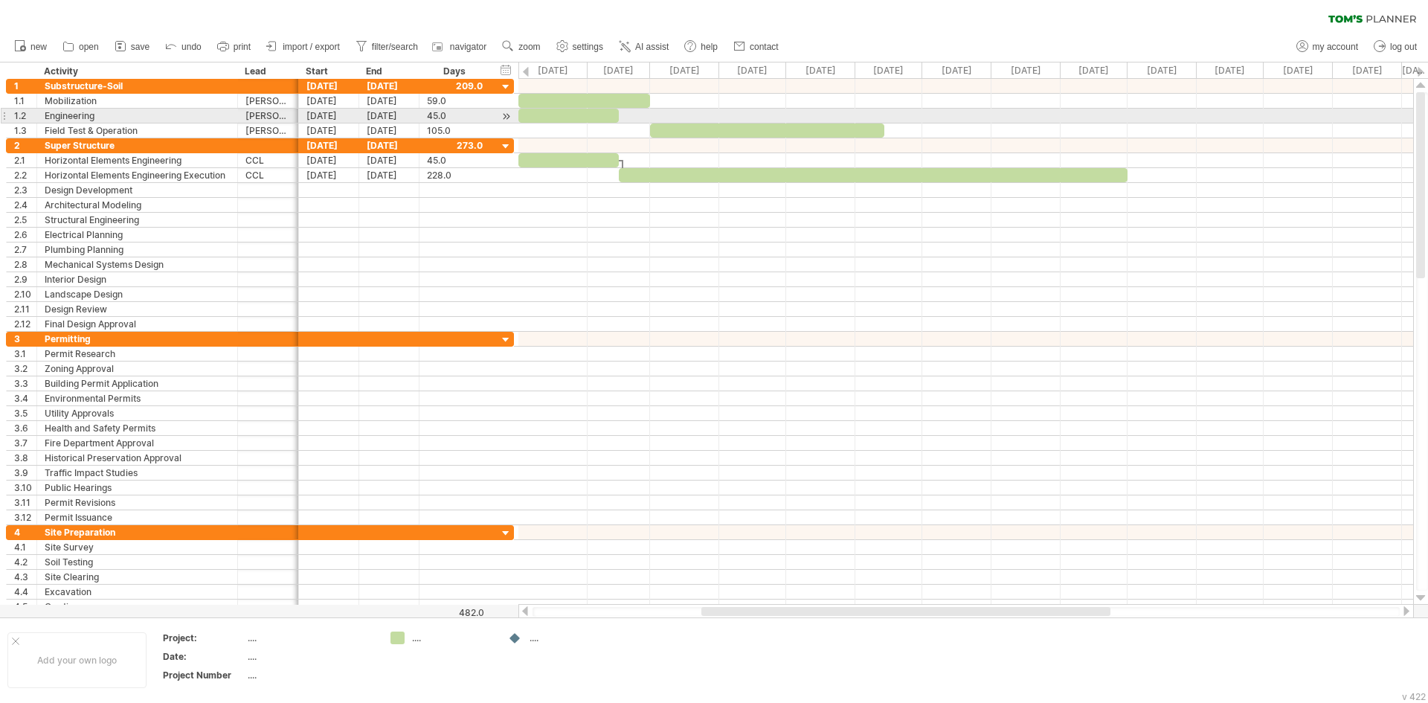
click at [603, 110] on div at bounding box center [568, 116] width 100 height 14
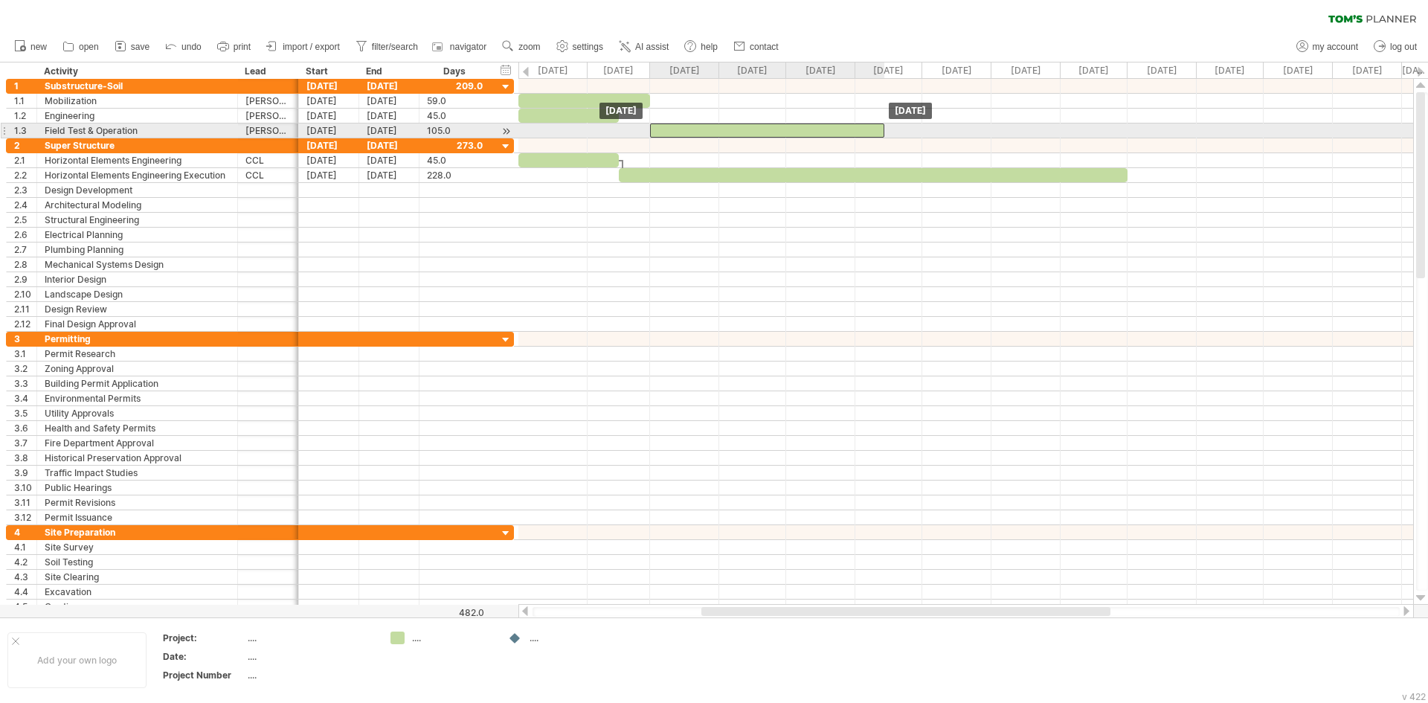
click at [661, 131] on div at bounding box center [767, 130] width 234 height 14
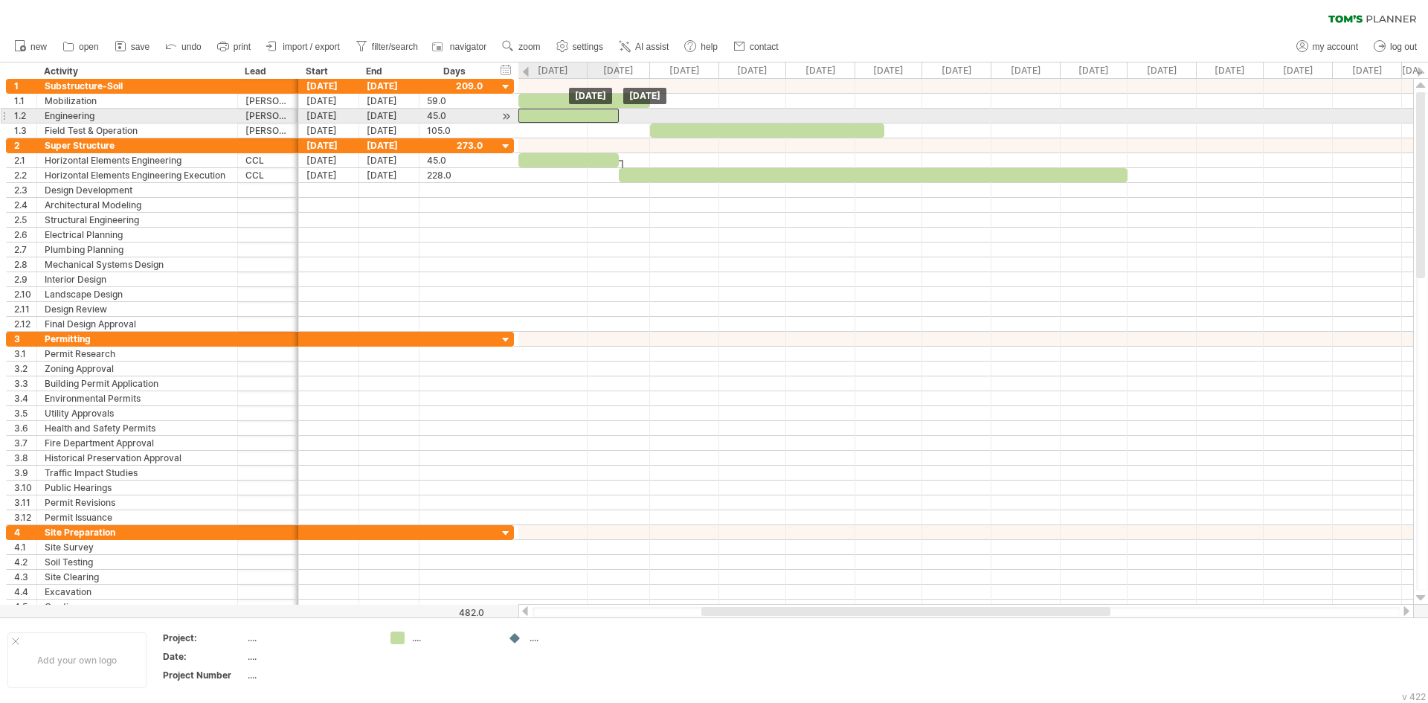
click at [604, 114] on div at bounding box center [568, 116] width 100 height 14
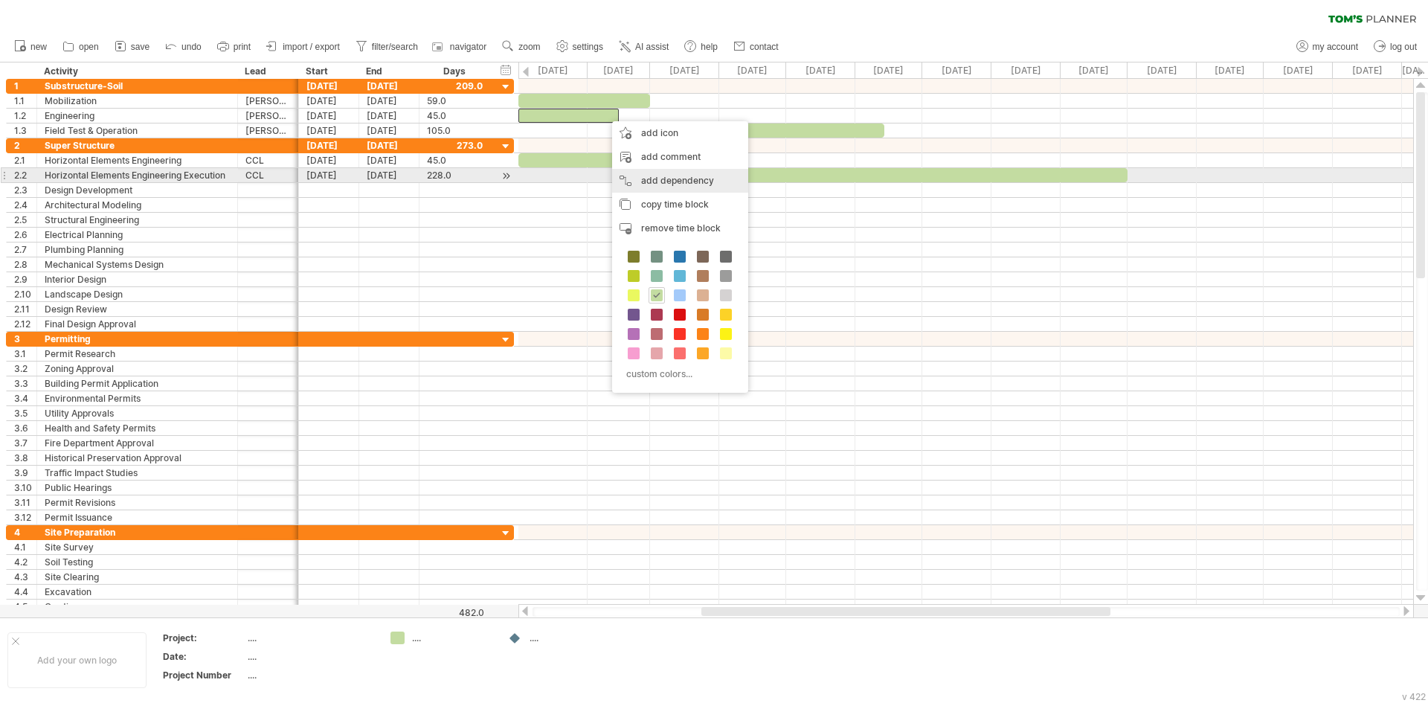
drag, startPoint x: 661, startPoint y: 181, endPoint x: 663, endPoint y: 135, distance: 46.2
click at [662, 181] on div "add dependency You can use dependencies when you require tasks to be done in a …" at bounding box center [680, 181] width 136 height 24
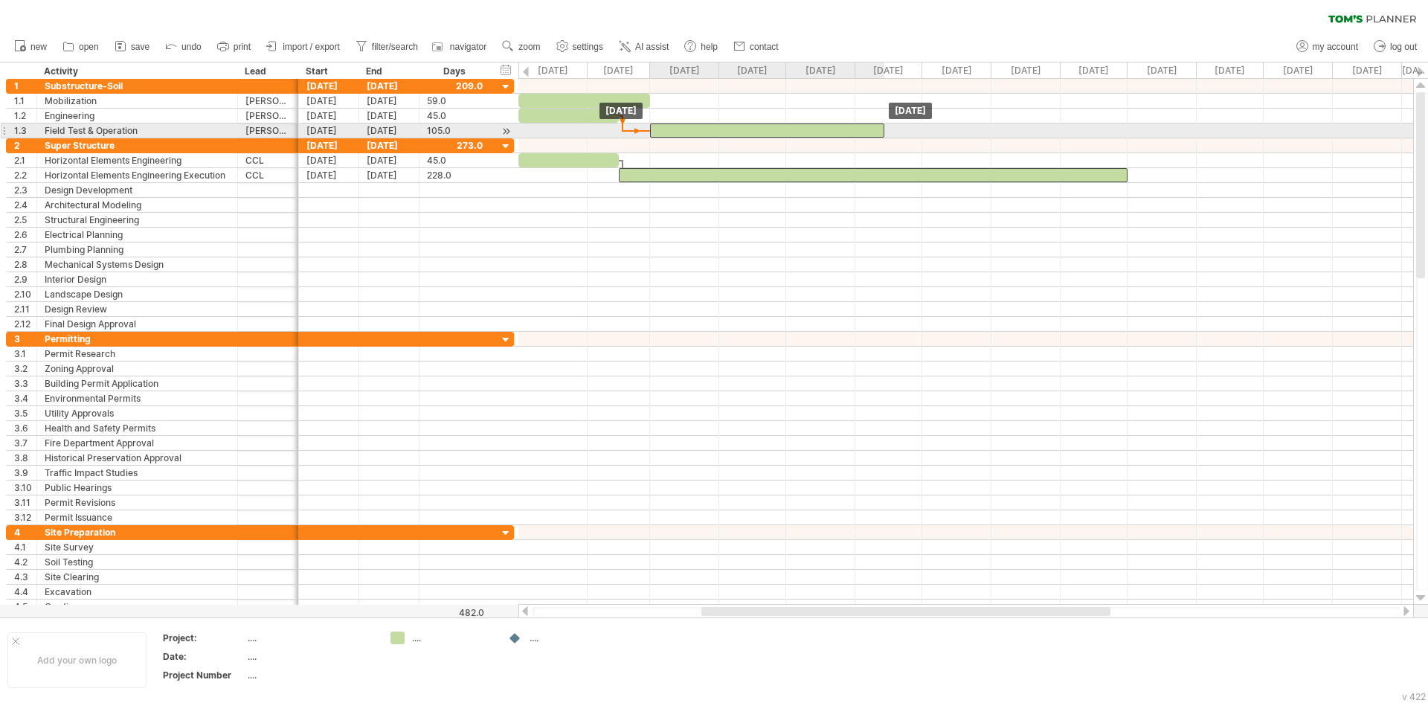
click at [668, 129] on div at bounding box center [767, 130] width 234 height 14
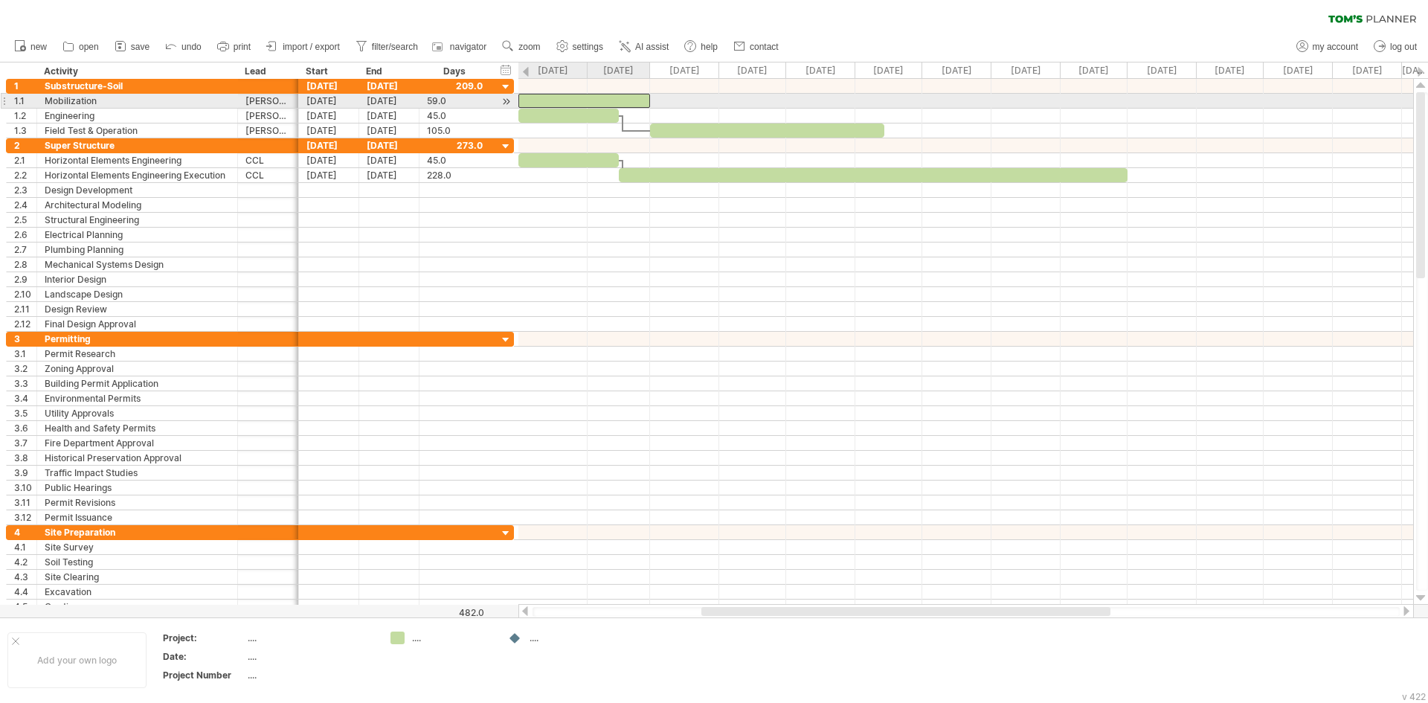
click at [645, 100] on div at bounding box center [584, 101] width 132 height 14
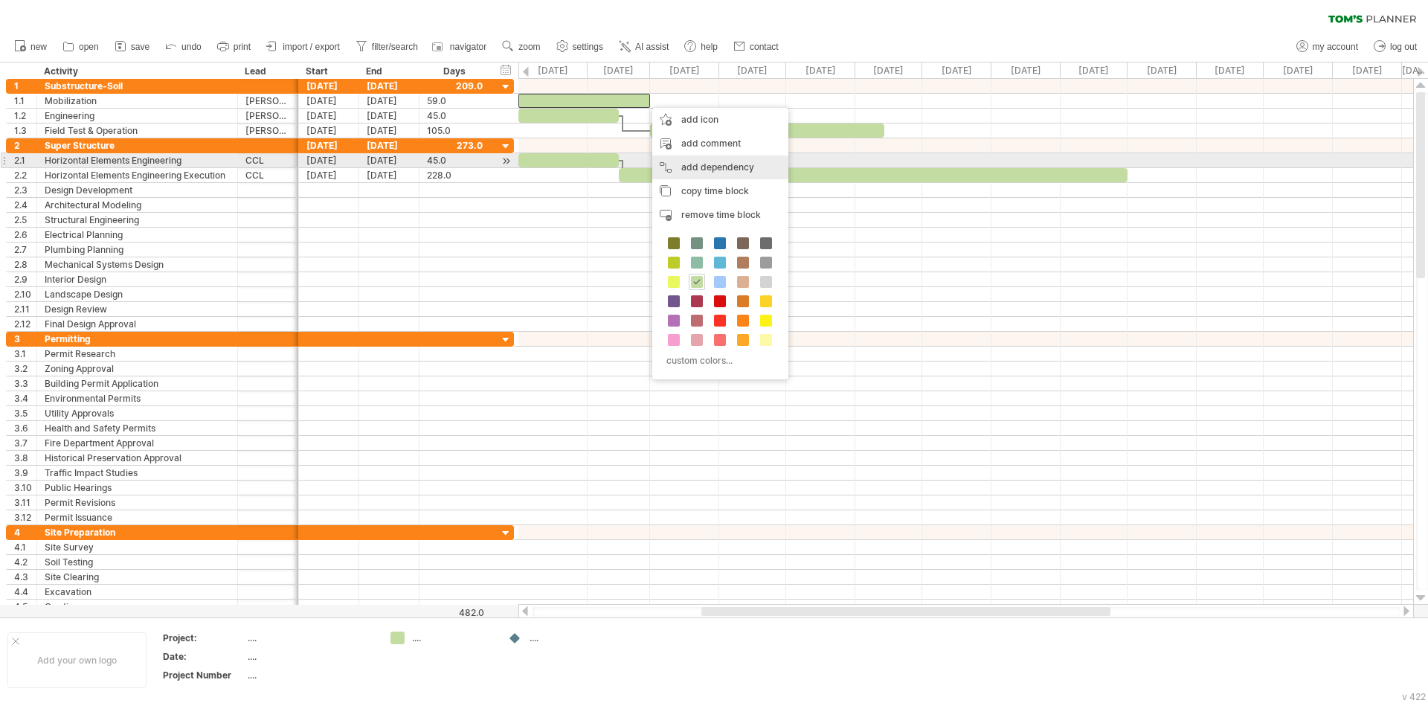
click at [689, 166] on div "add dependency You can use dependencies when you require tasks to be done in a …" at bounding box center [720, 167] width 136 height 24
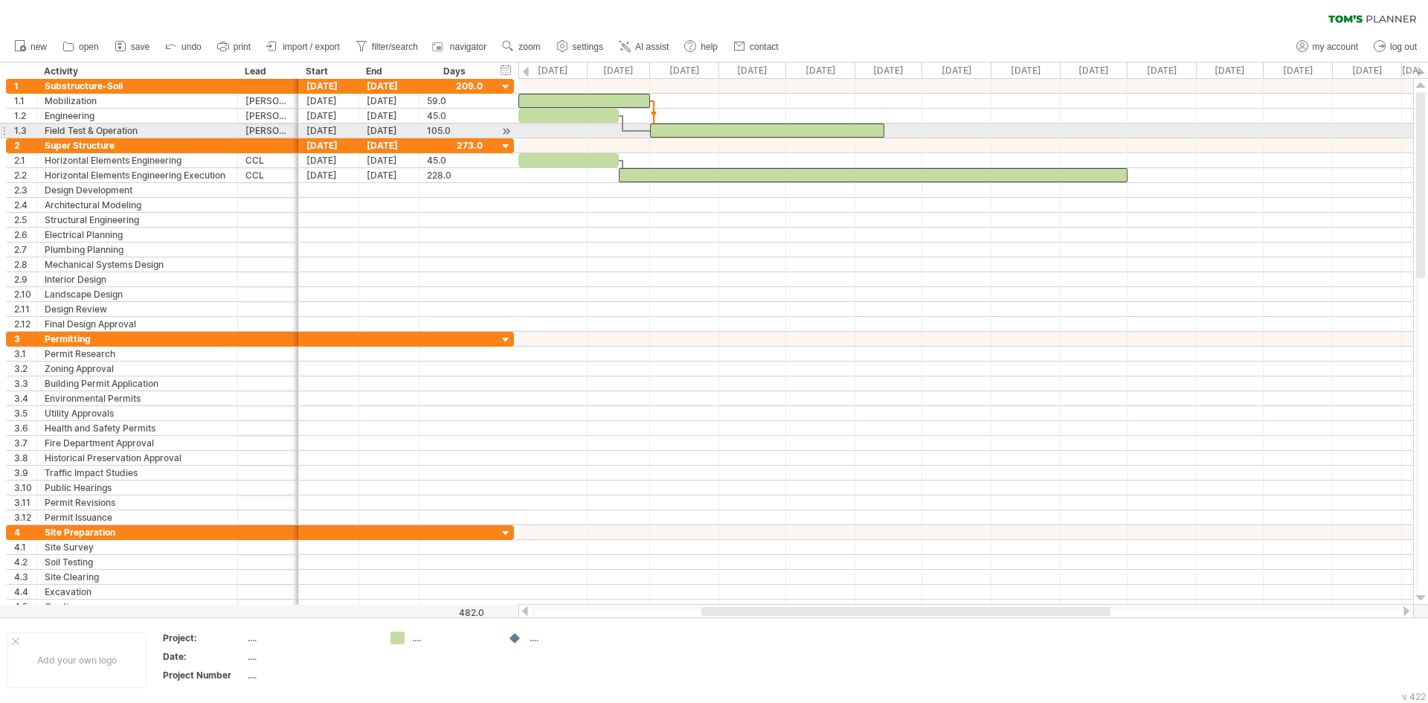
click at [682, 129] on div at bounding box center [767, 130] width 234 height 14
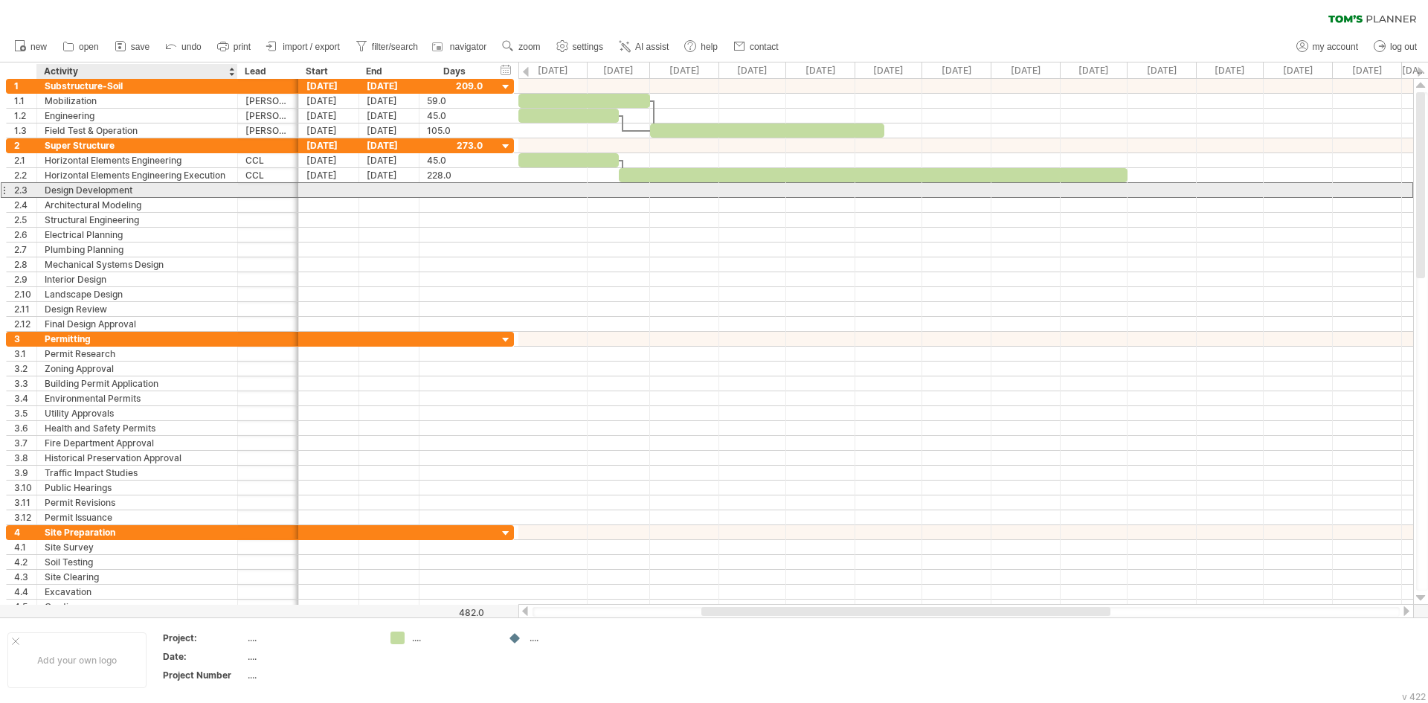
click at [187, 187] on div "Design Development" at bounding box center [137, 190] width 185 height 14
click at [187, 187] on input "**********" at bounding box center [137, 190] width 185 height 14
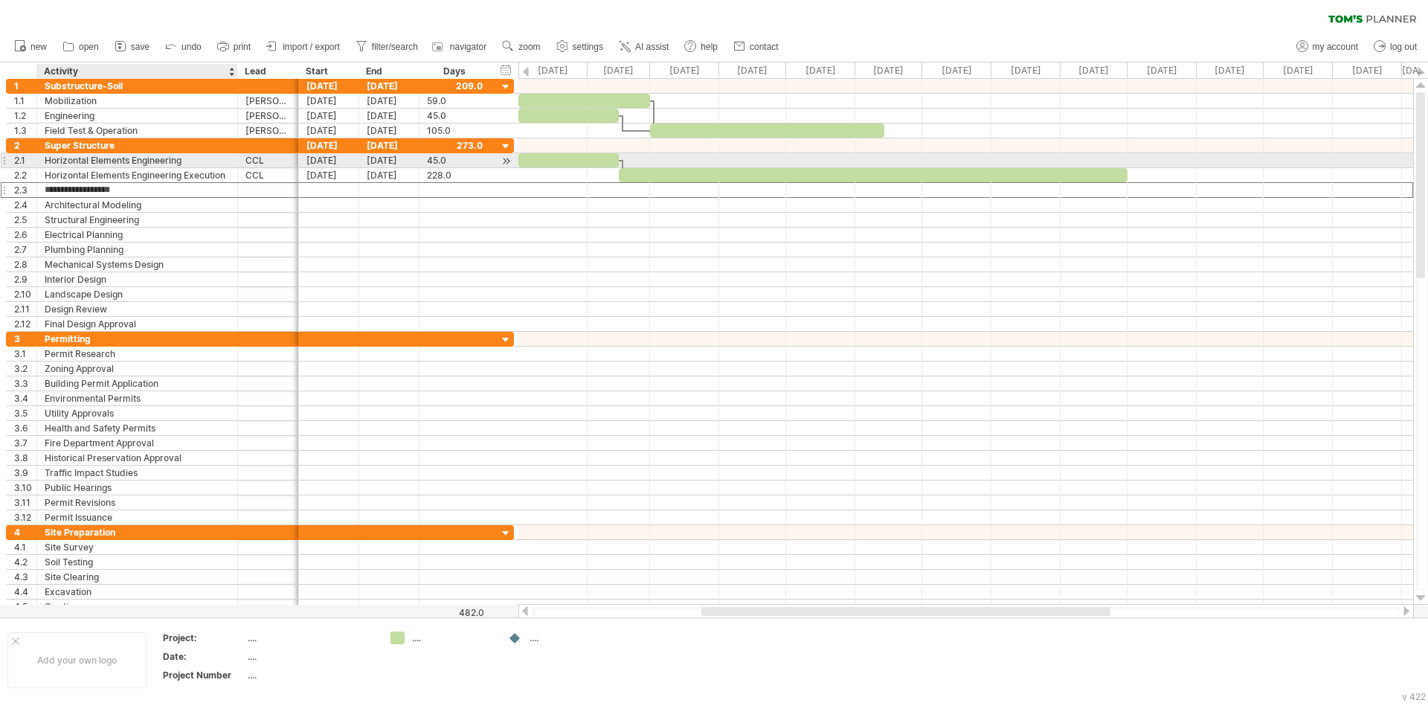
click at [126, 160] on div "Horizontal Elements Engineering" at bounding box center [137, 160] width 185 height 14
click at [0, 0] on input "**********" at bounding box center [0, 0] width 0 height 0
click at [126, 160] on input "**********" at bounding box center [137, 160] width 185 height 14
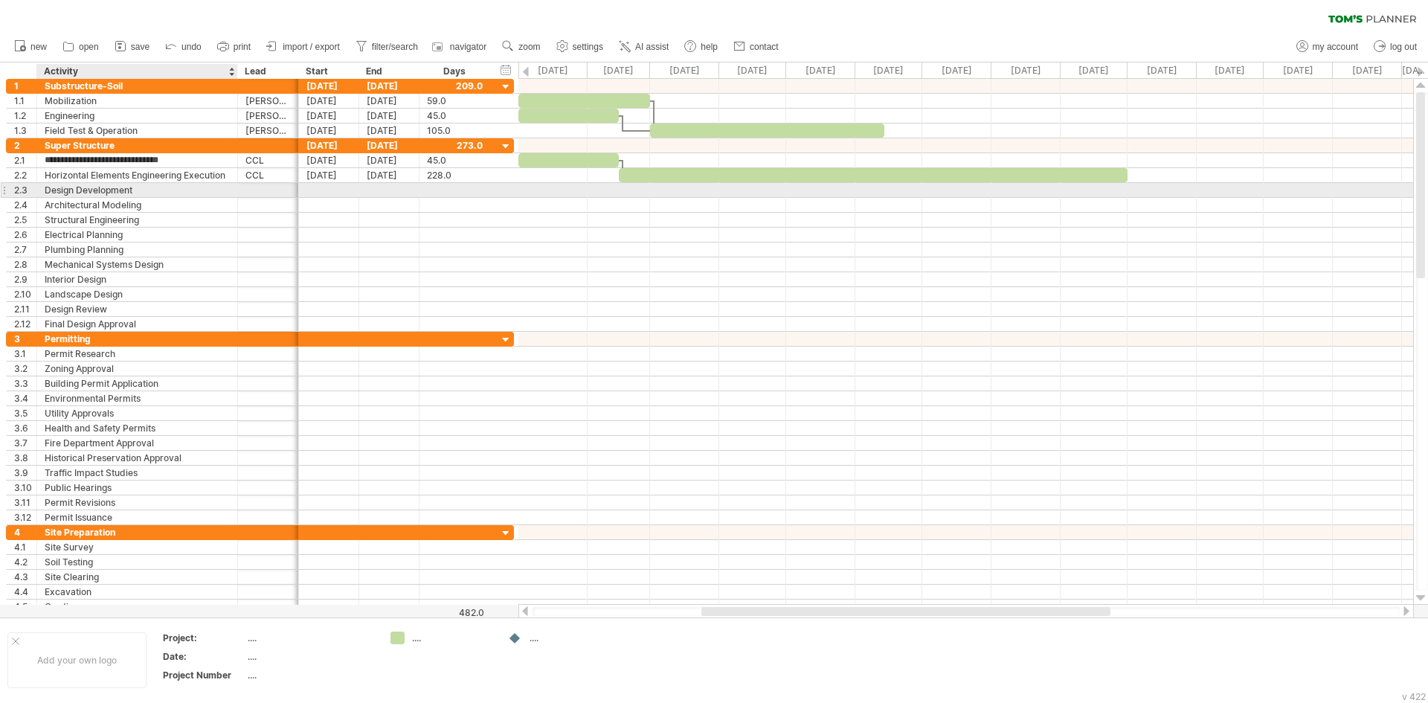
click at [117, 193] on div "Design Development" at bounding box center [137, 190] width 185 height 14
click at [117, 193] on input "**********" at bounding box center [137, 190] width 185 height 14
paste input "**********"
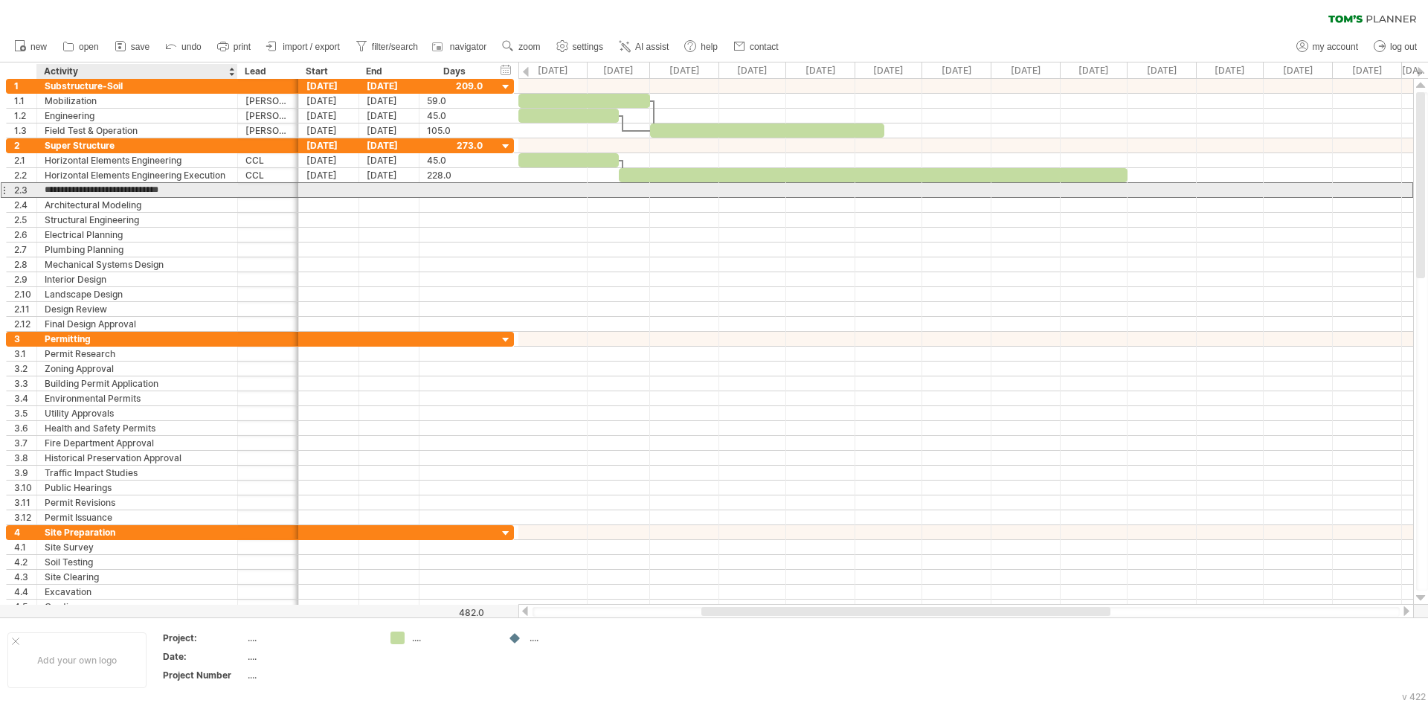
click at [62, 186] on input "**********" at bounding box center [137, 190] width 185 height 14
type input "**********"
click at [257, 189] on div at bounding box center [267, 190] width 45 height 14
click at [0, 0] on input "text" at bounding box center [0, 0] width 0 height 0
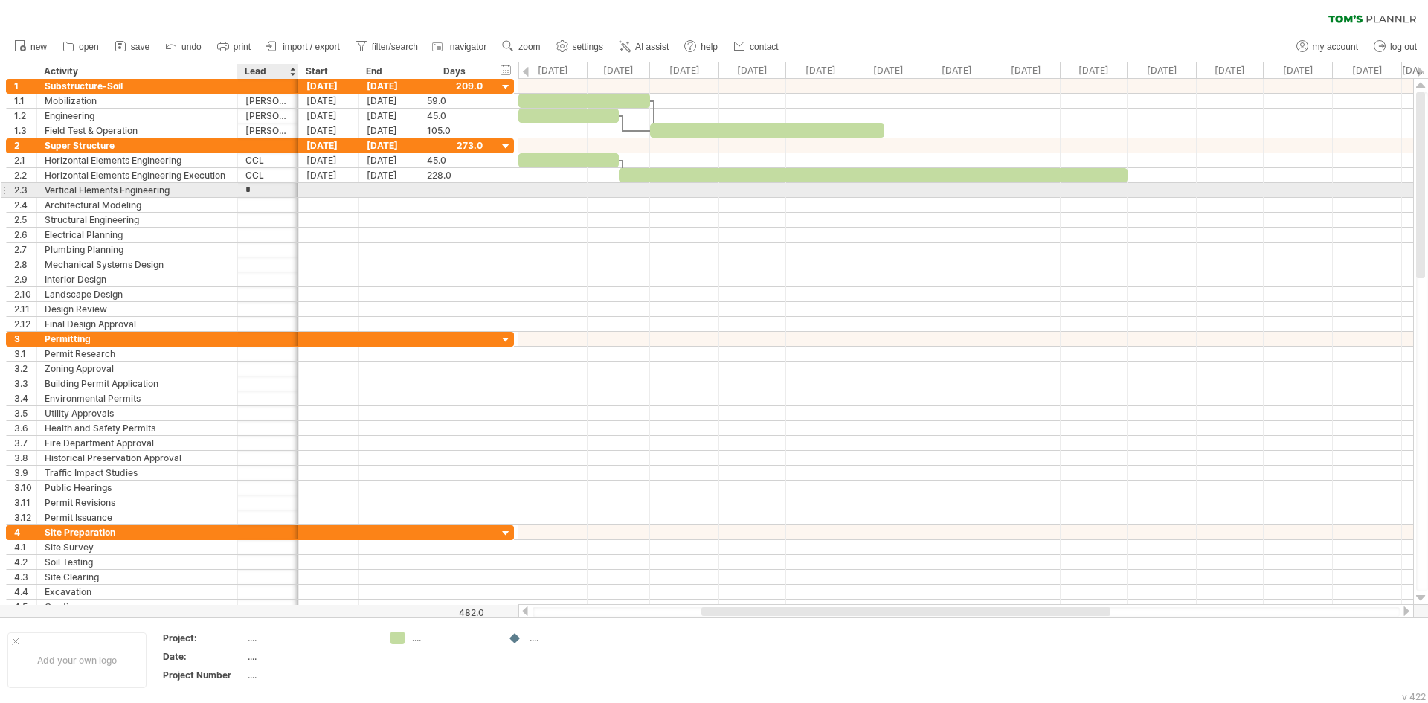
type input "**"
click at [320, 190] on div at bounding box center [329, 190] width 60 height 14
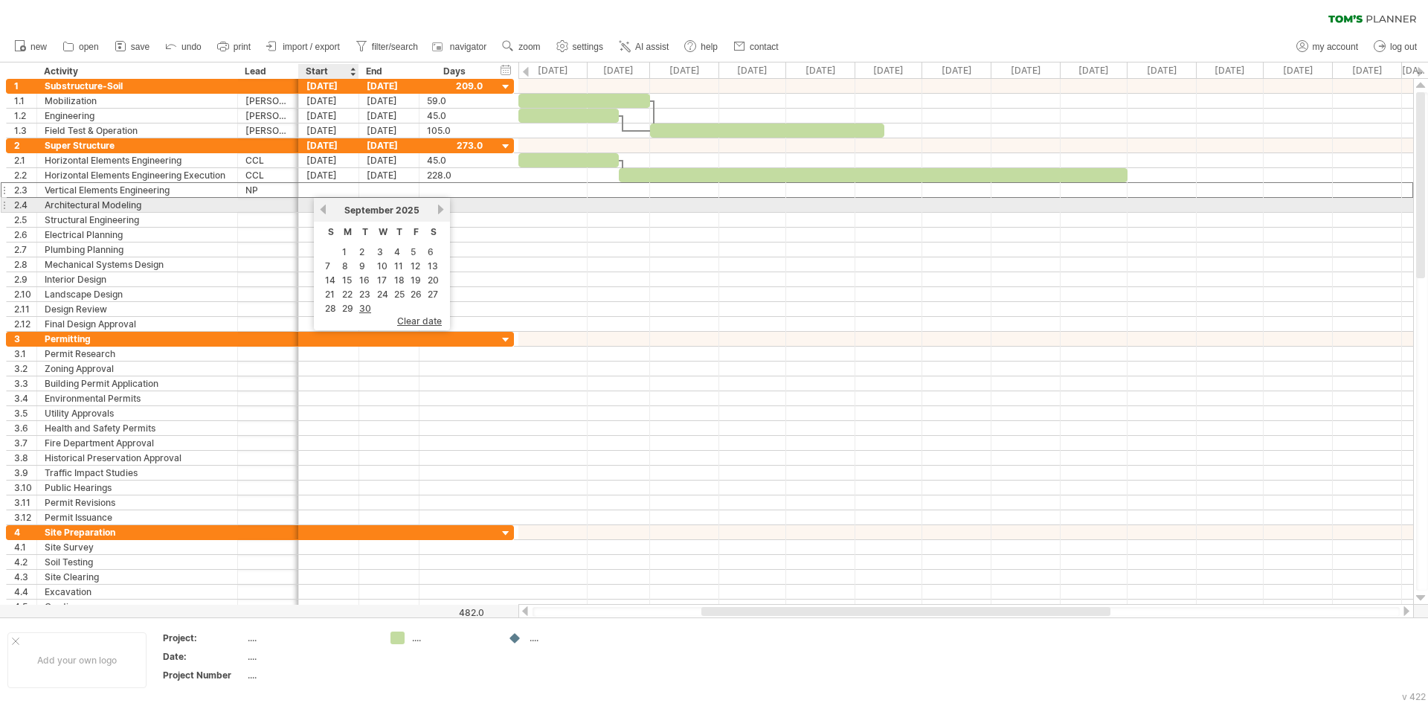
click at [323, 211] on link "previous" at bounding box center [322, 209] width 11 height 11
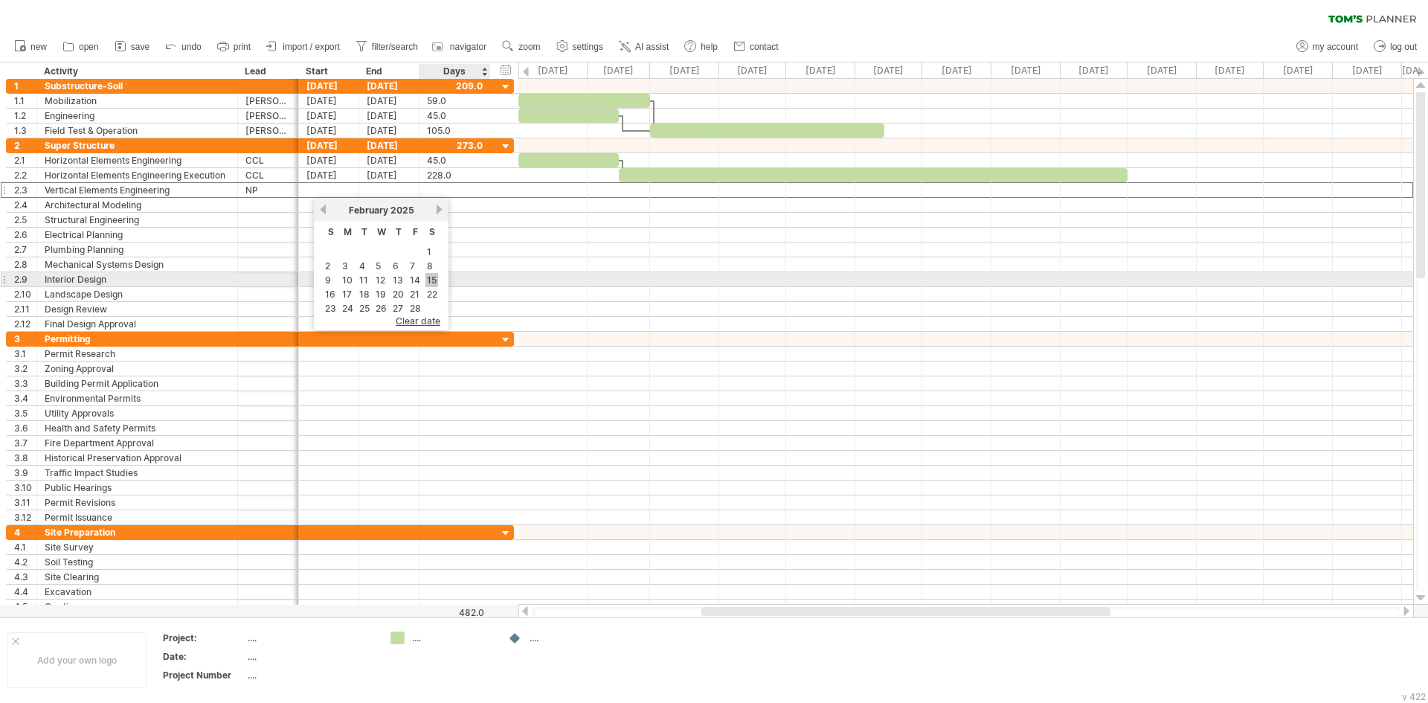
click at [436, 279] on link "15" at bounding box center [431, 280] width 13 height 14
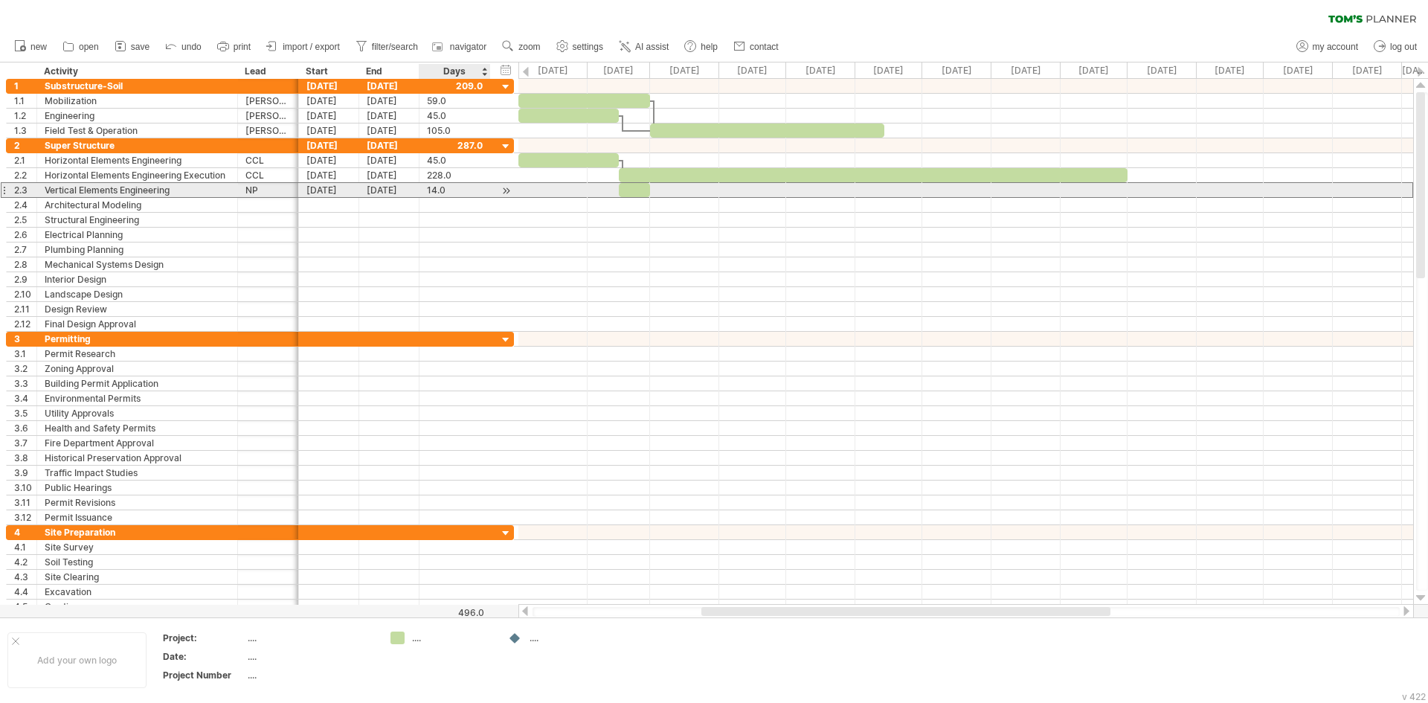
click at [401, 191] on div "[DATE]" at bounding box center [389, 190] width 60 height 14
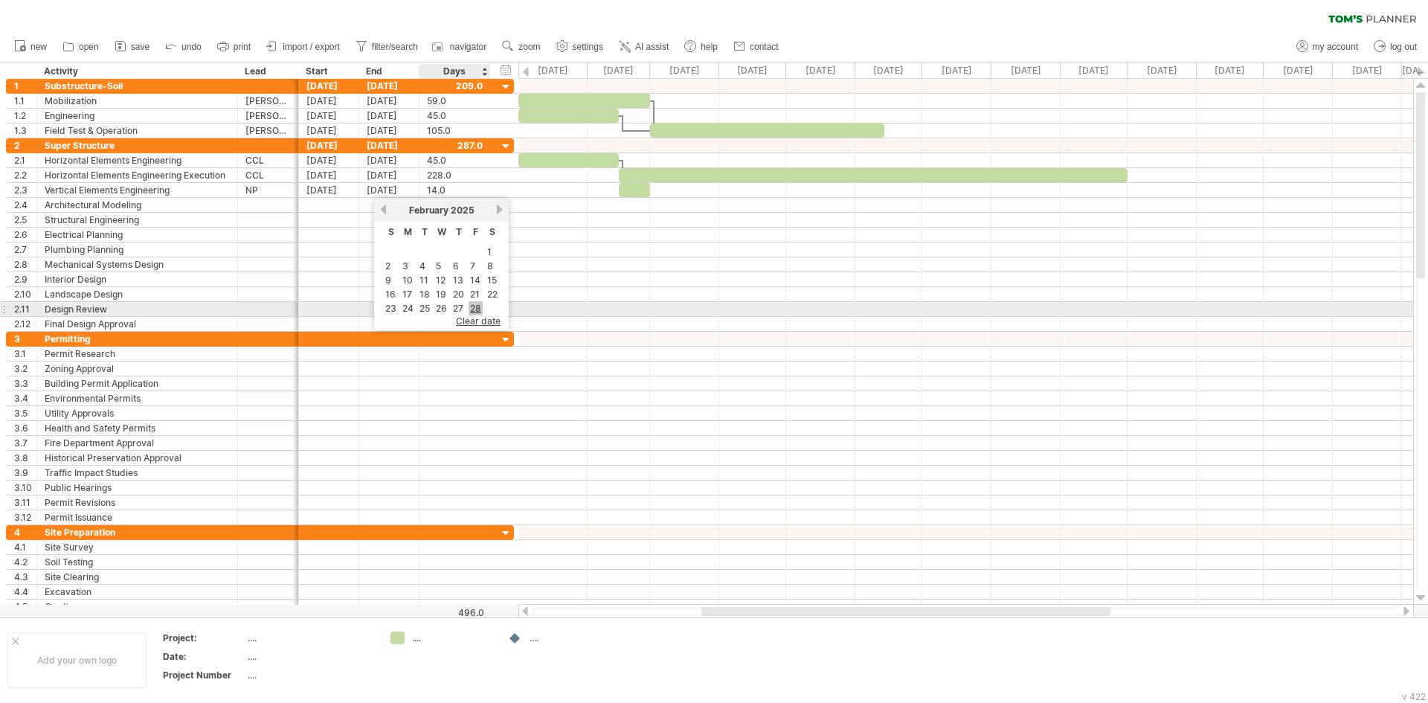
click at [478, 305] on link "28" at bounding box center [475, 308] width 14 height 14
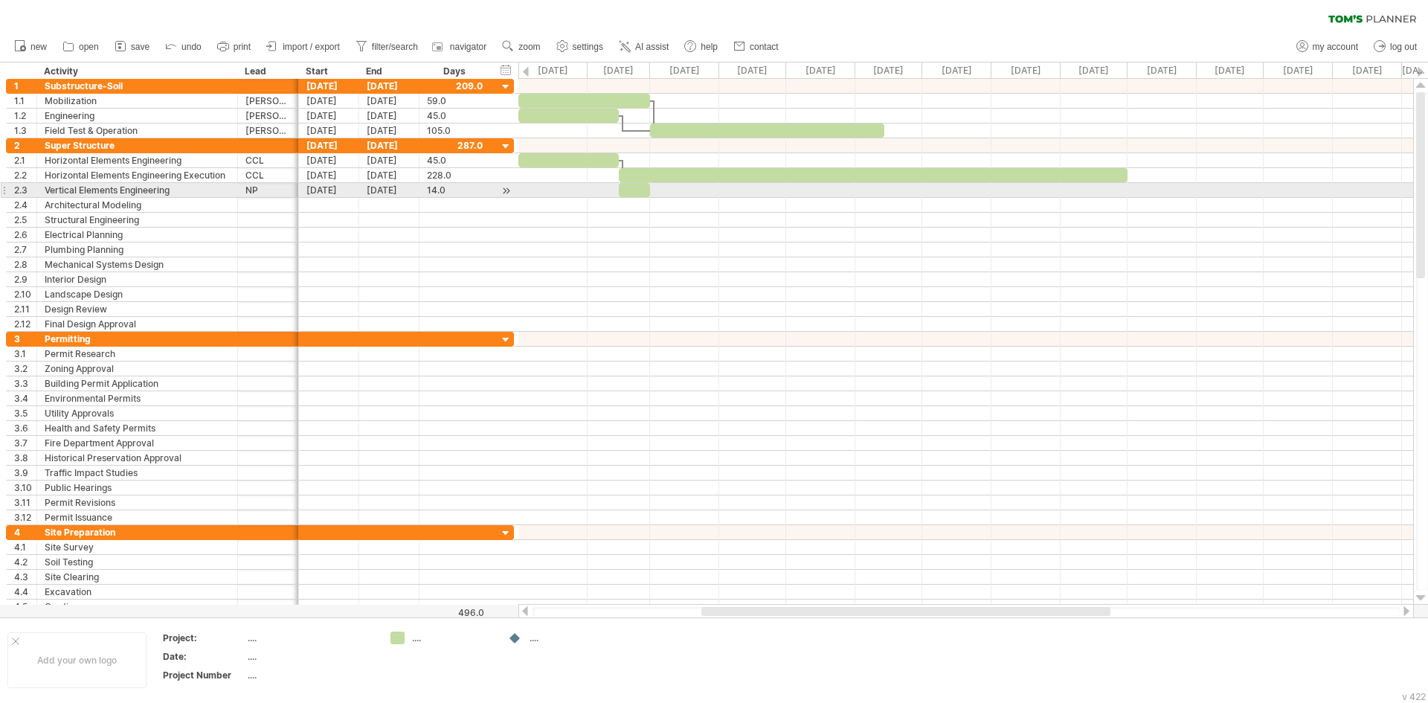
click at [631, 193] on div at bounding box center [634, 190] width 31 height 14
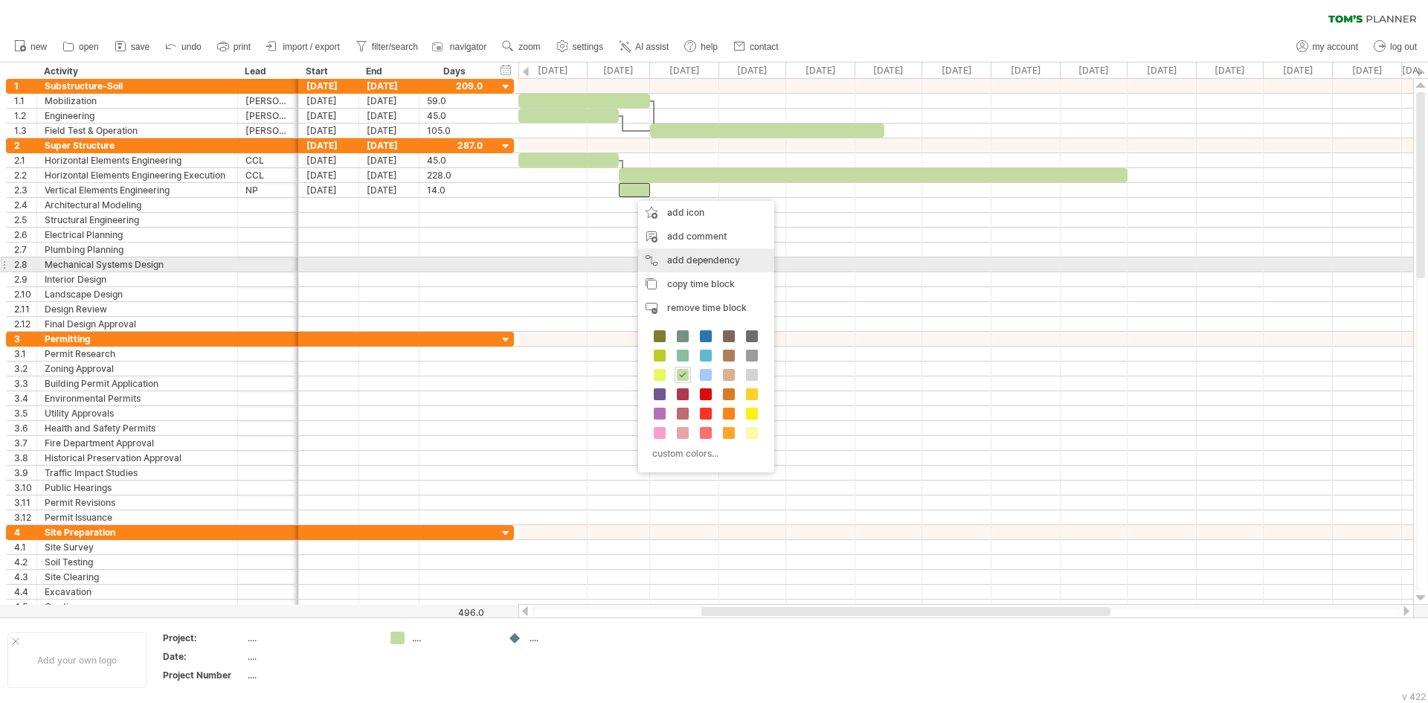
click at [686, 259] on div "add dependency You can use dependencies when you require tasks to be done in a …" at bounding box center [706, 260] width 136 height 24
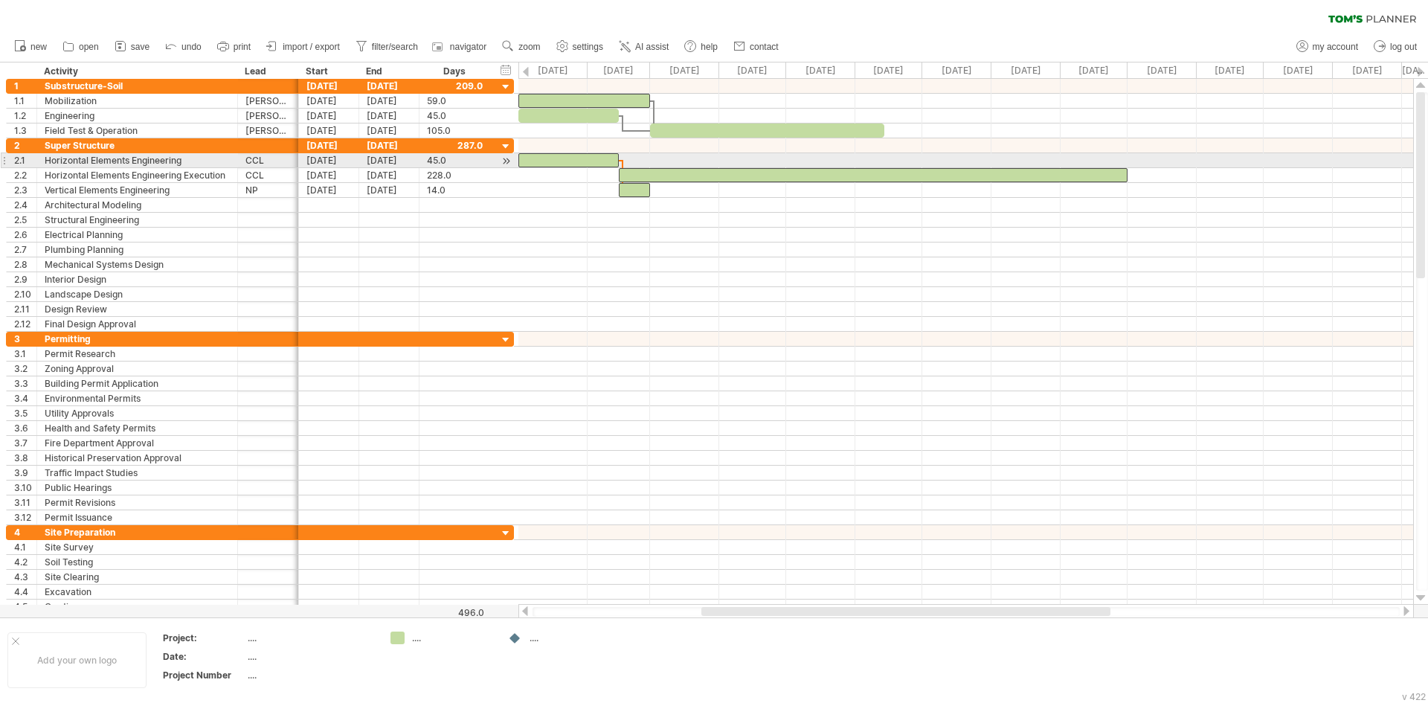
click at [605, 160] on div at bounding box center [568, 160] width 100 height 14
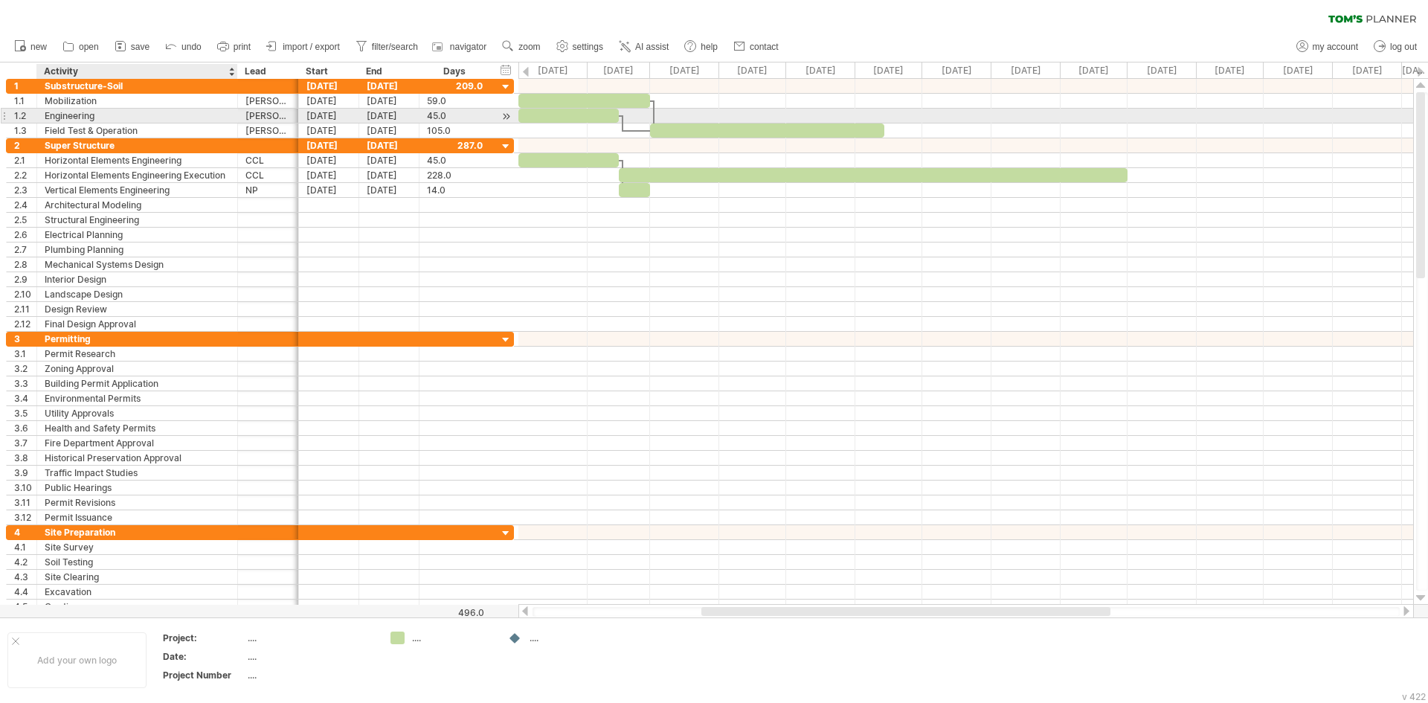
click at [109, 115] on div "Engineering" at bounding box center [137, 116] width 185 height 14
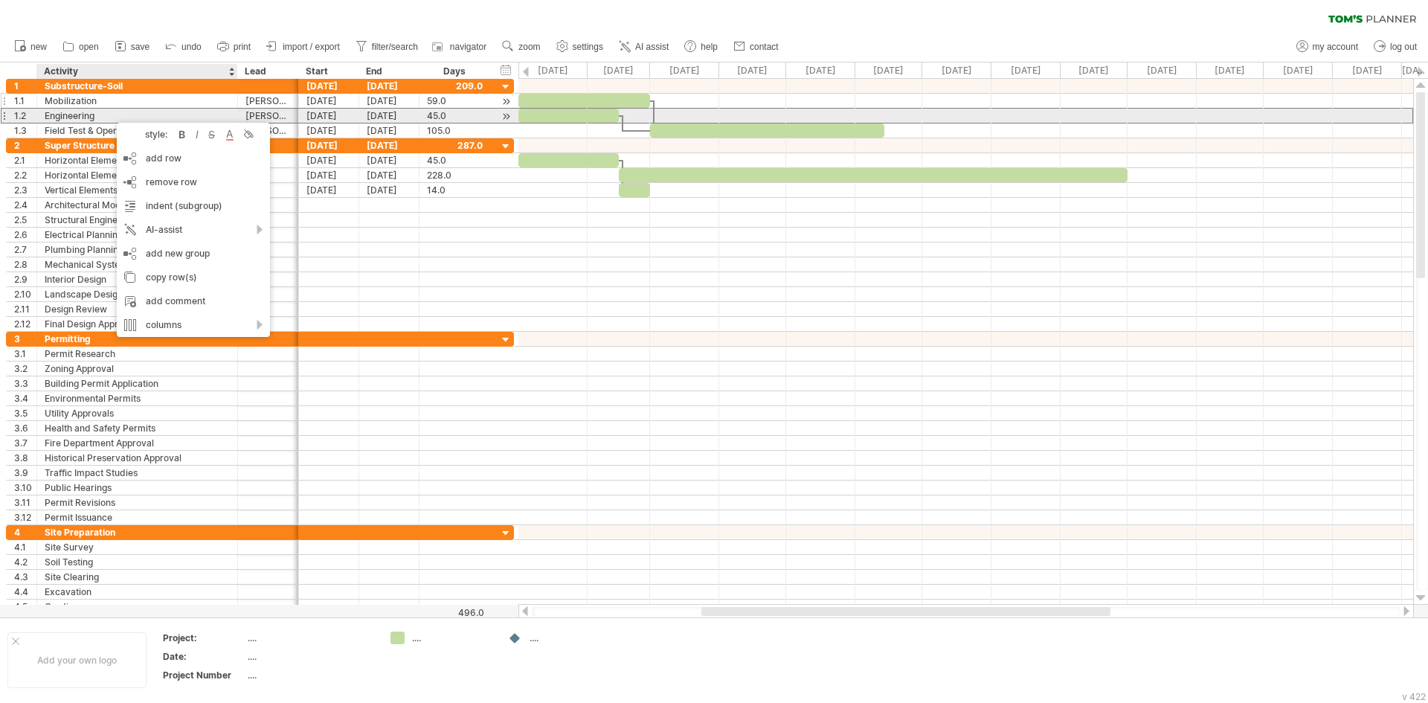
click at [83, 101] on div "Mobilization" at bounding box center [137, 101] width 185 height 14
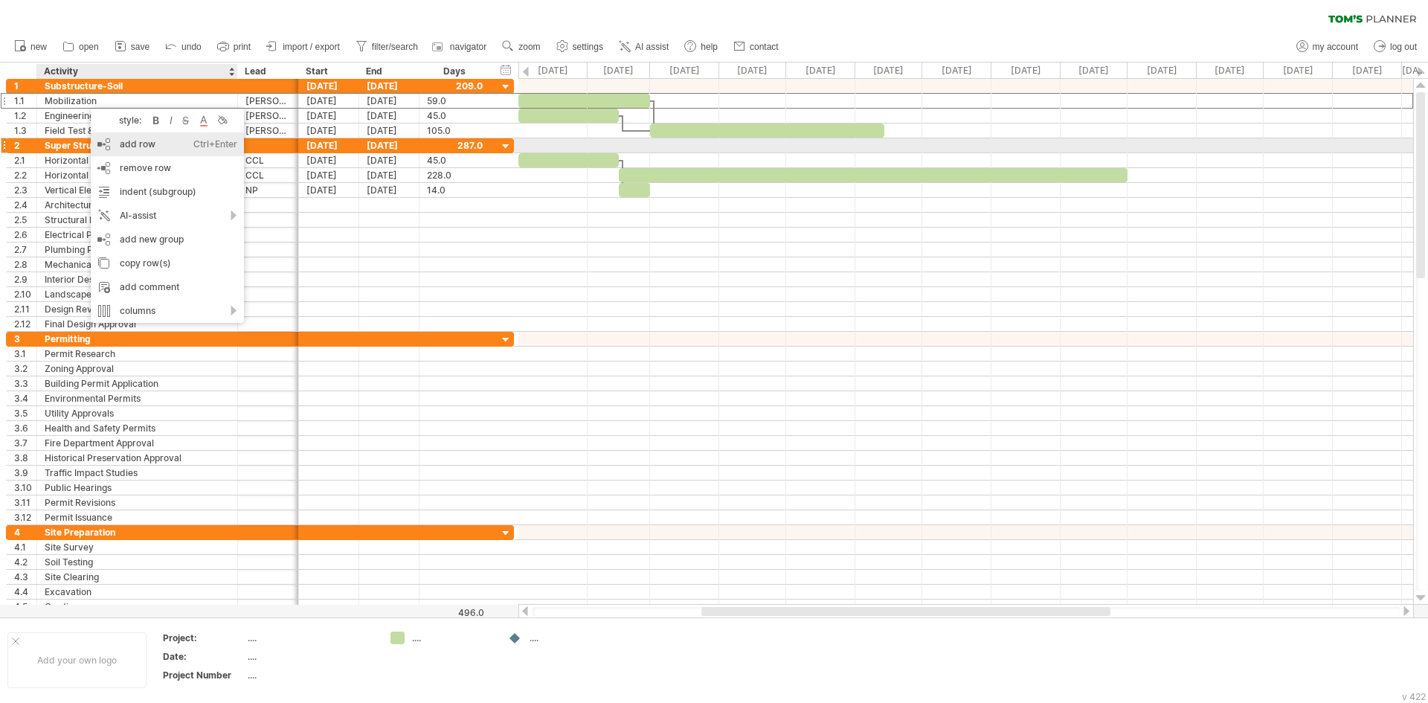
click at [123, 149] on div "add row Ctrl+Enter Cmd+Enter" at bounding box center [167, 144] width 153 height 24
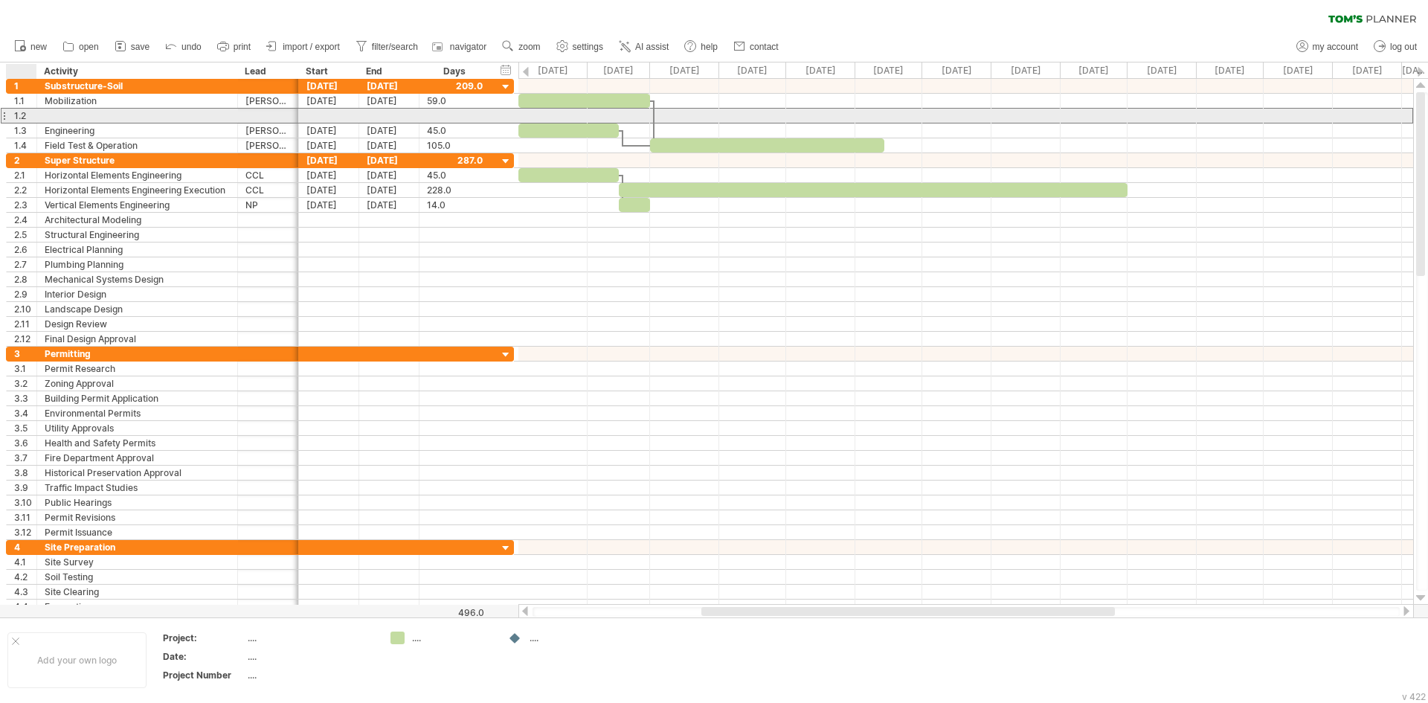
click at [25, 114] on div "1.2" at bounding box center [25, 116] width 22 height 14
click at [25, 117] on div "1.2" at bounding box center [25, 116] width 22 height 14
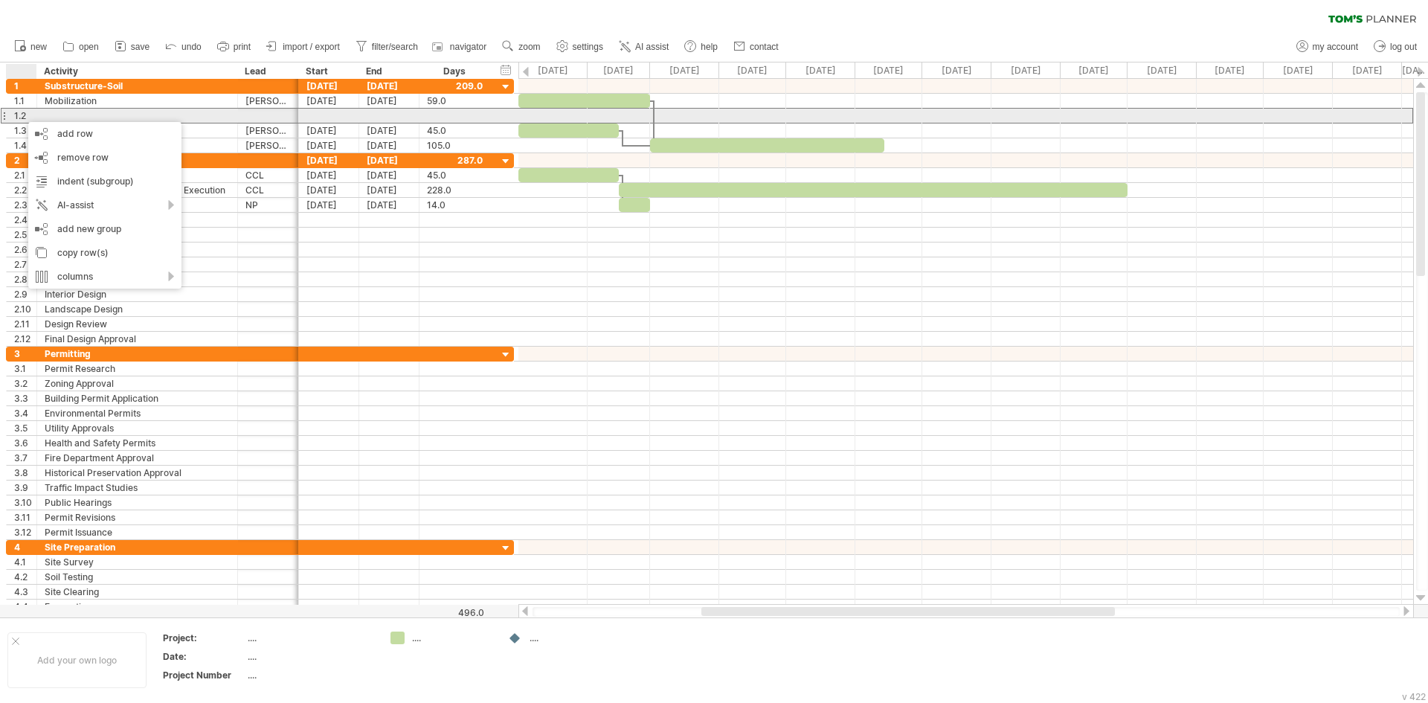
click at [4, 115] on div at bounding box center [4, 116] width 6 height 16
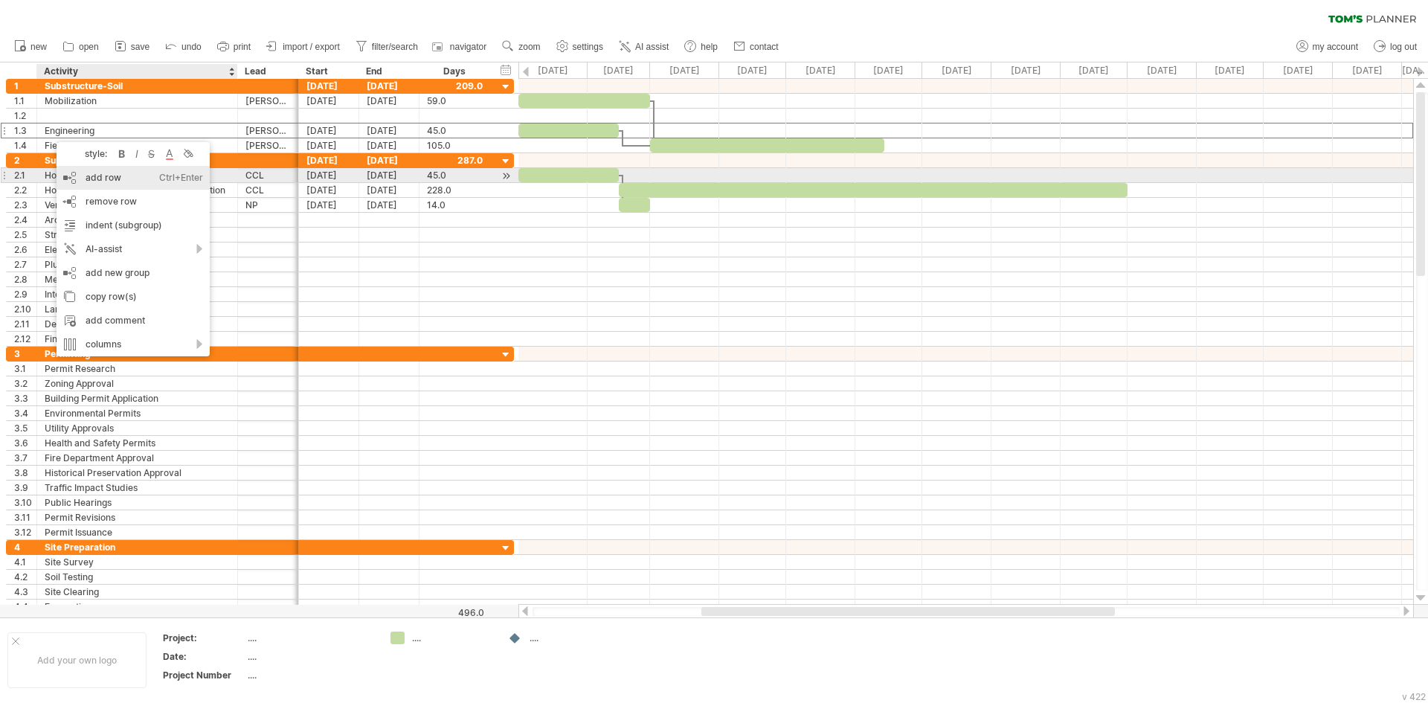
click at [120, 181] on div "add row Ctrl+Enter Cmd+Enter" at bounding box center [133, 178] width 153 height 24
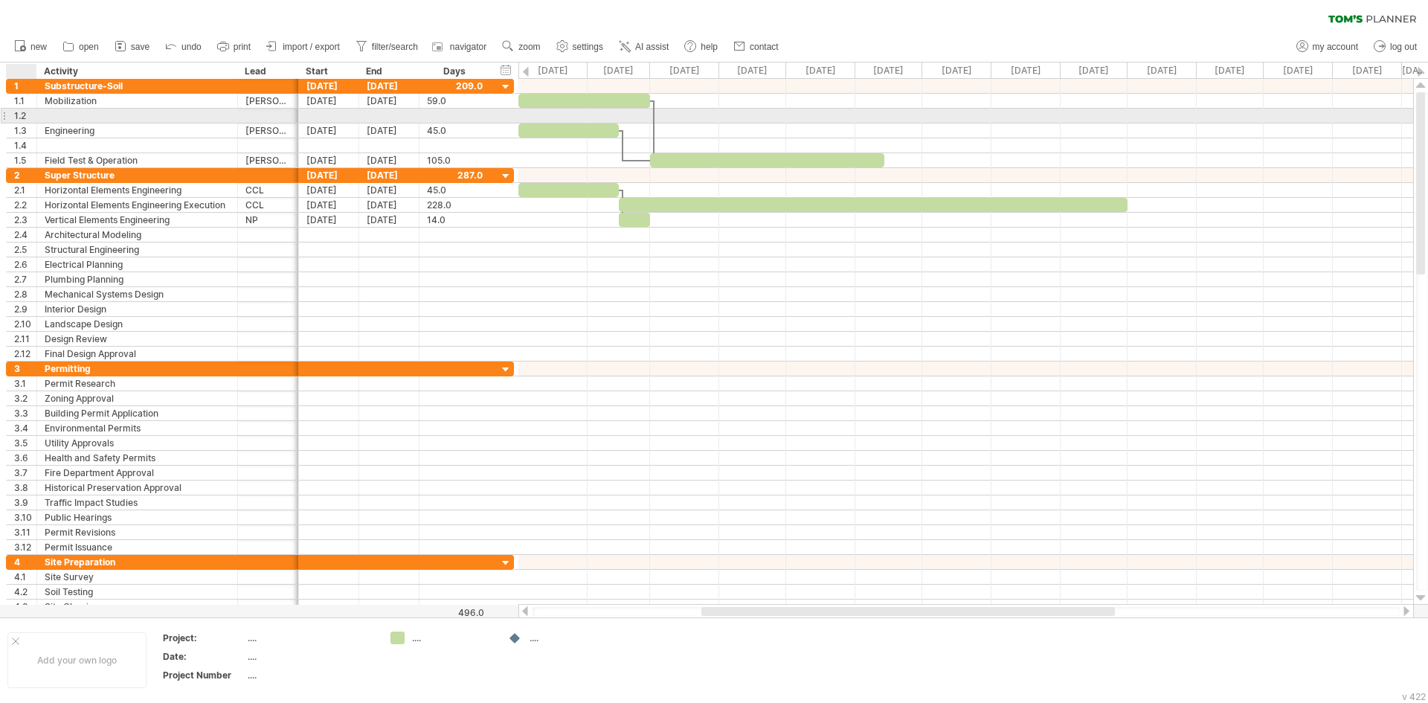
click at [19, 117] on div "1.2" at bounding box center [25, 116] width 22 height 14
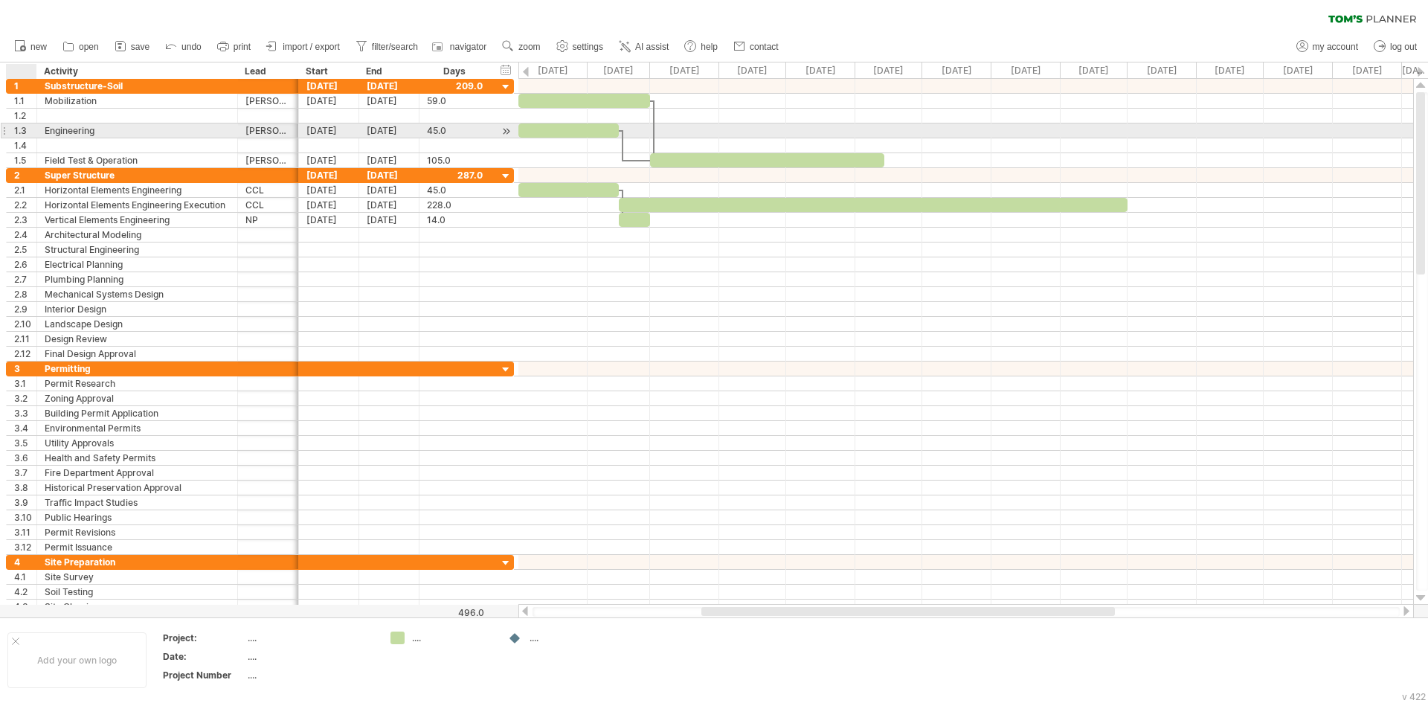
click at [23, 129] on div "1.3" at bounding box center [25, 130] width 22 height 14
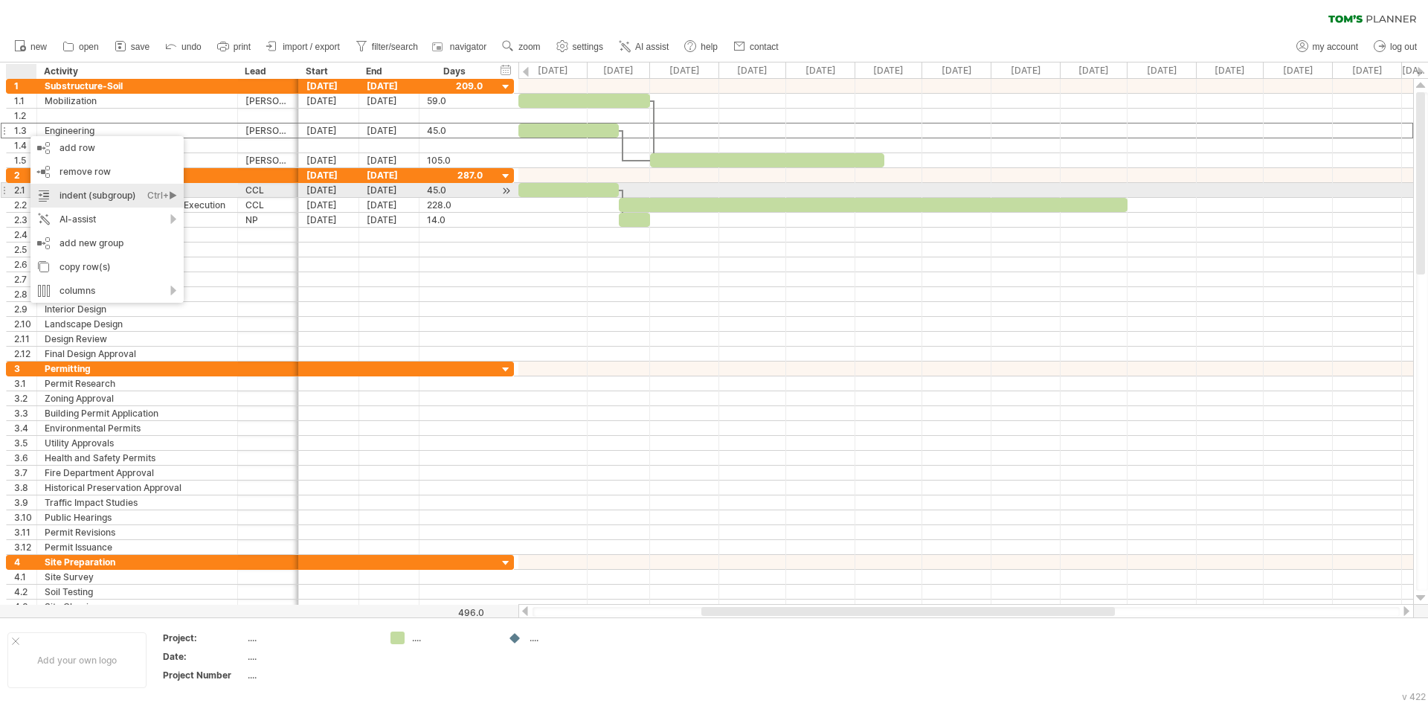
click at [136, 191] on div "indent (subgroup) Ctrl+► Cmd+►" at bounding box center [106, 196] width 153 height 24
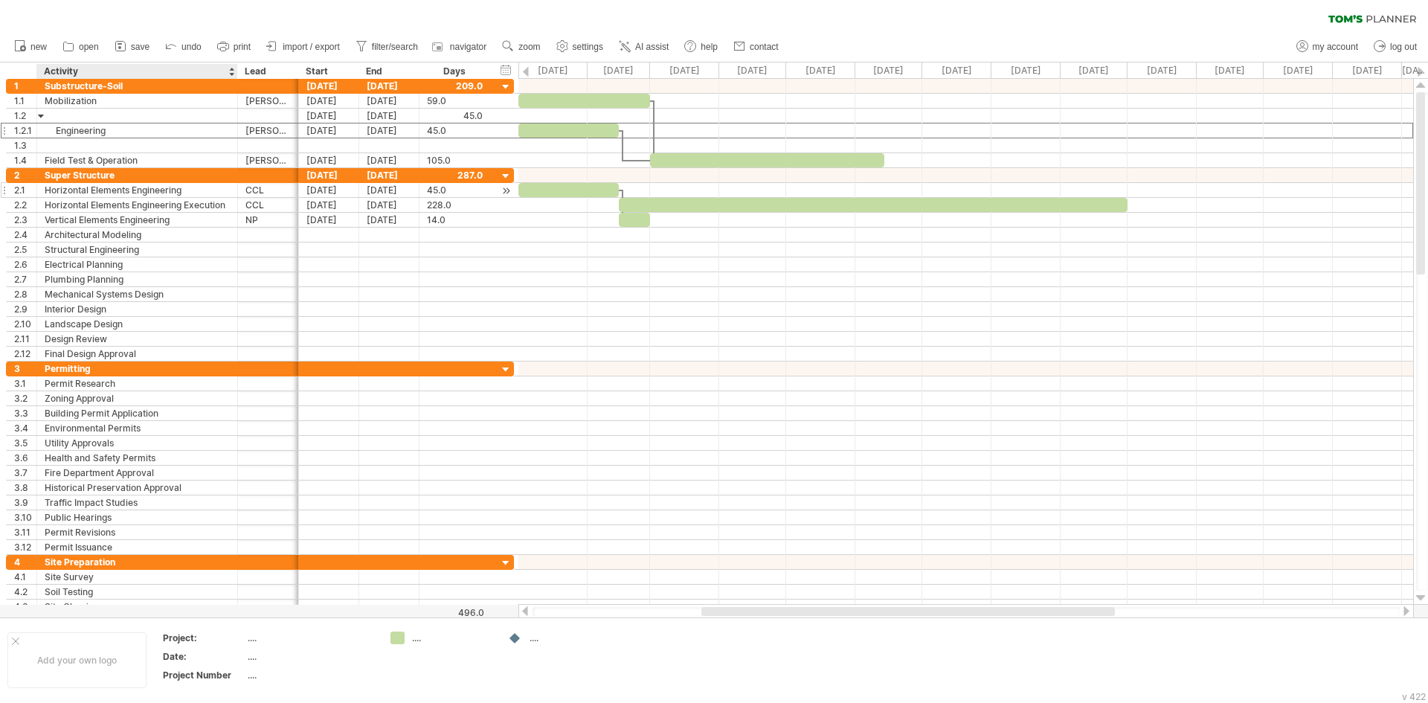
type textarea "**********"
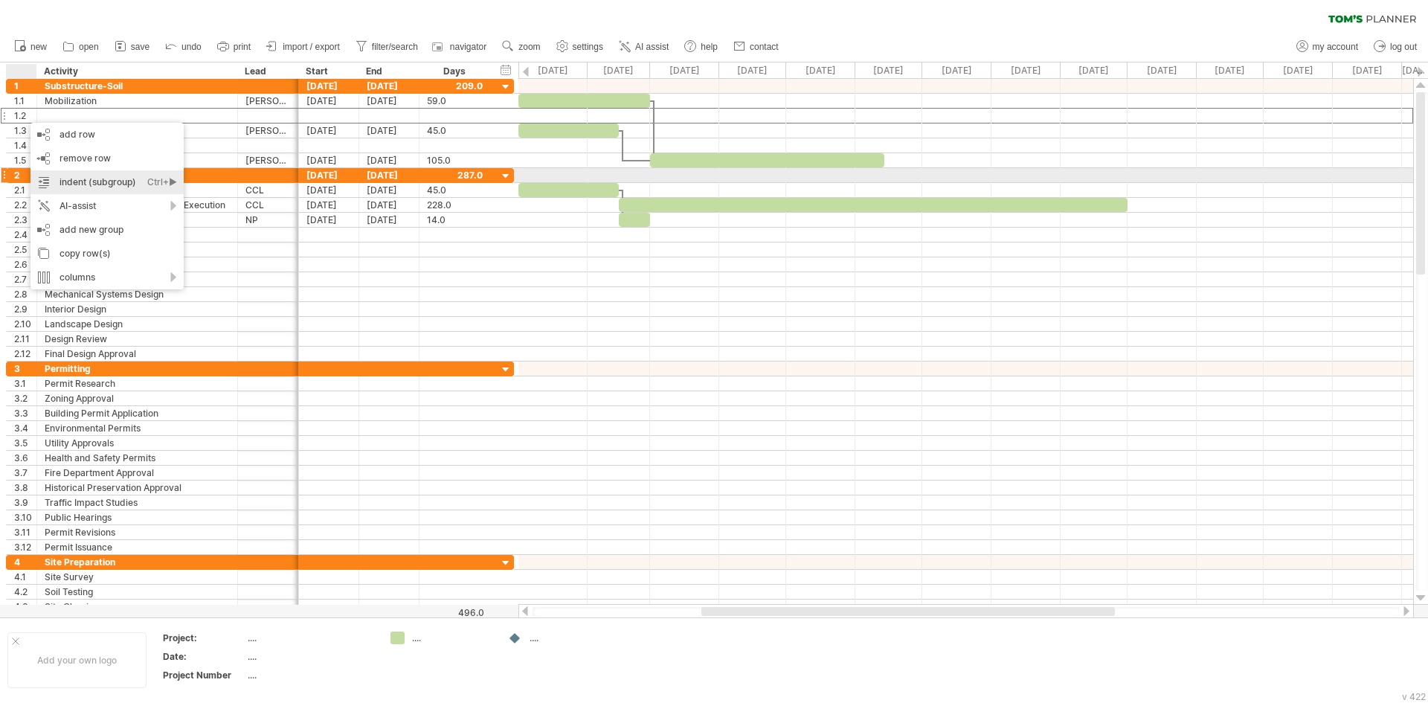
click at [106, 175] on div "indent (subgroup) Ctrl+► Cmd+►" at bounding box center [106, 182] width 153 height 24
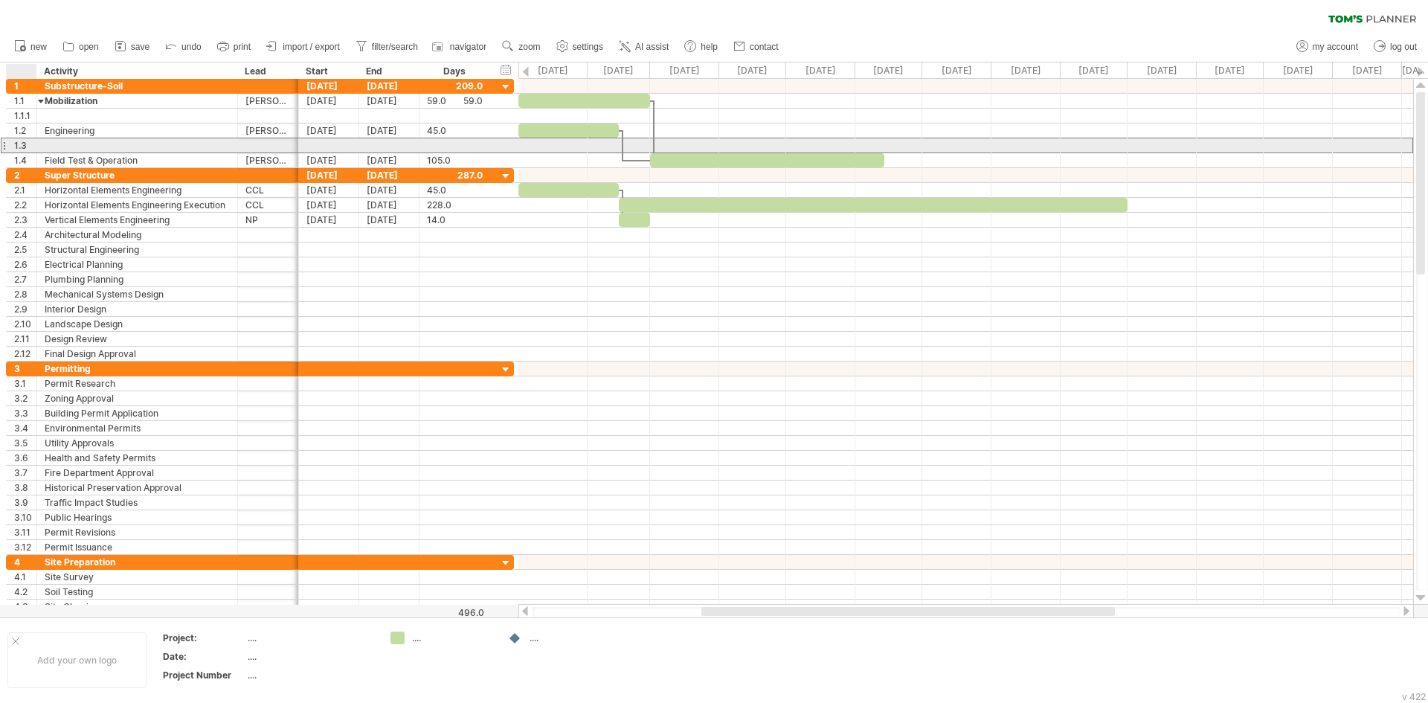
click at [22, 145] on div "1.3" at bounding box center [25, 145] width 22 height 14
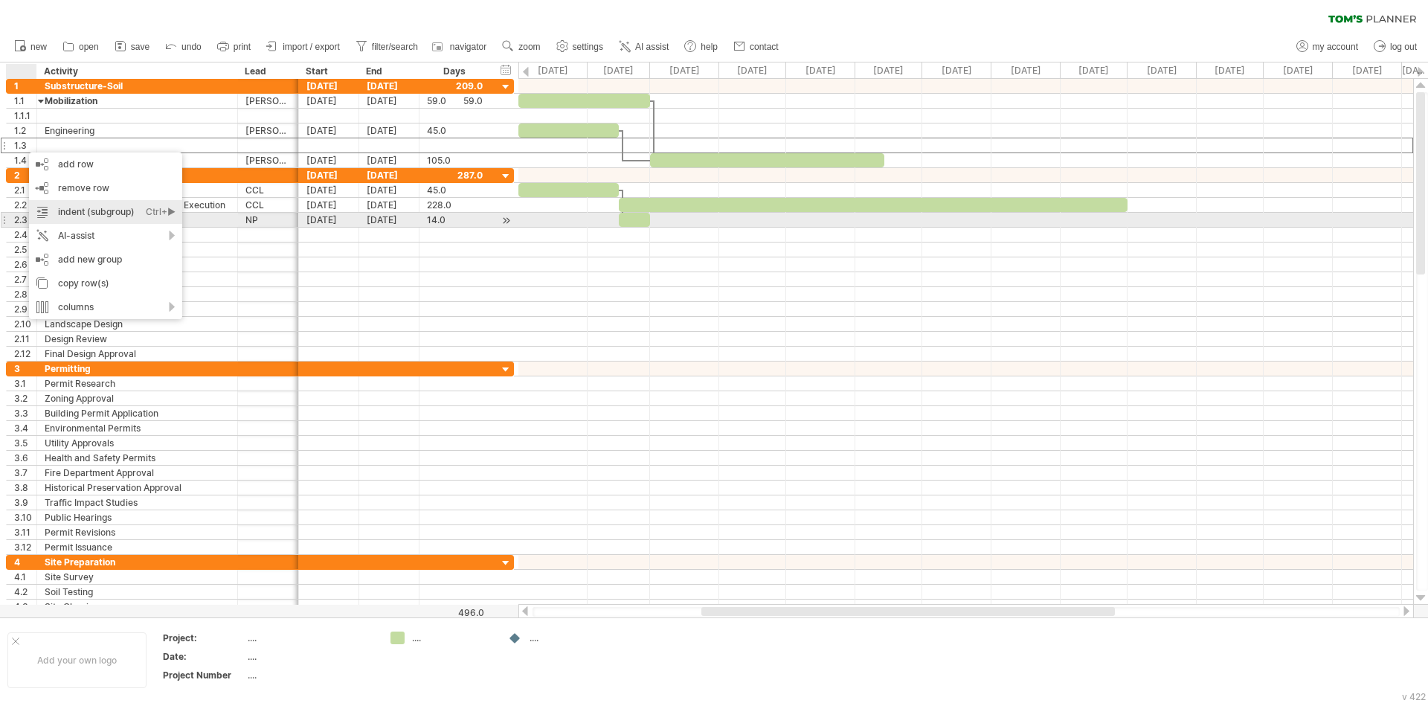
click at [82, 213] on div "indent (subgroup) Ctrl+► Cmd+►" at bounding box center [105, 212] width 153 height 24
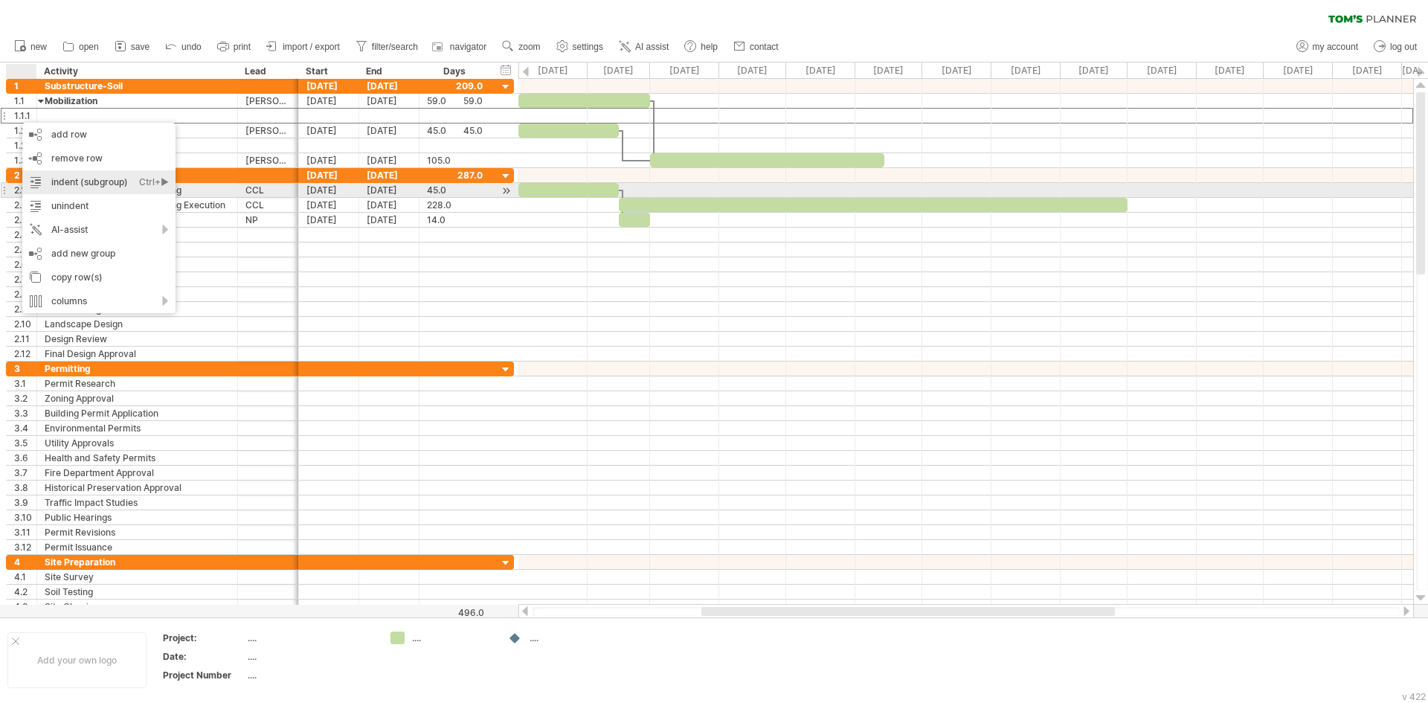
click at [95, 183] on div "indent (subgroup) Ctrl+► Cmd+►" at bounding box center [98, 182] width 153 height 24
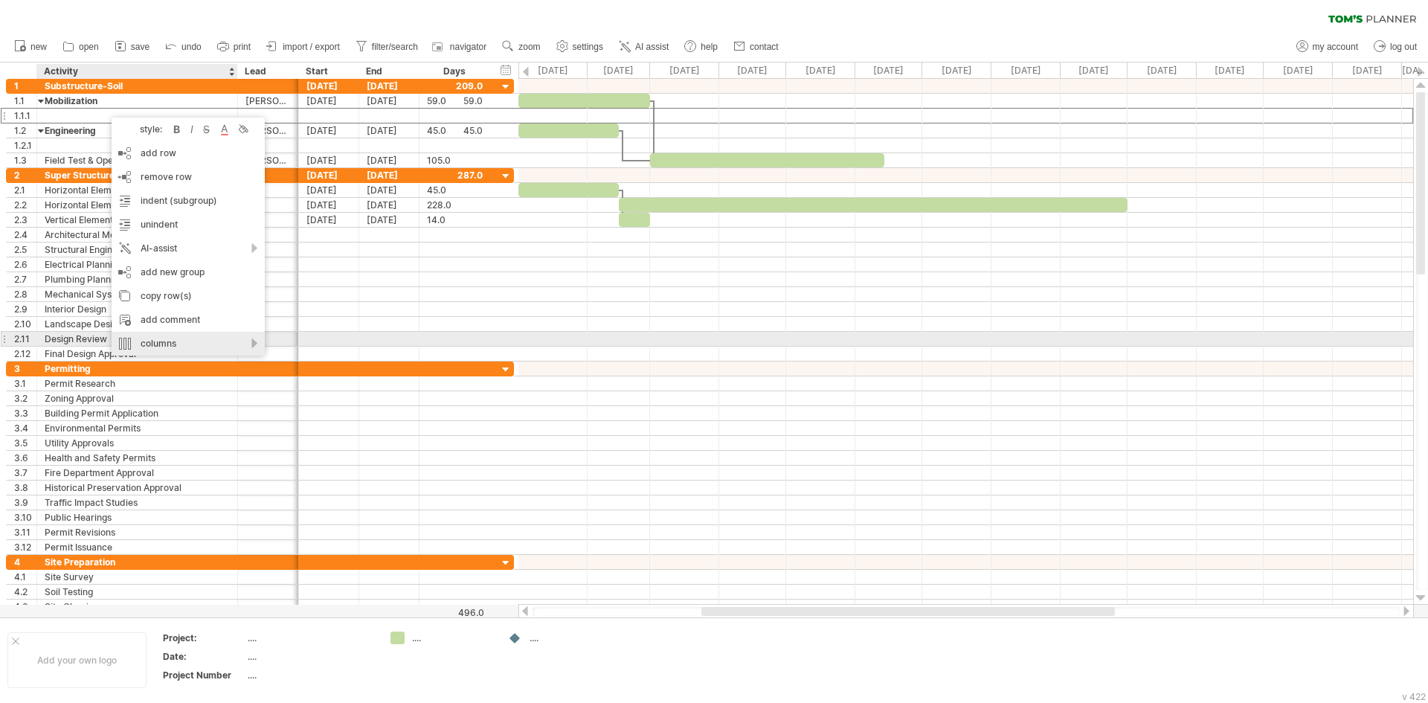
click at [245, 343] on div "columns" at bounding box center [188, 344] width 153 height 24
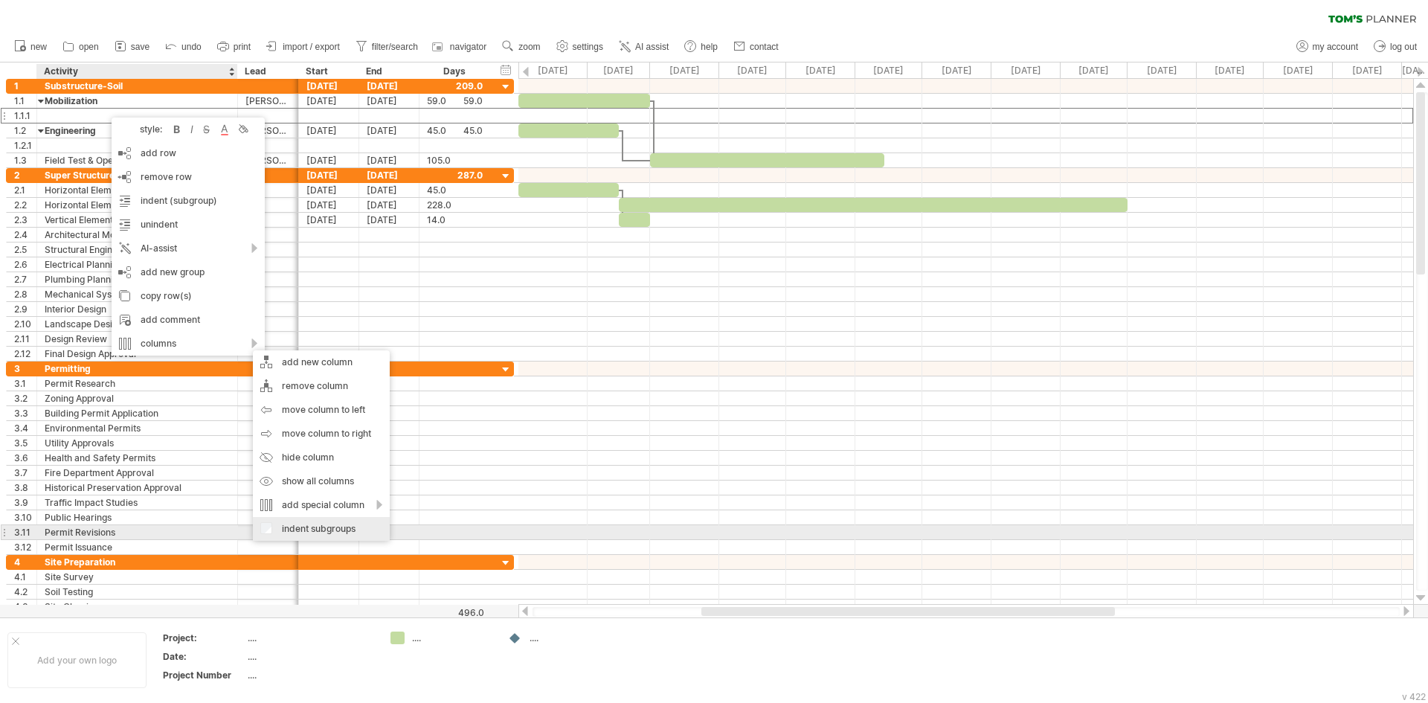
click at [265, 526] on div "indent subgroups" at bounding box center [321, 529] width 137 height 24
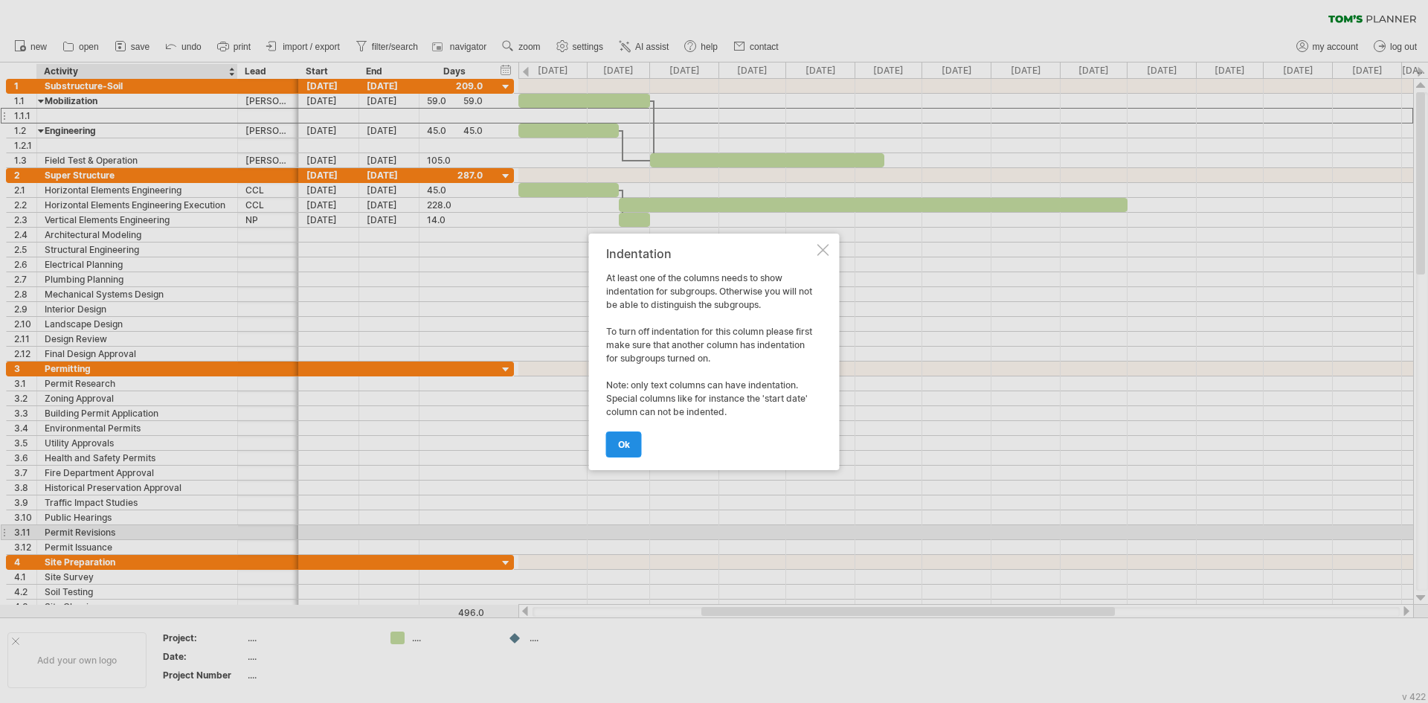
click at [622, 445] on span "ok" at bounding box center [624, 444] width 12 height 11
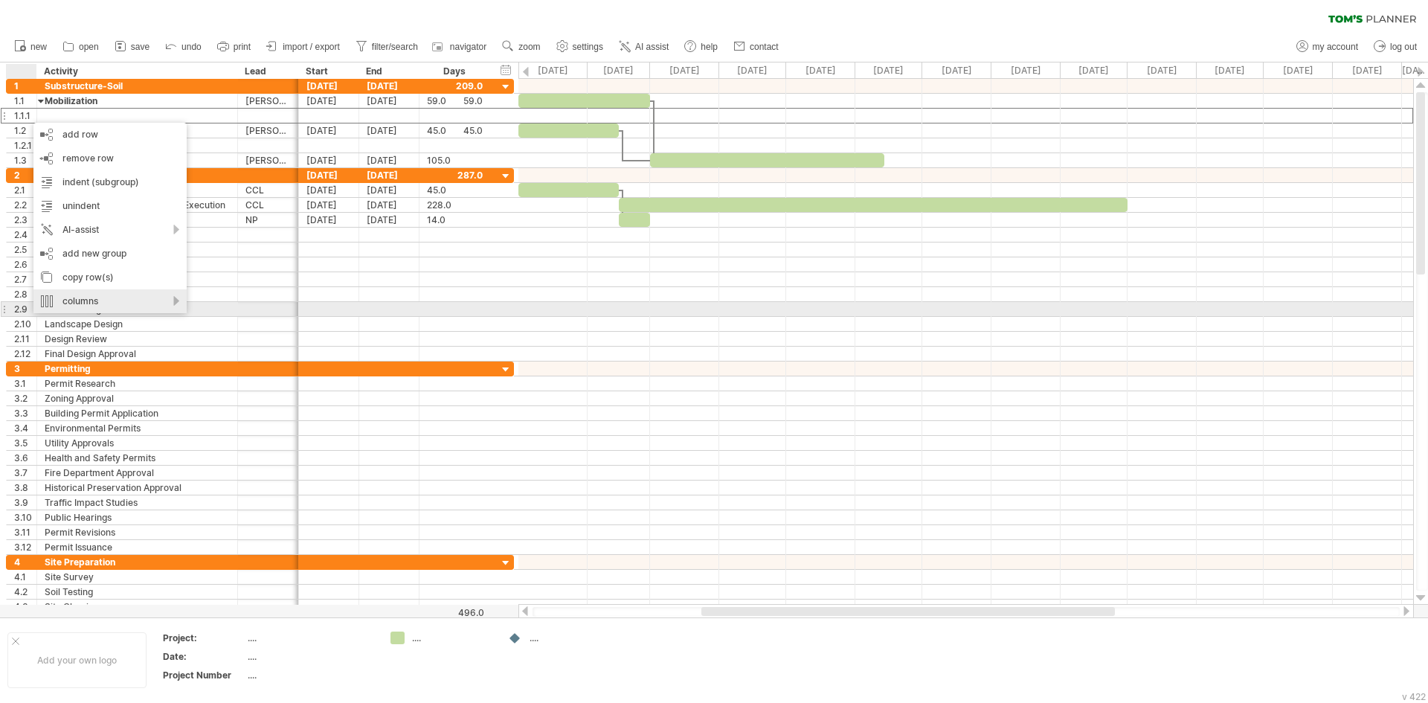
click at [113, 307] on div "columns" at bounding box center [109, 301] width 153 height 24
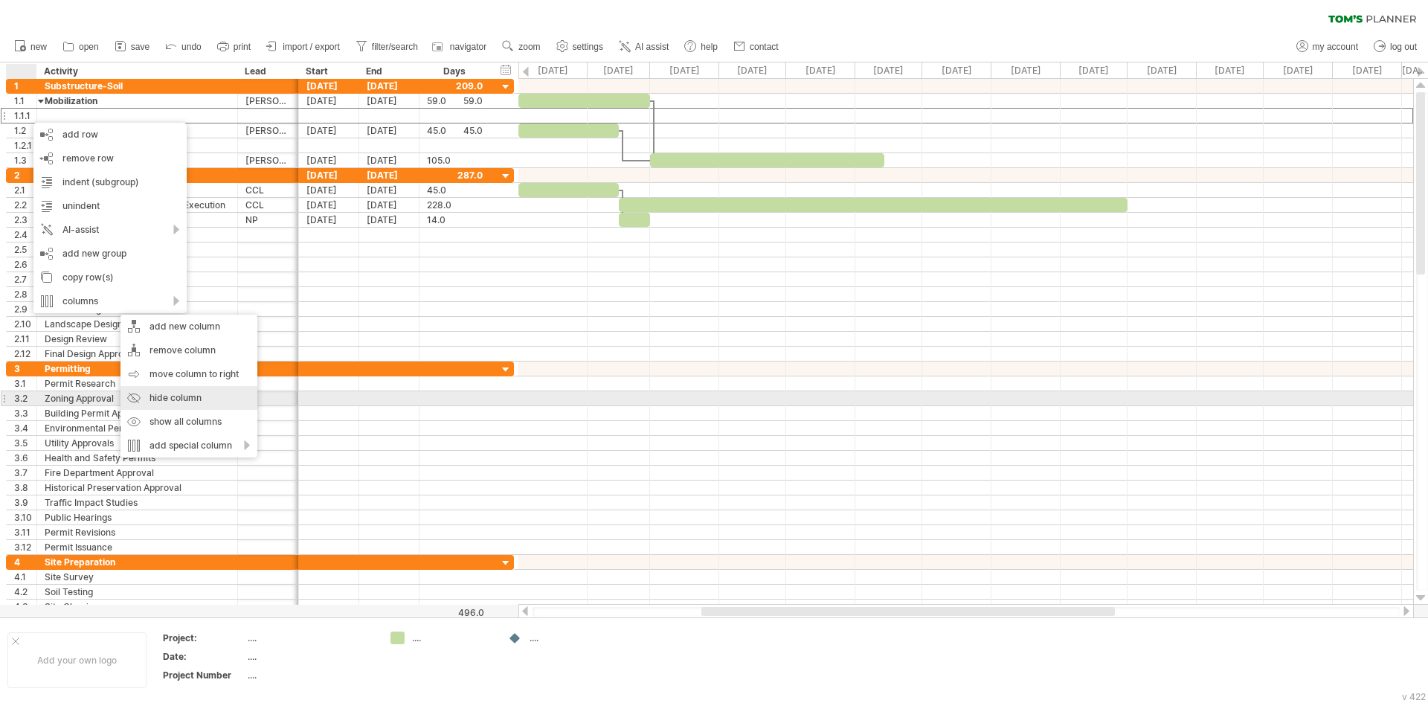
click at [189, 396] on div "hide column" at bounding box center [188, 398] width 137 height 24
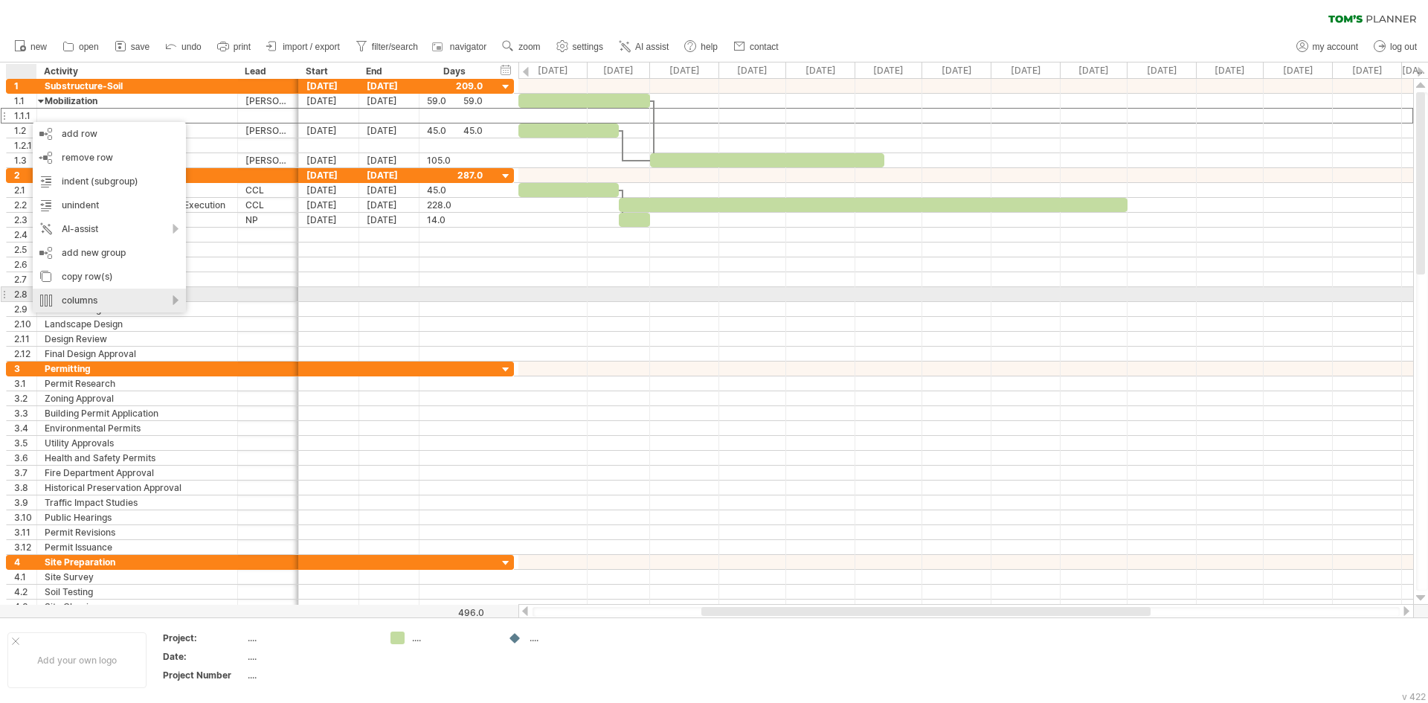
click at [172, 299] on div "columns" at bounding box center [109, 300] width 153 height 24
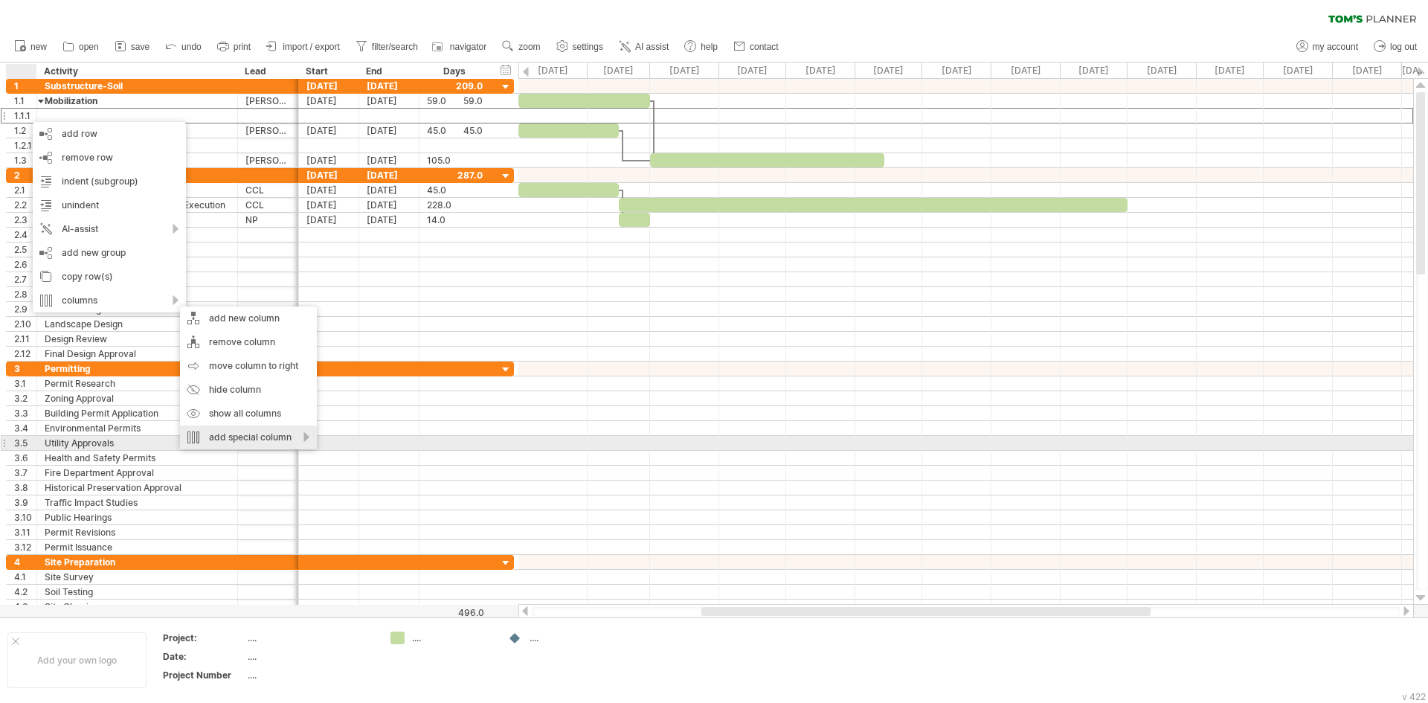
click at [306, 436] on div "add special column" at bounding box center [248, 437] width 137 height 24
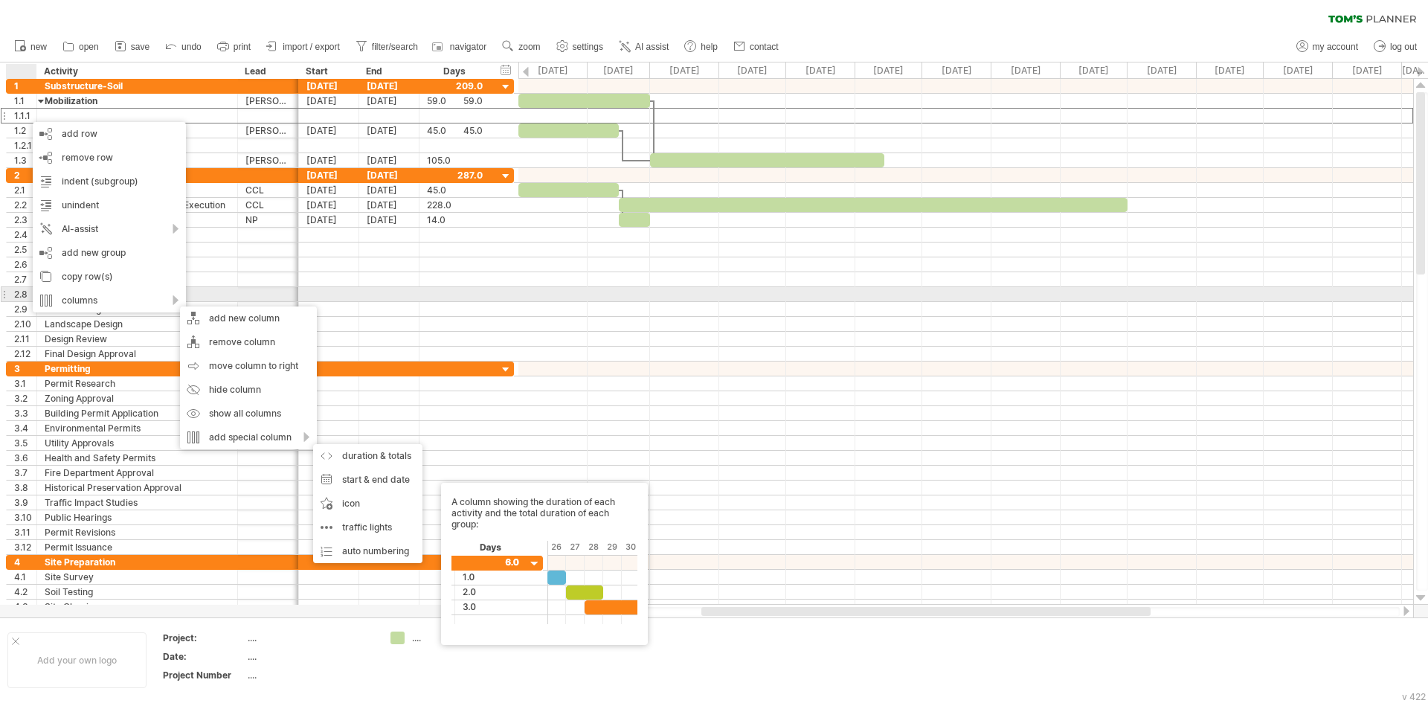
click at [402, 296] on div at bounding box center [389, 294] width 60 height 14
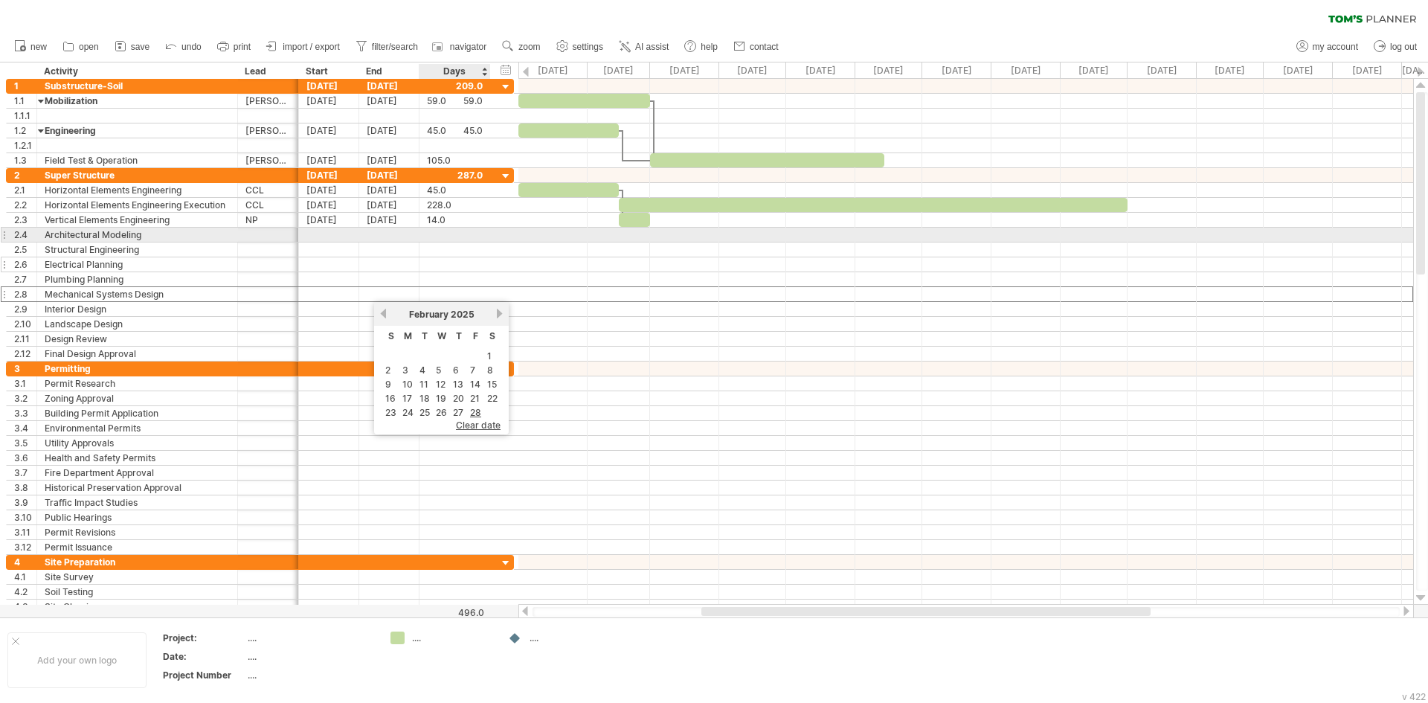
drag, startPoint x: 428, startPoint y: 251, endPoint x: 422, endPoint y: 259, distance: 10.3
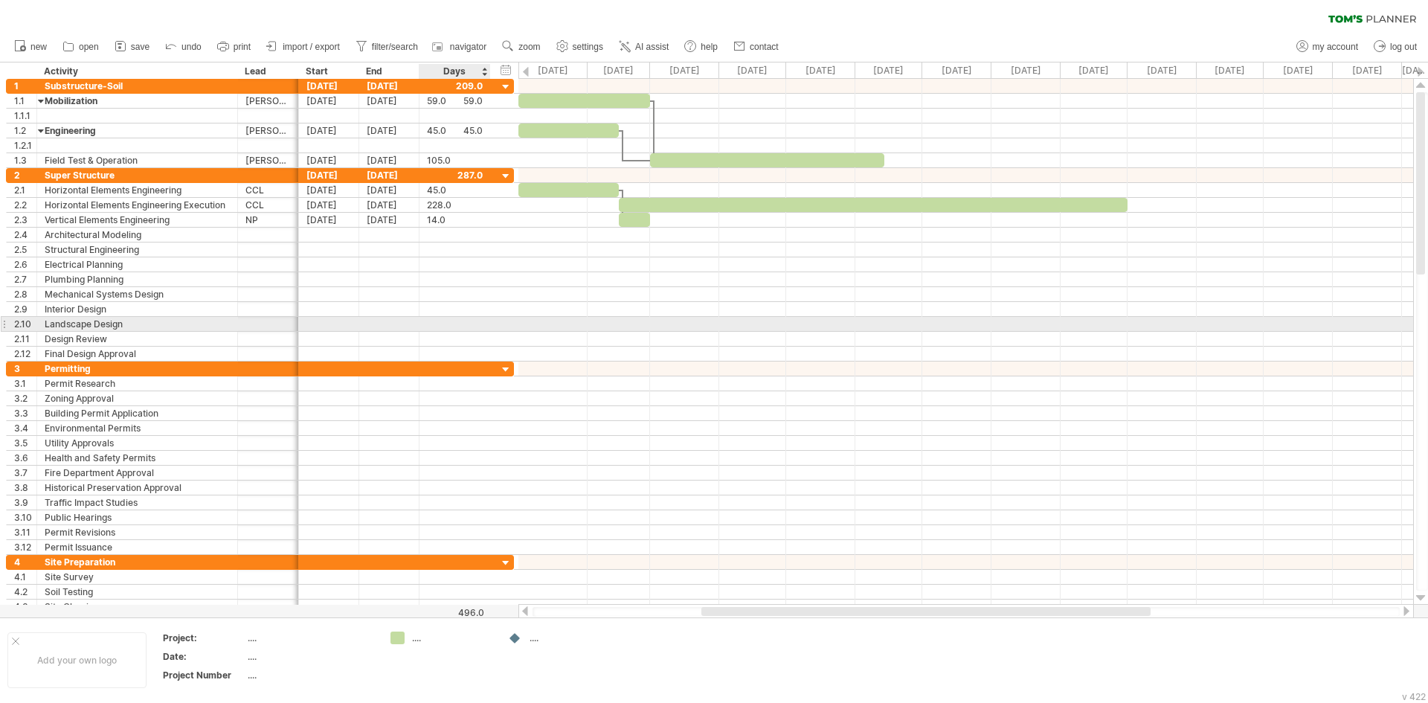
click at [703, 329] on div at bounding box center [965, 324] width 894 height 15
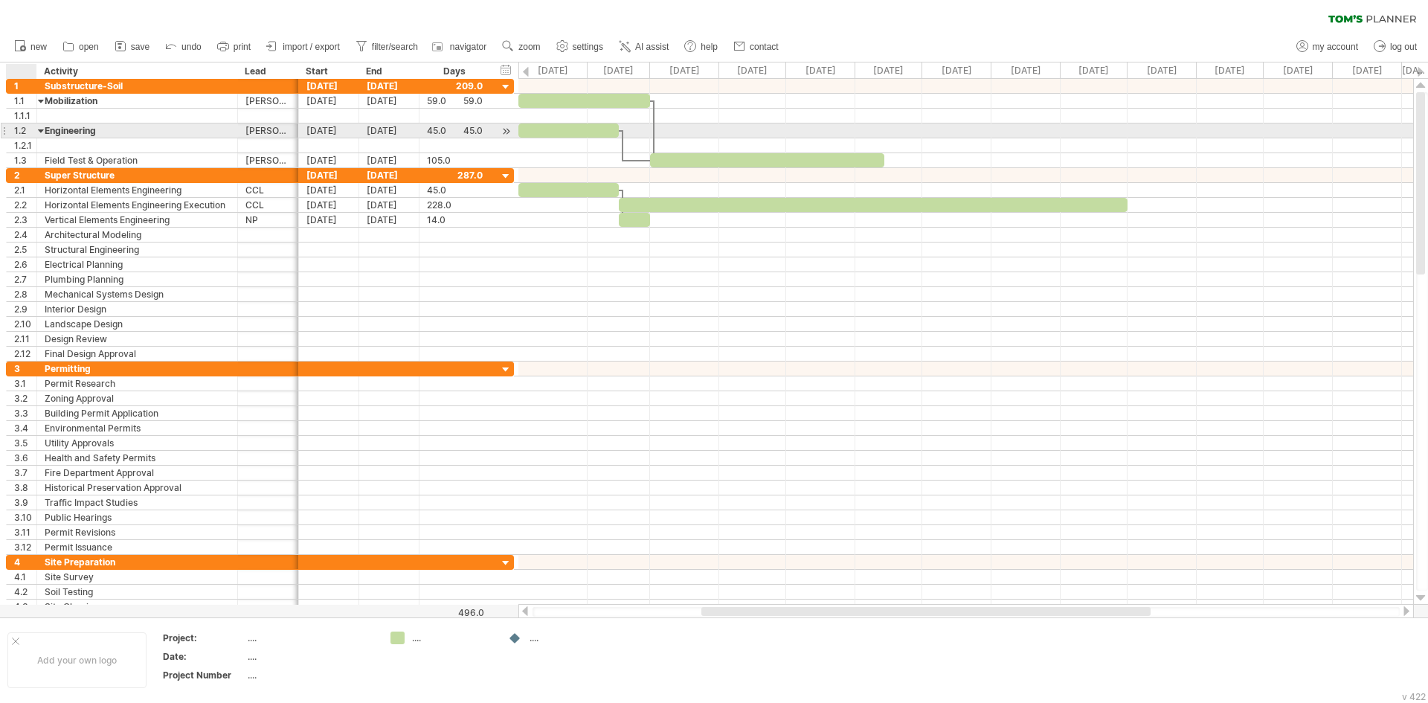
click at [42, 131] on div at bounding box center [41, 130] width 7 height 14
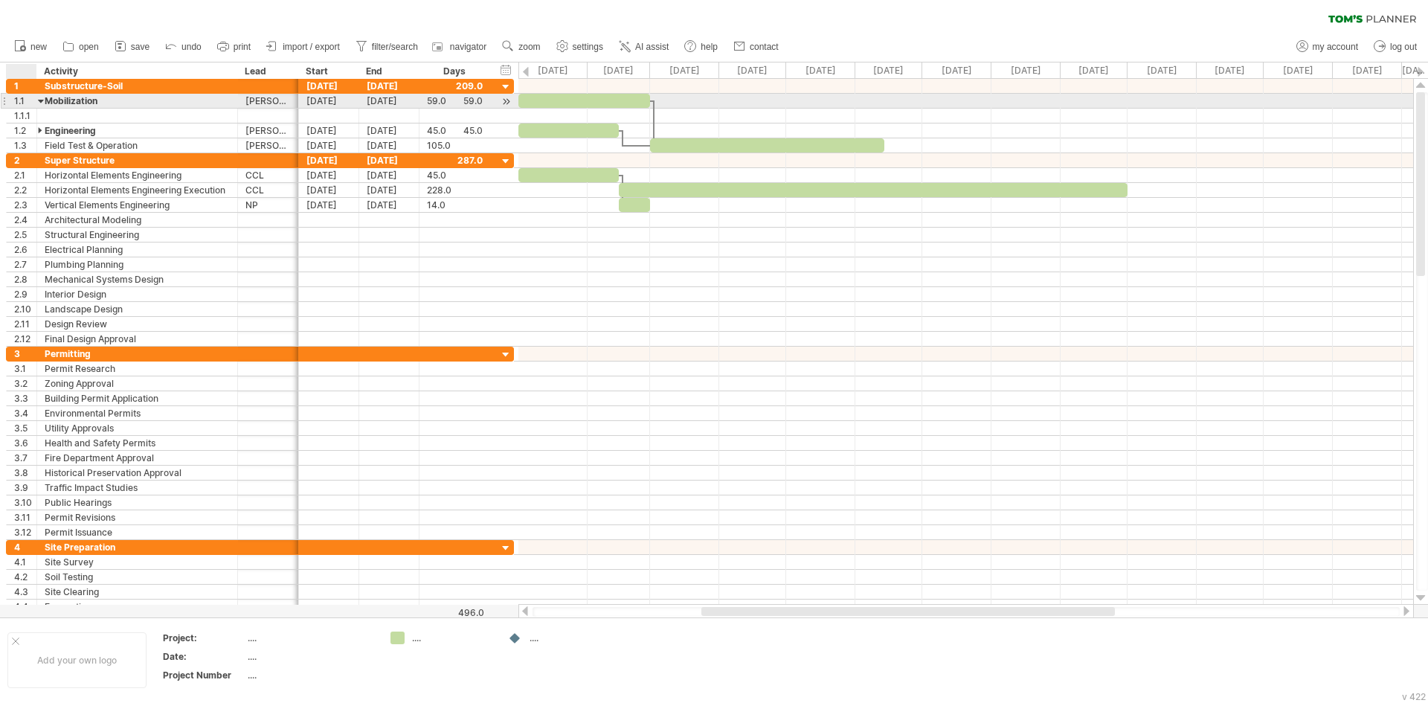
click at [39, 103] on div at bounding box center [41, 101] width 7 height 14
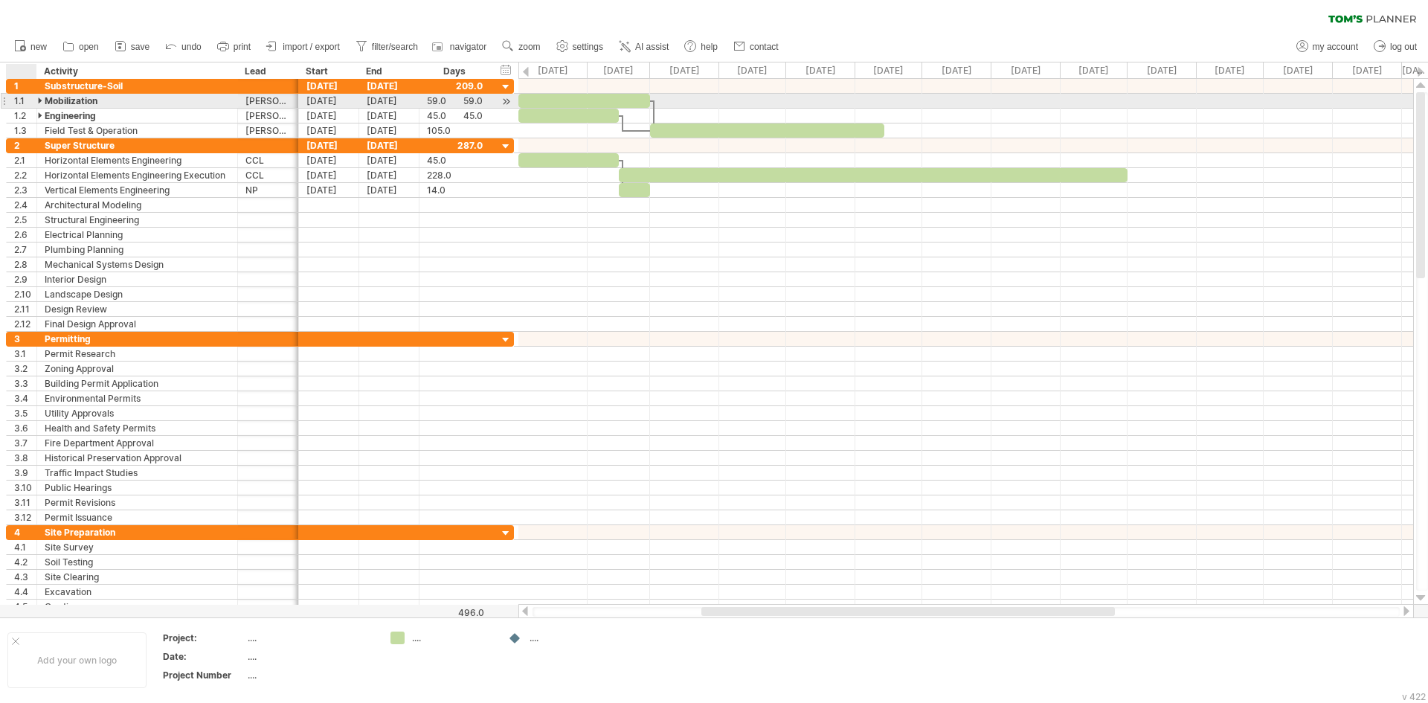
click at [39, 101] on div at bounding box center [41, 101] width 7 height 14
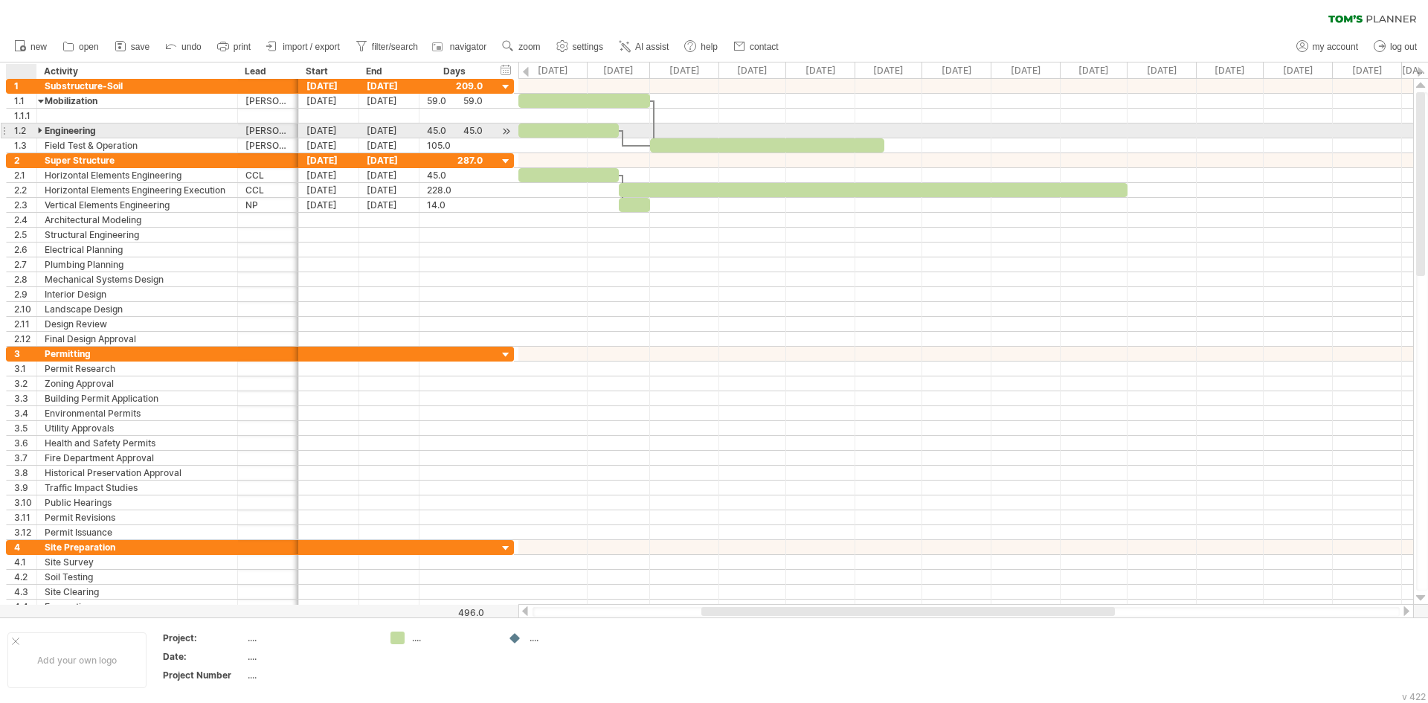
click at [40, 130] on div at bounding box center [41, 130] width 7 height 14
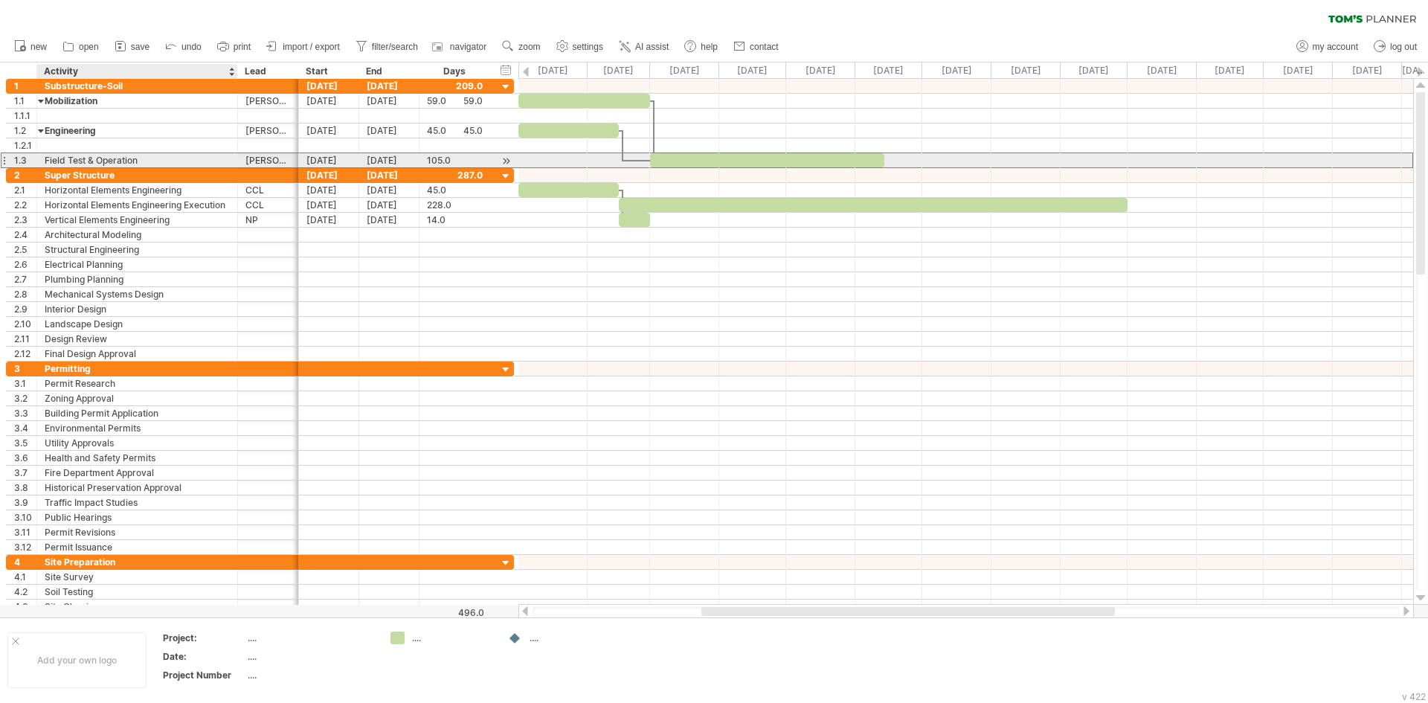
click at [114, 158] on div "Field Test & Operation" at bounding box center [137, 160] width 185 height 14
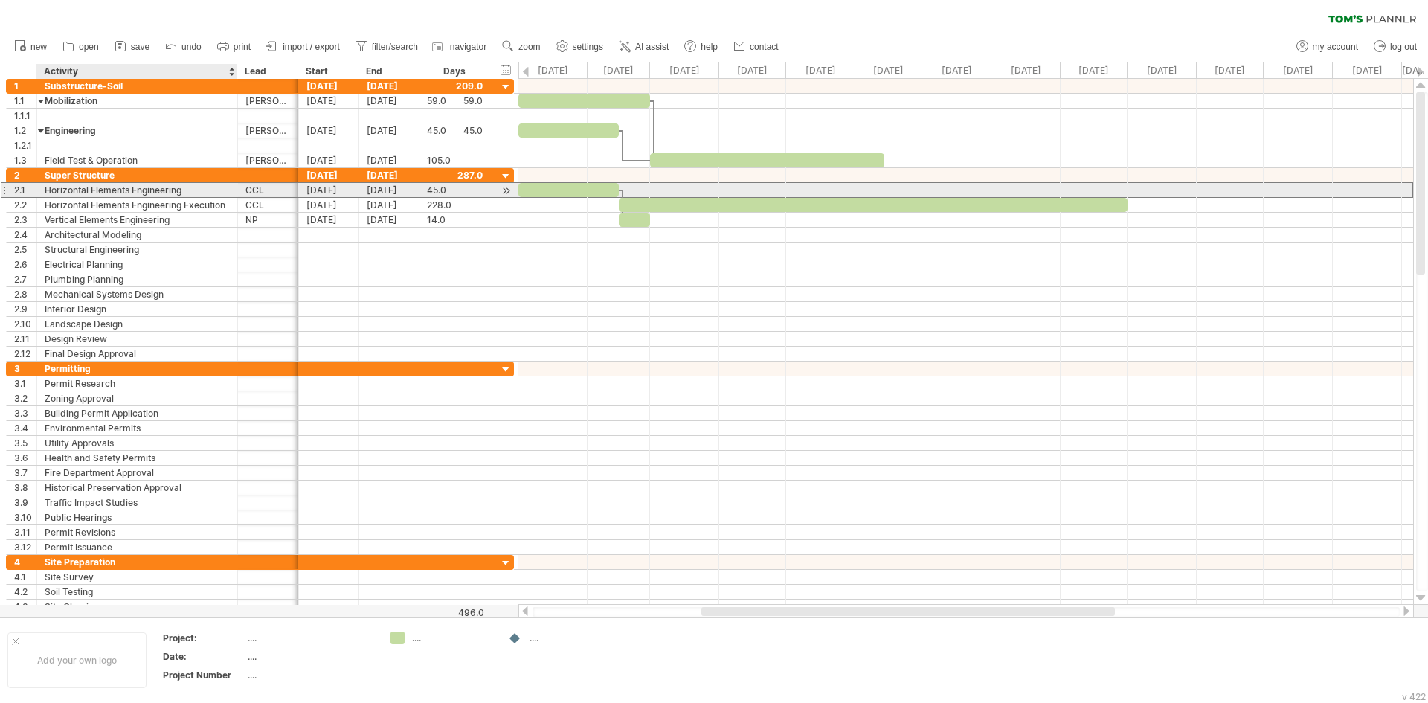
click at [94, 191] on div "Horizontal Elements Engineering" at bounding box center [137, 190] width 185 height 14
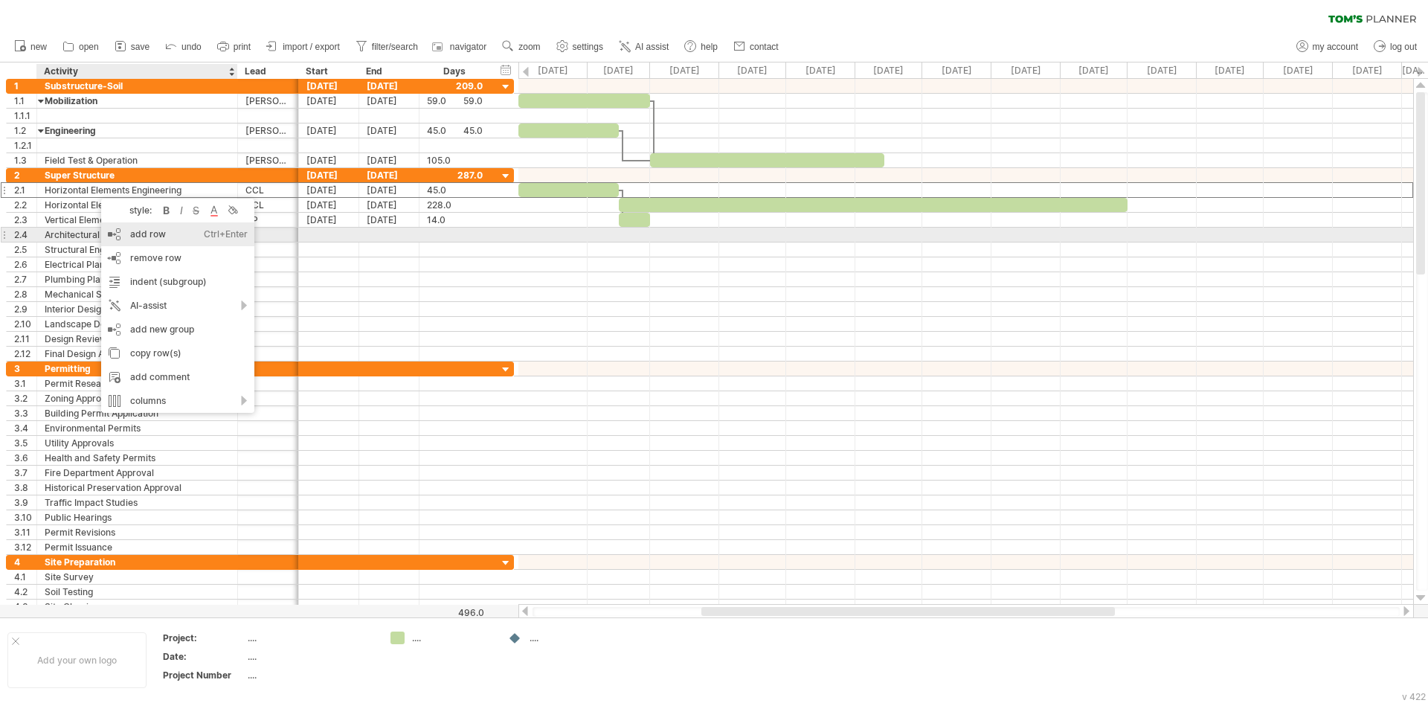
click at [188, 233] on div "add row Ctrl+Enter Cmd+Enter" at bounding box center [177, 234] width 153 height 24
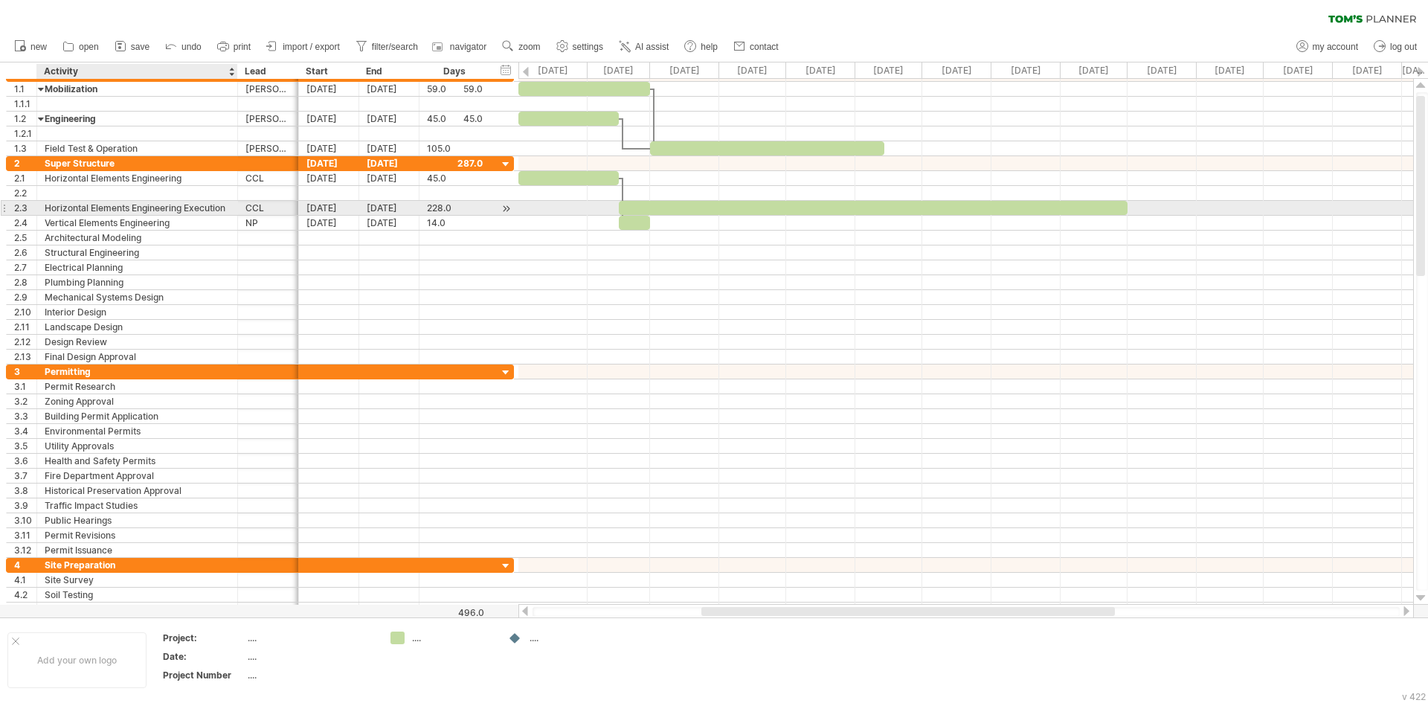
click at [164, 210] on div "Horizontal Elements Engineering Execution" at bounding box center [137, 208] width 185 height 14
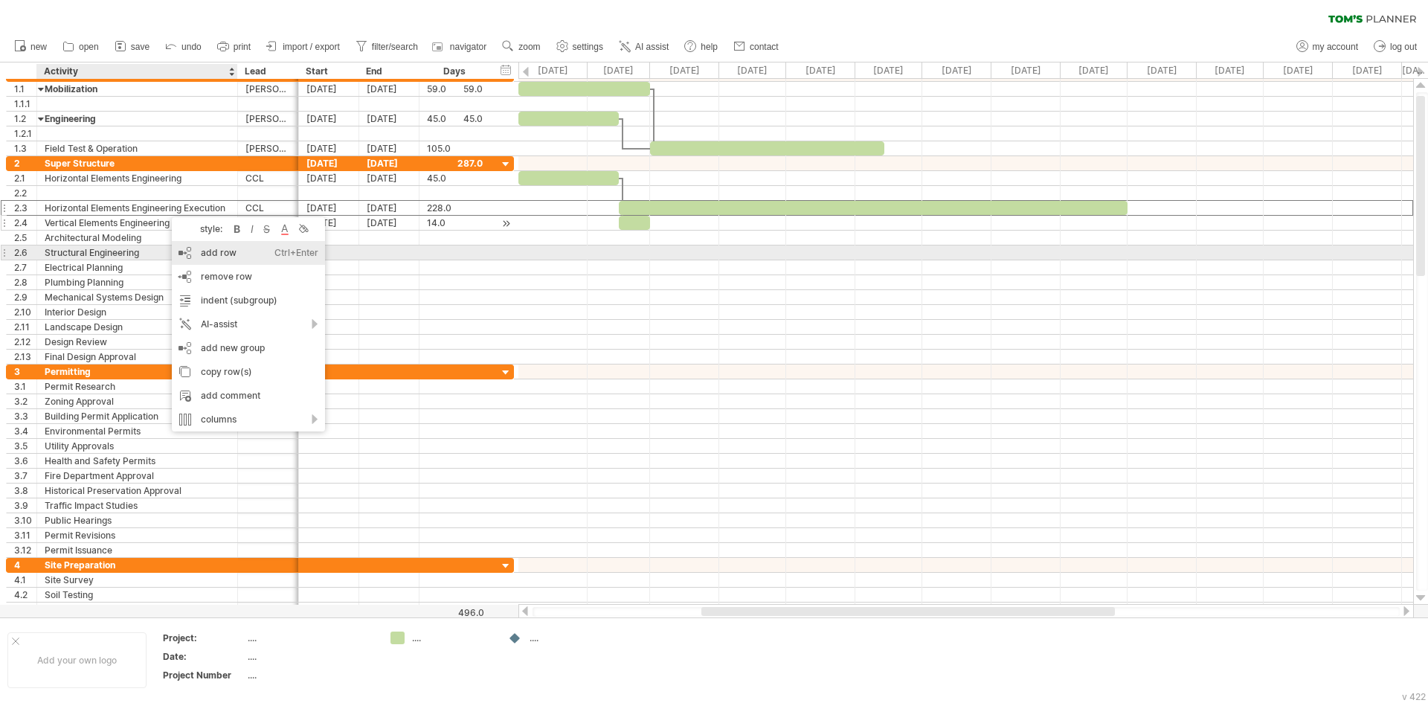
click at [196, 259] on div "add row Ctrl+Enter Cmd+Enter" at bounding box center [248, 253] width 153 height 24
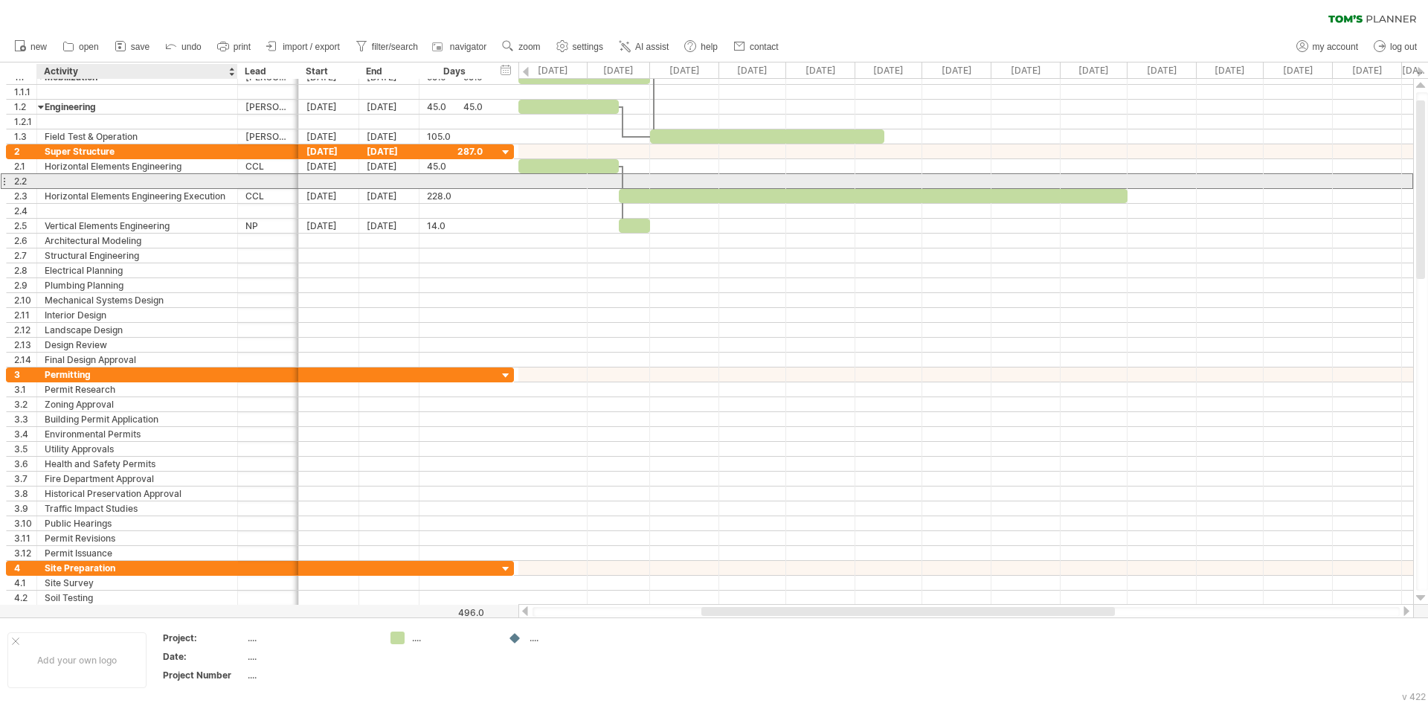
click at [67, 184] on div at bounding box center [137, 181] width 185 height 14
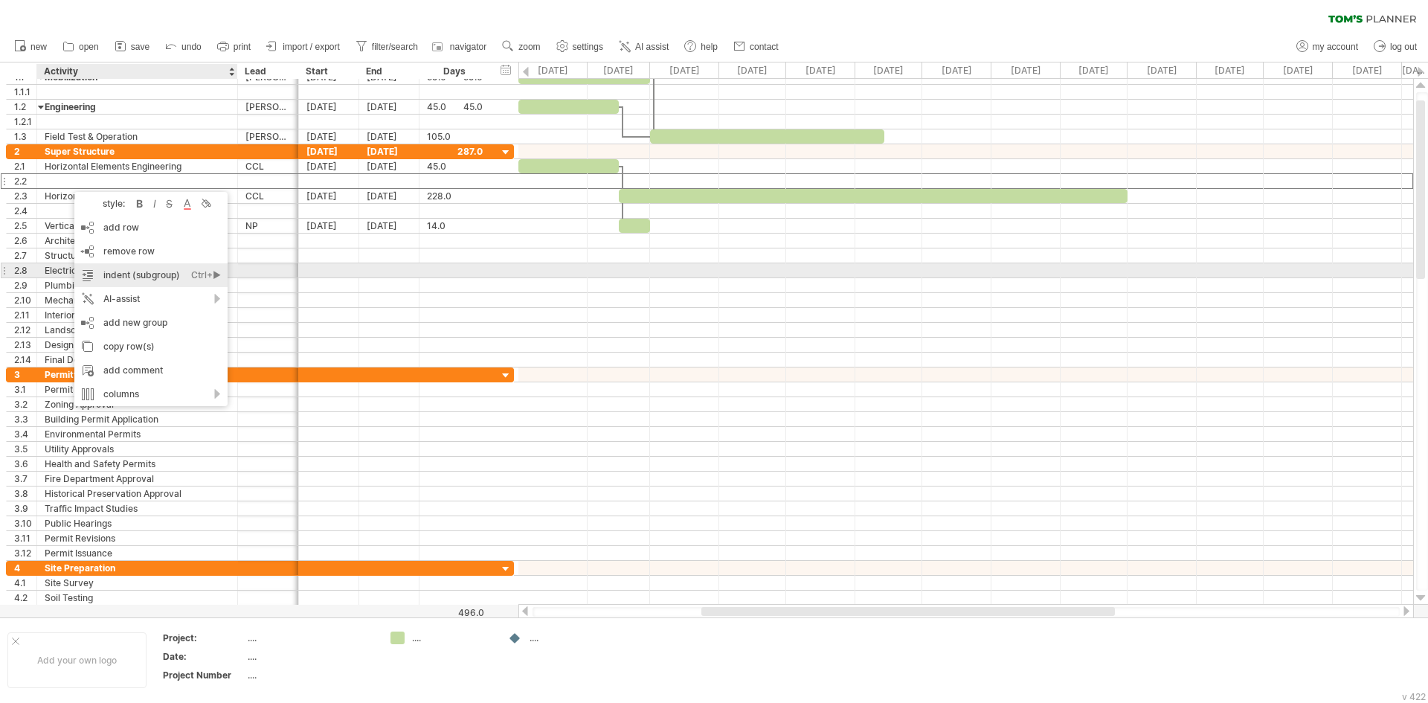
click at [138, 277] on div "indent (subgroup) Ctrl+► Cmd+►" at bounding box center [150, 275] width 153 height 24
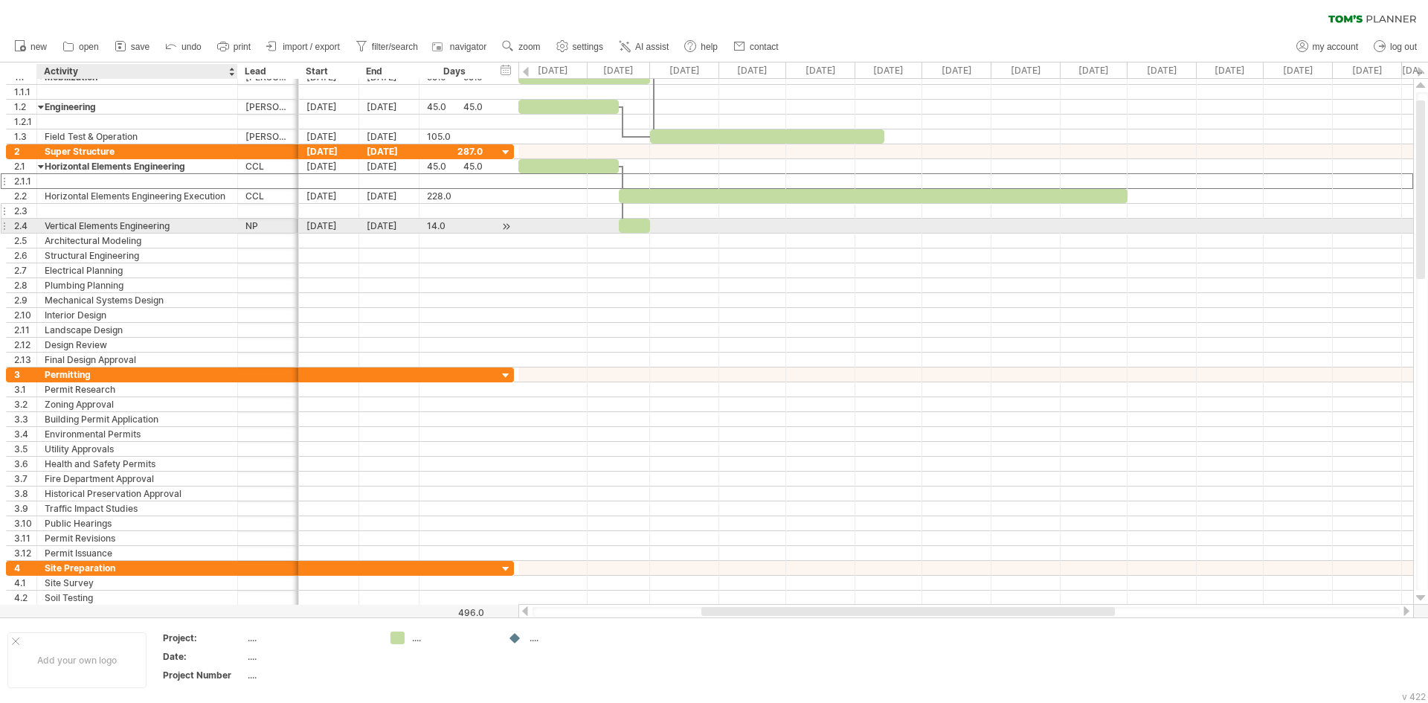
click at [97, 213] on div at bounding box center [137, 211] width 185 height 14
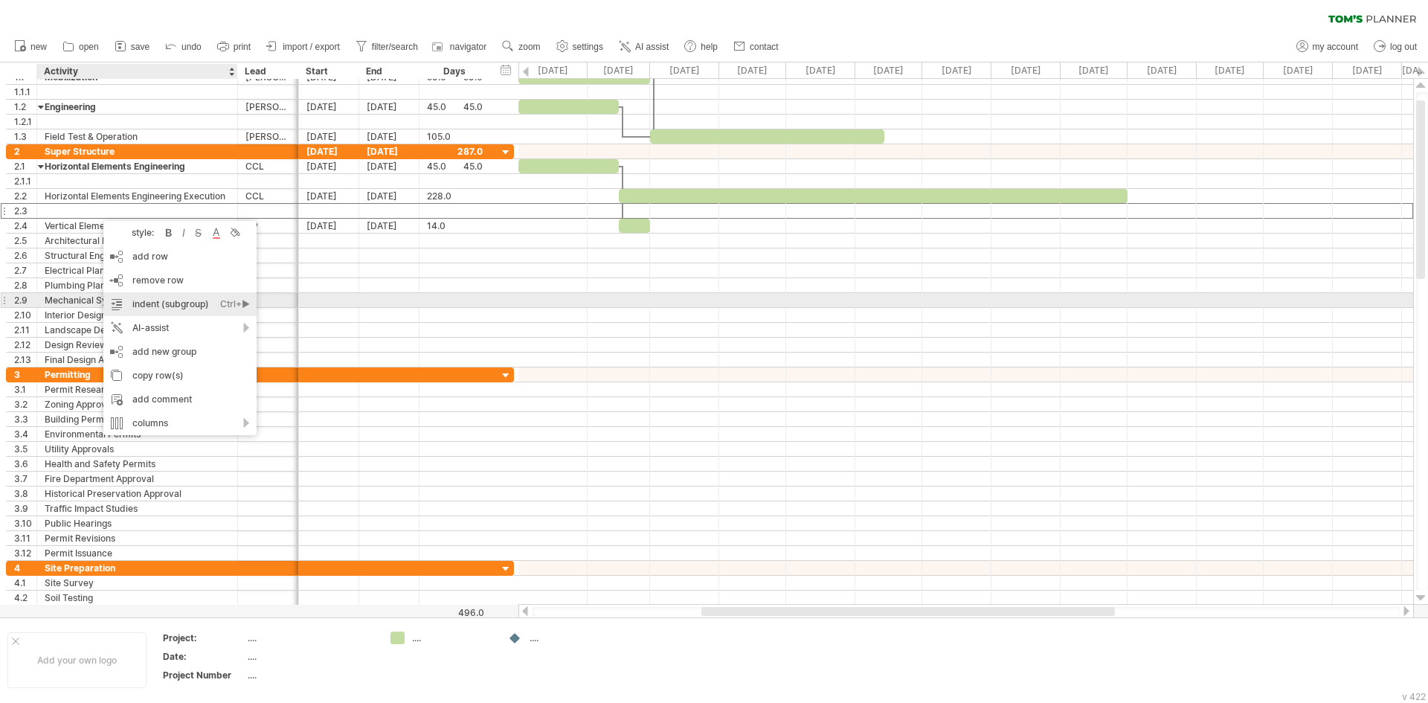
click at [148, 298] on div "indent (subgroup) Ctrl+► Cmd+►" at bounding box center [179, 304] width 153 height 24
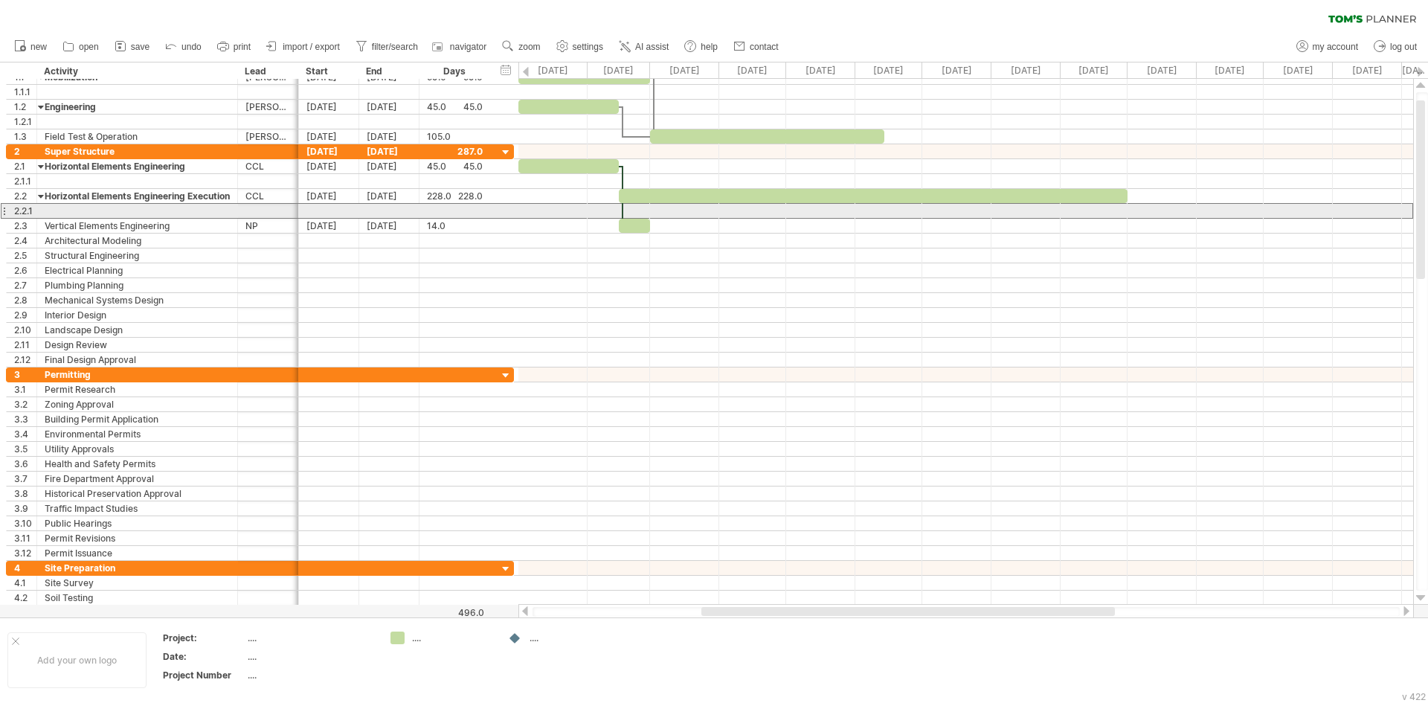
click at [624, 212] on div at bounding box center [622, 196] width 4 height 61
drag, startPoint x: 624, startPoint y: 212, endPoint x: 598, endPoint y: 208, distance: 26.3
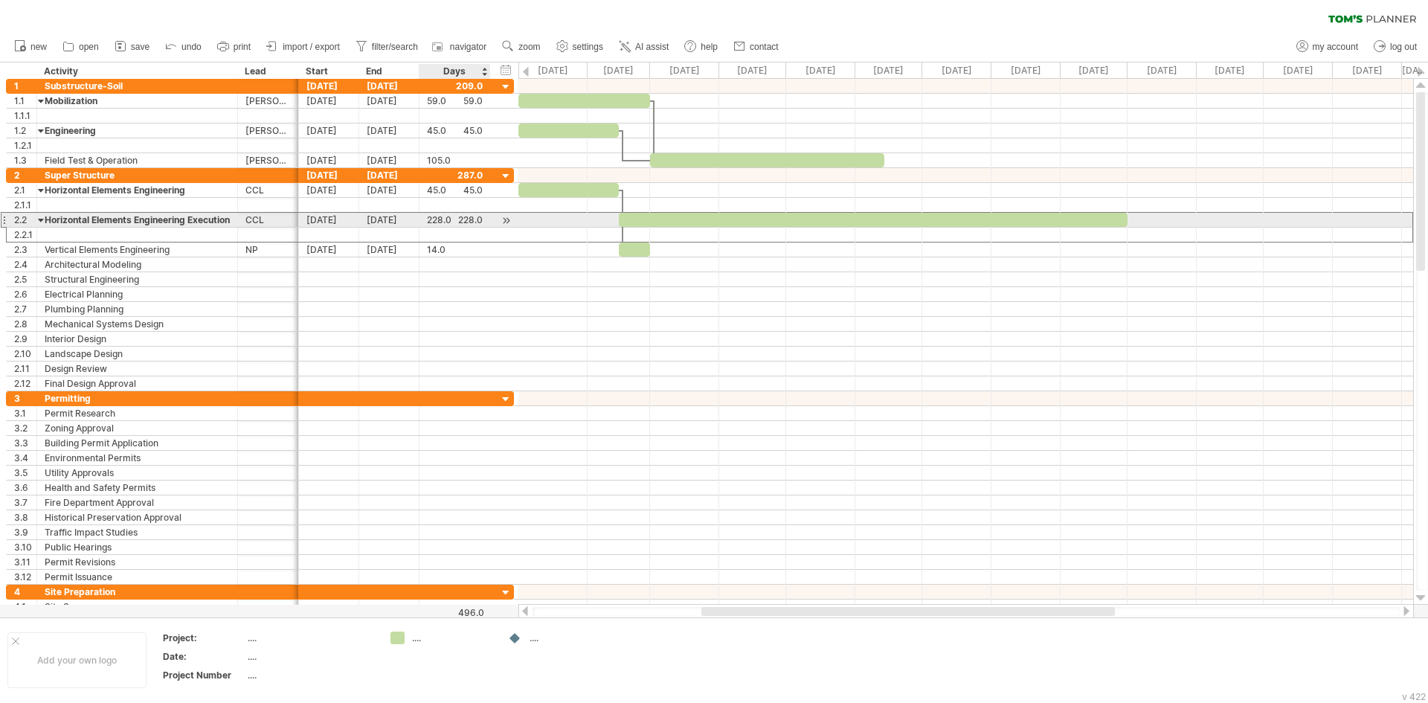
click at [445, 221] on div "228.0" at bounding box center [455, 220] width 56 height 14
click at [474, 223] on div "228.0" at bounding box center [455, 220] width 56 height 14
click at [446, 221] on input "*****" at bounding box center [441, 220] width 28 height 14
click at [480, 219] on div "228.0" at bounding box center [455, 220] width 56 height 14
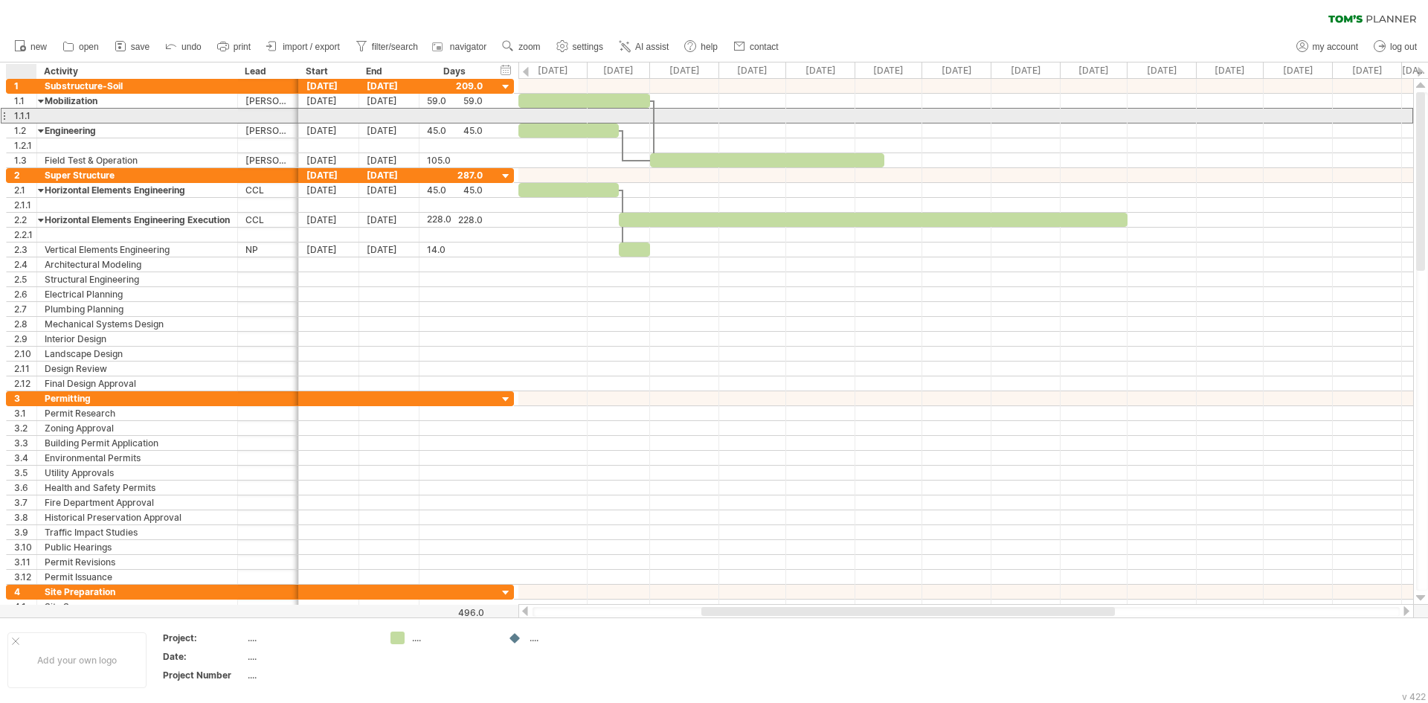
click at [28, 115] on div "1.1.1" at bounding box center [25, 116] width 22 height 14
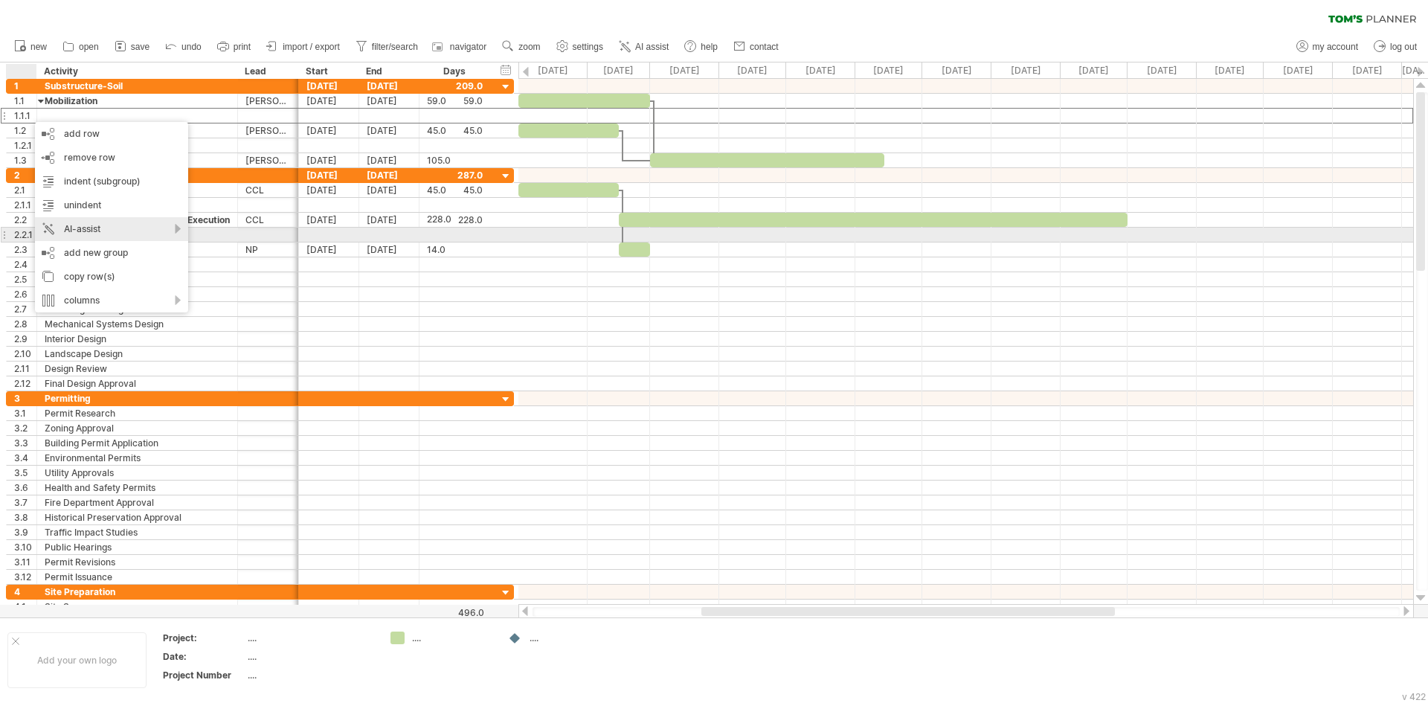
click at [176, 228] on div "AI-assist" at bounding box center [111, 229] width 153 height 24
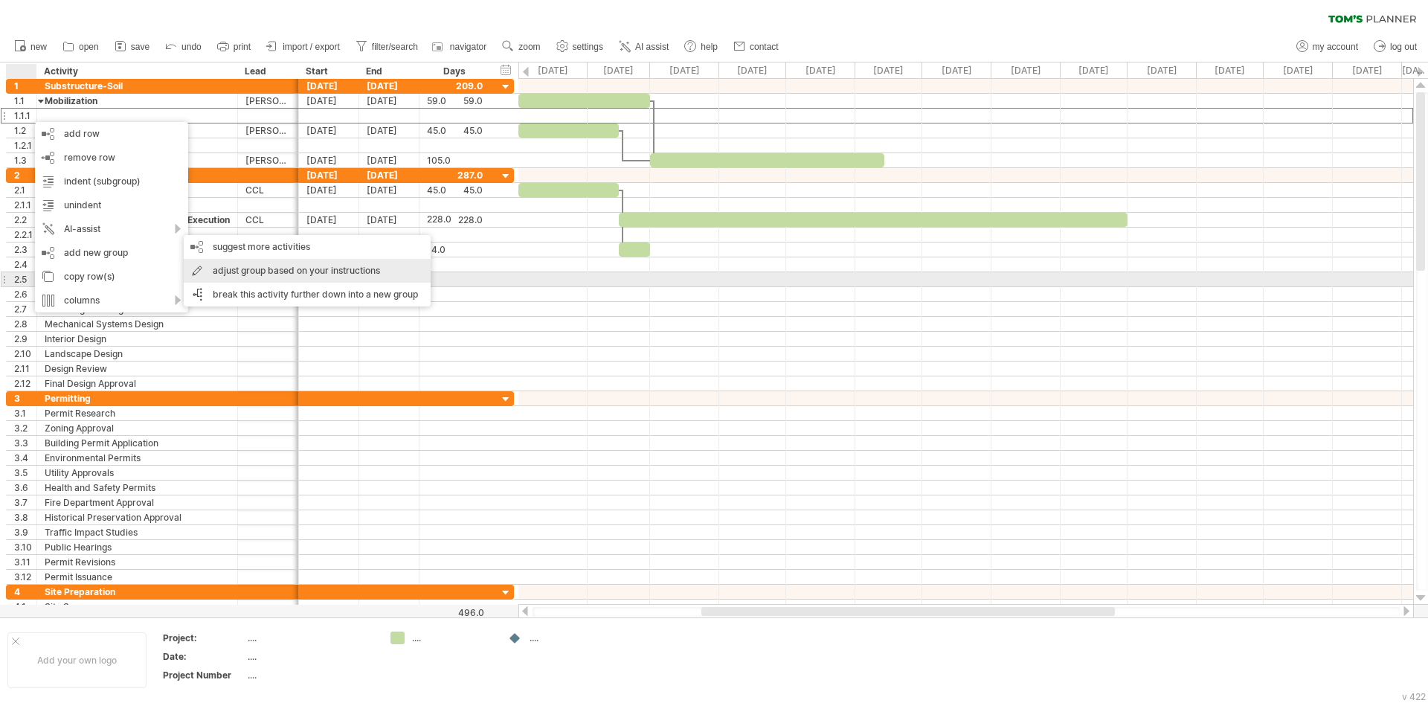
click at [267, 276] on div "adjust group based on your instructions" at bounding box center [307, 271] width 247 height 24
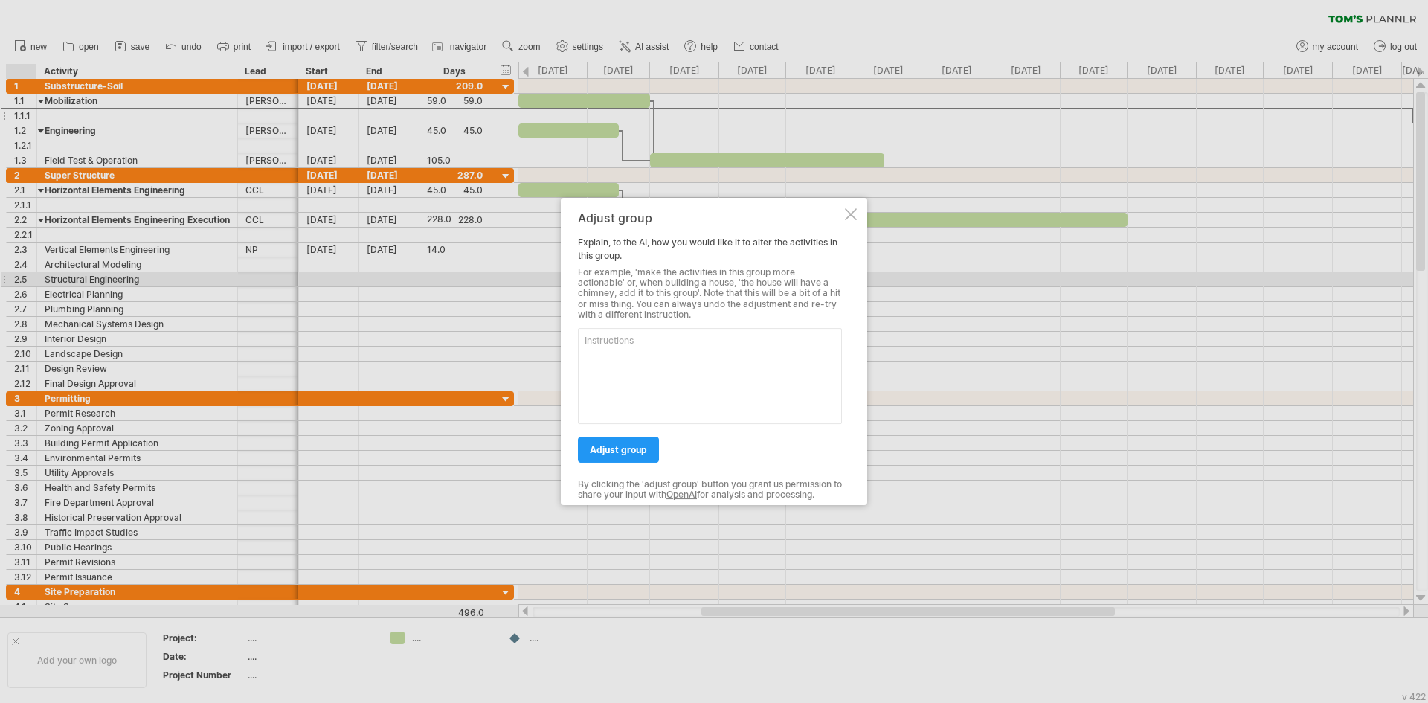
click at [715, 363] on textarea at bounding box center [710, 376] width 264 height 96
type textarea "make the number in white font"
click at [607, 451] on span "adjust group" at bounding box center [618, 449] width 57 height 11
